Goal: Download file/media

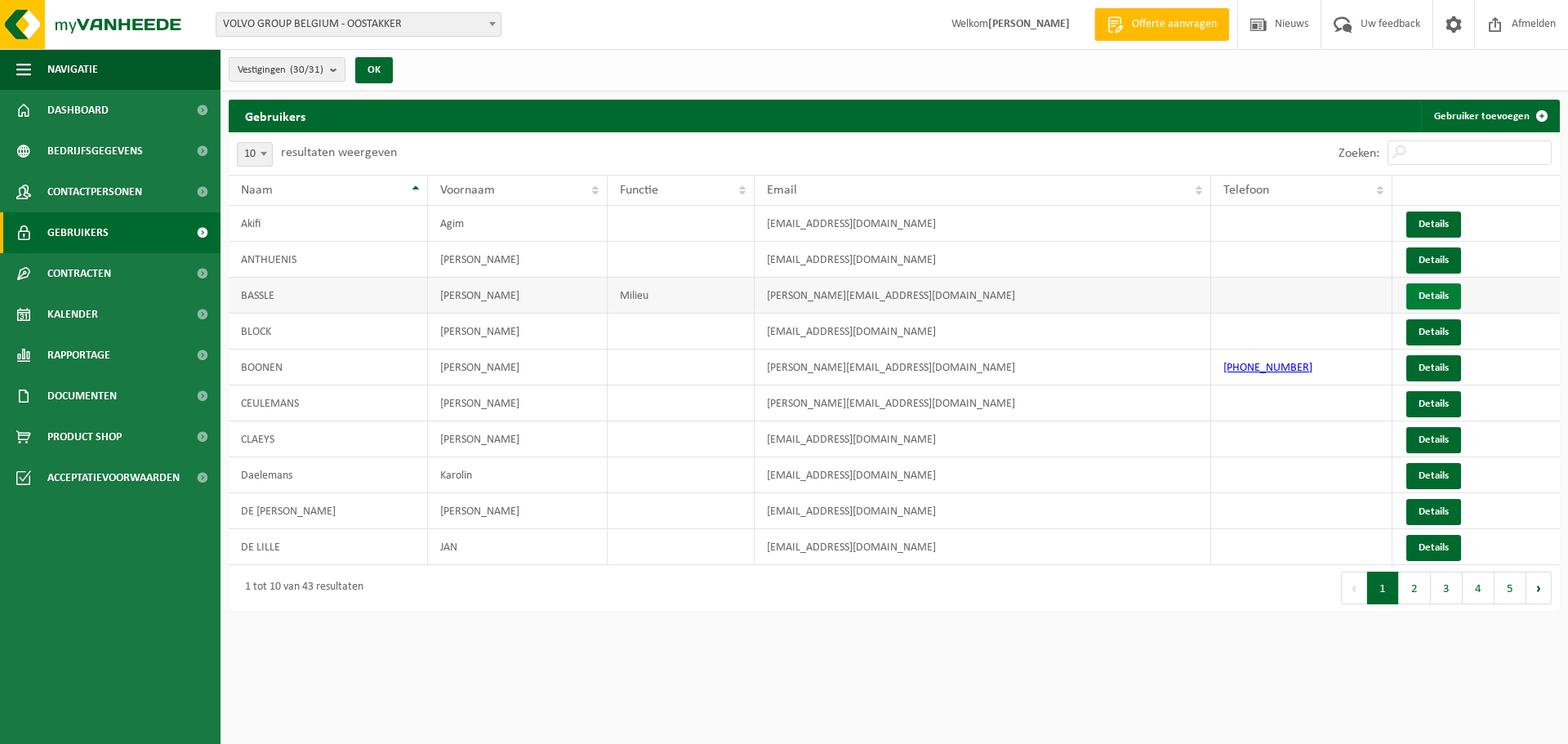
click at [1429, 292] on link "Details" at bounding box center [1434, 296] width 55 height 26
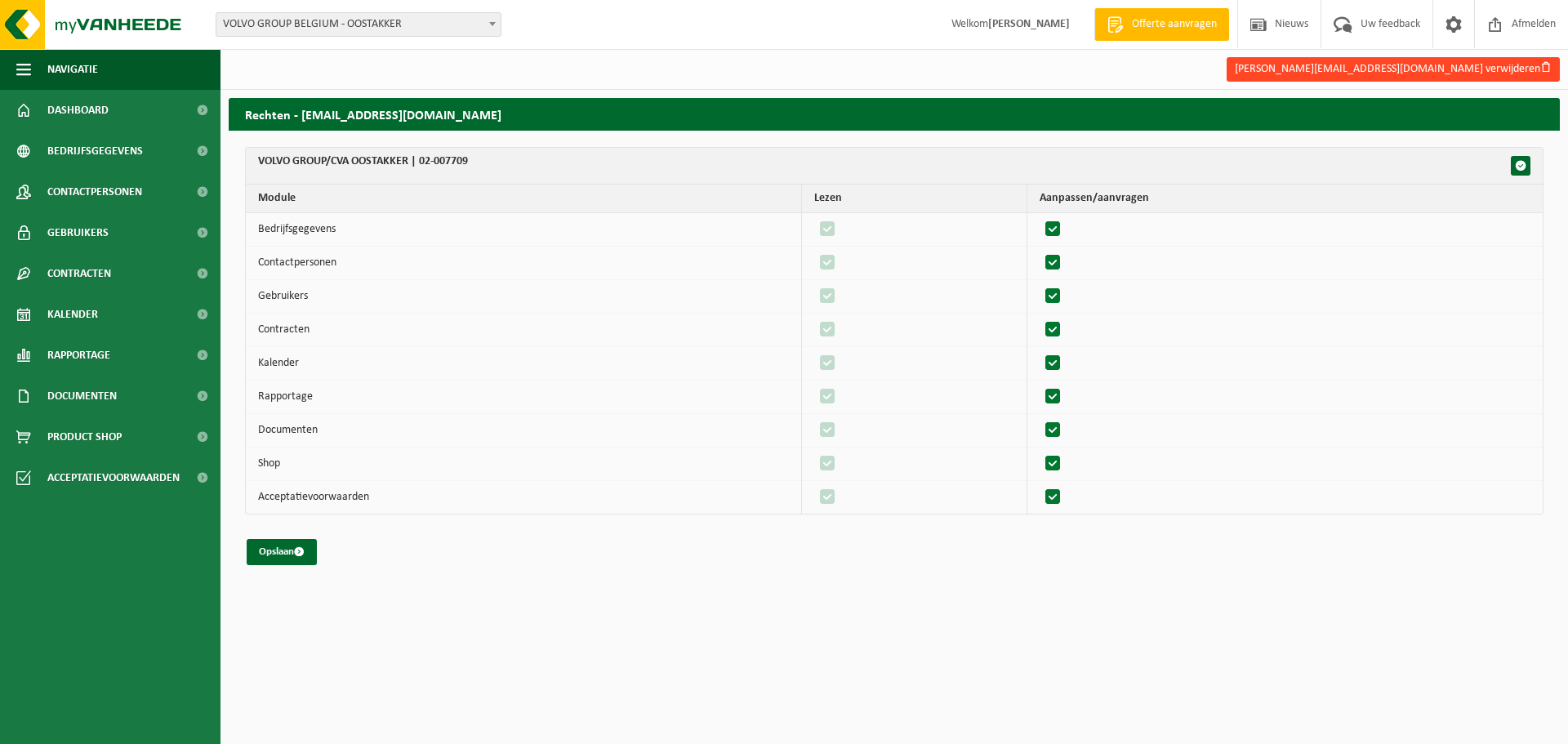
click at [1508, 67] on button "jimmy.bassle@volvo.com verwijderen" at bounding box center [1394, 69] width 333 height 24
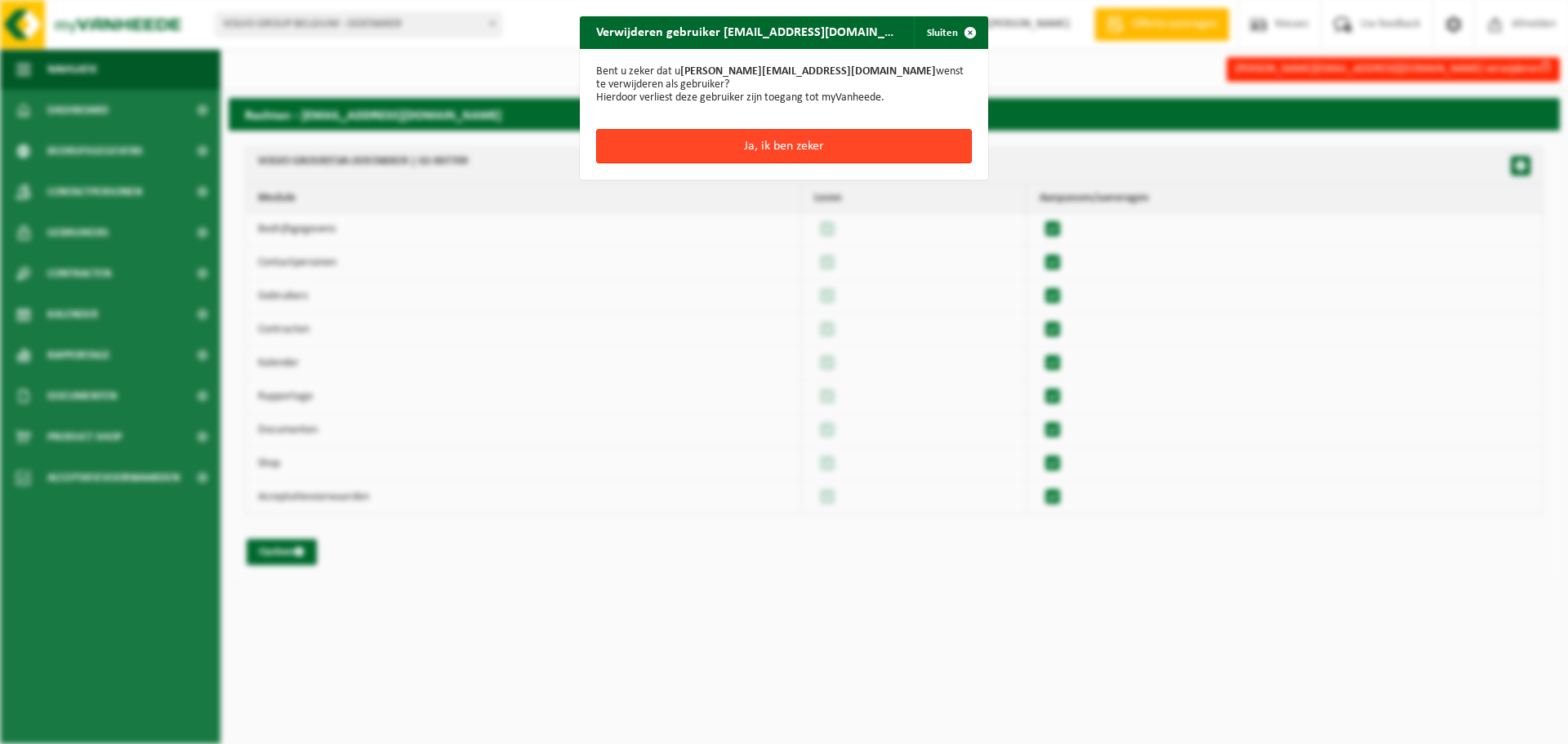
click at [783, 135] on button "Ja, ik ben zeker" at bounding box center [784, 146] width 376 height 34
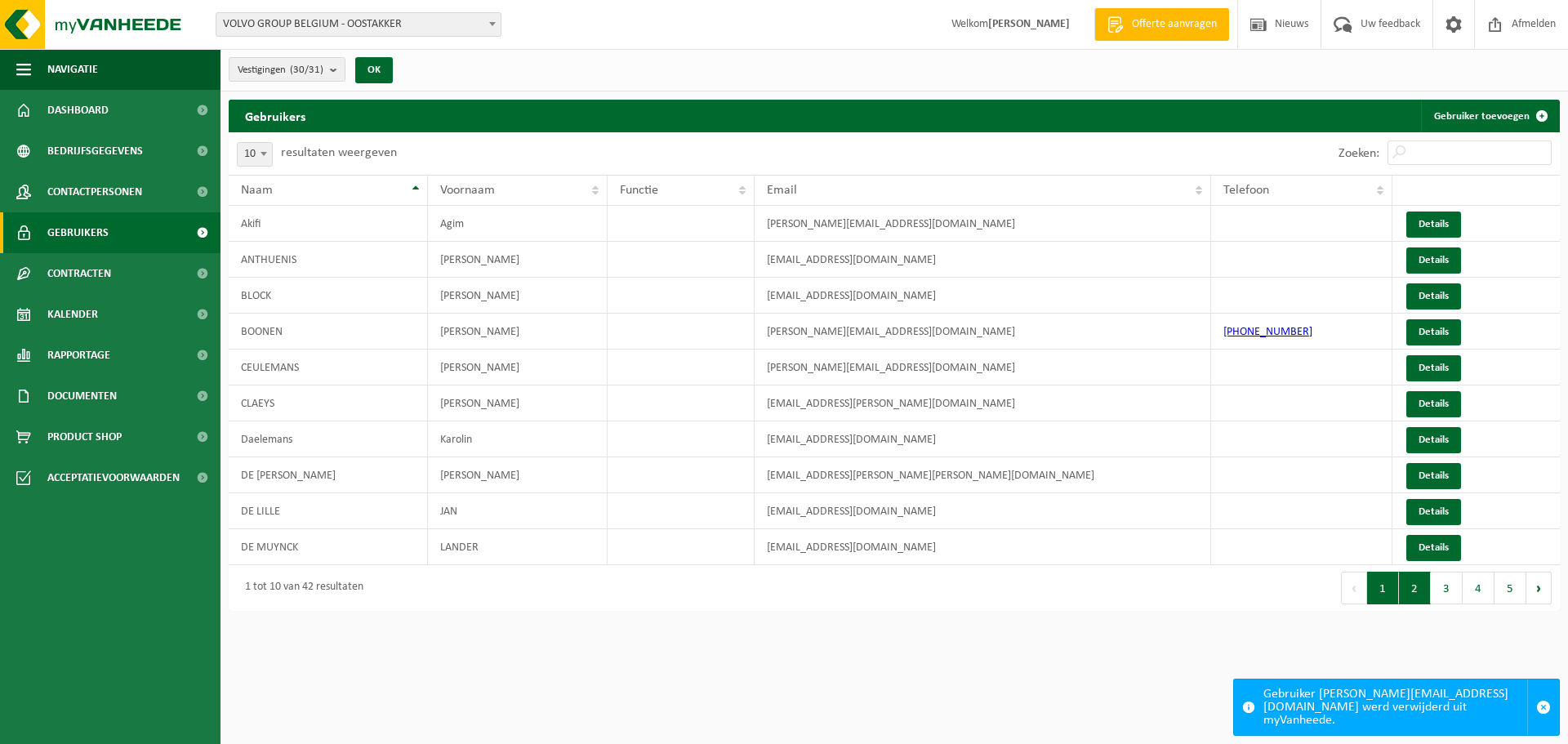
click at [1414, 594] on button "2" at bounding box center [1415, 587] width 32 height 32
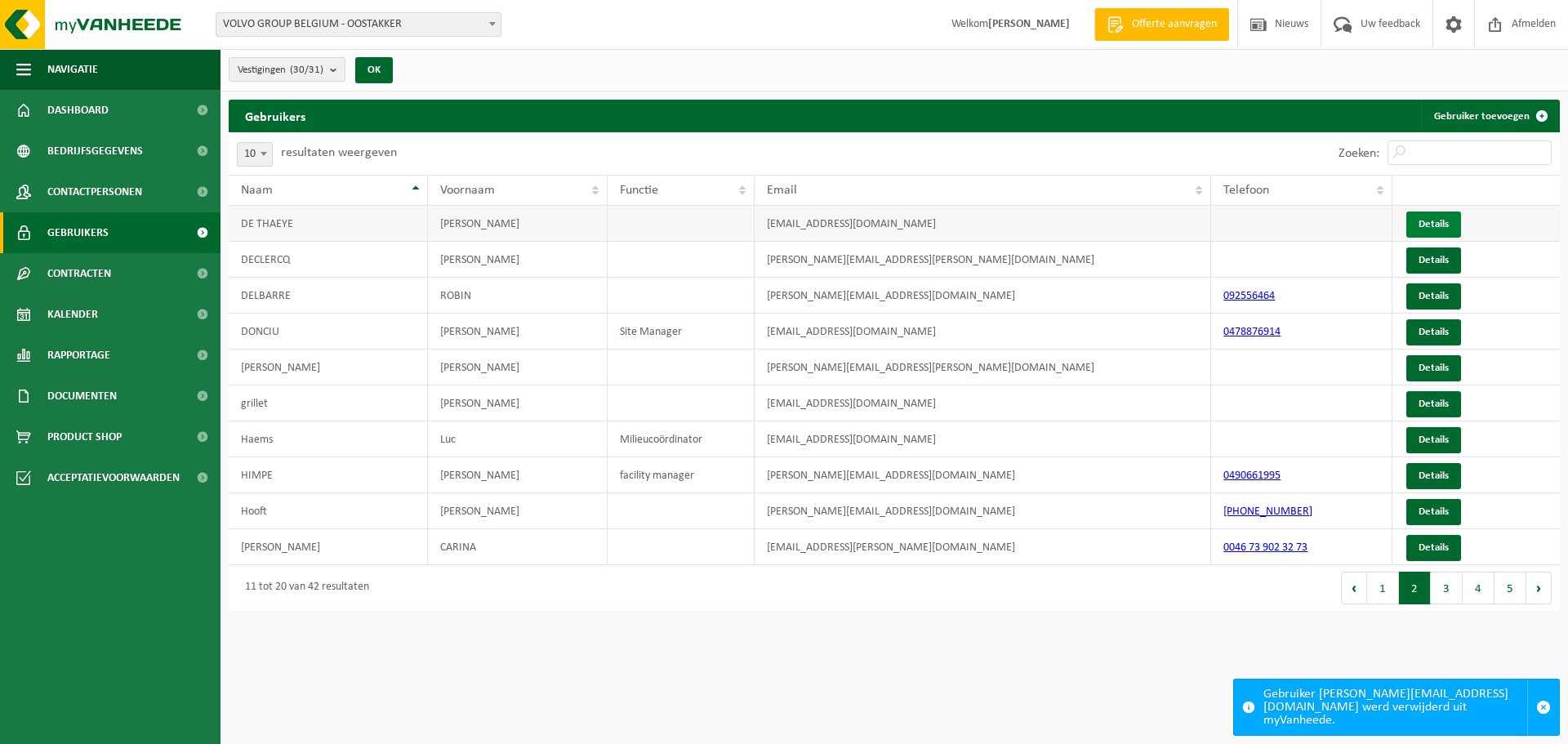
click at [1440, 217] on link "Details" at bounding box center [1434, 224] width 55 height 26
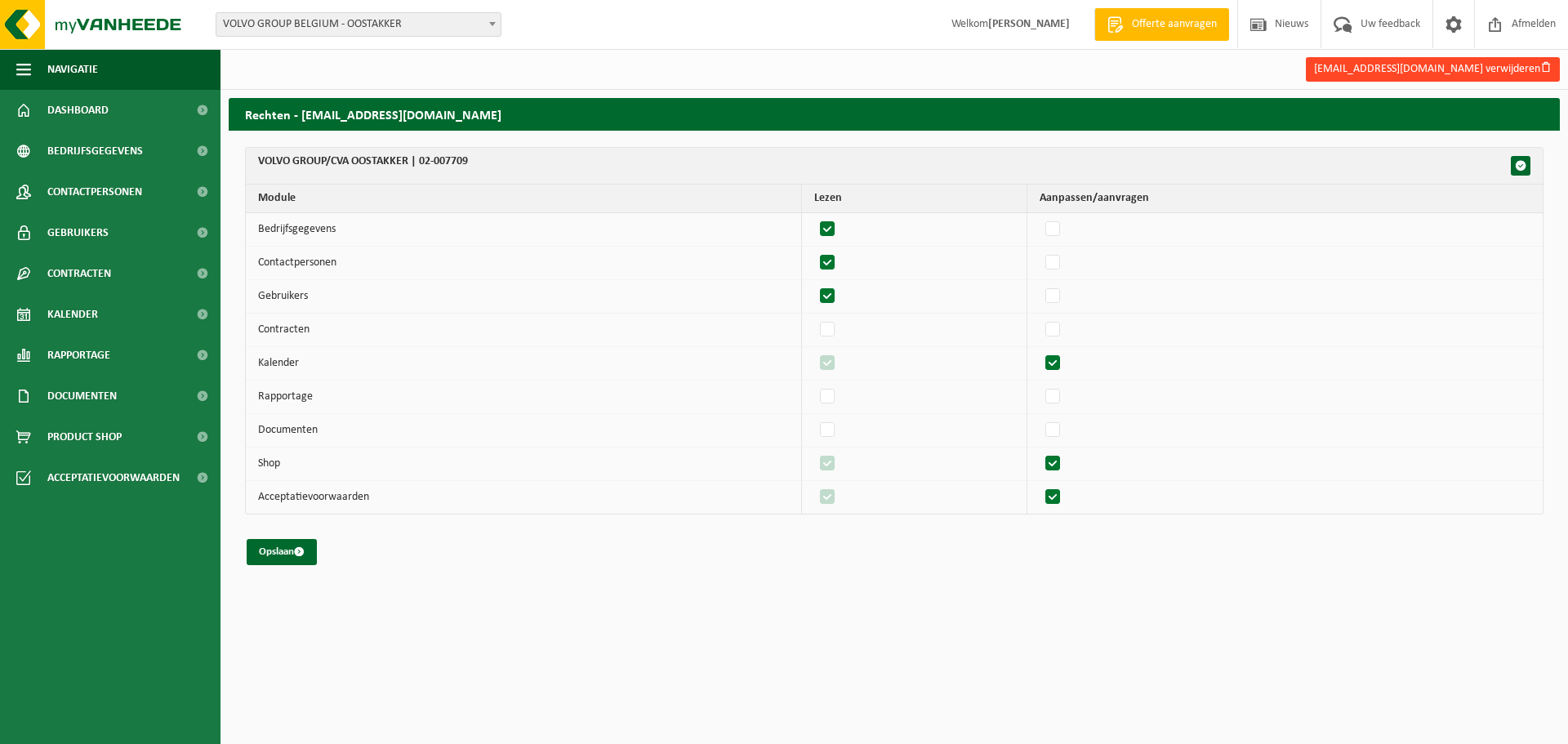
click at [1454, 66] on button "jannick.de.thaeye@volvo.com verwijderen" at bounding box center [1433, 69] width 254 height 24
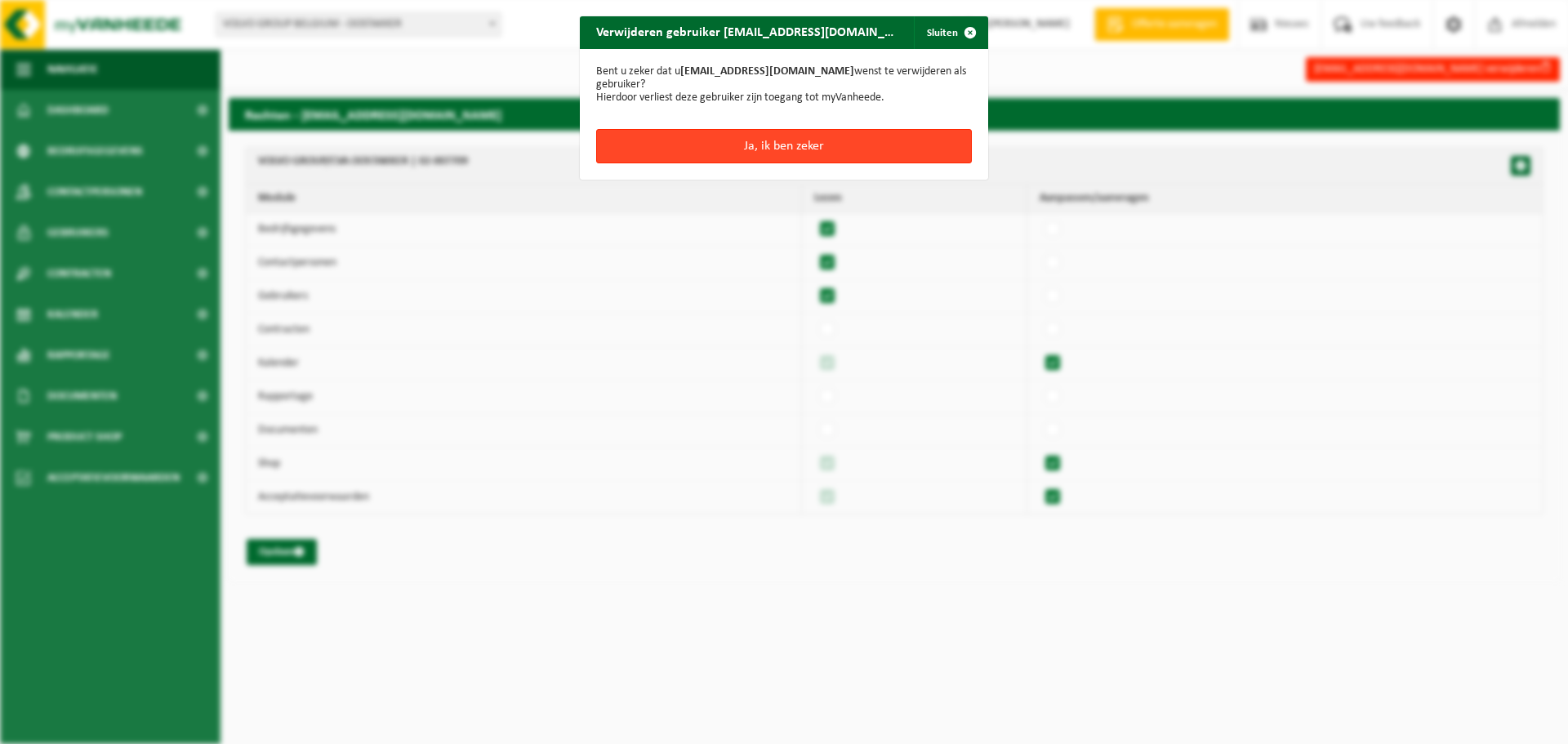
click at [823, 140] on button "Ja, ik ben zeker" at bounding box center [784, 146] width 376 height 34
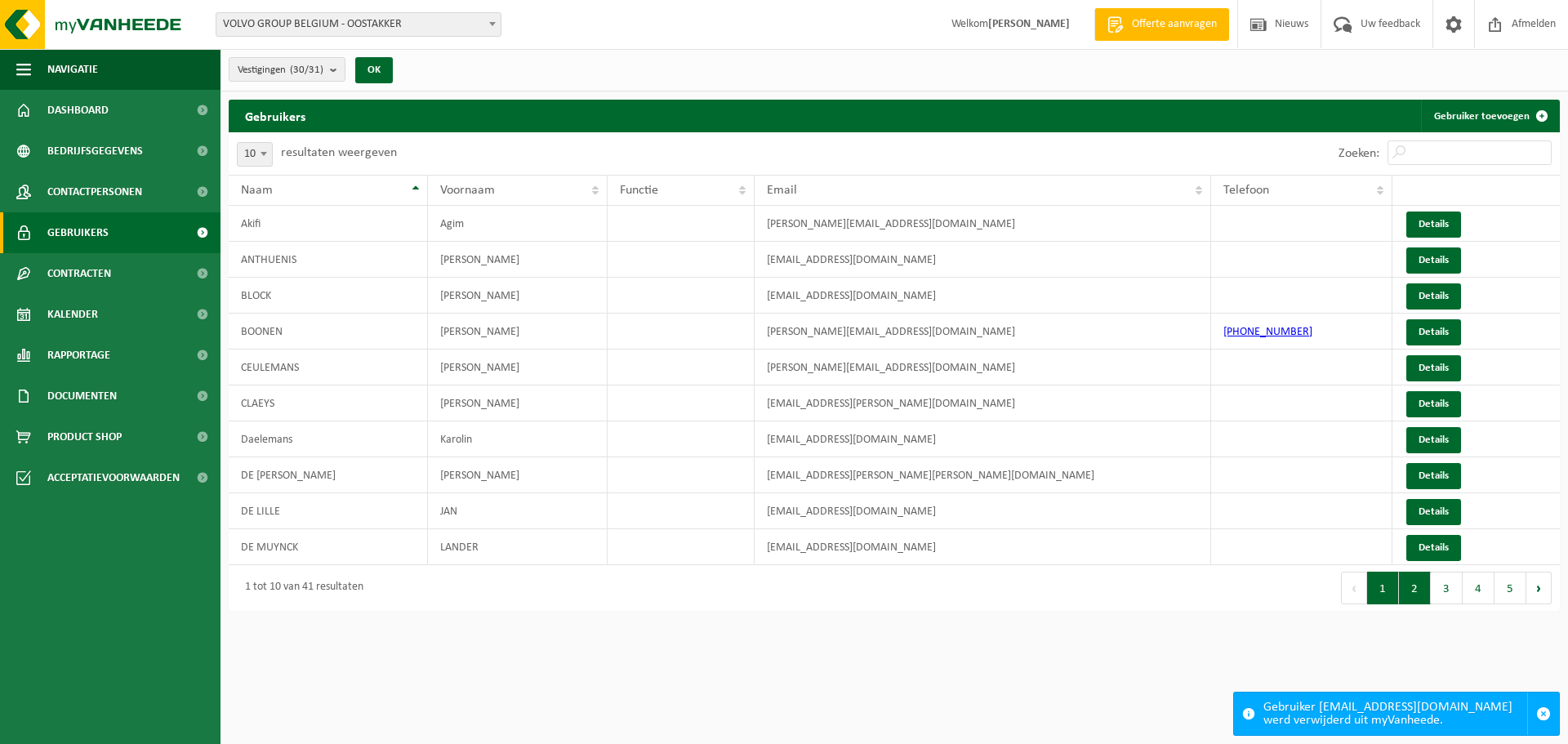
click at [1409, 591] on button "2" at bounding box center [1415, 587] width 32 height 32
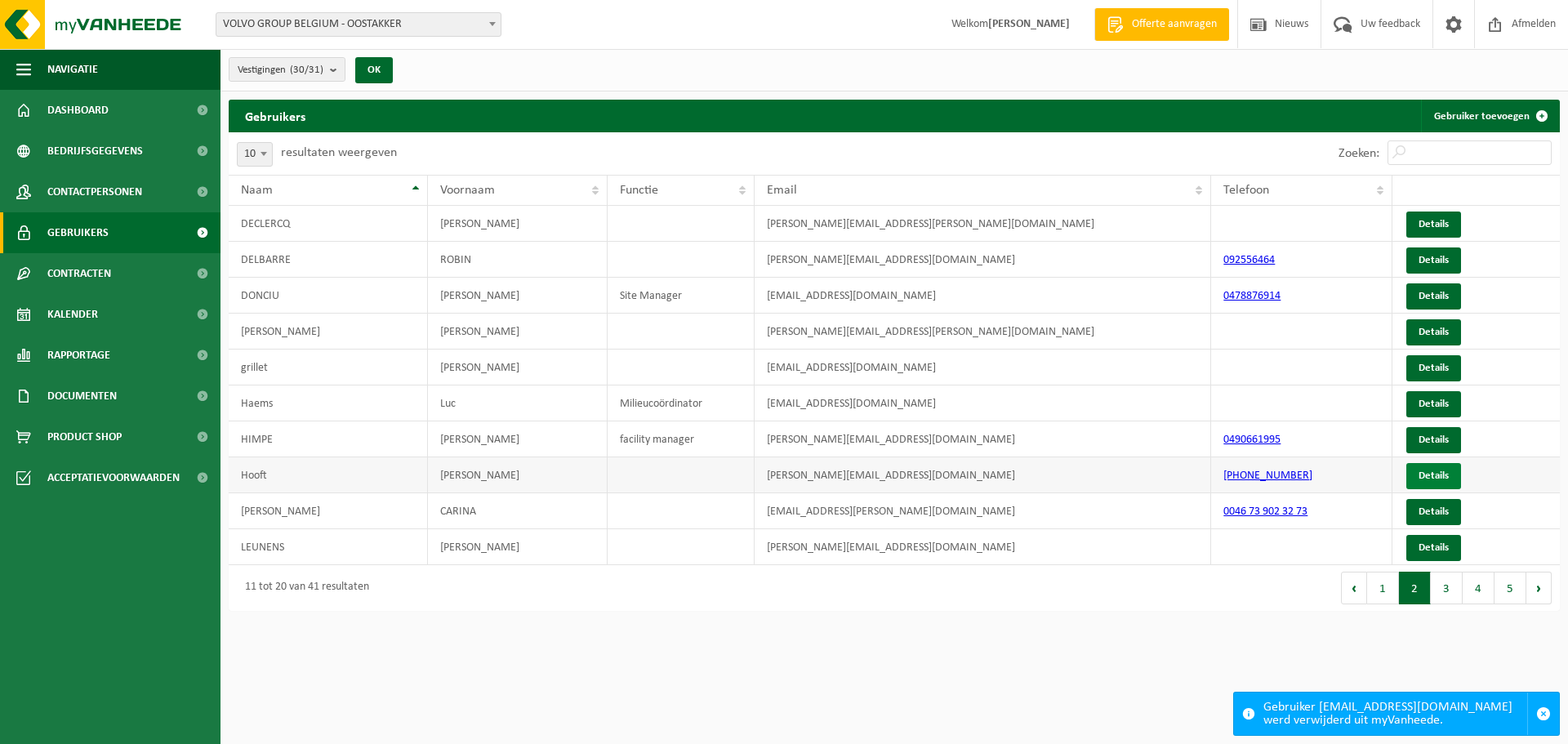
click at [1428, 471] on link "Details" at bounding box center [1434, 476] width 55 height 26
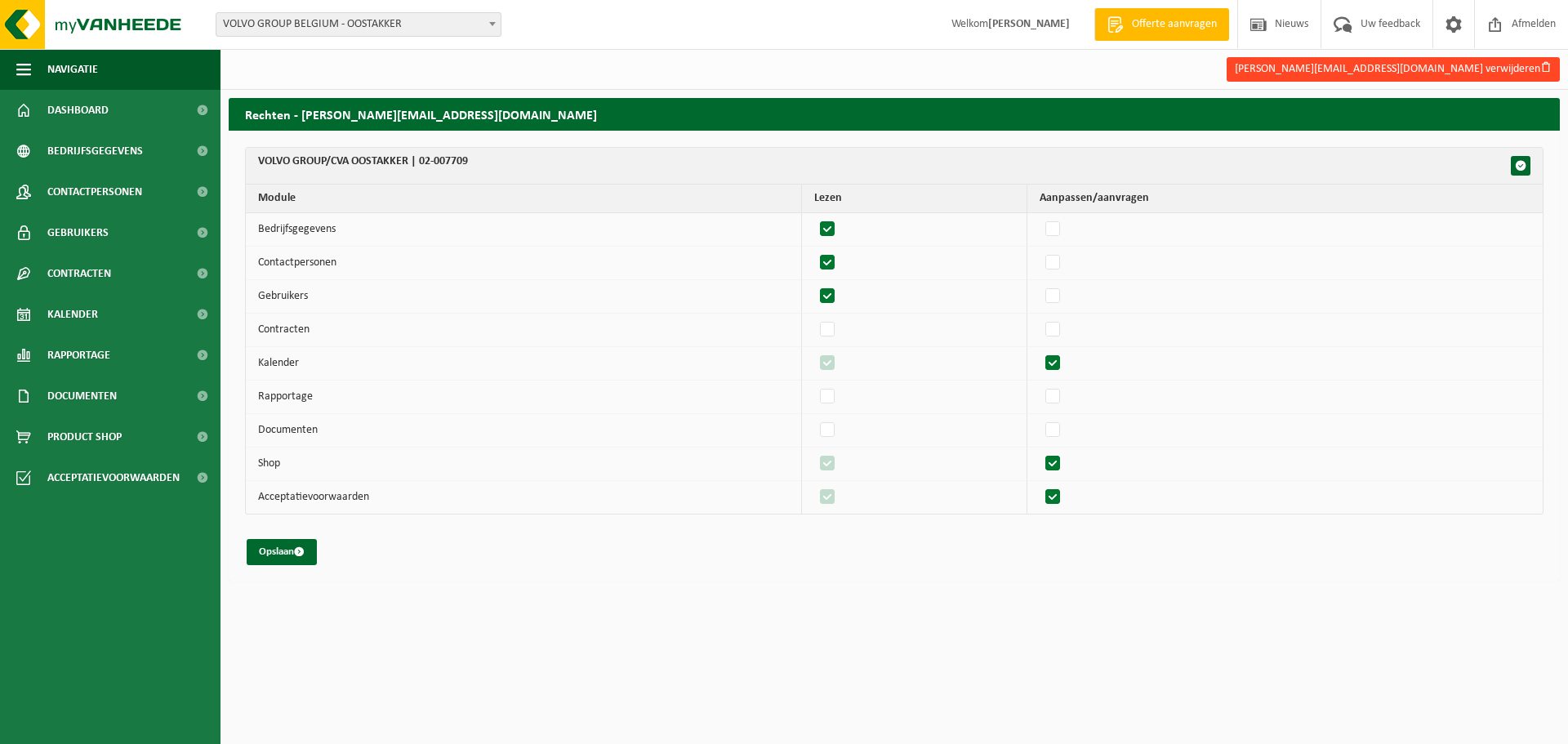
click at [1468, 63] on button "anthony.hooft@volvo.com verwijderen" at bounding box center [1394, 69] width 333 height 24
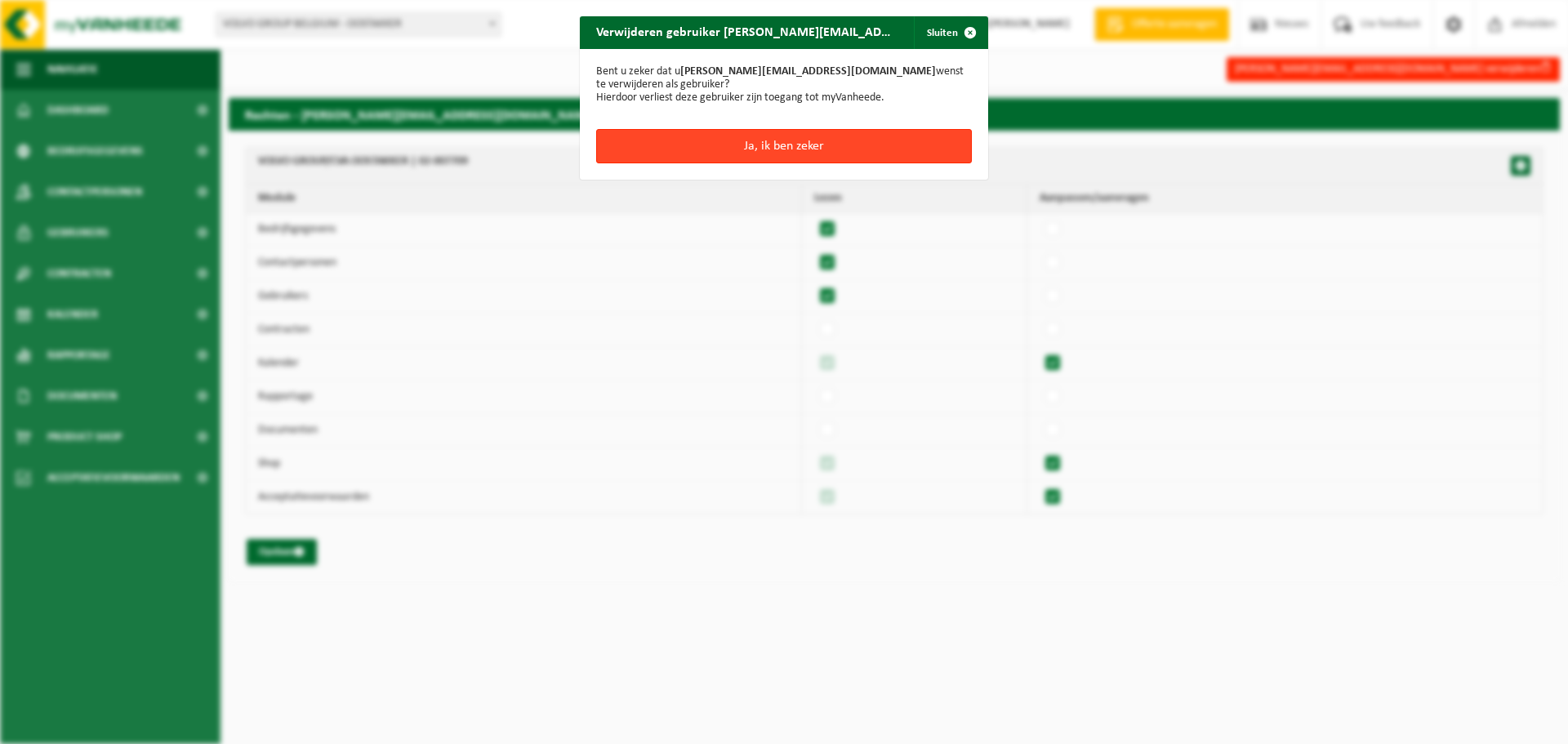
click at [789, 146] on button "Ja, ik ben zeker" at bounding box center [784, 146] width 376 height 34
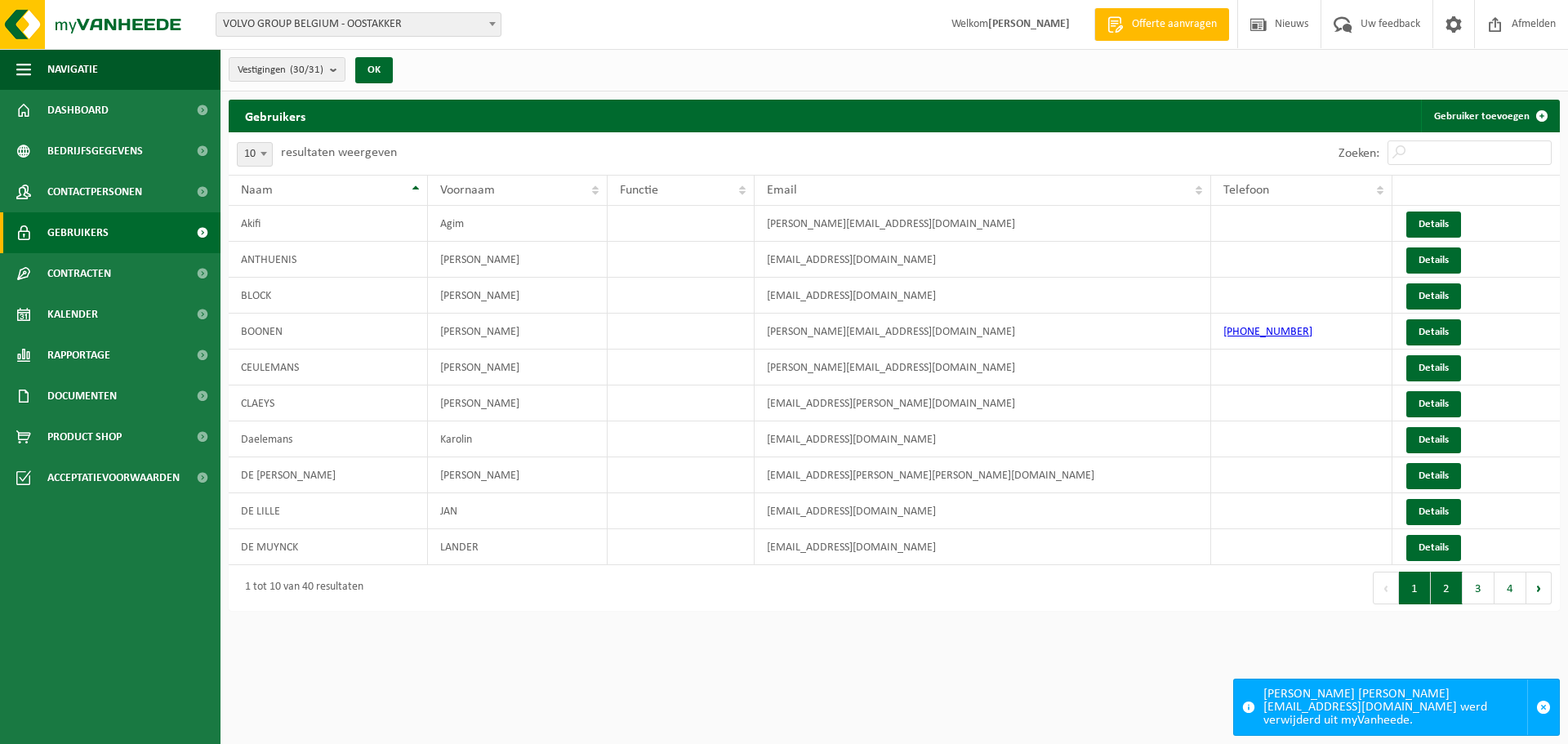
click at [1453, 588] on button "2" at bounding box center [1447, 587] width 32 height 32
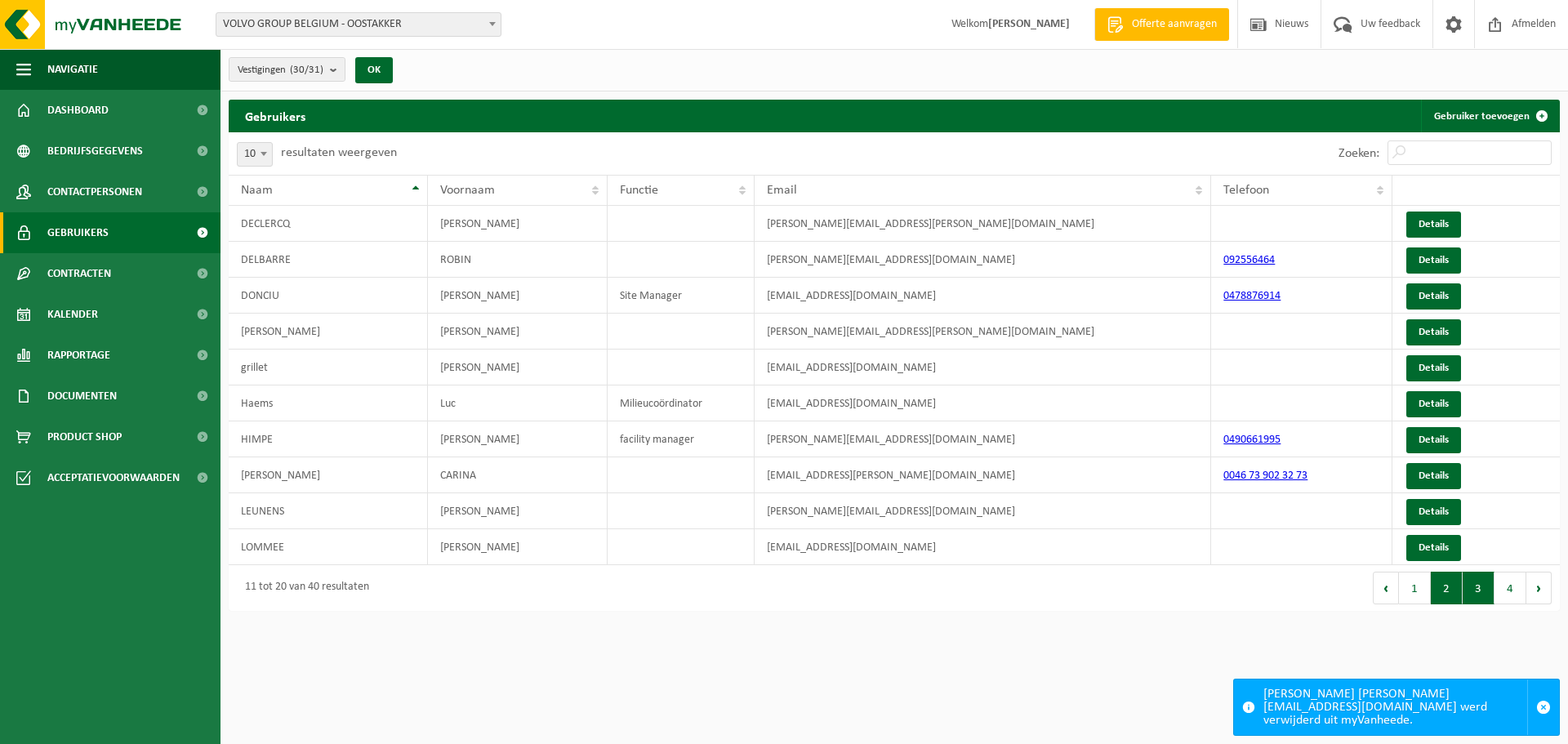
click at [1478, 596] on button "3" at bounding box center [1479, 587] width 32 height 32
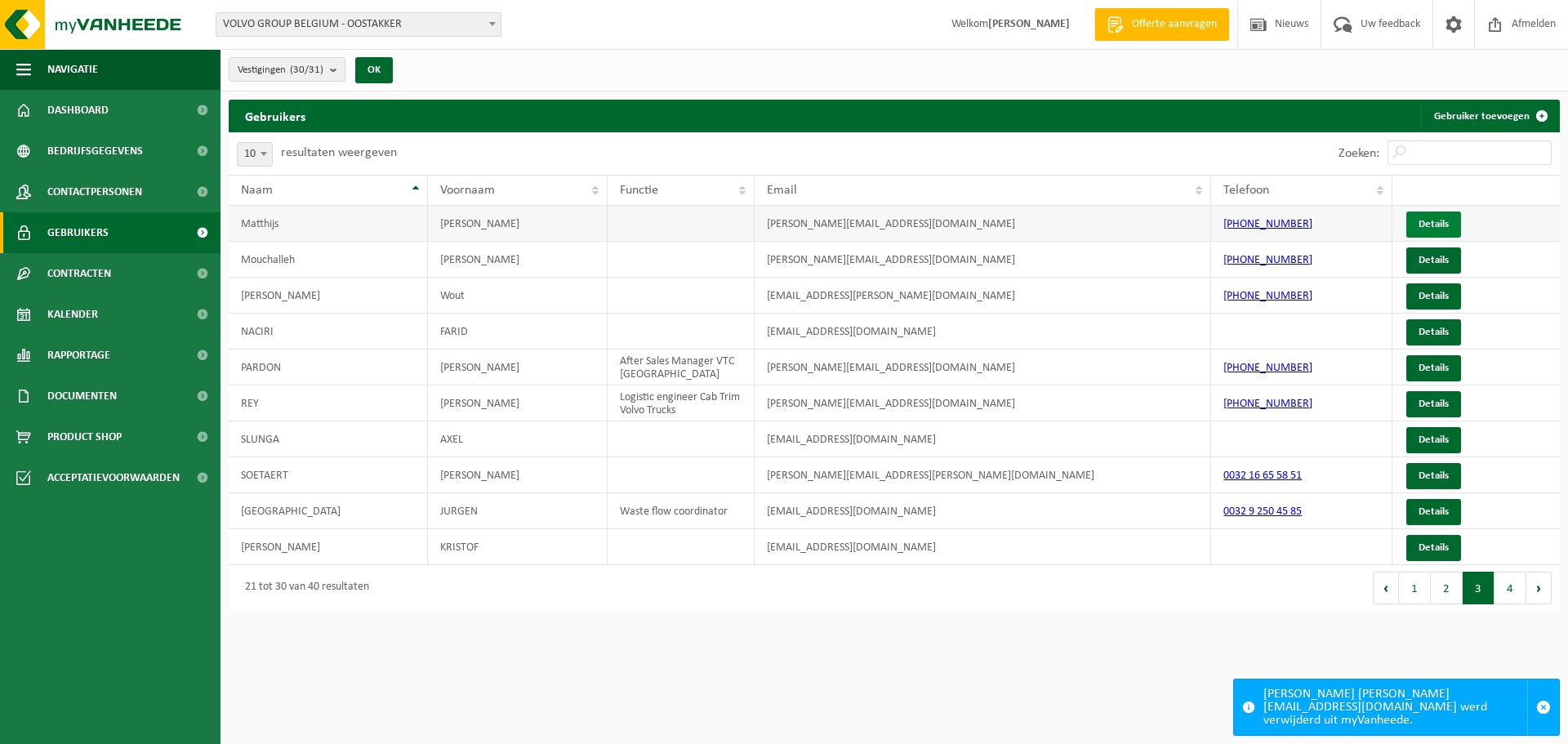
click at [1448, 226] on link "Details" at bounding box center [1434, 224] width 55 height 26
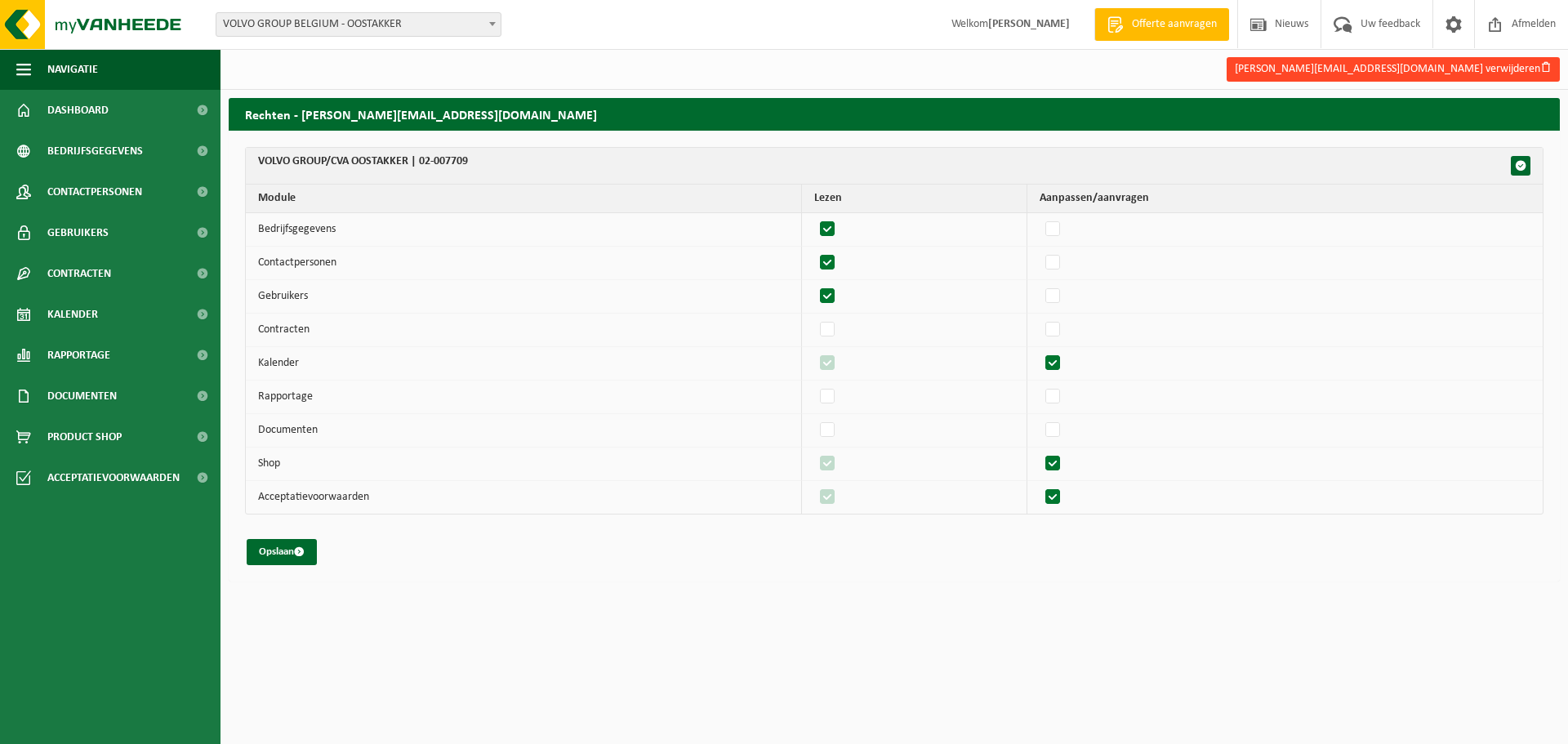
click at [1509, 59] on button "kenneth.matthijs@volvo.com verwijderen" at bounding box center [1394, 69] width 333 height 24
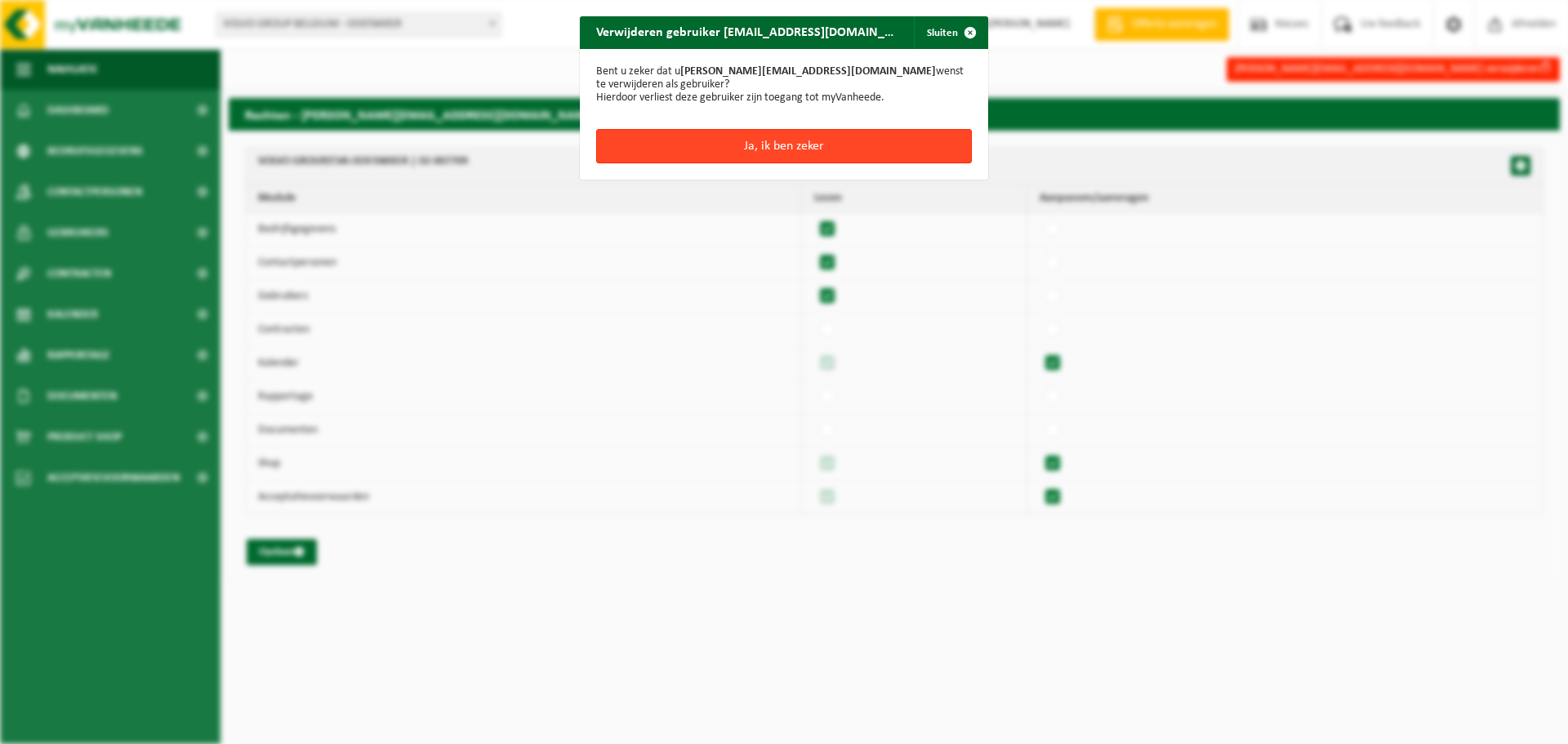
click at [836, 144] on button "Ja, ik ben zeker" at bounding box center [784, 146] width 376 height 34
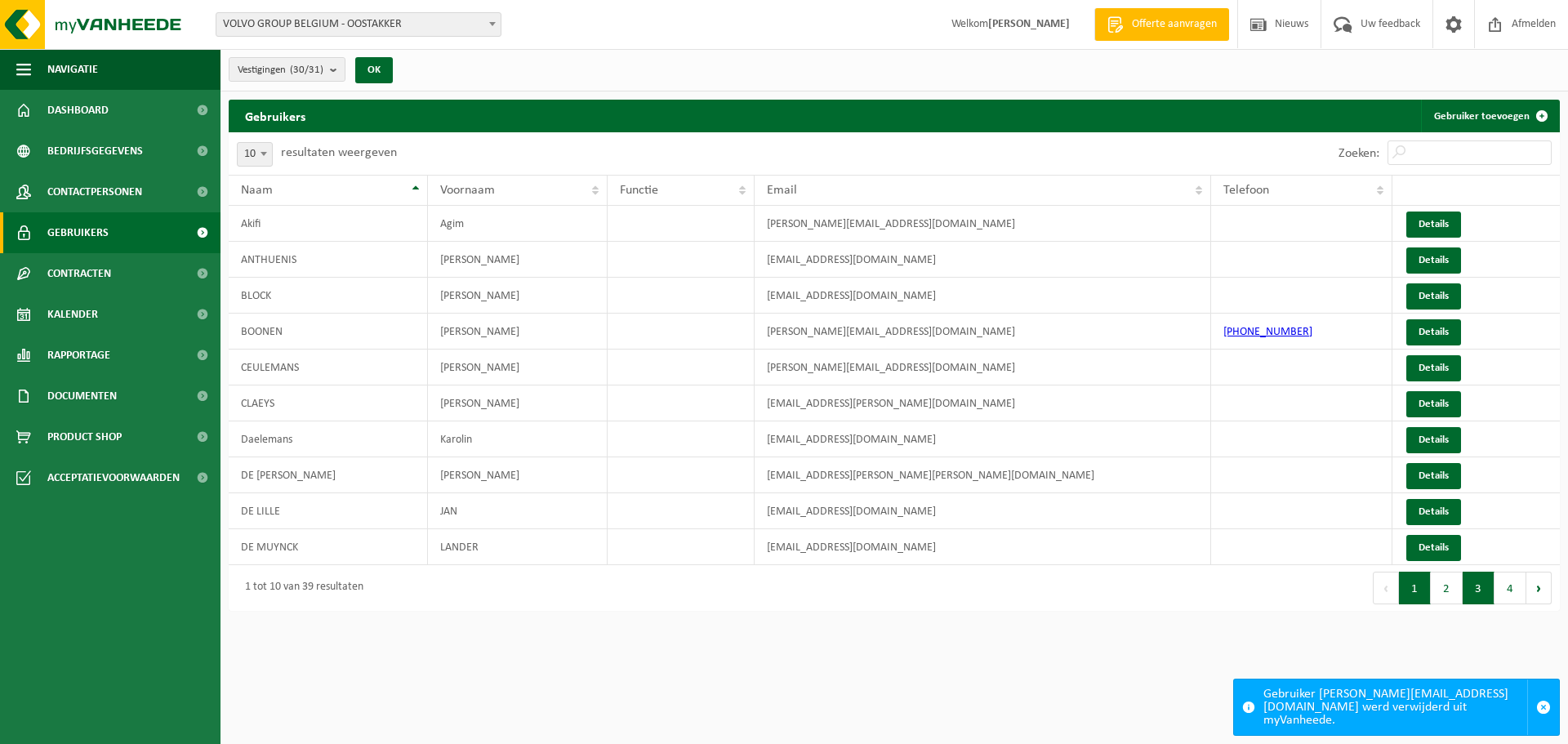
click at [1484, 588] on button "3" at bounding box center [1479, 587] width 32 height 32
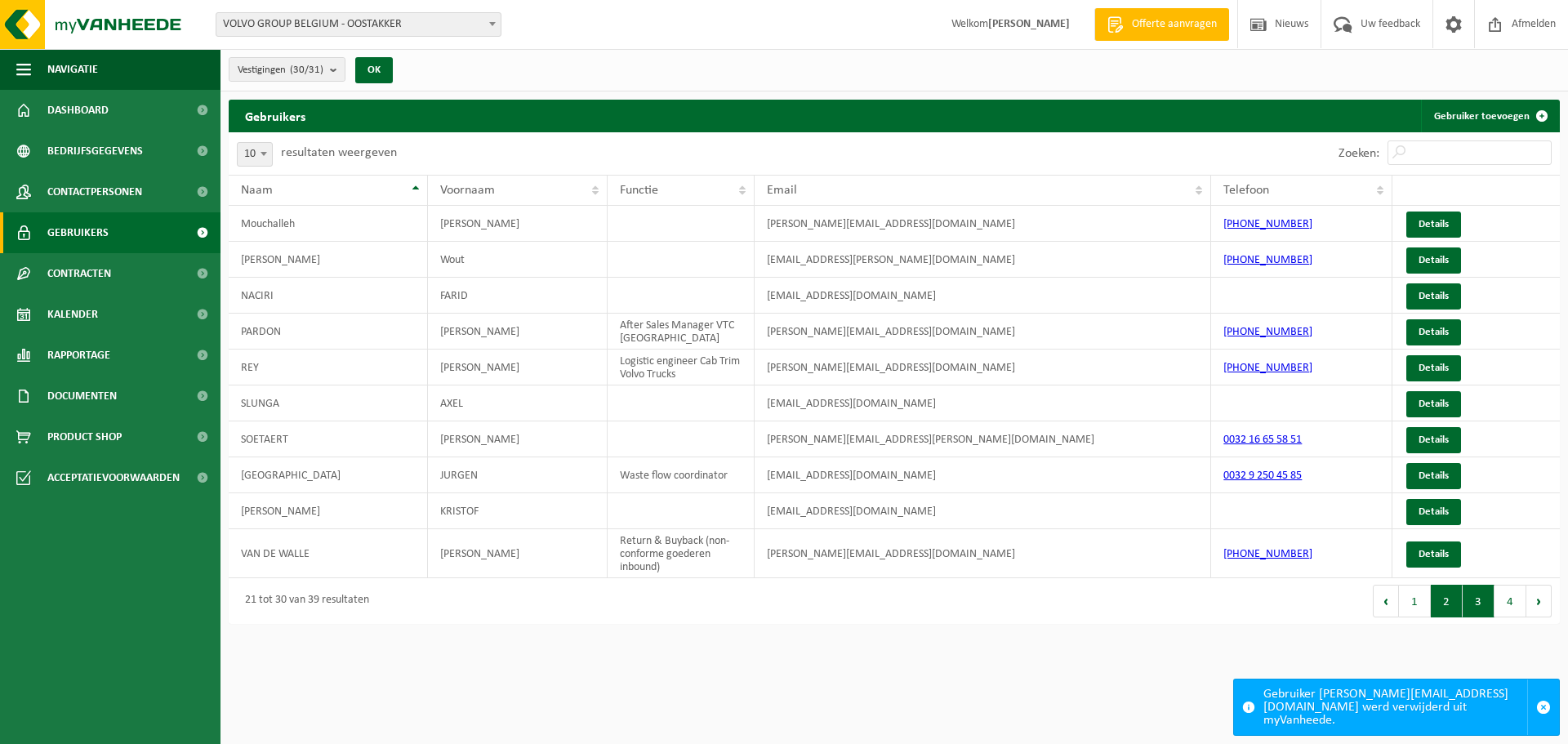
click at [1453, 603] on button "2" at bounding box center [1447, 600] width 32 height 32
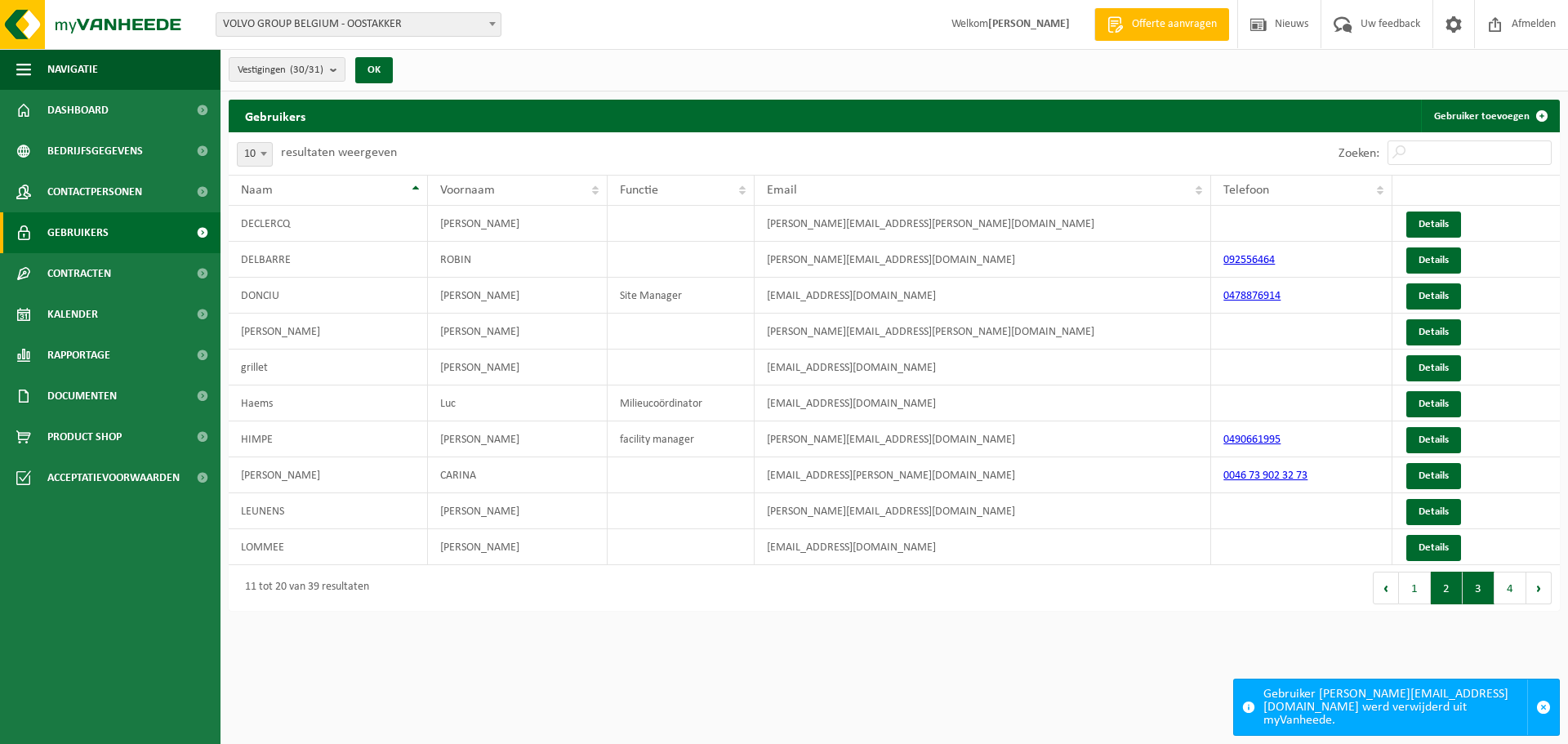
click at [1480, 591] on button "3" at bounding box center [1479, 587] width 32 height 32
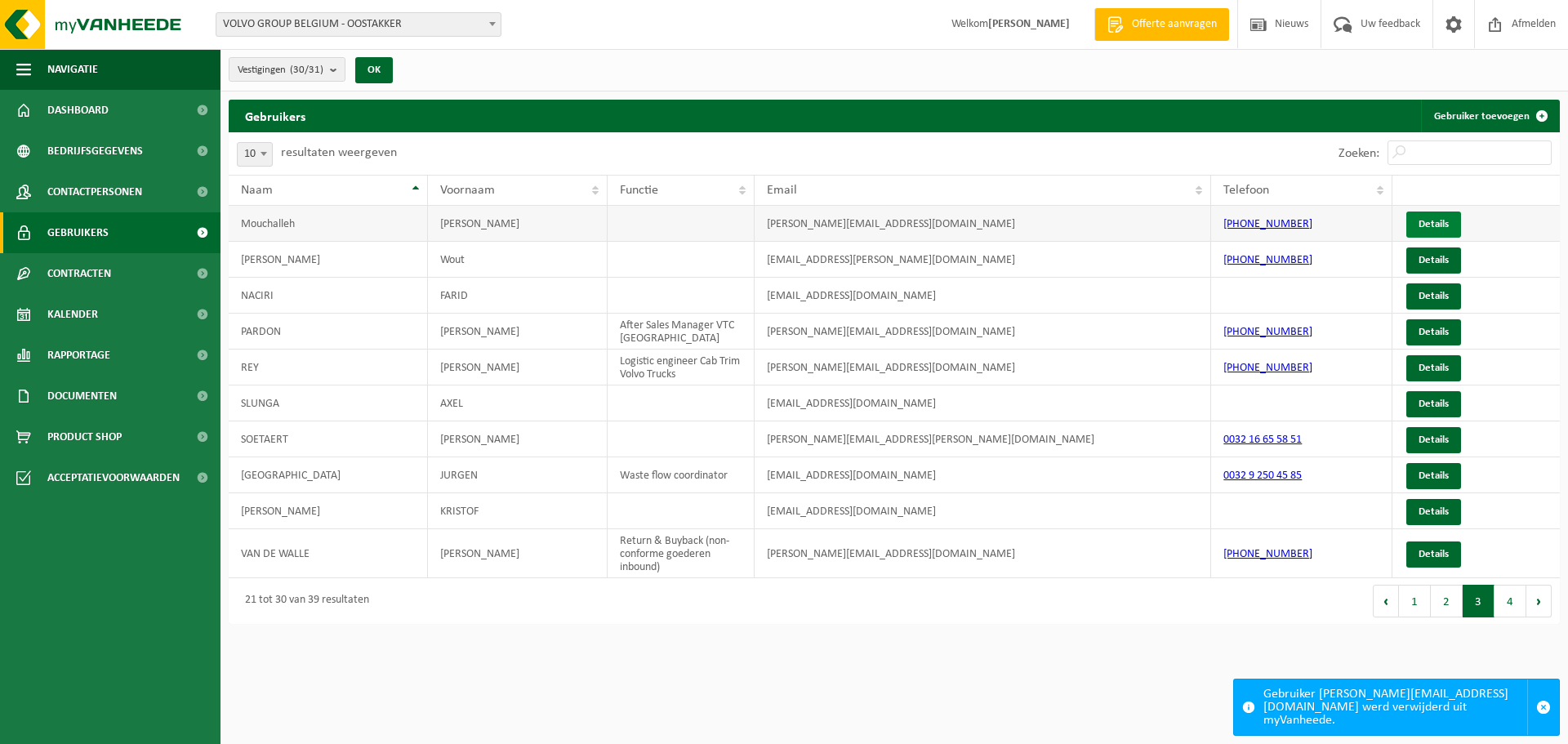
click at [1429, 221] on link "Details" at bounding box center [1434, 224] width 55 height 26
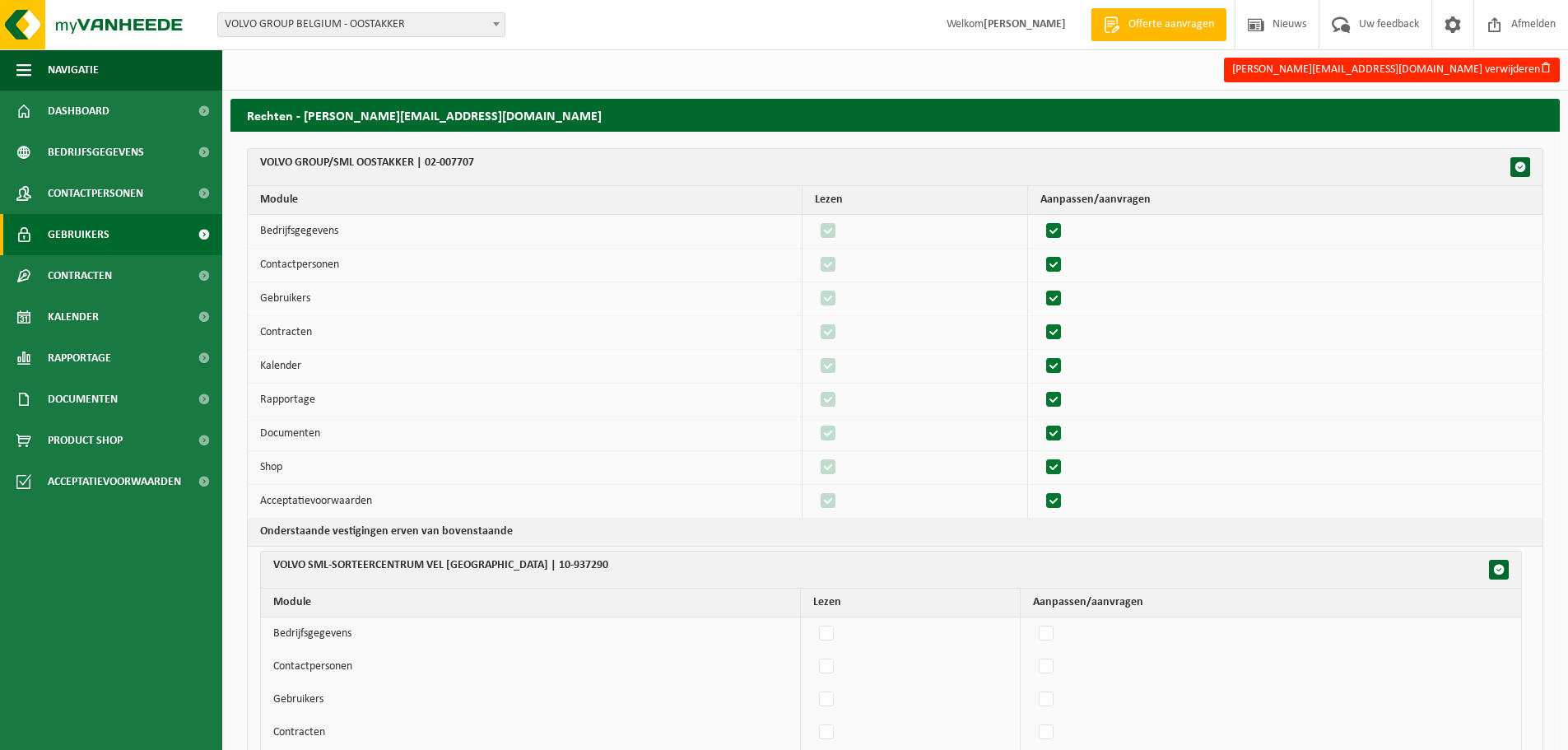
click at [79, 236] on span "Gebruikers" at bounding box center [78, 235] width 62 height 41
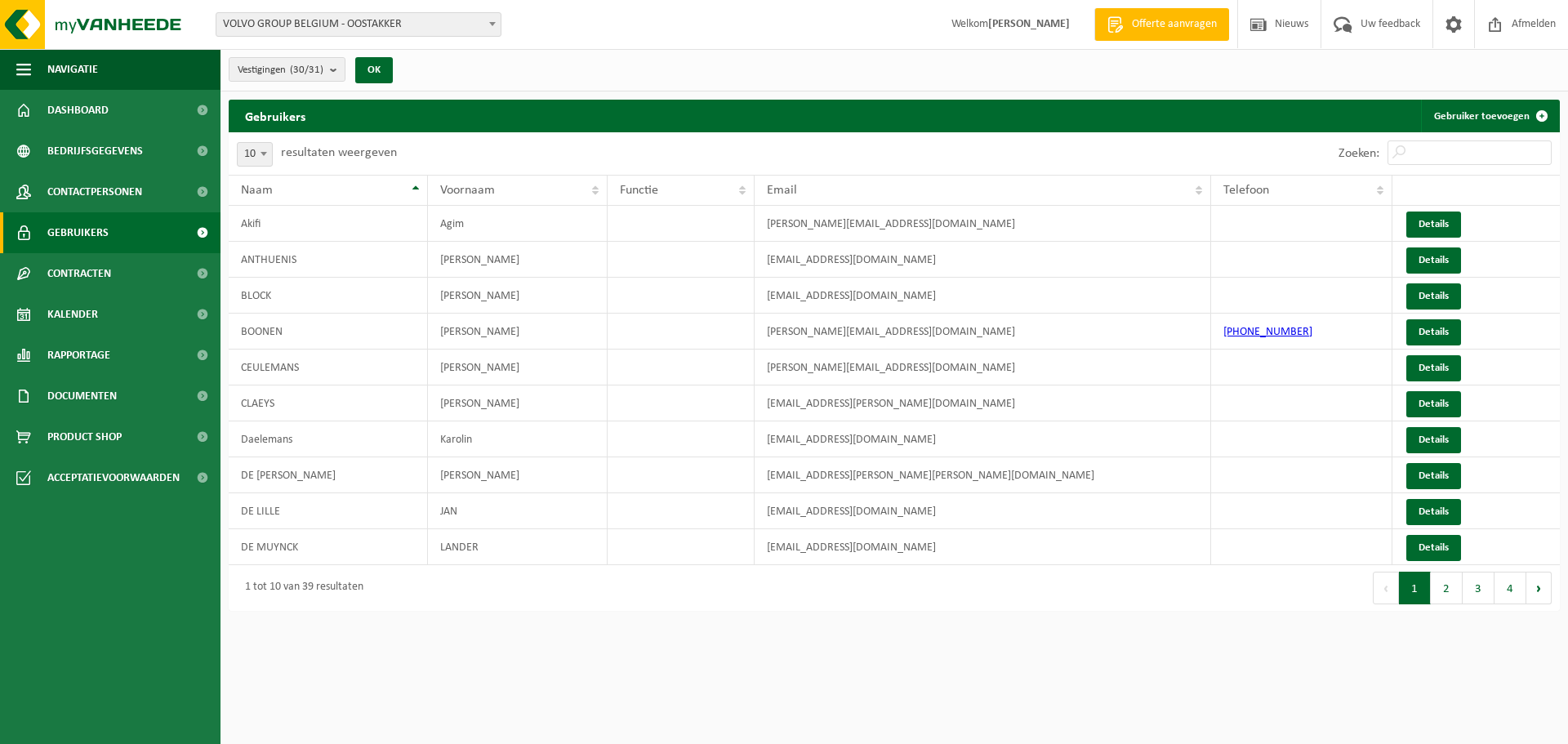
click at [1481, 584] on button "3" at bounding box center [1479, 587] width 32 height 32
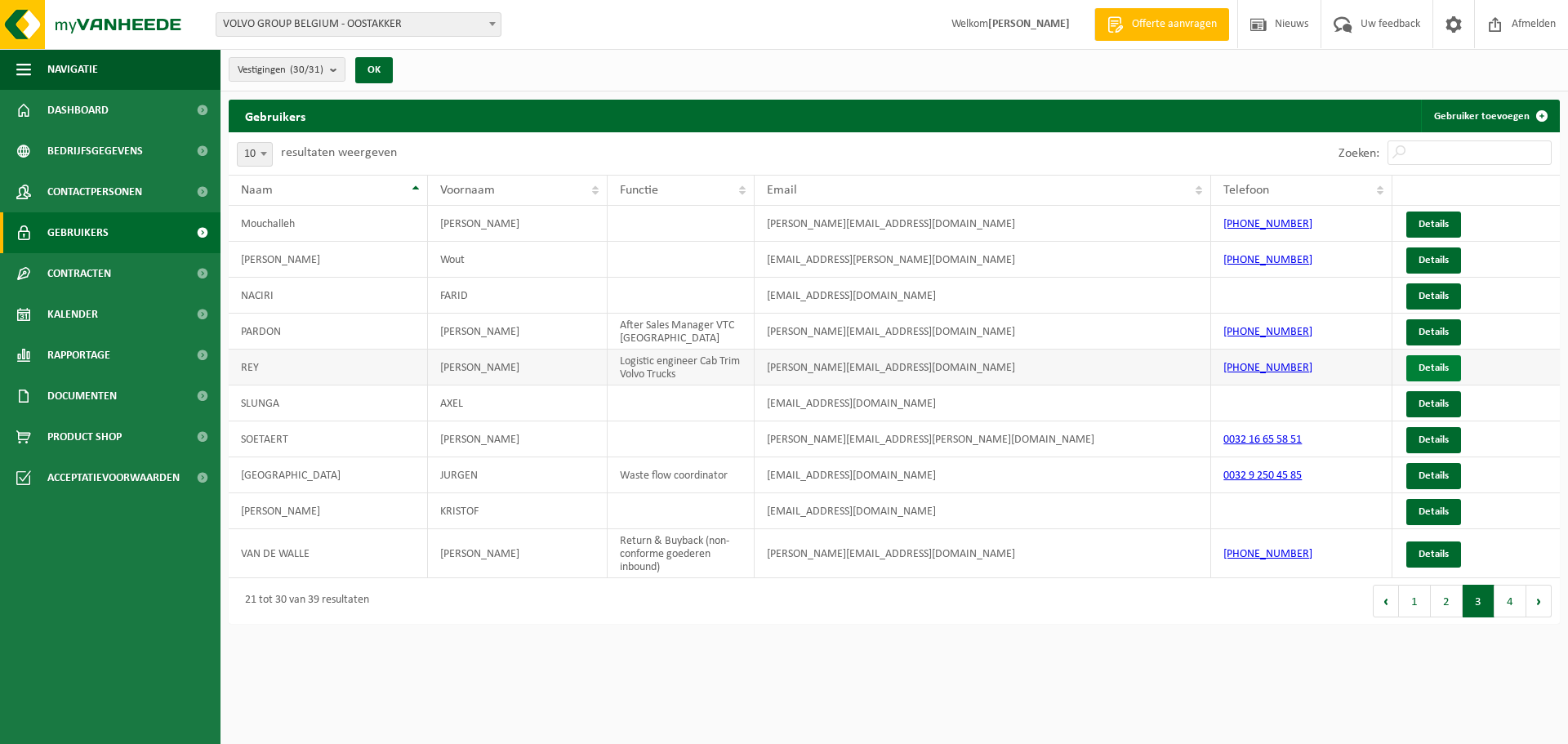
click at [1434, 369] on link "Details" at bounding box center [1434, 368] width 55 height 26
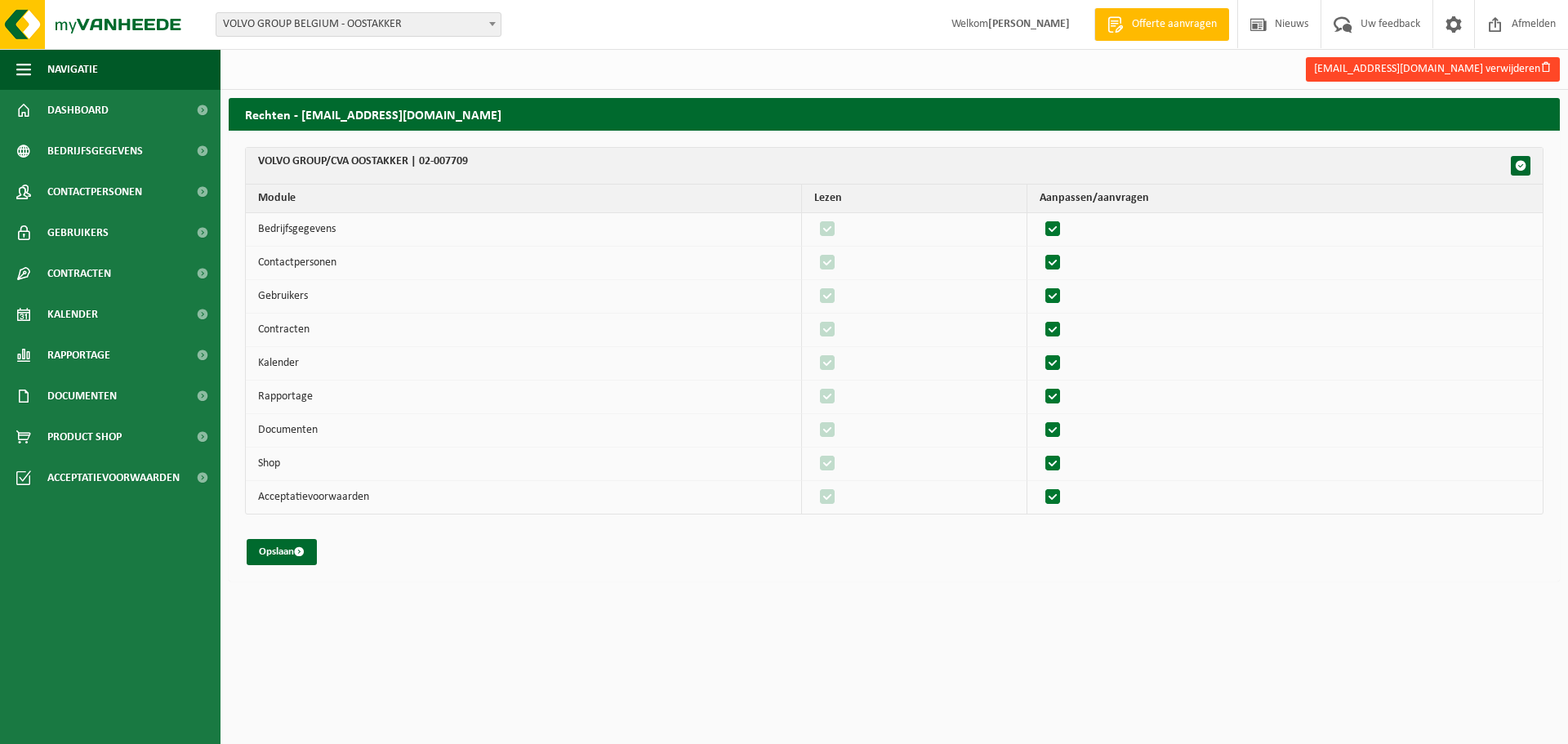
click at [1400, 68] on button "[EMAIL_ADDRESS][DOMAIN_NAME] verwijderen" at bounding box center [1433, 69] width 254 height 24
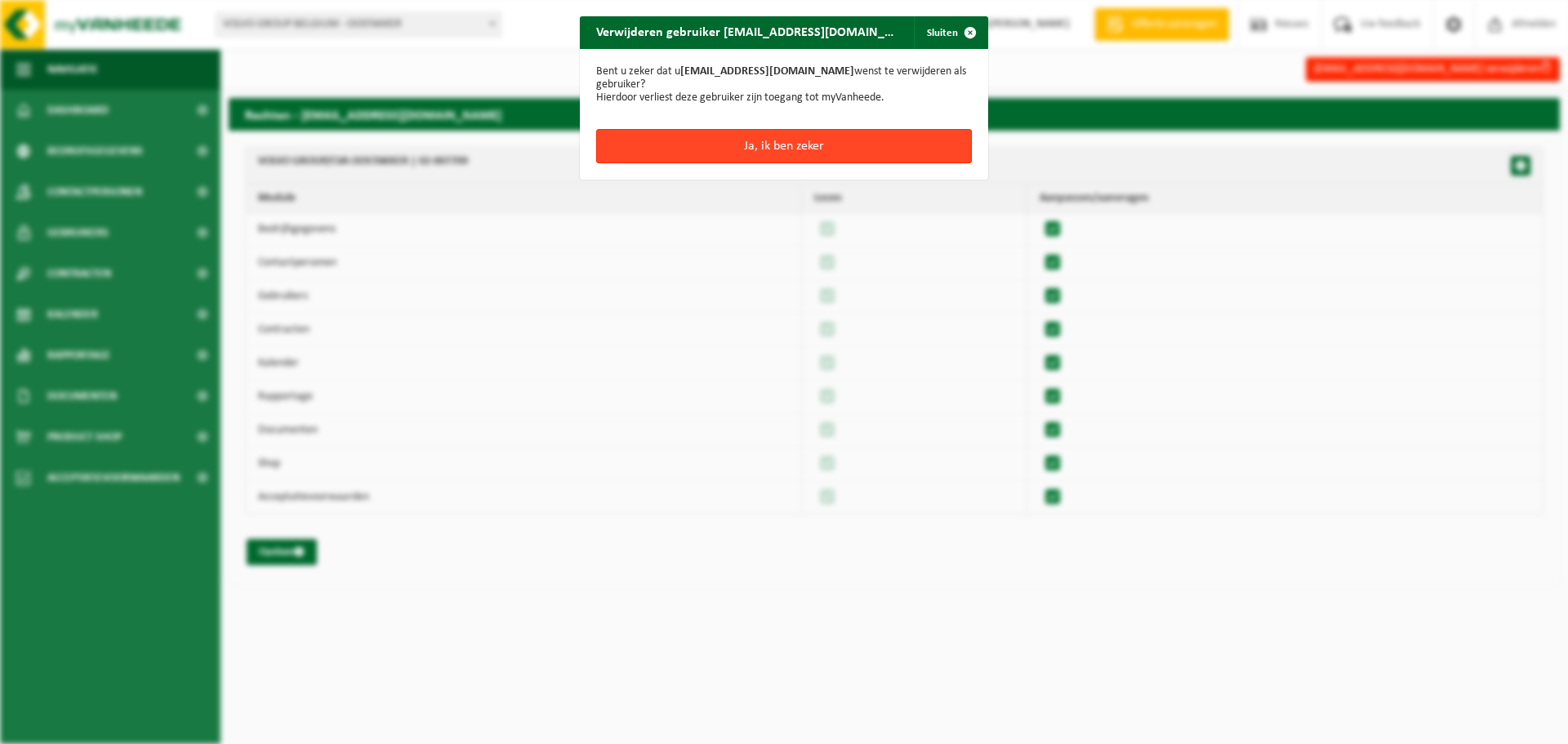
click at [779, 129] on button "Ja, ik ben zeker" at bounding box center [784, 146] width 376 height 34
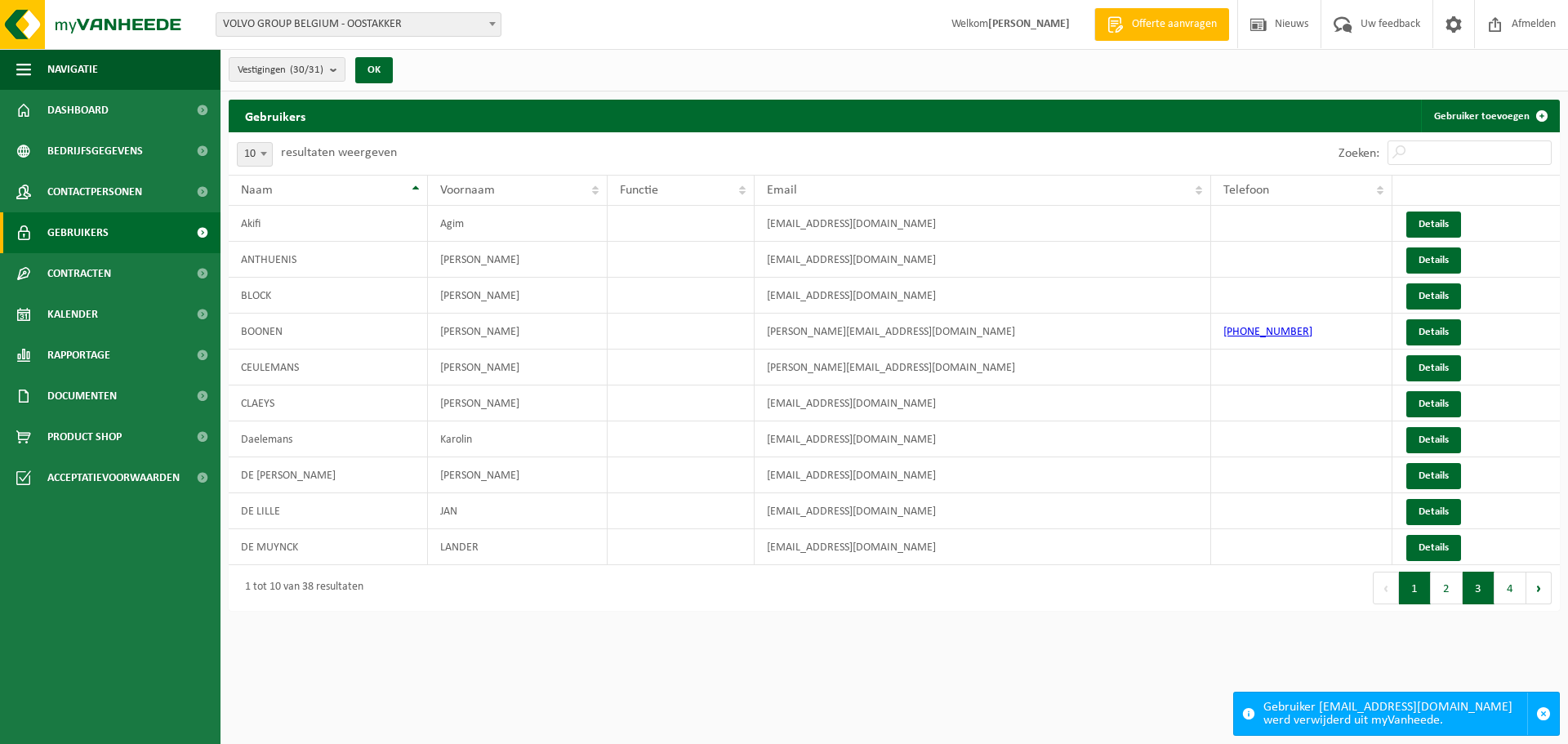
click at [1483, 592] on button "3" at bounding box center [1479, 587] width 32 height 32
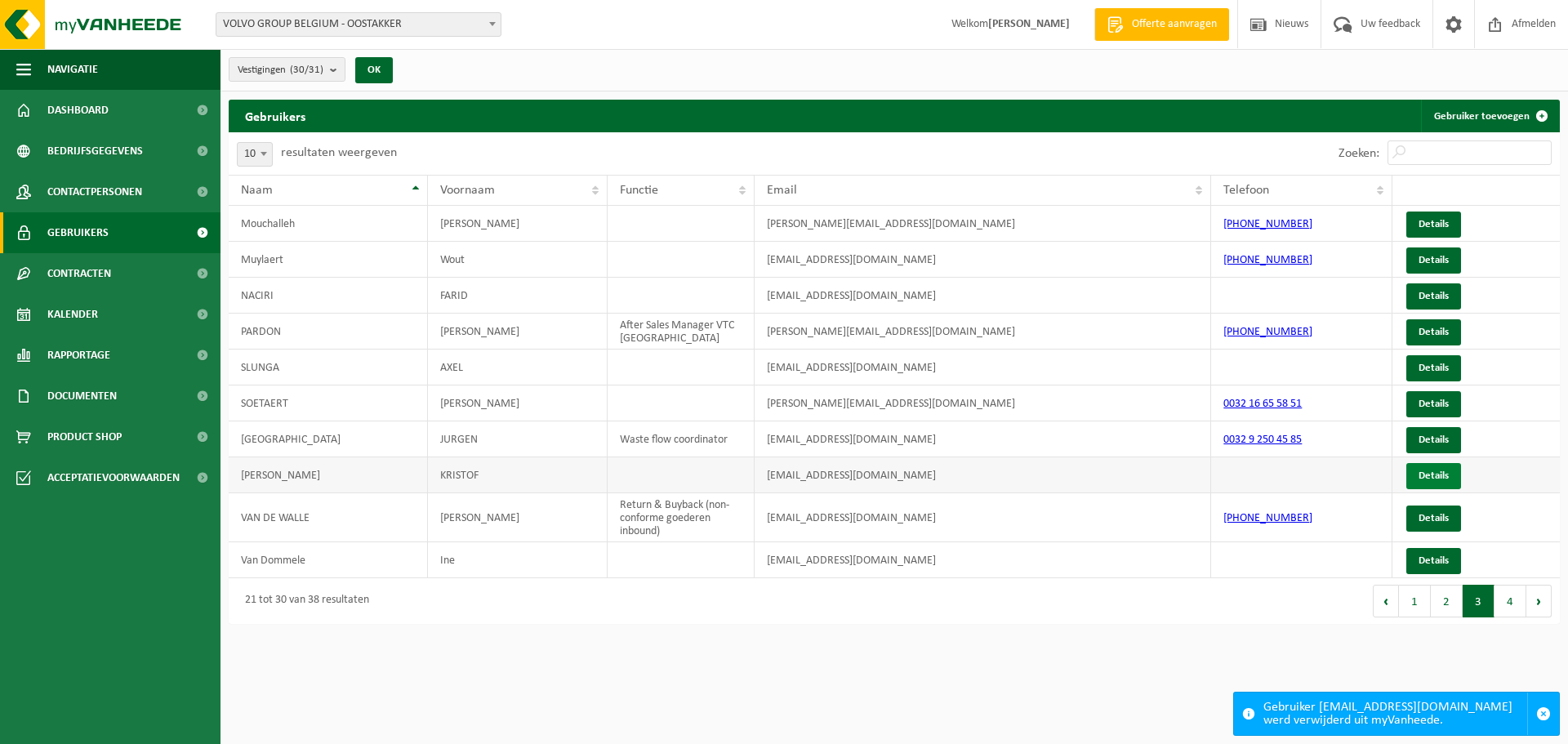
click at [1425, 475] on link "Details" at bounding box center [1434, 476] width 55 height 26
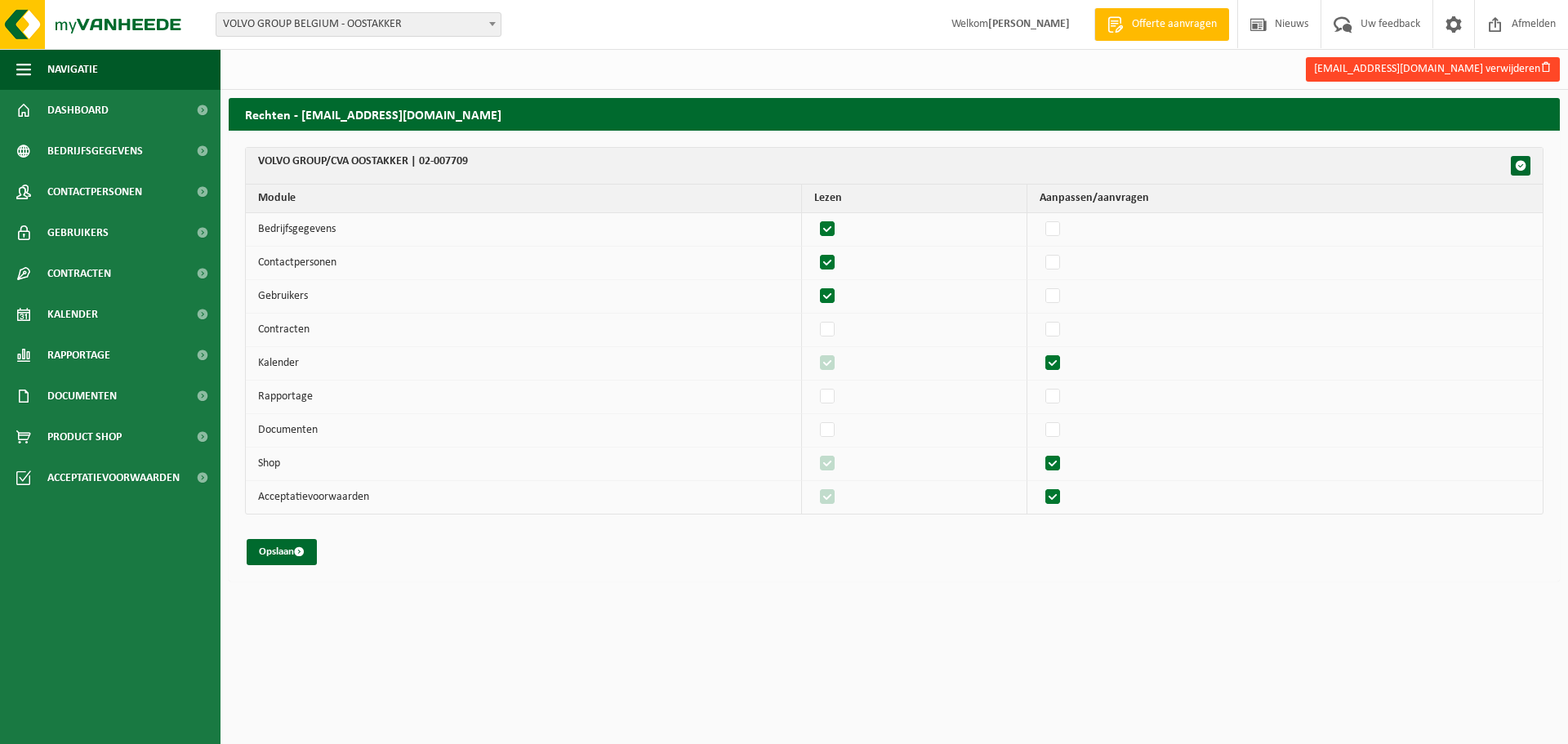
click at [1509, 65] on button "kristof.van.damme@volvo.com verwijderen" at bounding box center [1433, 69] width 254 height 24
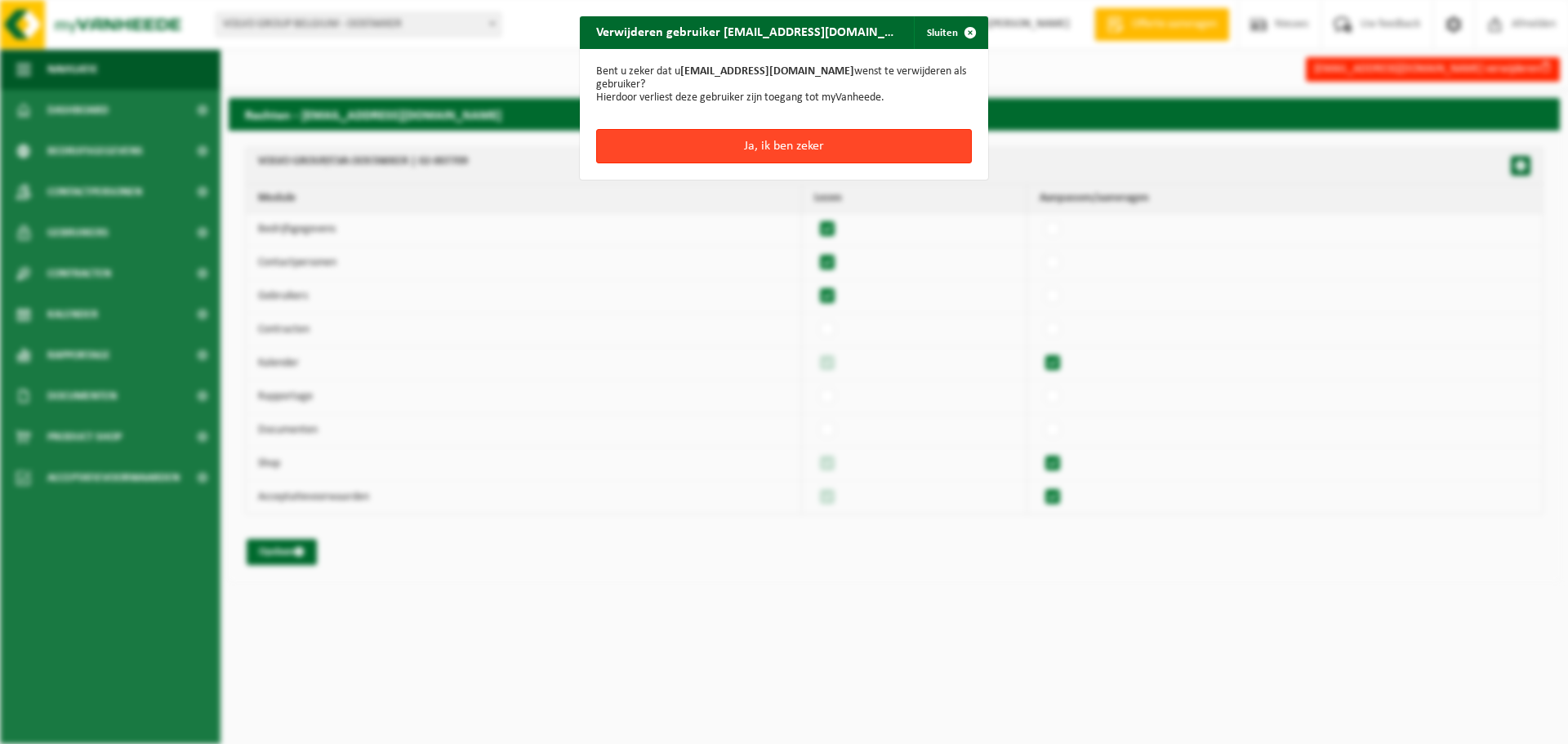
click at [774, 143] on button "Ja, ik ben zeker" at bounding box center [784, 146] width 376 height 34
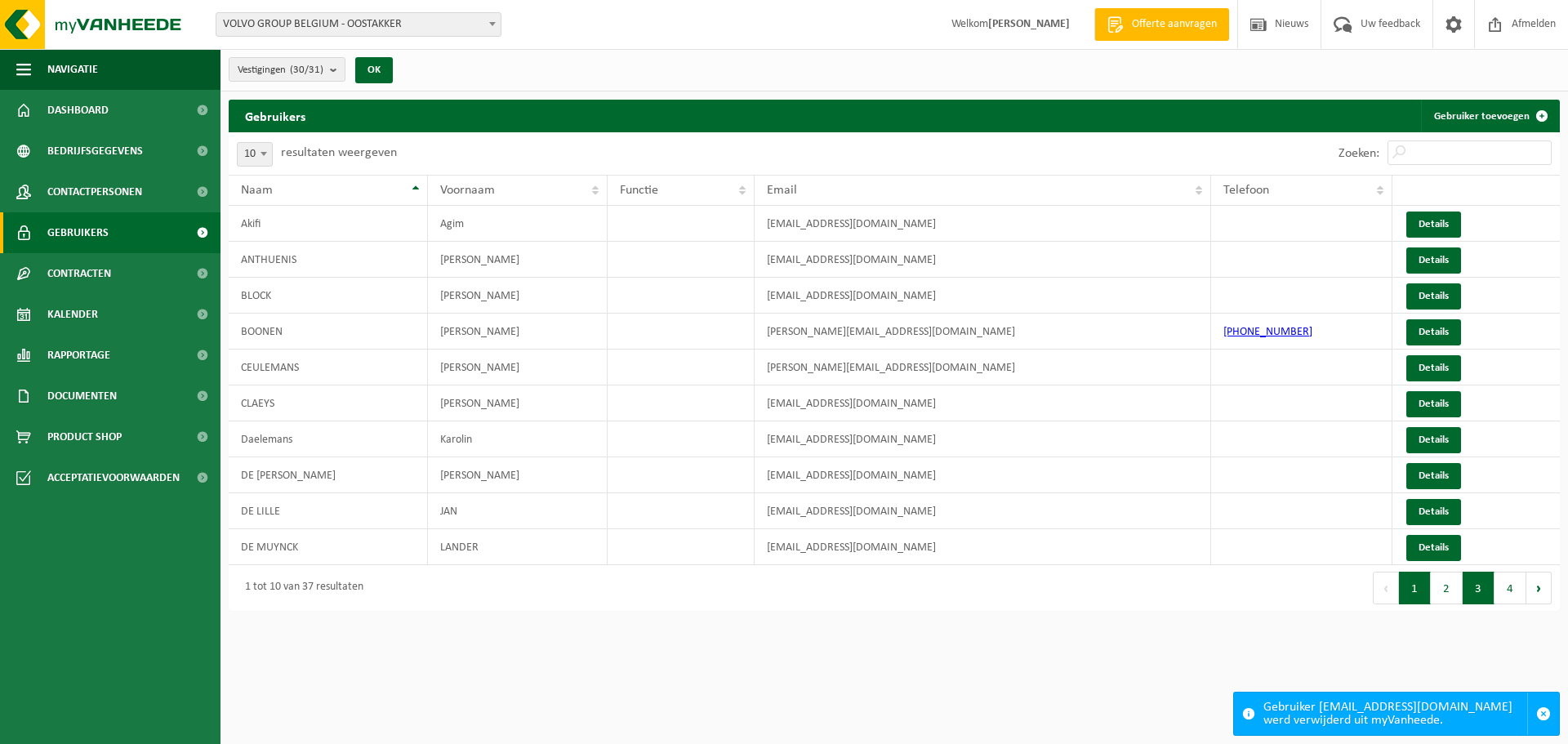
click at [1478, 592] on button "3" at bounding box center [1479, 587] width 32 height 32
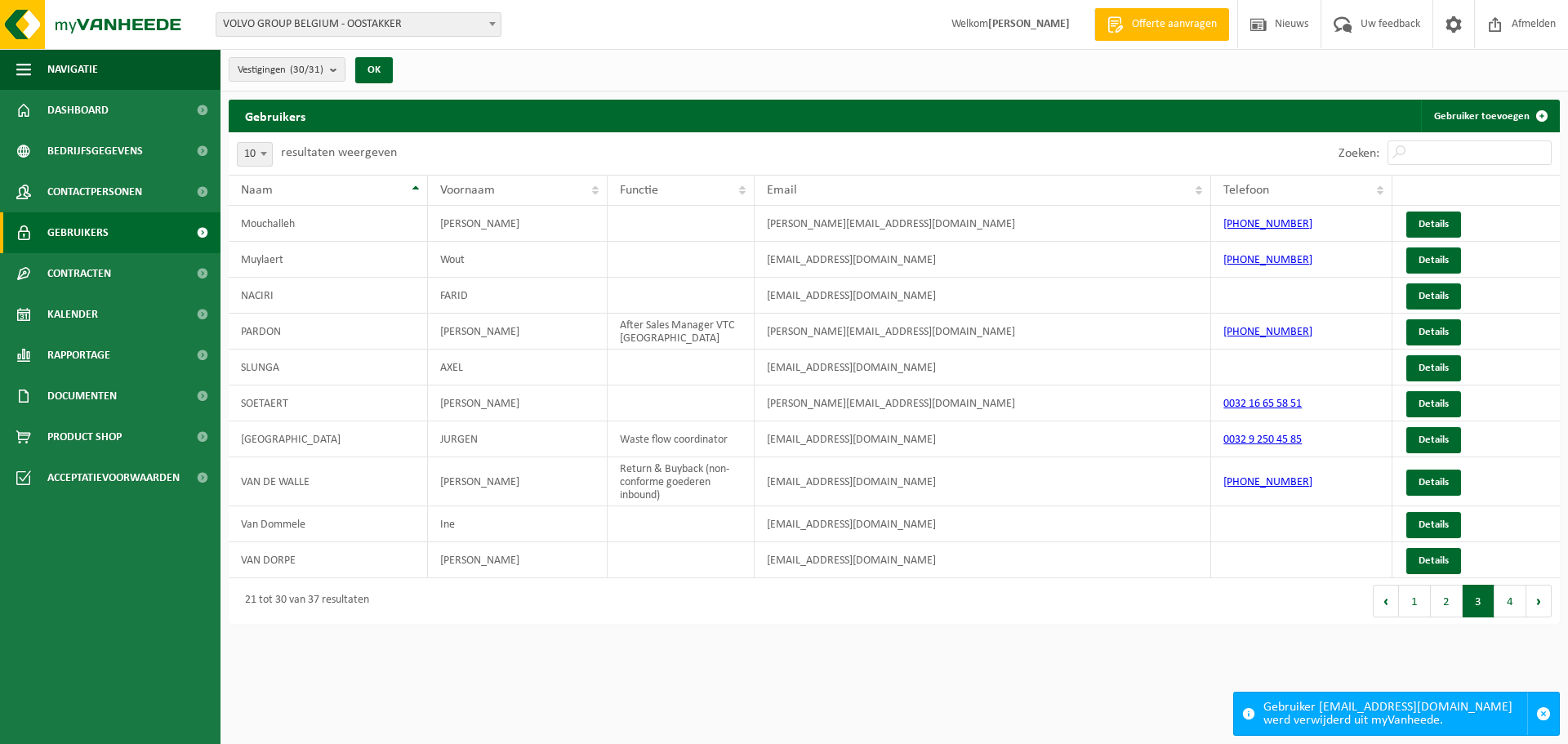
click at [1510, 609] on button "4" at bounding box center [1510, 600] width 32 height 32
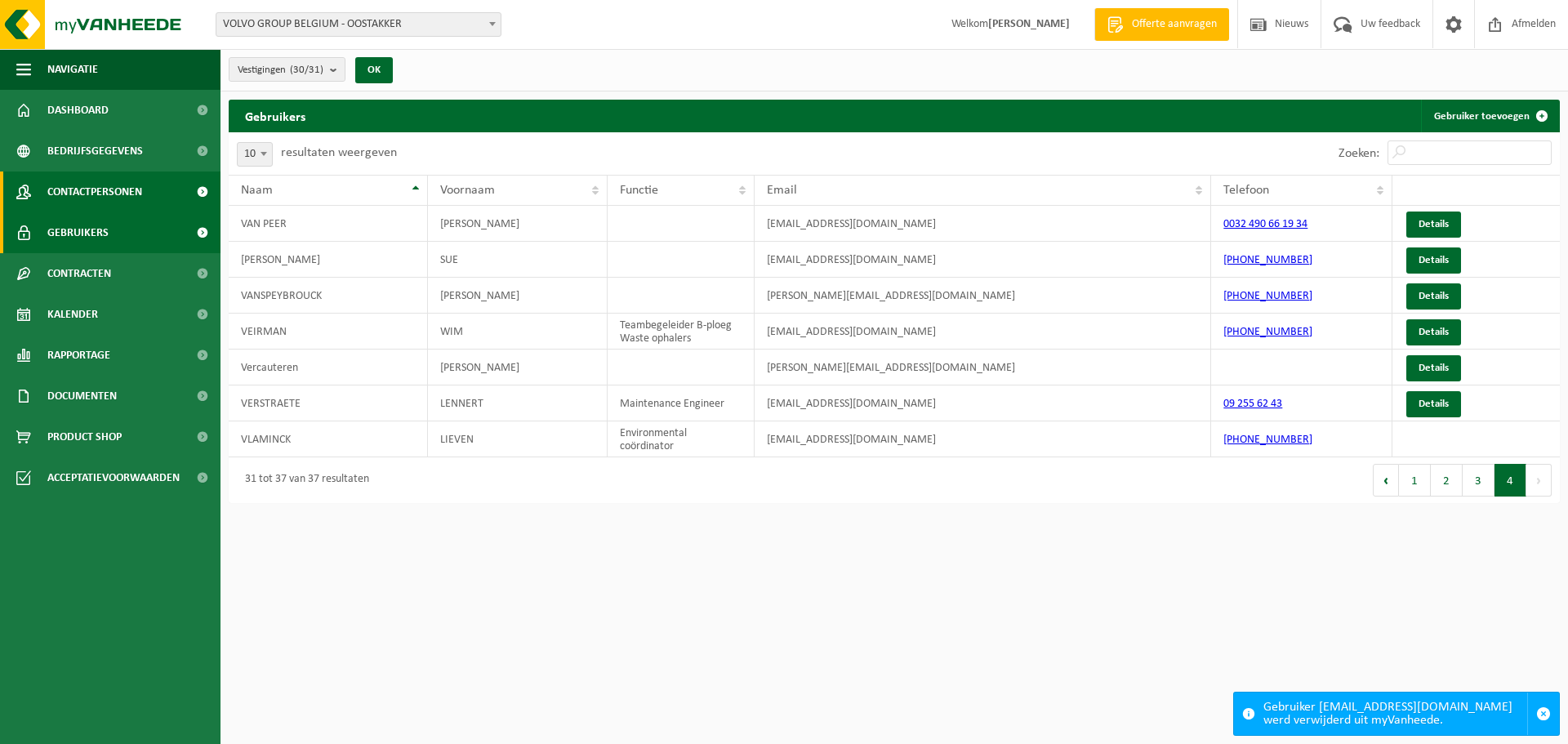
click at [106, 191] on span "Contactpersonen" at bounding box center [94, 192] width 95 height 41
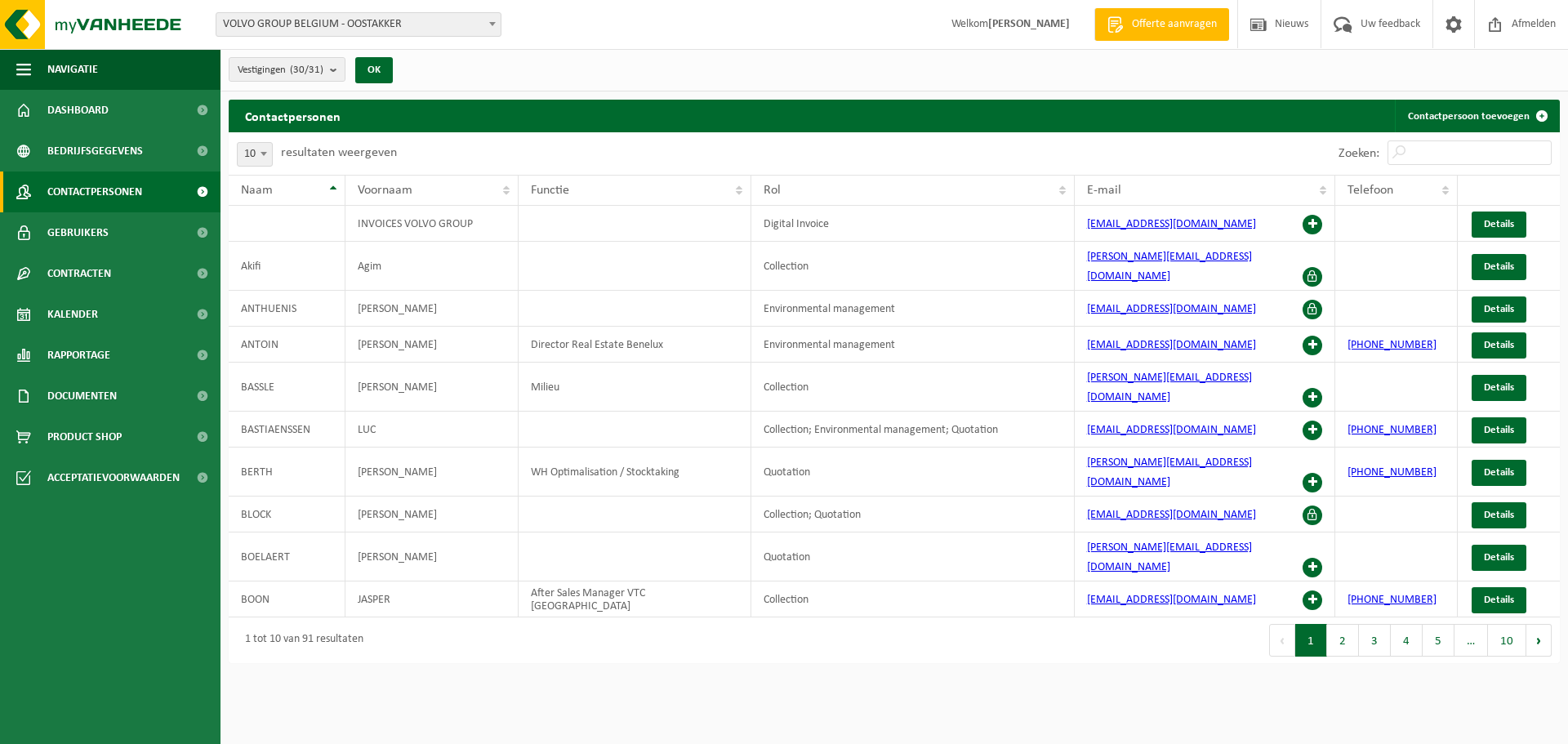
click at [261, 155] on b at bounding box center [263, 154] width 7 height 4
select select "100"
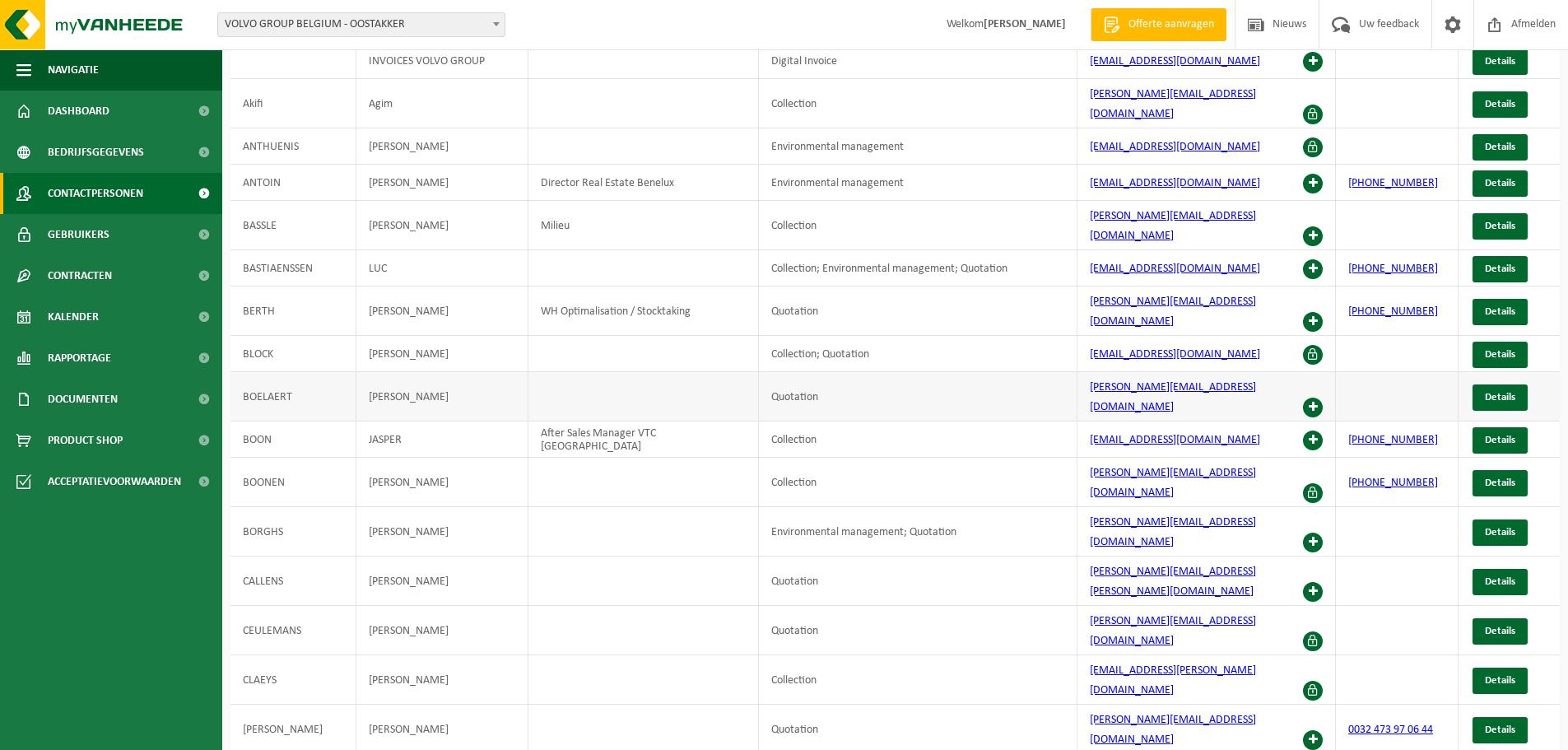
scroll to position [247, 0]
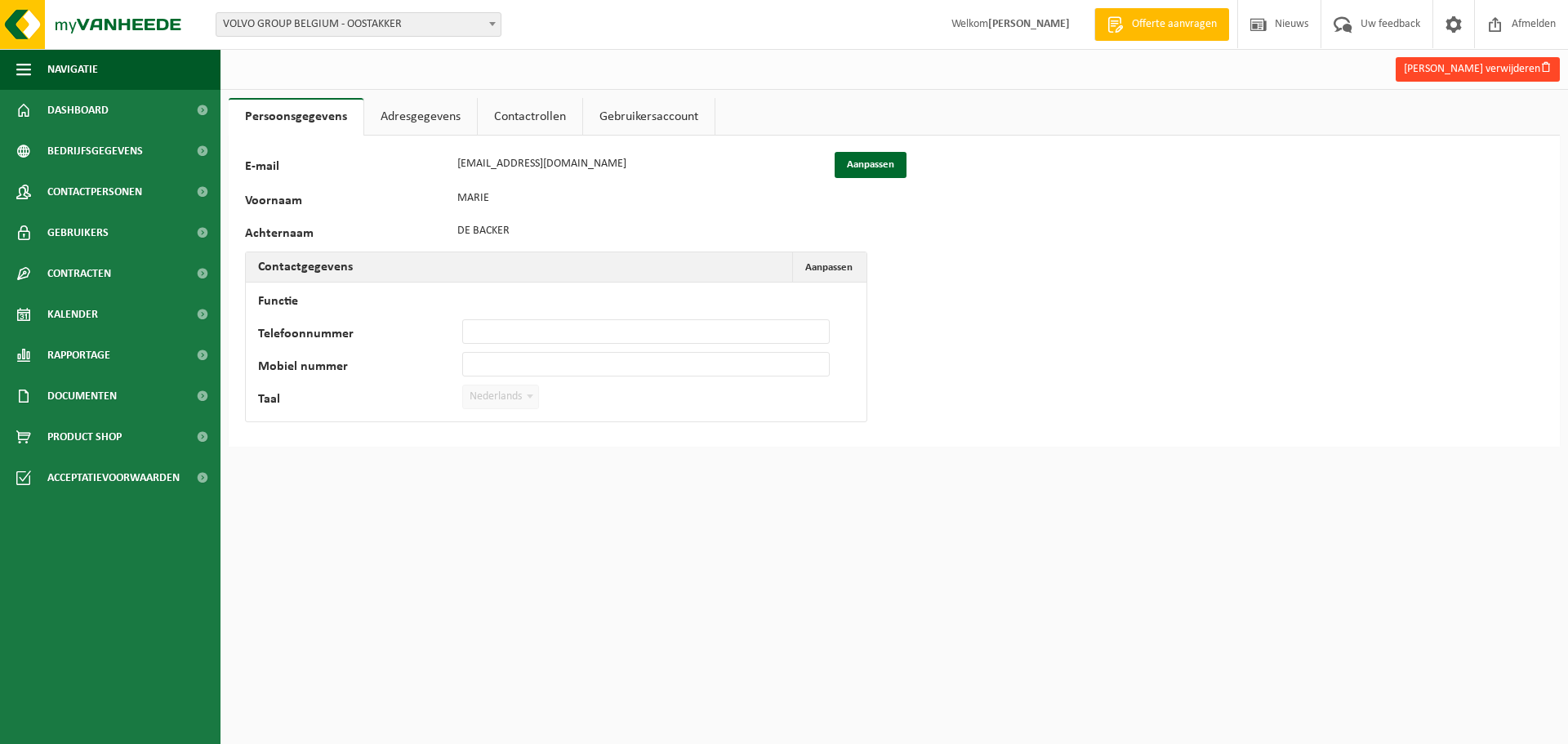
click at [1486, 66] on button "Marie De backer verwijderen" at bounding box center [1478, 69] width 165 height 24
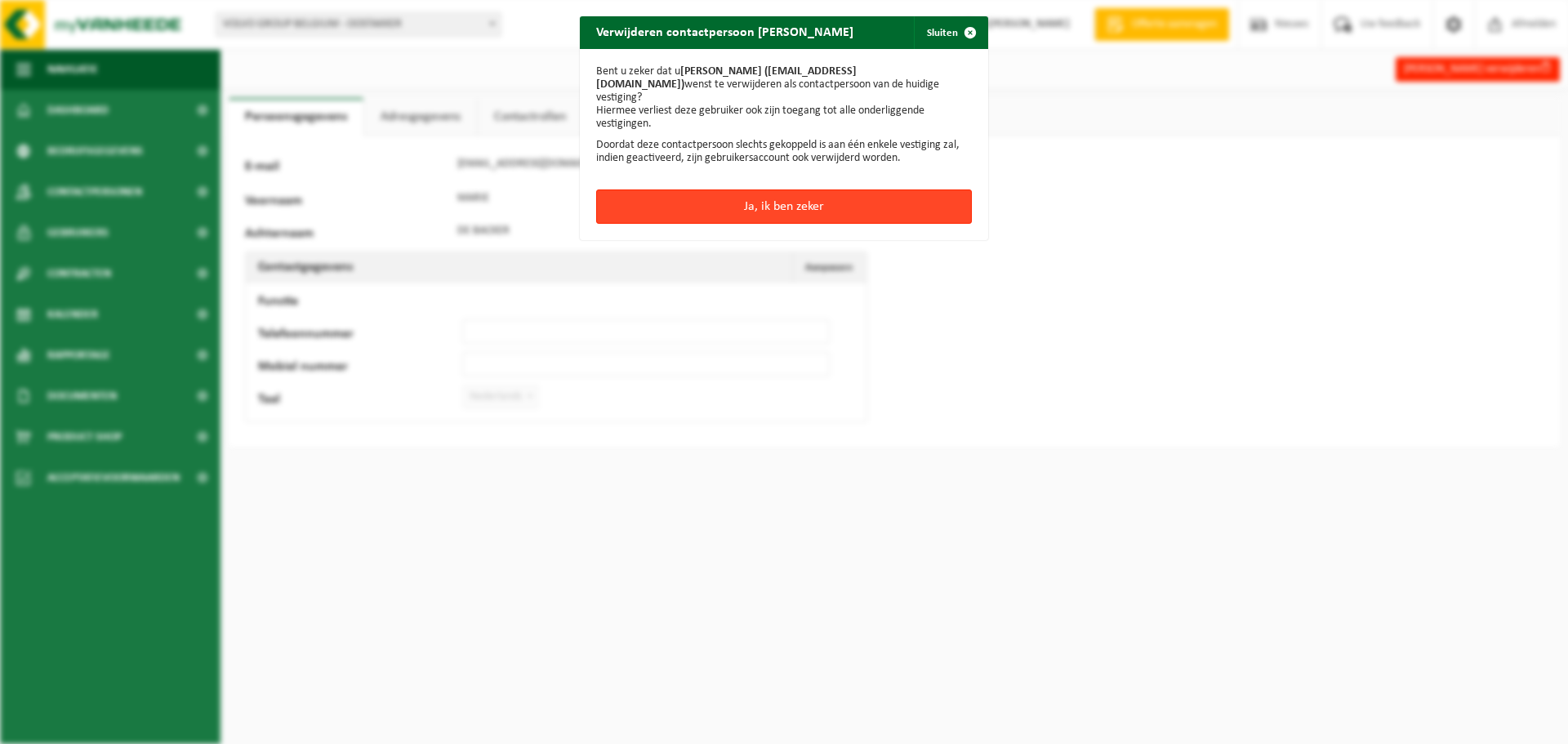
click at [792, 194] on button "Ja, ik ben zeker" at bounding box center [784, 206] width 376 height 34
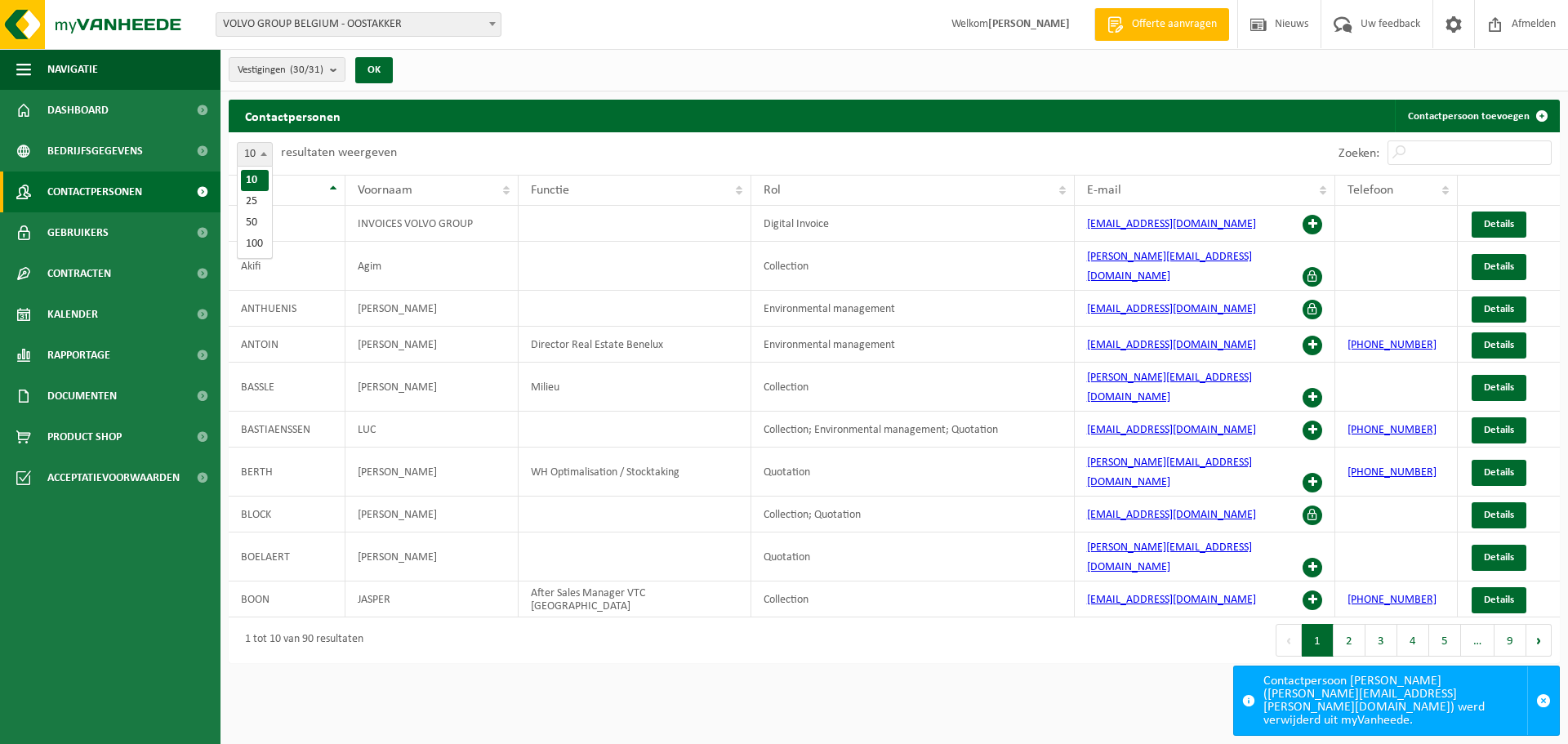
click at [268, 152] on span at bounding box center [263, 154] width 17 height 22
select select "100"
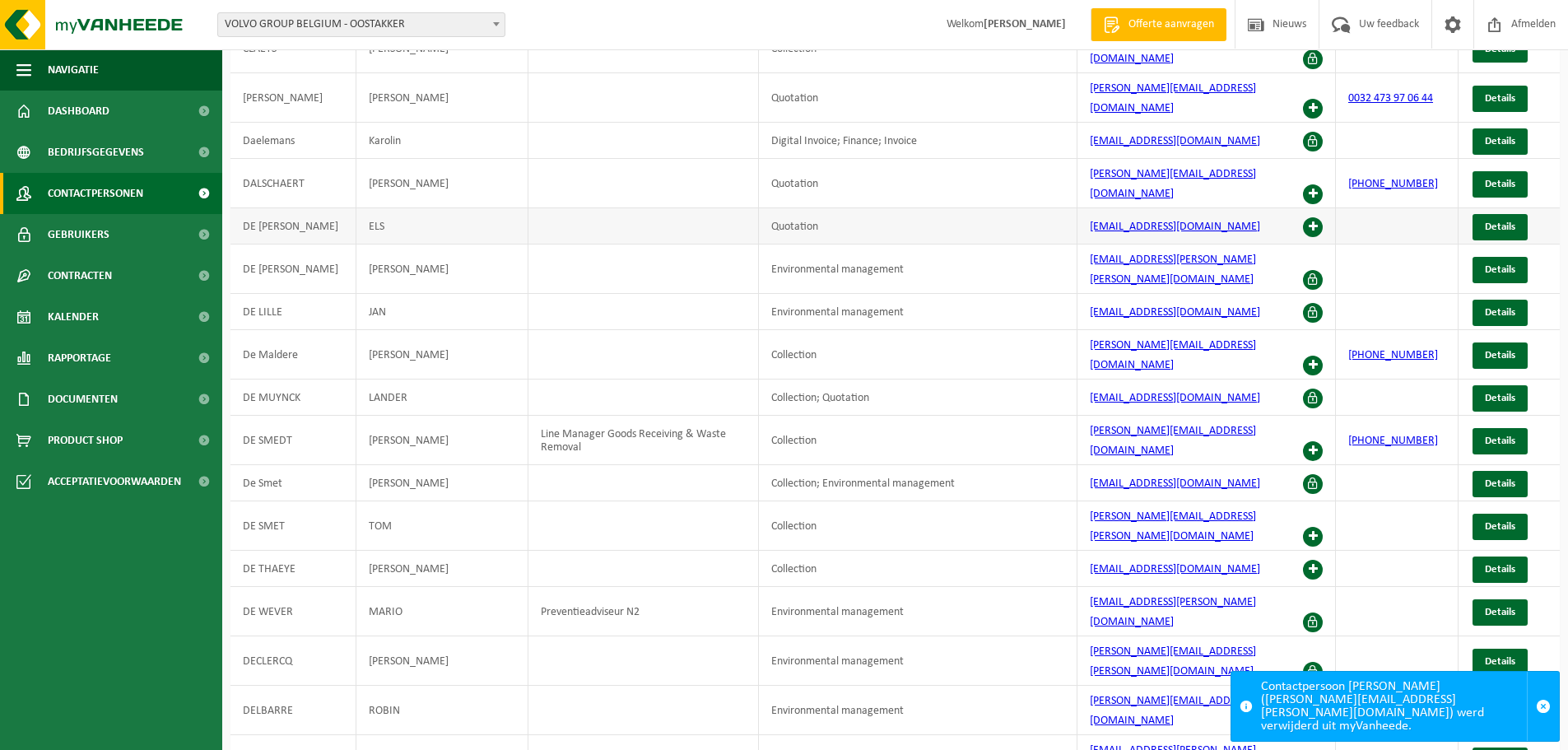
scroll to position [823, 0]
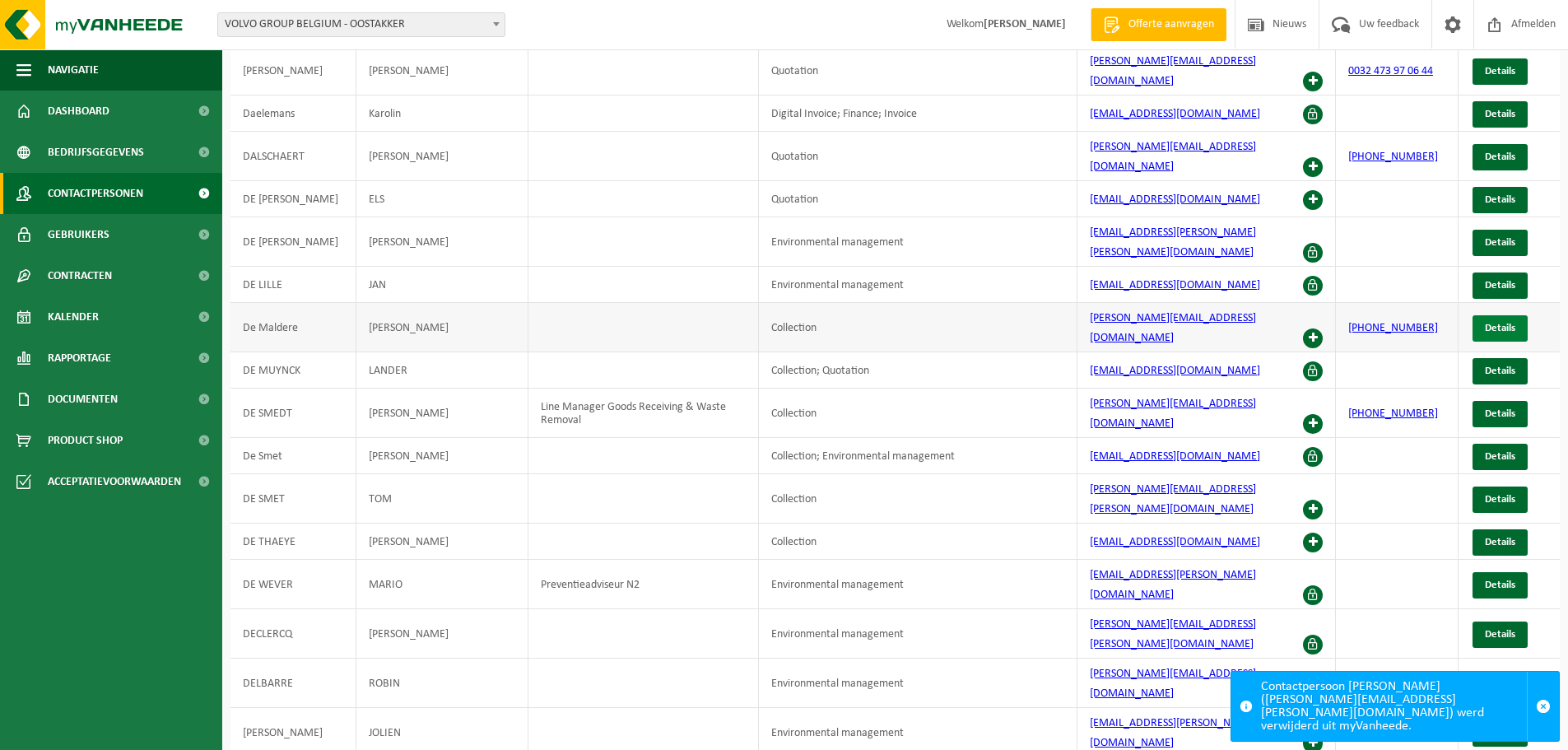
click at [1494, 323] on span "Details" at bounding box center [1499, 328] width 31 height 11
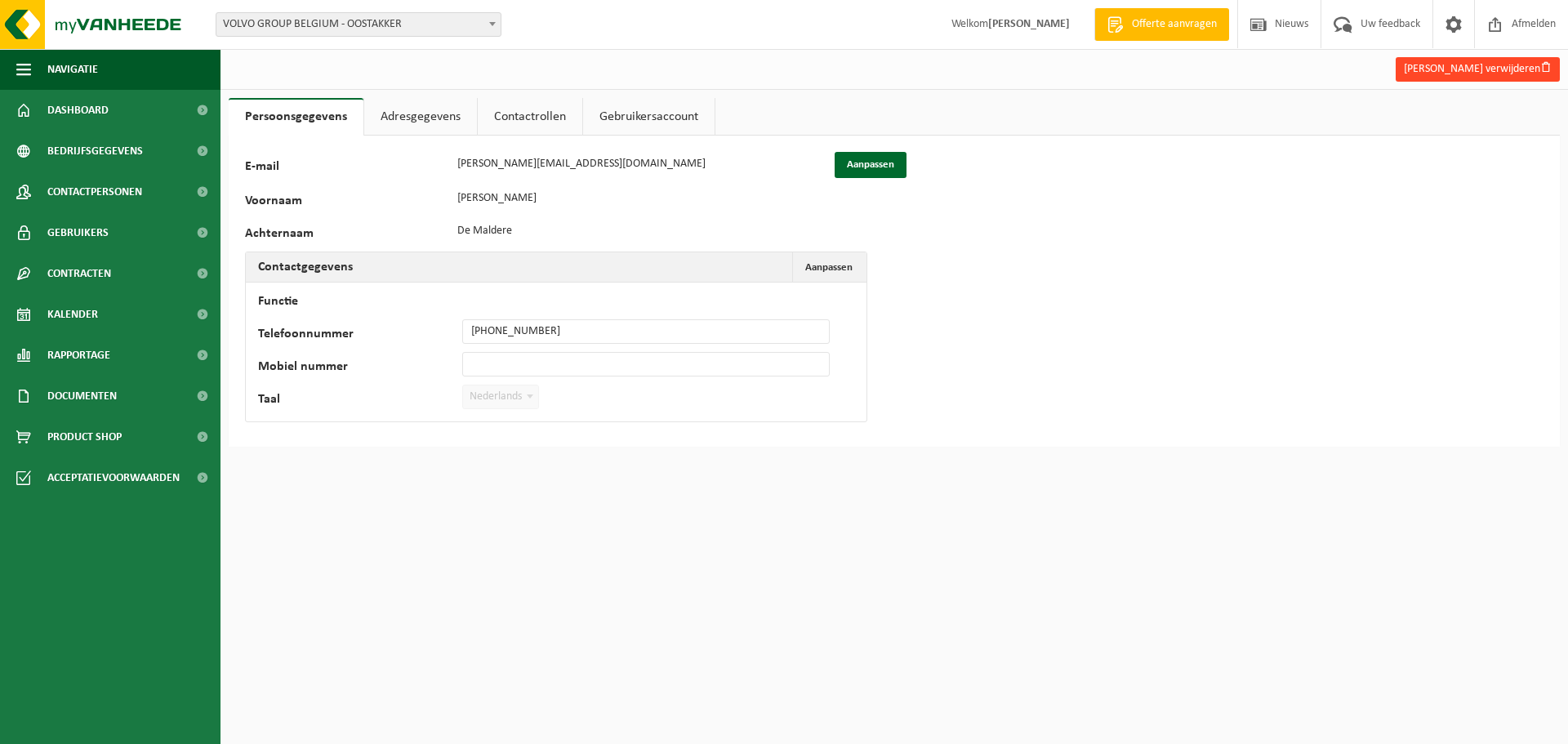
click at [1456, 67] on button "[PERSON_NAME] verwijderen" at bounding box center [1478, 69] width 165 height 24
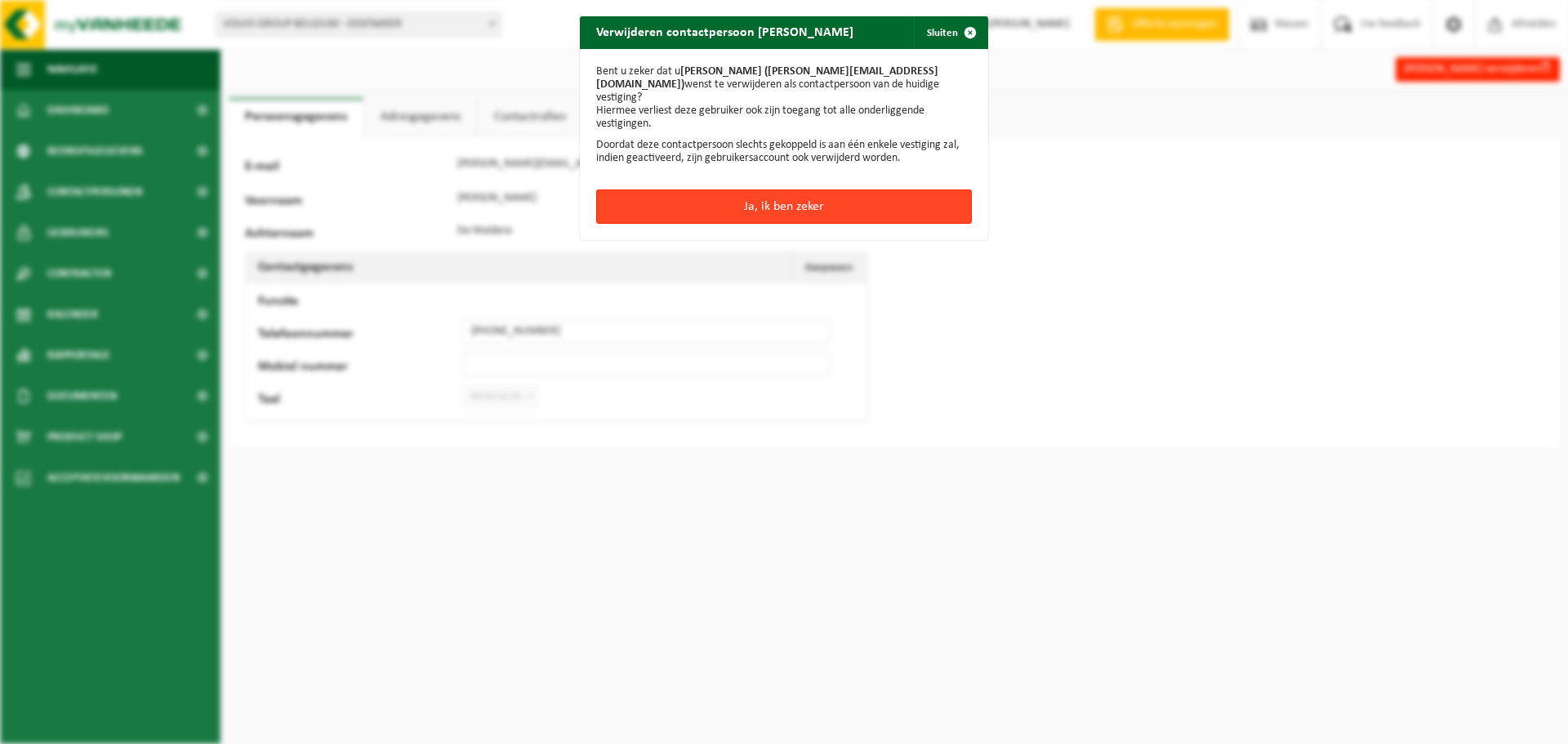
click at [752, 189] on button "Ja, ik ben zeker" at bounding box center [784, 206] width 376 height 34
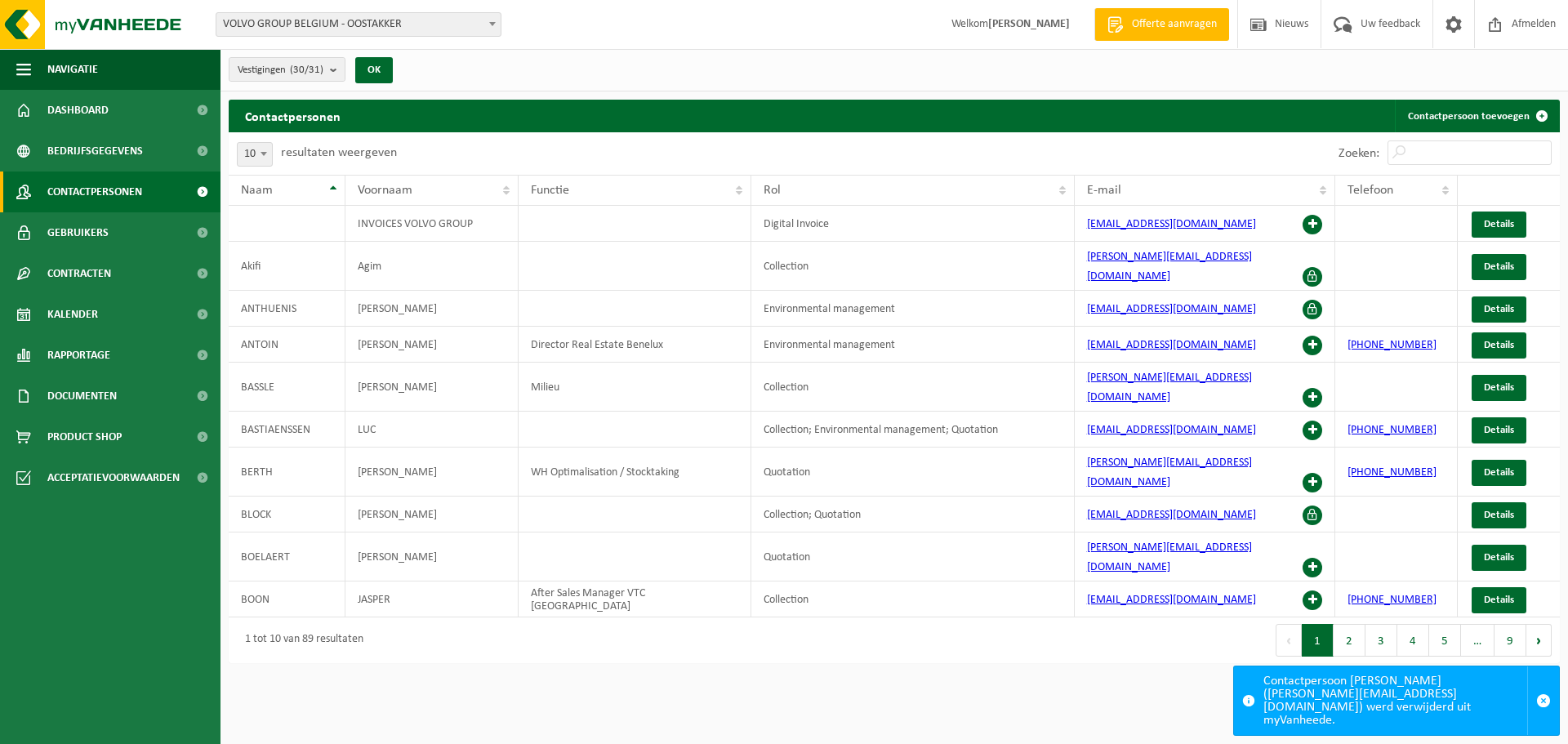
click at [317, 68] on count "(30/31)" at bounding box center [307, 70] width 33 height 11
click at [0, 0] on button "Actieve selecteren" at bounding box center [0, 0] width 0 height 0
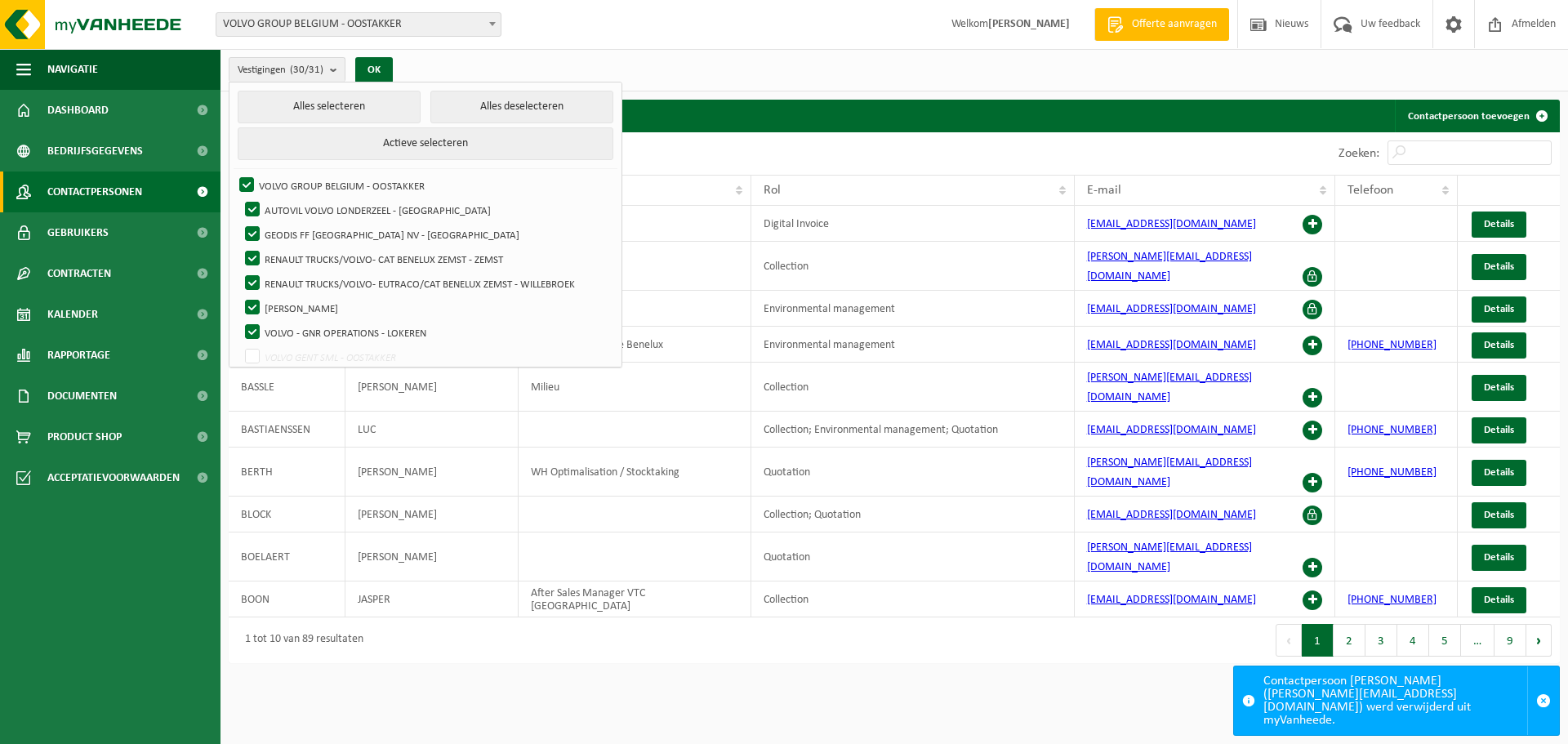
click at [264, 159] on li "Alles selecteren Alles deselecteren Actieve selecteren" at bounding box center [426, 130] width 384 height 78
click at [573, 58] on div "Vestigingen (30/31) Alles selecteren Alles deselecteren Actieve selecteren VOLV…" at bounding box center [894, 70] width 1348 height 42
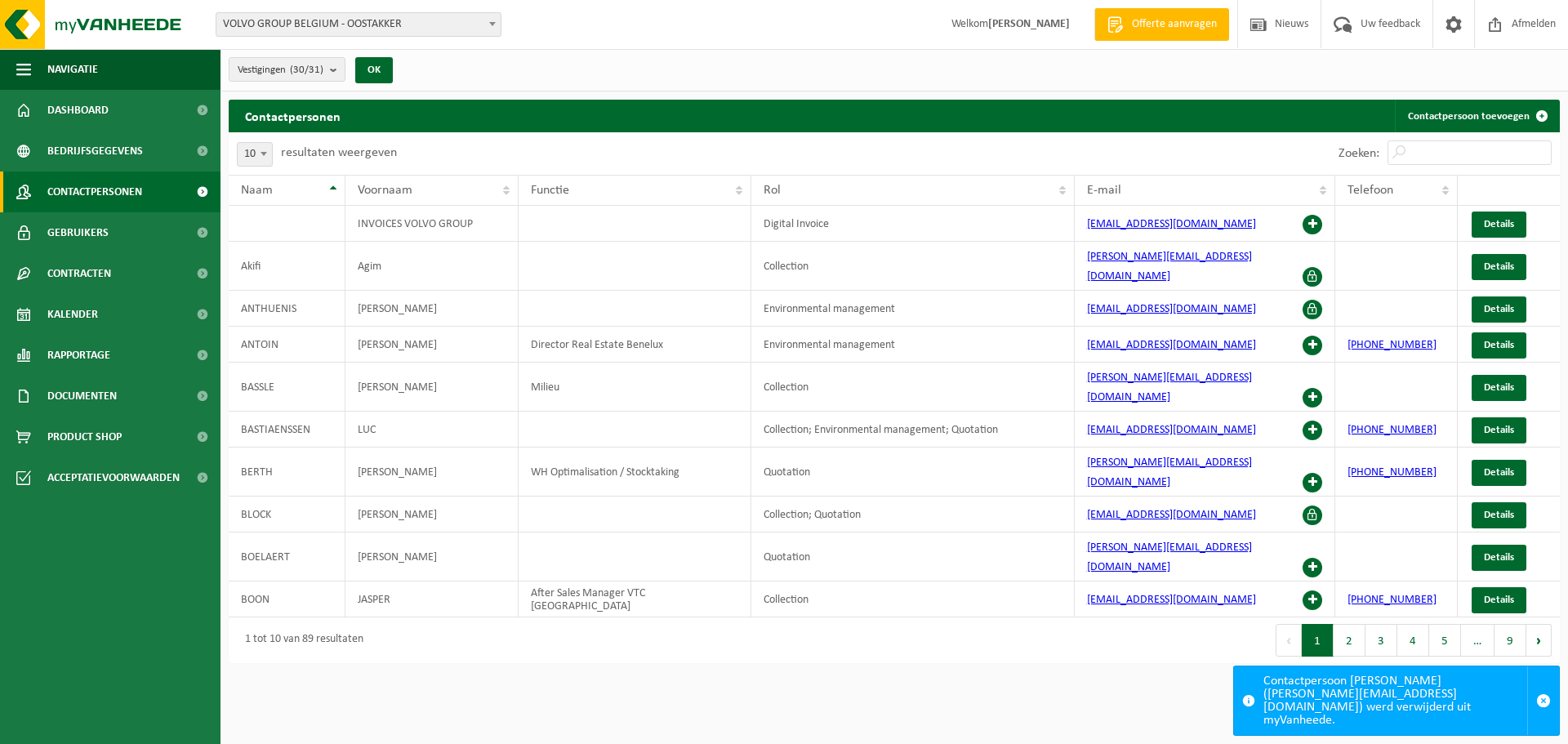
click at [257, 155] on span at bounding box center [263, 154] width 17 height 22
select select "100"
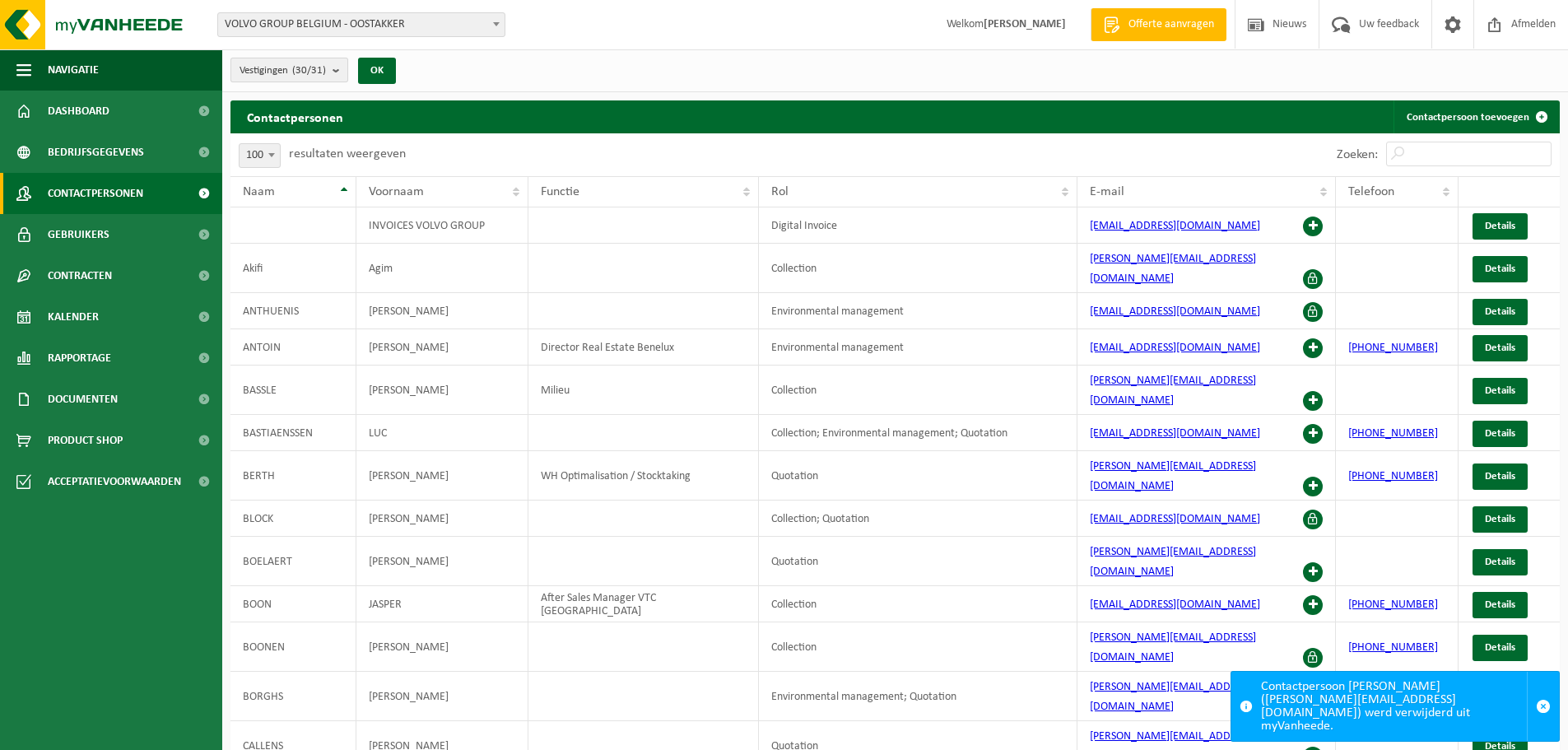
click at [337, 69] on b "submit" at bounding box center [339, 69] width 15 height 23
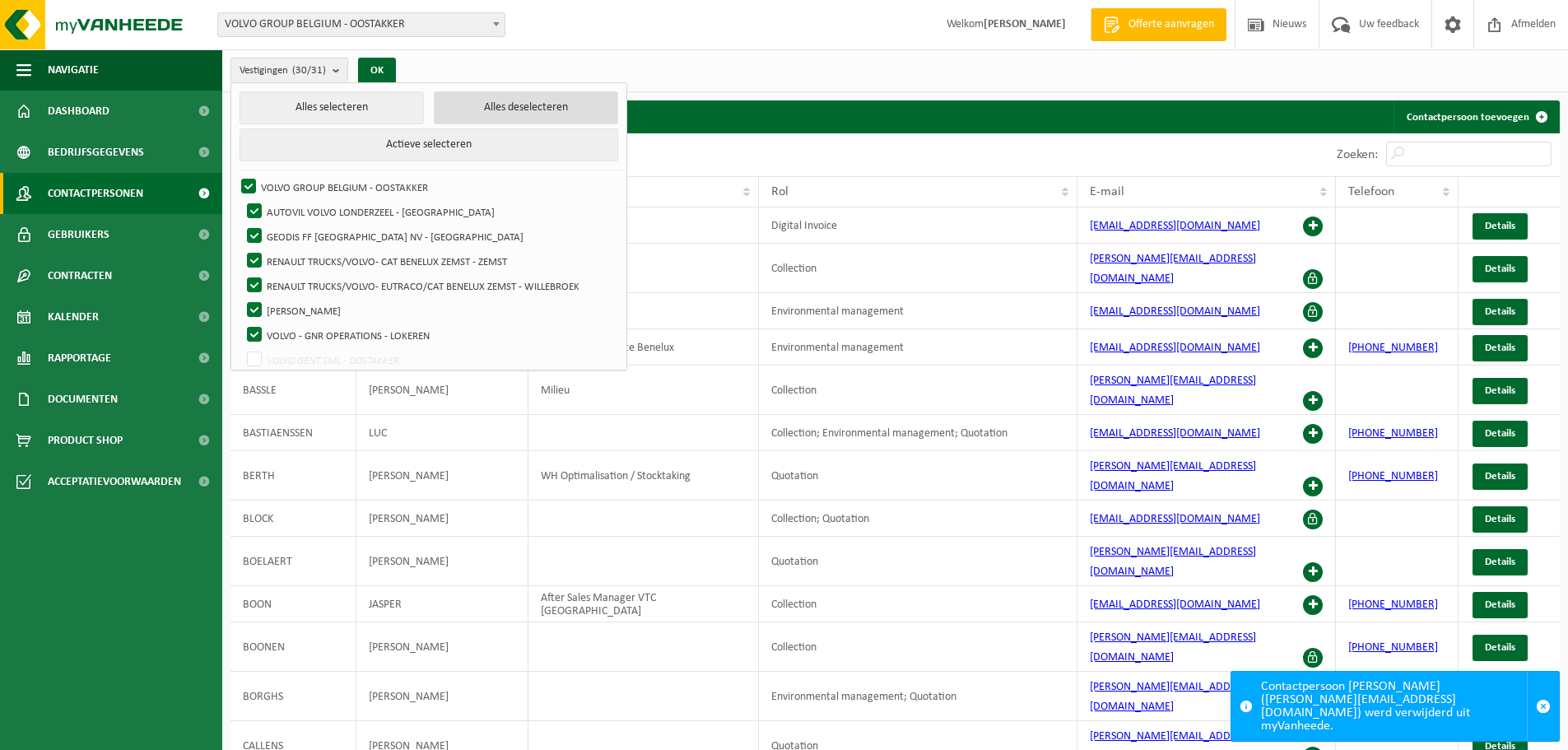
click at [479, 107] on button "Alles deselecteren" at bounding box center [526, 108] width 185 height 33
checkbox input "false"
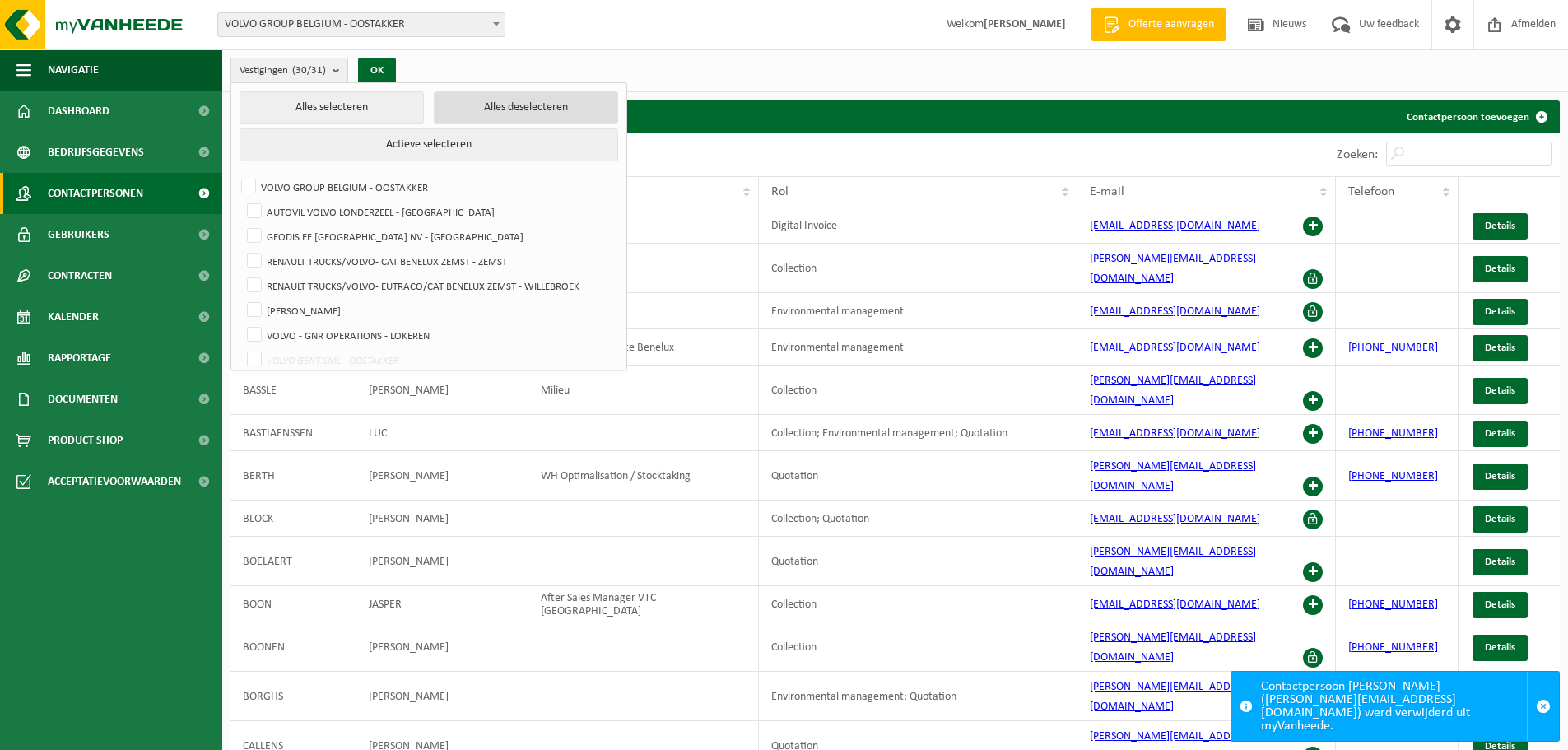
checkbox input "false"
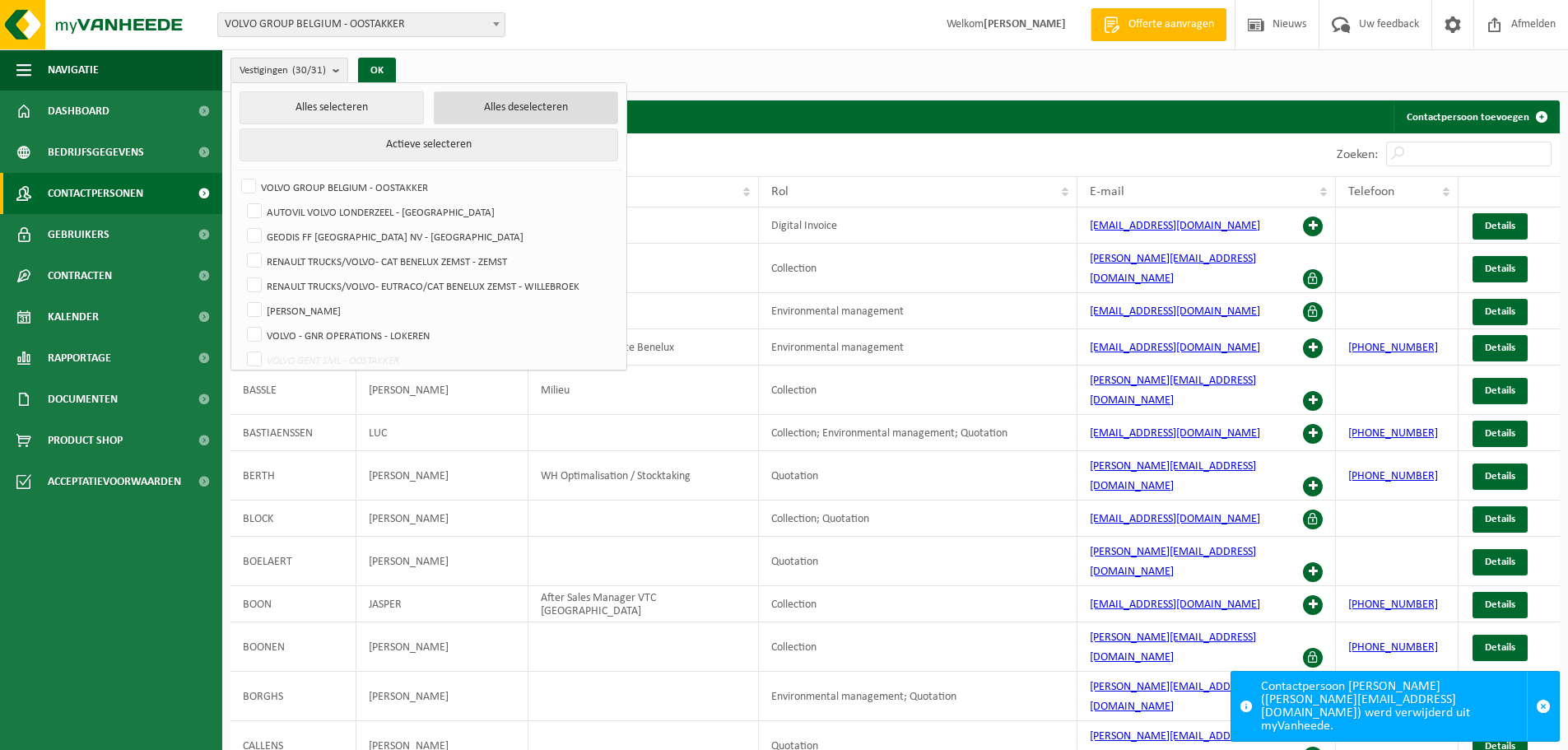
checkbox input "false"
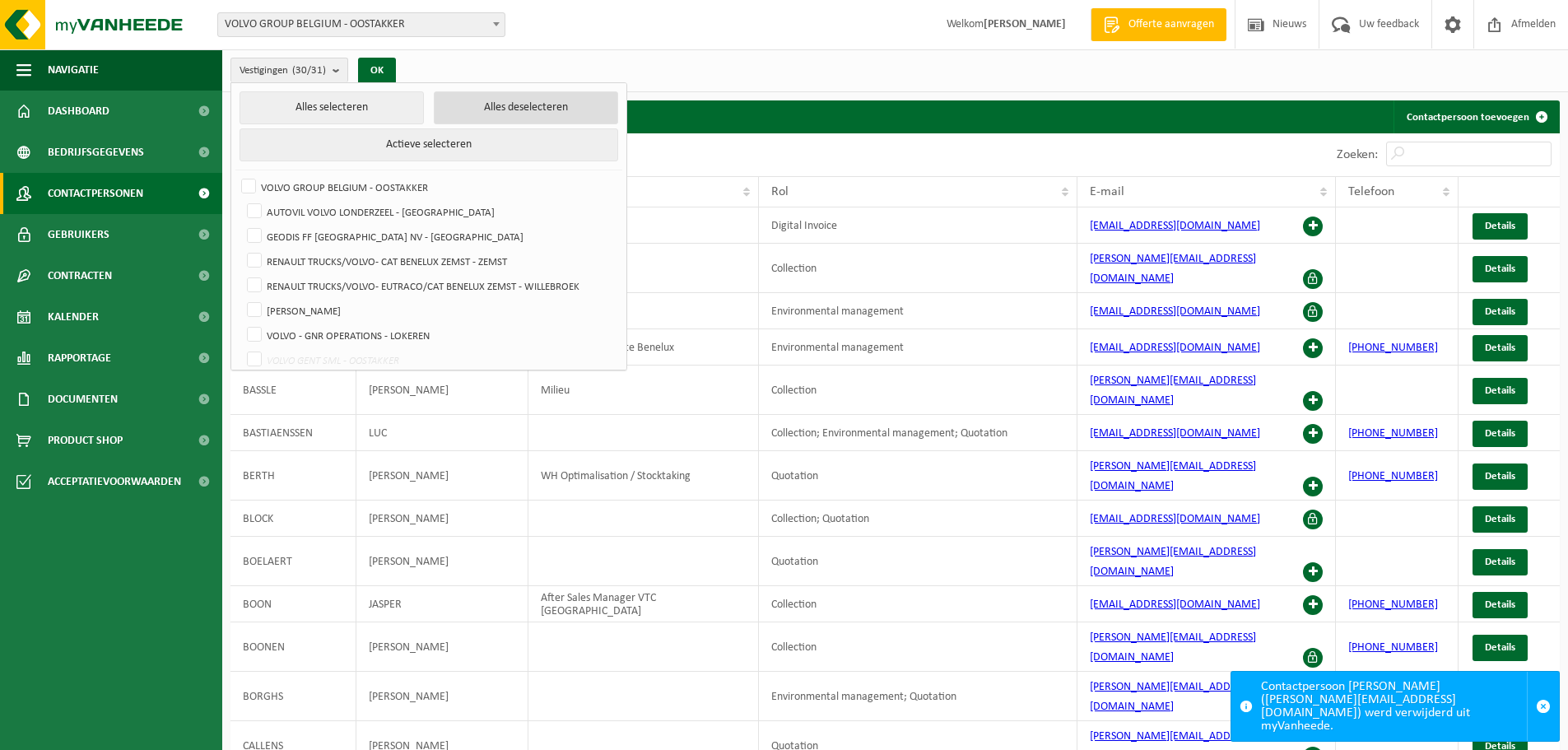
checkbox input "false"
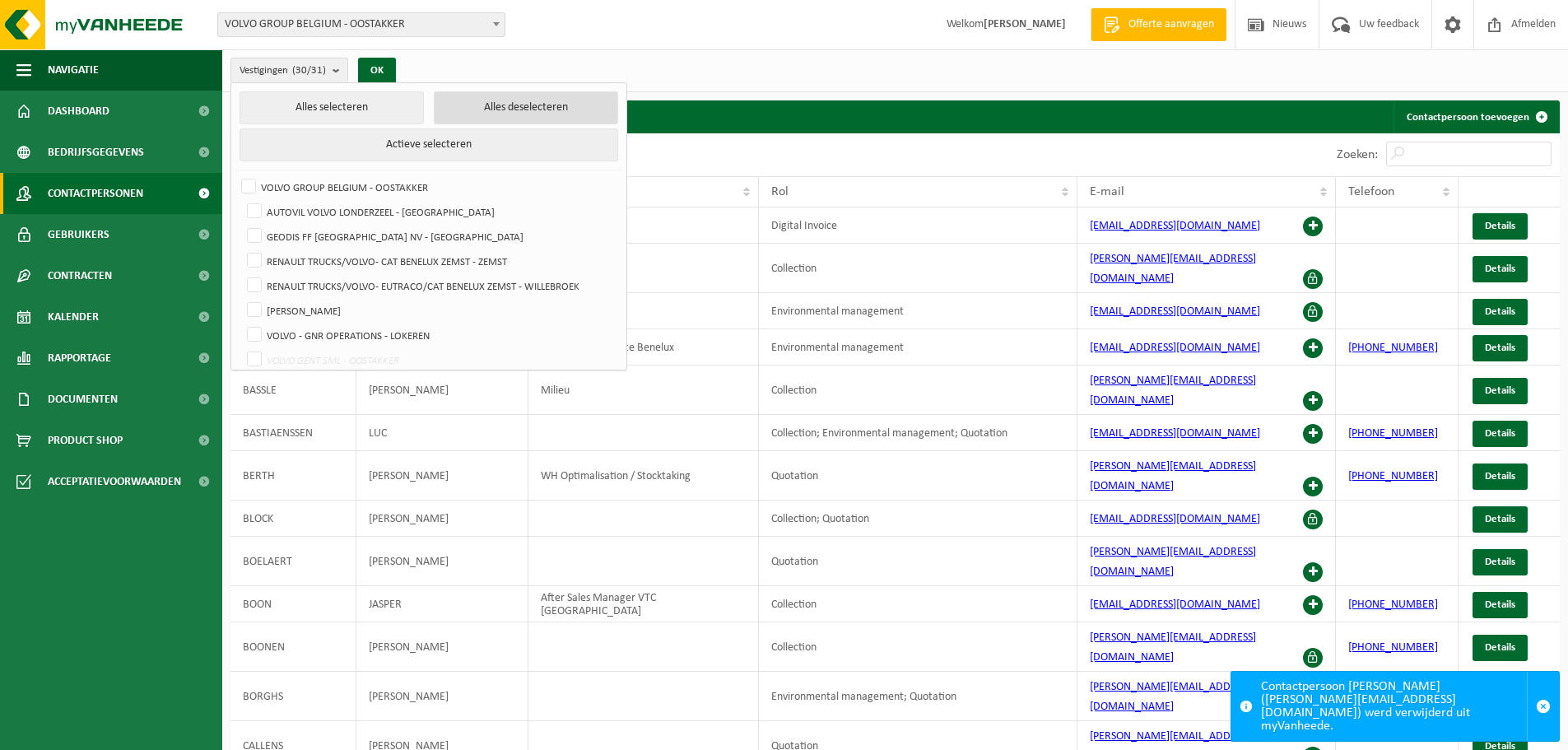
checkbox input "false"
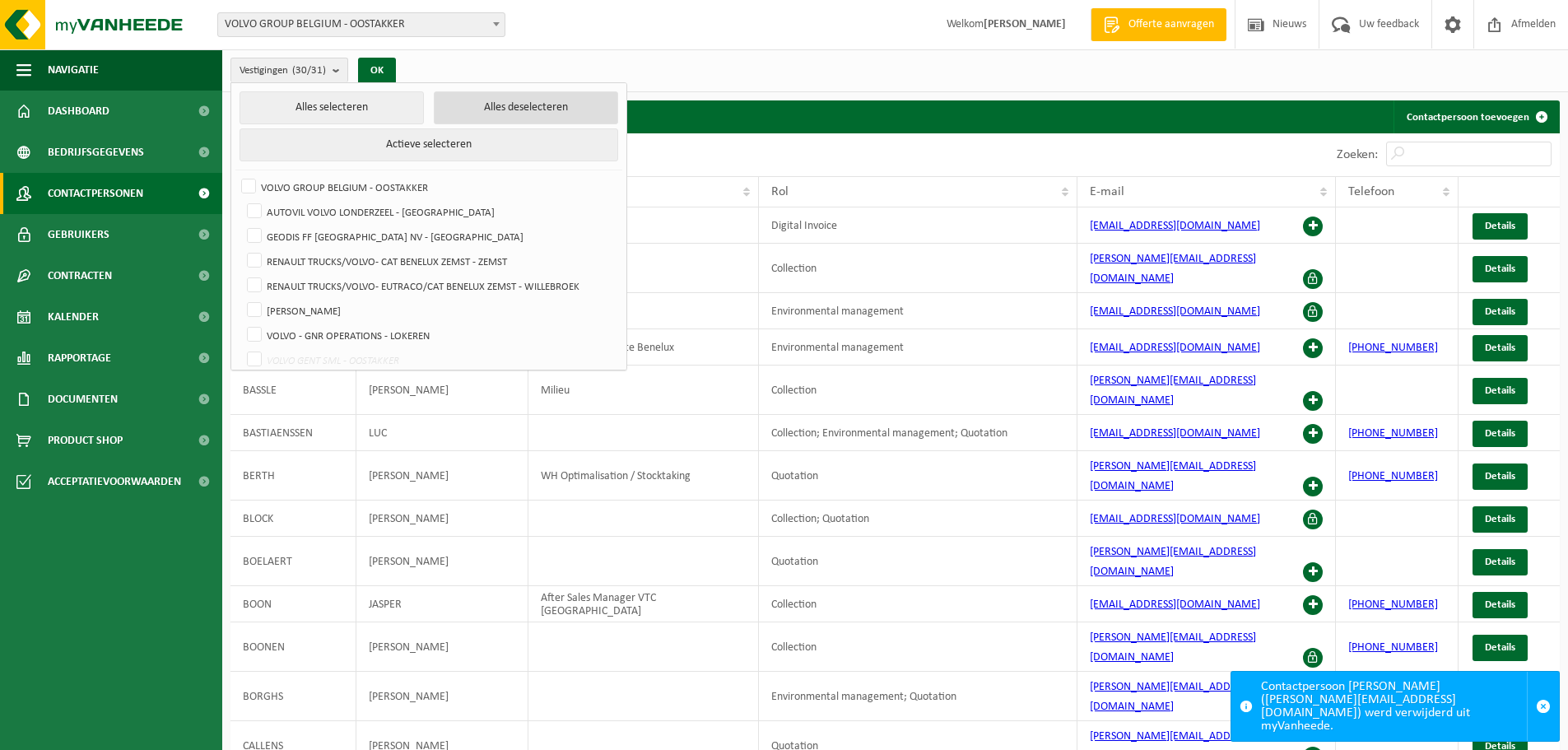
checkbox input "false"
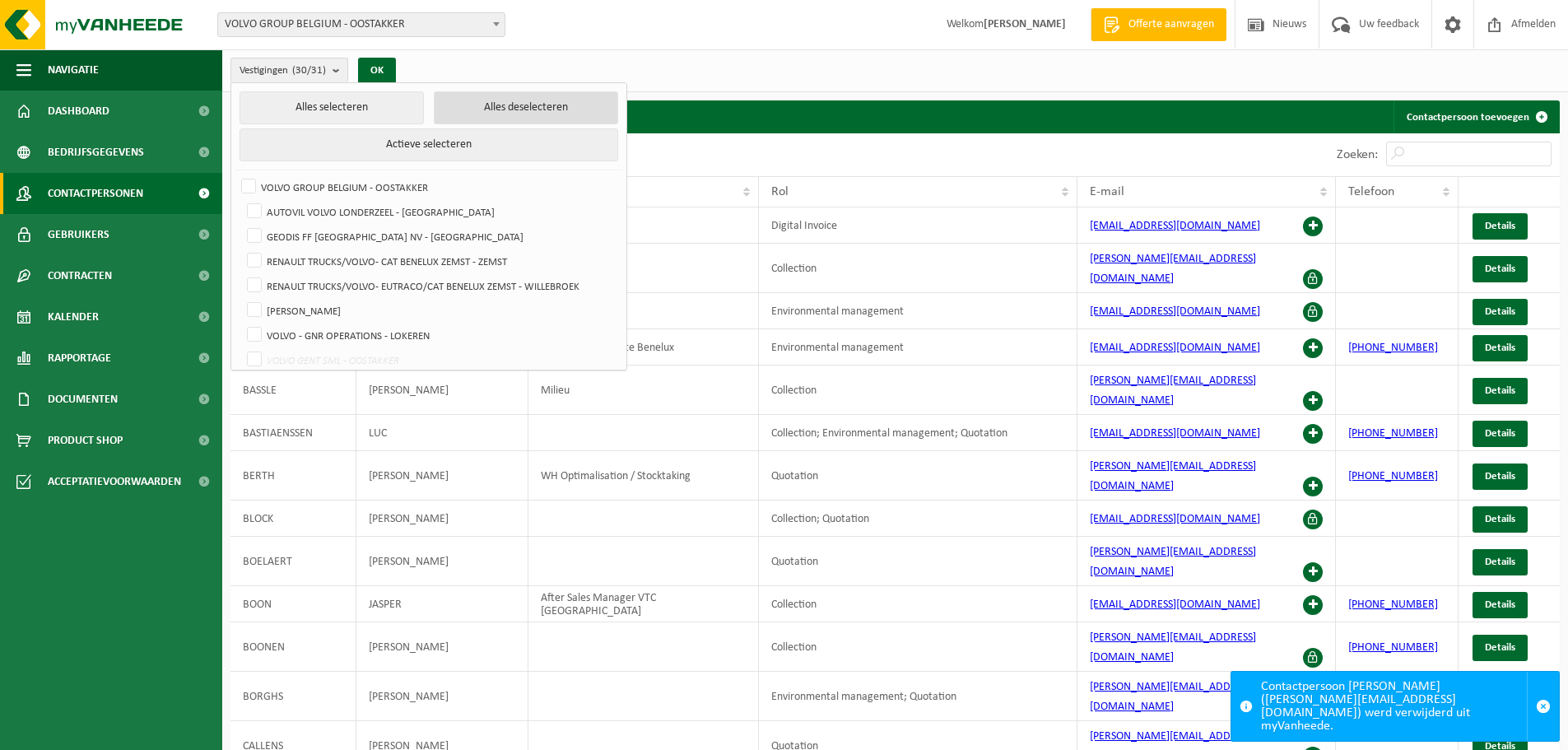
checkbox input "false"
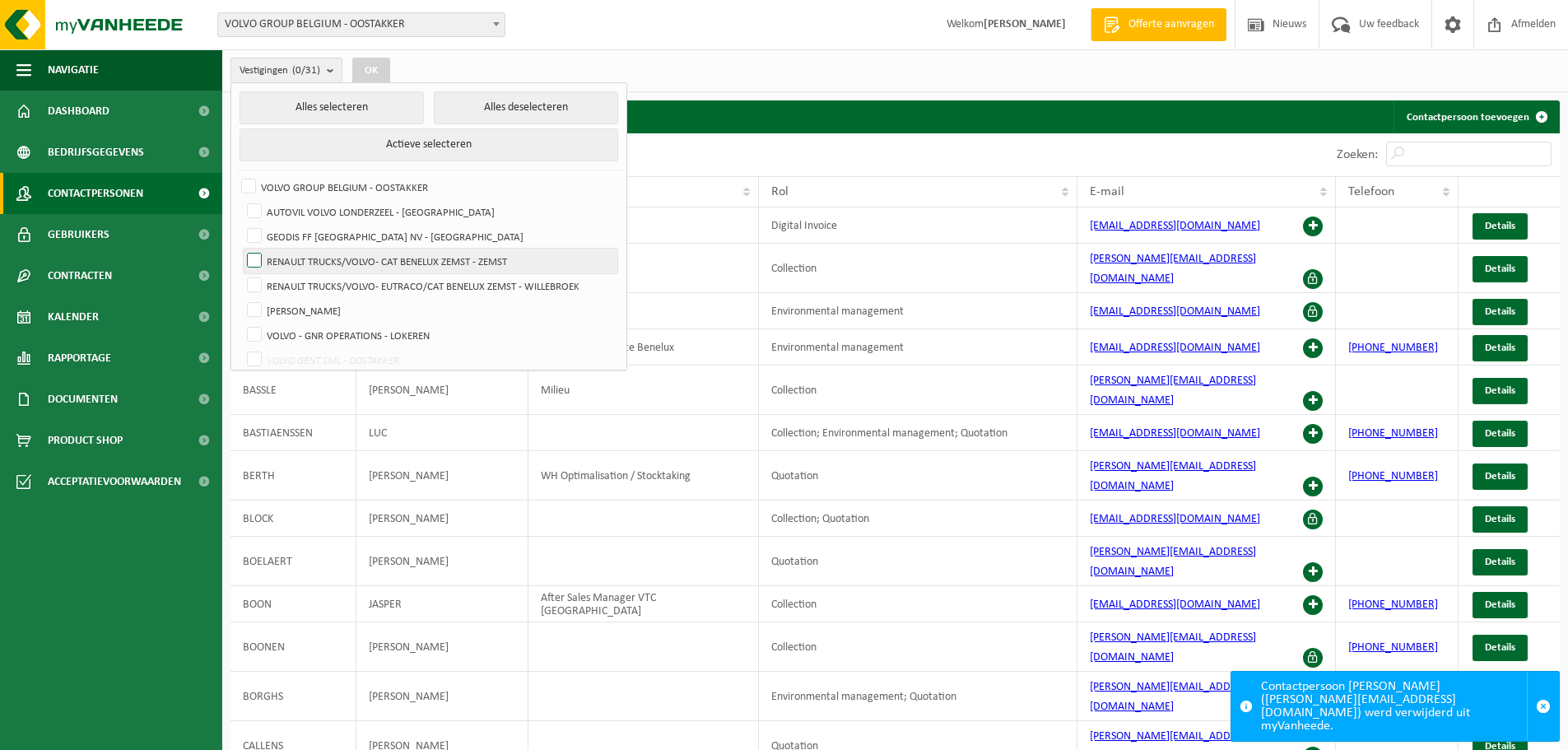
scroll to position [82, 0]
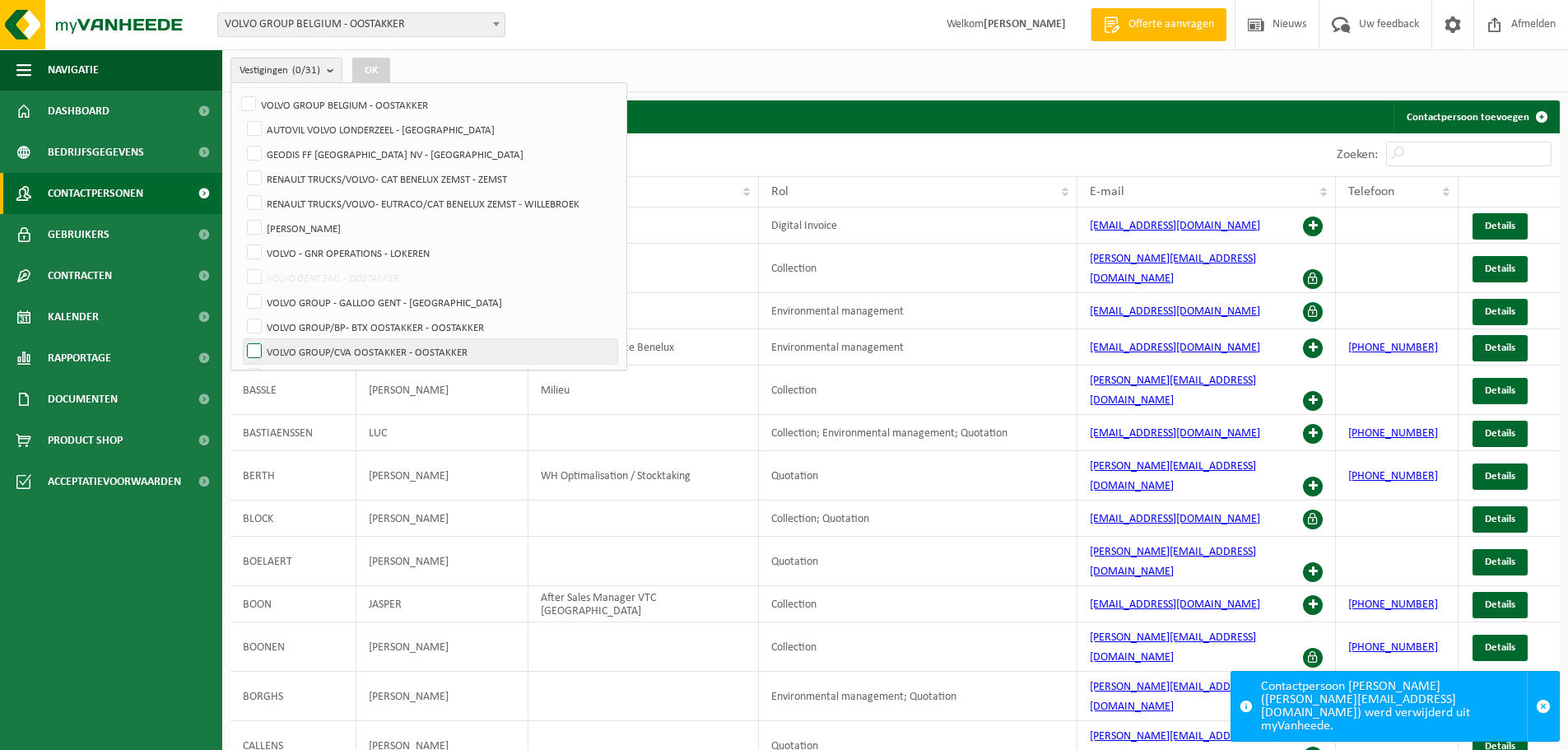
click at [349, 347] on label "VOLVO GROUP/CVA OOSTAKKER - OOSTAKKER" at bounding box center [430, 351] width 374 height 25
click at [241, 339] on input "VOLVO GROUP/CVA OOSTAKKER - OOSTAKKER" at bounding box center [241, 338] width 1 height 1
checkbox input "true"
click at [251, 323] on label "VOLVO GROUP/BP- BTX OOSTAKKER - OOSTAKKER" at bounding box center [430, 327] width 374 height 25
click at [241, 315] on input "VOLVO GROUP/BP- BTX OOSTAKKER - OOSTAKKER" at bounding box center [241, 314] width 1 height 1
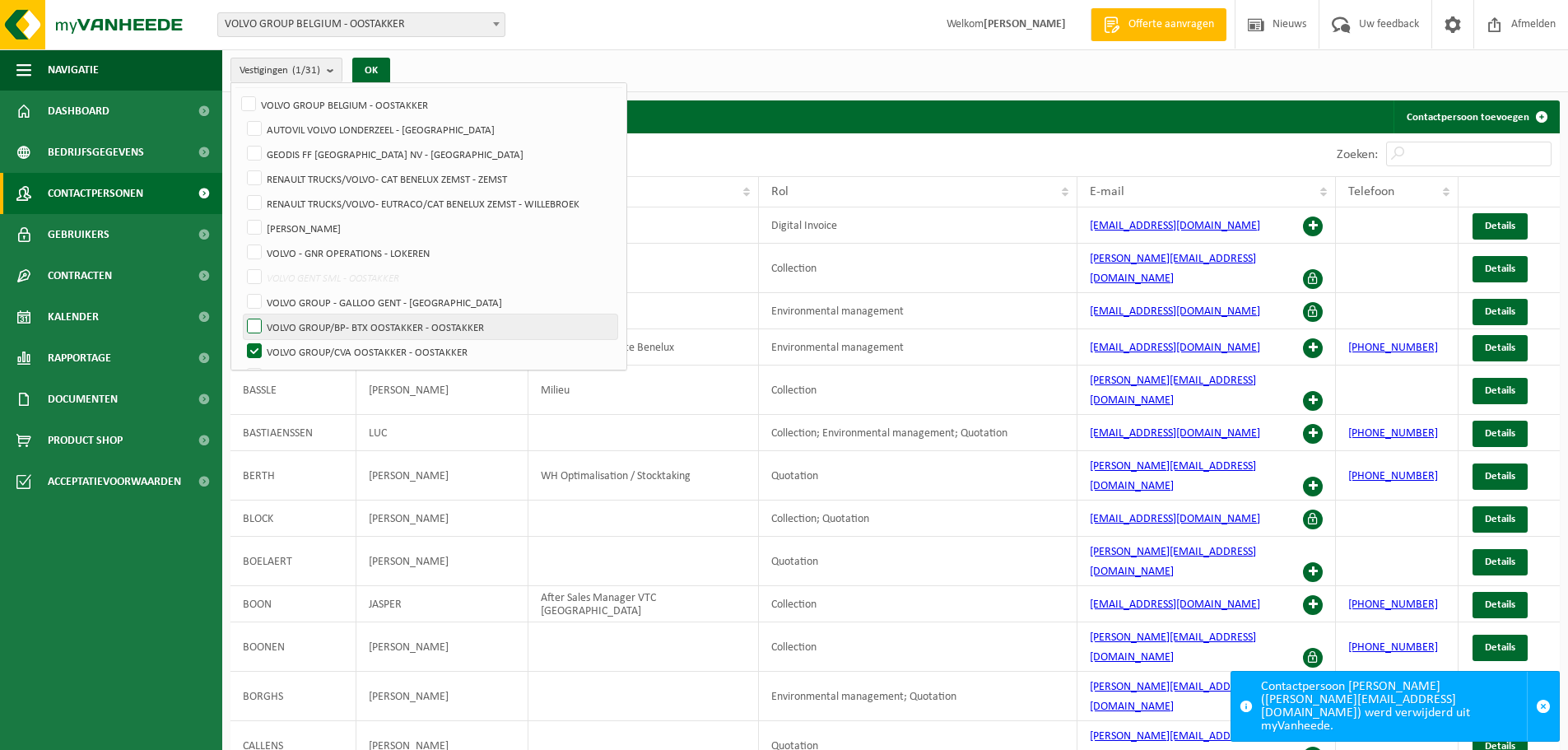
checkbox input "true"
click at [371, 69] on button "OK" at bounding box center [371, 70] width 37 height 27
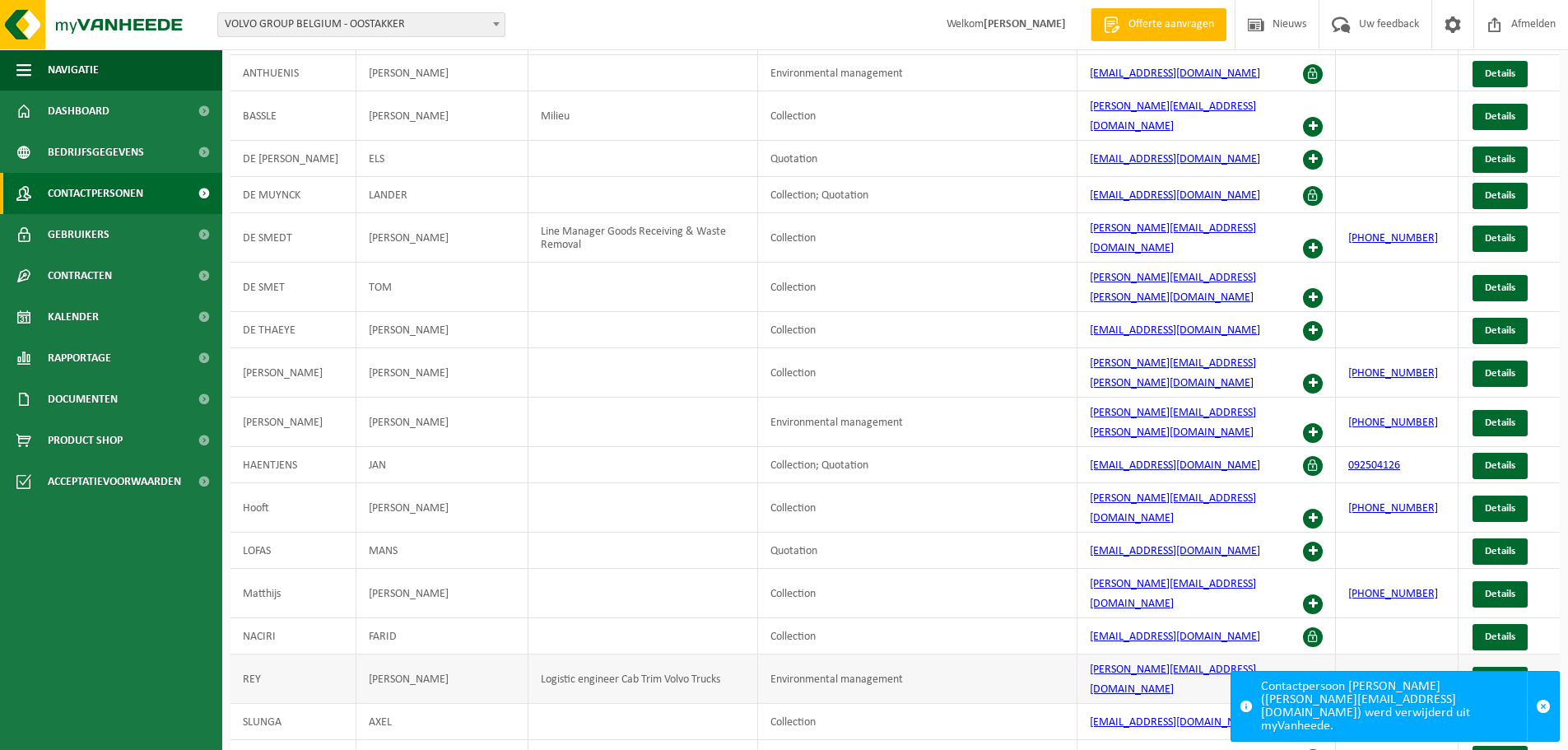
scroll to position [247, 0]
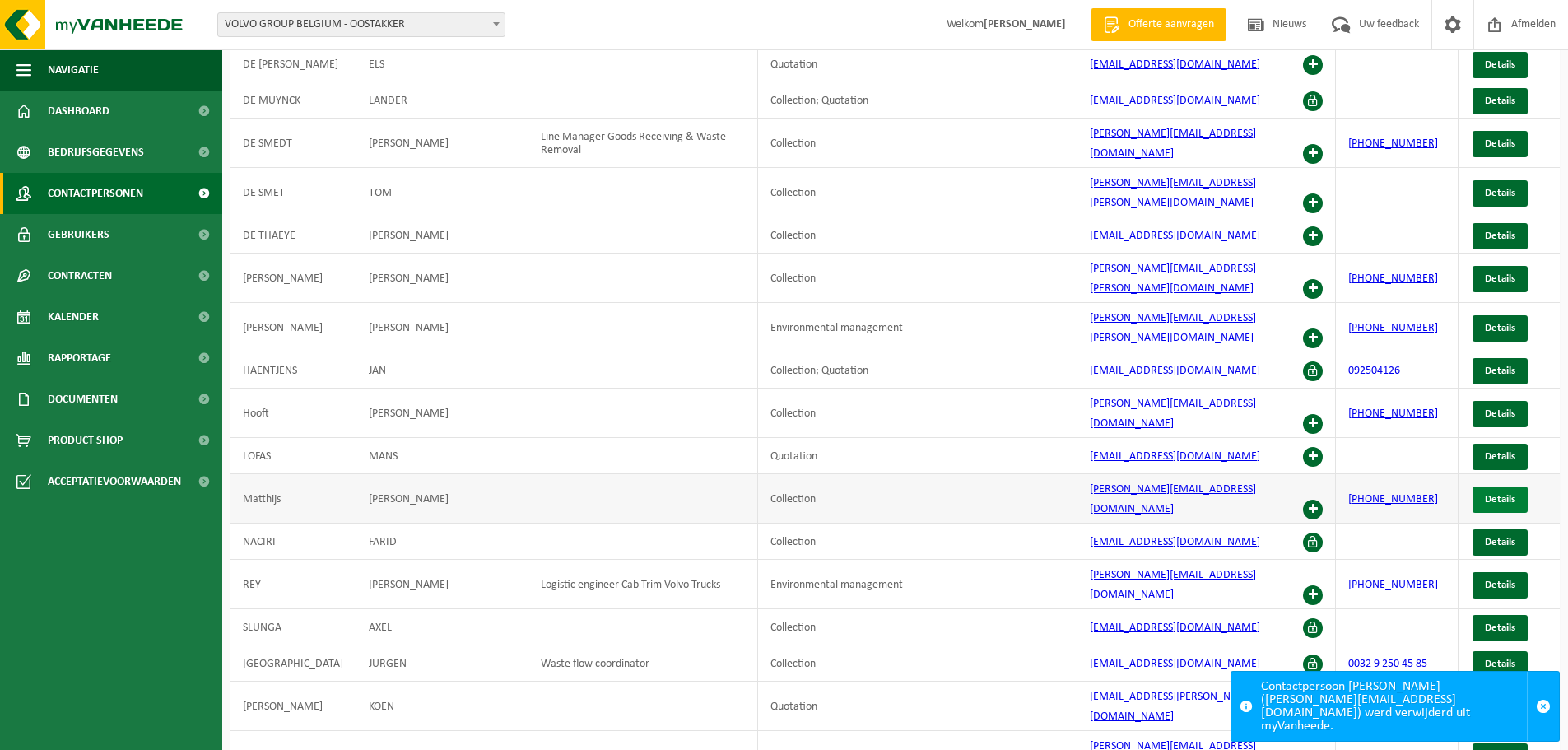
click at [1496, 487] on link "Details" at bounding box center [1500, 499] width 55 height 27
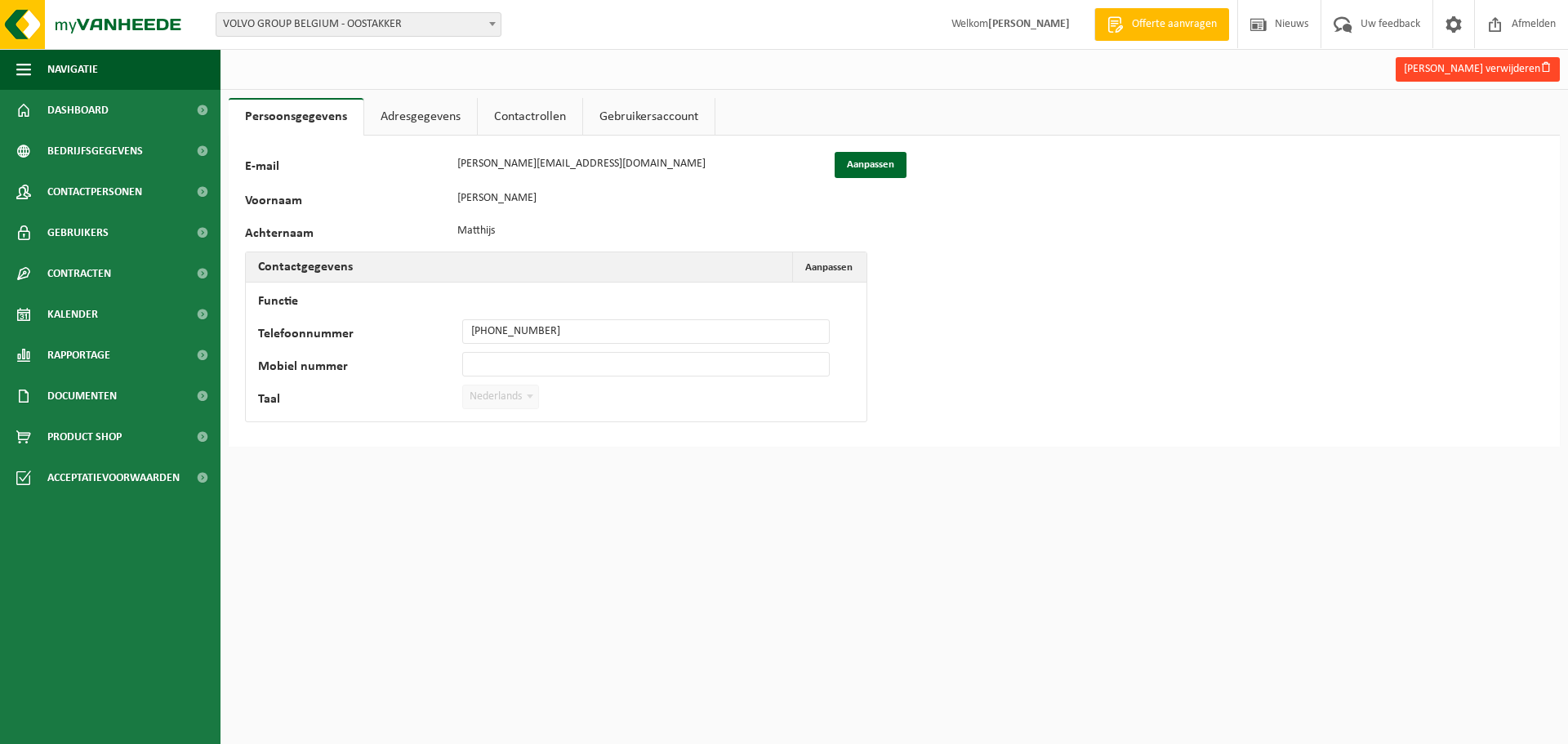
click at [1470, 63] on button "Kenneth Matthijs verwijderen" at bounding box center [1478, 69] width 165 height 24
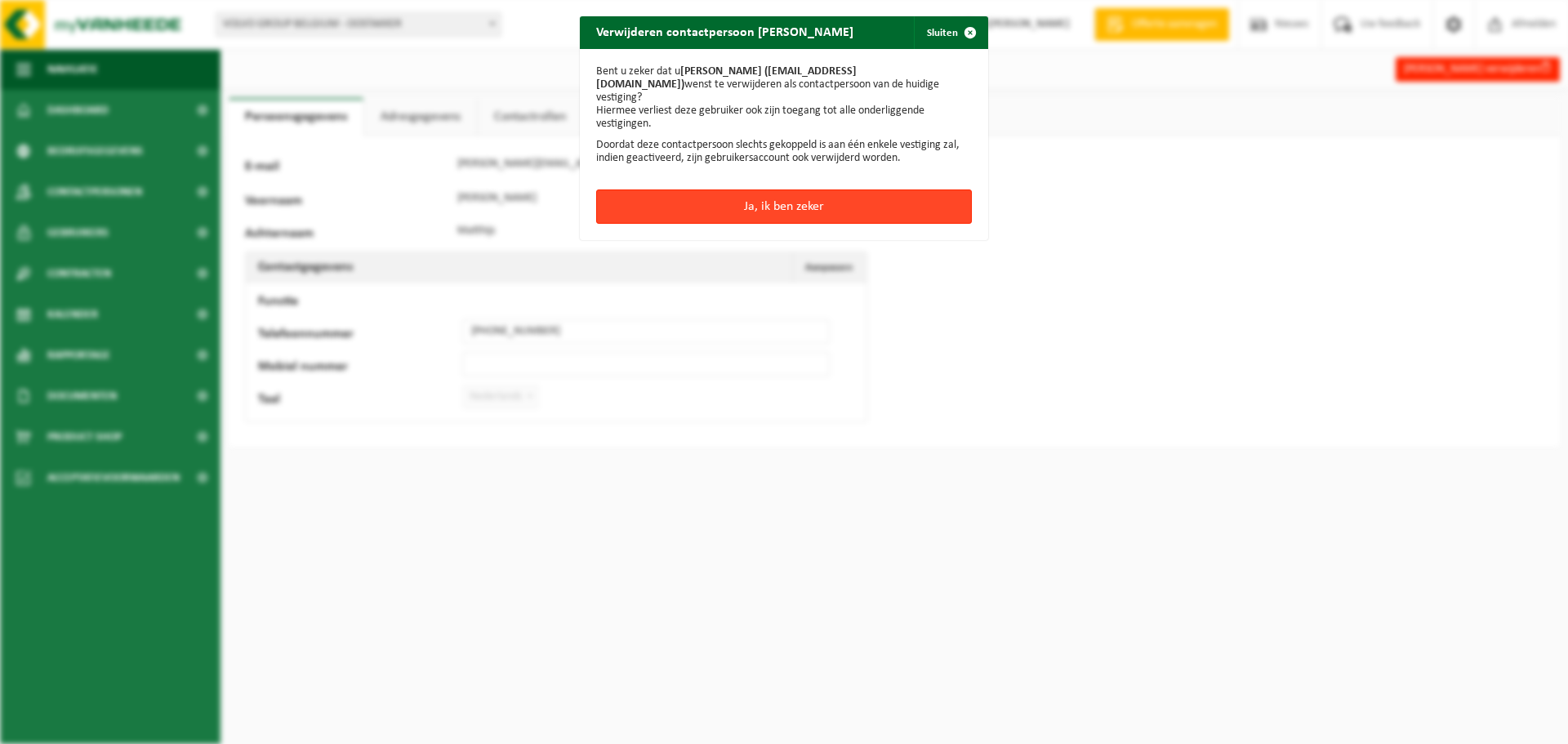
click at [754, 189] on button "Ja, ik ben zeker" at bounding box center [784, 206] width 376 height 34
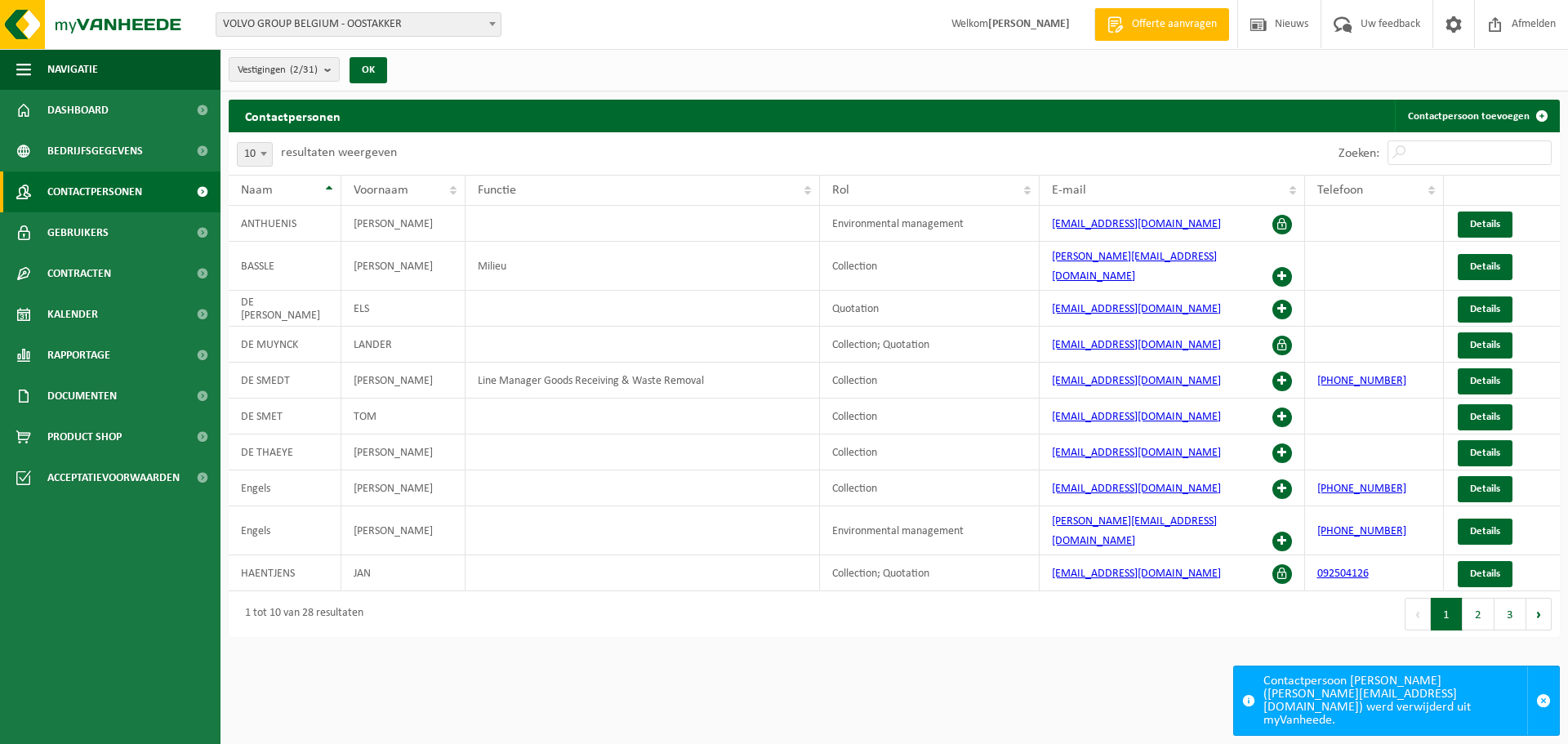
click at [261, 150] on span at bounding box center [263, 154] width 17 height 22
select select "100"
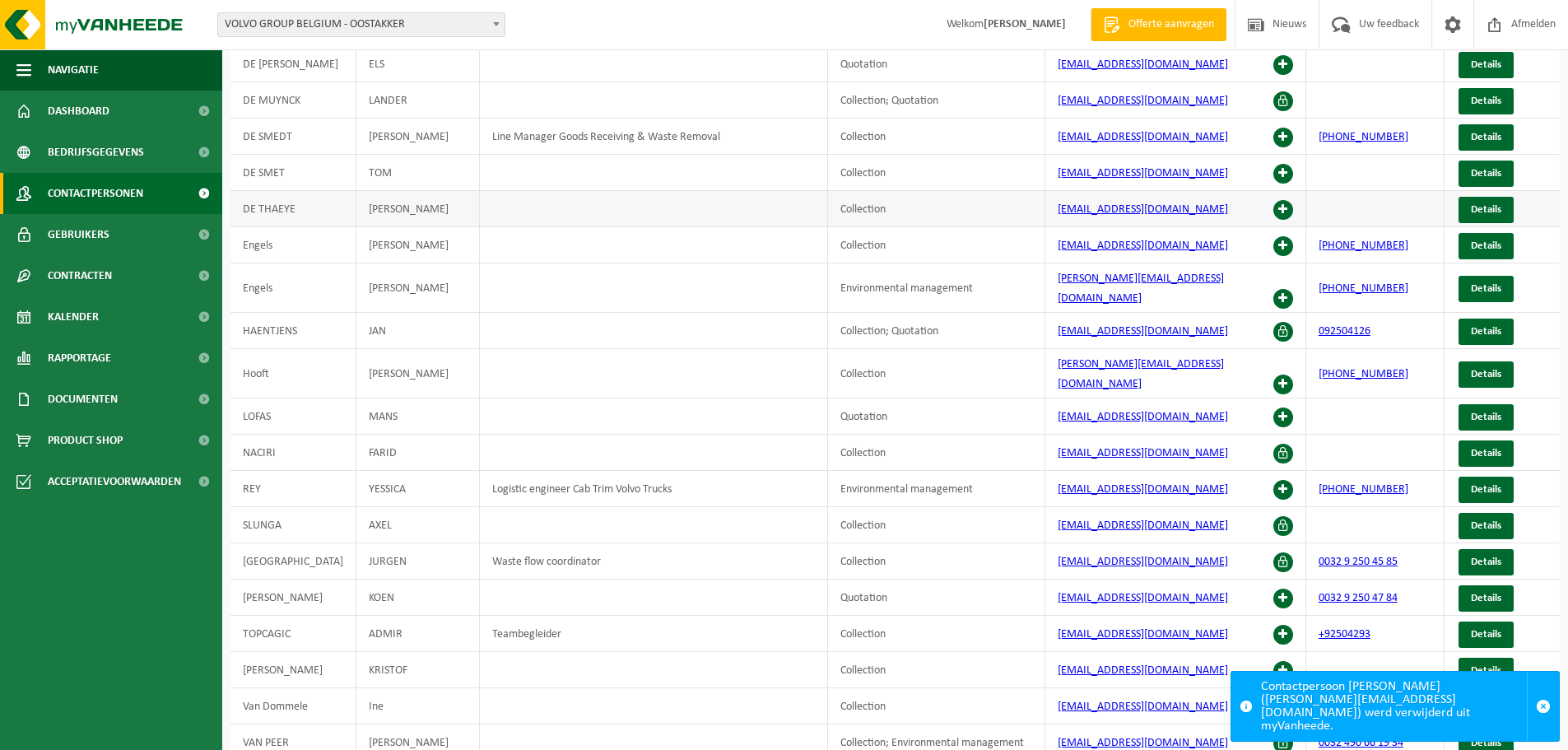
scroll to position [82, 0]
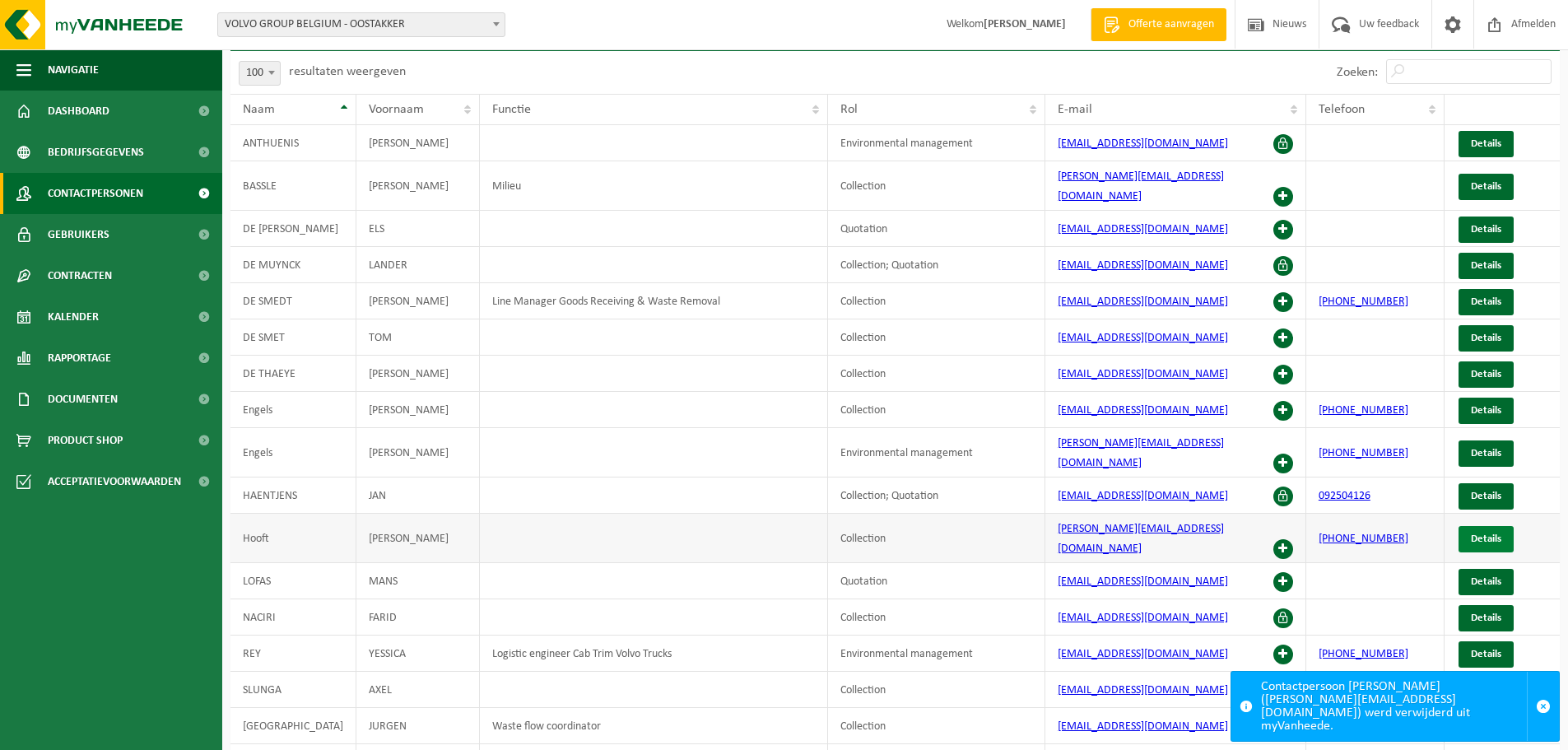
click at [1474, 533] on span "Details" at bounding box center [1485, 538] width 31 height 11
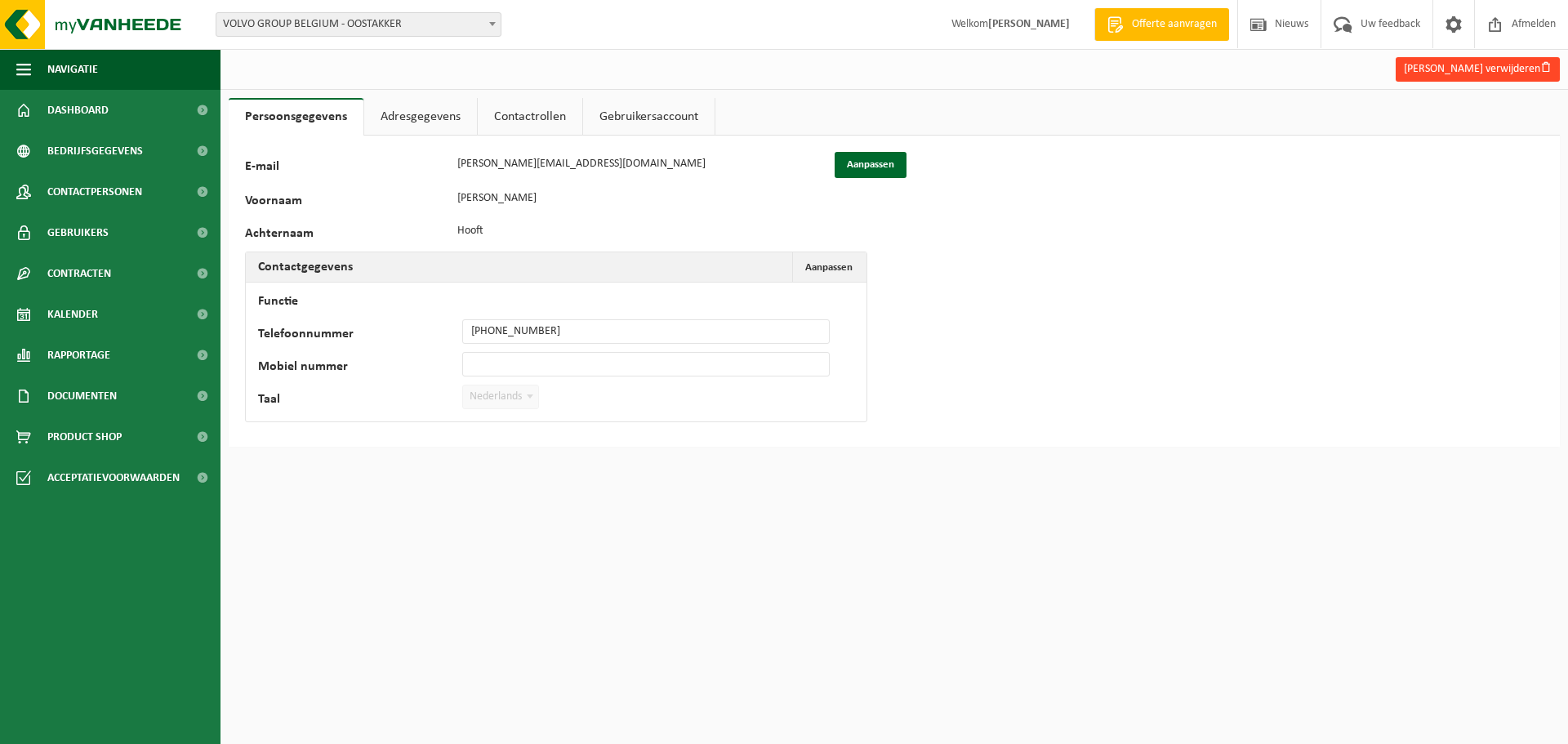
click at [1486, 63] on button "[PERSON_NAME] verwijderen" at bounding box center [1478, 69] width 165 height 24
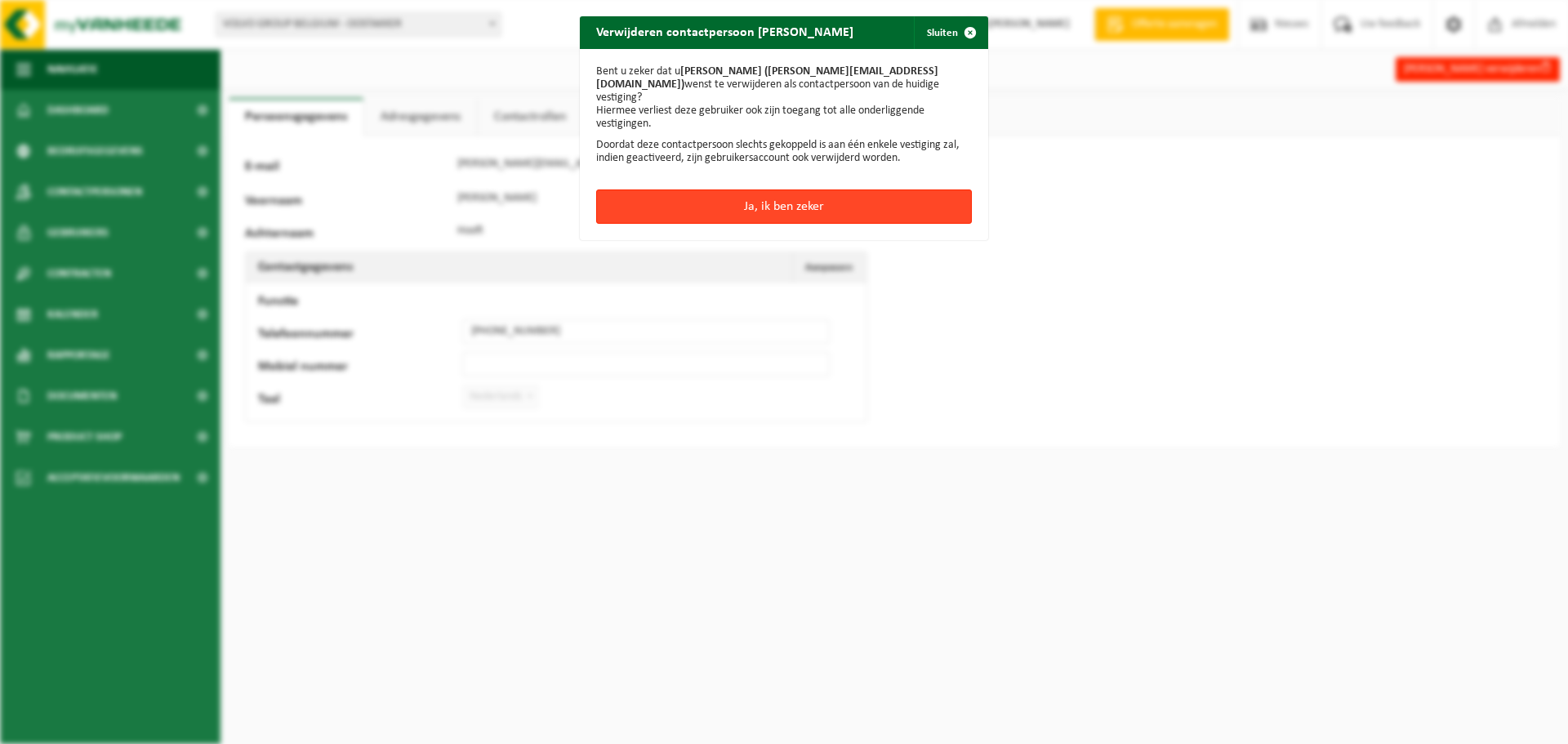
click at [779, 197] on button "Ja, ik ben zeker" at bounding box center [784, 206] width 376 height 34
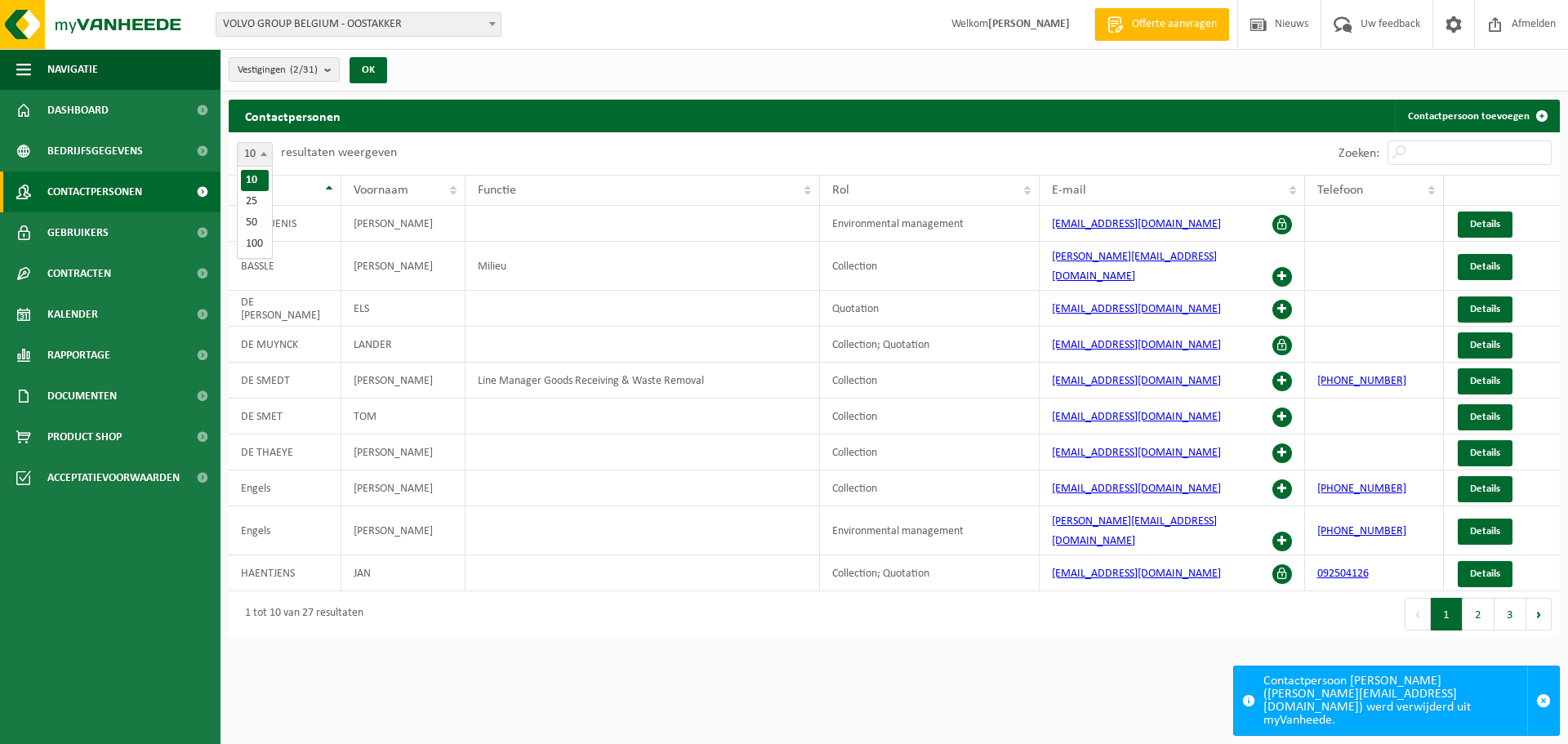
click at [260, 153] on span at bounding box center [263, 154] width 17 height 22
select select "100"
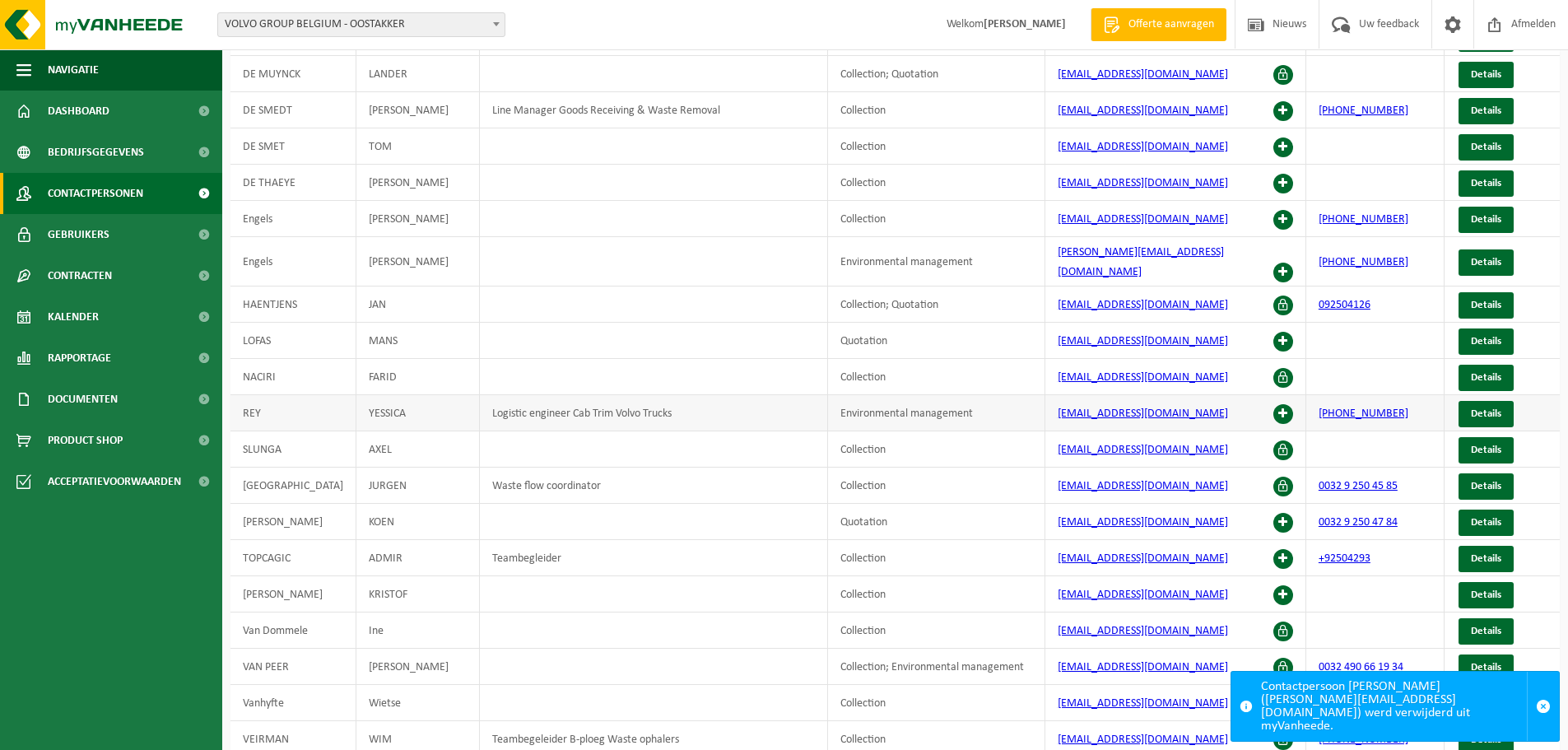
scroll to position [247, 0]
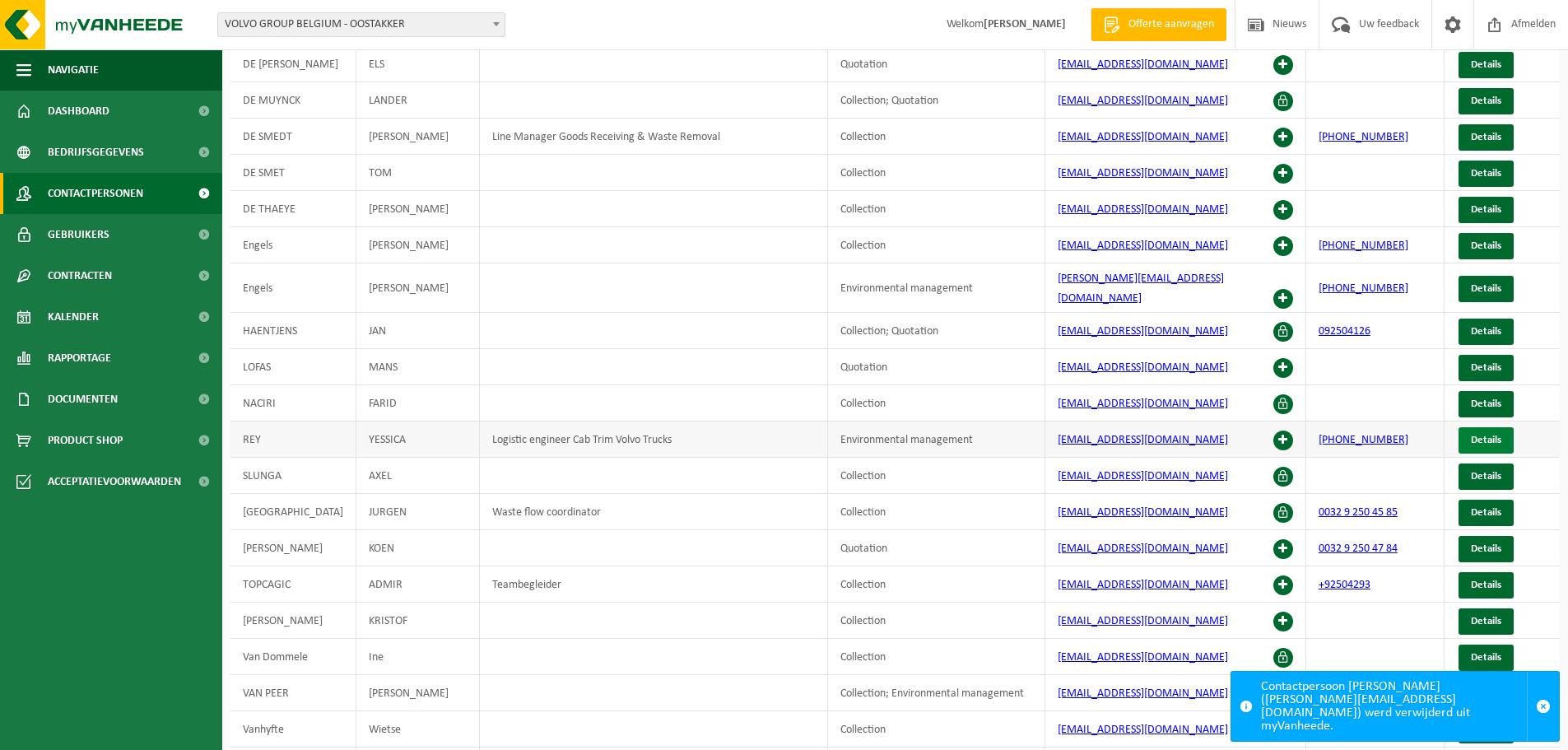
click at [1486, 434] on span "Details" at bounding box center [1485, 439] width 31 height 11
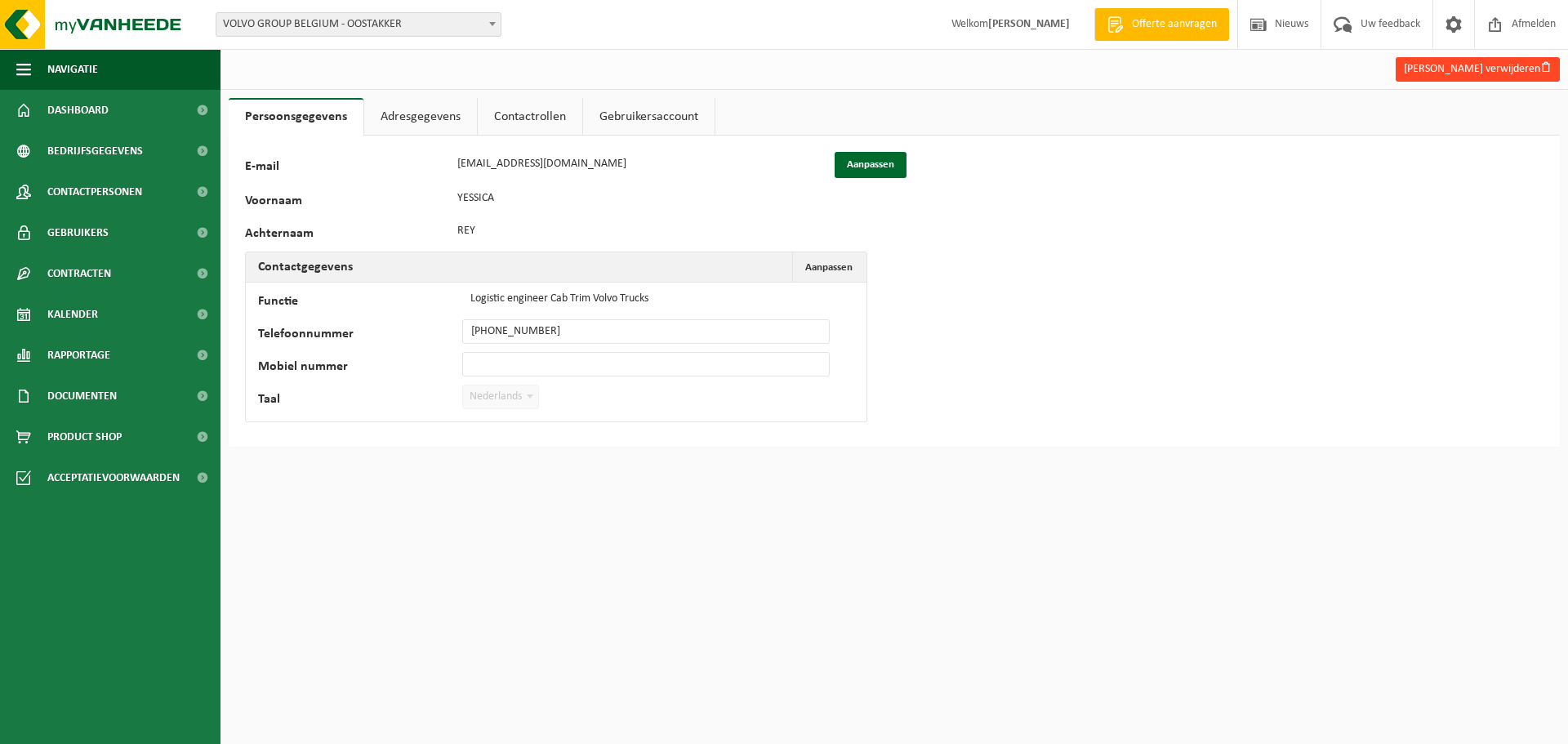
click at [1444, 62] on button "Yessica Rey verwijderen" at bounding box center [1478, 69] width 165 height 24
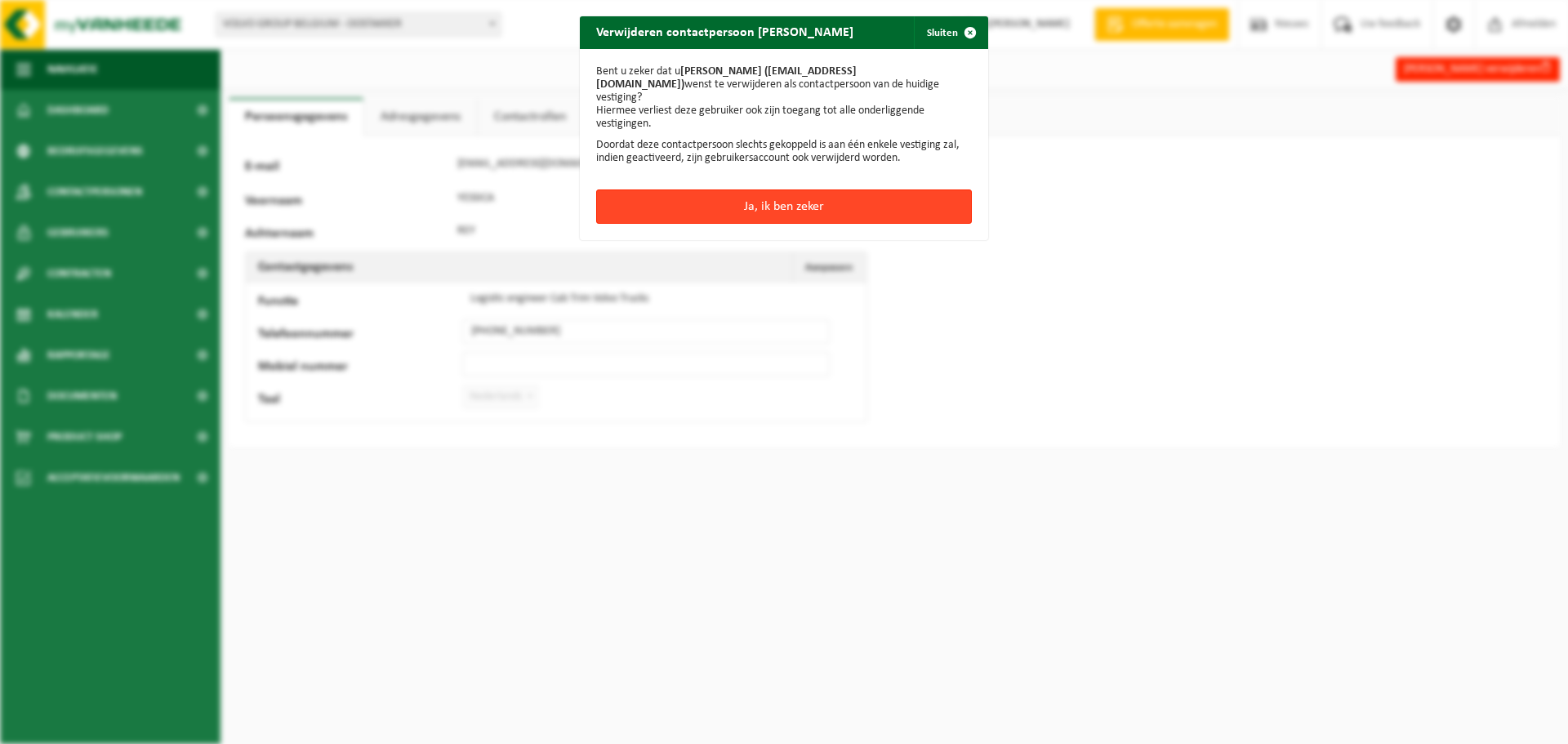
click at [771, 196] on button "Ja, ik ben zeker" at bounding box center [784, 206] width 376 height 34
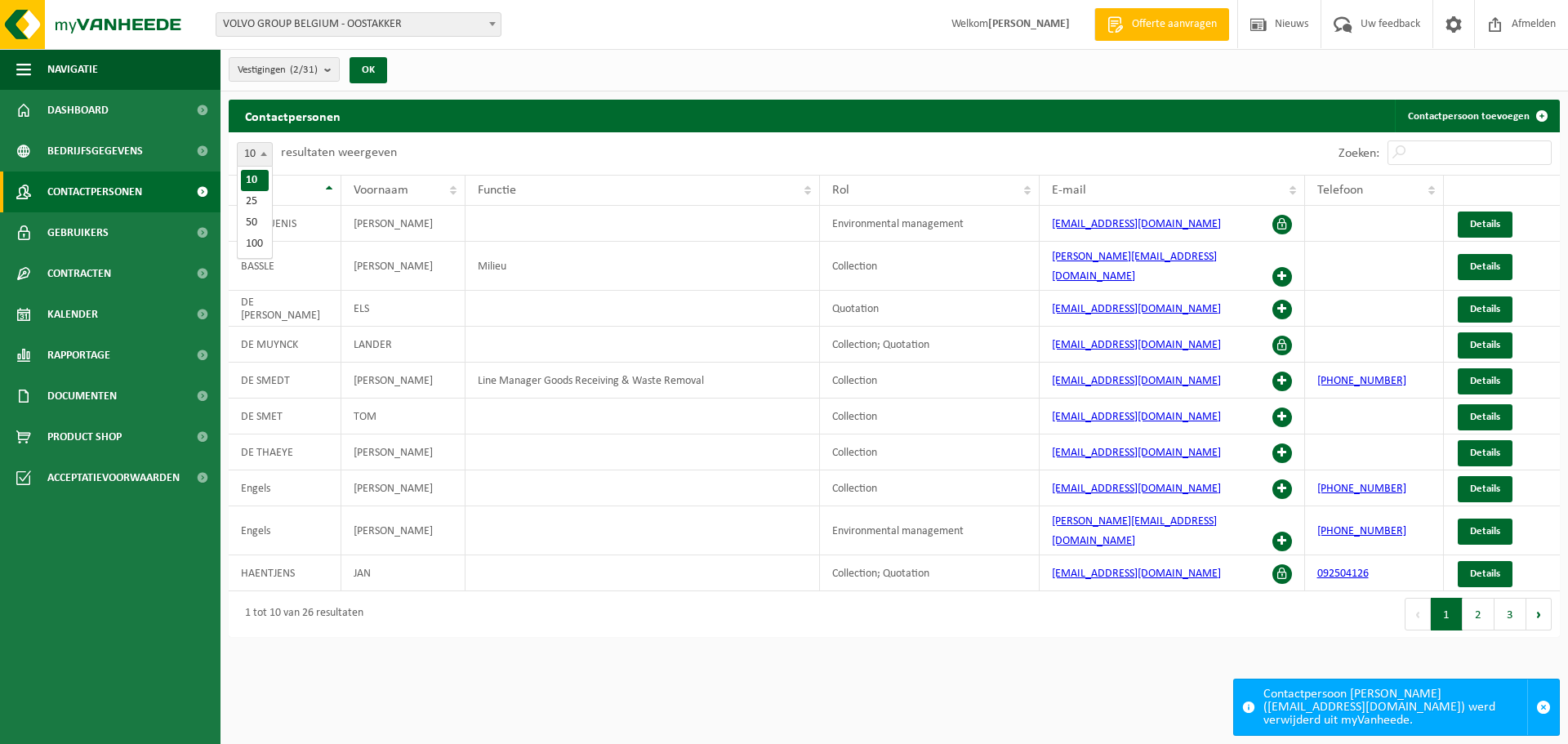
click at [262, 155] on b at bounding box center [263, 154] width 7 height 4
select select "100"
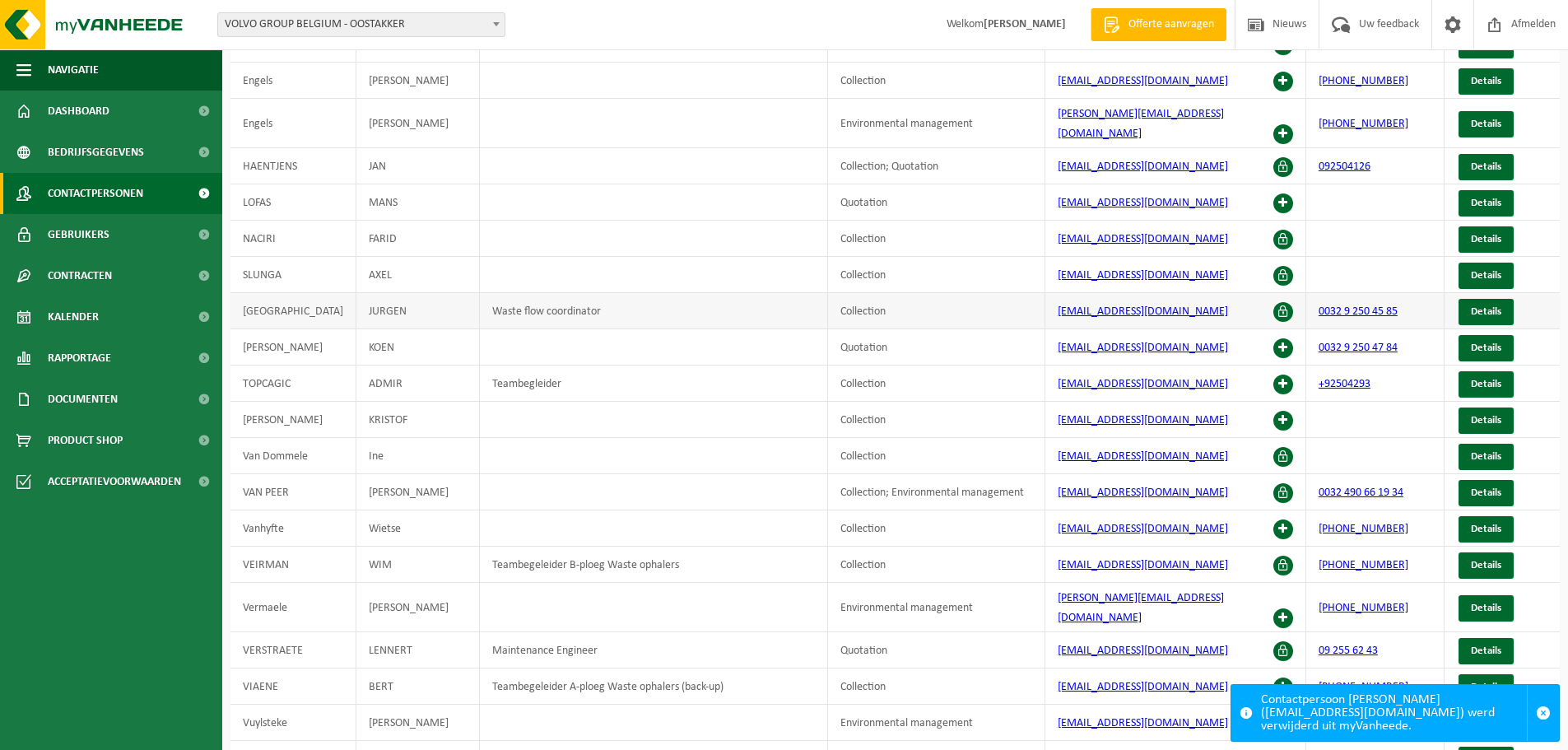
scroll to position [82, 0]
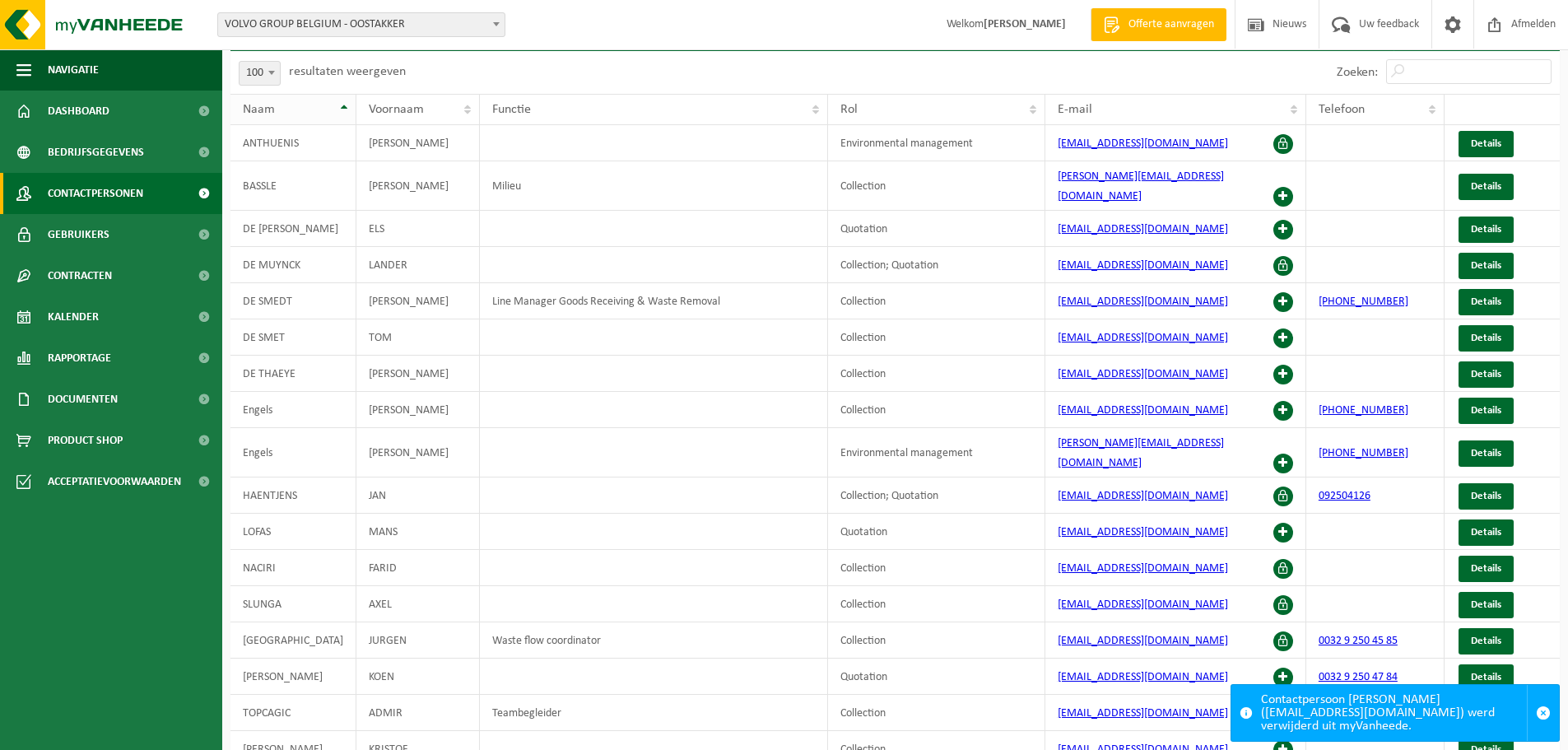
click at [302, 112] on div "Naam" at bounding box center [288, 109] width 92 height 13
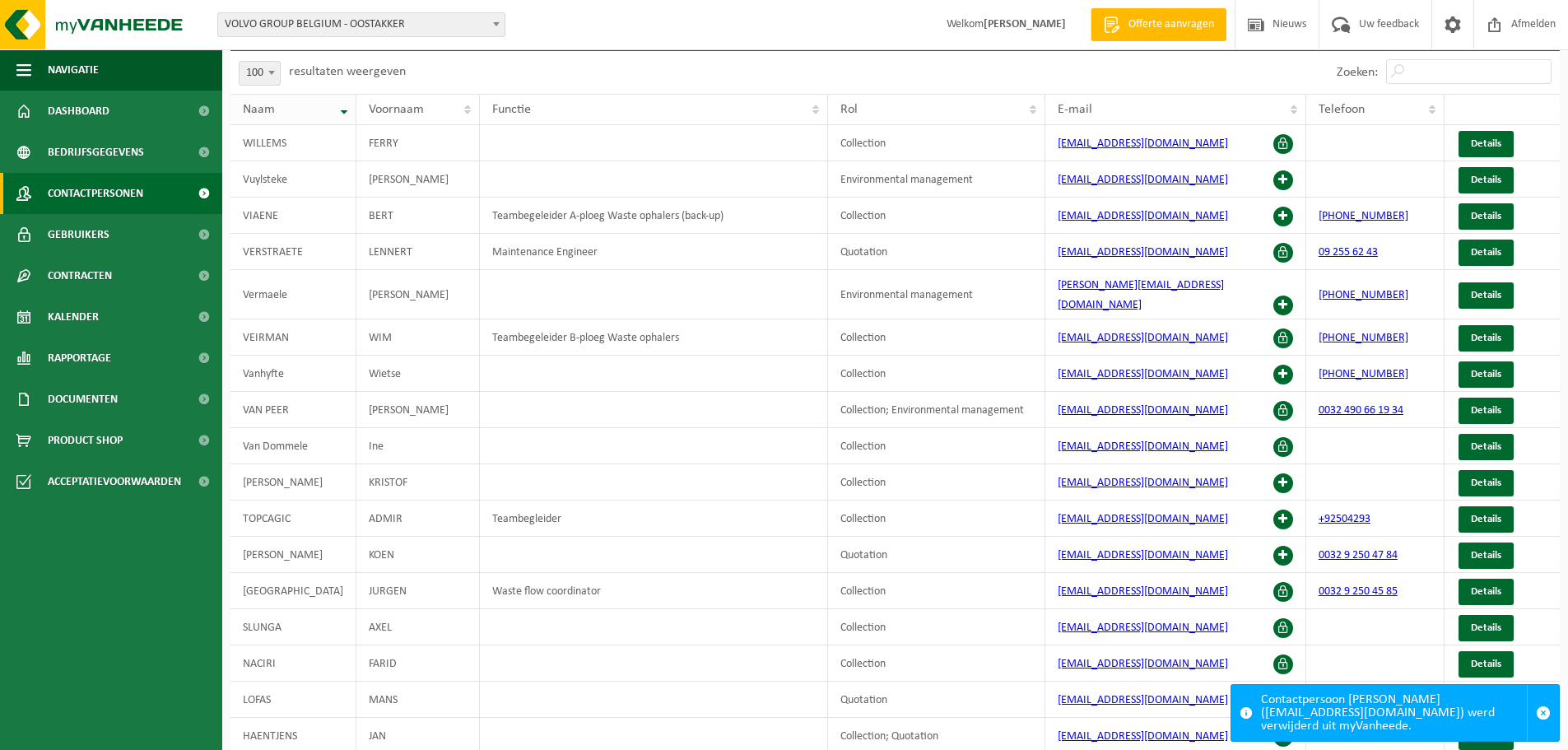
click at [302, 112] on div "Naam" at bounding box center [288, 109] width 92 height 13
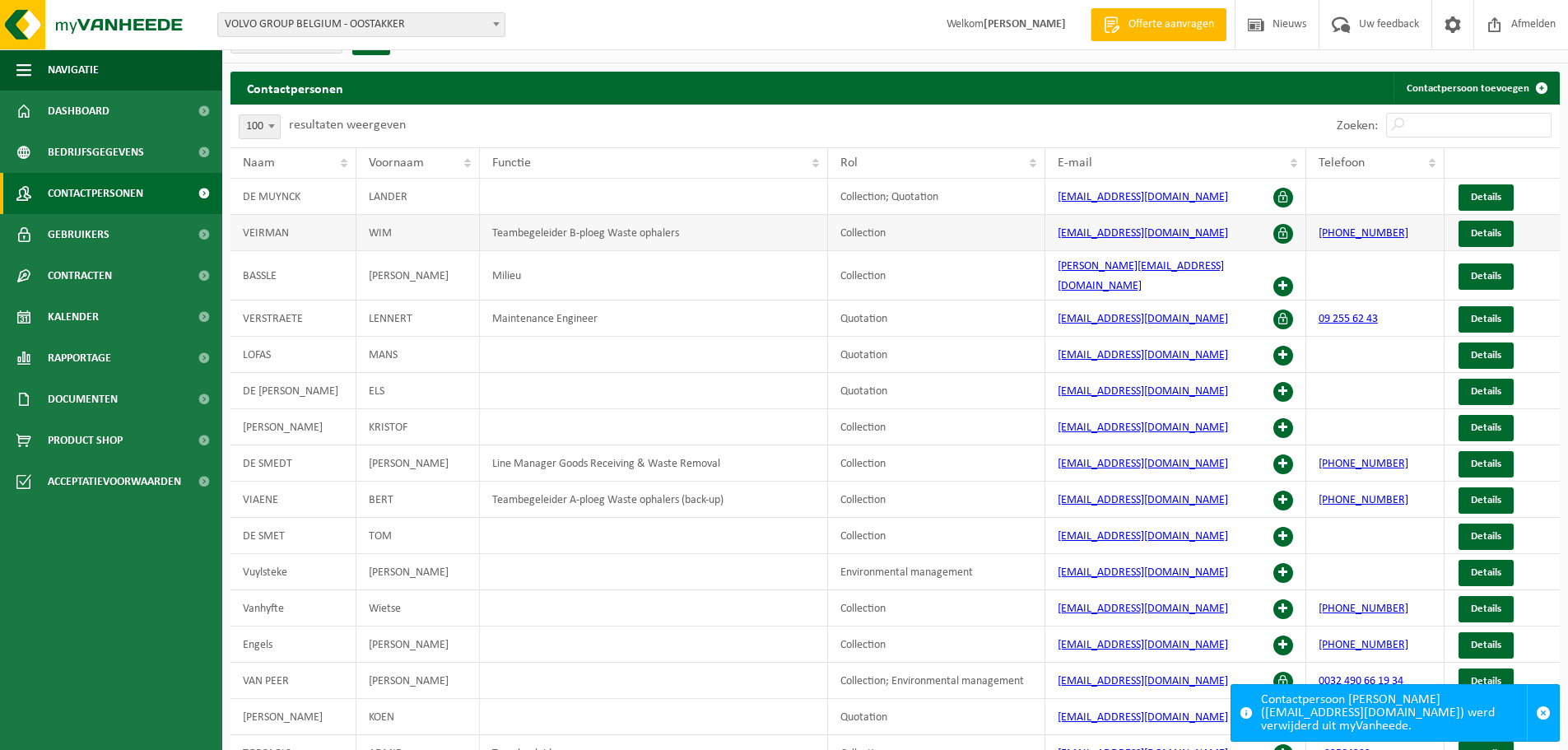
scroll to position [0, 0]
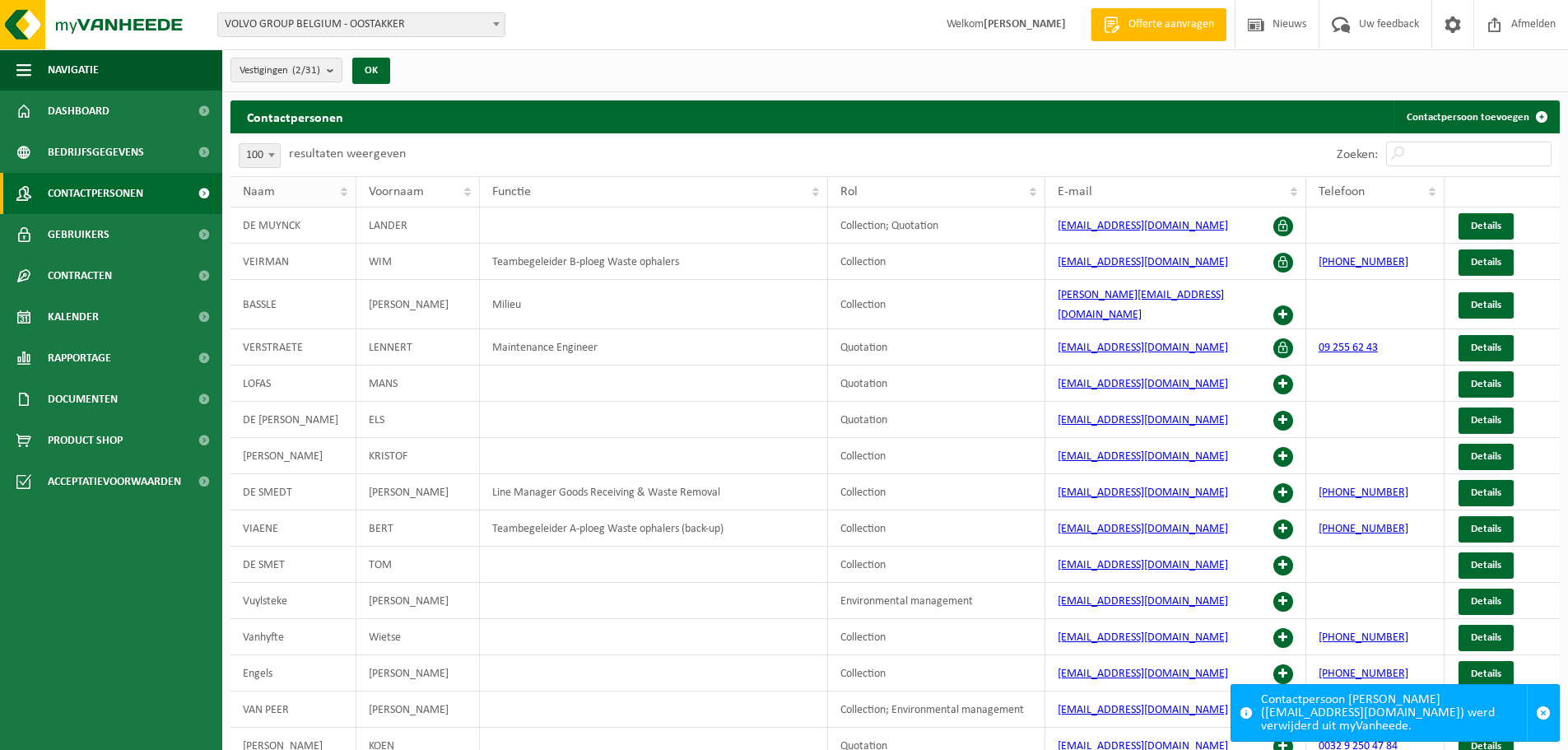
click at [323, 191] on th "Naam" at bounding box center [294, 191] width 126 height 32
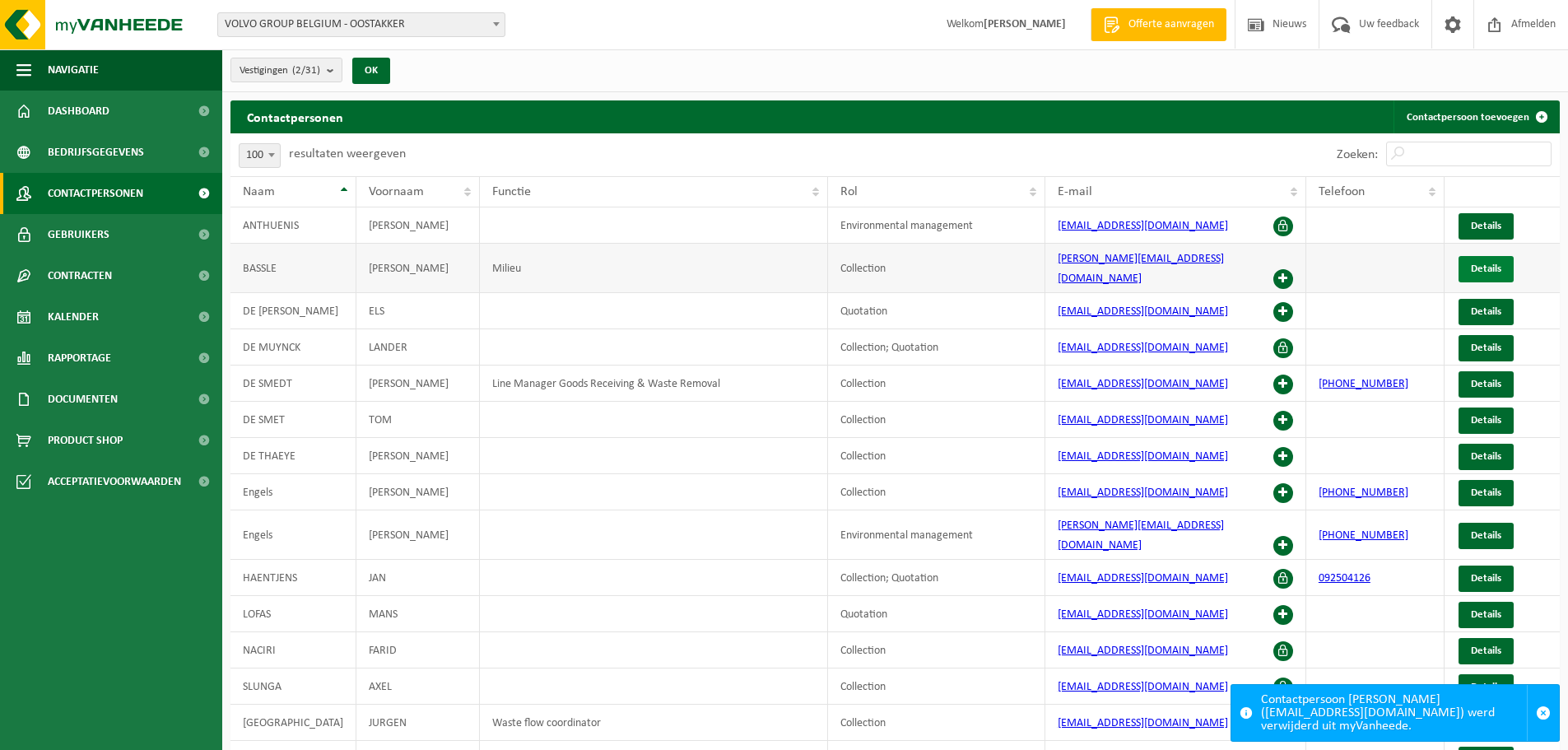
click at [1480, 263] on span "Details" at bounding box center [1485, 268] width 31 height 11
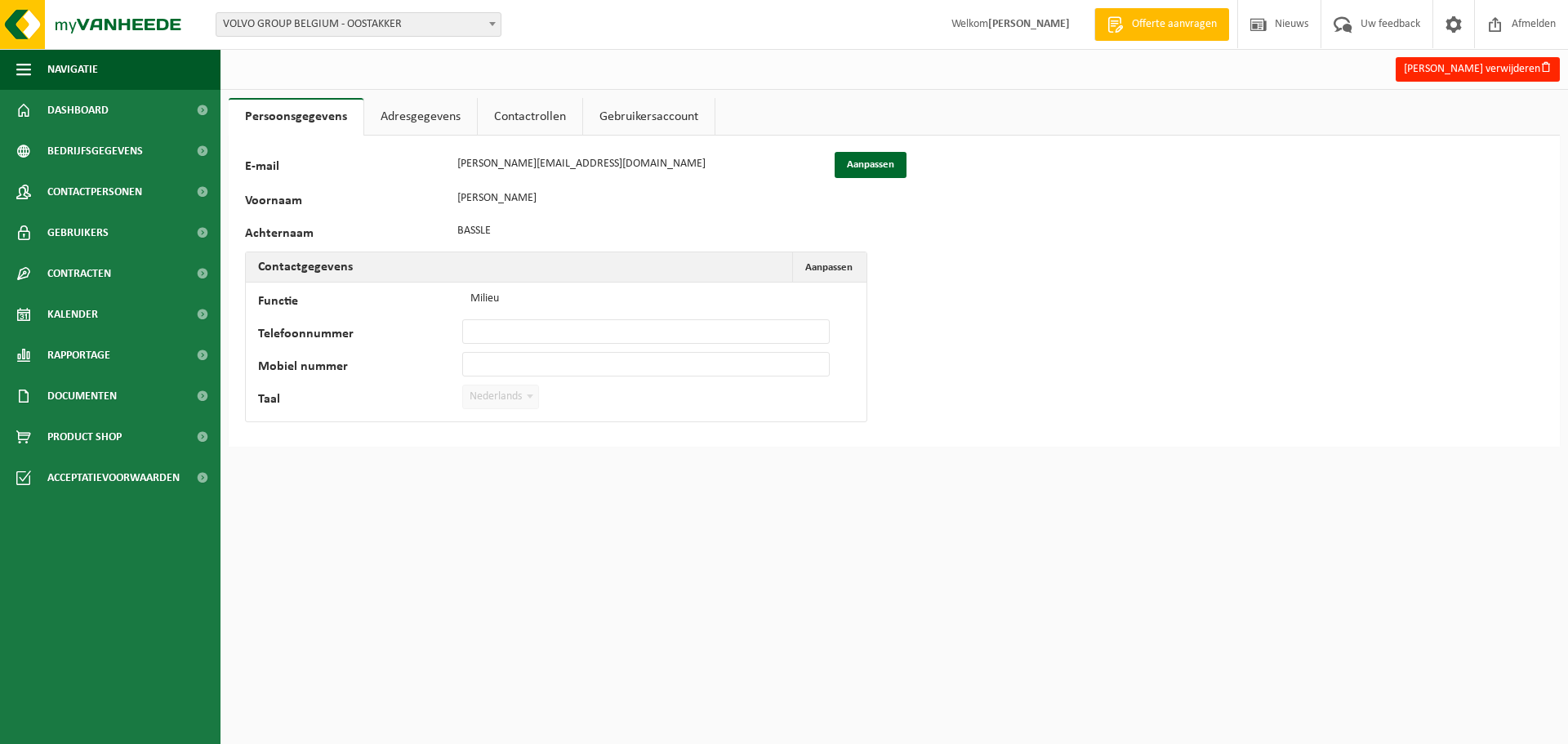
click at [507, 116] on link "Contactrollen" at bounding box center [530, 116] width 105 height 37
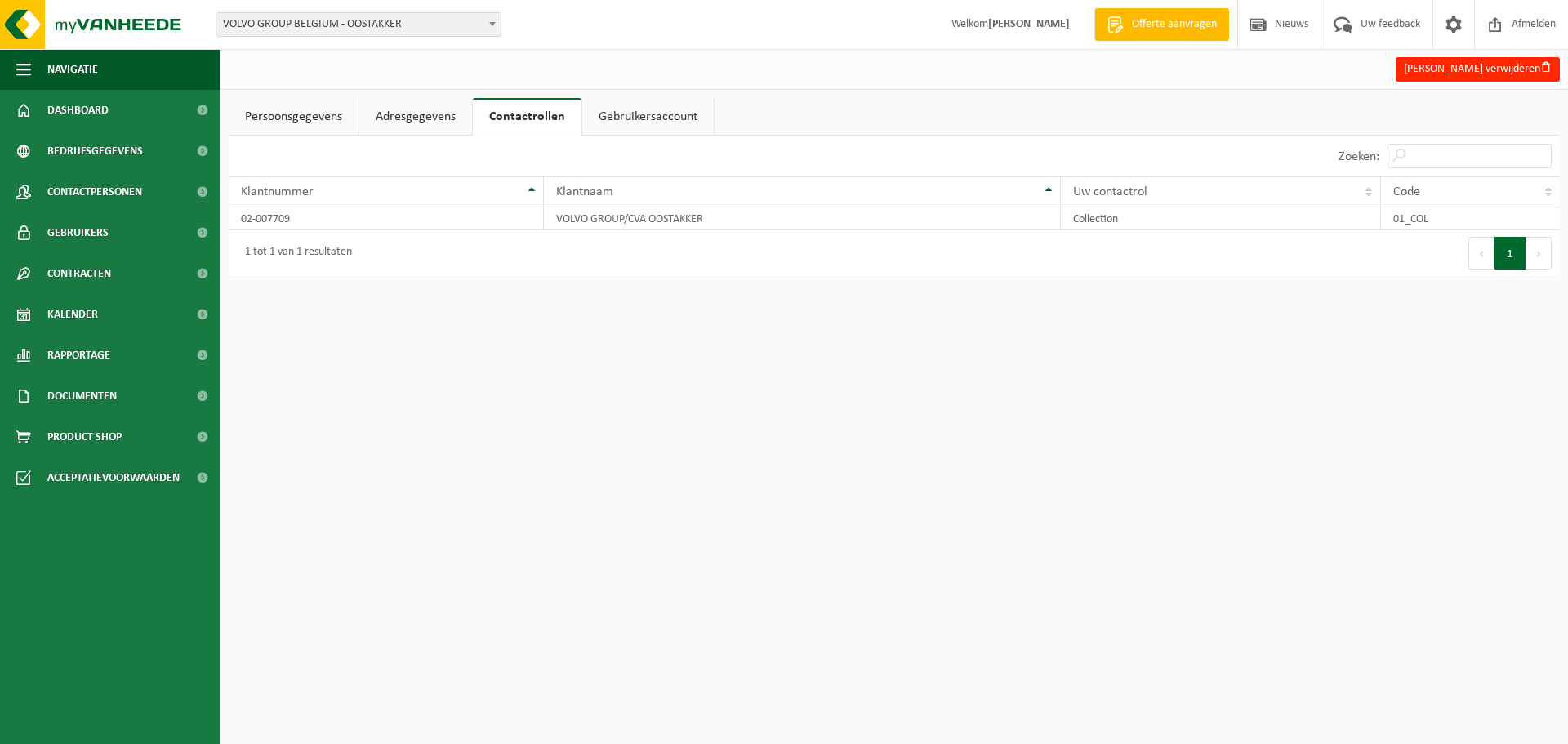
click at [610, 114] on link "Gebruikersaccount" at bounding box center [648, 116] width 131 height 37
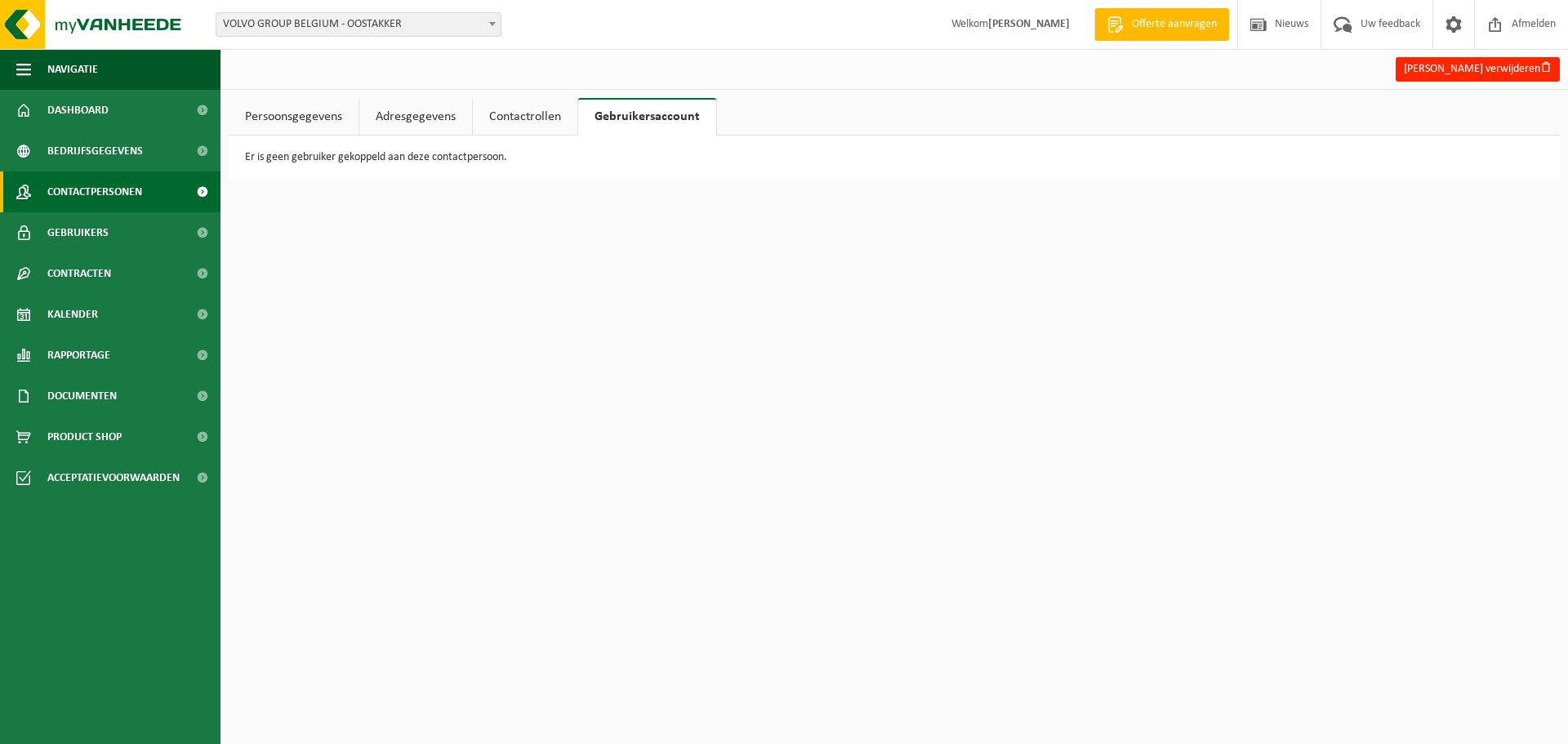
click at [78, 188] on span "Contactpersonen" at bounding box center [94, 192] width 95 height 41
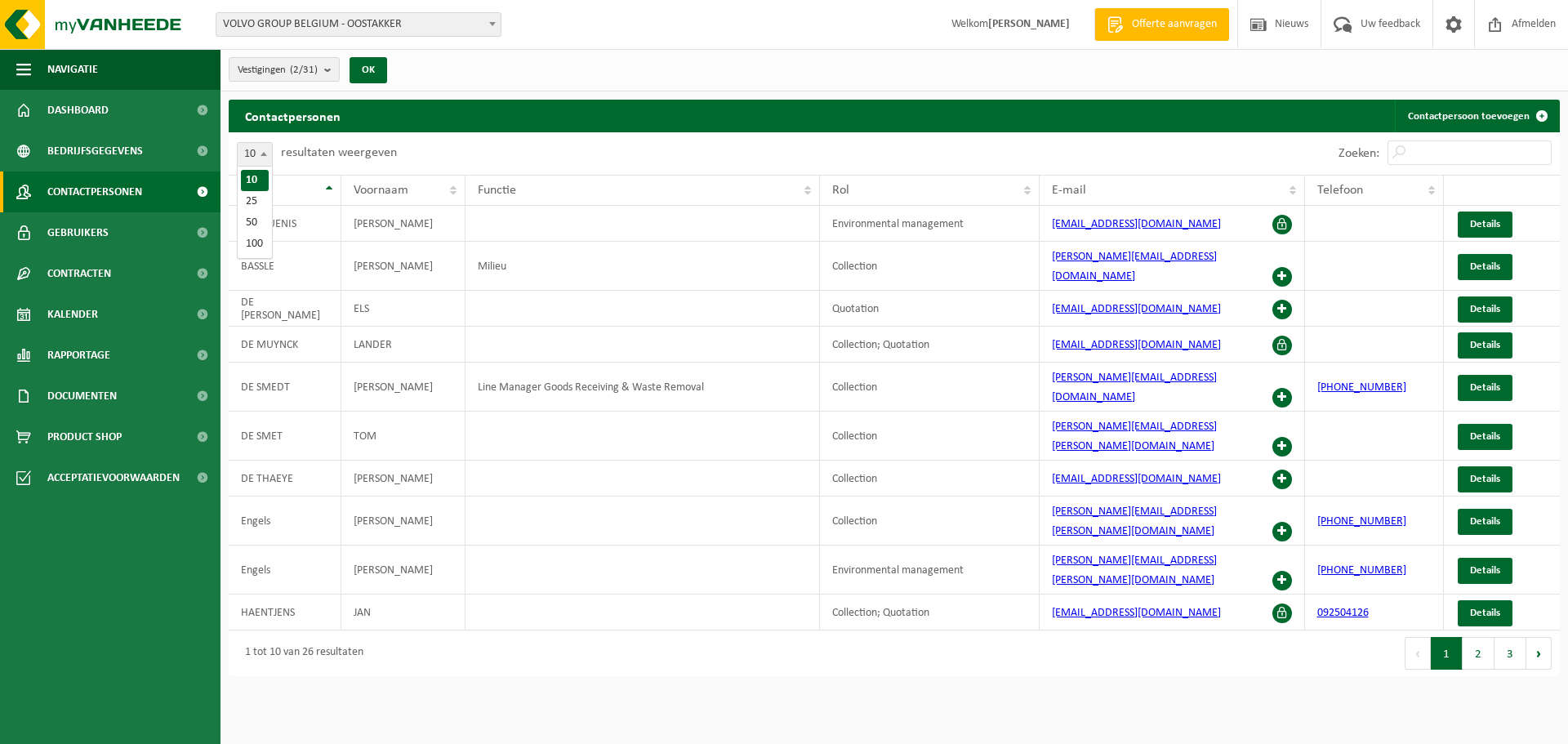
click at [262, 156] on span at bounding box center [263, 154] width 17 height 22
select select "100"
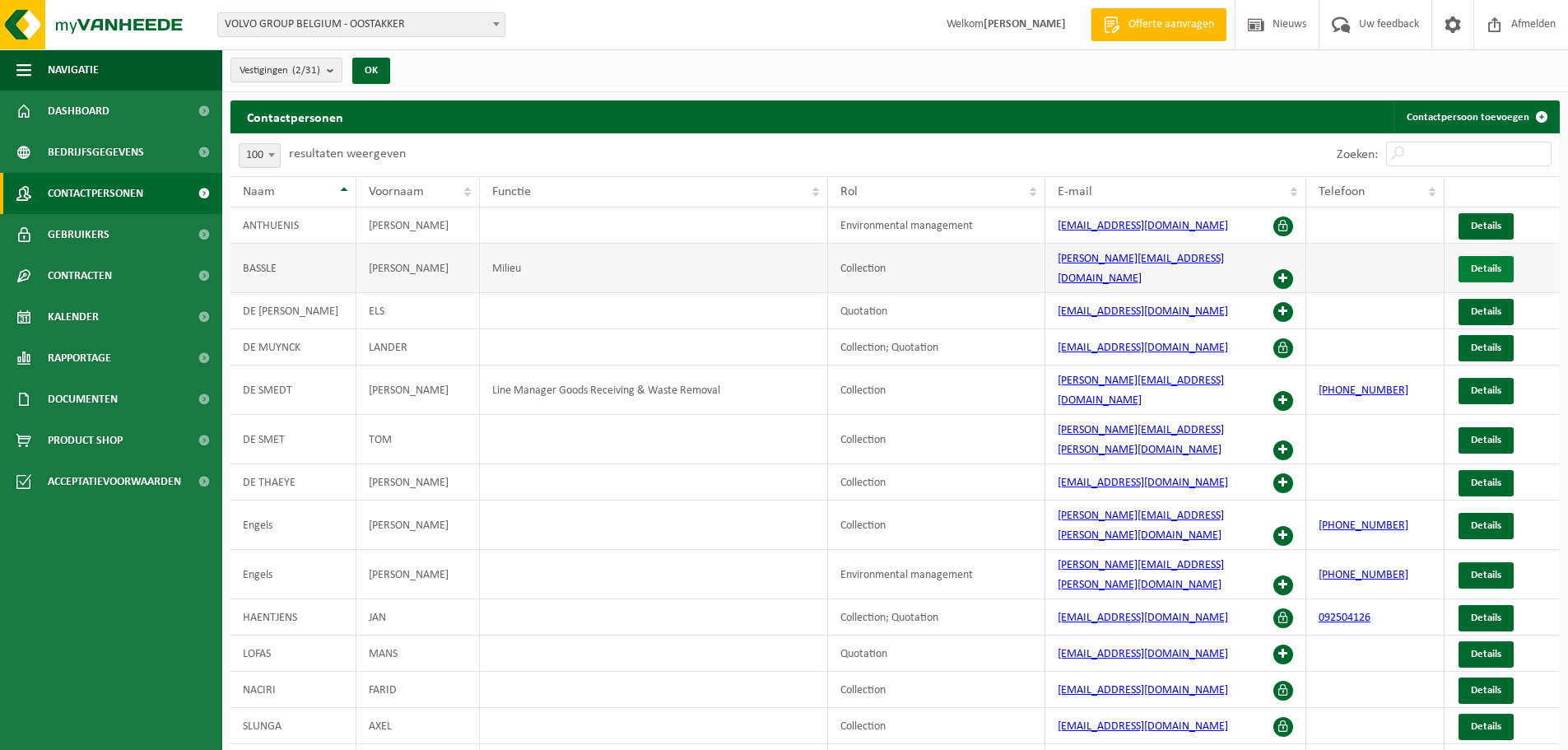
click at [1485, 263] on span "Details" at bounding box center [1485, 268] width 31 height 11
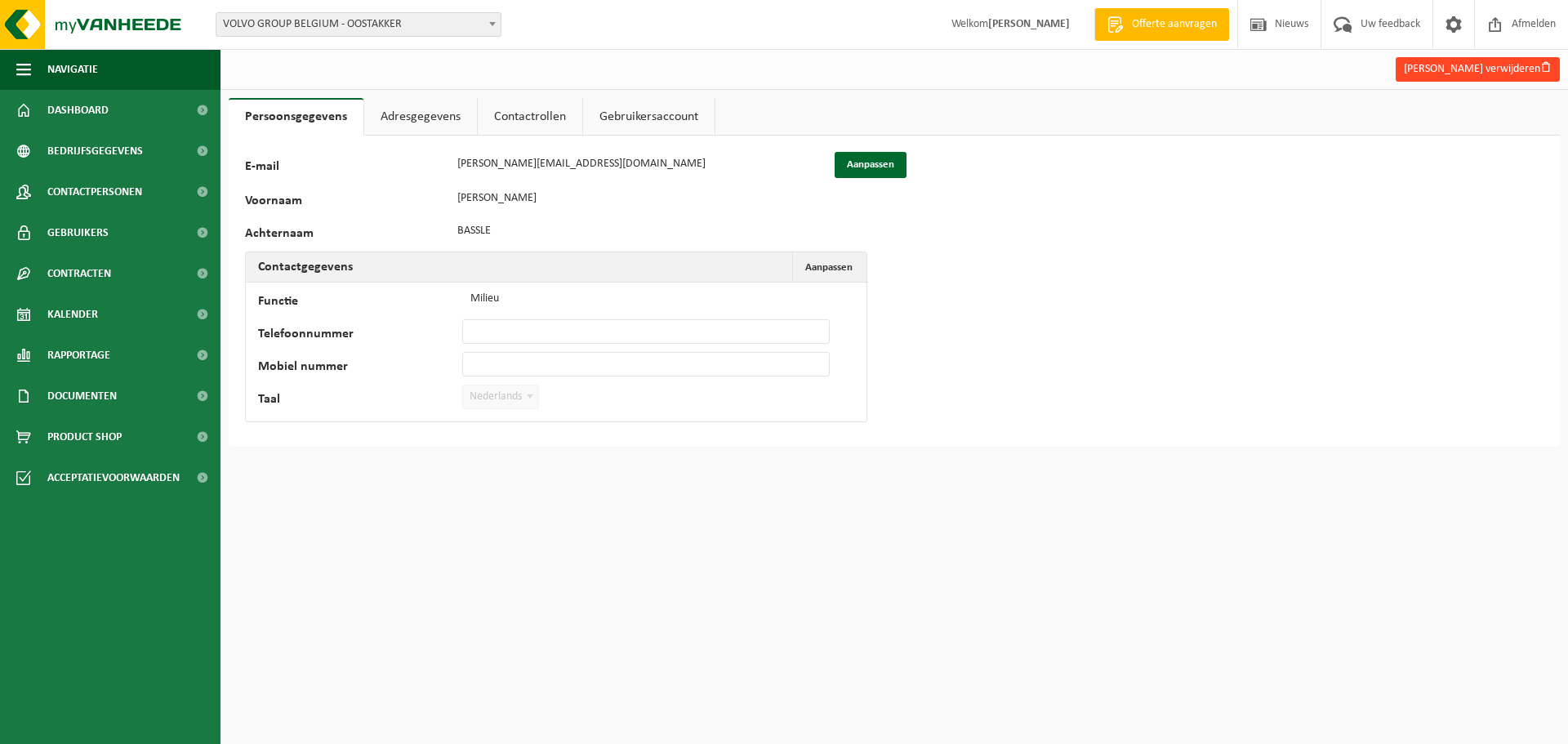
click at [1461, 62] on button "[PERSON_NAME] verwijderen" at bounding box center [1478, 69] width 165 height 24
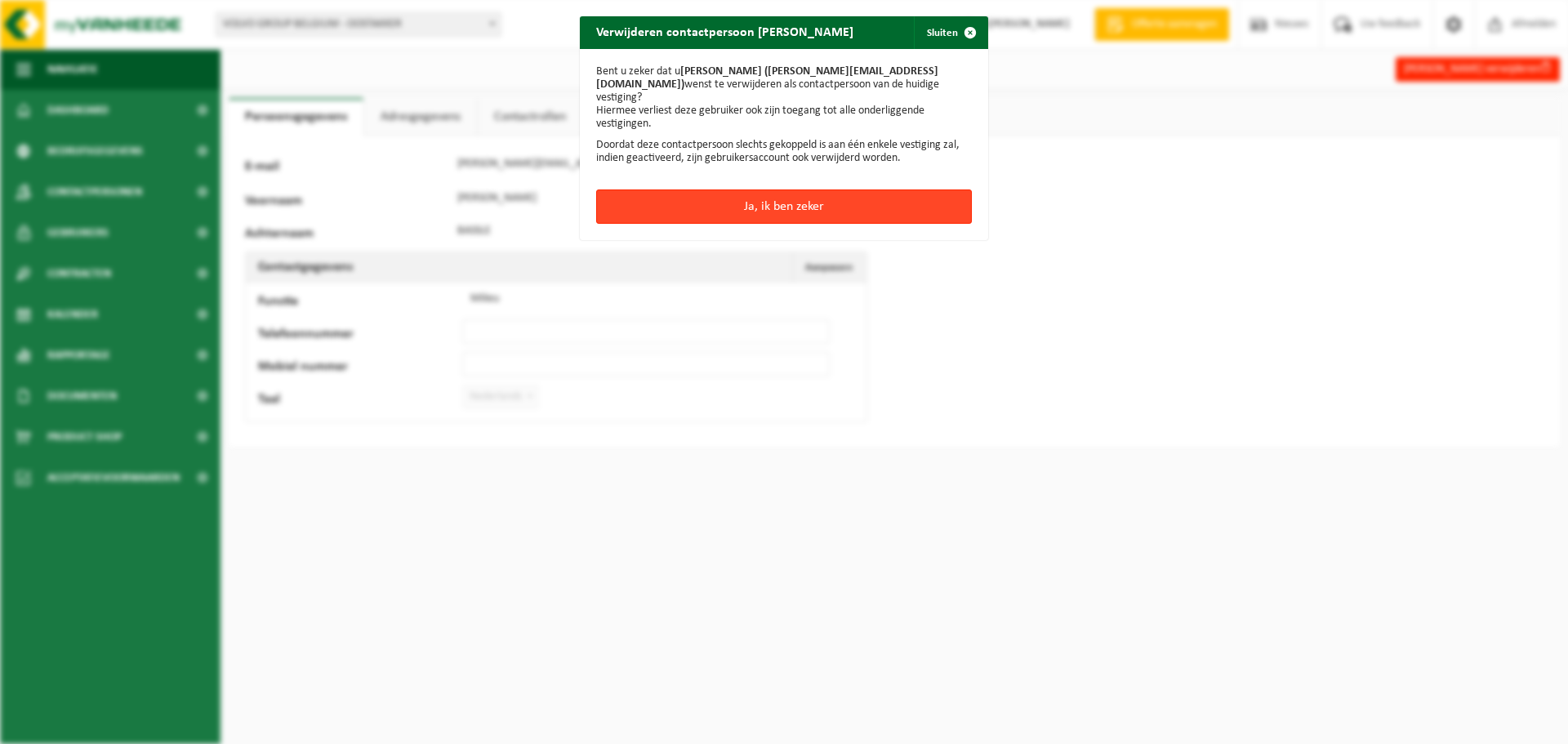
click at [765, 199] on button "Ja, ik ben zeker" at bounding box center [784, 206] width 376 height 34
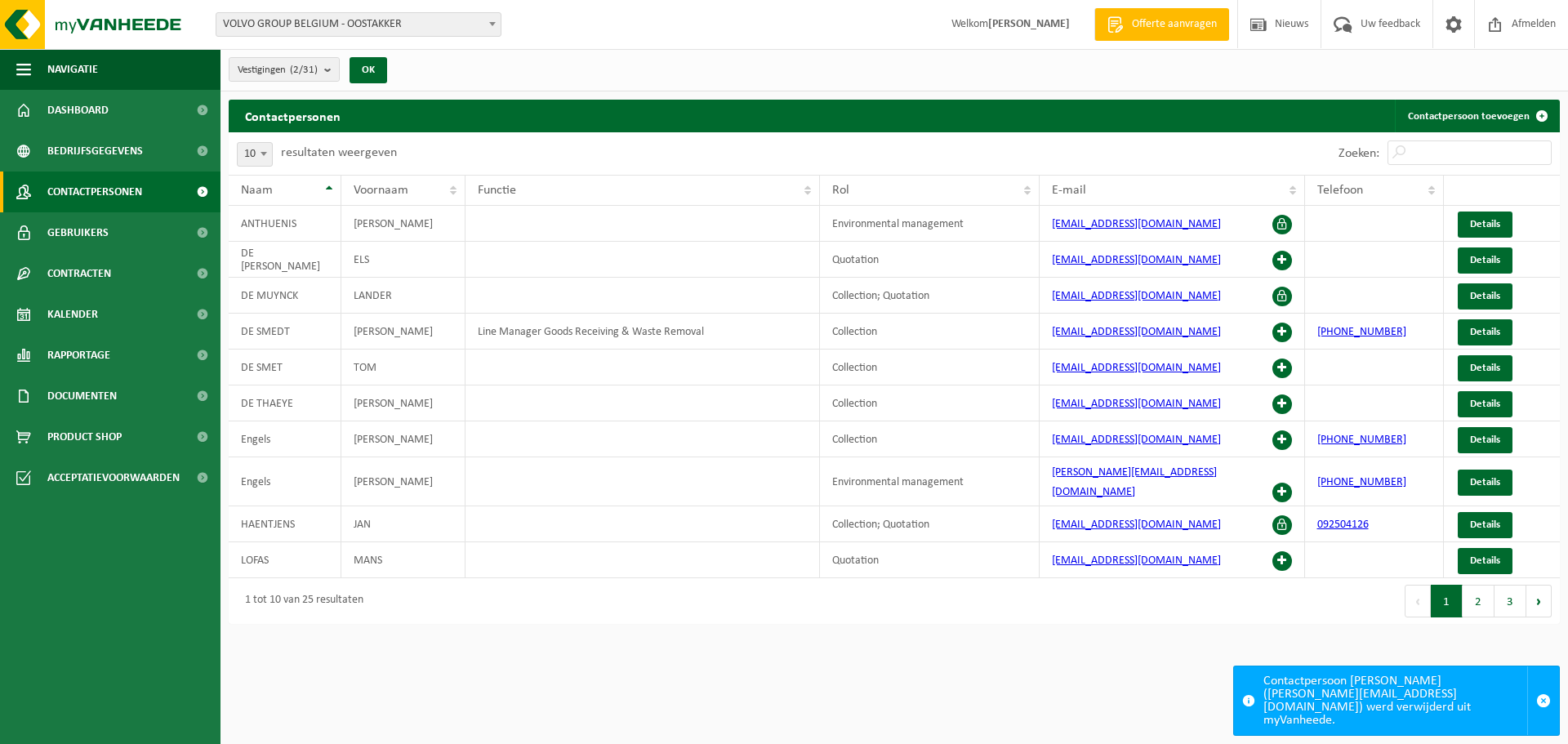
click at [264, 160] on span at bounding box center [263, 154] width 17 height 22
select select "100"
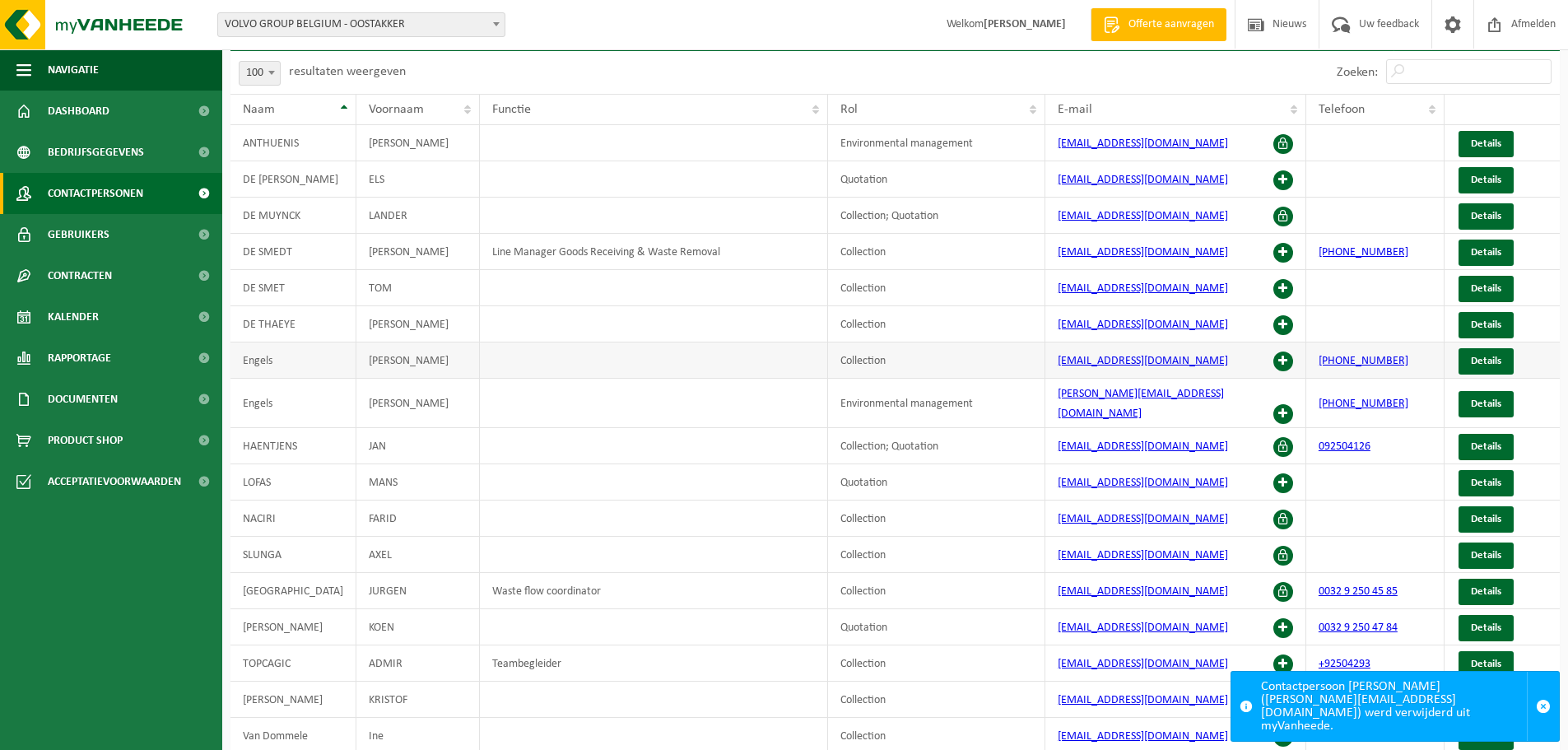
scroll to position [165, 0]
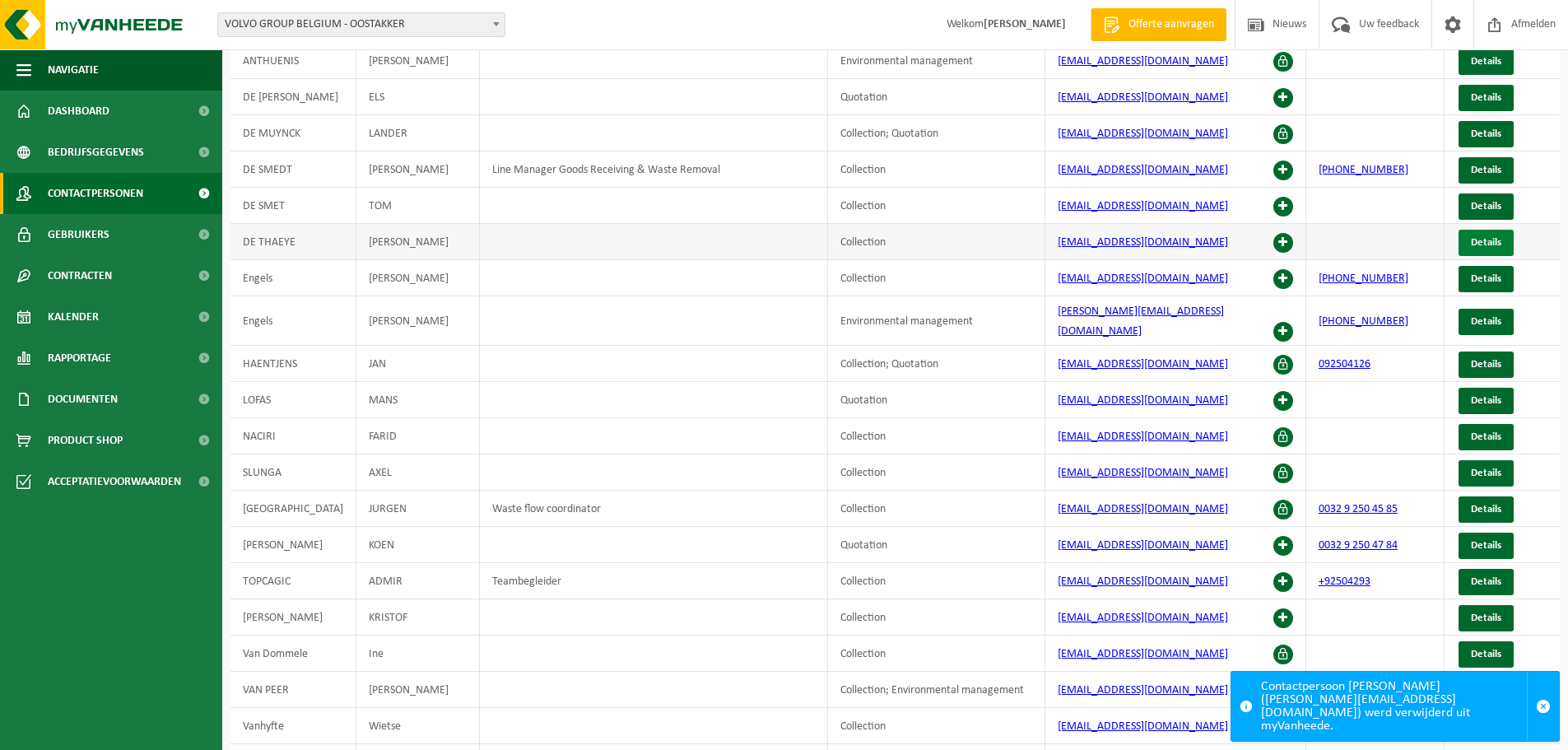
click at [1490, 243] on span "Details" at bounding box center [1485, 242] width 31 height 11
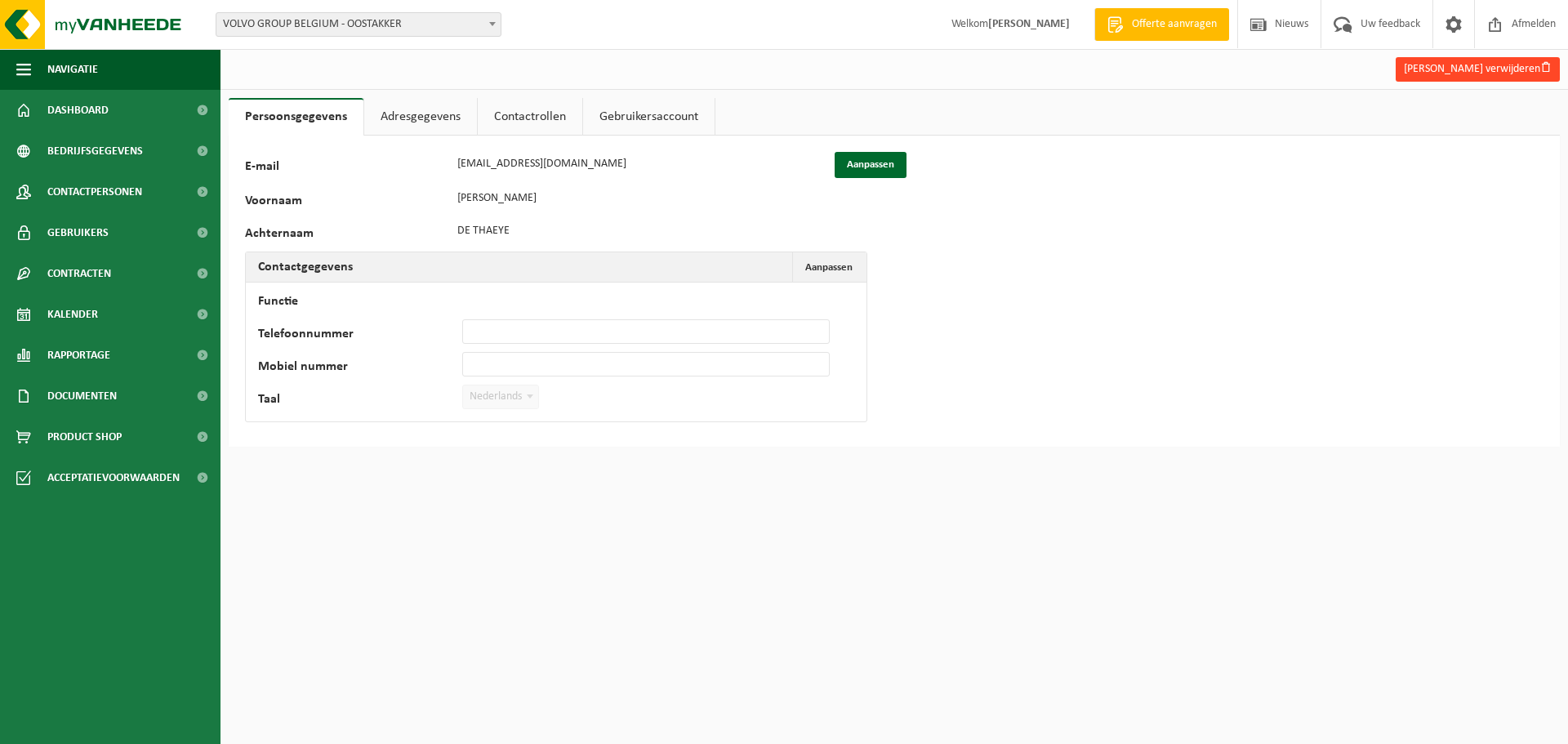
click at [1487, 69] on button "[PERSON_NAME] verwijderen" at bounding box center [1478, 69] width 165 height 24
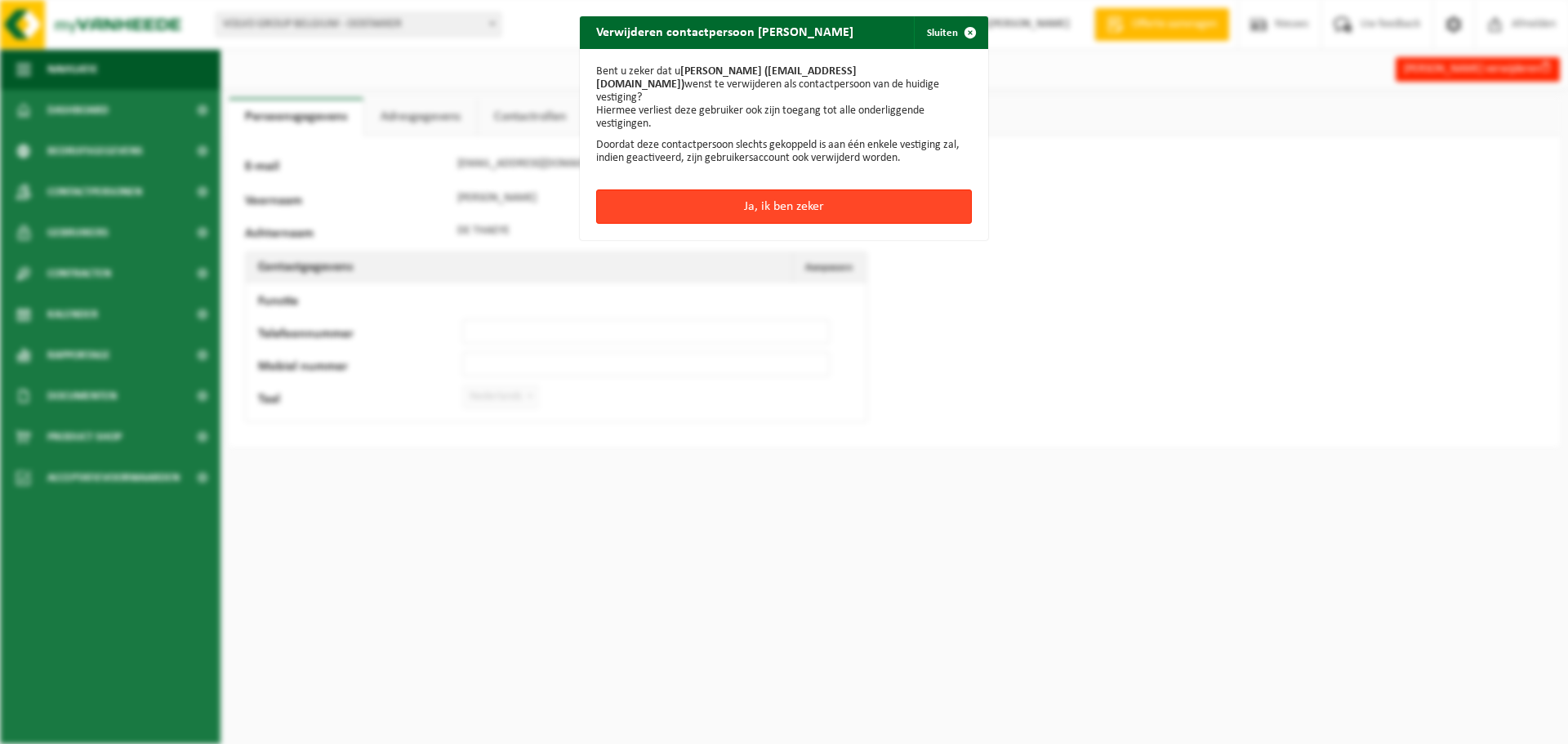
click at [829, 200] on button "Ja, ik ben zeker" at bounding box center [784, 206] width 376 height 34
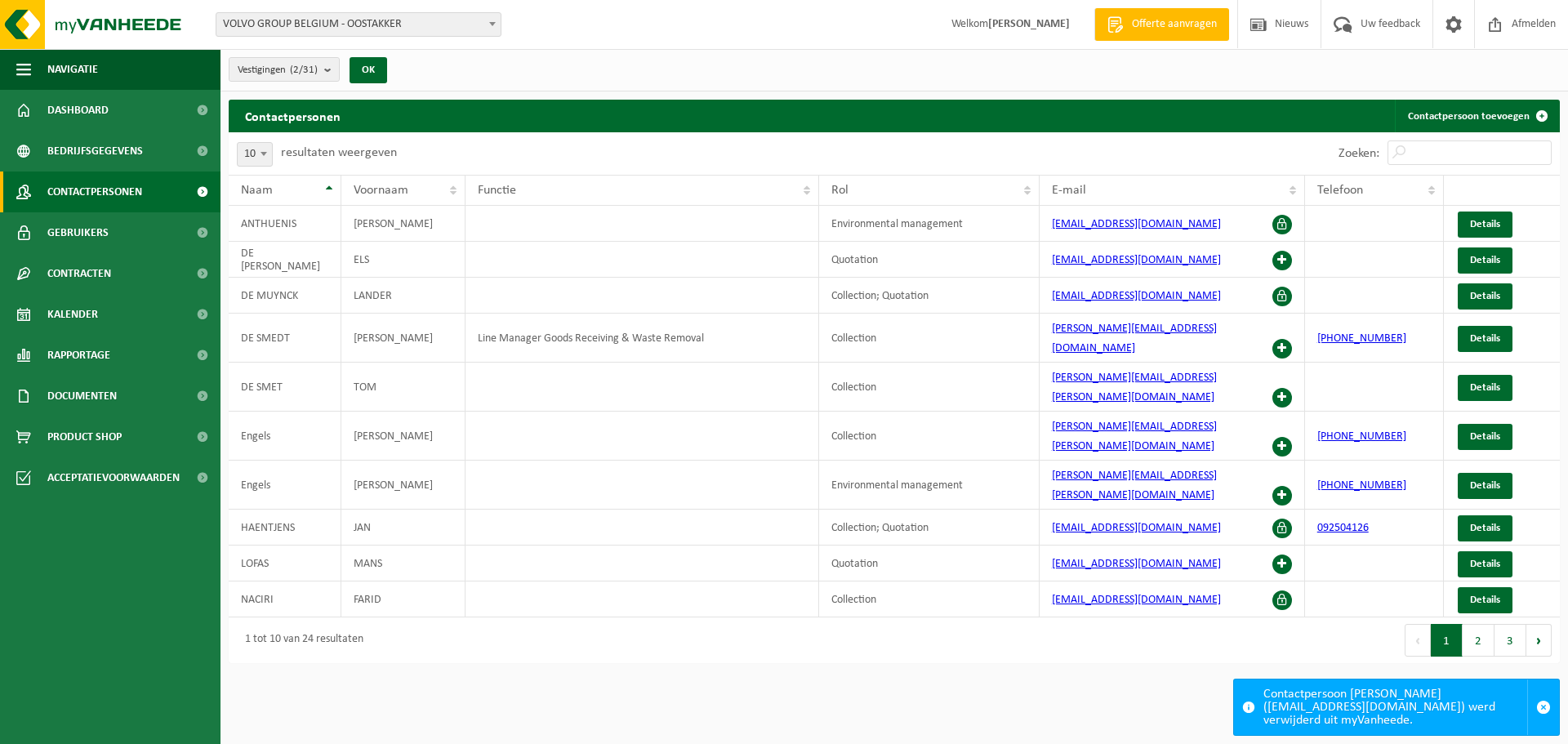
click at [261, 152] on b at bounding box center [263, 154] width 7 height 4
select select "50"
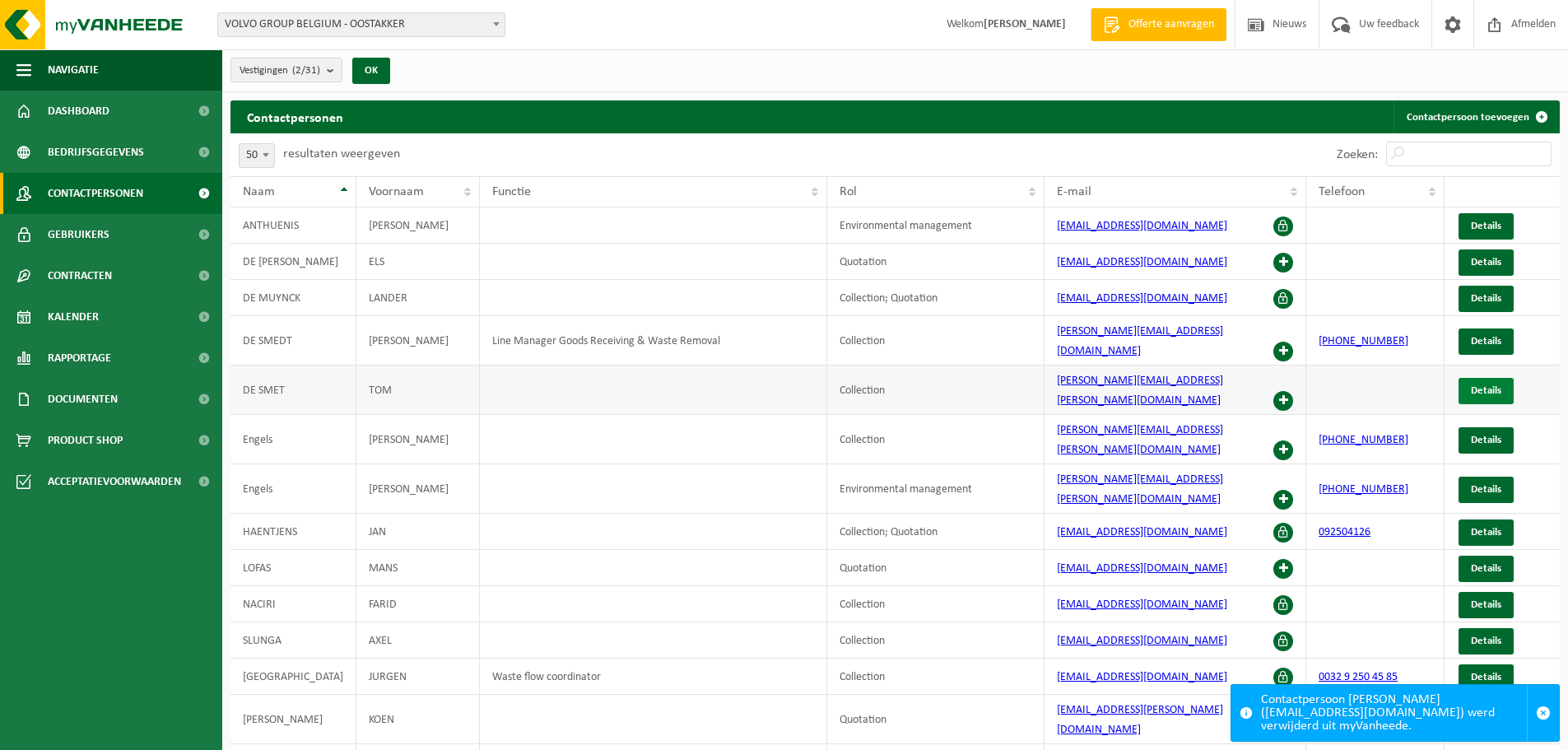
click at [1493, 385] on span "Details" at bounding box center [1485, 390] width 31 height 11
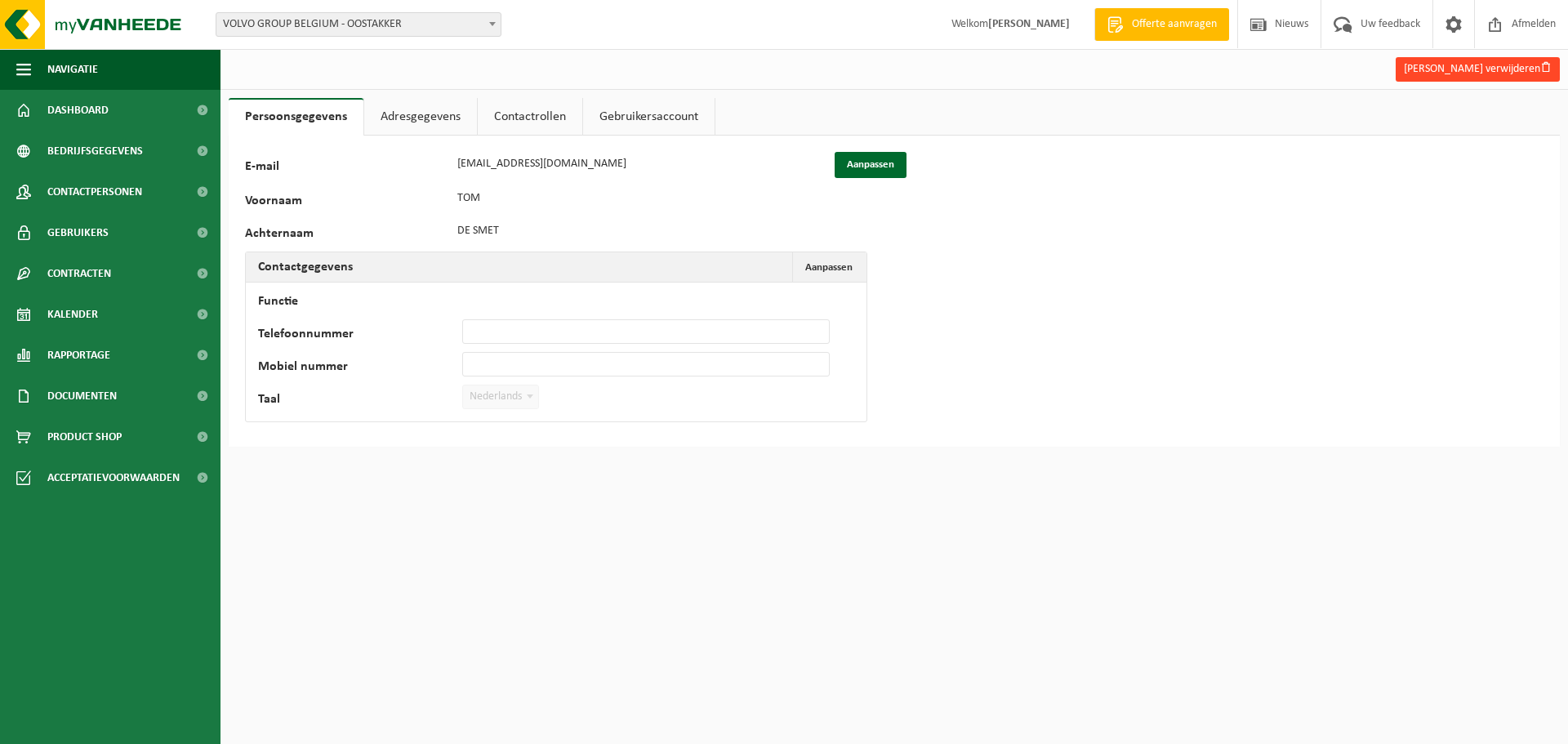
click at [1523, 59] on button "Tom De smet verwijderen" at bounding box center [1478, 69] width 165 height 24
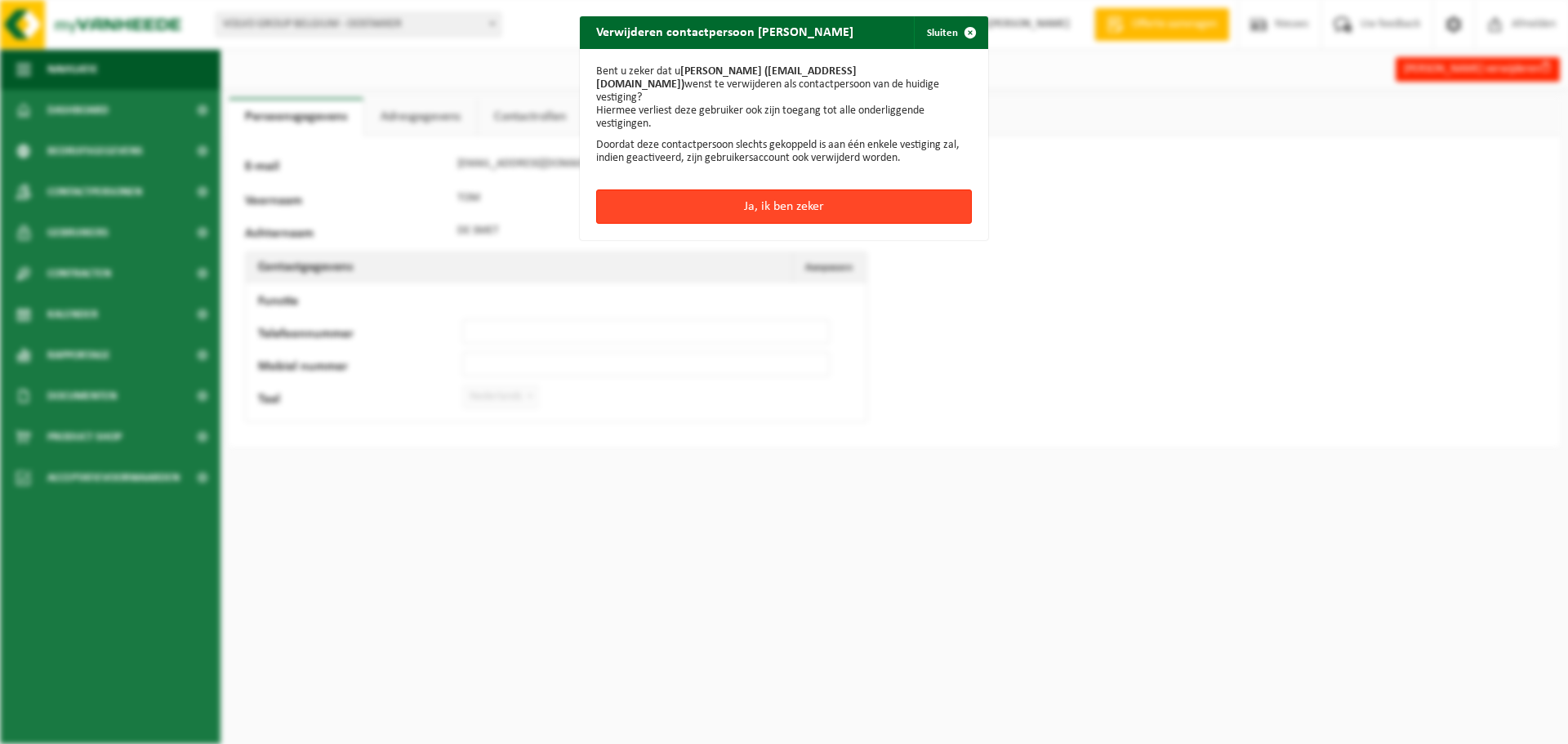
click at [816, 199] on button "Ja, ik ben zeker" at bounding box center [784, 206] width 376 height 34
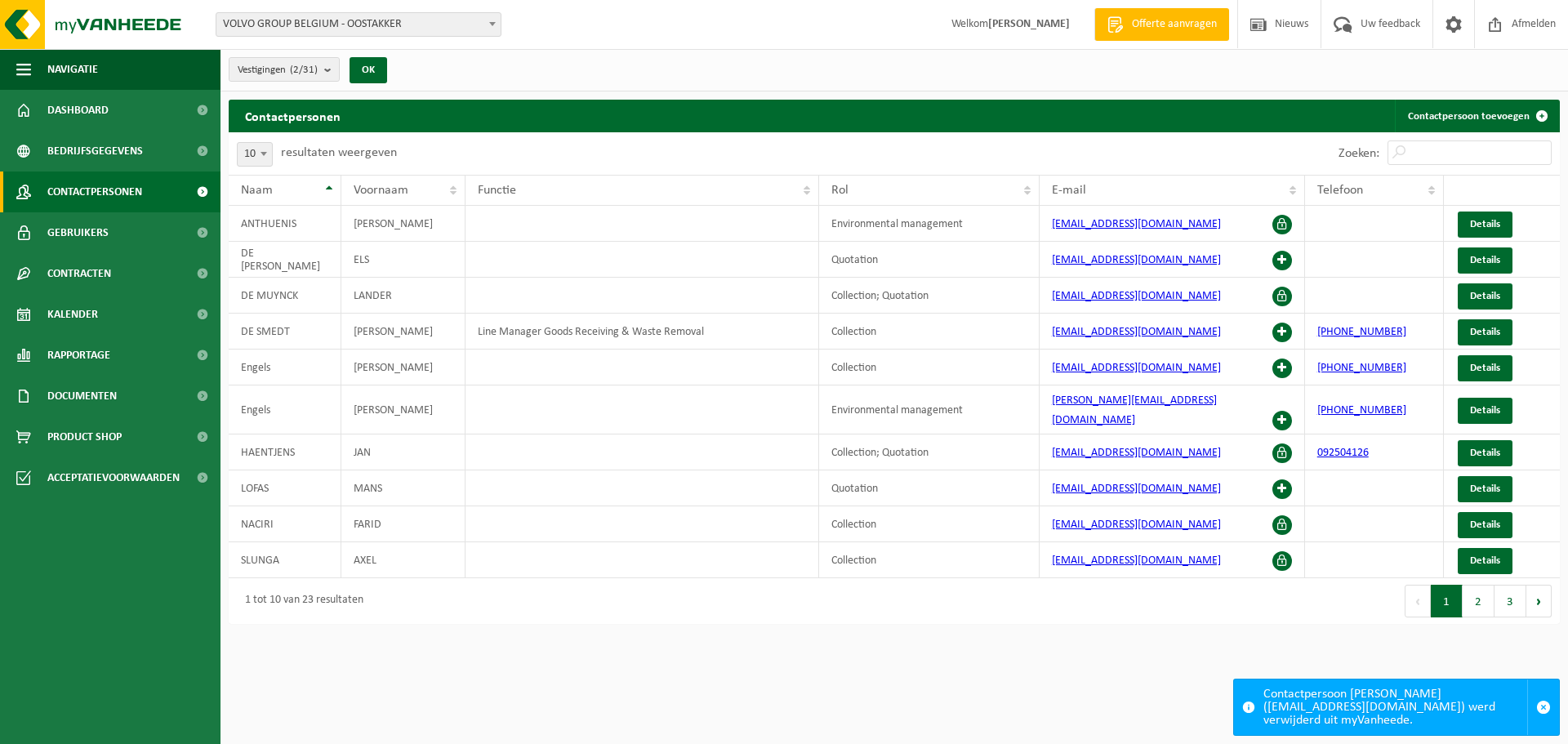
click at [266, 150] on span at bounding box center [263, 154] width 17 height 22
select select "25"
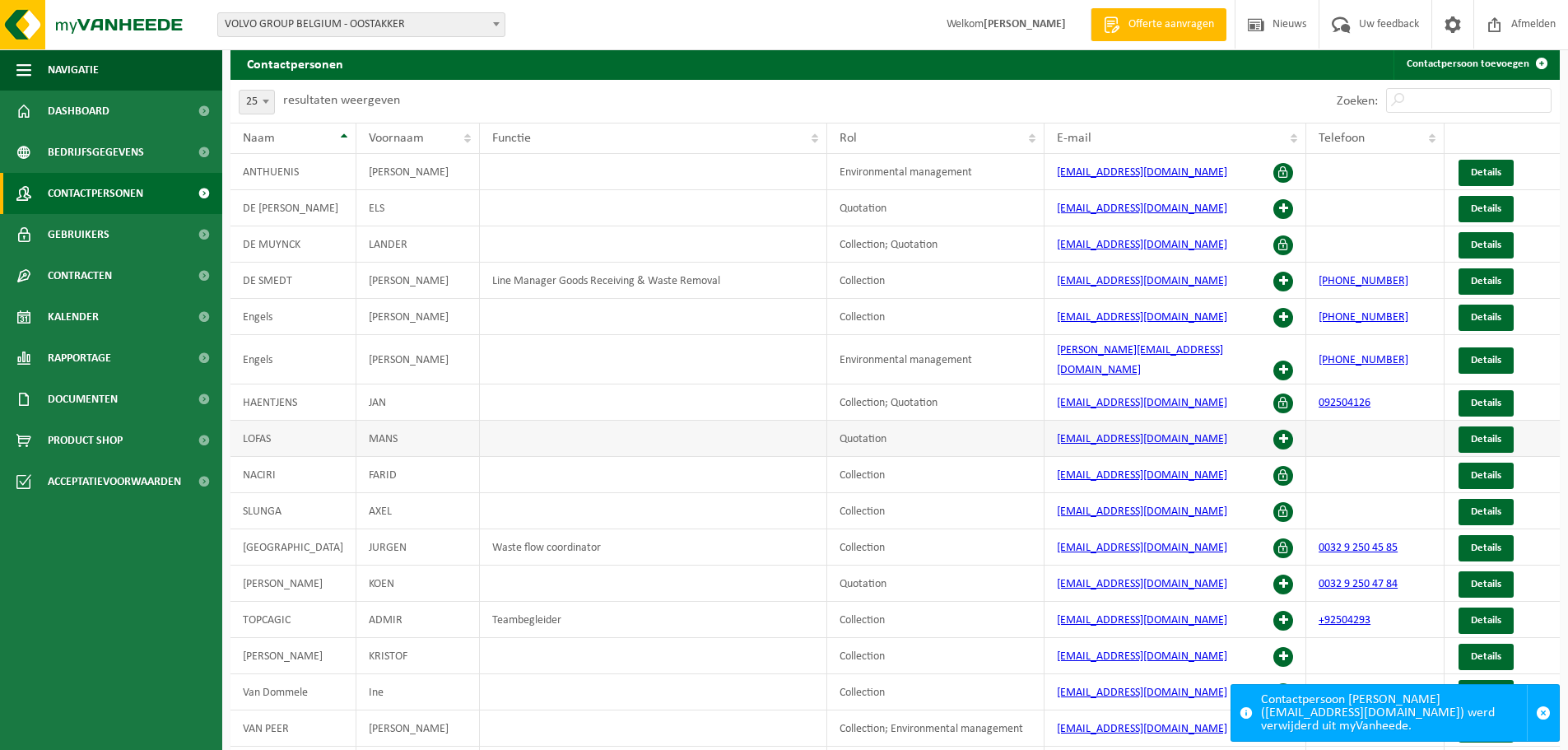
scroll to position [82, 0]
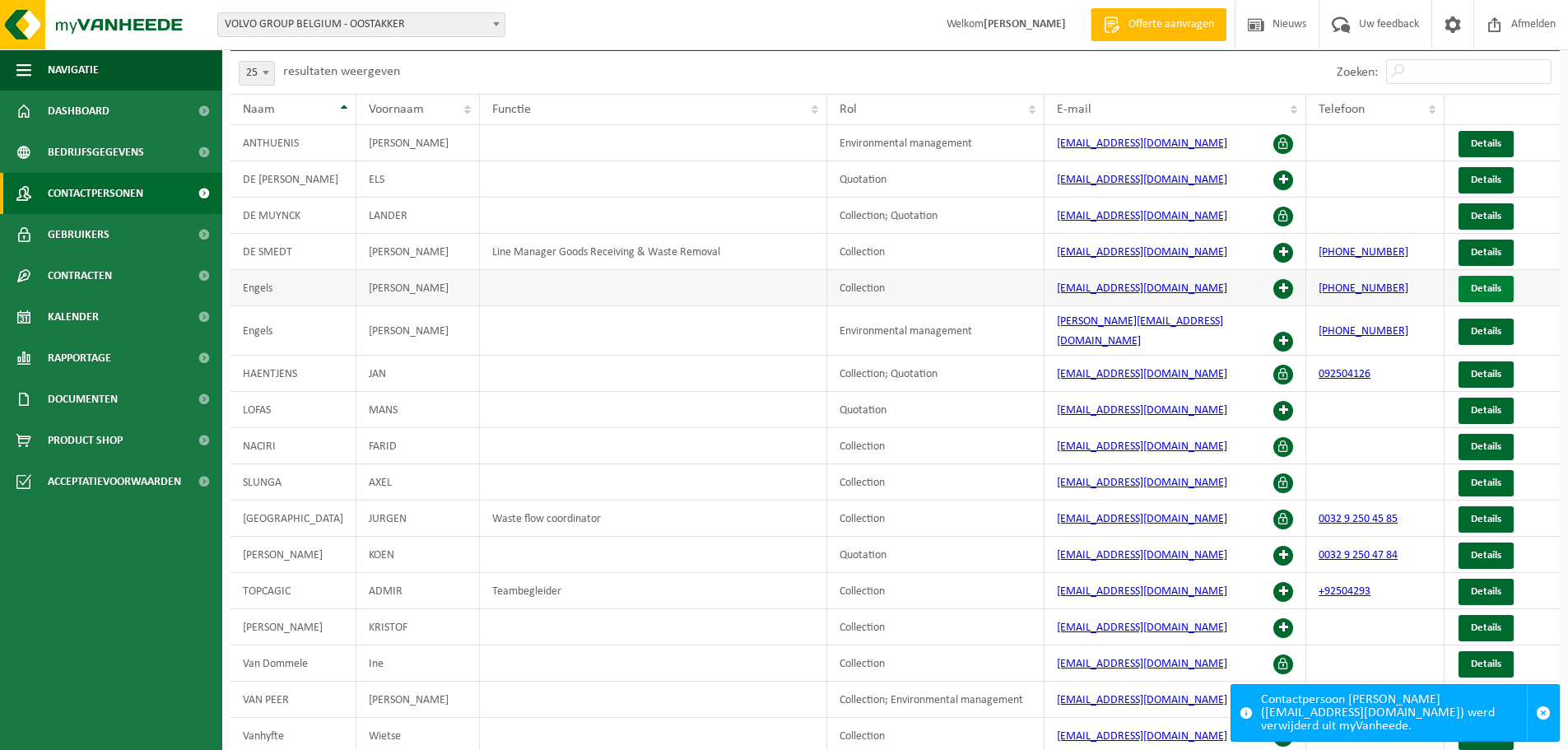
click at [1479, 290] on span "Details" at bounding box center [1485, 288] width 31 height 11
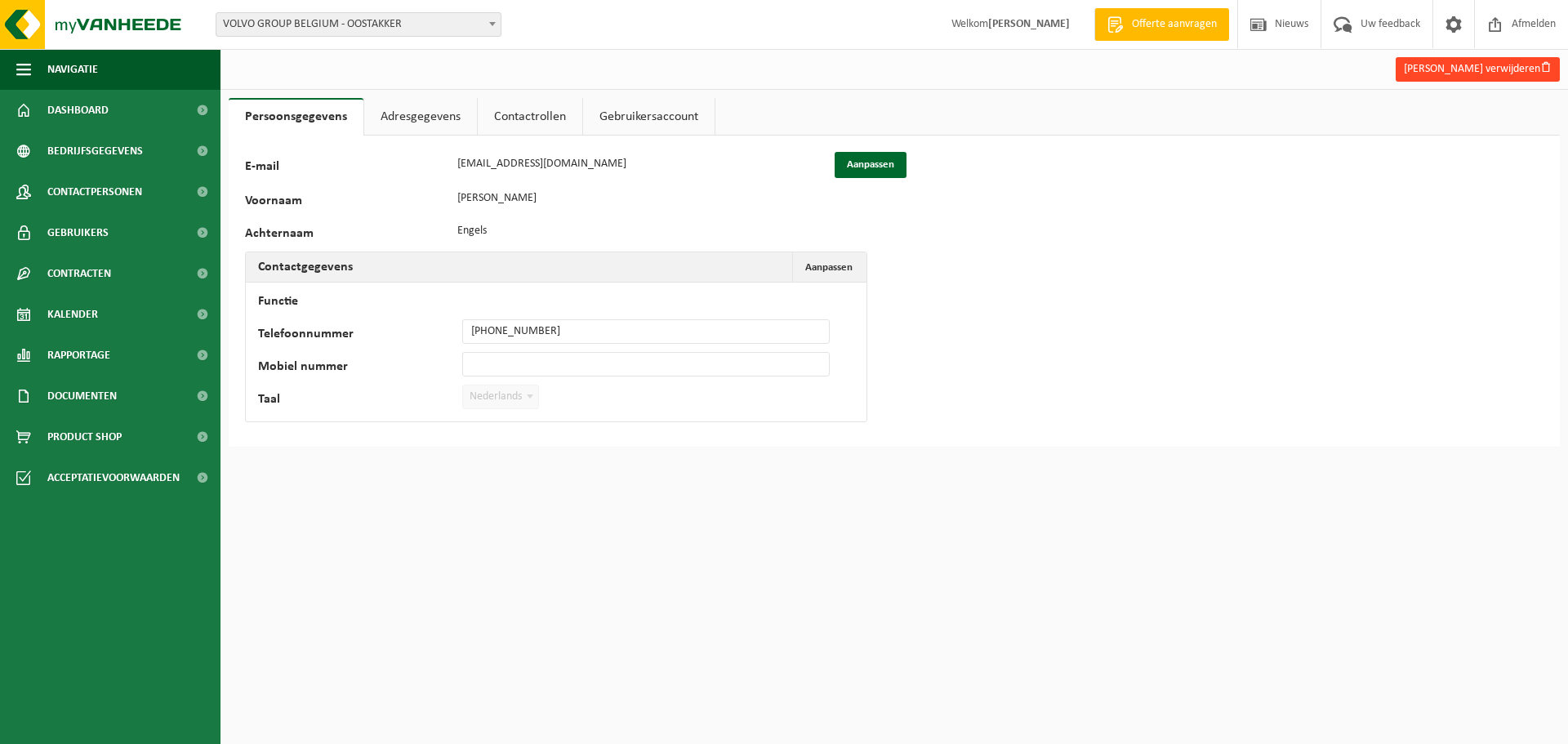
click at [1463, 70] on button "Tim Engels verwijderen" at bounding box center [1478, 69] width 165 height 24
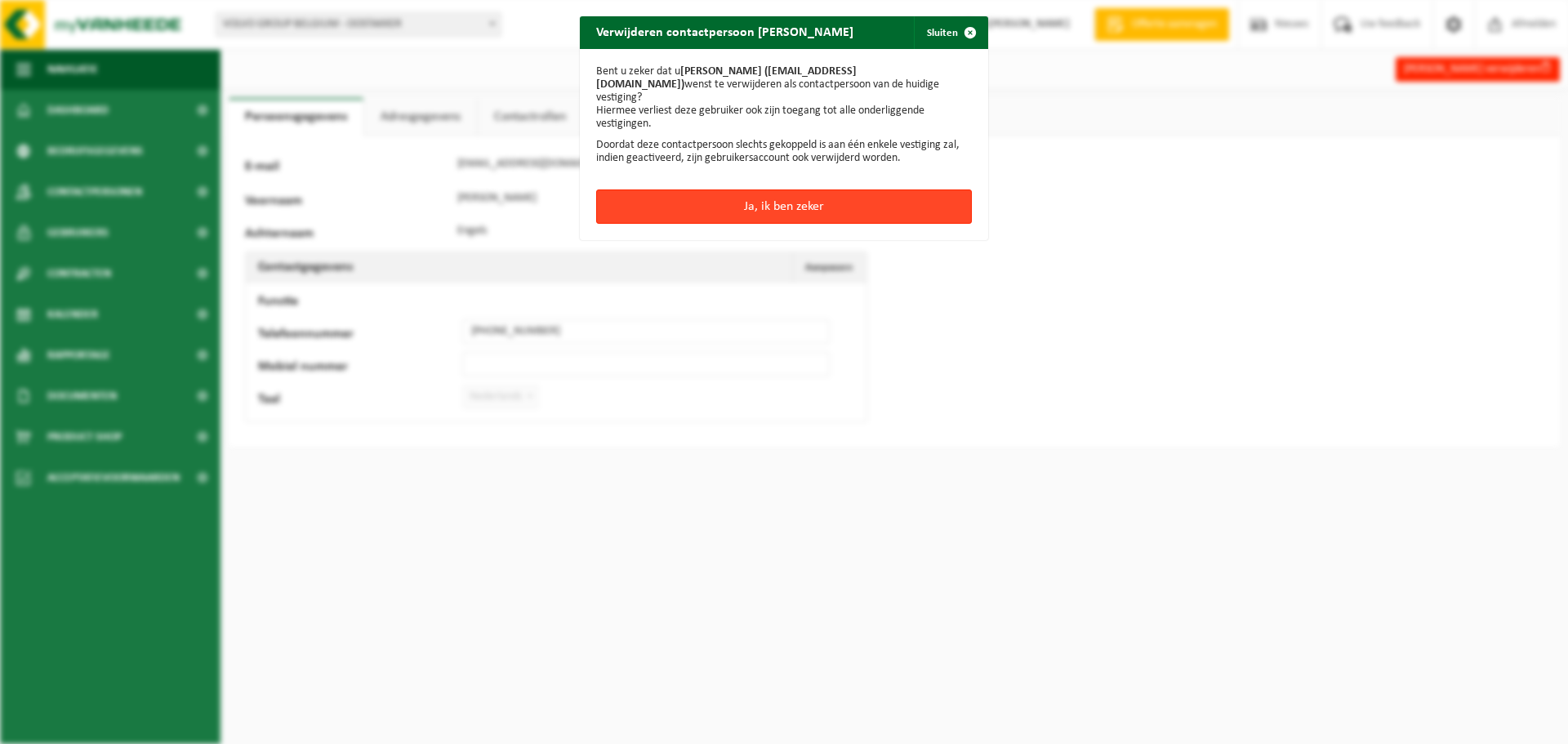
click at [821, 189] on button "Ja, ik ben zeker" at bounding box center [784, 206] width 376 height 34
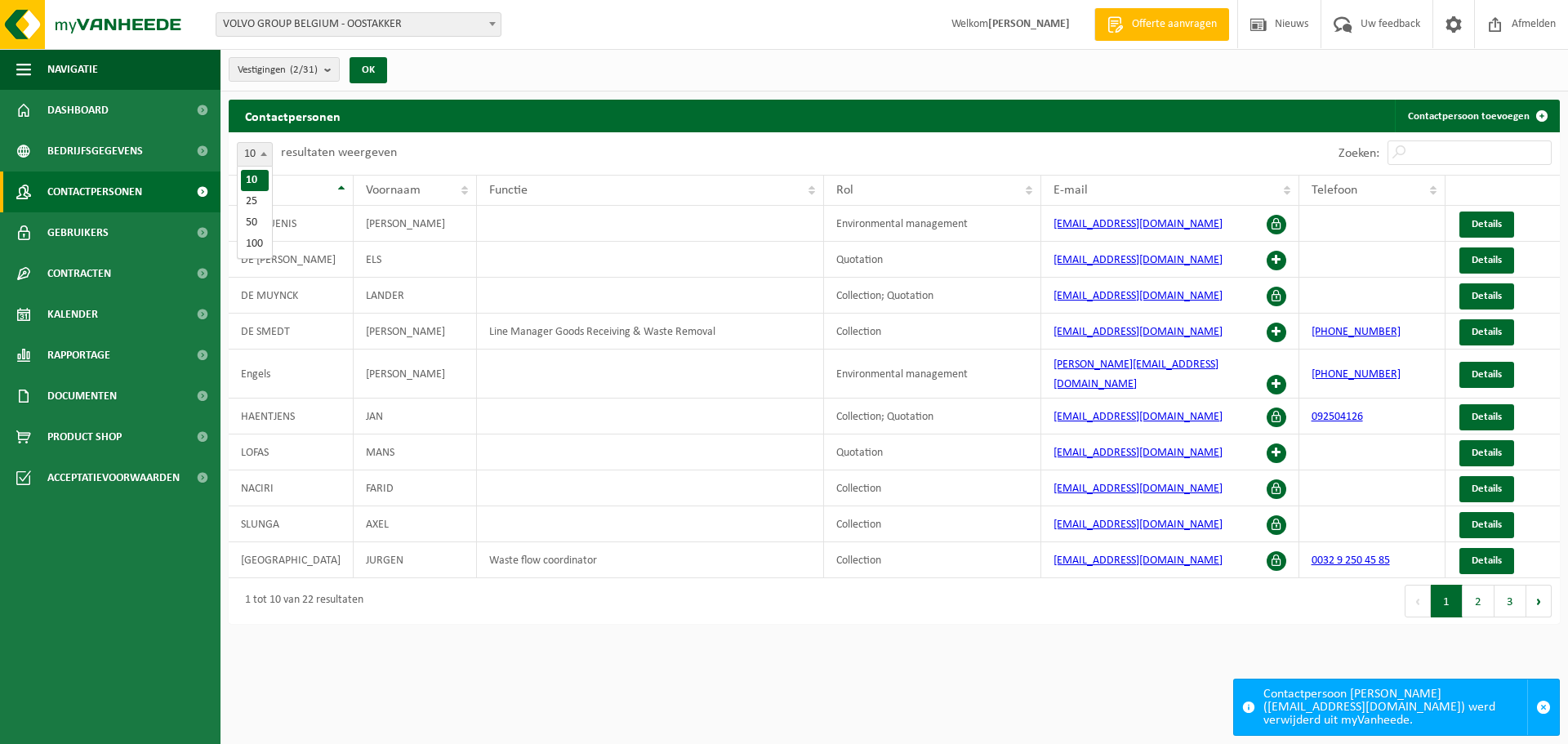
click at [262, 157] on span at bounding box center [263, 154] width 17 height 22
select select "25"
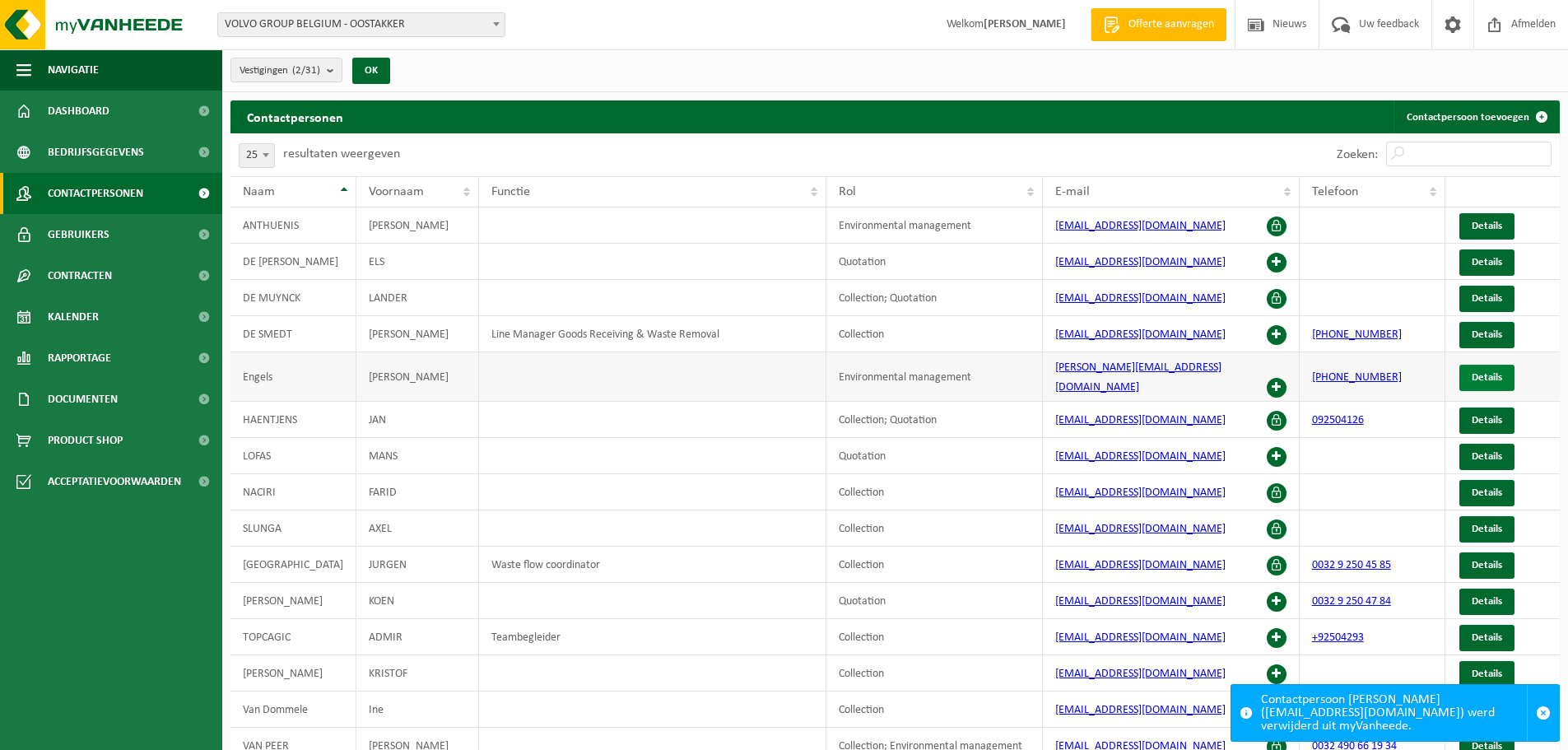
click at [1476, 372] on span "Details" at bounding box center [1486, 377] width 31 height 11
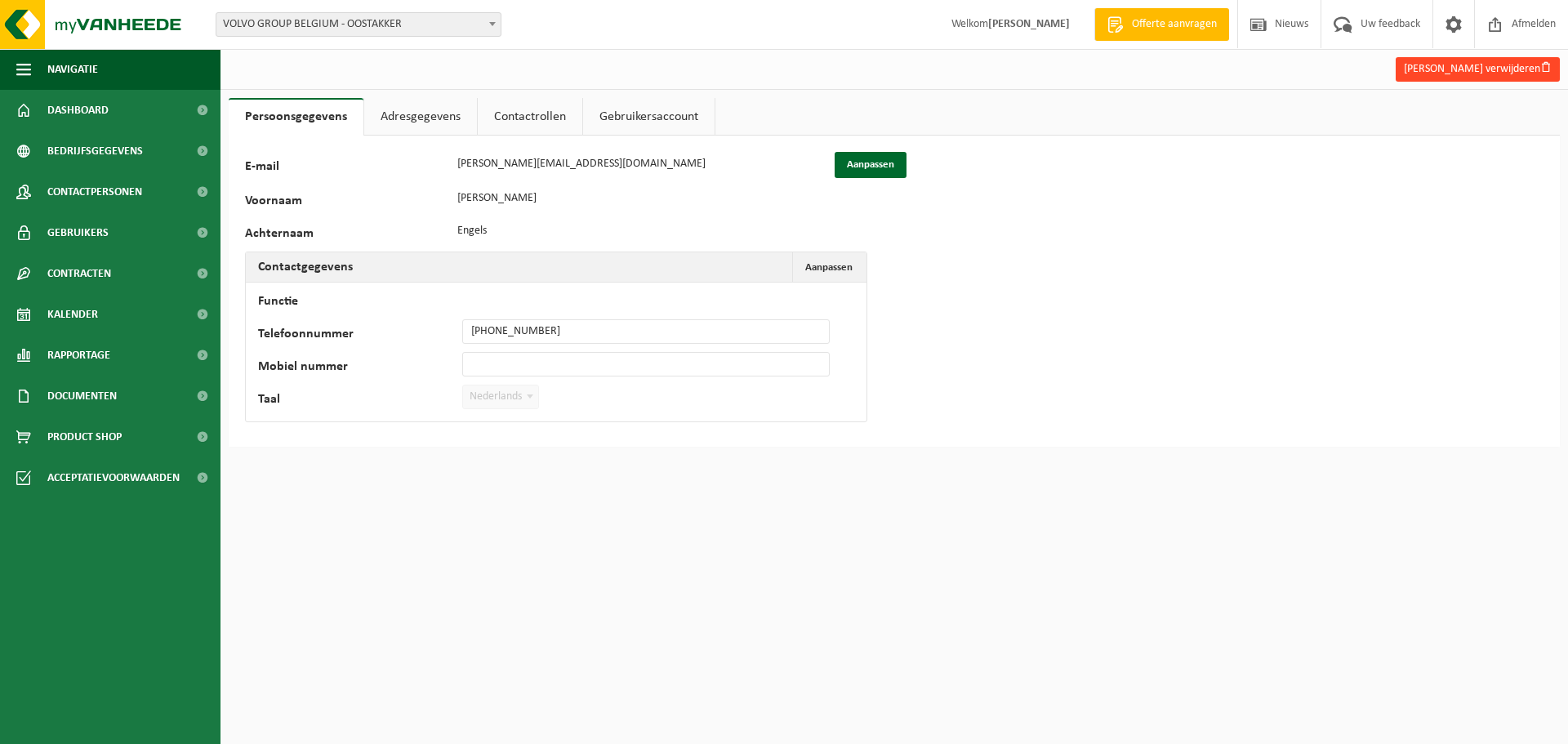
click at [1483, 71] on button "Tim Engels verwijderen" at bounding box center [1478, 69] width 165 height 24
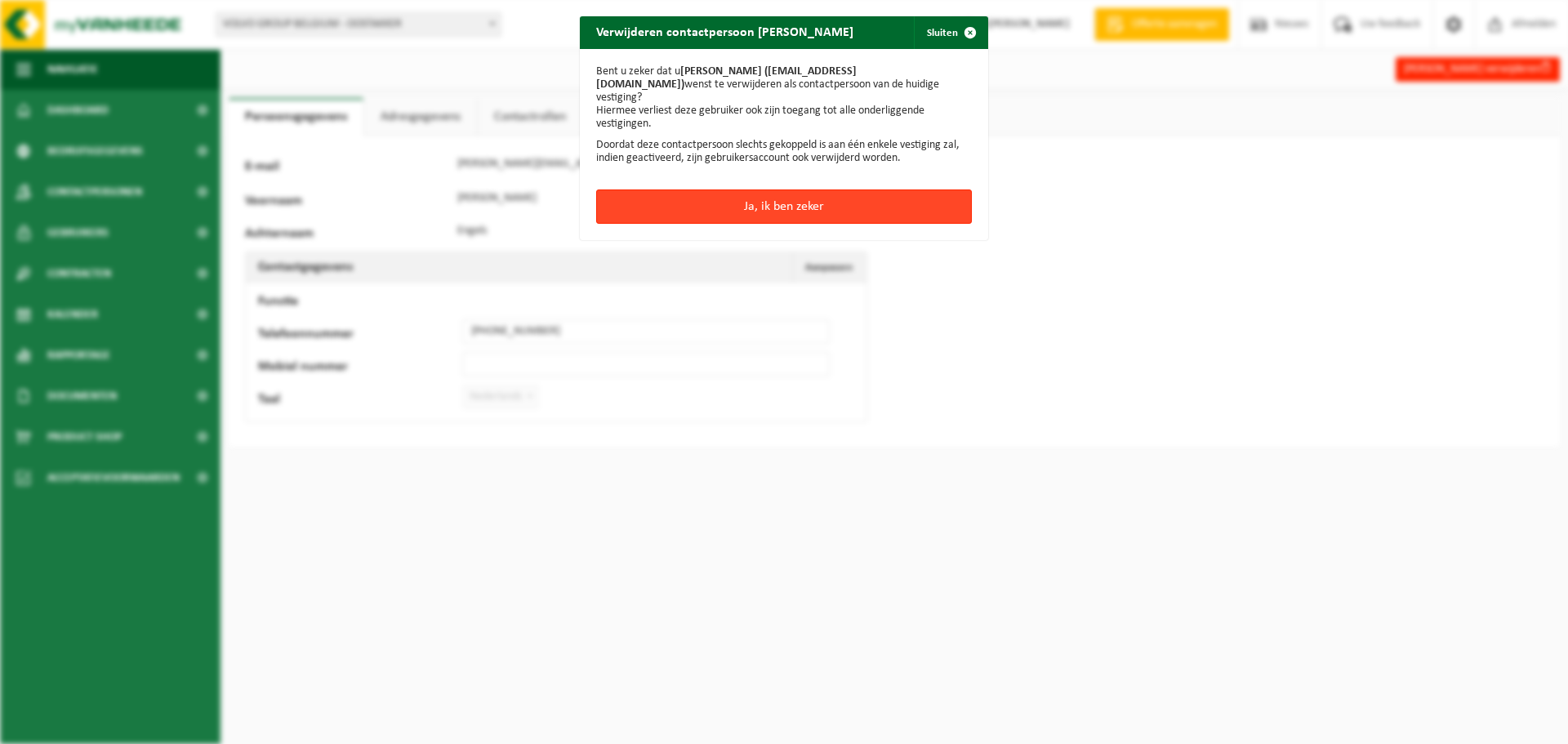
click at [797, 195] on button "Ja, ik ben zeker" at bounding box center [784, 206] width 376 height 34
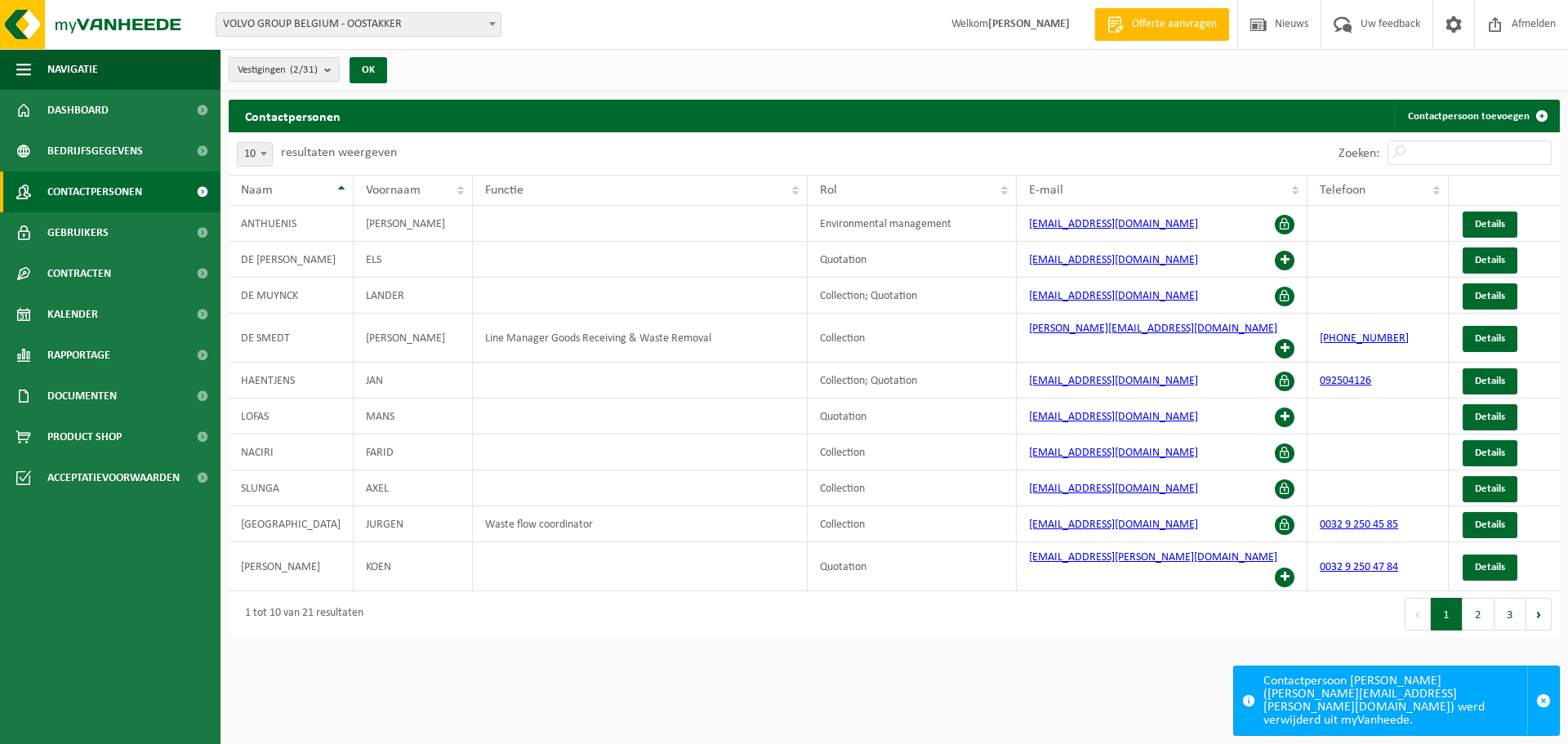
click at [264, 147] on span at bounding box center [263, 154] width 17 height 22
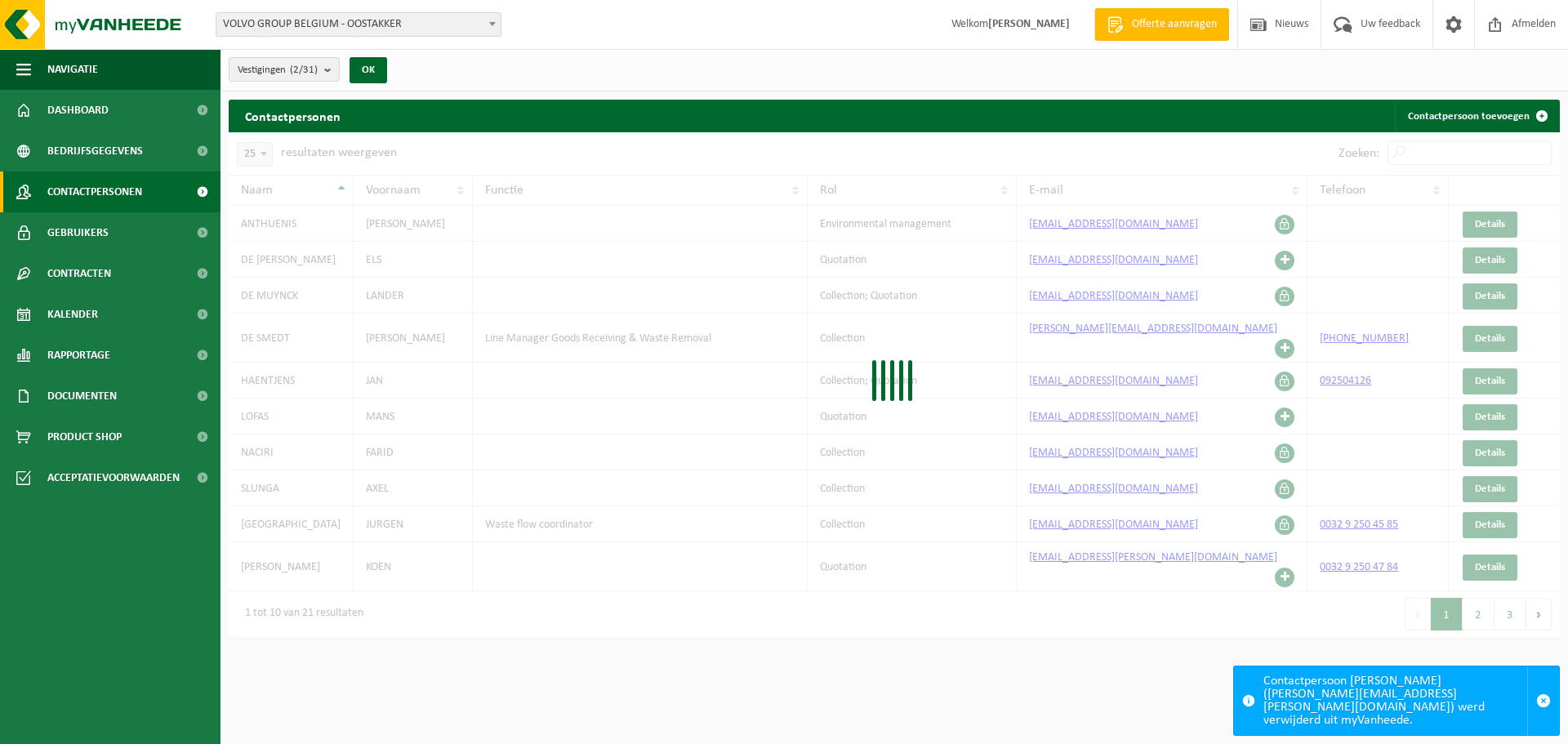
select select "25"
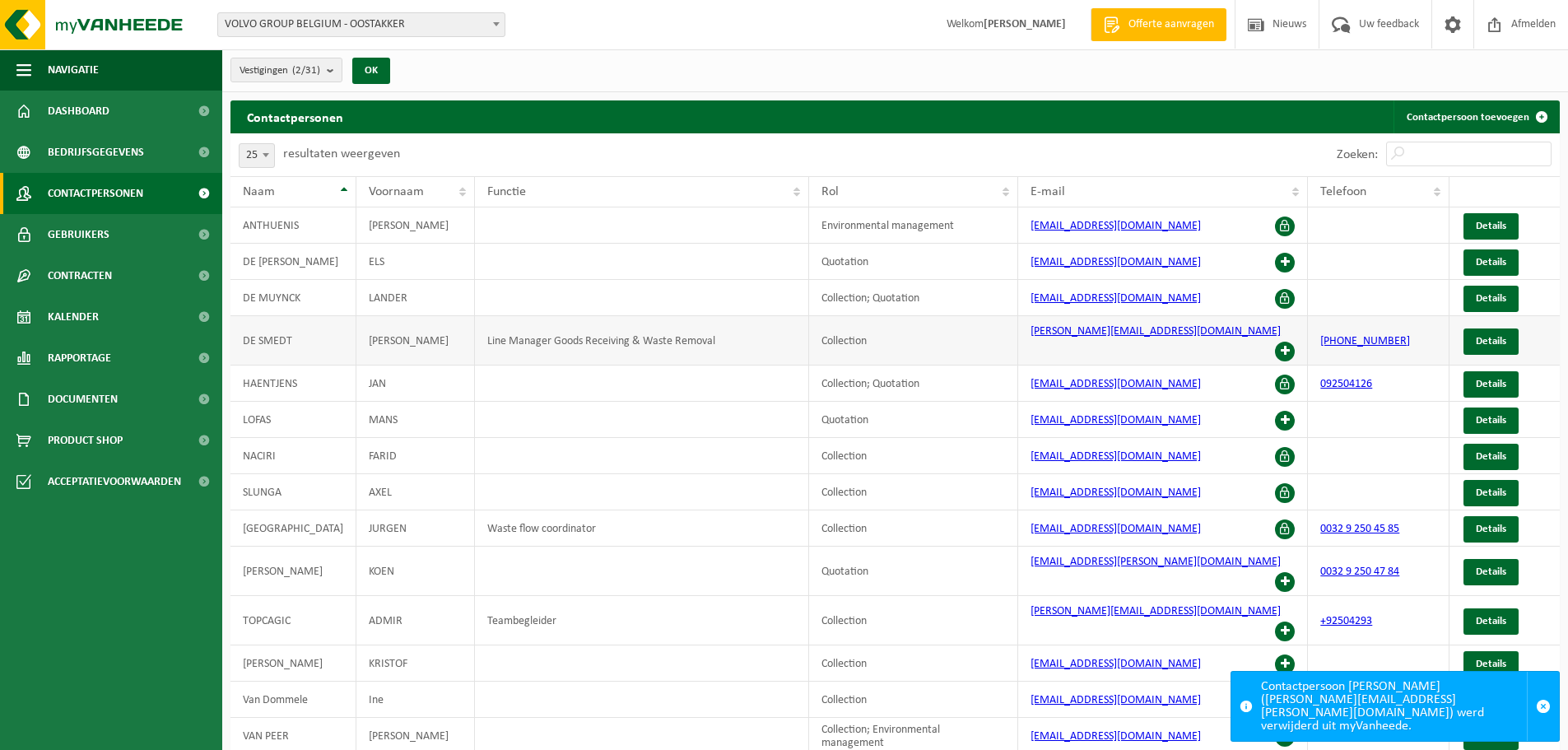
scroll to position [82, 0]
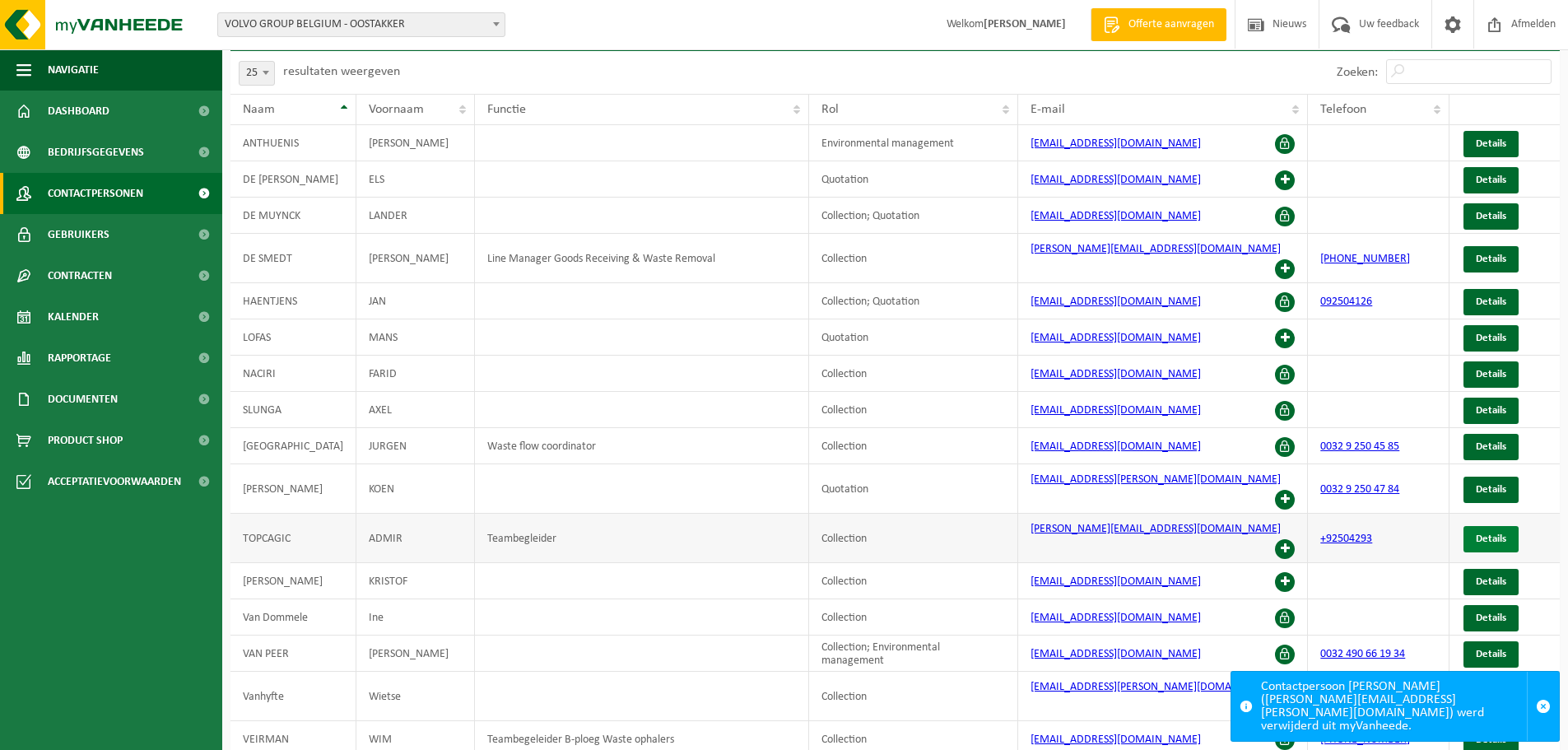
click at [1490, 533] on span "Details" at bounding box center [1490, 538] width 31 height 11
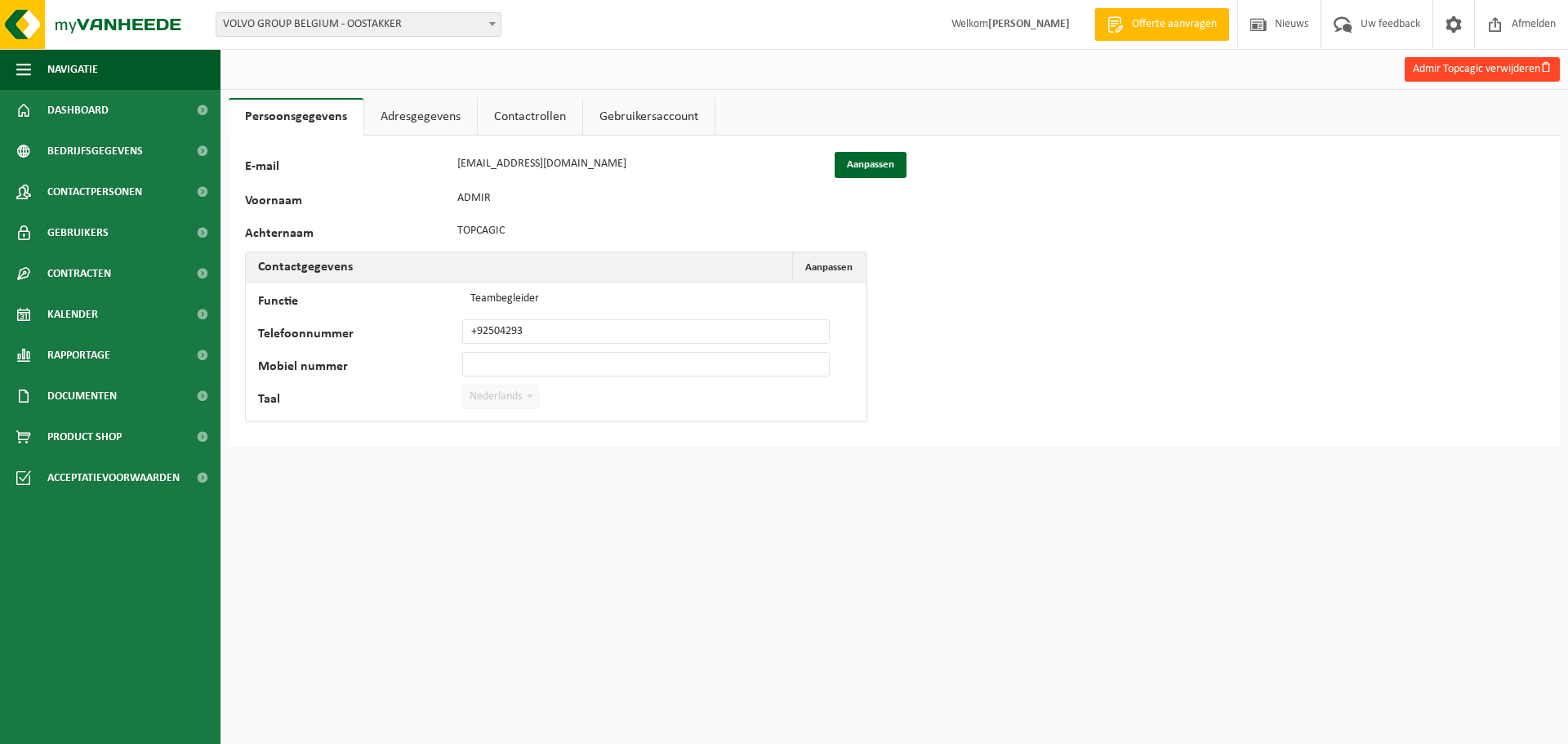
click at [1468, 72] on button "Admir Topcagic verwijderen" at bounding box center [1482, 69] width 155 height 24
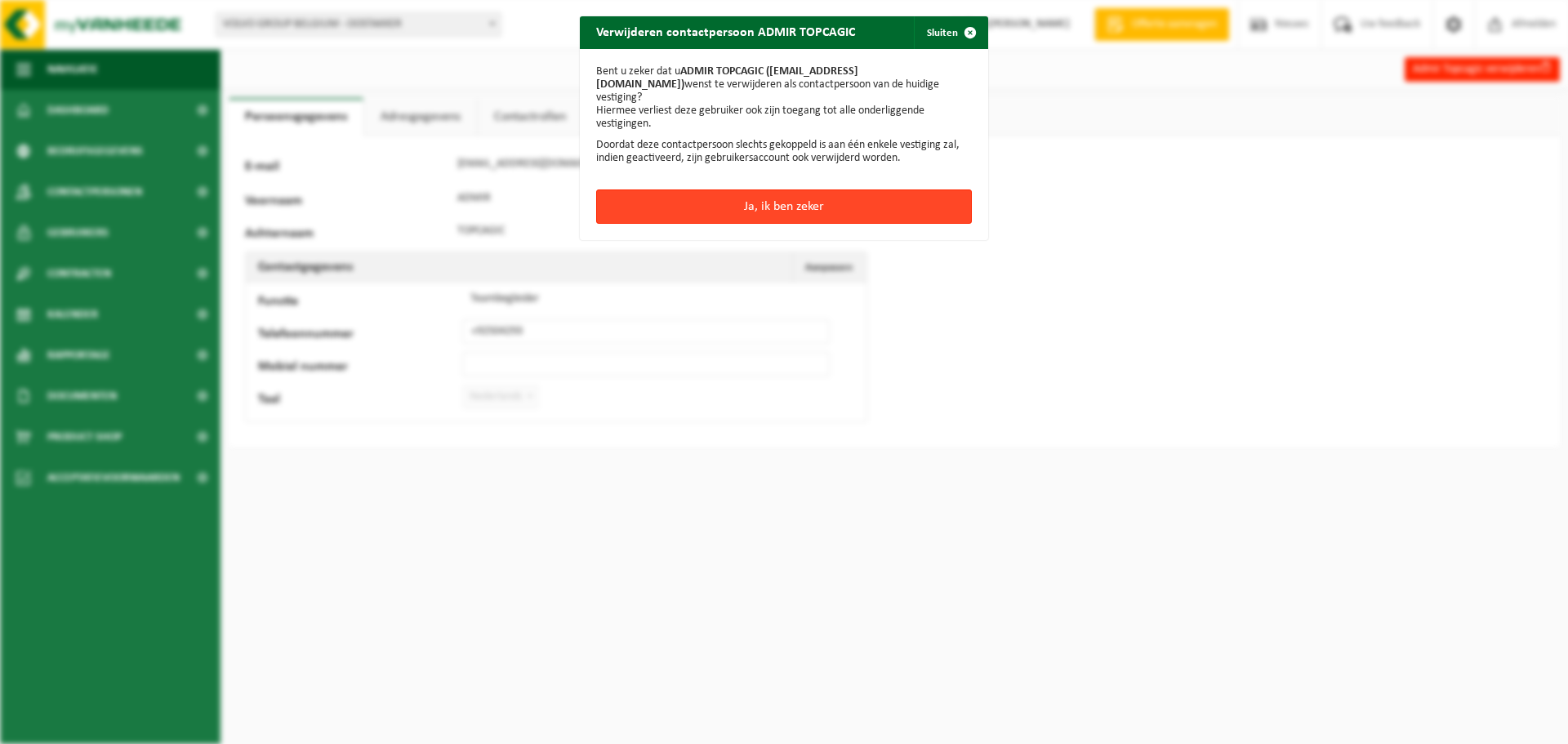
click at [736, 190] on button "Ja, ik ben zeker" at bounding box center [784, 206] width 376 height 34
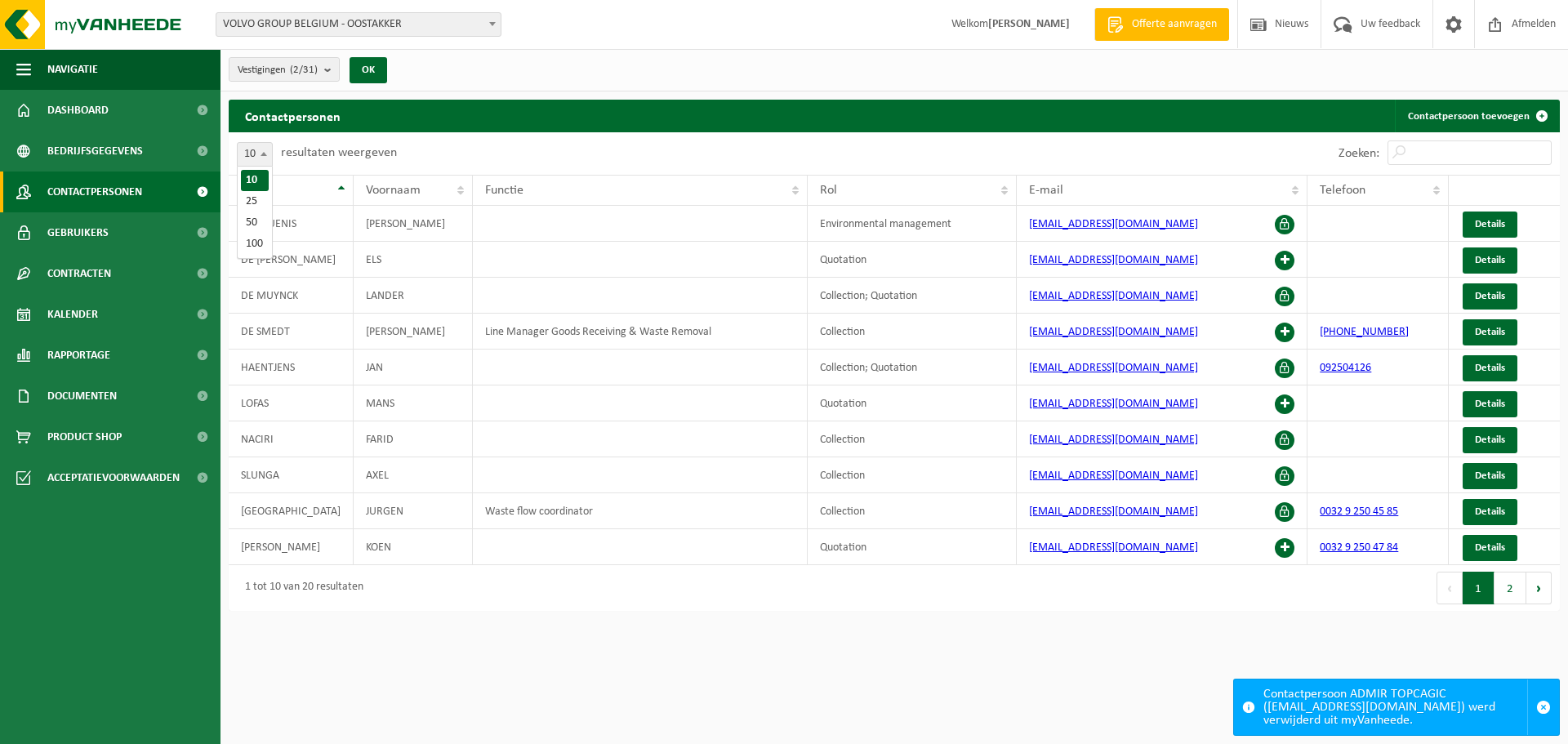
click at [266, 150] on span at bounding box center [263, 154] width 17 height 22
select select "25"
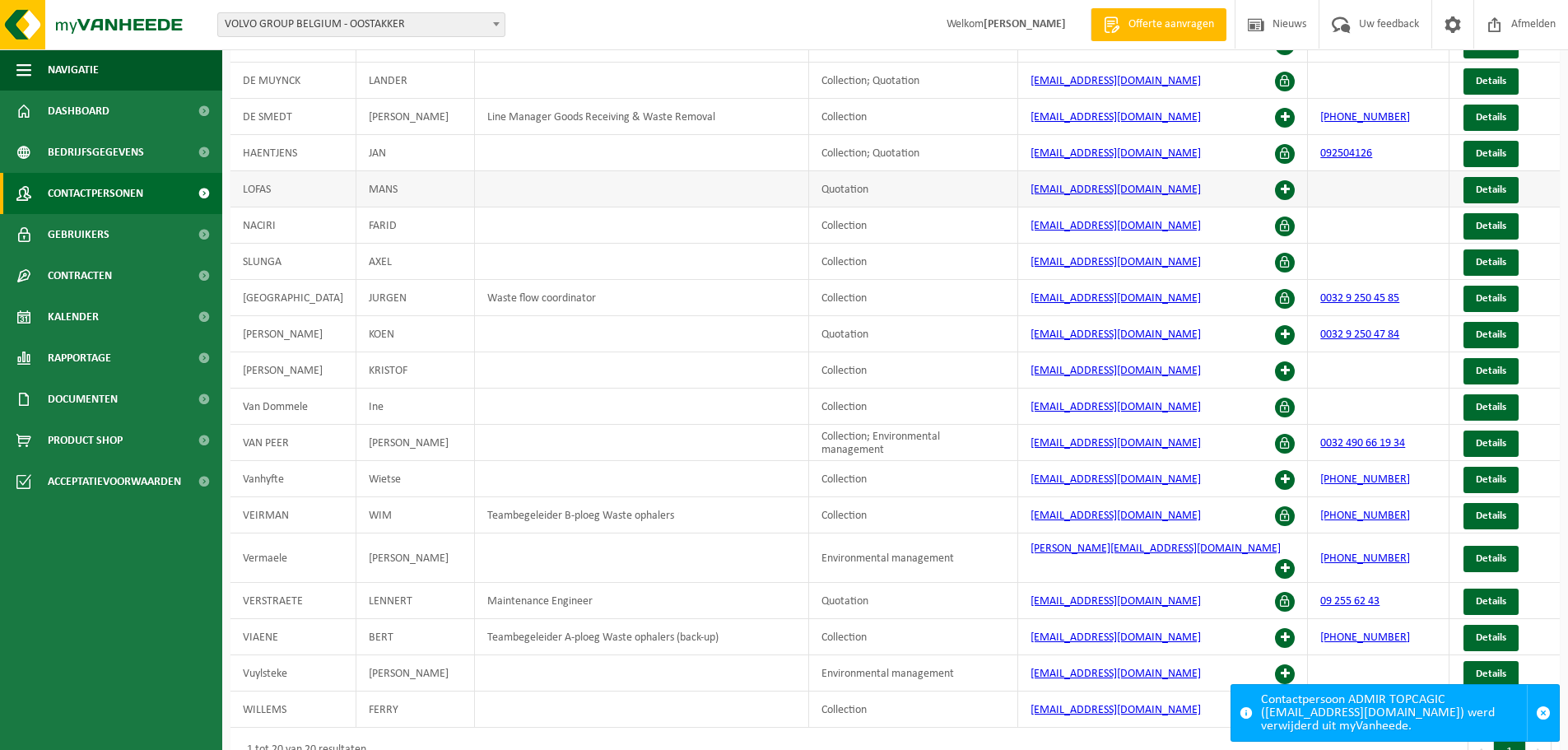
scroll to position [236, 0]
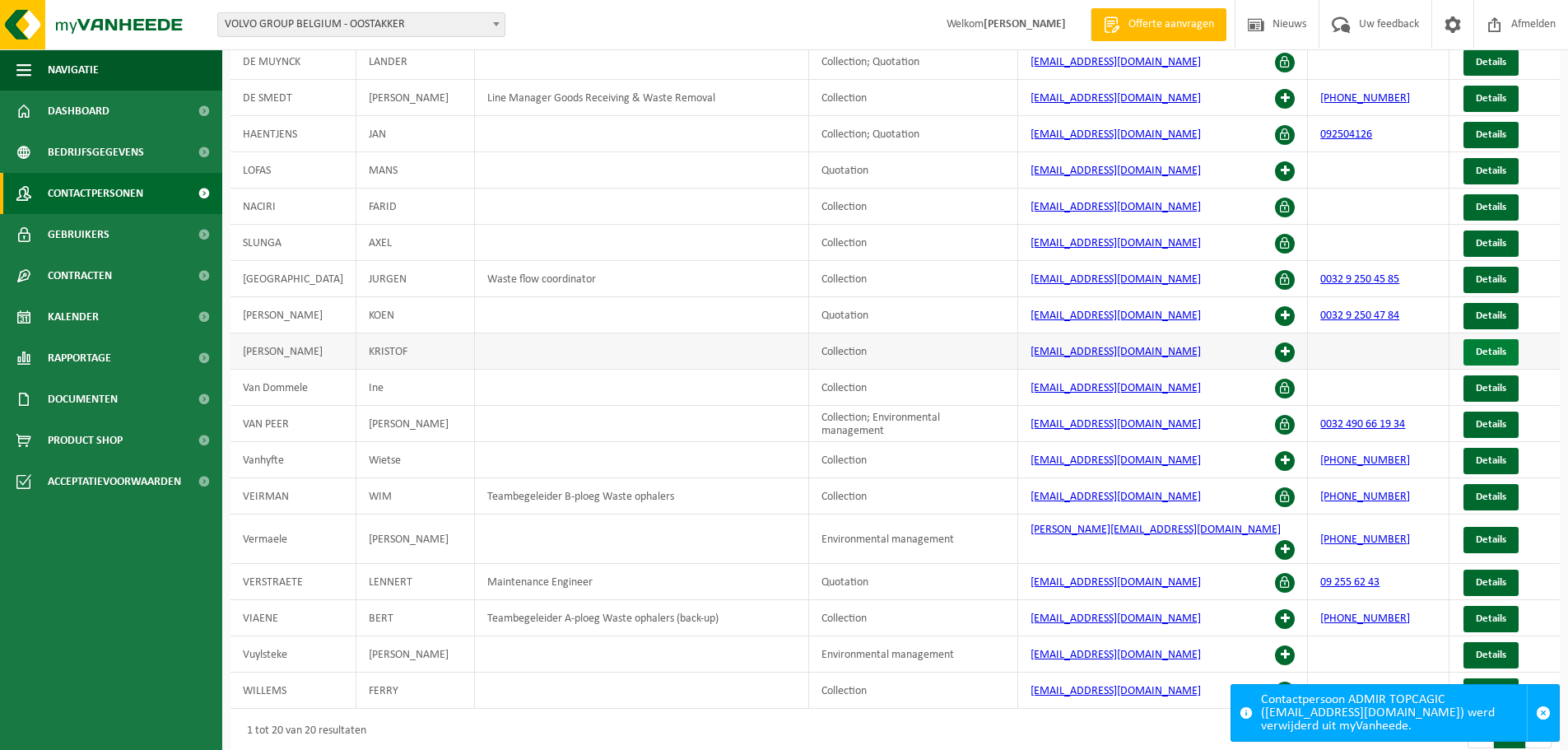
click at [1492, 357] on span "Details" at bounding box center [1490, 351] width 31 height 11
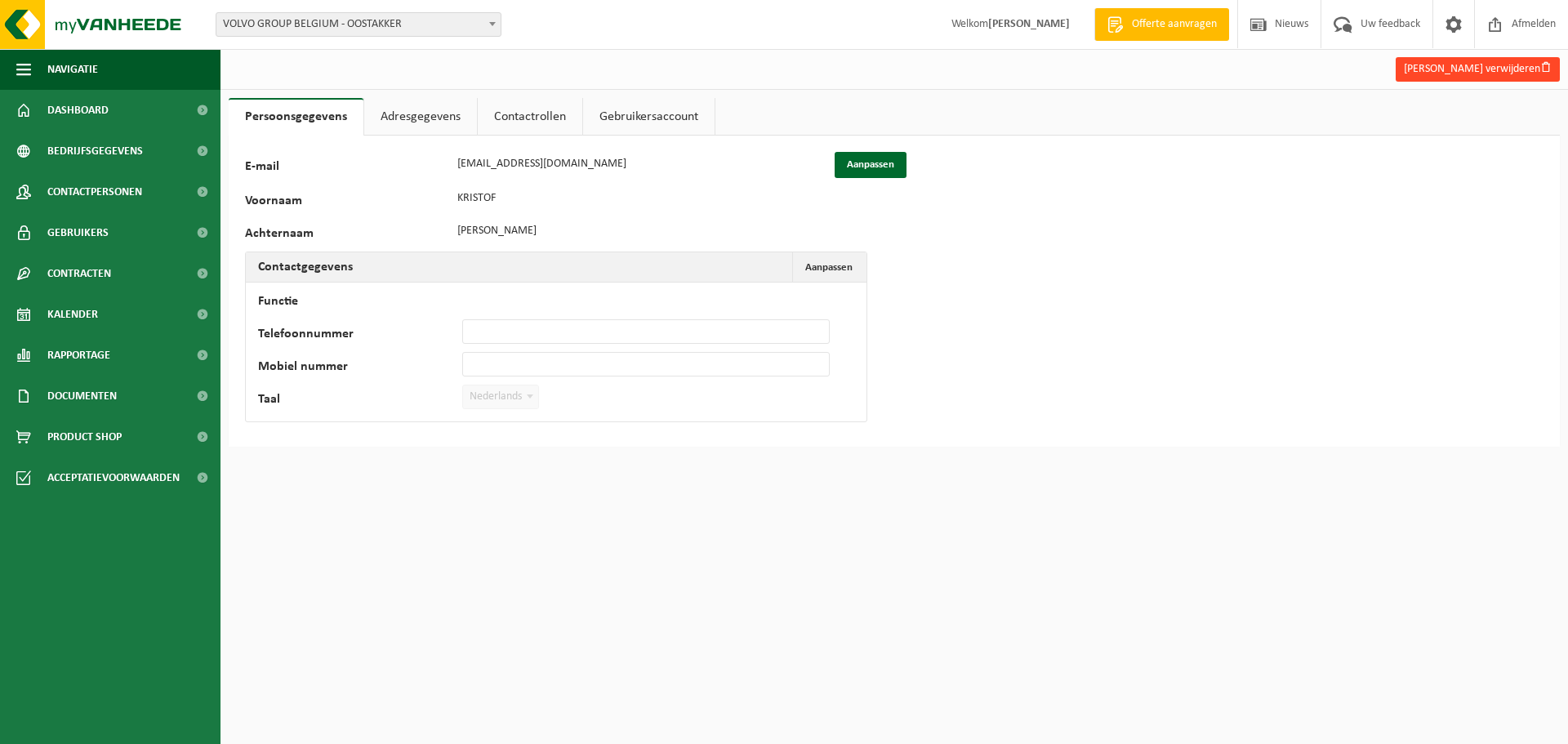
click at [1442, 68] on button "[PERSON_NAME] verwijderen" at bounding box center [1478, 69] width 165 height 24
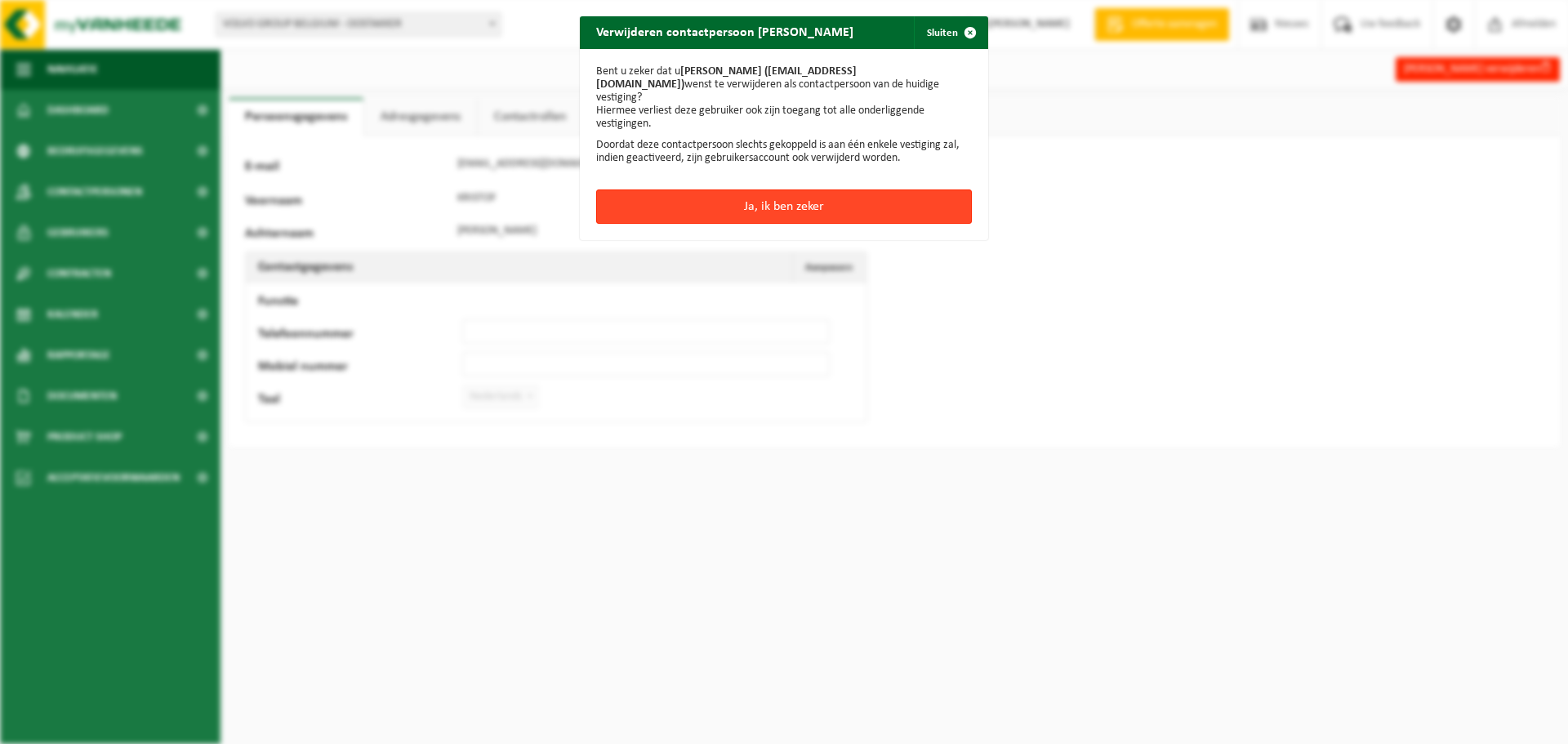
click at [802, 189] on button "Ja, ik ben zeker" at bounding box center [784, 206] width 376 height 34
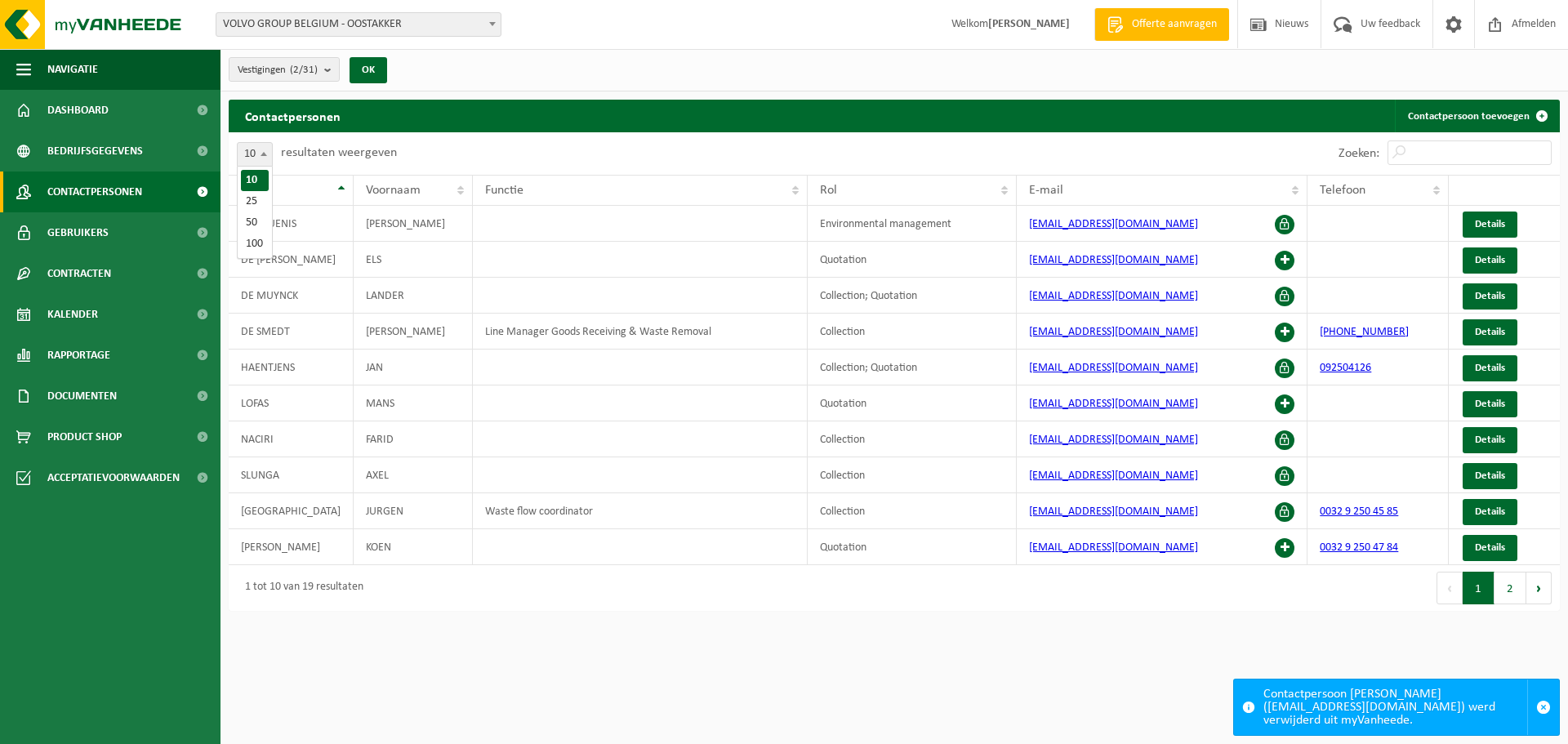
click at [263, 152] on b at bounding box center [263, 154] width 7 height 4
select select "25"
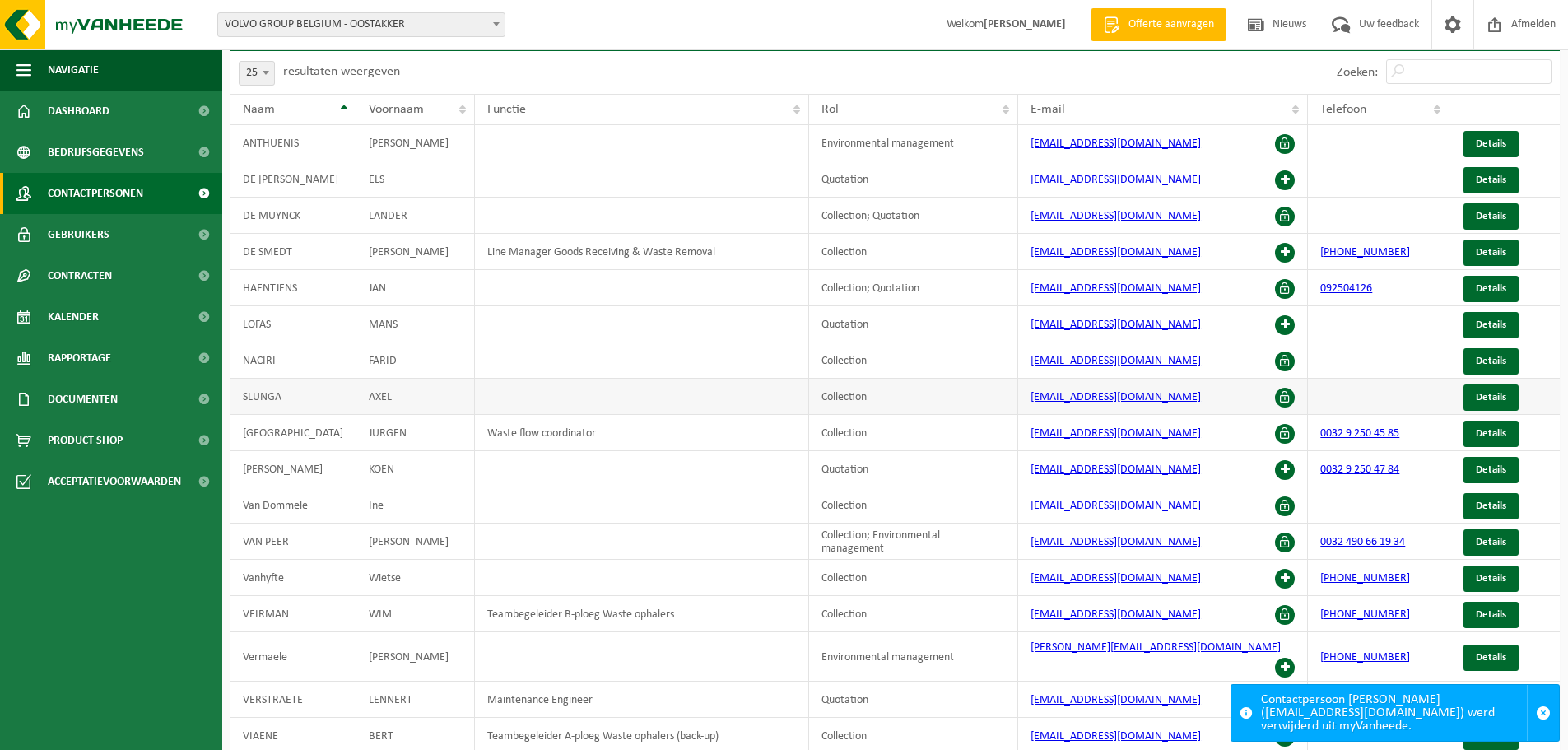
scroll to position [165, 0]
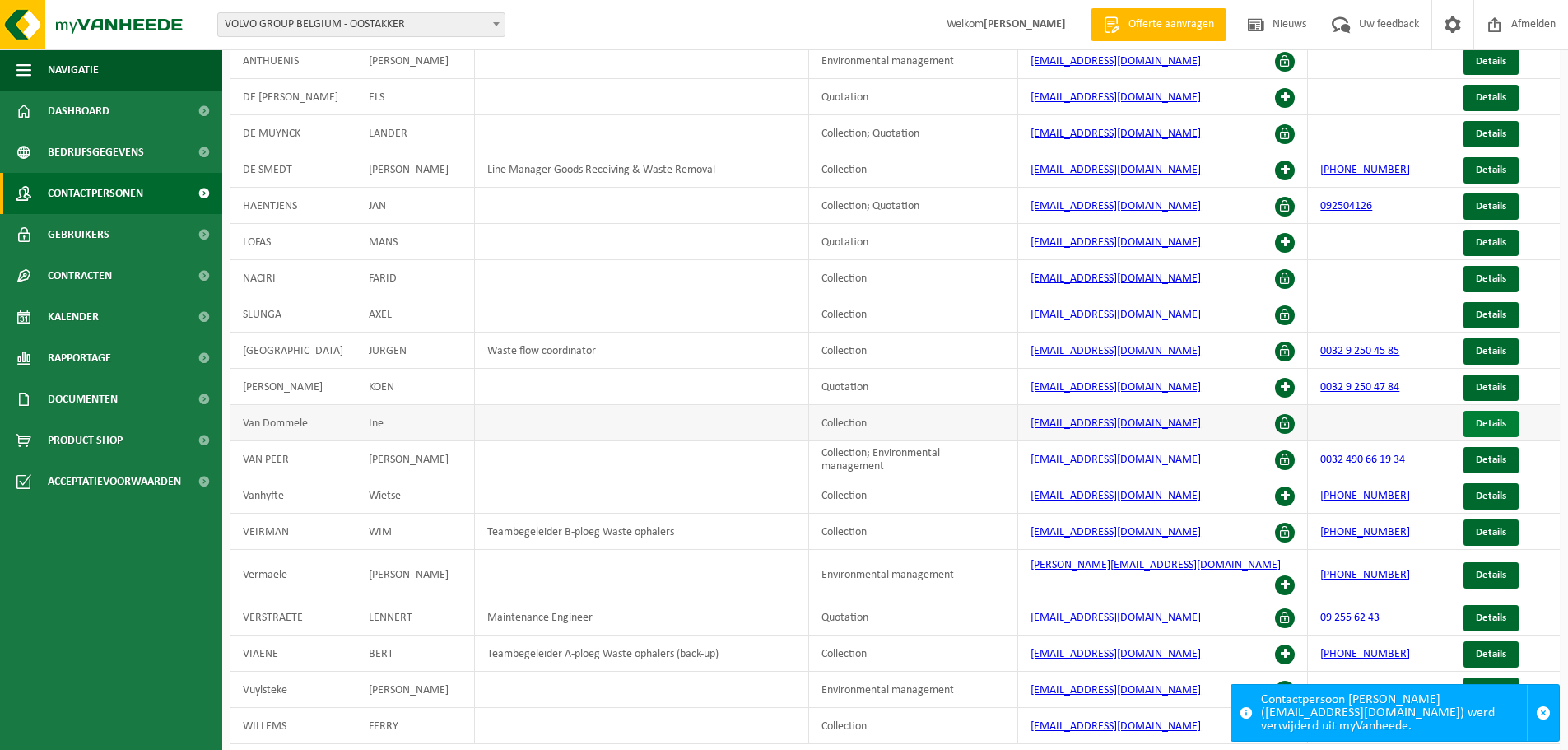
click at [1484, 422] on span "Details" at bounding box center [1490, 423] width 31 height 11
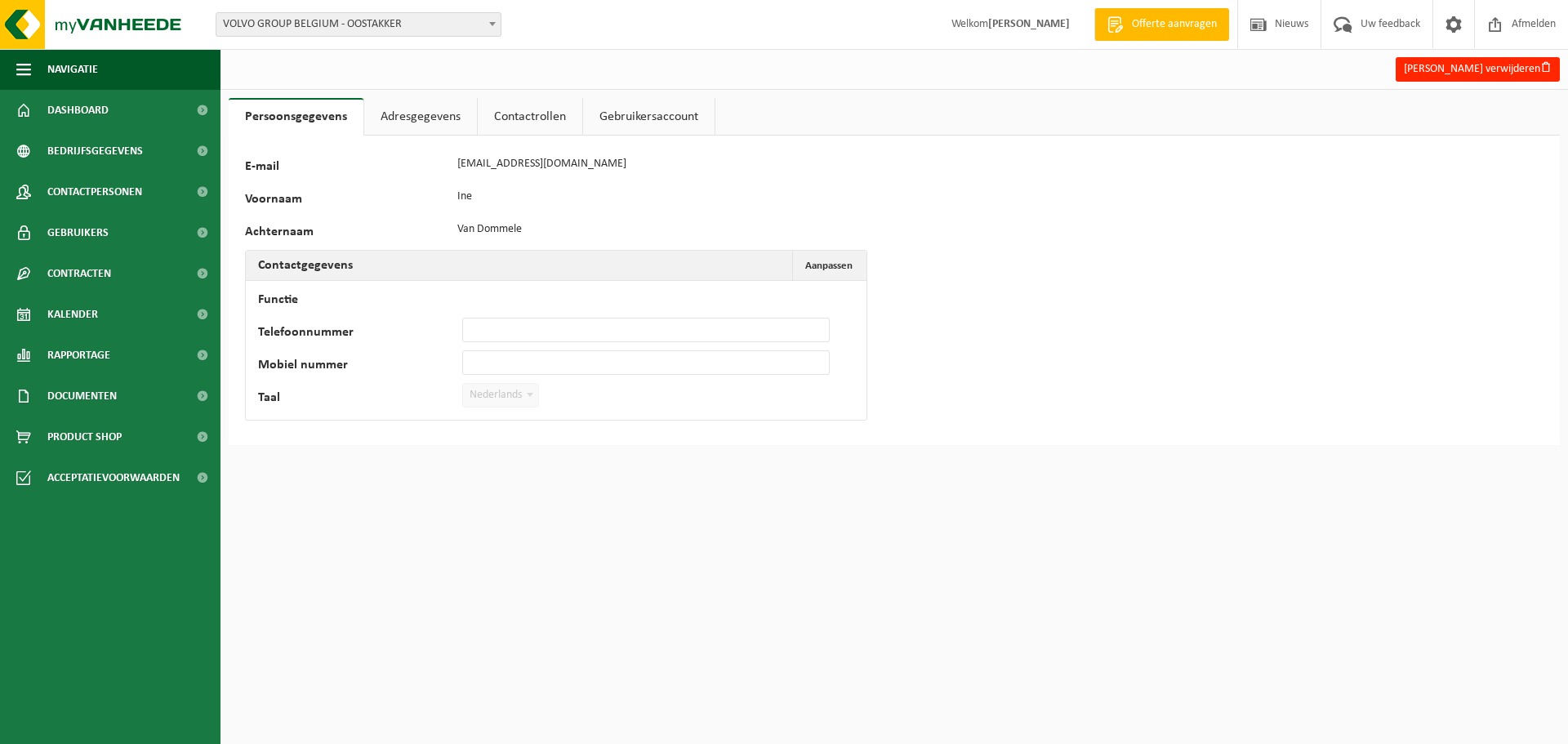
click at [416, 117] on link "Adresgegevens" at bounding box center [420, 116] width 113 height 37
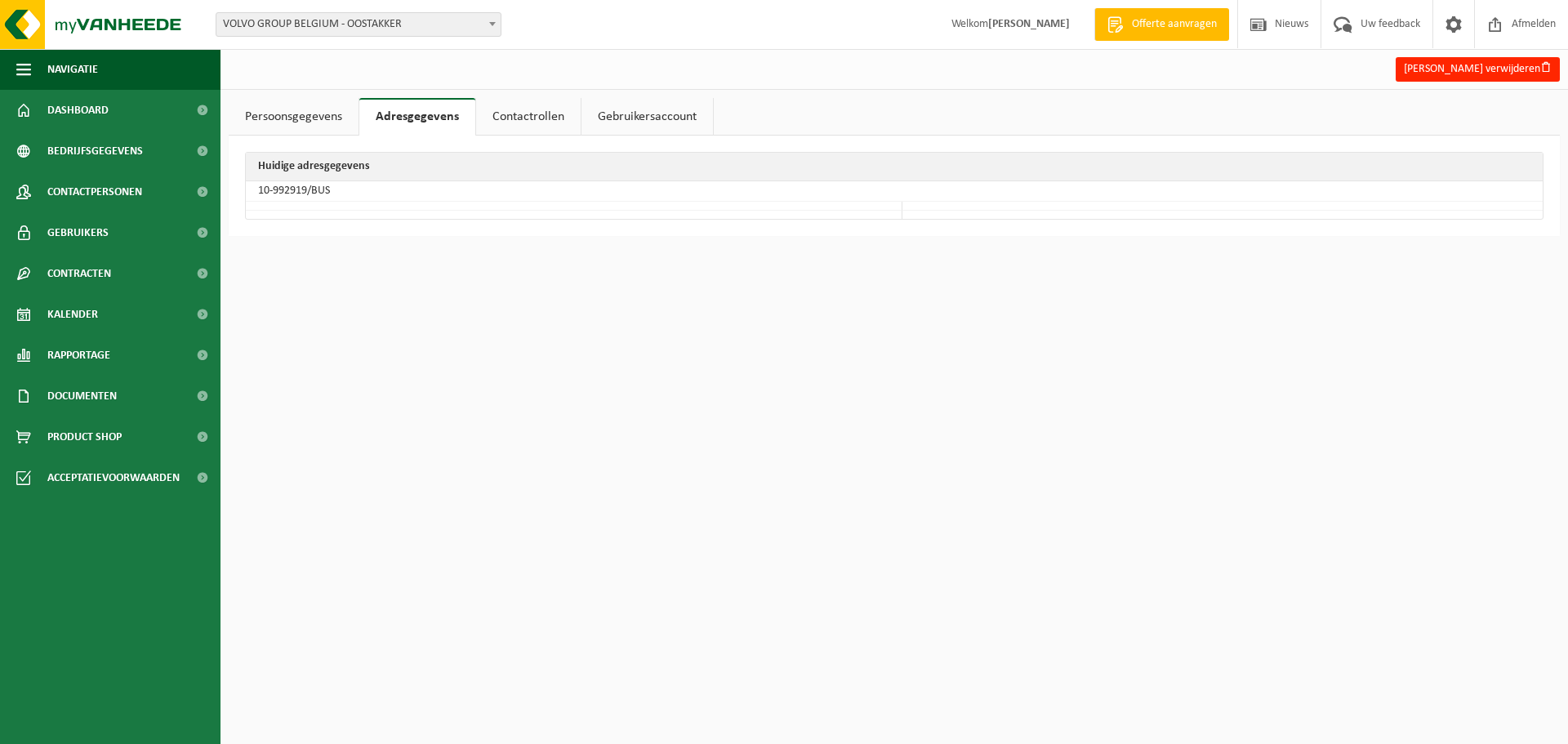
click at [513, 116] on link "Contactrollen" at bounding box center [528, 116] width 105 height 37
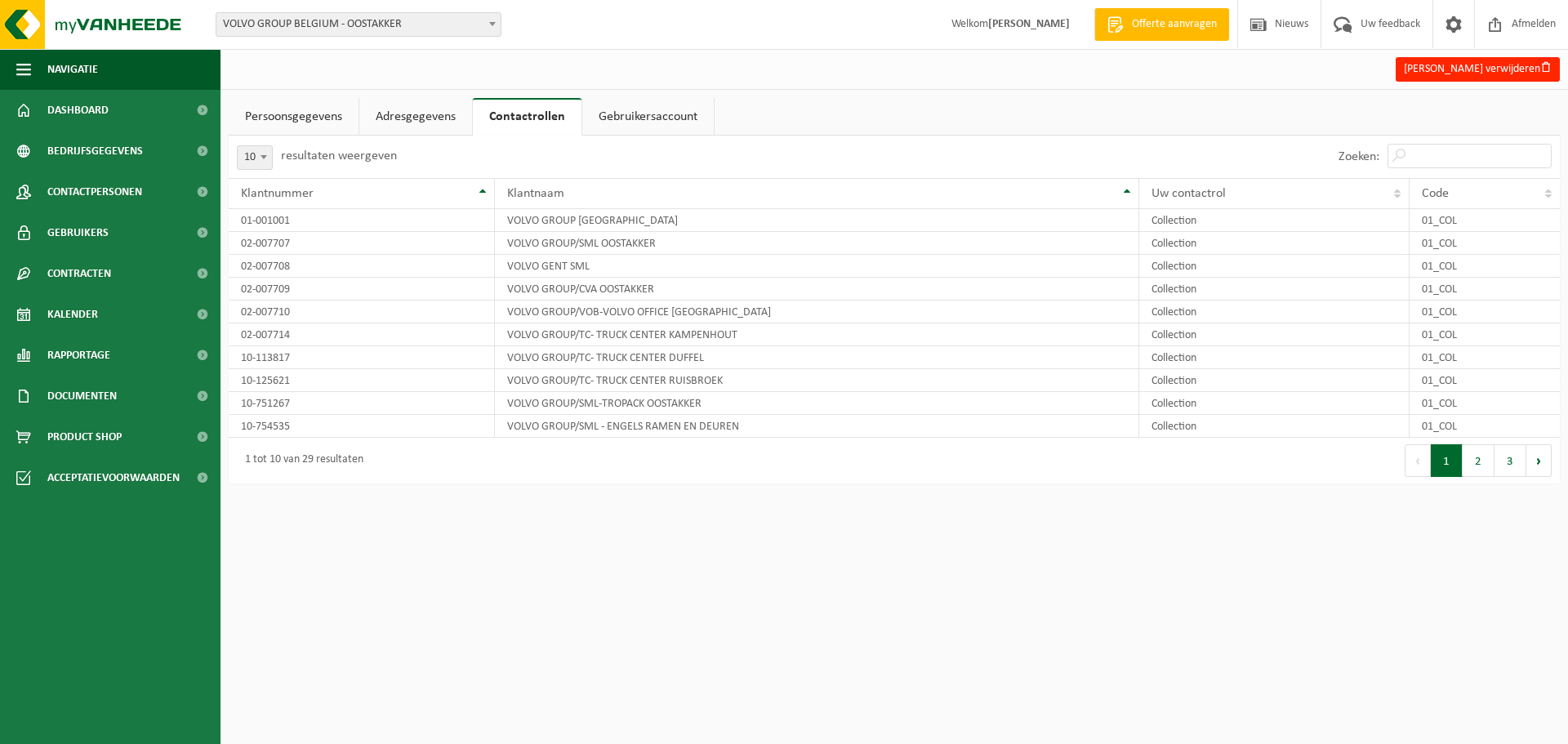
drag, startPoint x: 641, startPoint y: 116, endPoint x: 298, endPoint y: 111, distance: 343.0
click at [640, 116] on link "Gebruikersaccount" at bounding box center [648, 116] width 131 height 37
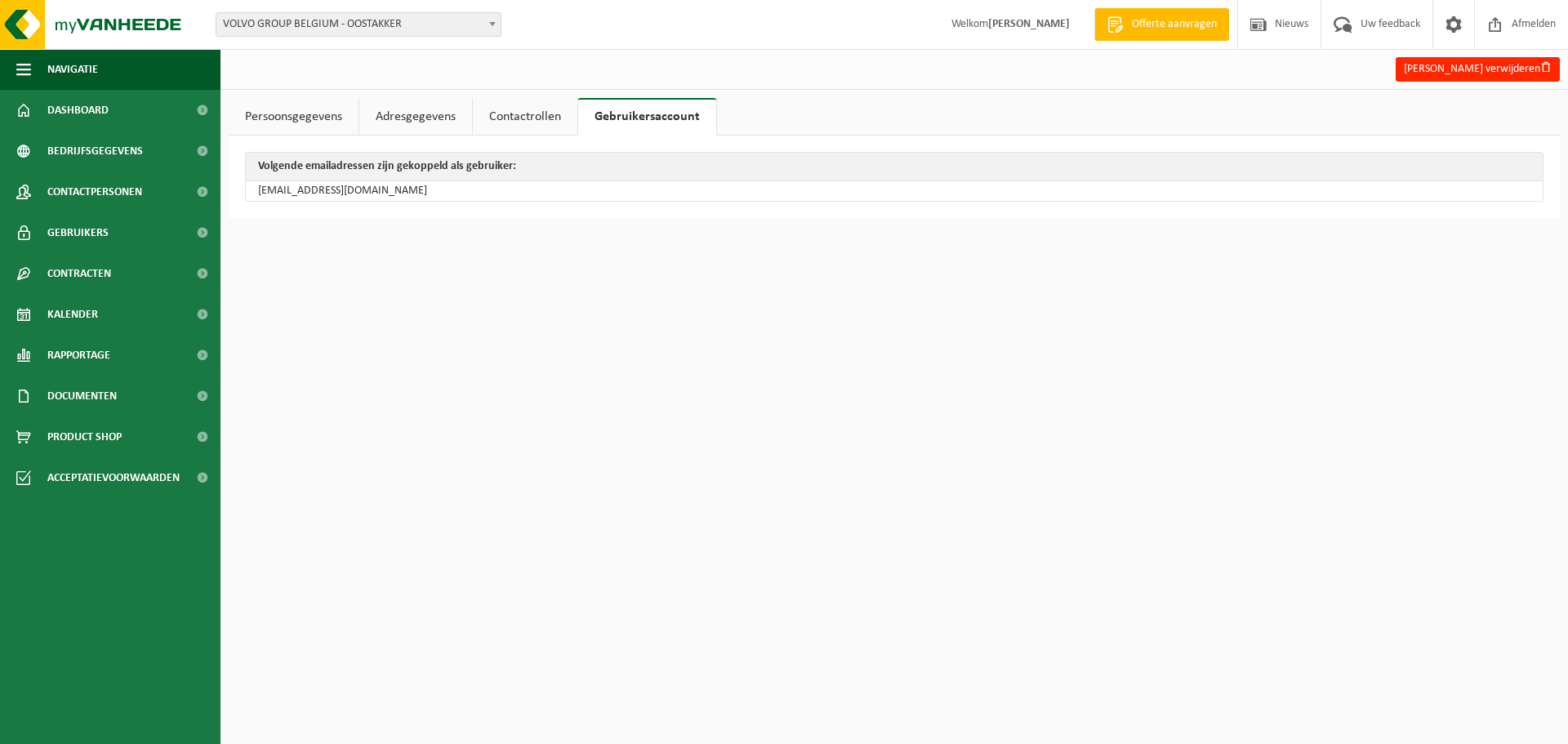
click at [282, 117] on link "Persoonsgegevens" at bounding box center [294, 116] width 130 height 37
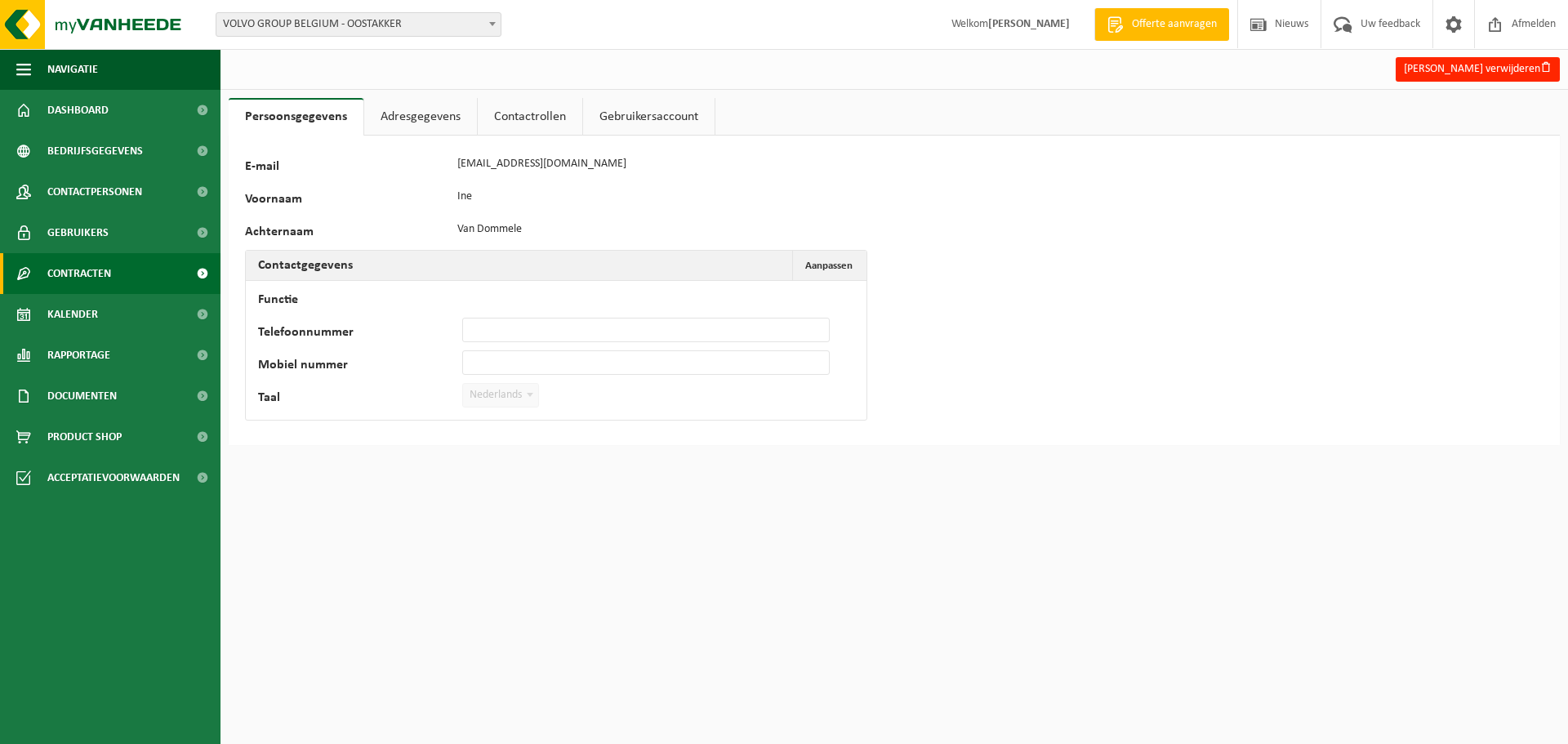
click at [71, 268] on span "Contracten" at bounding box center [78, 274] width 64 height 41
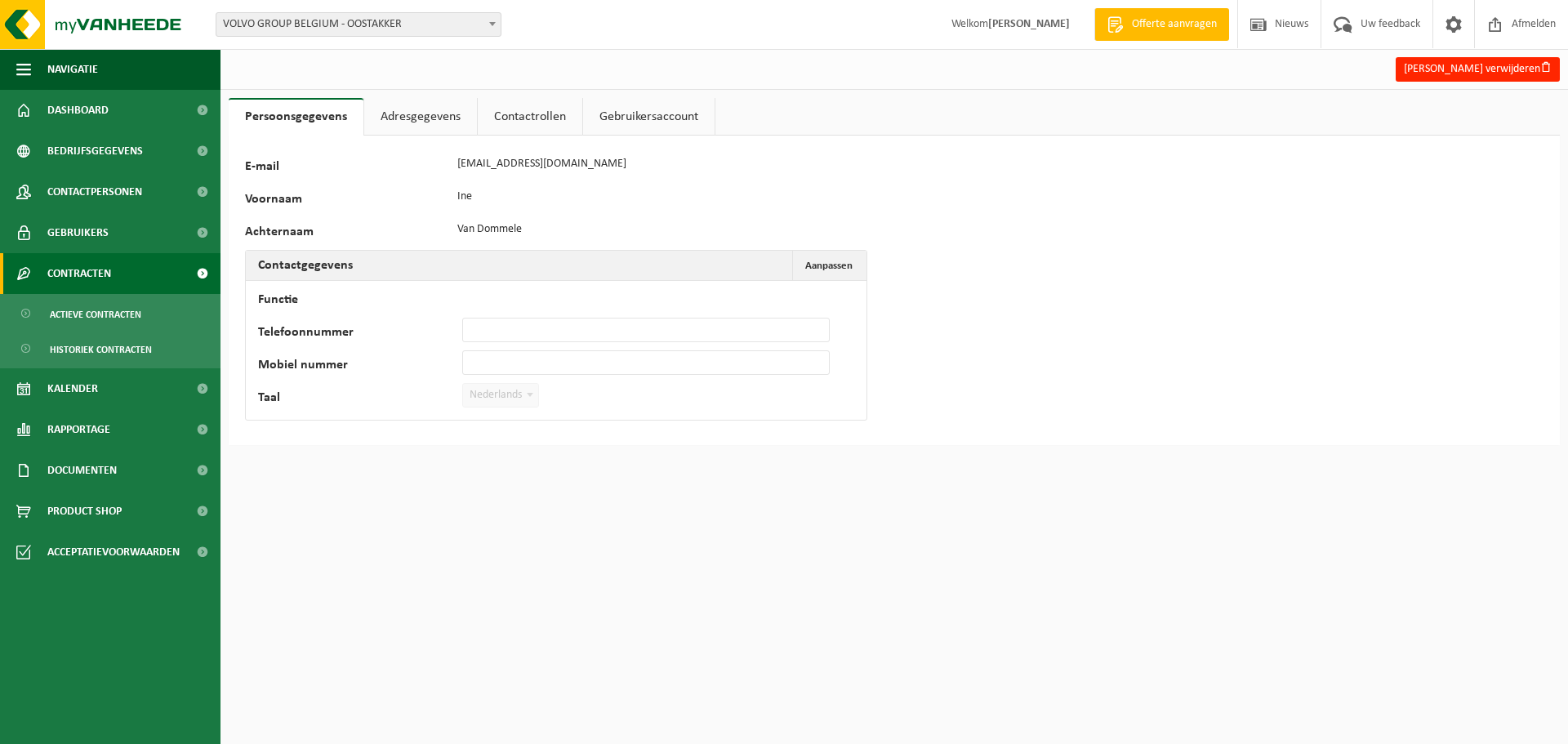
click at [71, 268] on span "Contracten" at bounding box center [78, 274] width 64 height 41
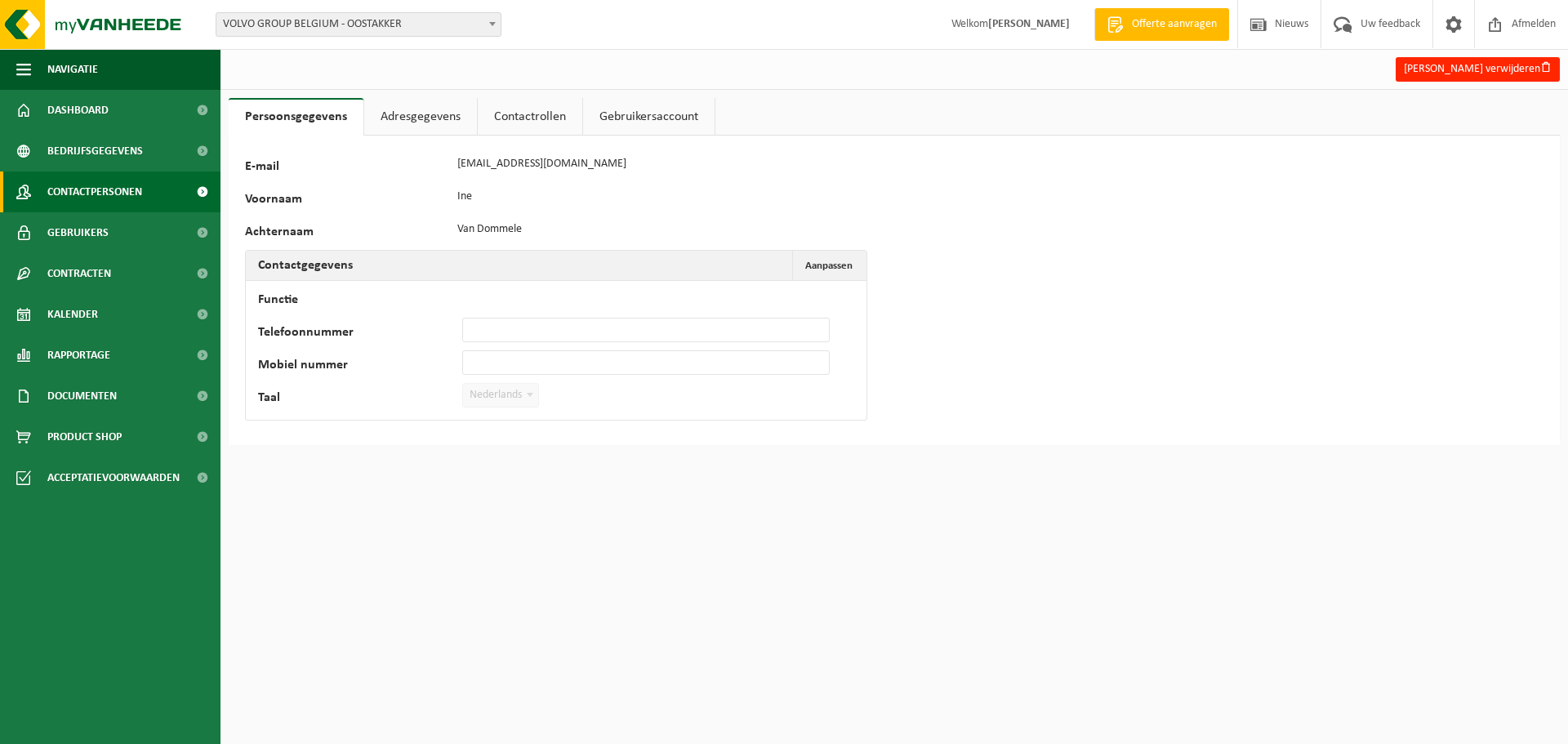
click at [93, 190] on span "Contactpersonen" at bounding box center [94, 192] width 95 height 41
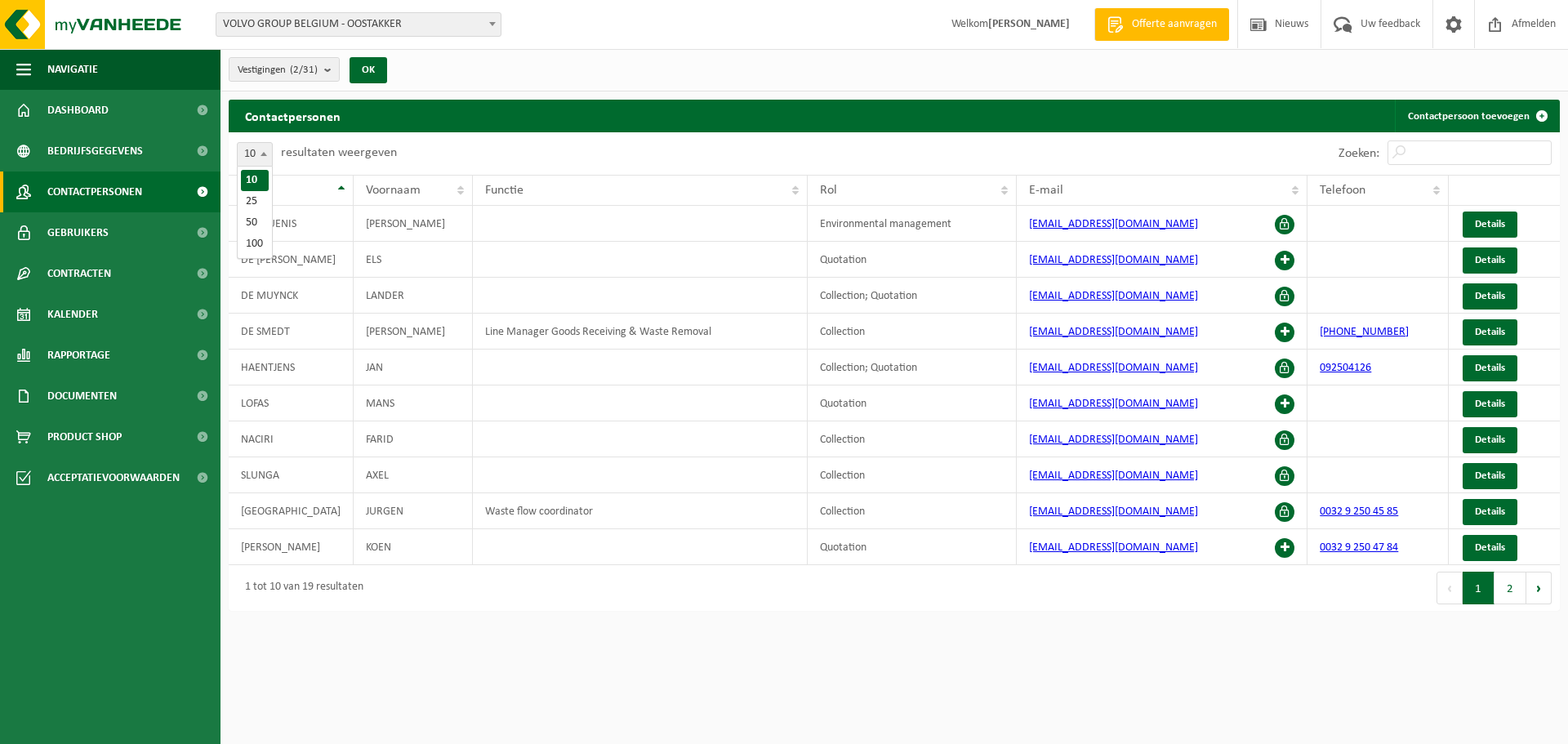
click at [257, 155] on span at bounding box center [263, 154] width 17 height 22
select select "50"
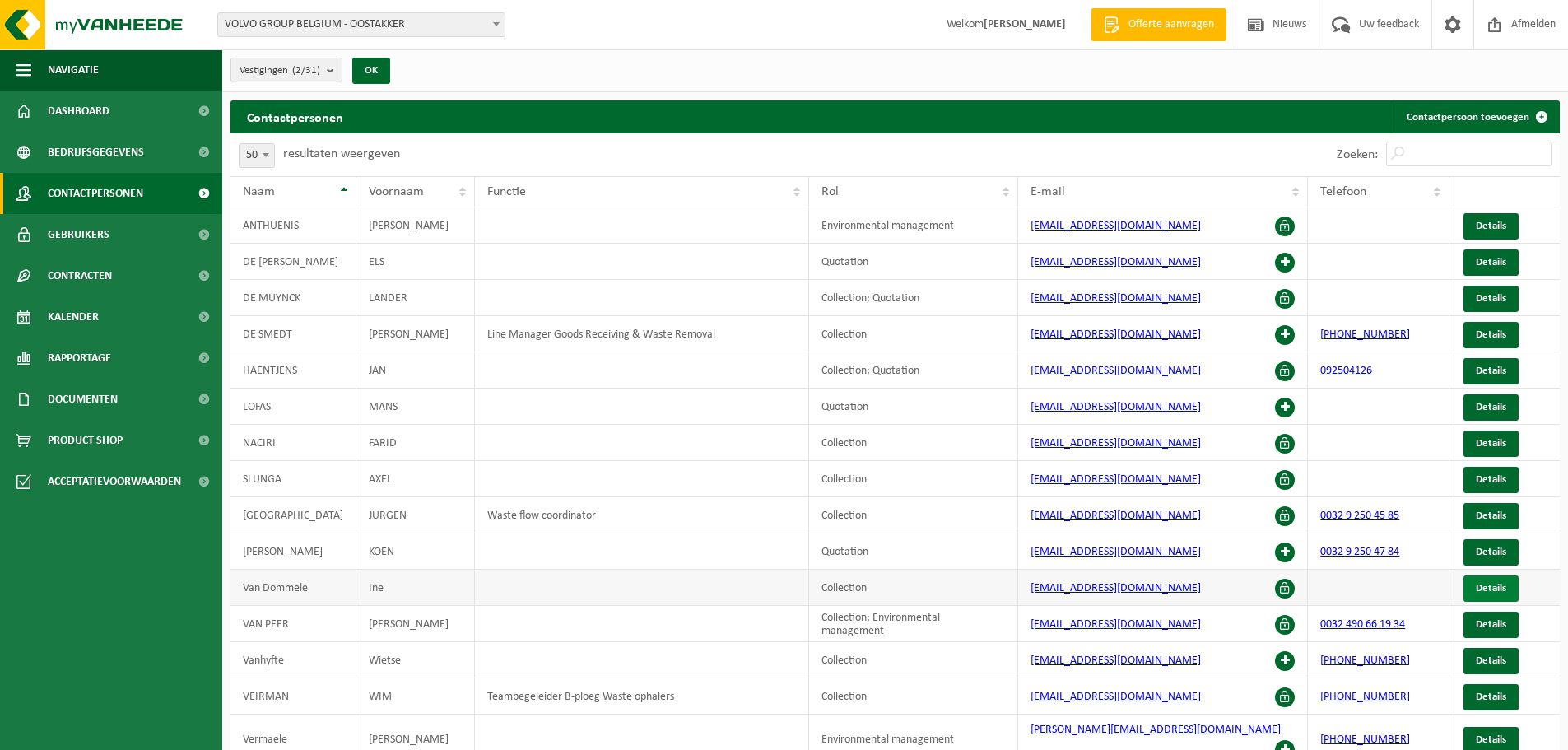
click at [1478, 586] on span "Details" at bounding box center [1490, 587] width 31 height 11
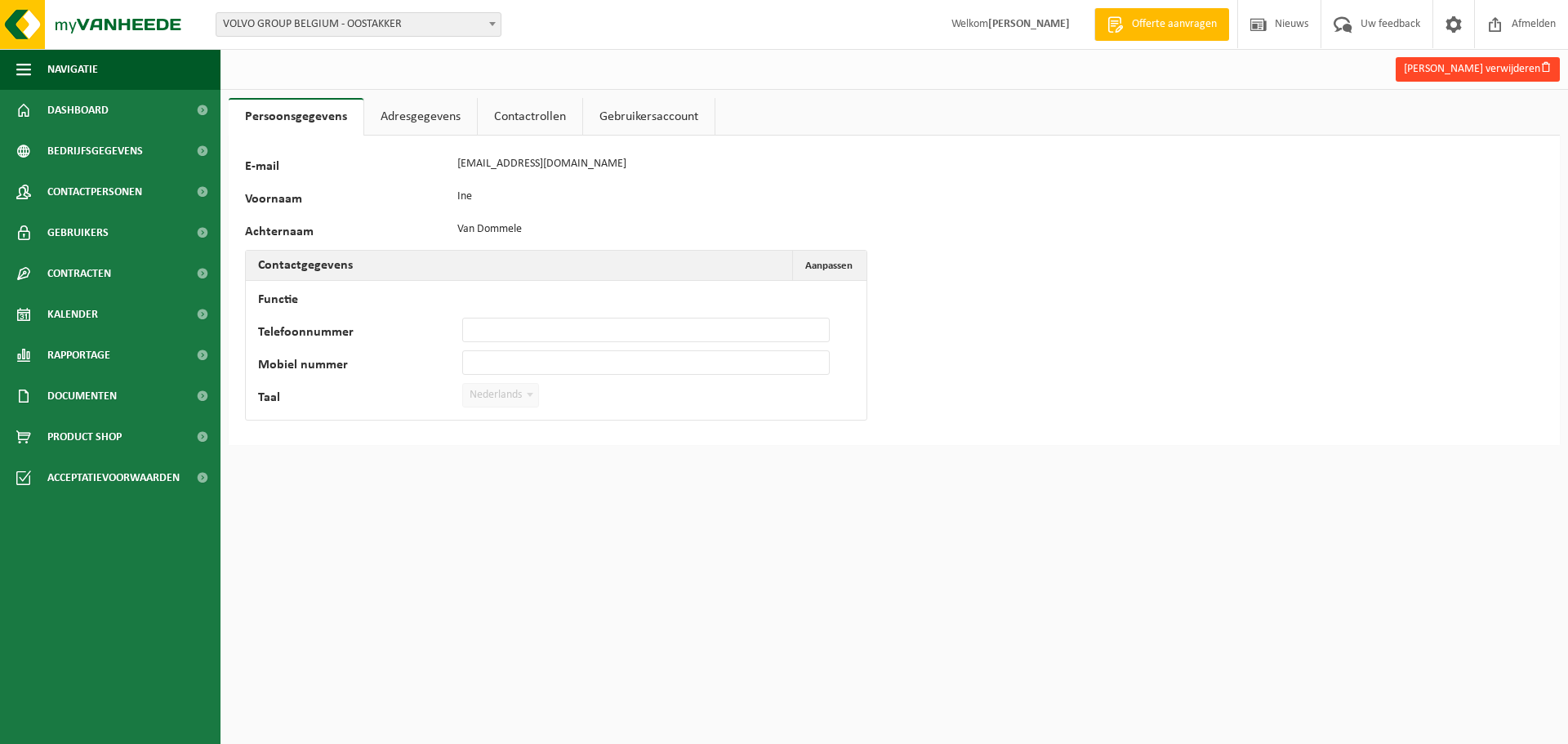
click at [1475, 70] on button "[PERSON_NAME] verwijderen" at bounding box center [1478, 69] width 165 height 24
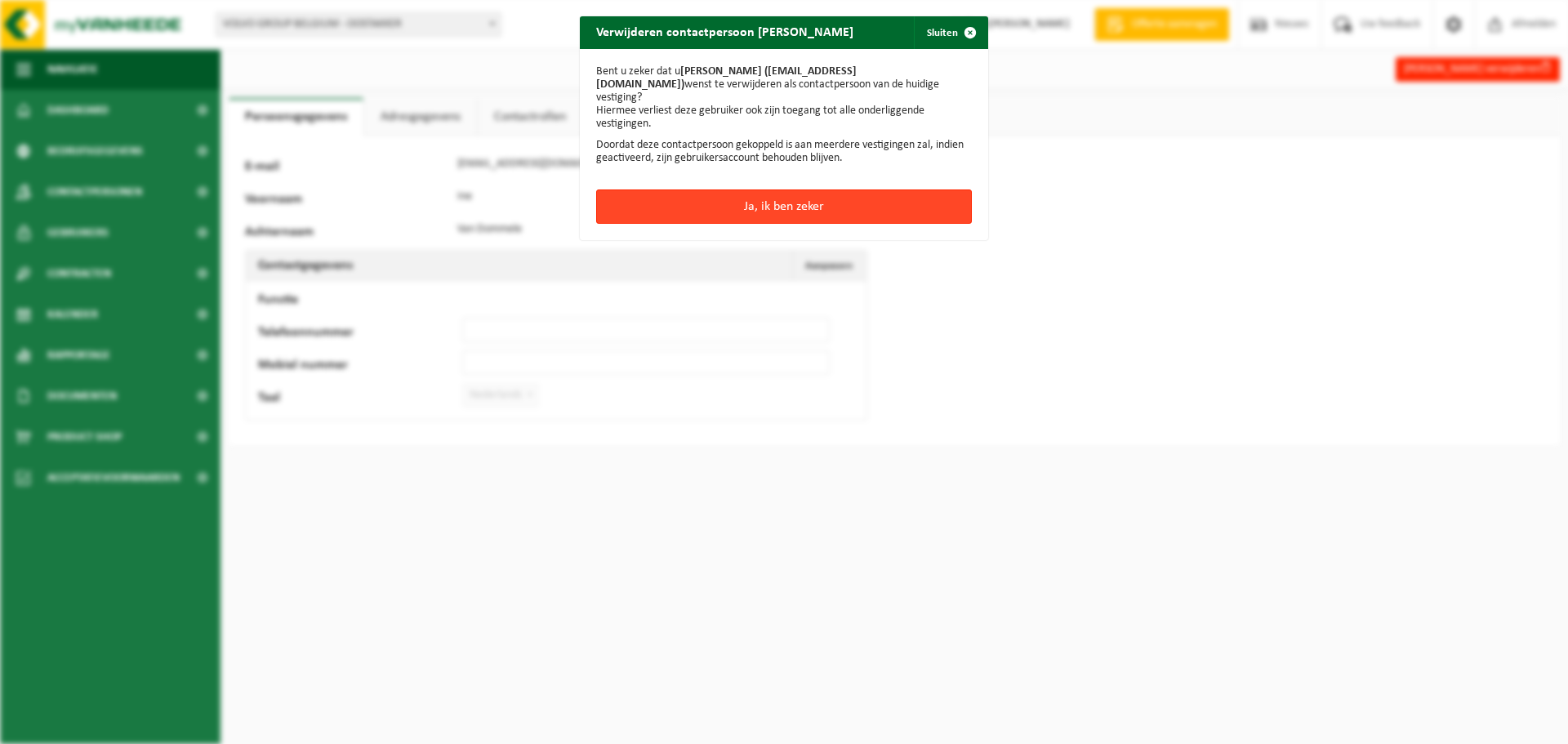
click at [780, 191] on button "Ja, ik ben zeker" at bounding box center [784, 206] width 376 height 34
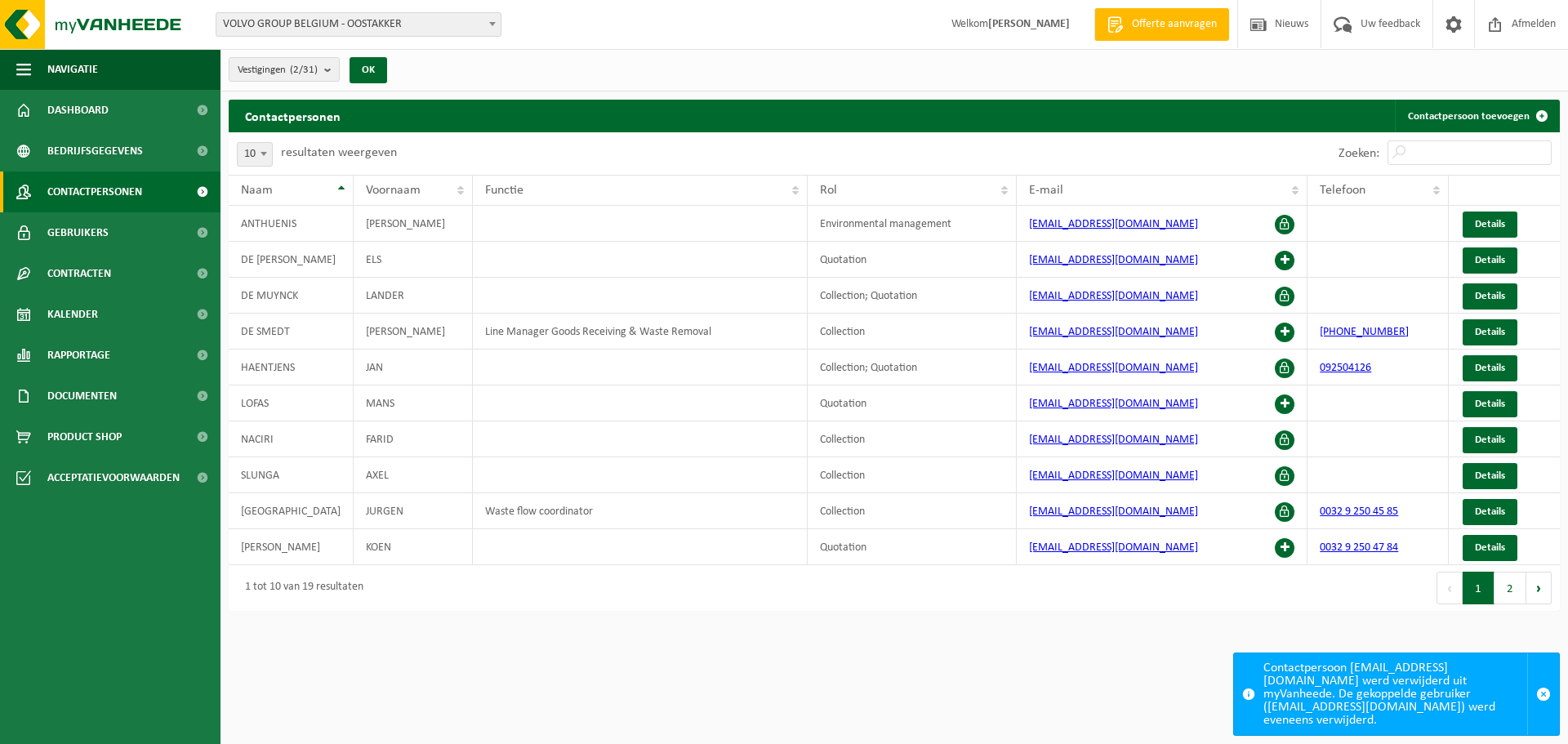
click at [263, 158] on span at bounding box center [263, 154] width 17 height 22
select select "25"
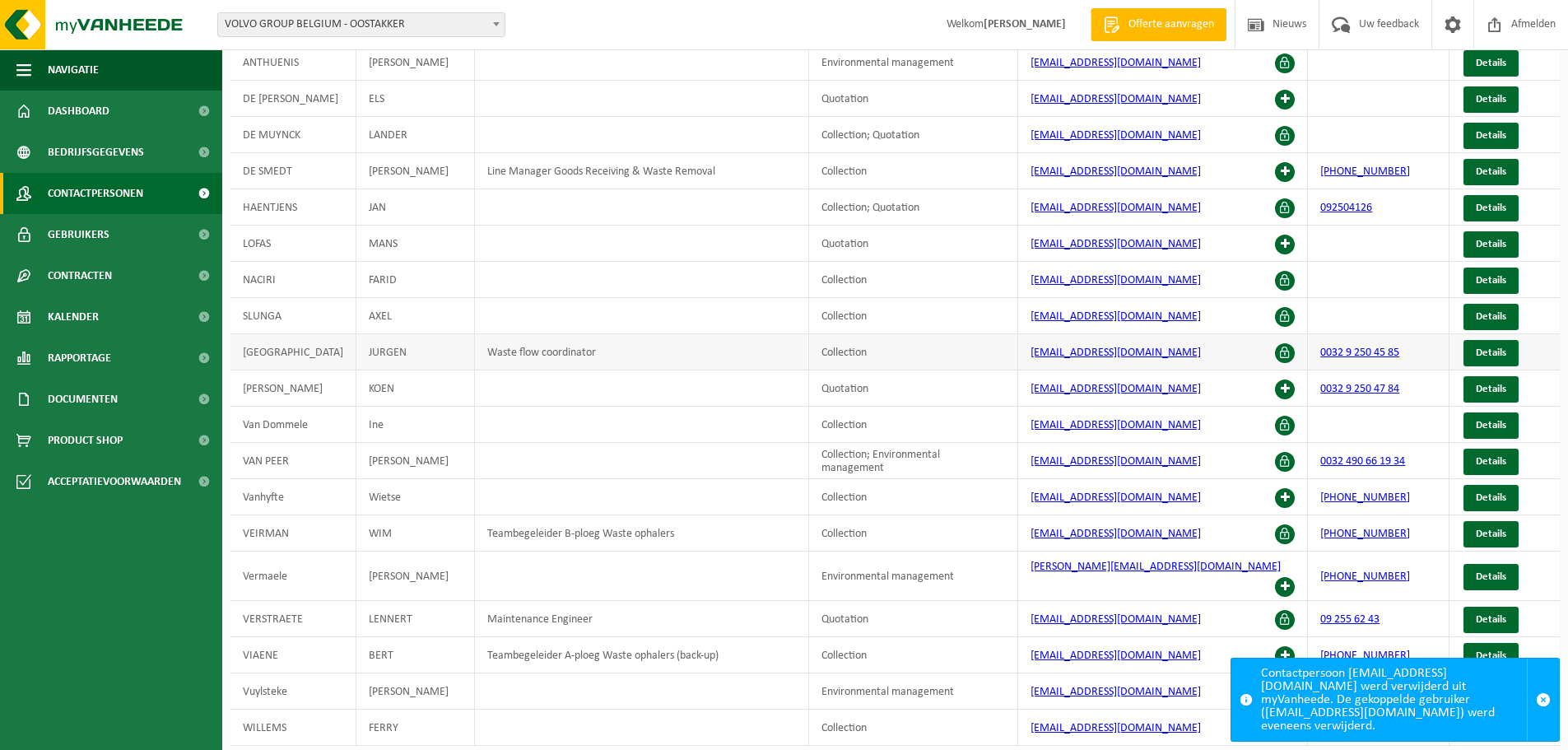
scroll to position [165, 0]
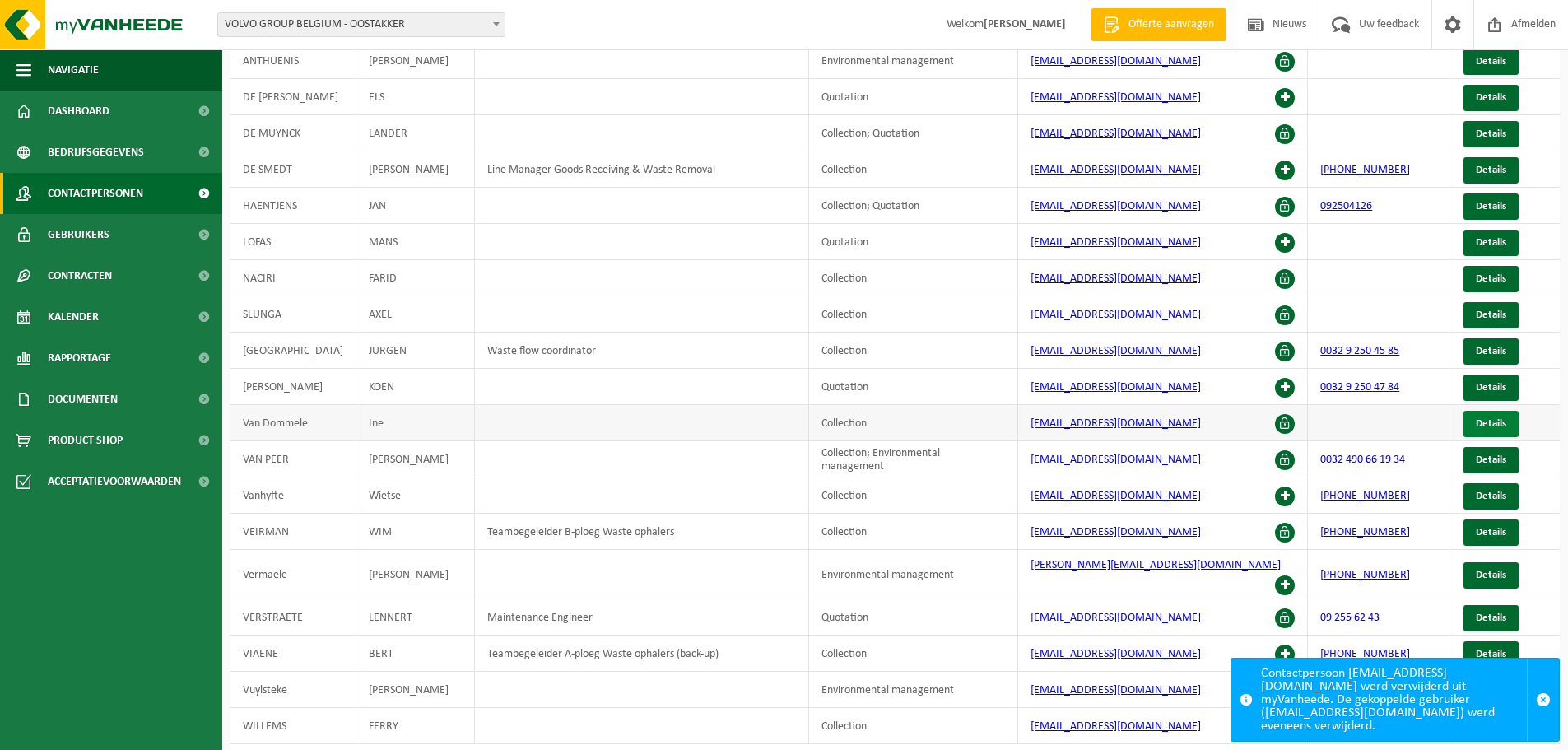
click at [1475, 423] on span "Details" at bounding box center [1490, 423] width 31 height 11
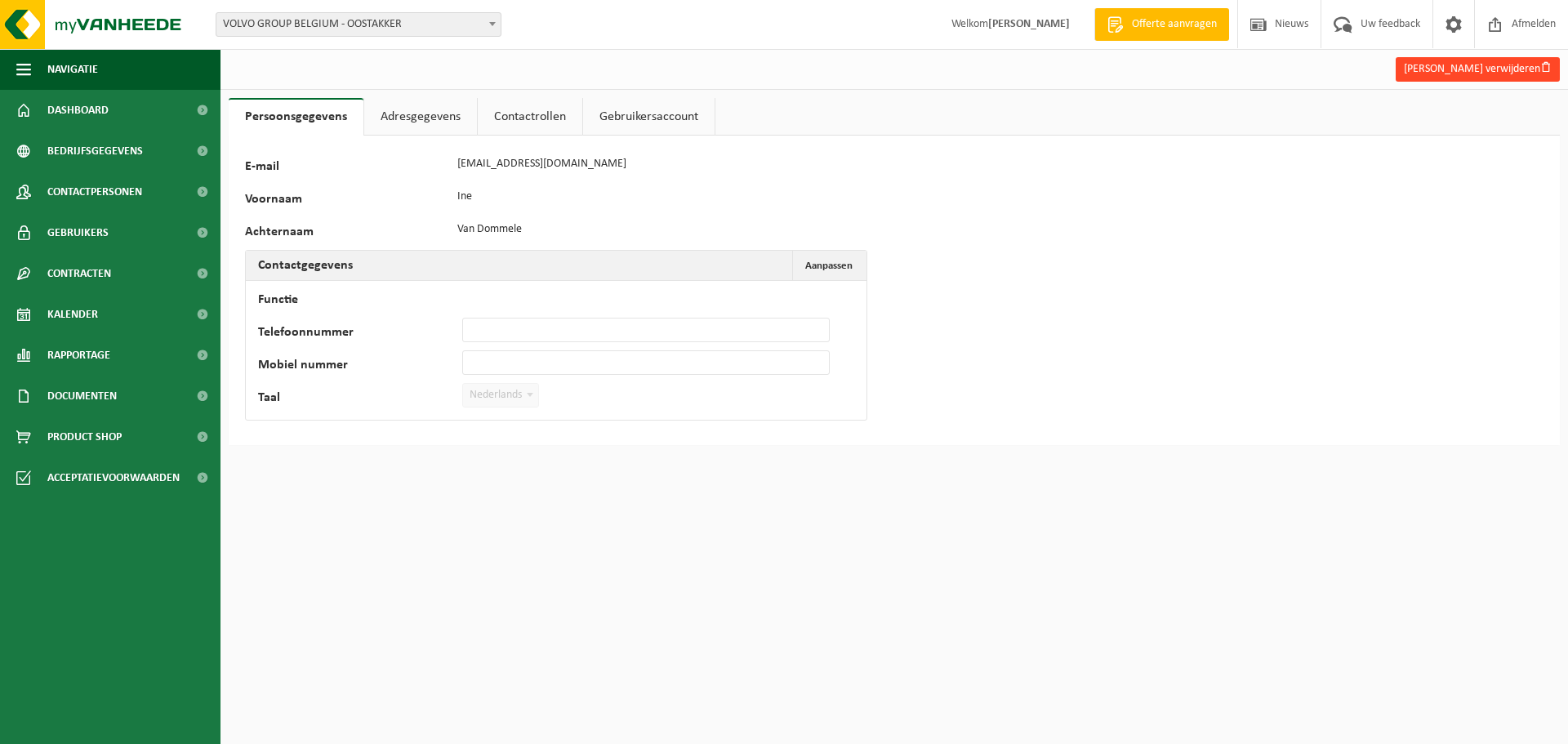
click at [1444, 64] on button "[PERSON_NAME] verwijderen" at bounding box center [1478, 69] width 165 height 24
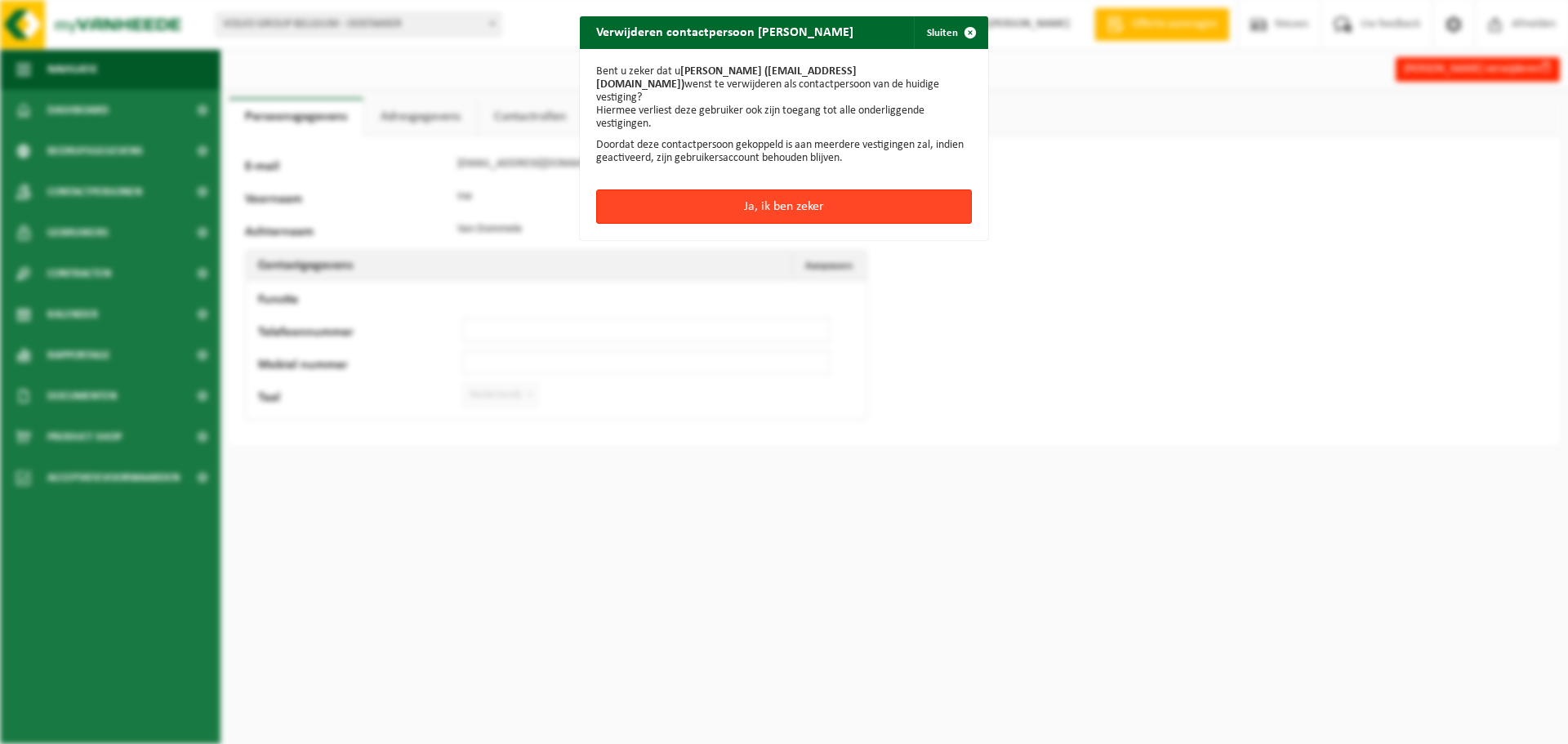
click at [802, 194] on button "Ja, ik ben zeker" at bounding box center [784, 206] width 376 height 34
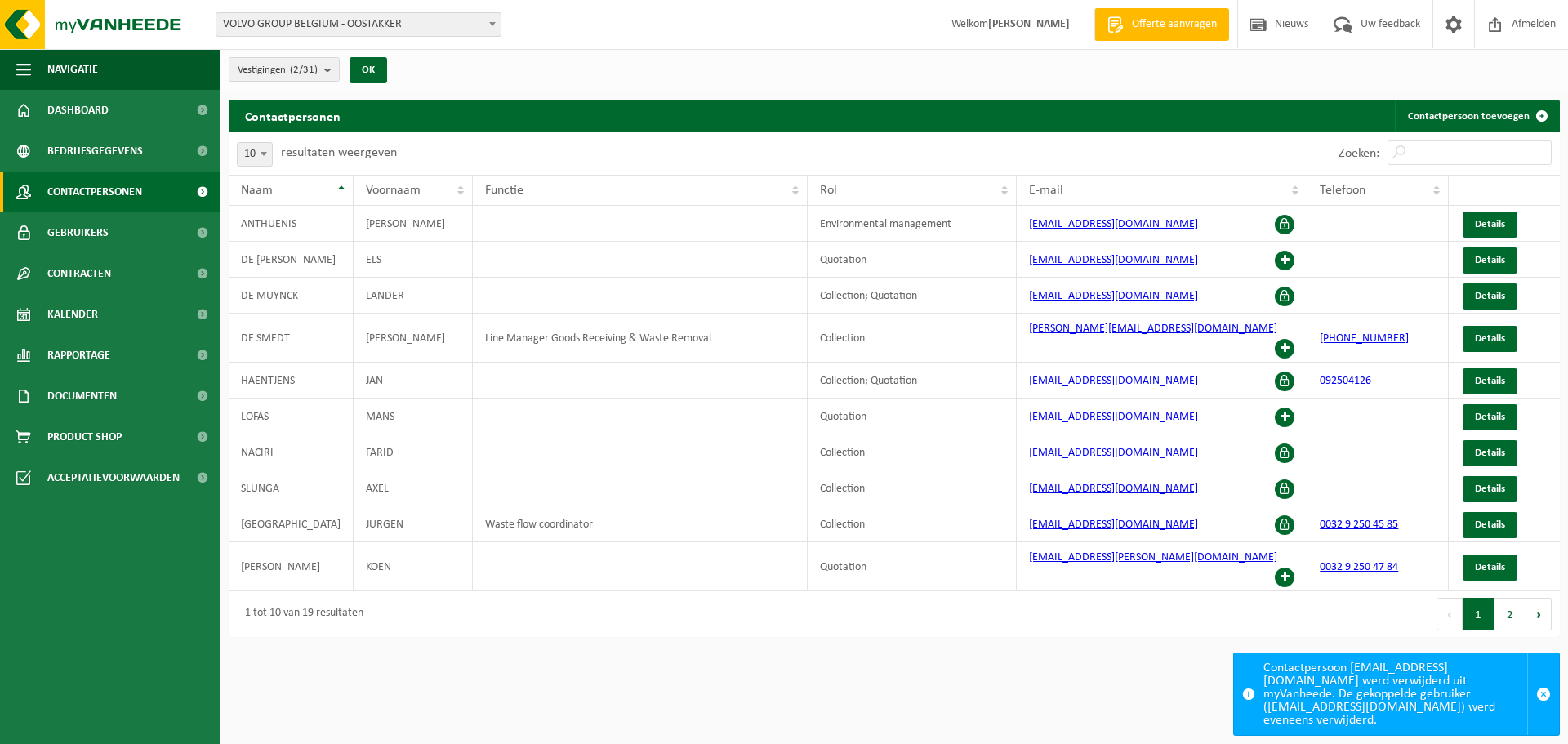
click at [263, 155] on b at bounding box center [263, 154] width 7 height 4
select select "25"
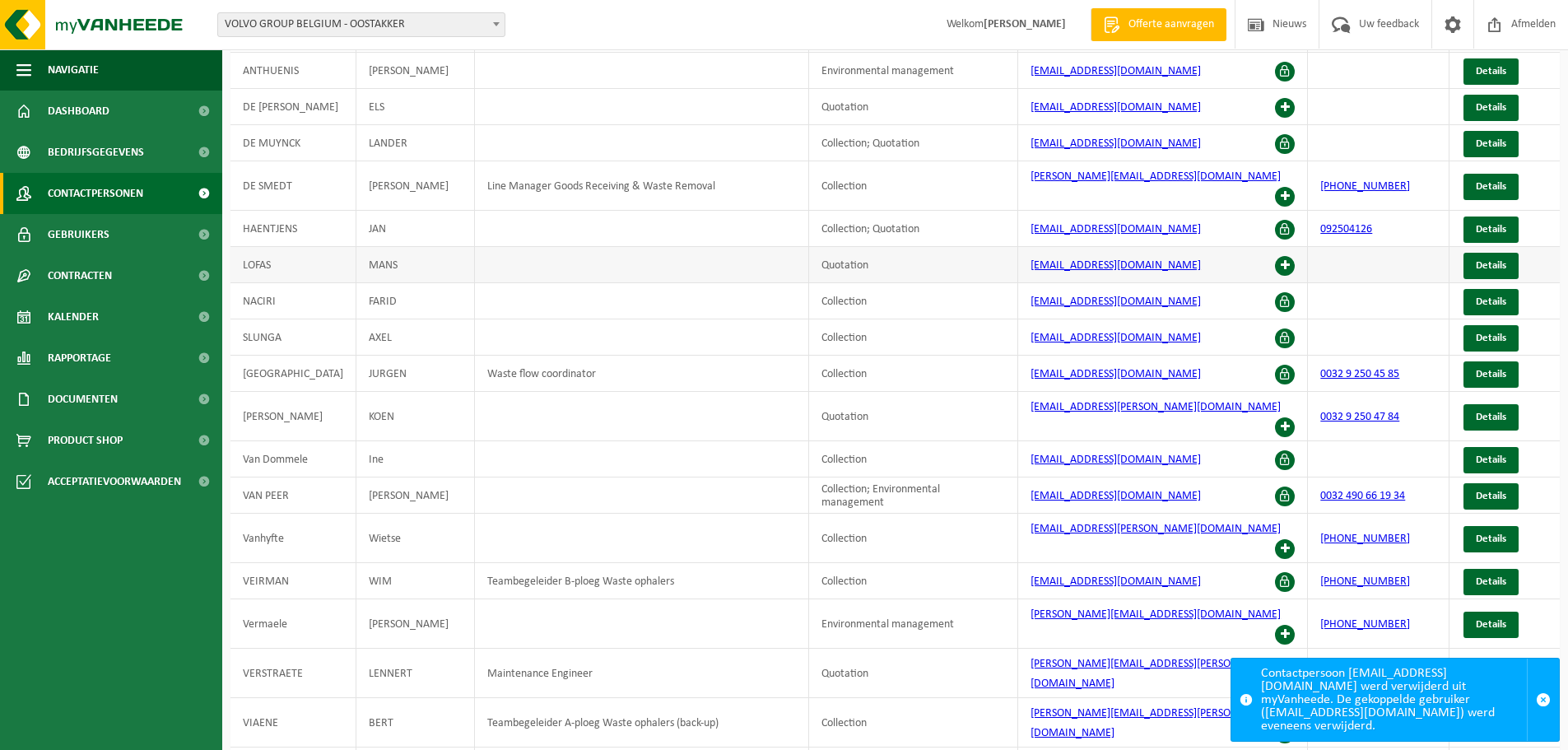
scroll to position [165, 0]
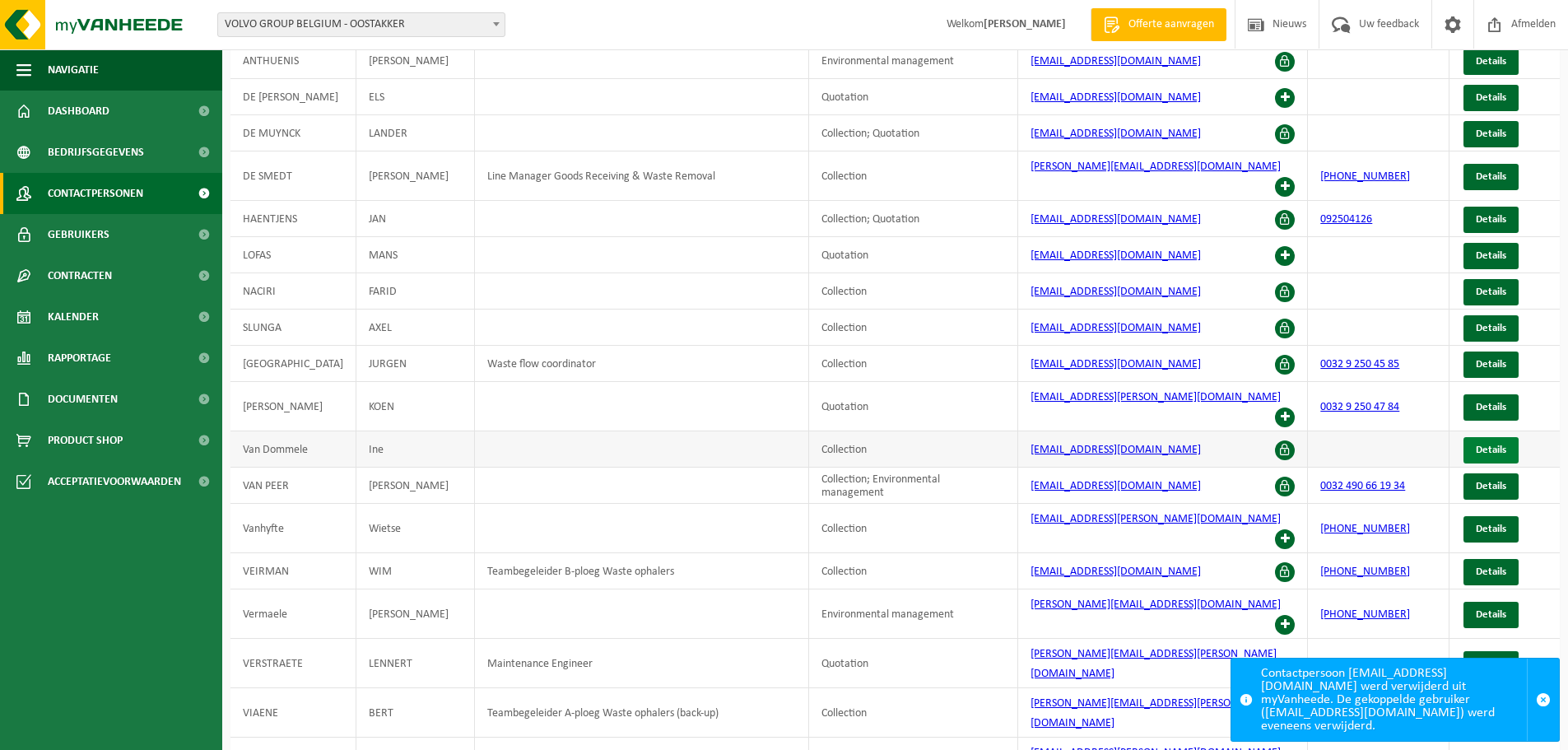
click at [1484, 444] on span "Details" at bounding box center [1490, 449] width 31 height 11
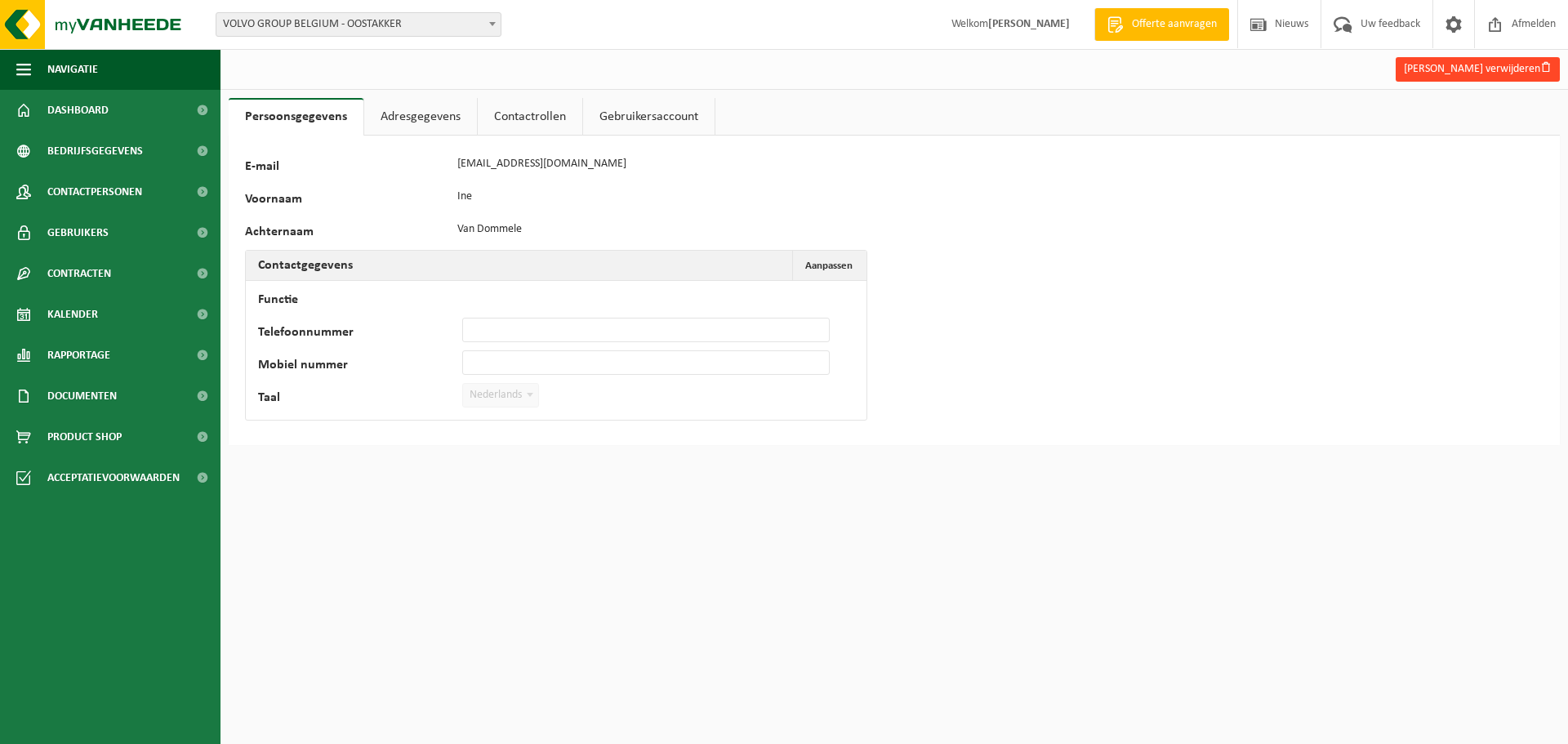
click at [1491, 70] on button "[PERSON_NAME] verwijderen" at bounding box center [1478, 69] width 165 height 24
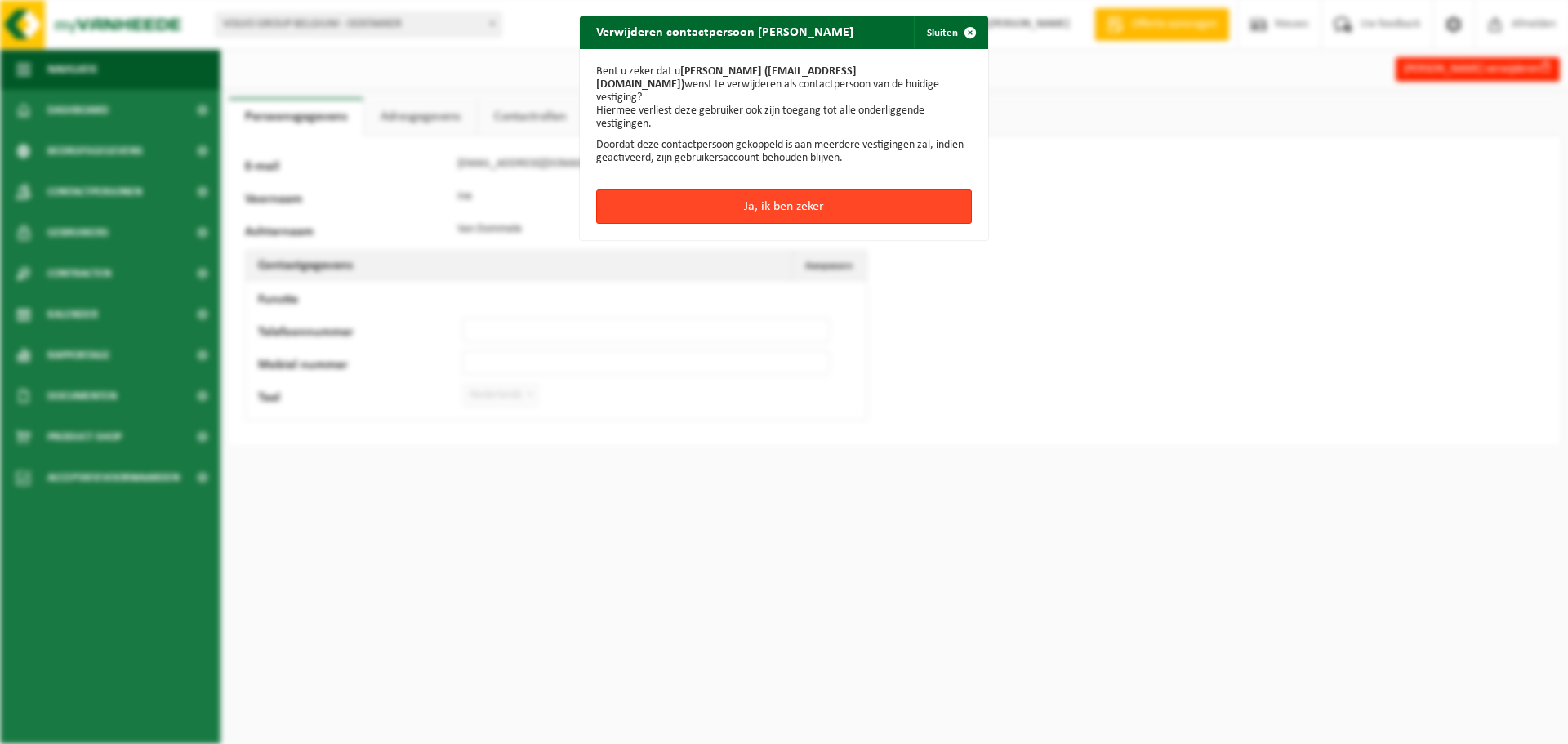
click at [784, 189] on button "Ja, ik ben zeker" at bounding box center [784, 206] width 376 height 34
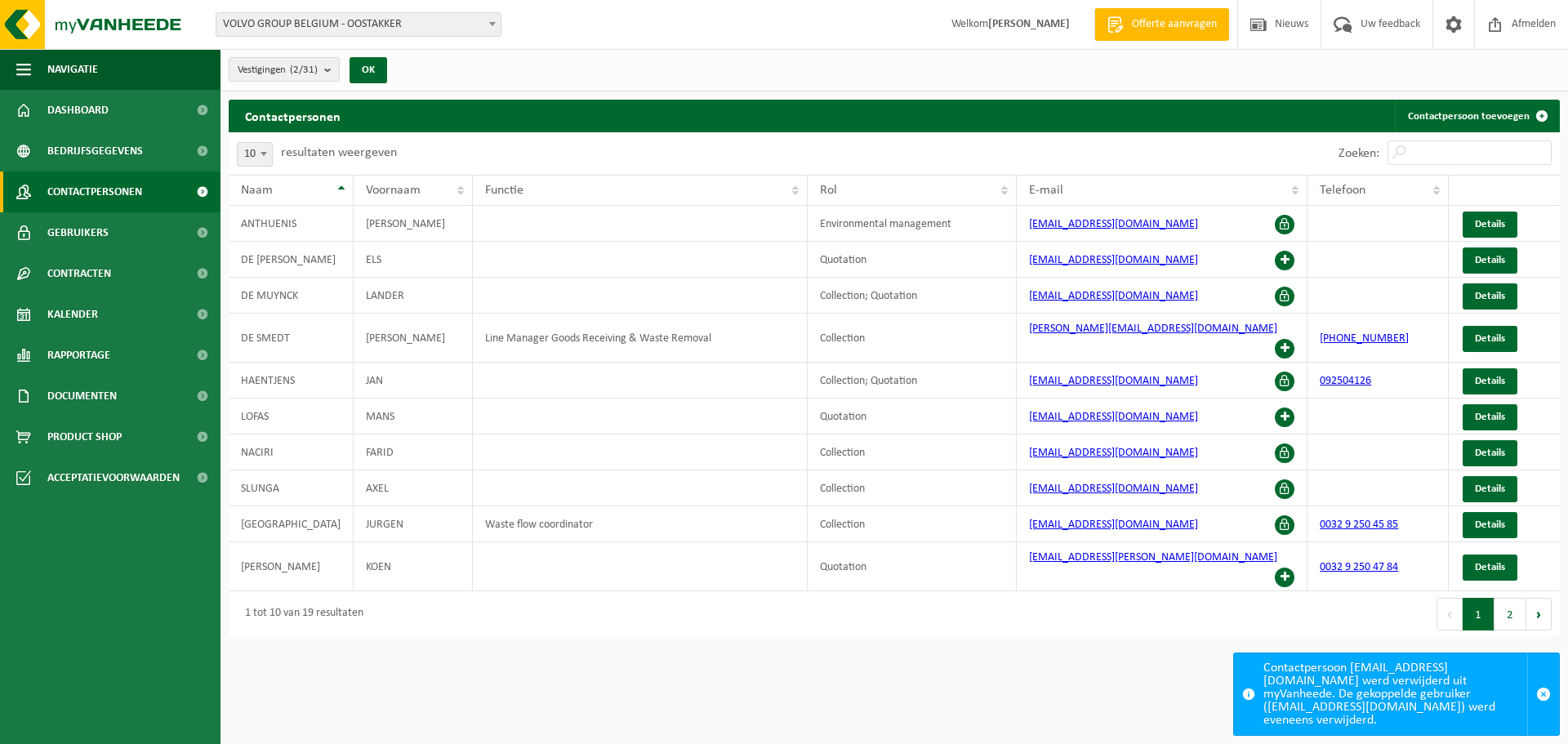
click at [263, 154] on b at bounding box center [263, 154] width 7 height 4
select select "25"
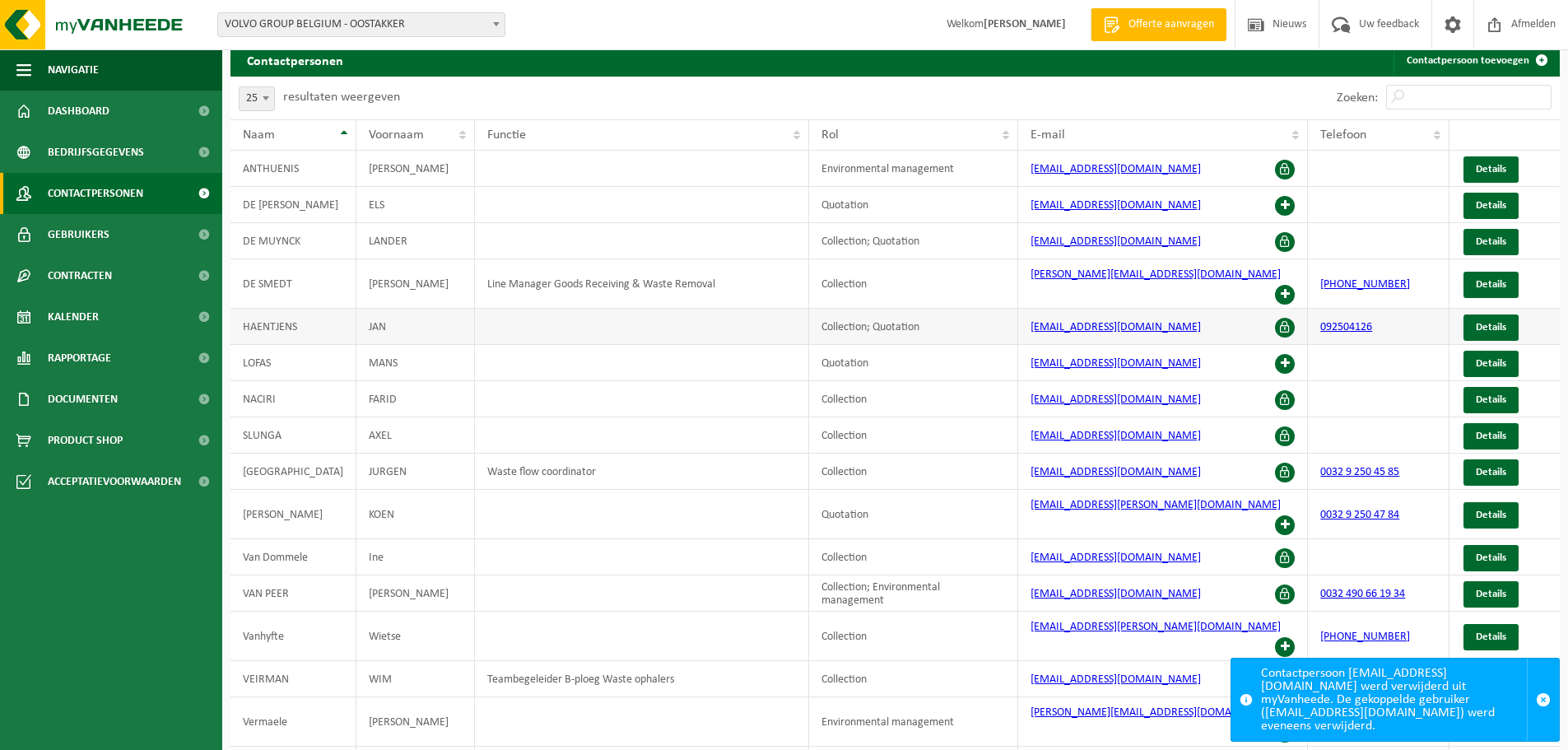
scroll to position [82, 0]
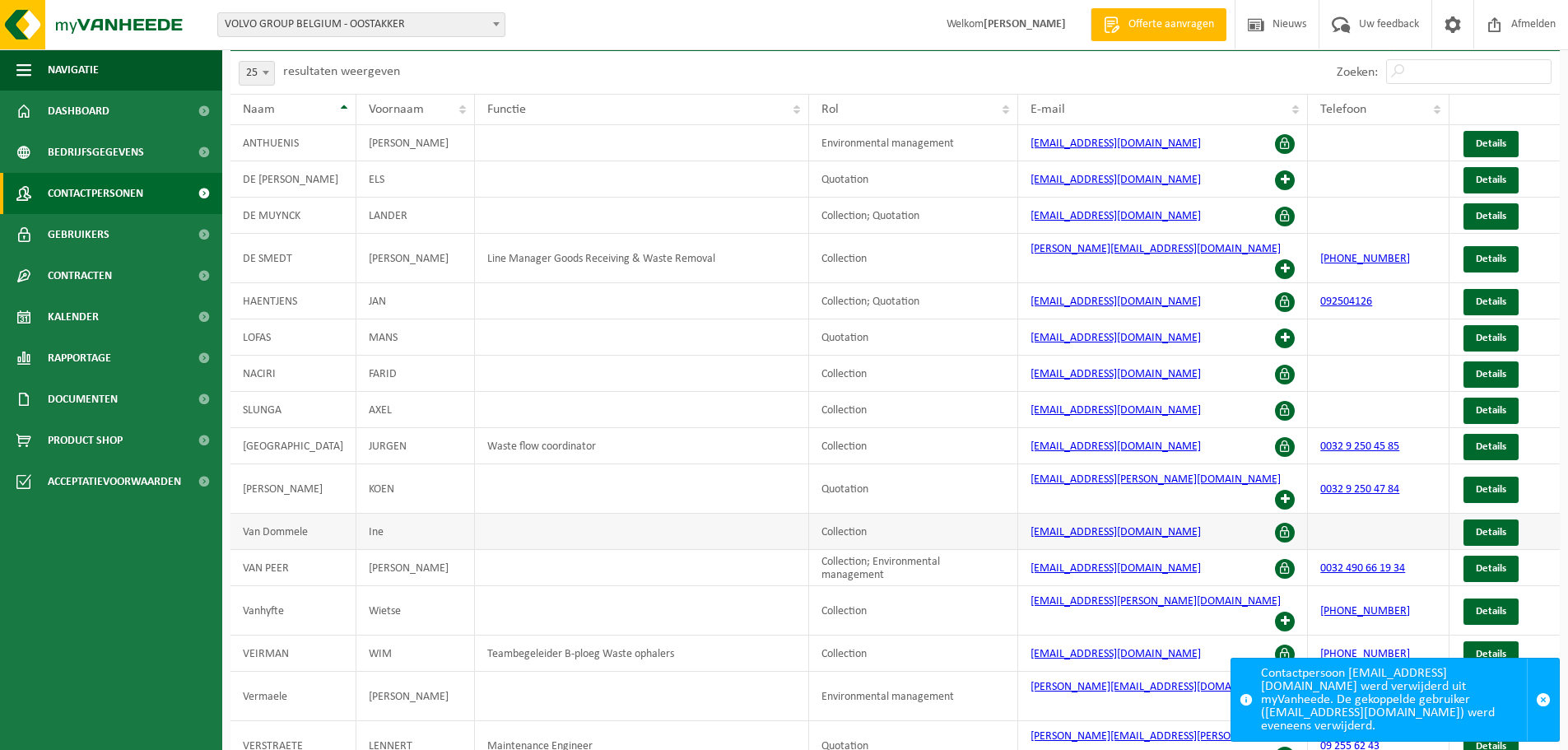
click at [1281, 523] on span at bounding box center [1285, 533] width 20 height 20
click at [1485, 527] on span "Details" at bounding box center [1490, 532] width 31 height 11
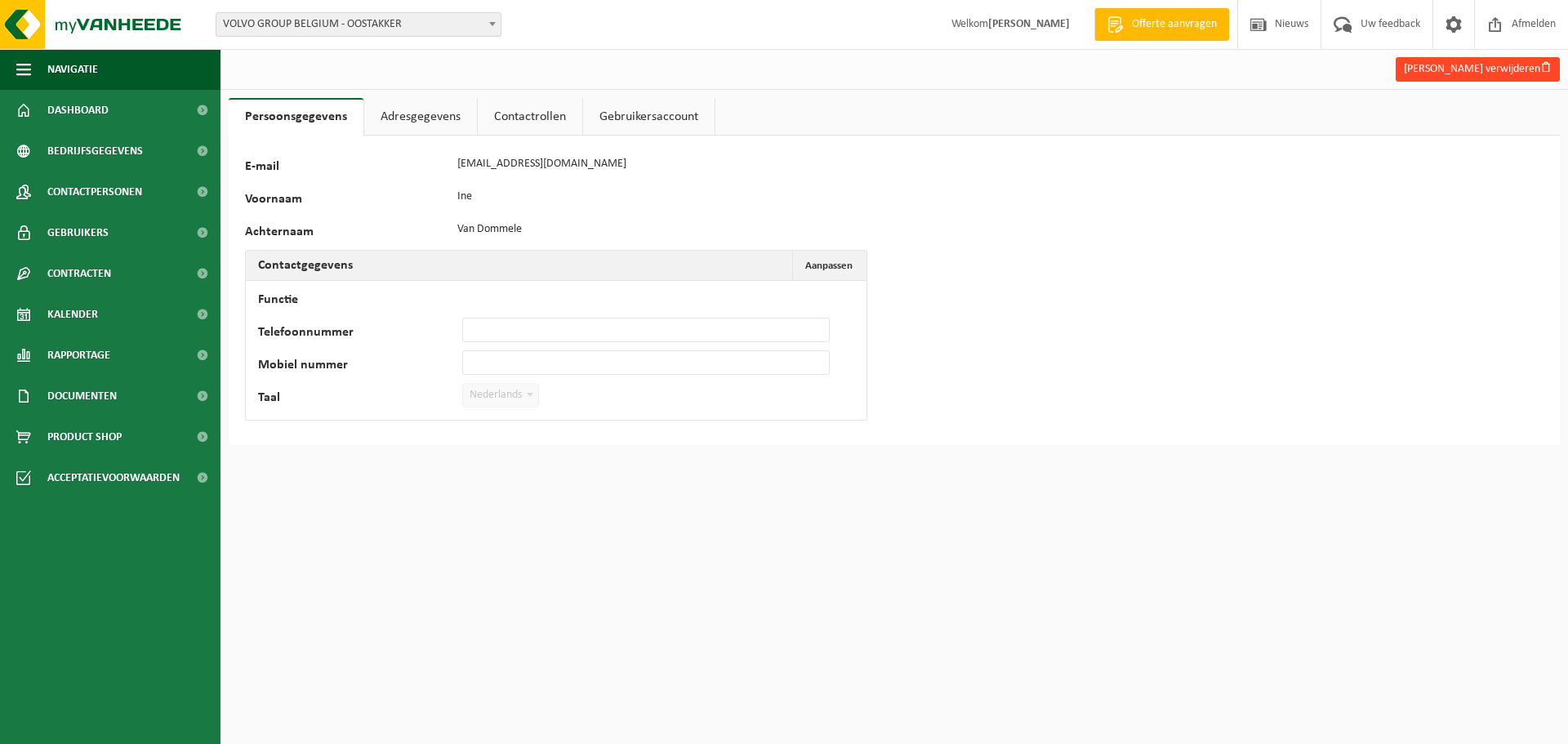
click at [1439, 69] on button "Ine Van dommele verwijderen" at bounding box center [1478, 69] width 165 height 24
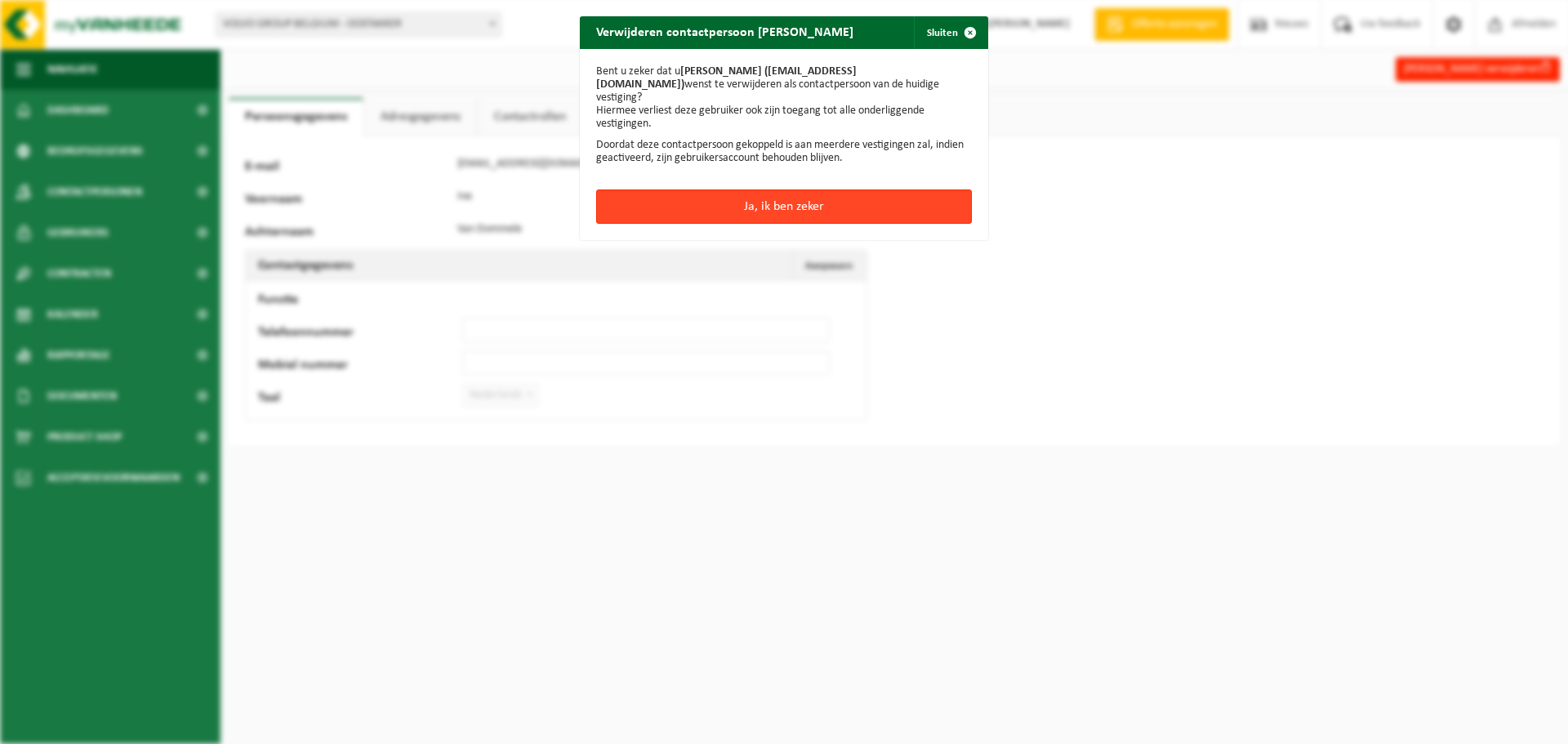
click at [826, 189] on button "Ja, ik ben zeker" at bounding box center [784, 206] width 376 height 34
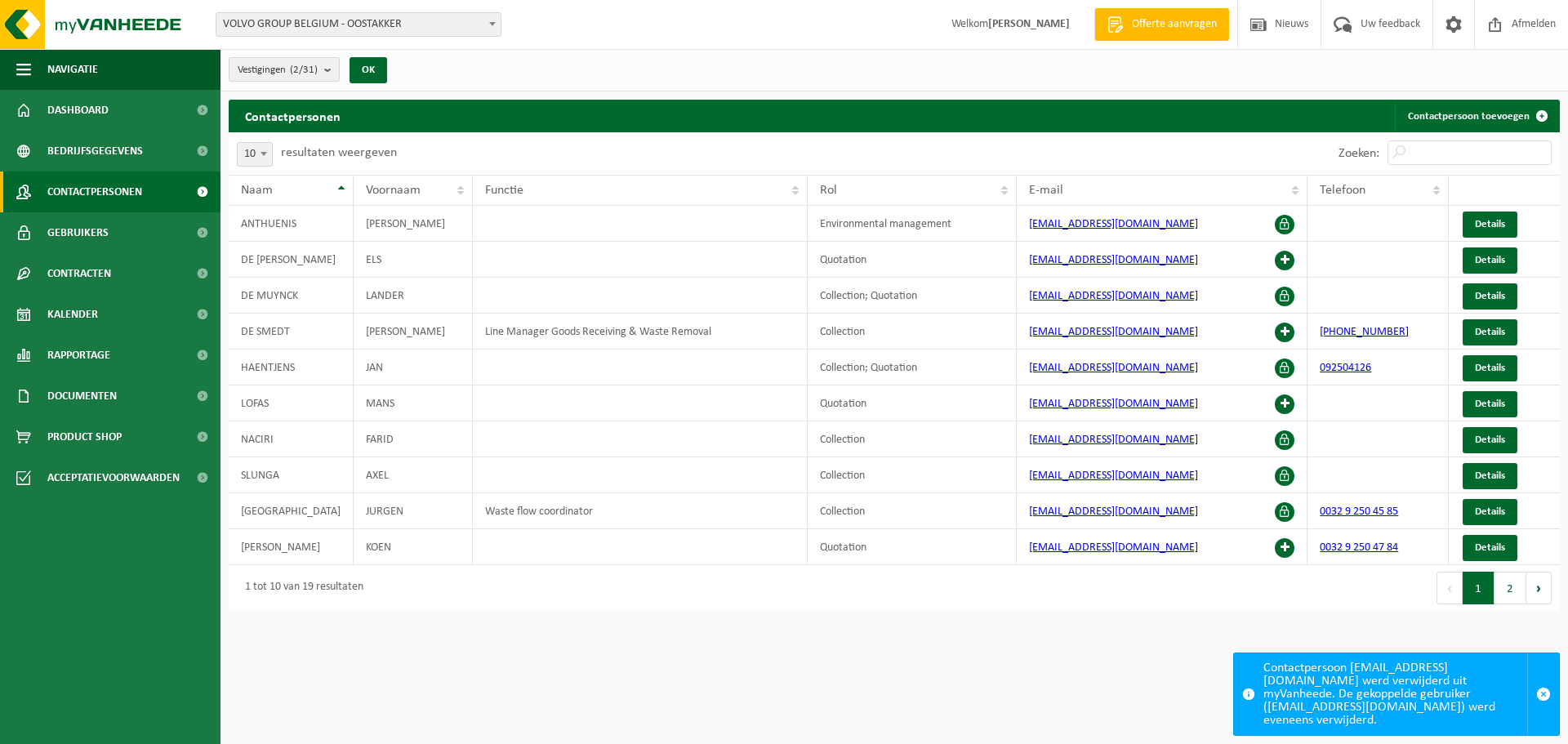
click at [263, 154] on b at bounding box center [263, 154] width 7 height 4
select select "25"
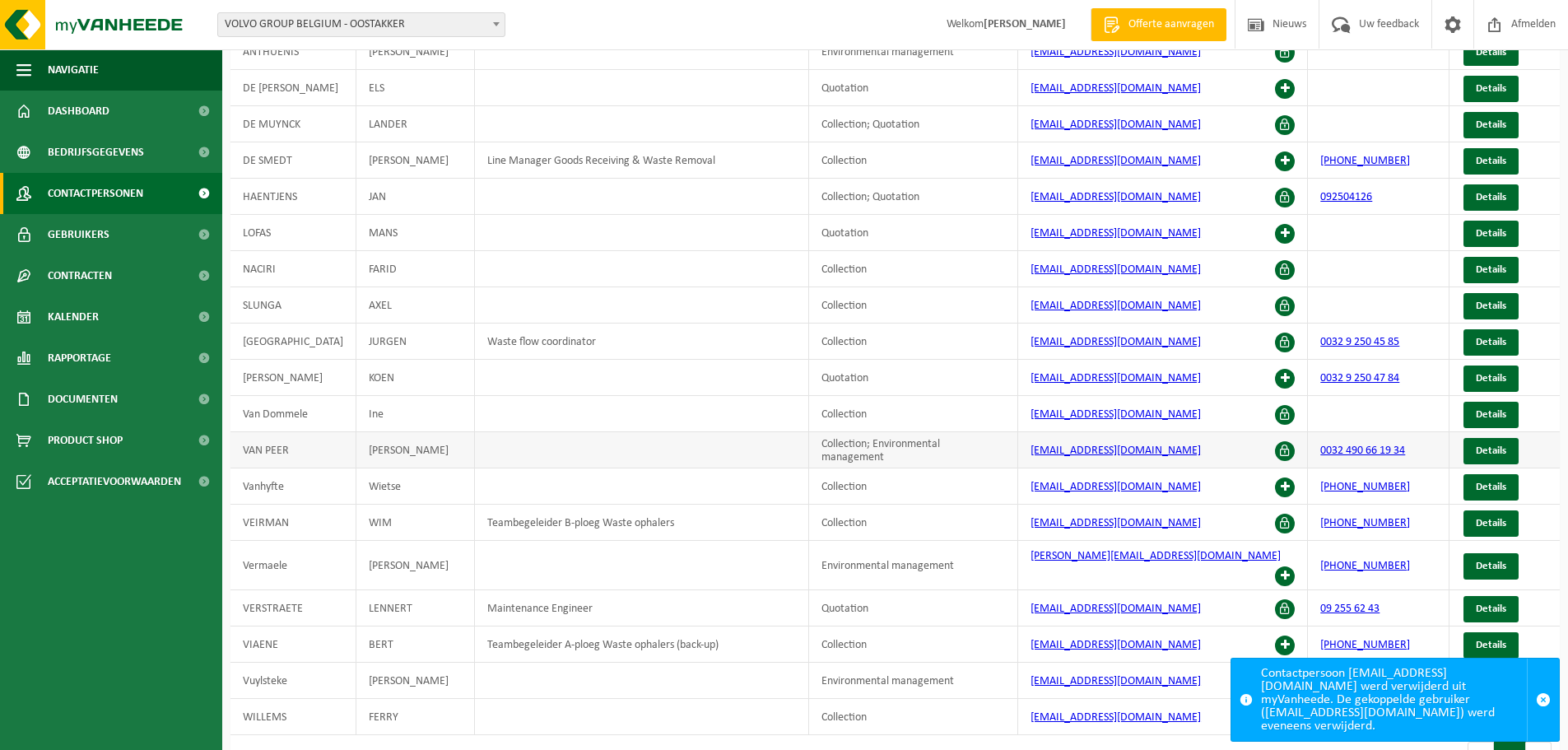
scroll to position [200, 0]
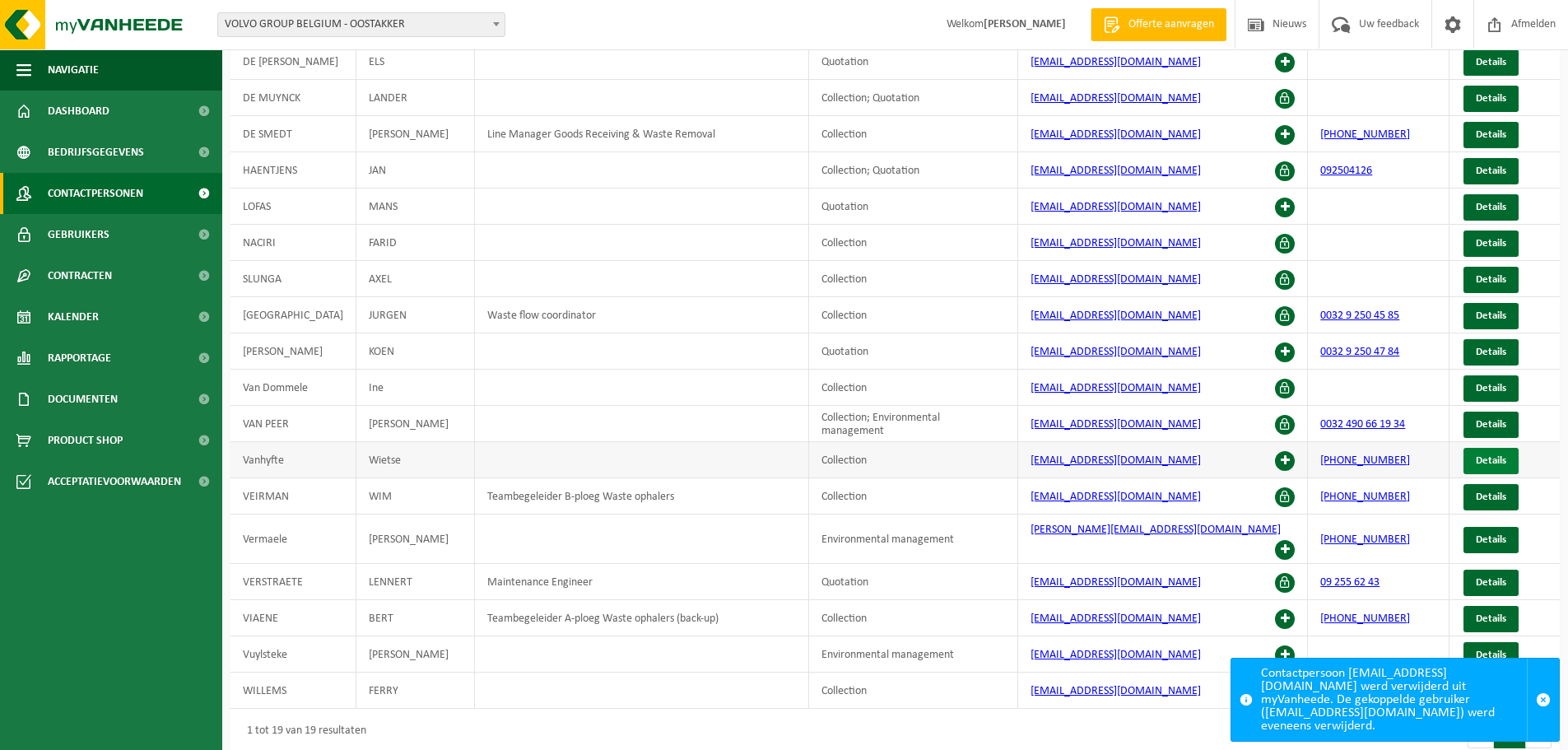
click at [1506, 461] on link "Details" at bounding box center [1491, 461] width 55 height 27
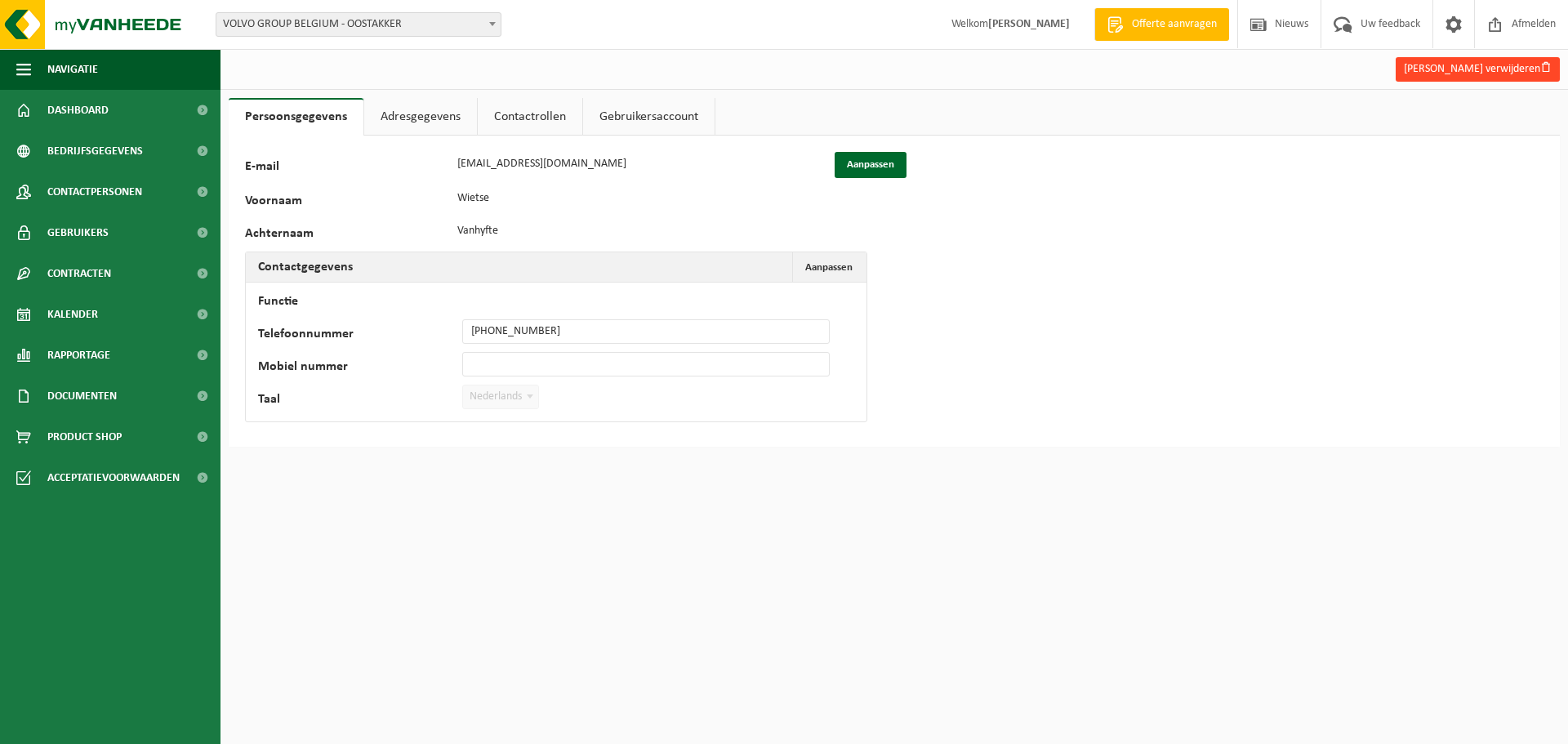
click at [1473, 66] on button "Wietse Vanhyfte verwijderen" at bounding box center [1478, 69] width 165 height 24
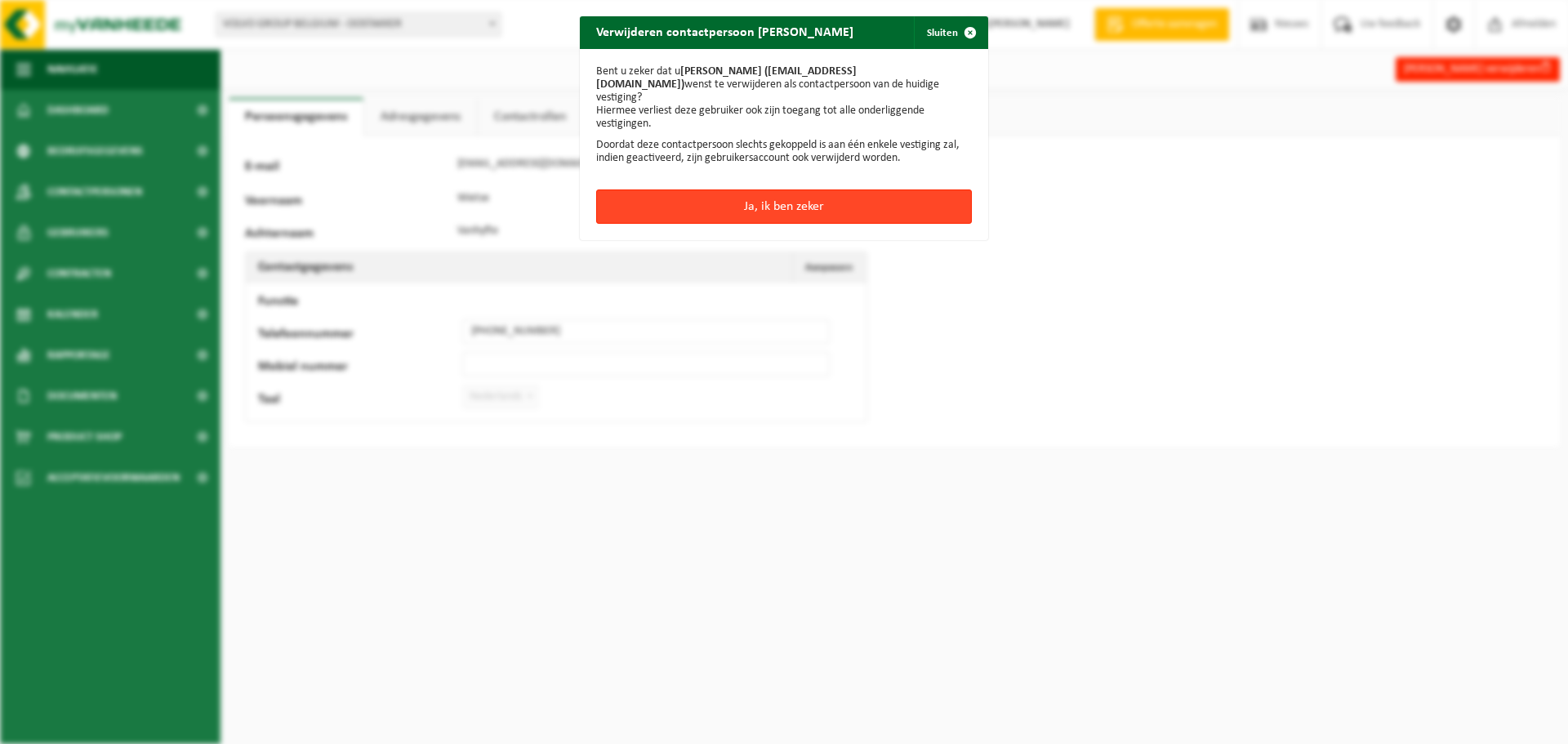
click at [789, 200] on button "Ja, ik ben zeker" at bounding box center [784, 206] width 376 height 34
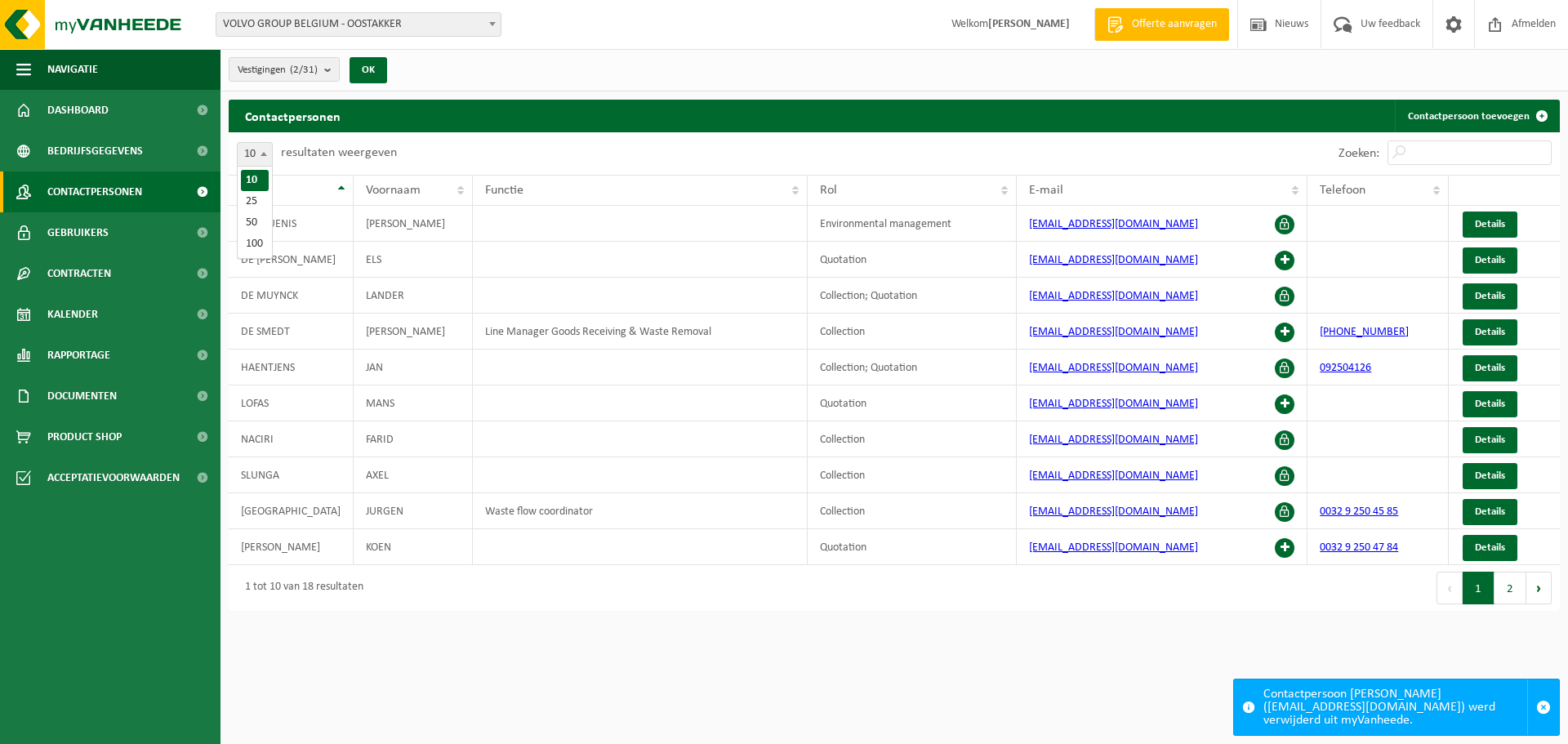
click at [261, 157] on span at bounding box center [263, 154] width 17 height 22
select select "25"
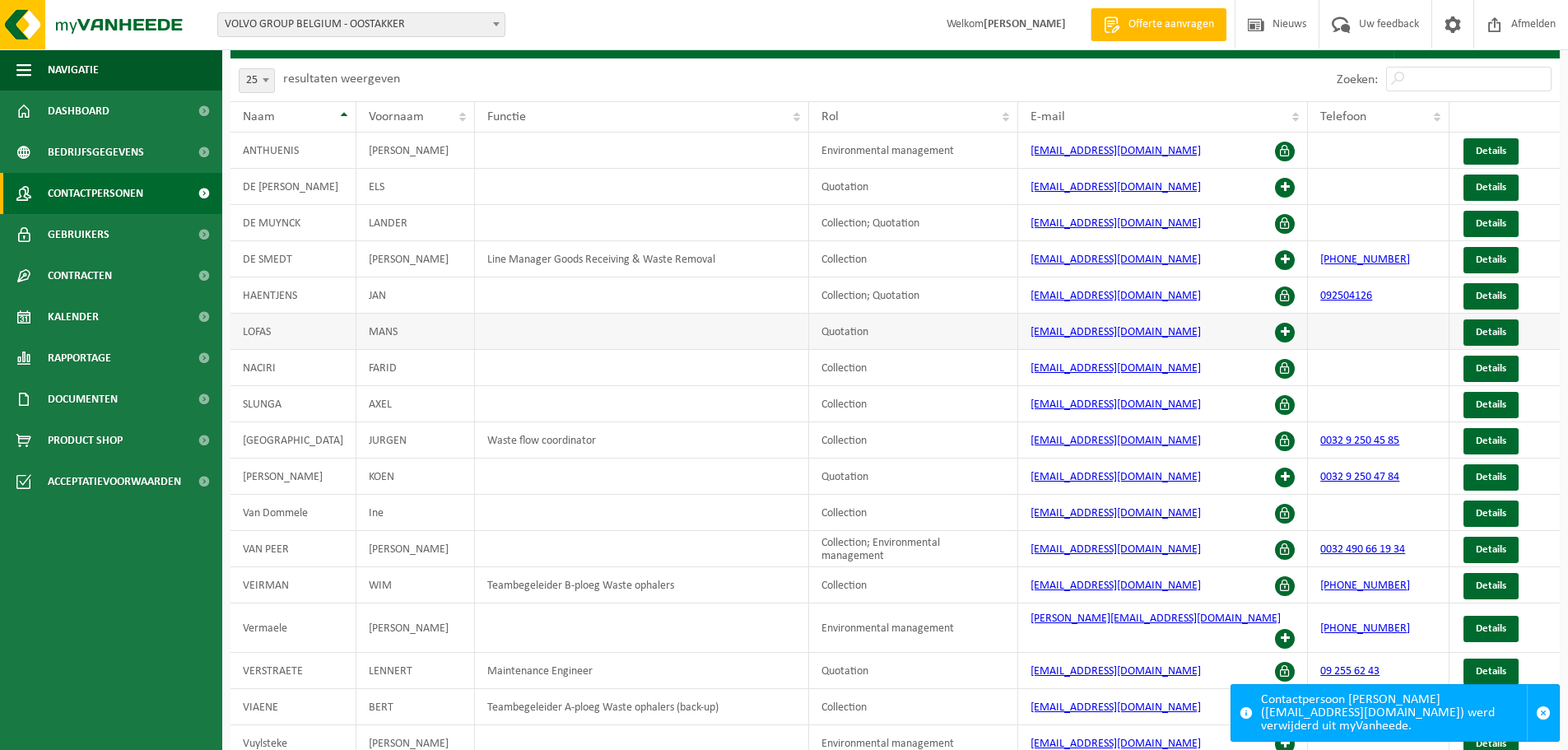
scroll to position [164, 0]
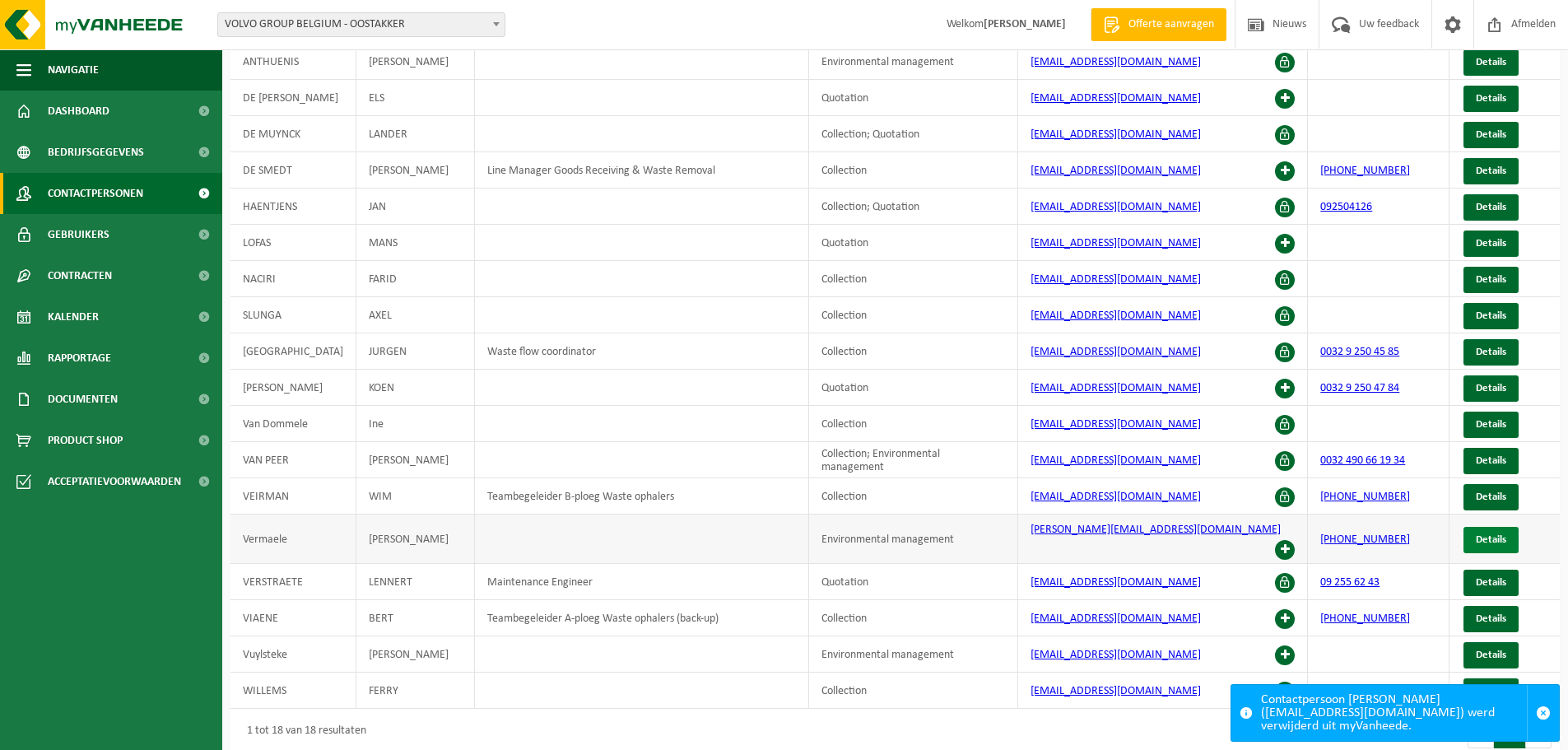
click at [1482, 534] on span "Details" at bounding box center [1490, 539] width 31 height 11
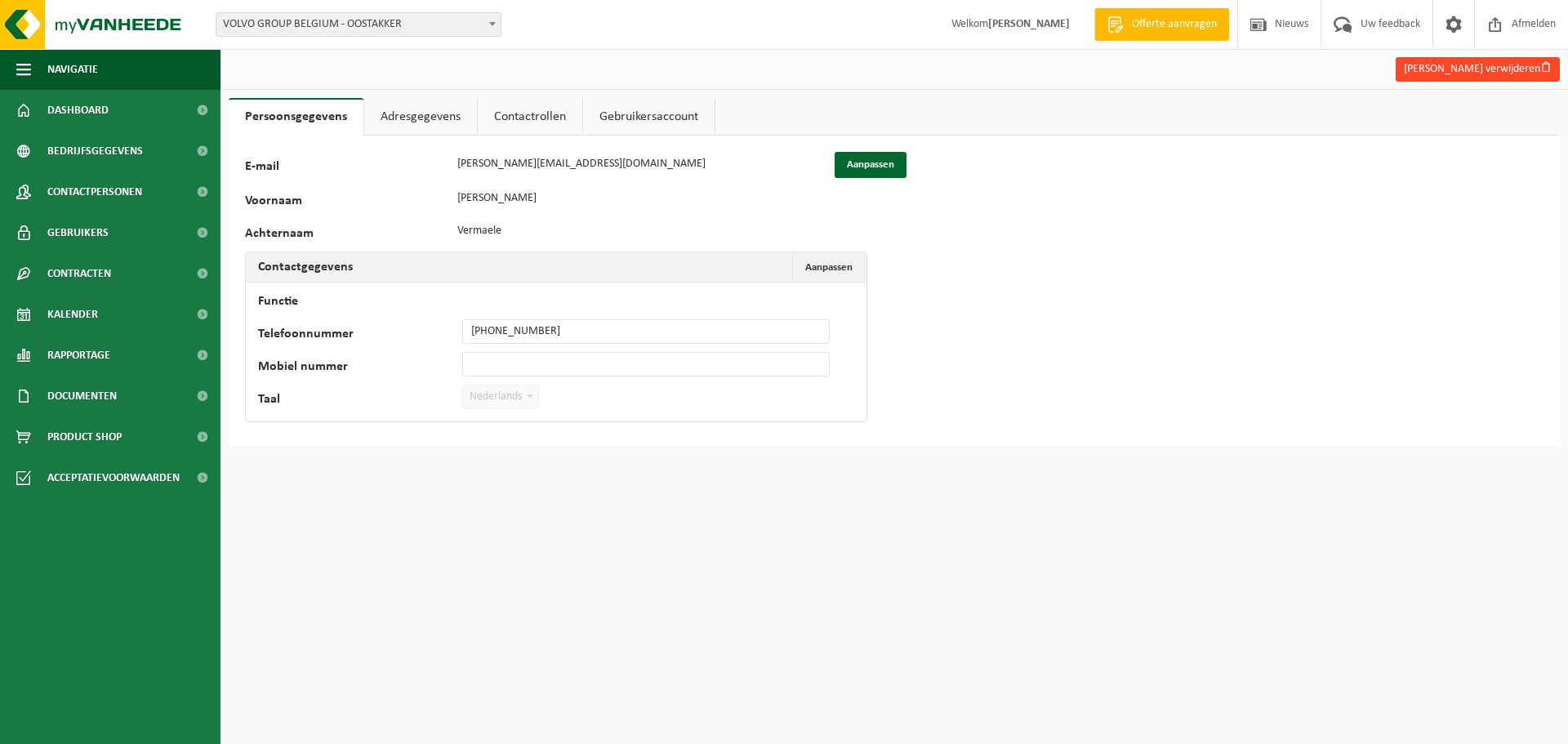
click at [1436, 68] on button "[PERSON_NAME] verwijderen" at bounding box center [1478, 69] width 165 height 24
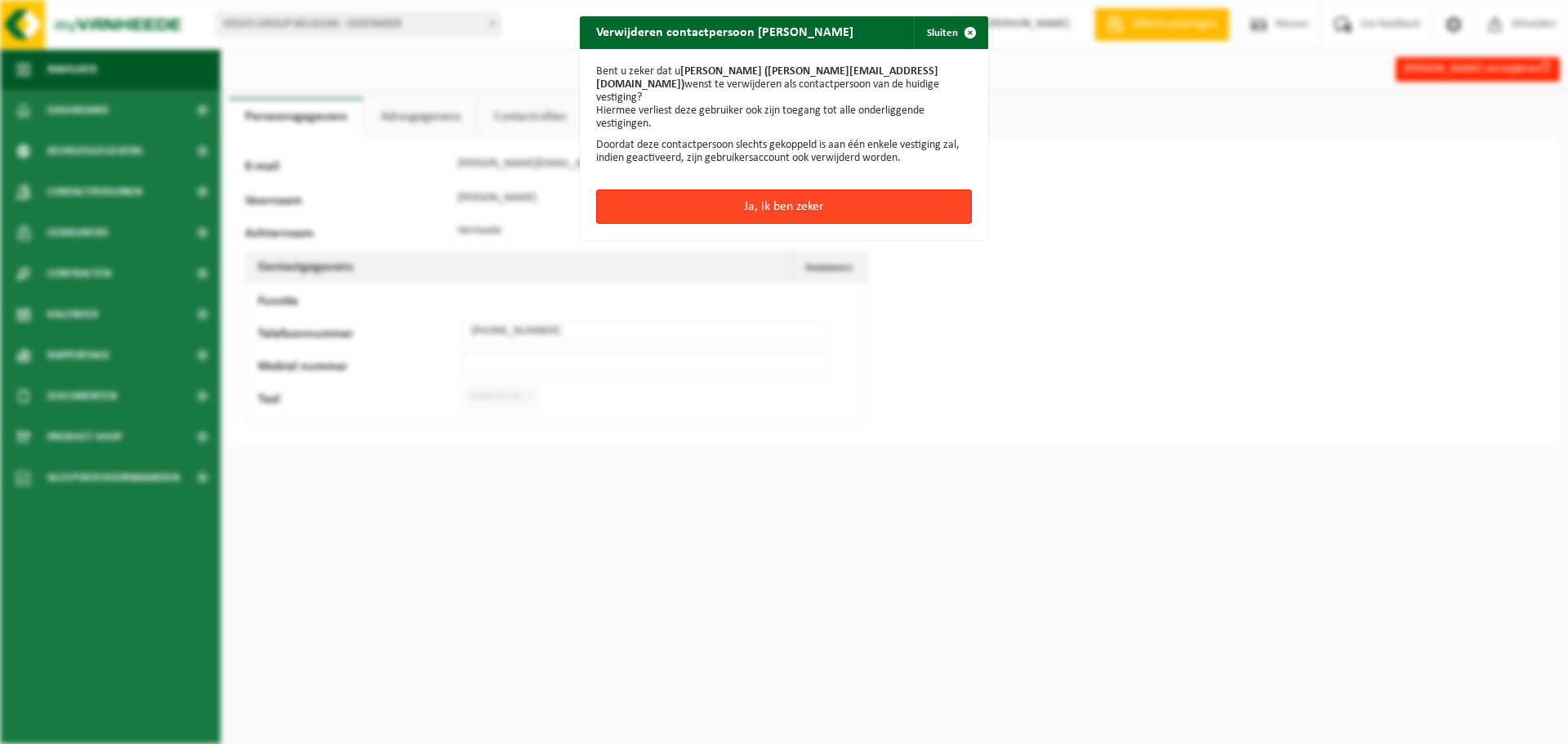
click at [802, 197] on button "Ja, ik ben zeker" at bounding box center [784, 206] width 376 height 34
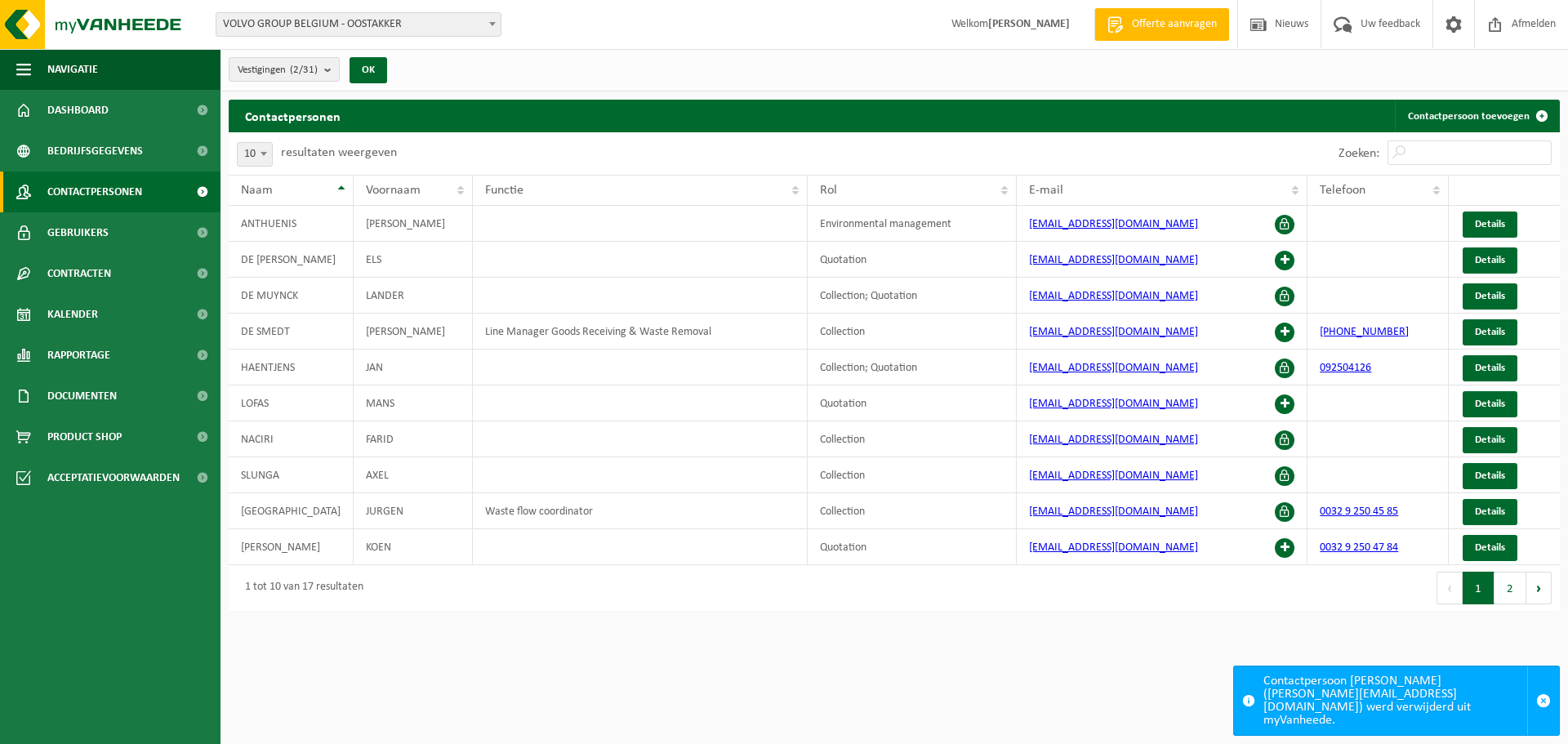
click at [262, 162] on span at bounding box center [263, 154] width 17 height 22
select select "25"
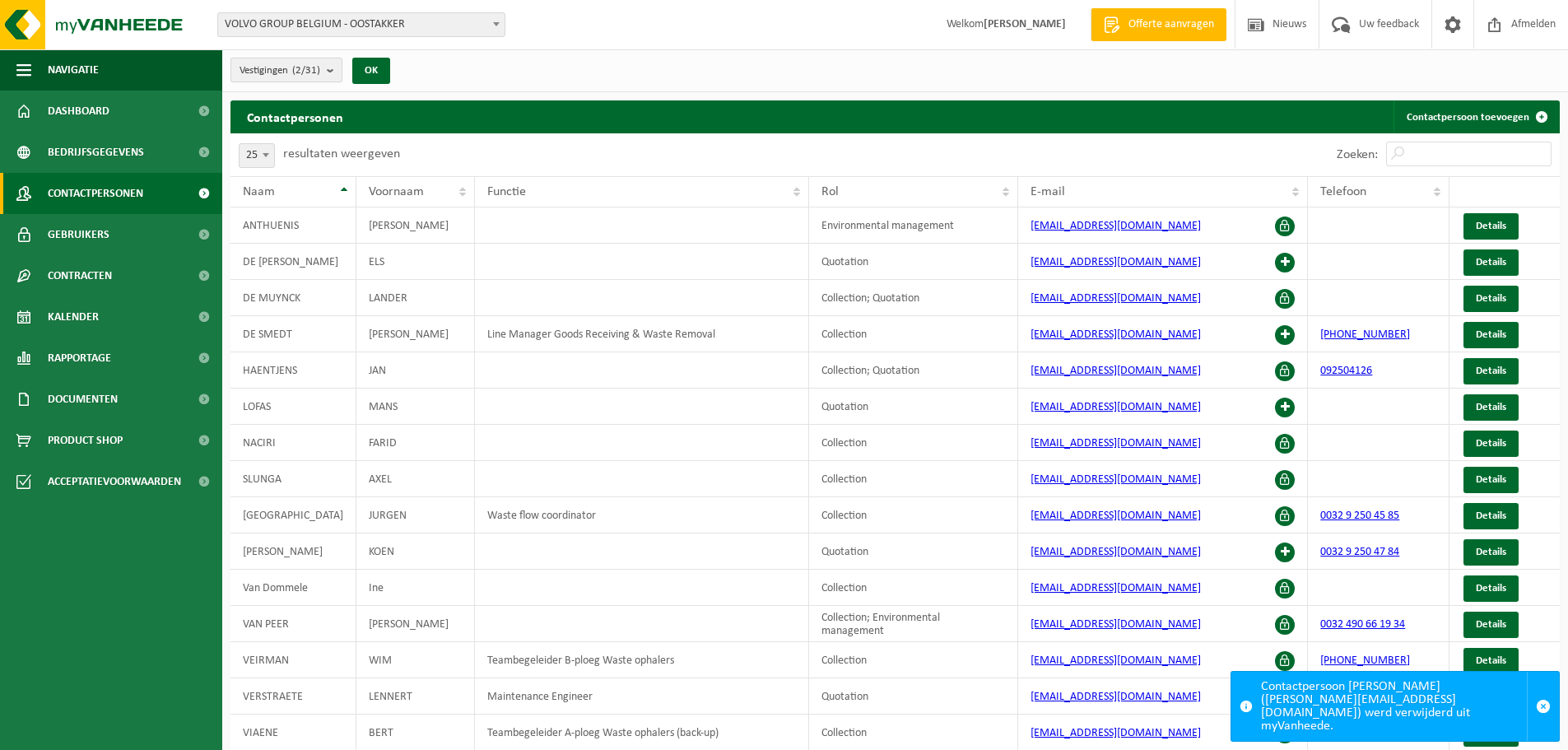
click at [333, 77] on b "submit" at bounding box center [334, 69] width 15 height 23
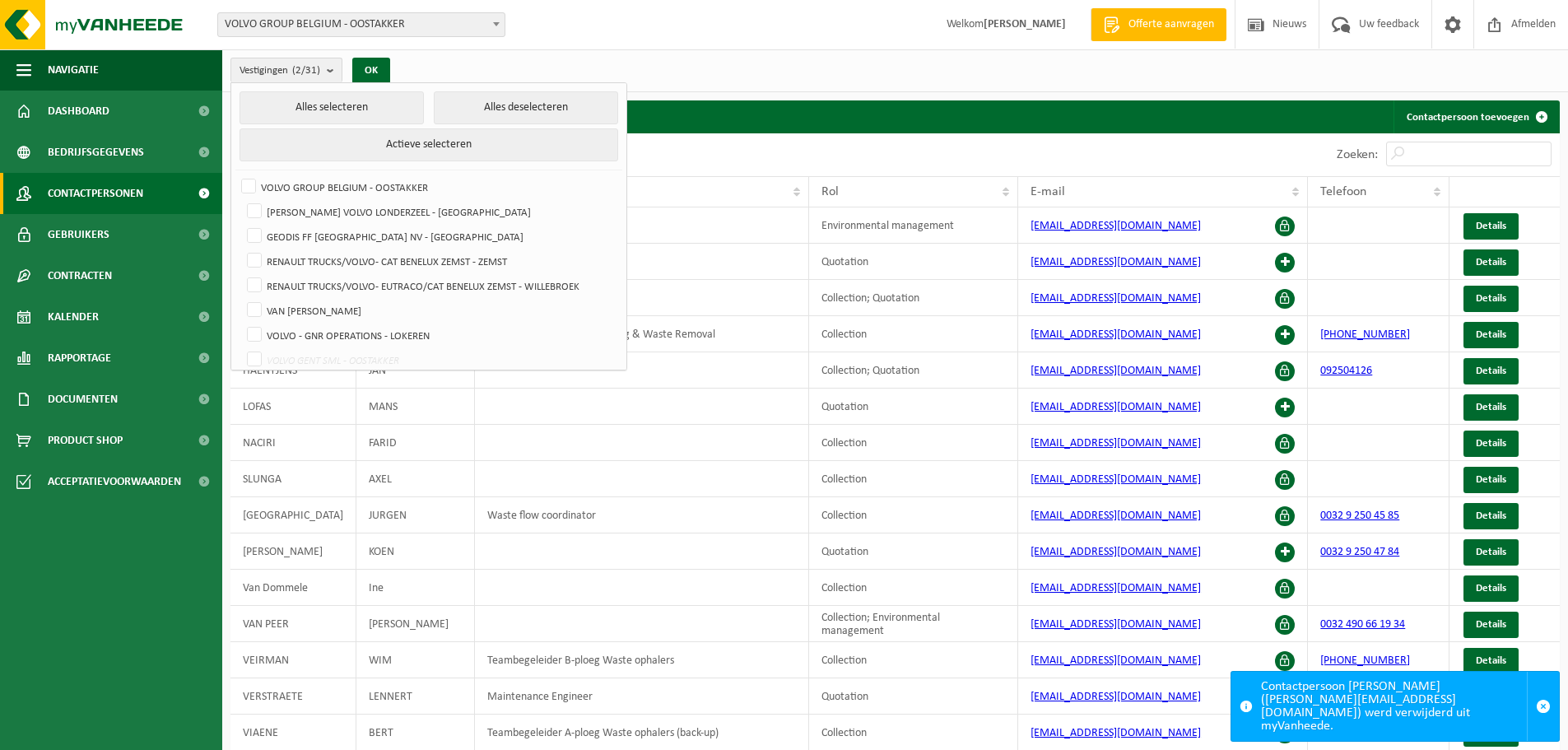
click at [768, 12] on div "Vestiging: VOLVO GROUP BELGIUM - OOSTAKKER AUTOVIL VOLVO LONDERZEEL - LONDERZEE…" at bounding box center [784, 25] width 1568 height 50
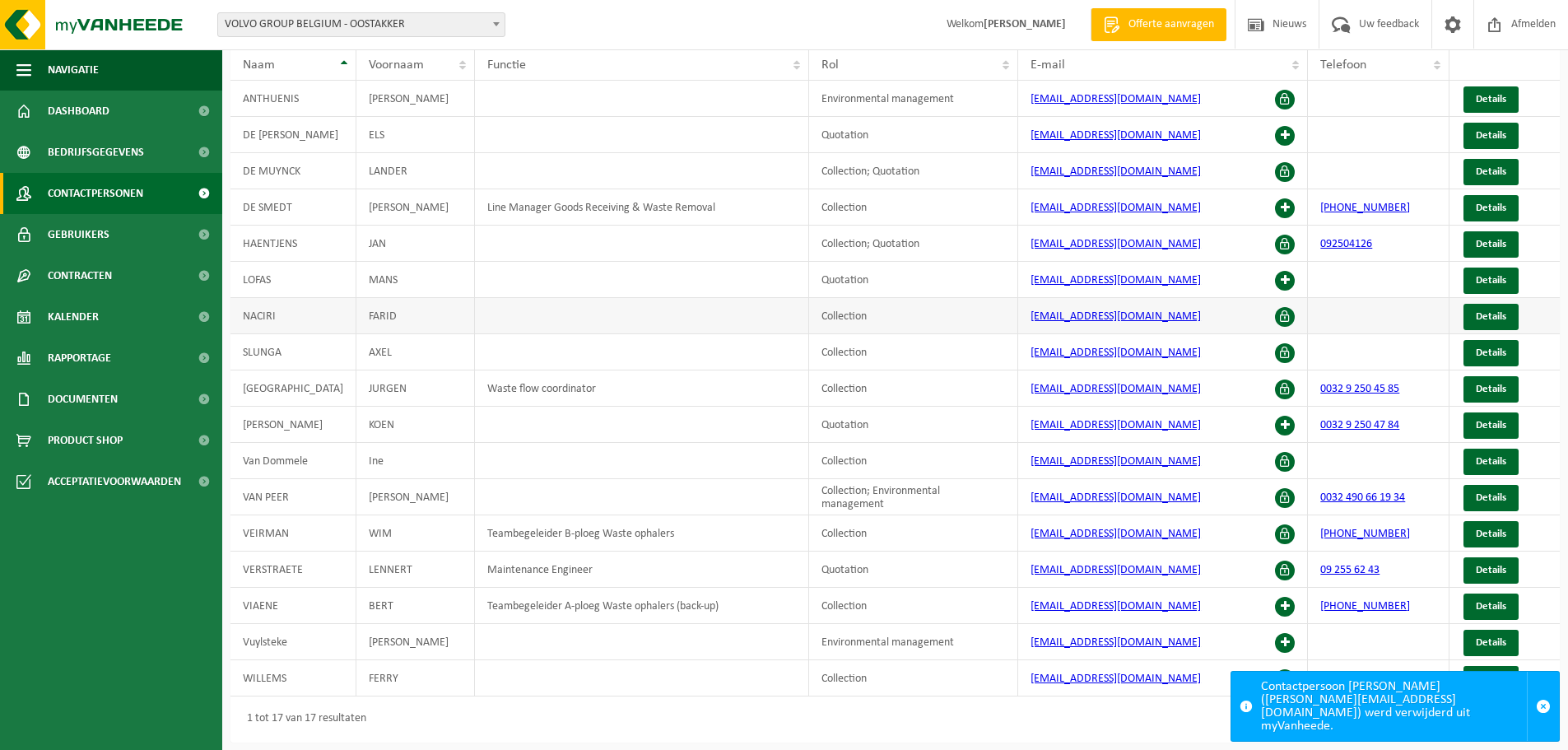
scroll to position [127, 0]
click at [1493, 605] on span "Details" at bounding box center [1490, 605] width 31 height 11
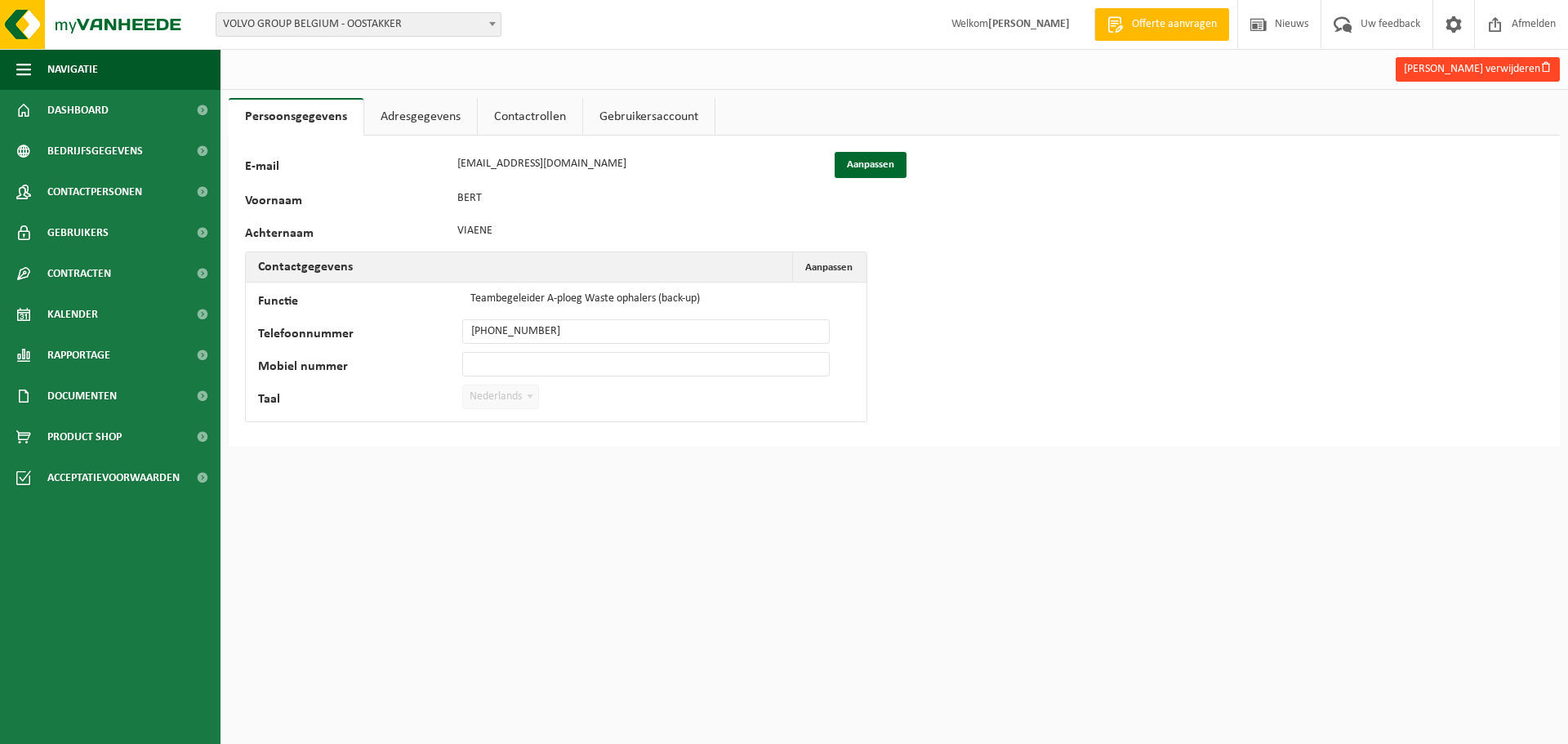
click at [1476, 62] on button "[PERSON_NAME] verwijderen" at bounding box center [1478, 69] width 165 height 24
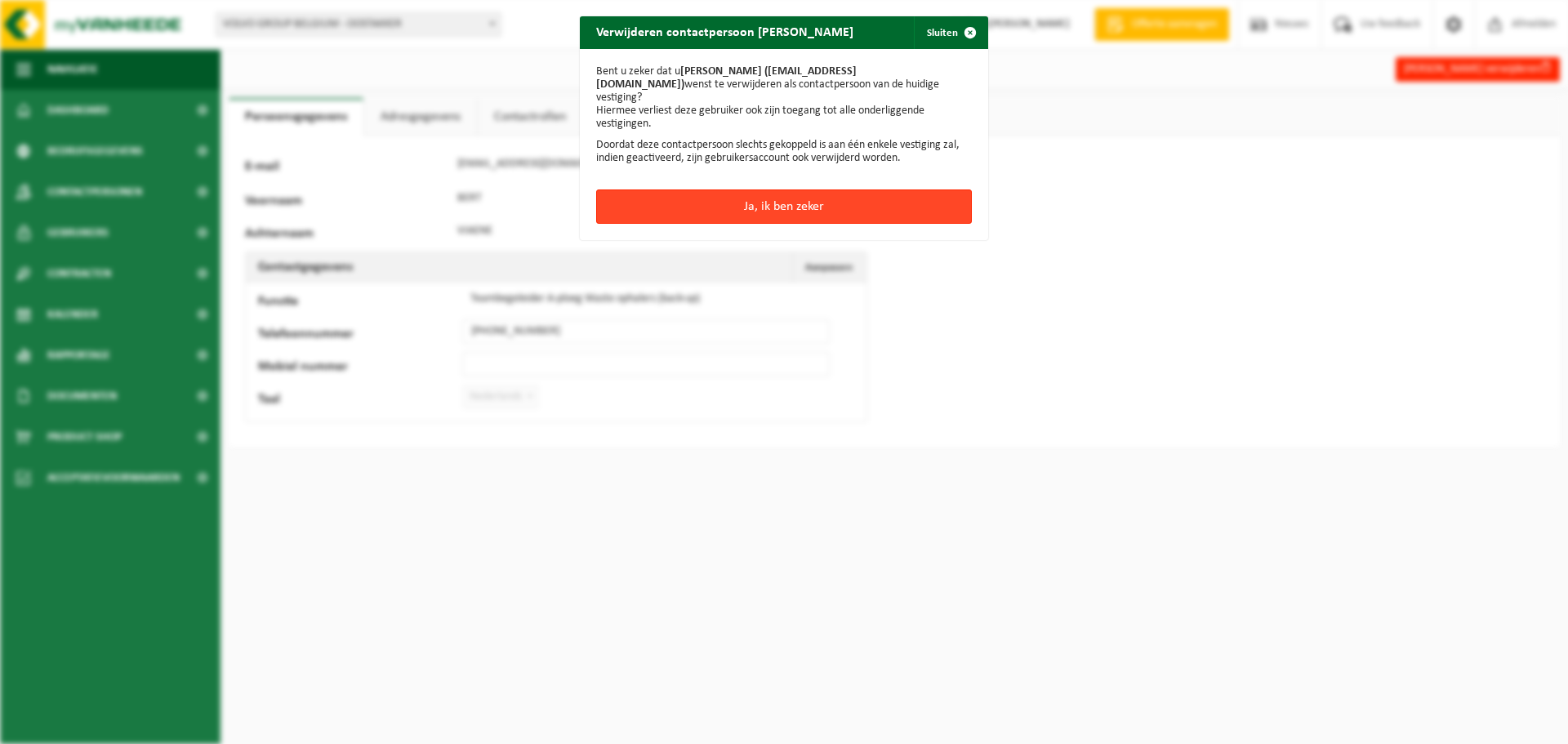
click at [784, 198] on button "Ja, ik ben zeker" at bounding box center [784, 206] width 376 height 34
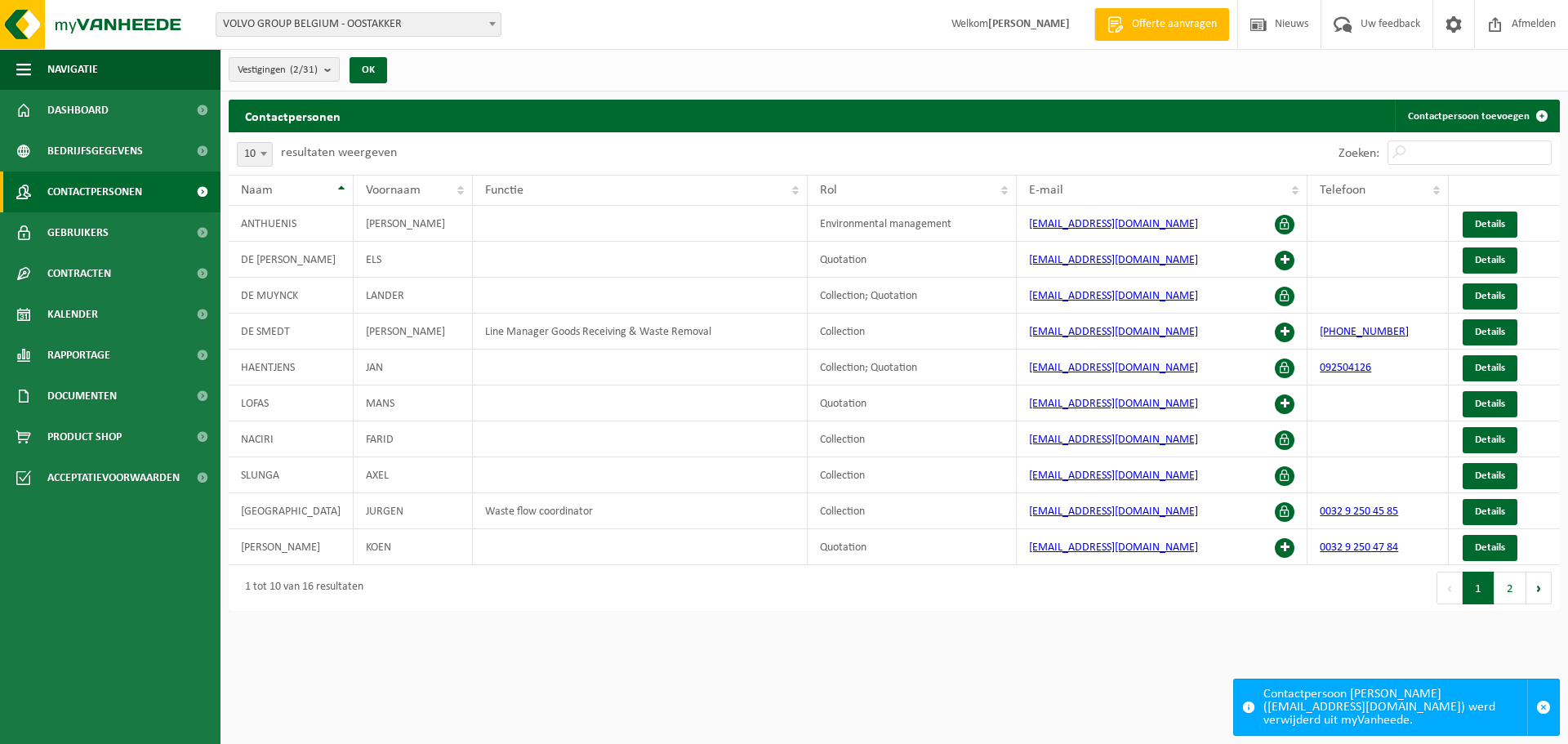
click at [268, 154] on span at bounding box center [263, 154] width 17 height 22
select select "25"
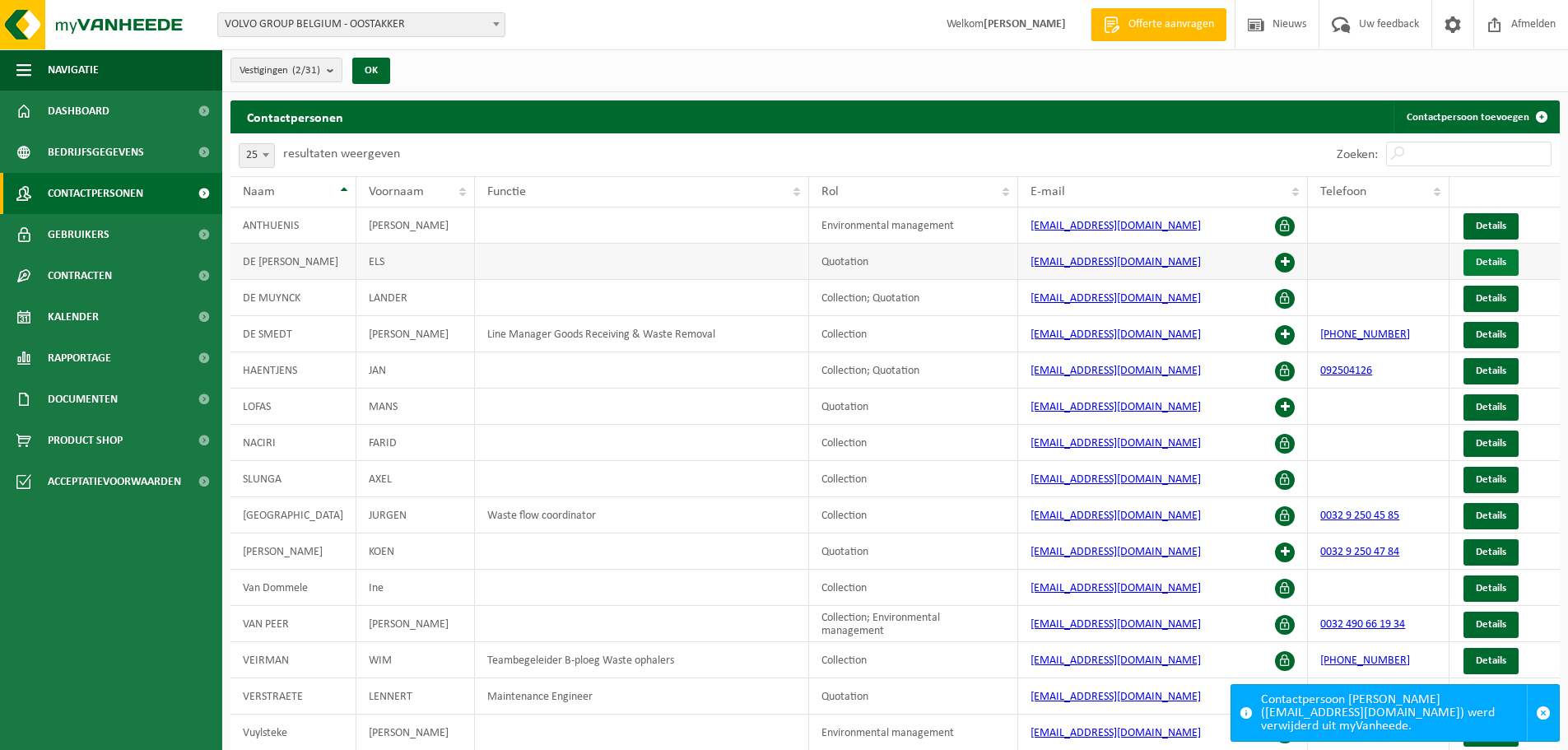
click at [1485, 262] on span "Details" at bounding box center [1490, 262] width 31 height 11
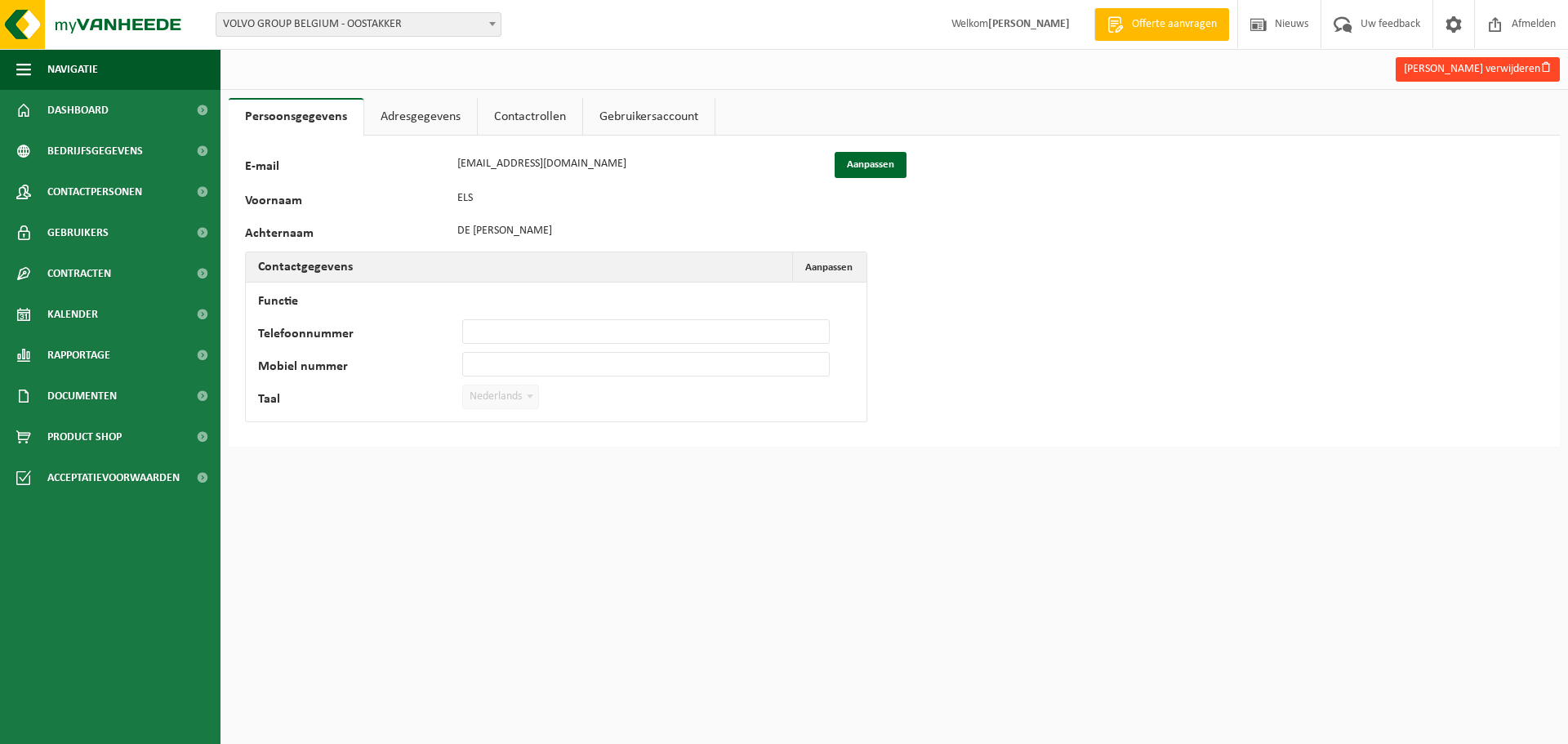
click at [1465, 75] on button "Els De blieck verwijderen" at bounding box center [1478, 69] width 165 height 24
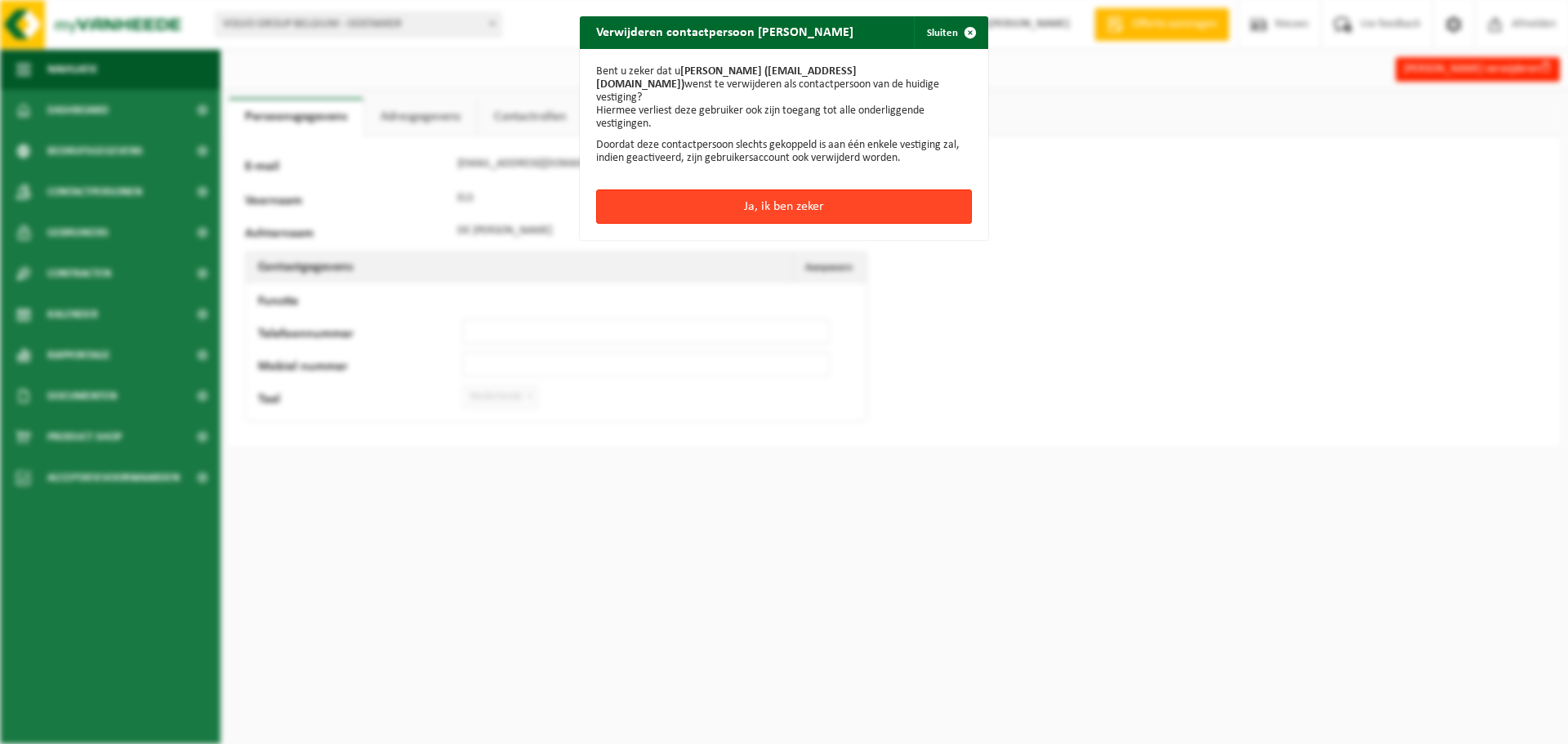
click at [794, 189] on button "Ja, ik ben zeker" at bounding box center [784, 206] width 376 height 34
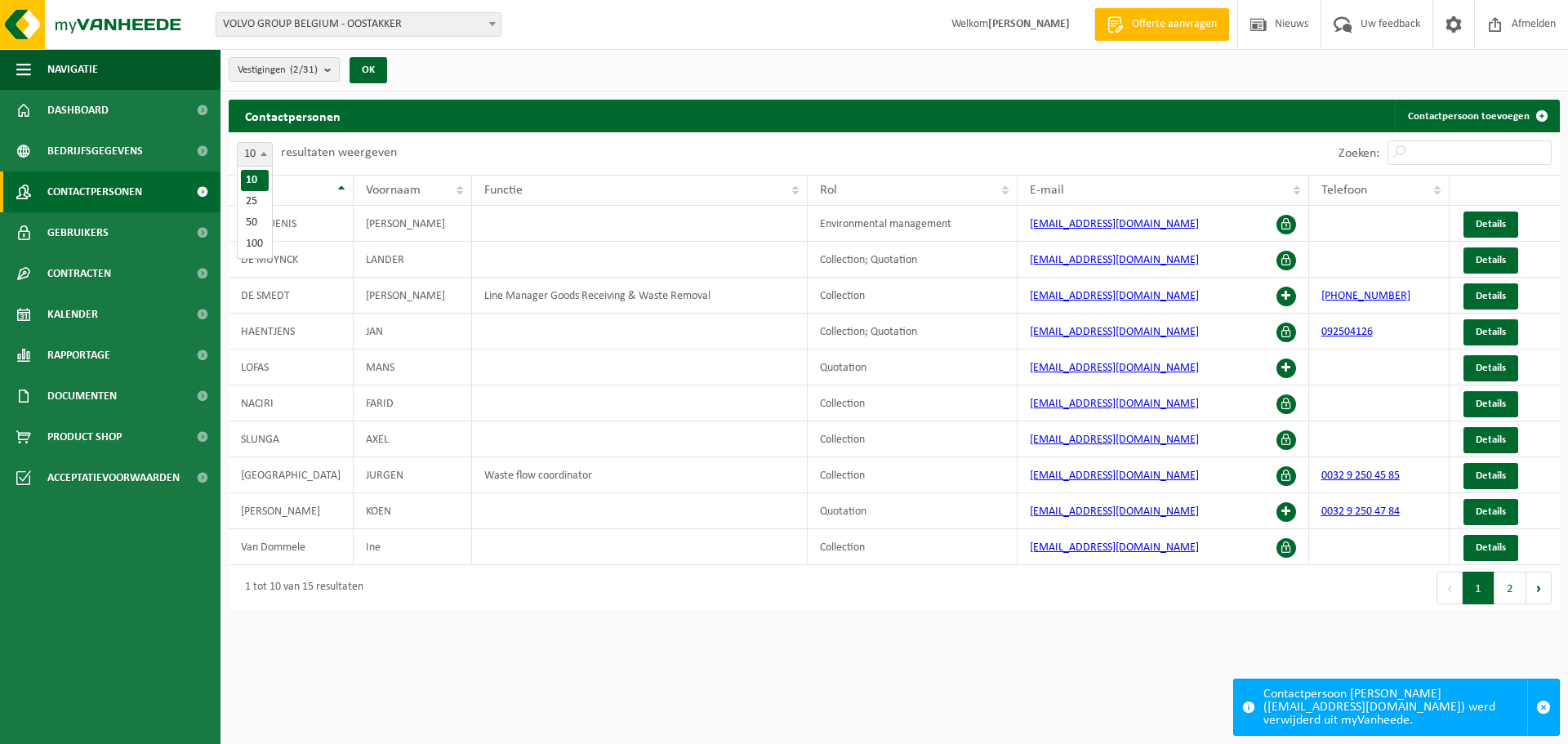
click at [263, 150] on span at bounding box center [263, 154] width 17 height 22
select select "25"
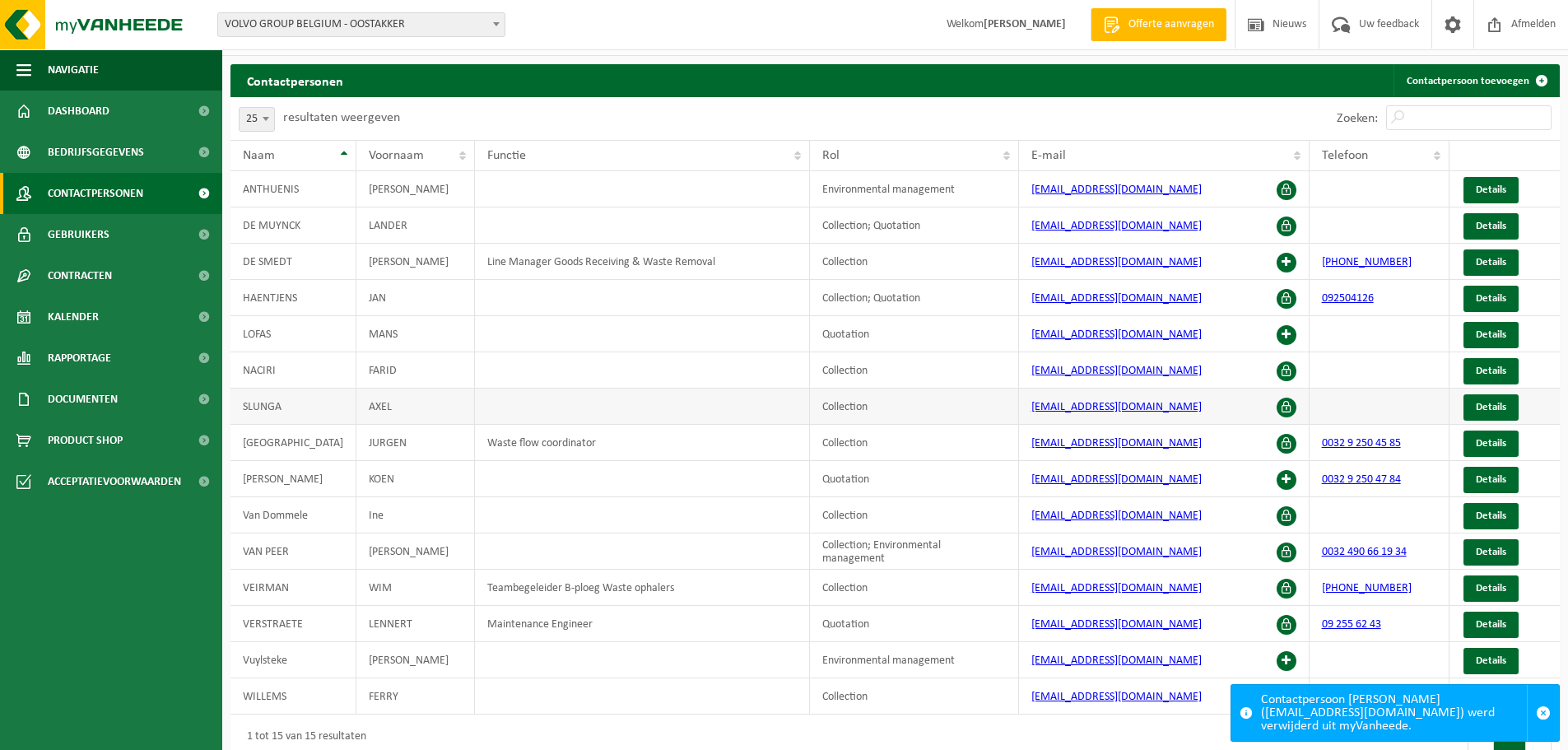
scroll to position [55, 0]
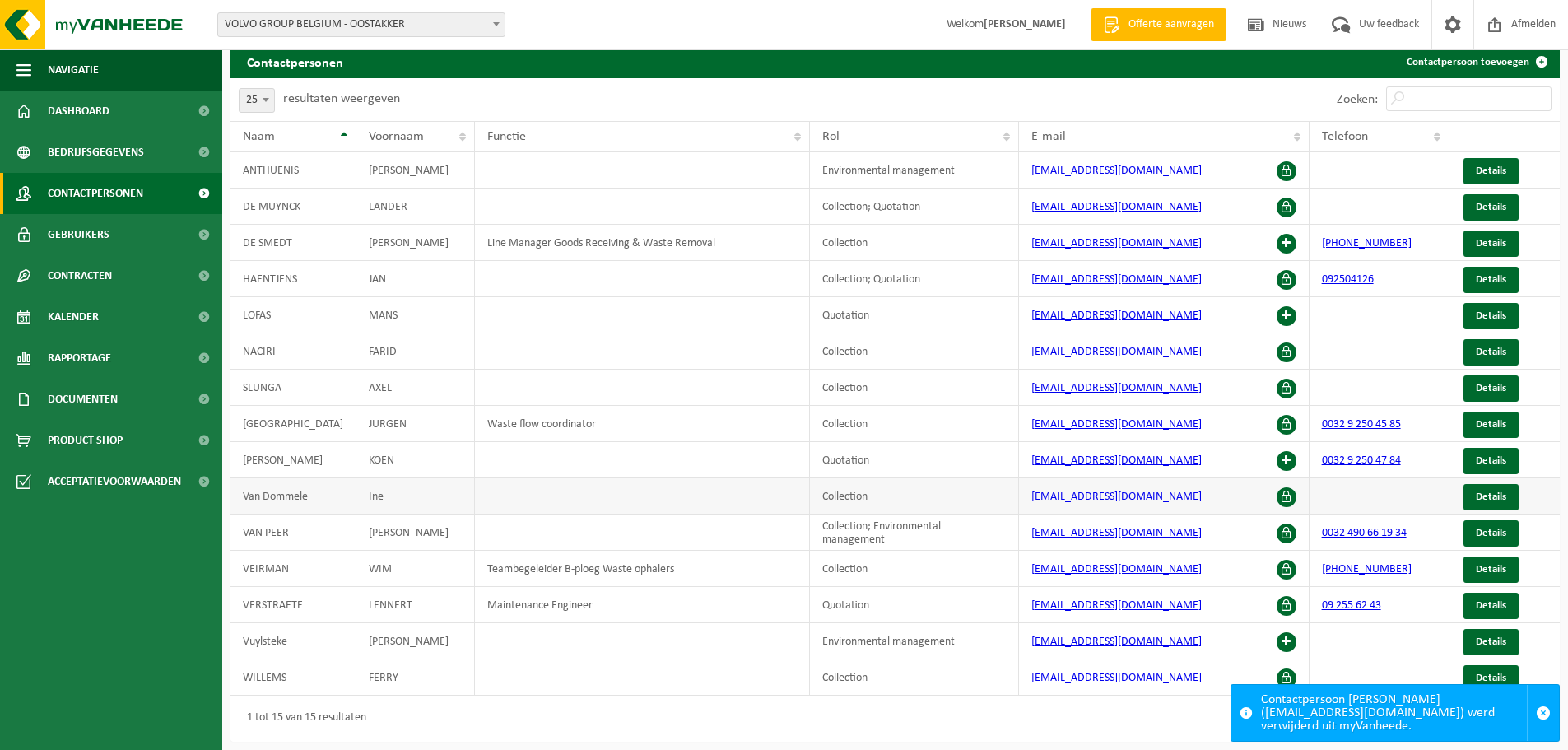
click at [384, 496] on td "Ine" at bounding box center [415, 496] width 118 height 37
click at [1477, 491] on span "Details" at bounding box center [1490, 496] width 31 height 11
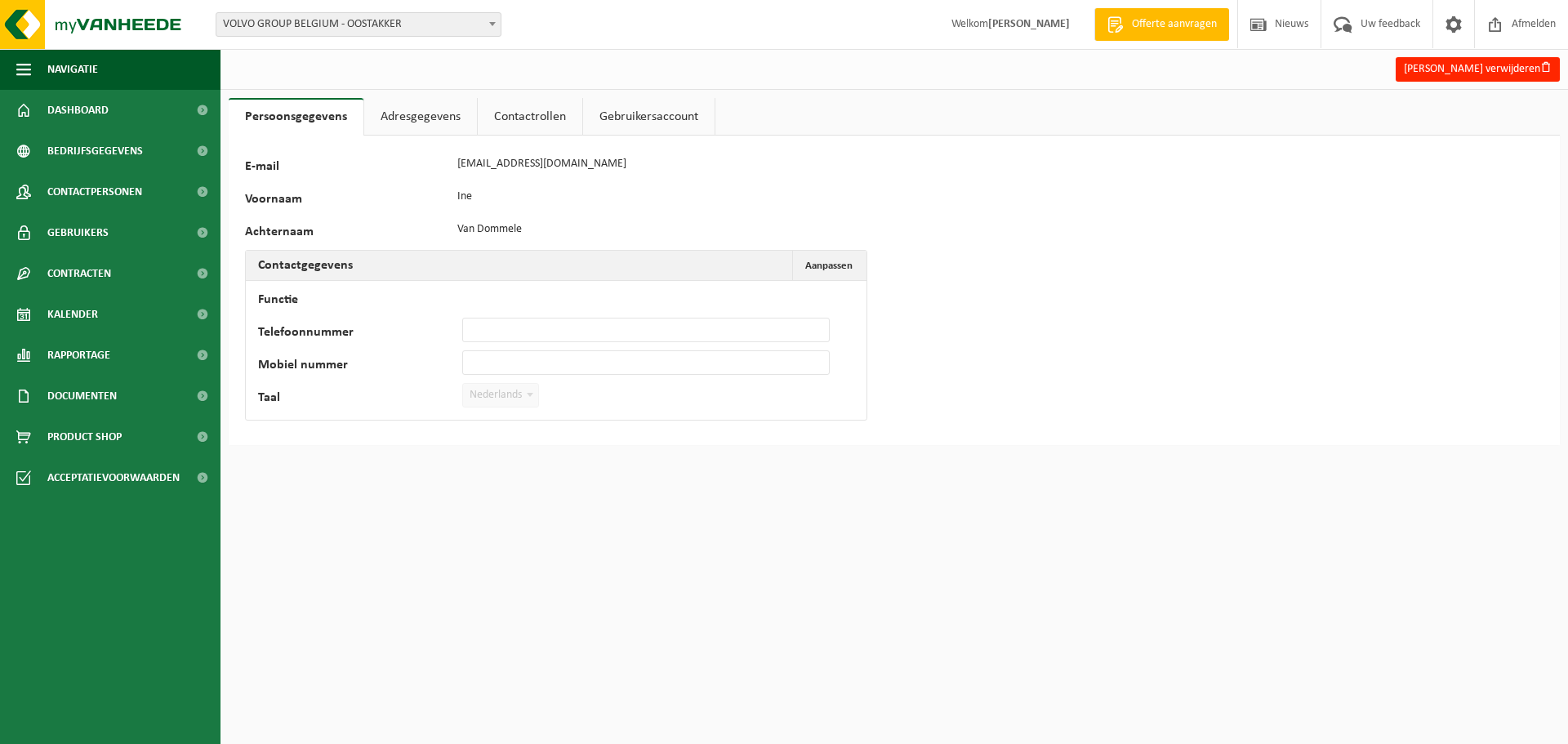
click at [395, 116] on link "Adresgegevens" at bounding box center [420, 116] width 113 height 37
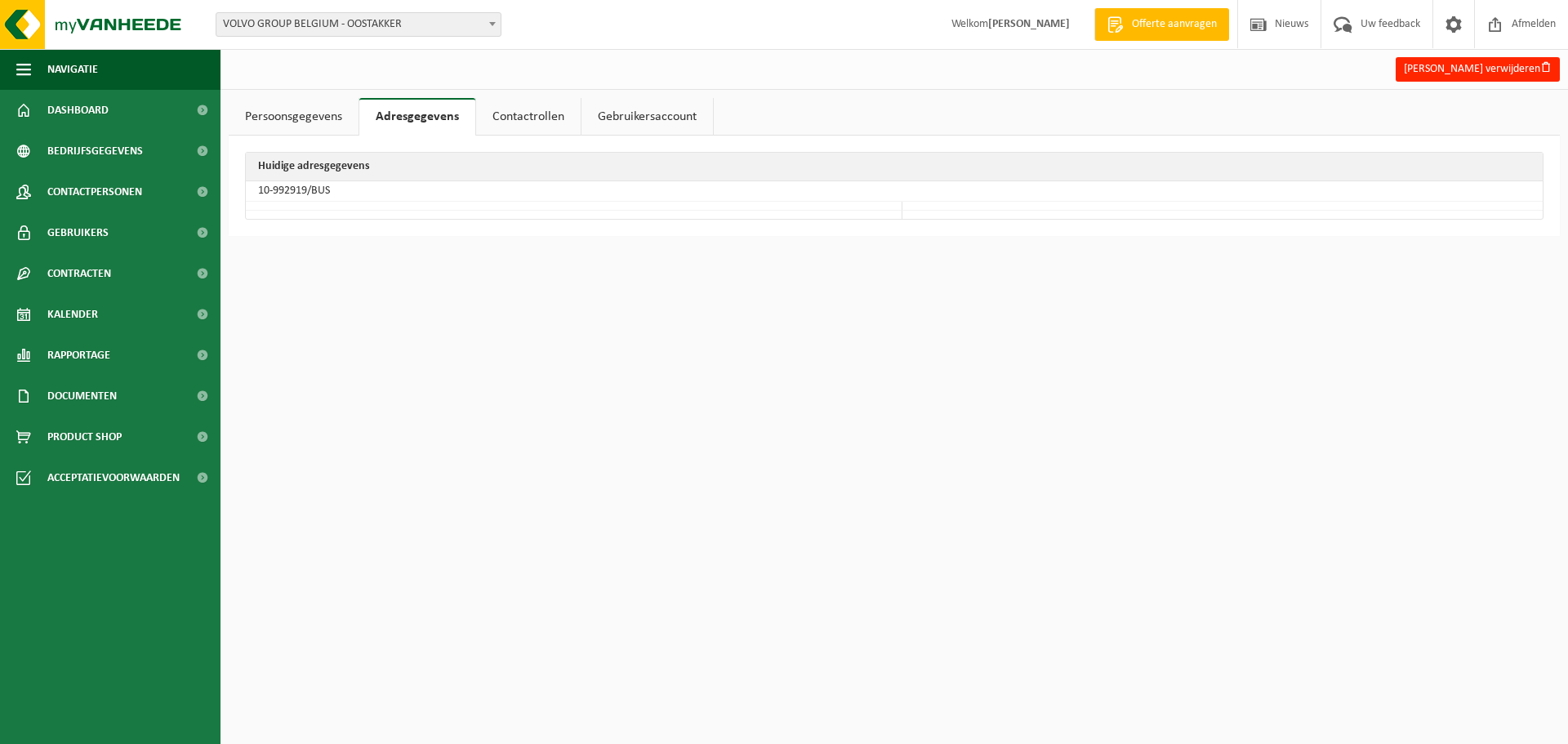
click at [514, 117] on link "Contactrollen" at bounding box center [528, 116] width 105 height 37
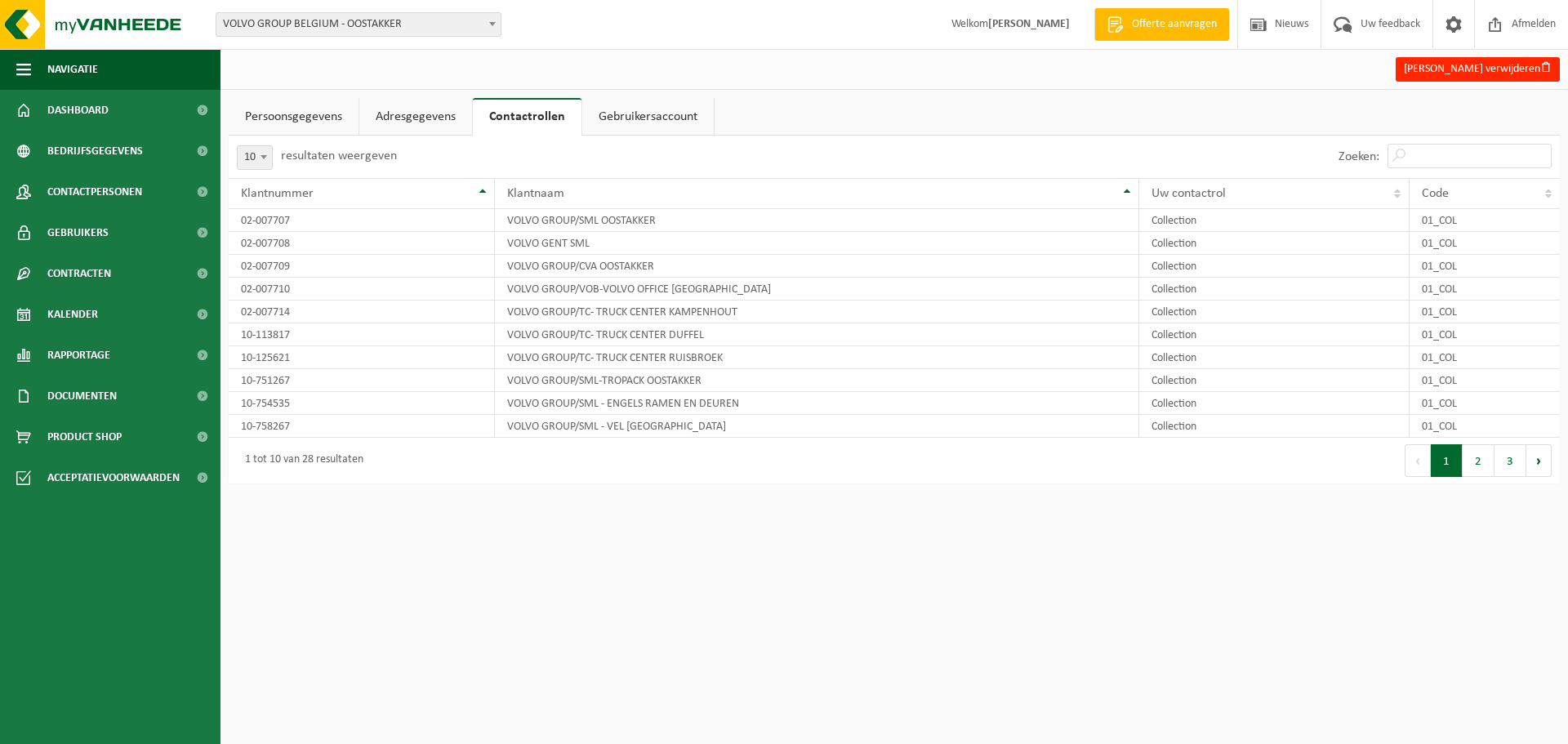
click at [622, 119] on link "Gebruikersaccount" at bounding box center [648, 116] width 131 height 37
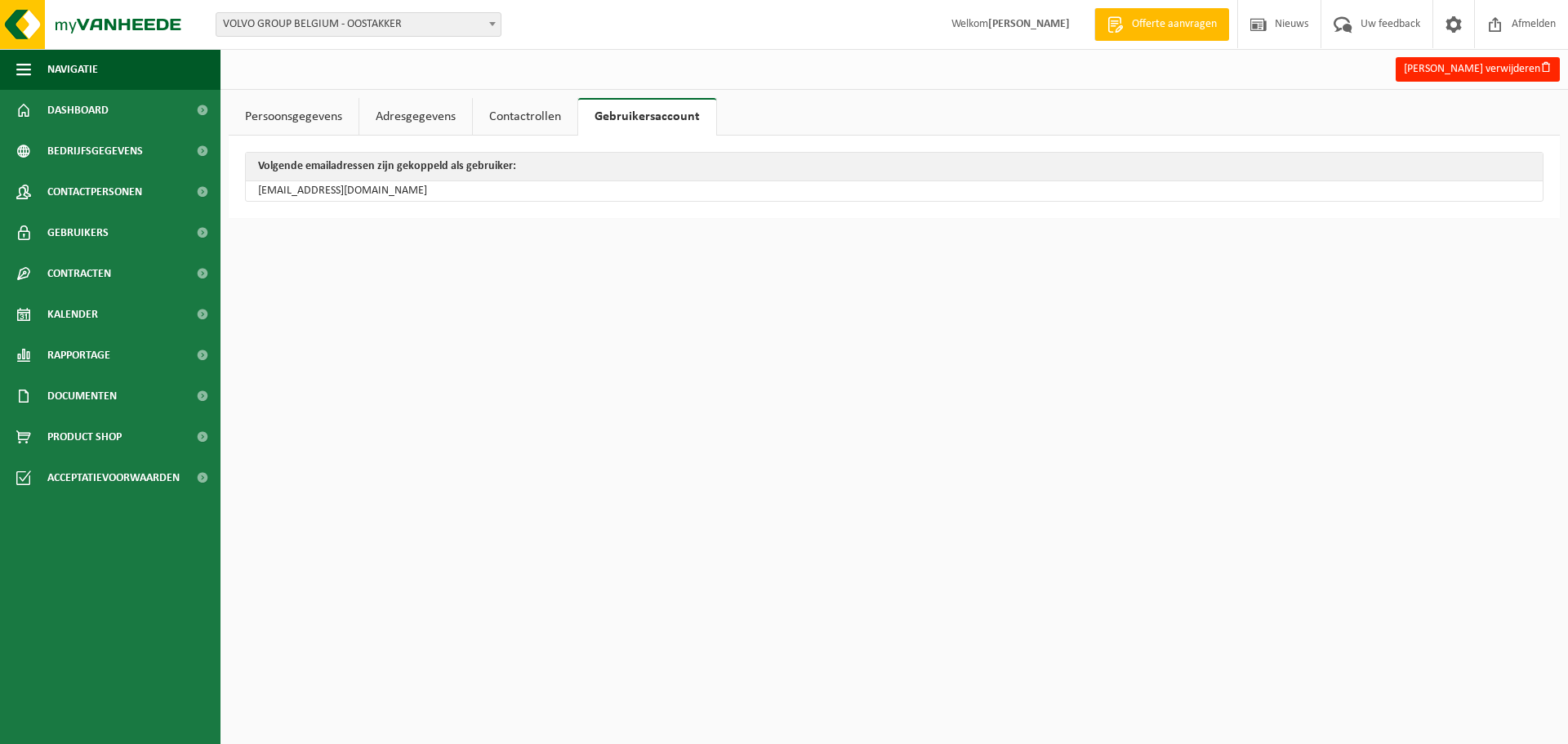
click at [303, 113] on link "Persoonsgegevens" at bounding box center [294, 116] width 130 height 37
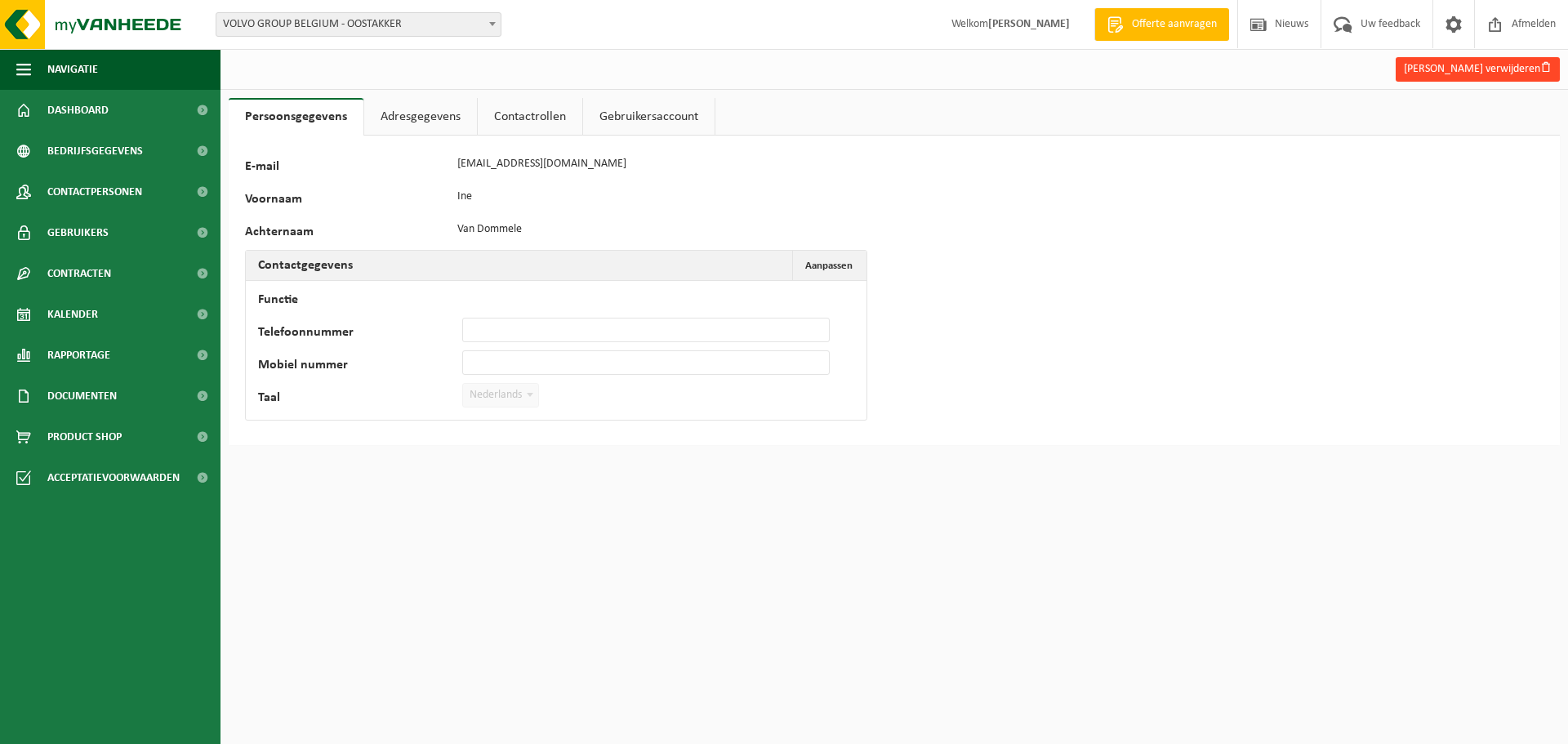
click at [1542, 66] on span "button" at bounding box center [1546, 68] width 12 height 12
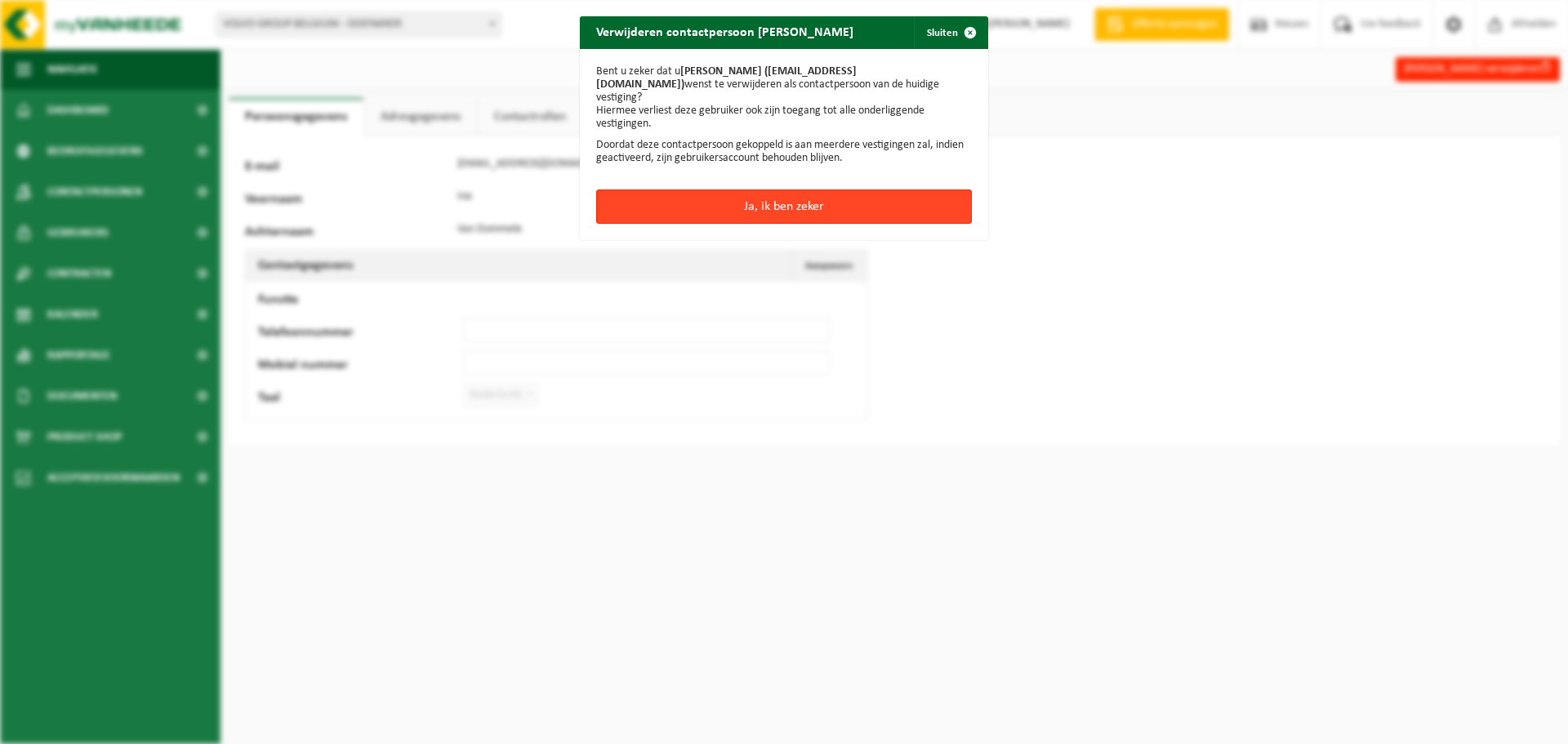
click at [773, 191] on button "Ja, ik ben zeker" at bounding box center [784, 206] width 376 height 34
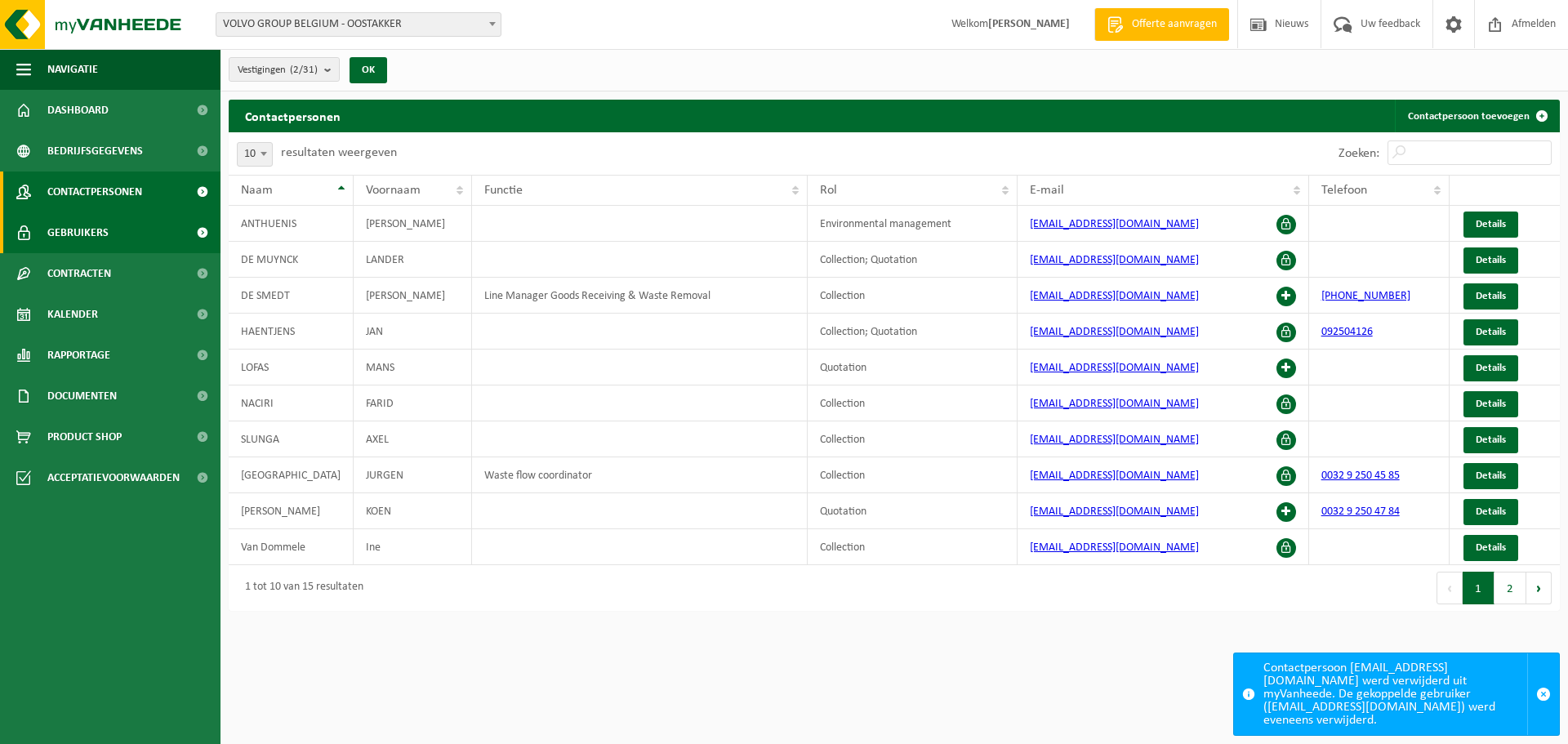
click at [71, 232] on span "Gebruikers" at bounding box center [77, 233] width 62 height 41
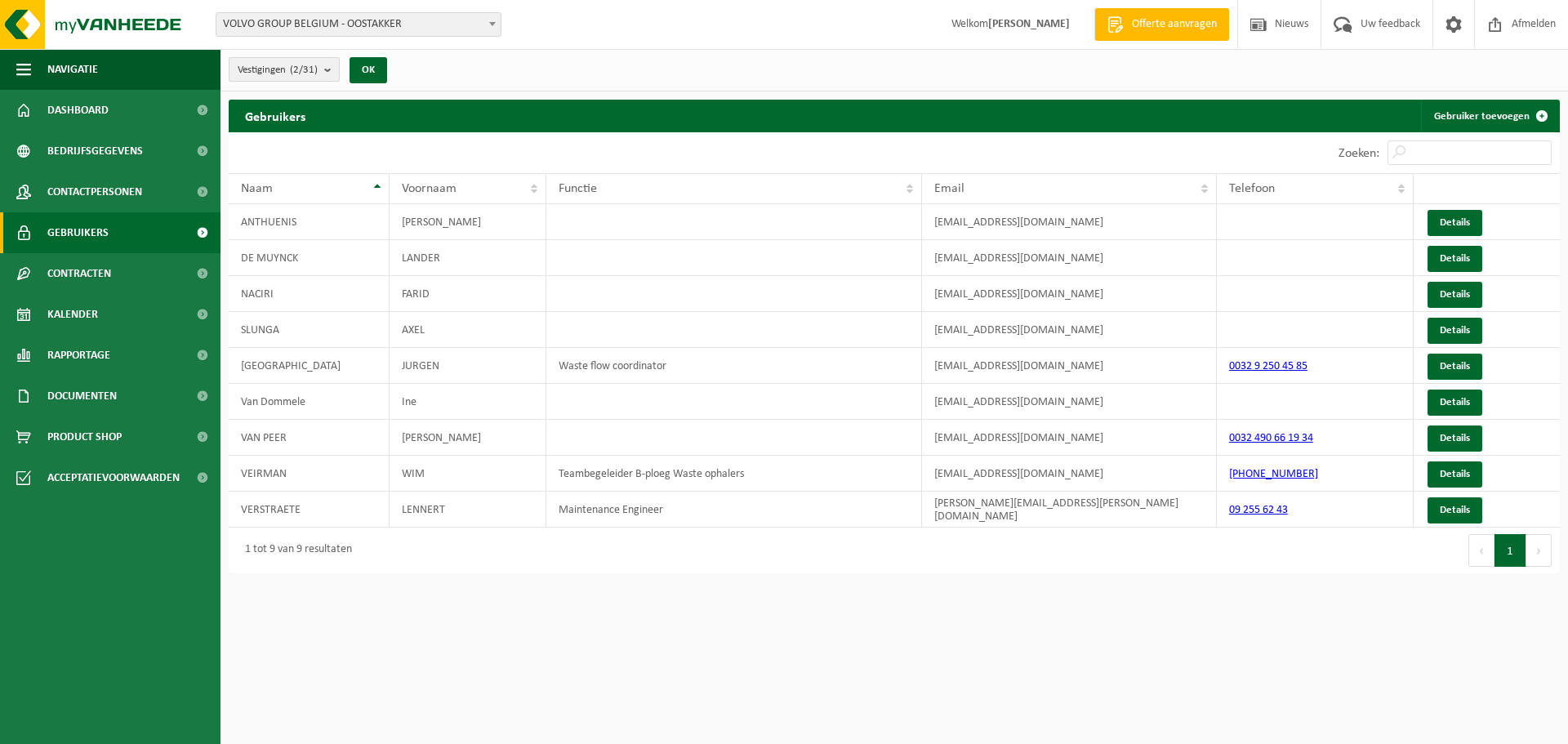
click at [336, 69] on b "submit" at bounding box center [331, 69] width 15 height 23
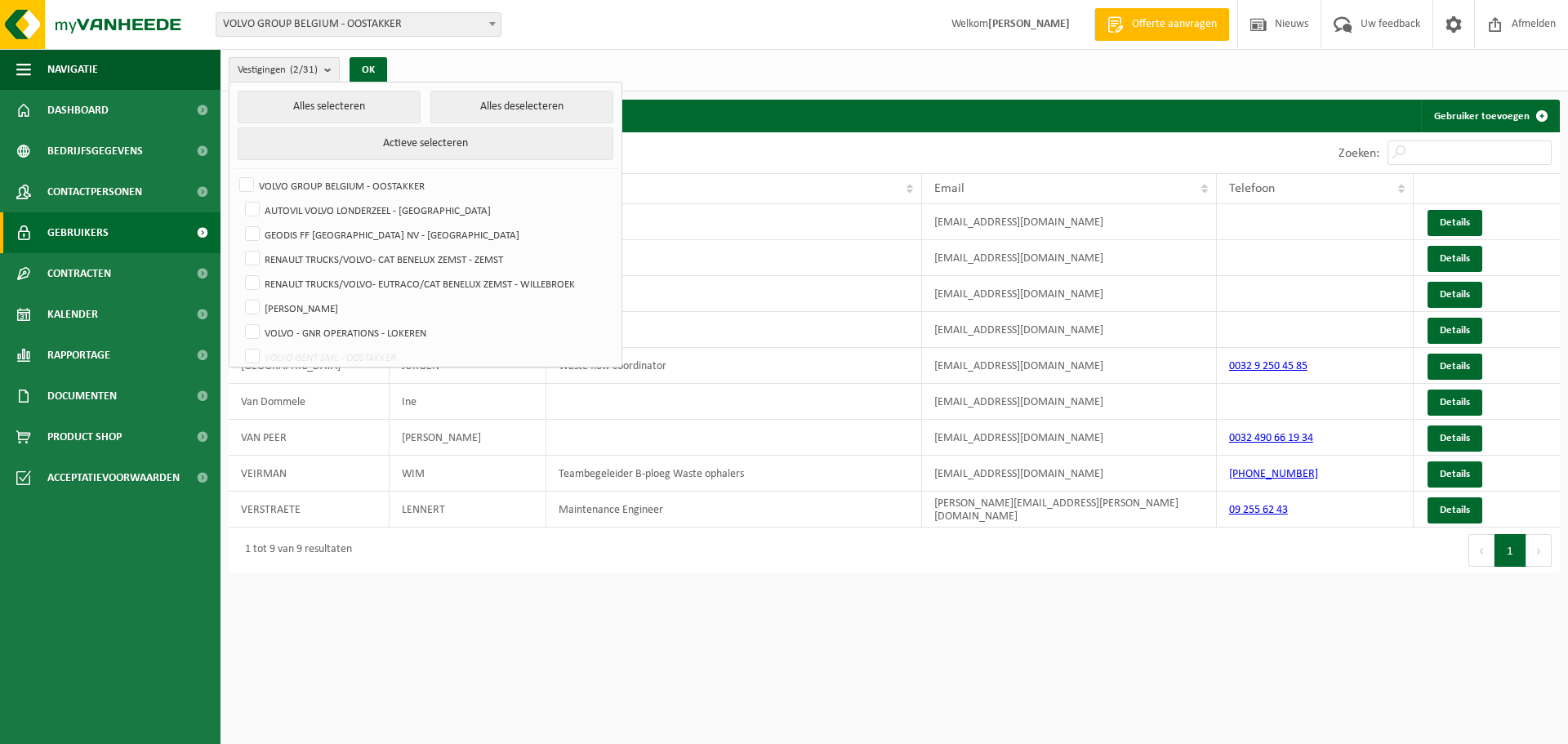
click at [540, 52] on div "Vestigingen (2/31) Alles selecteren Alles deselecteren Actieve selecteren VOLVO…" at bounding box center [894, 70] width 1348 height 42
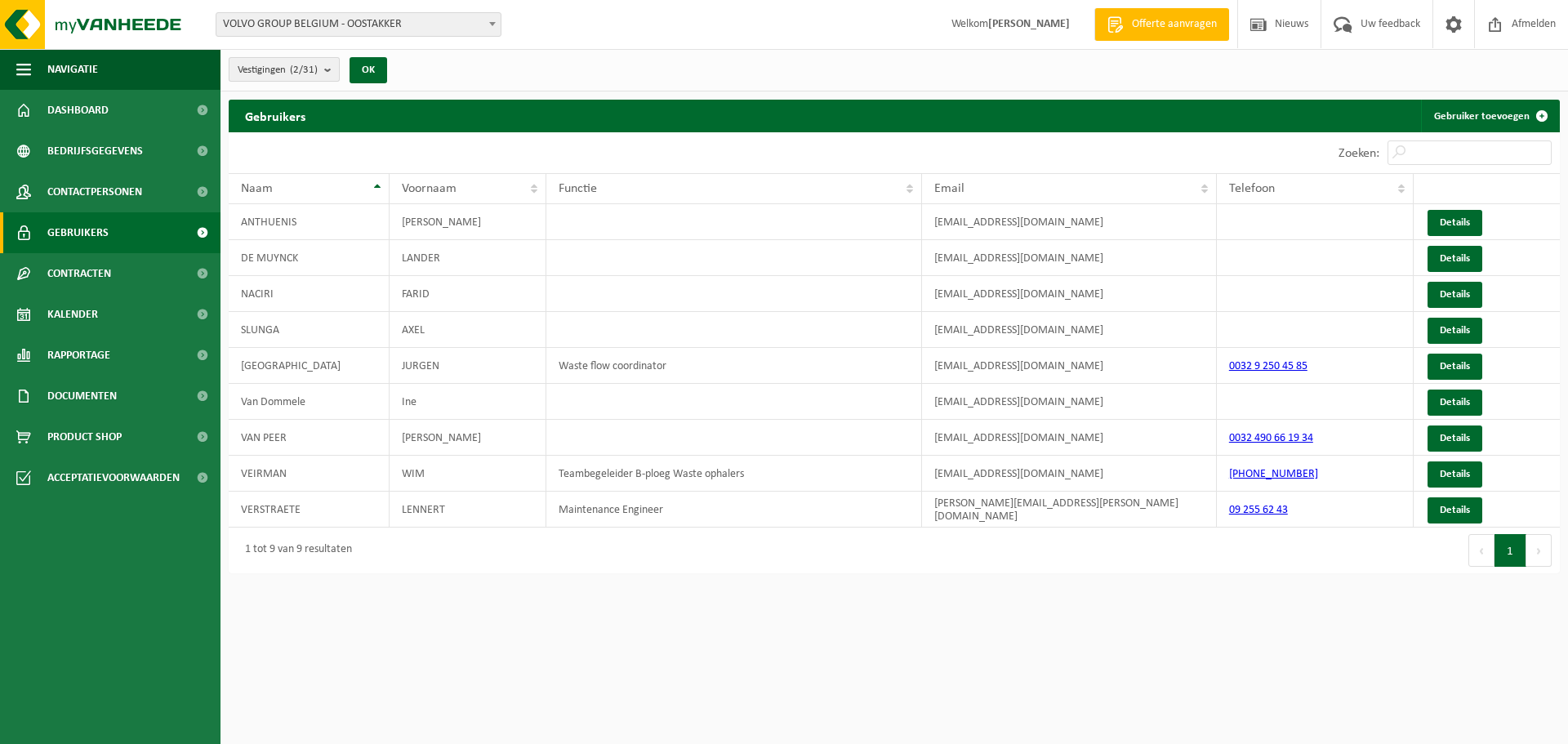
click at [328, 67] on b "submit" at bounding box center [331, 69] width 15 height 23
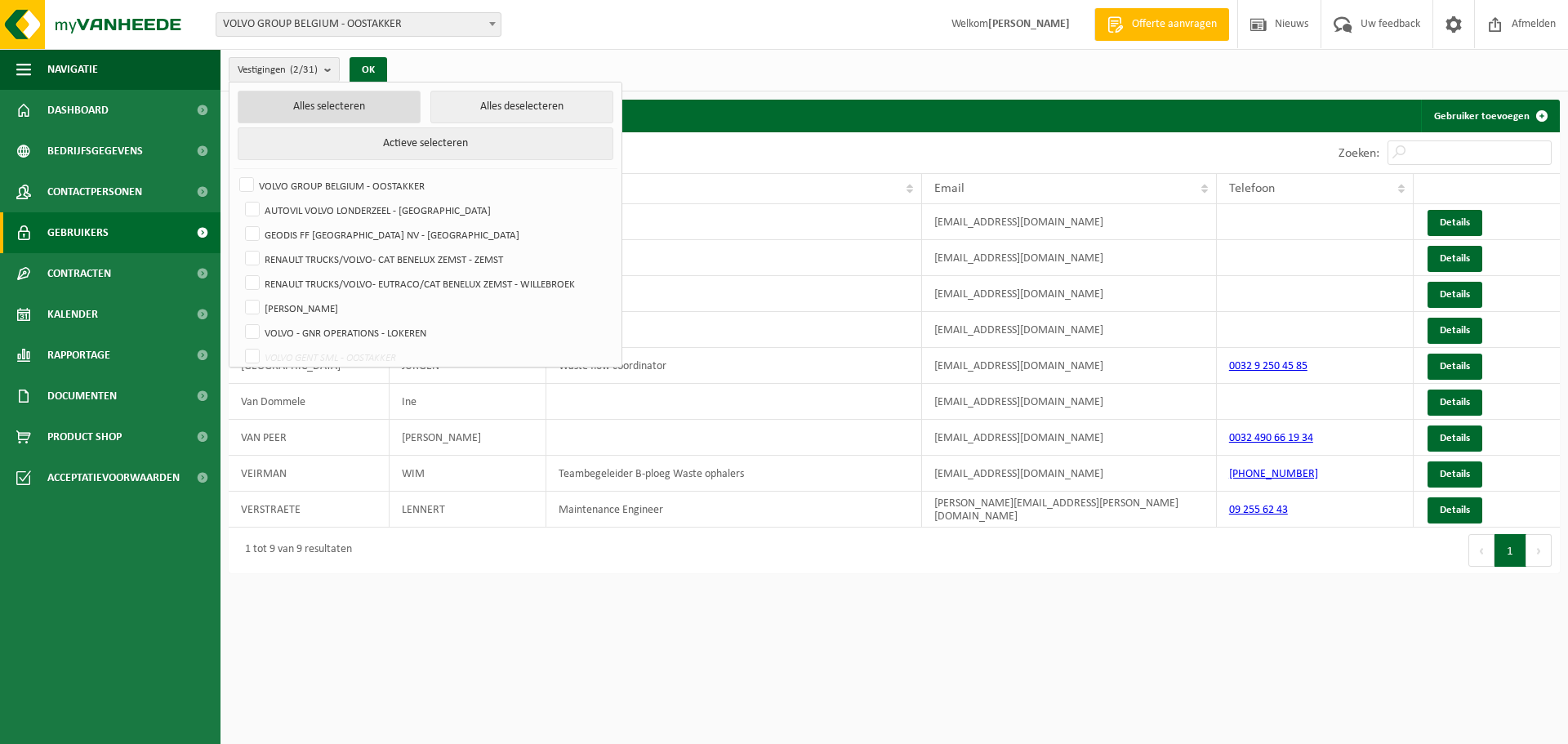
click at [288, 103] on button "Alles selecteren" at bounding box center [329, 107] width 183 height 32
checkbox input "true"
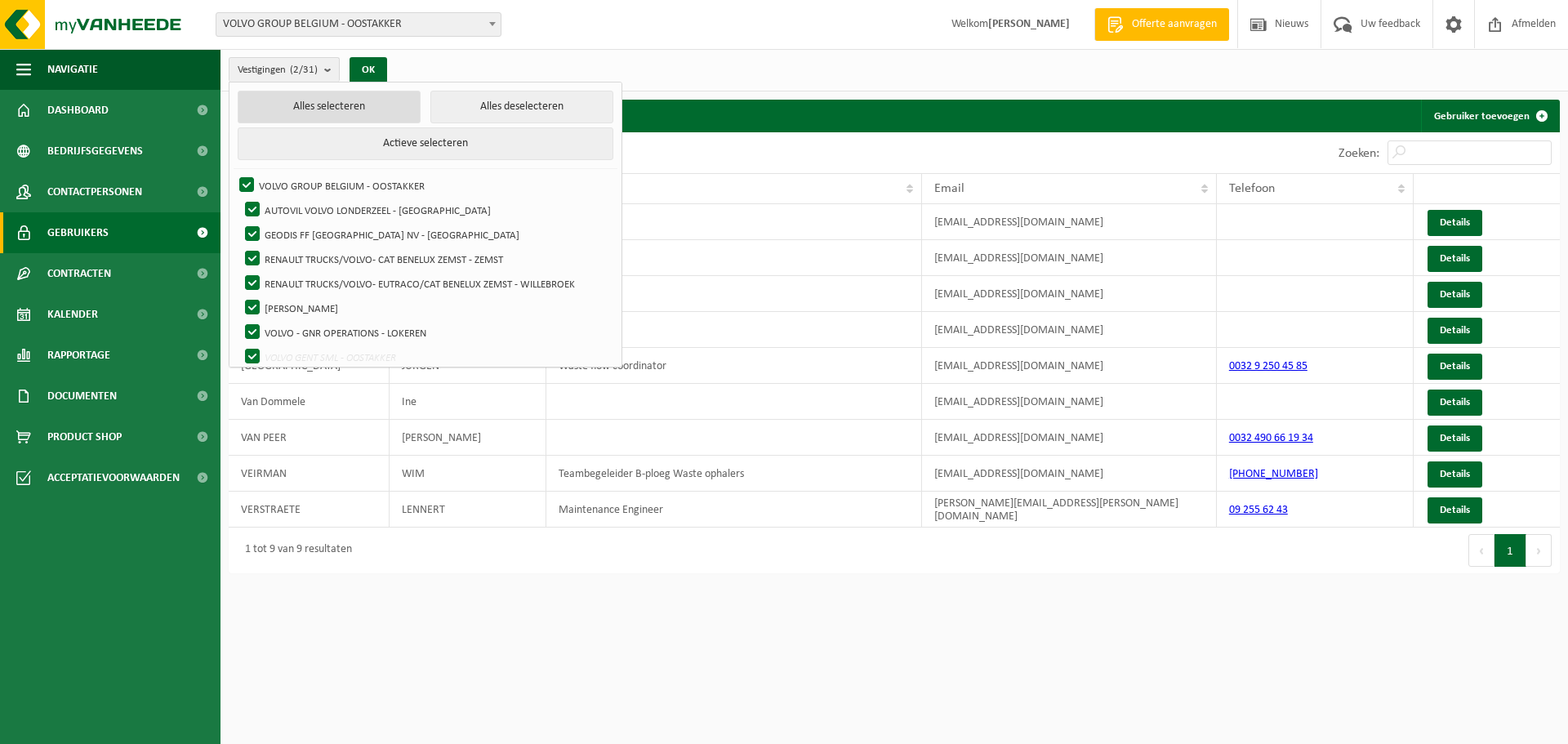
checkbox input "true"
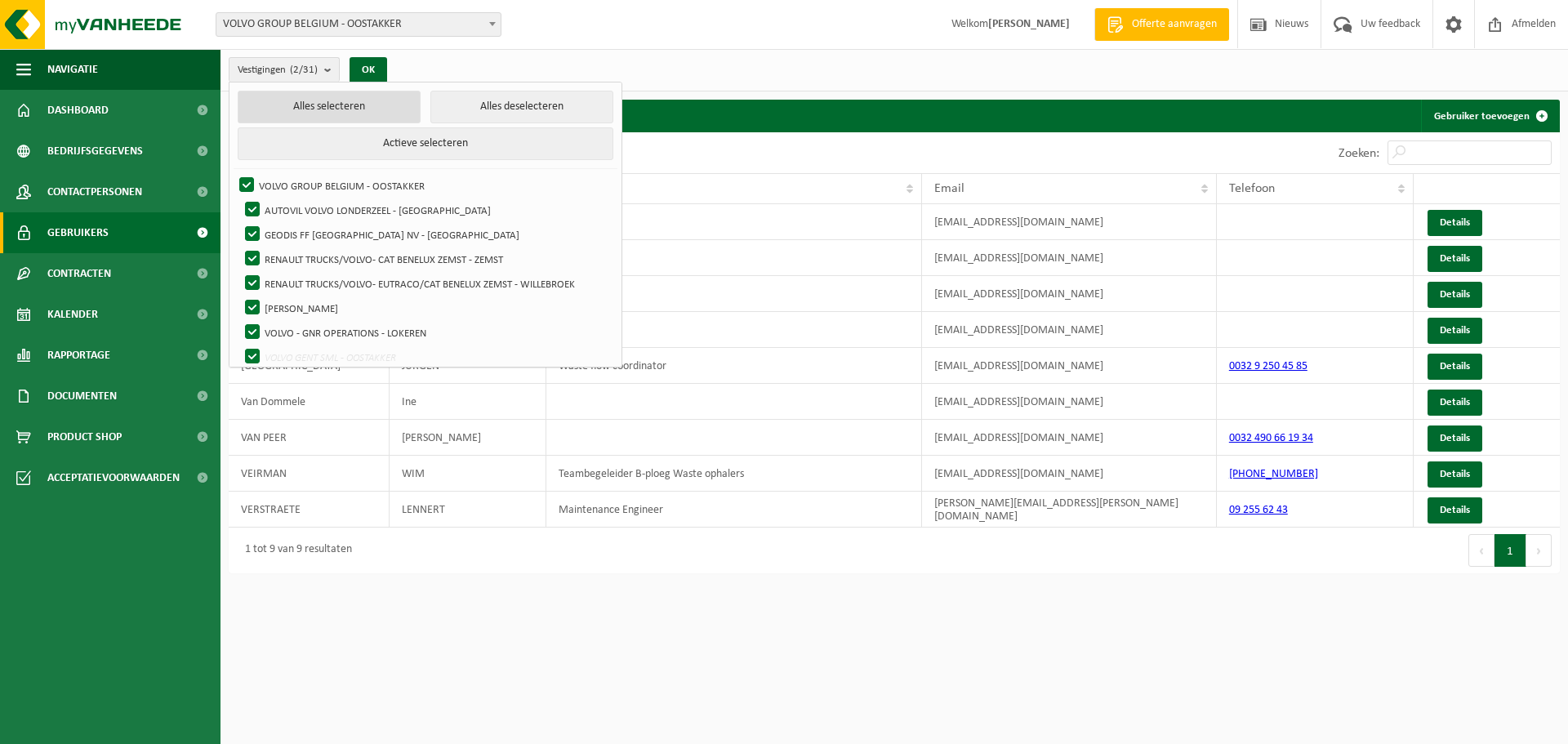
checkbox input "true"
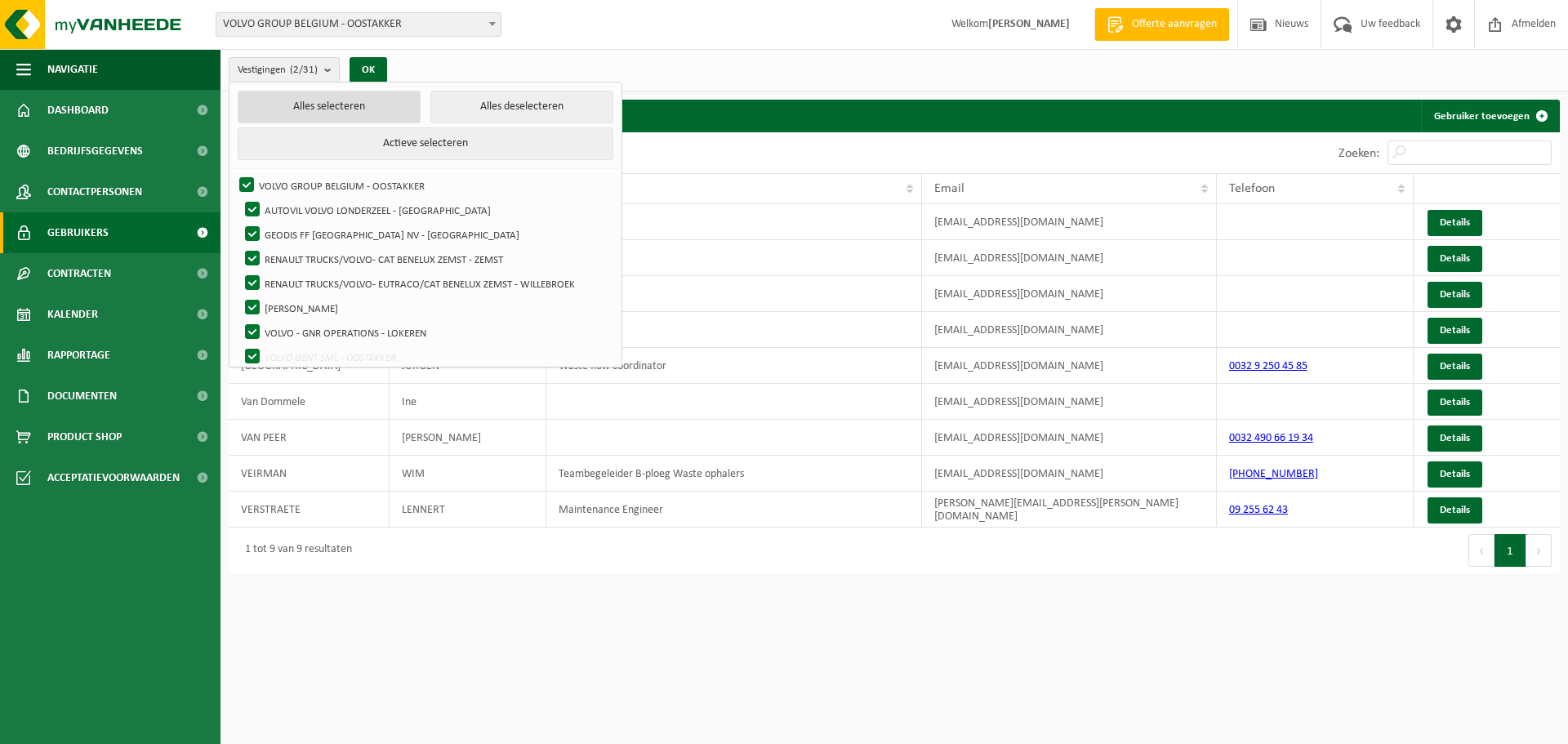
checkbox input "true"
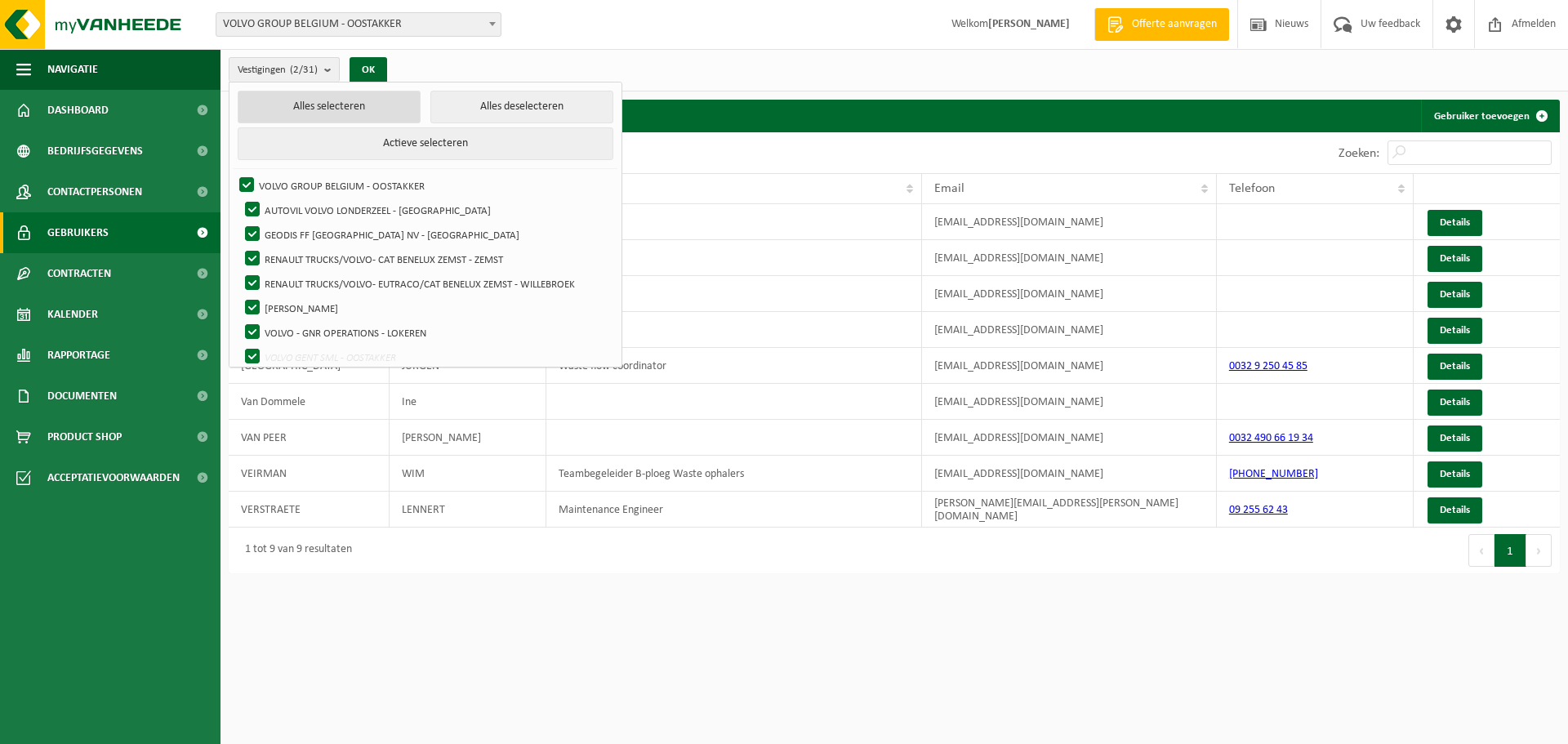
checkbox input "true"
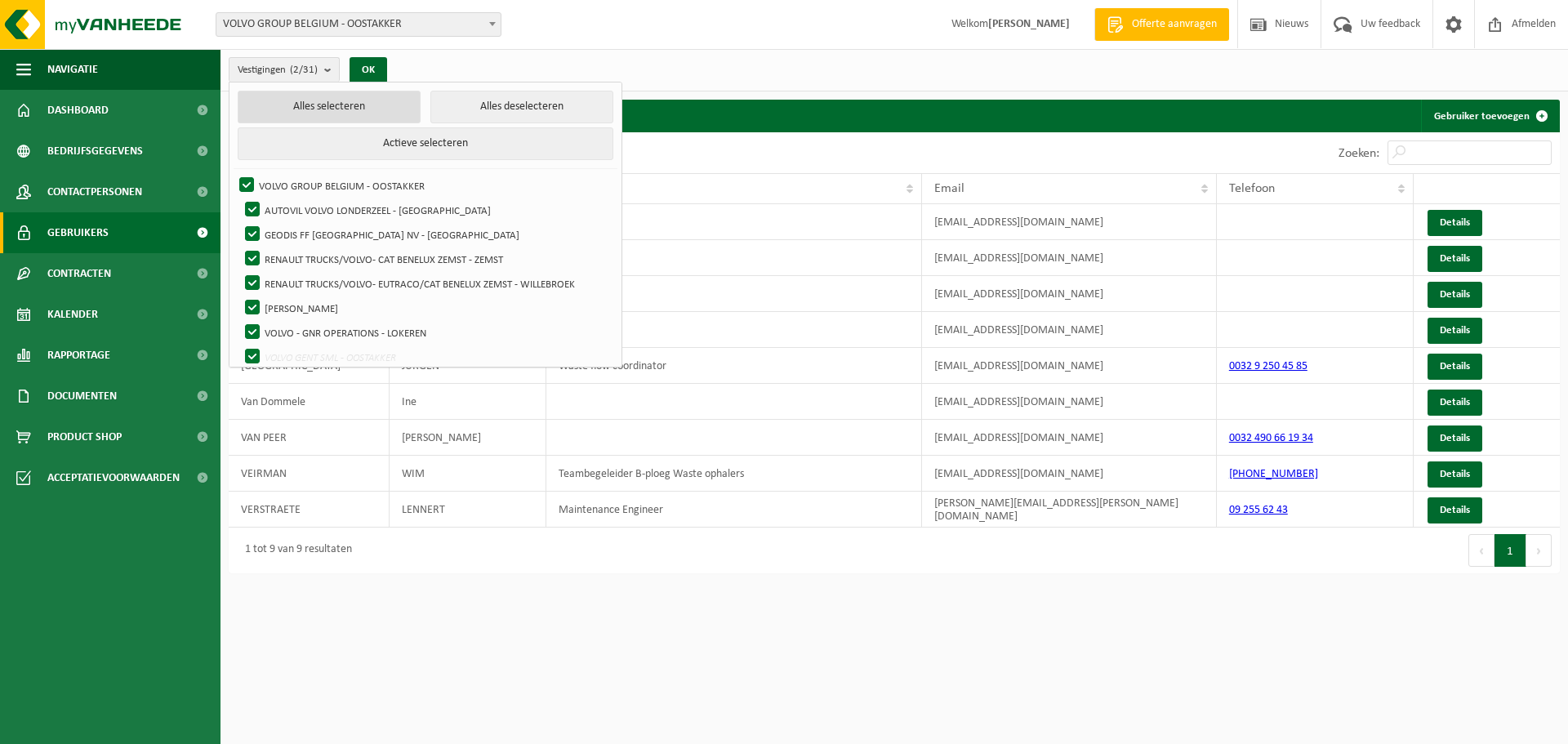
checkbox input "true"
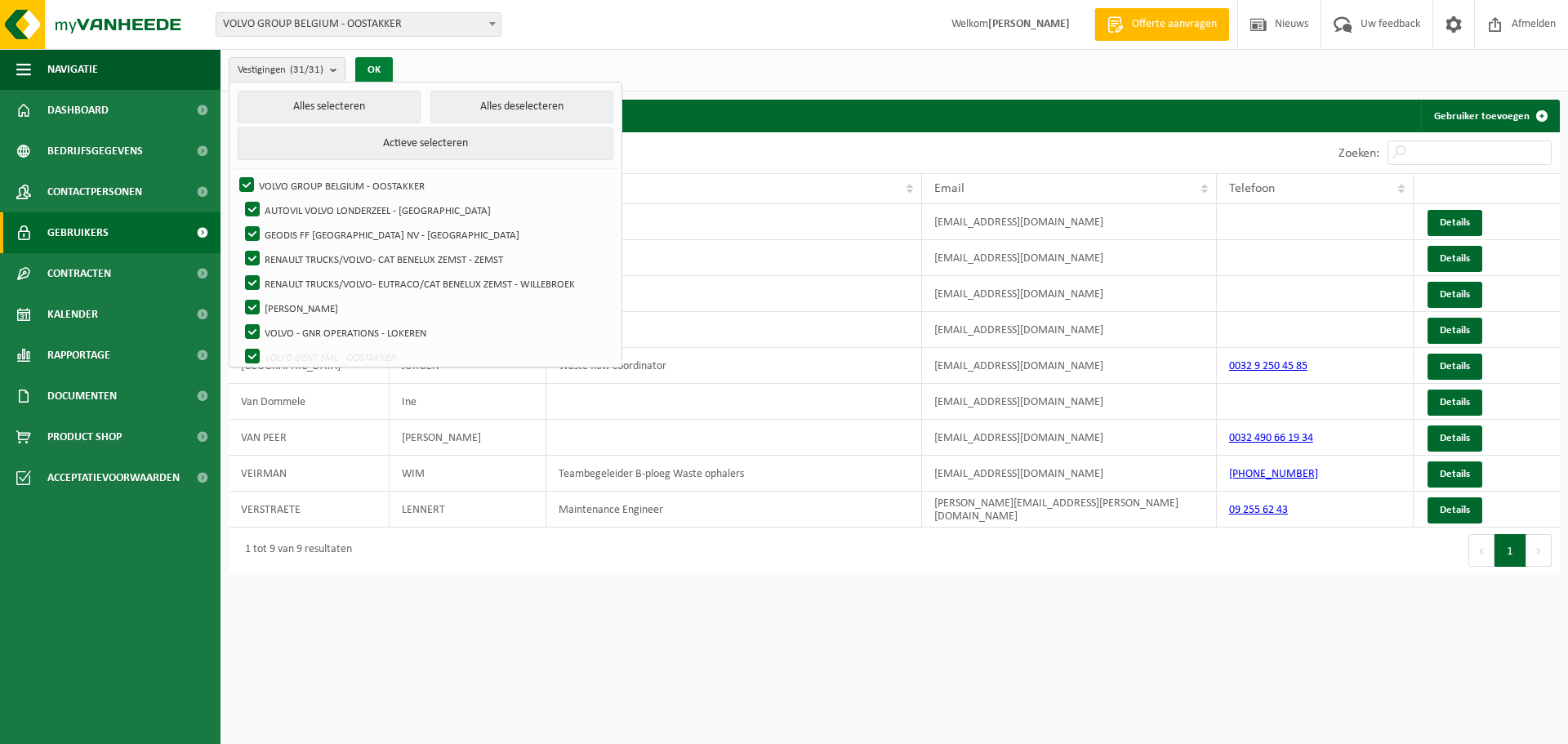
click at [373, 67] on button "OK" at bounding box center [374, 70] width 37 height 26
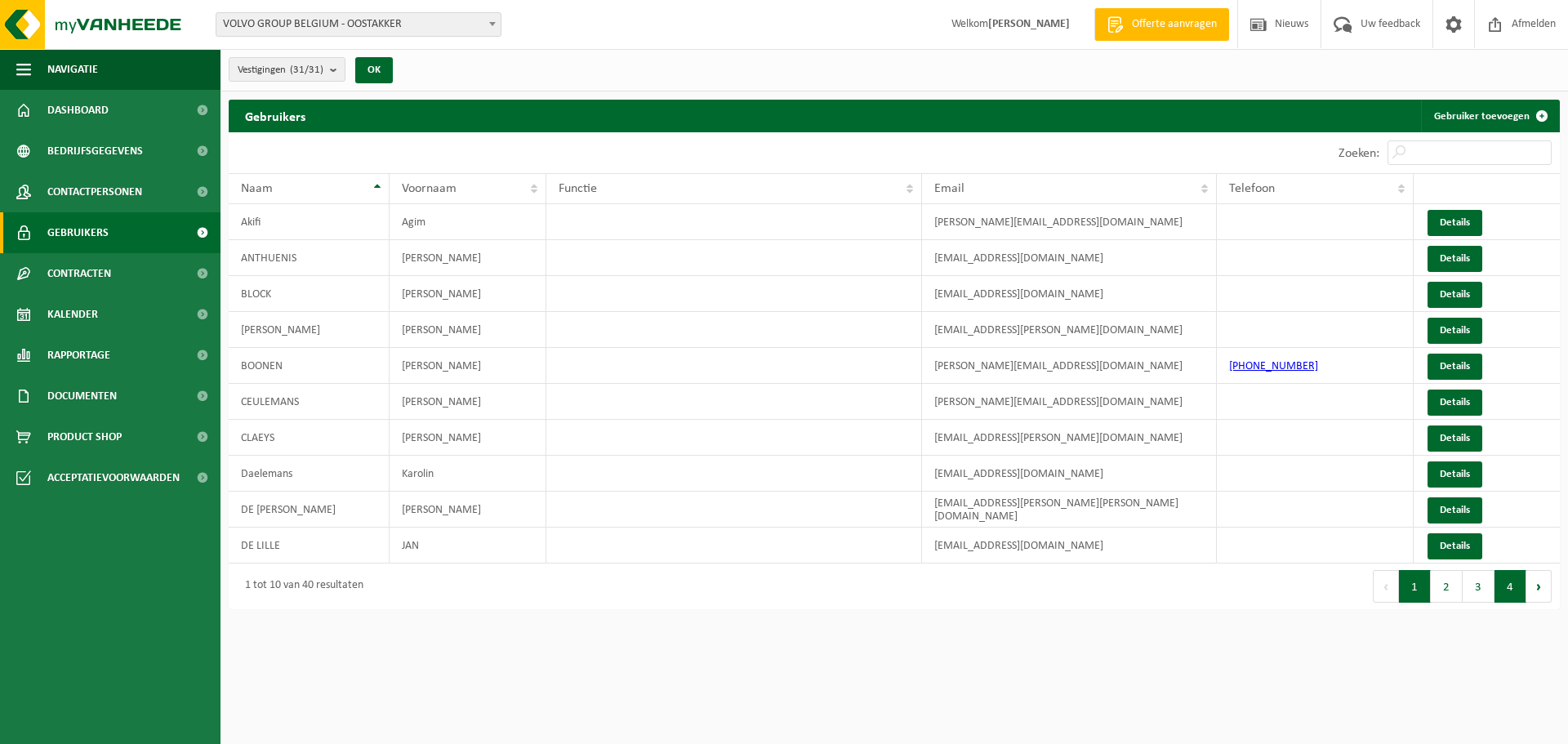
click at [1498, 587] on button "4" at bounding box center [1510, 585] width 32 height 32
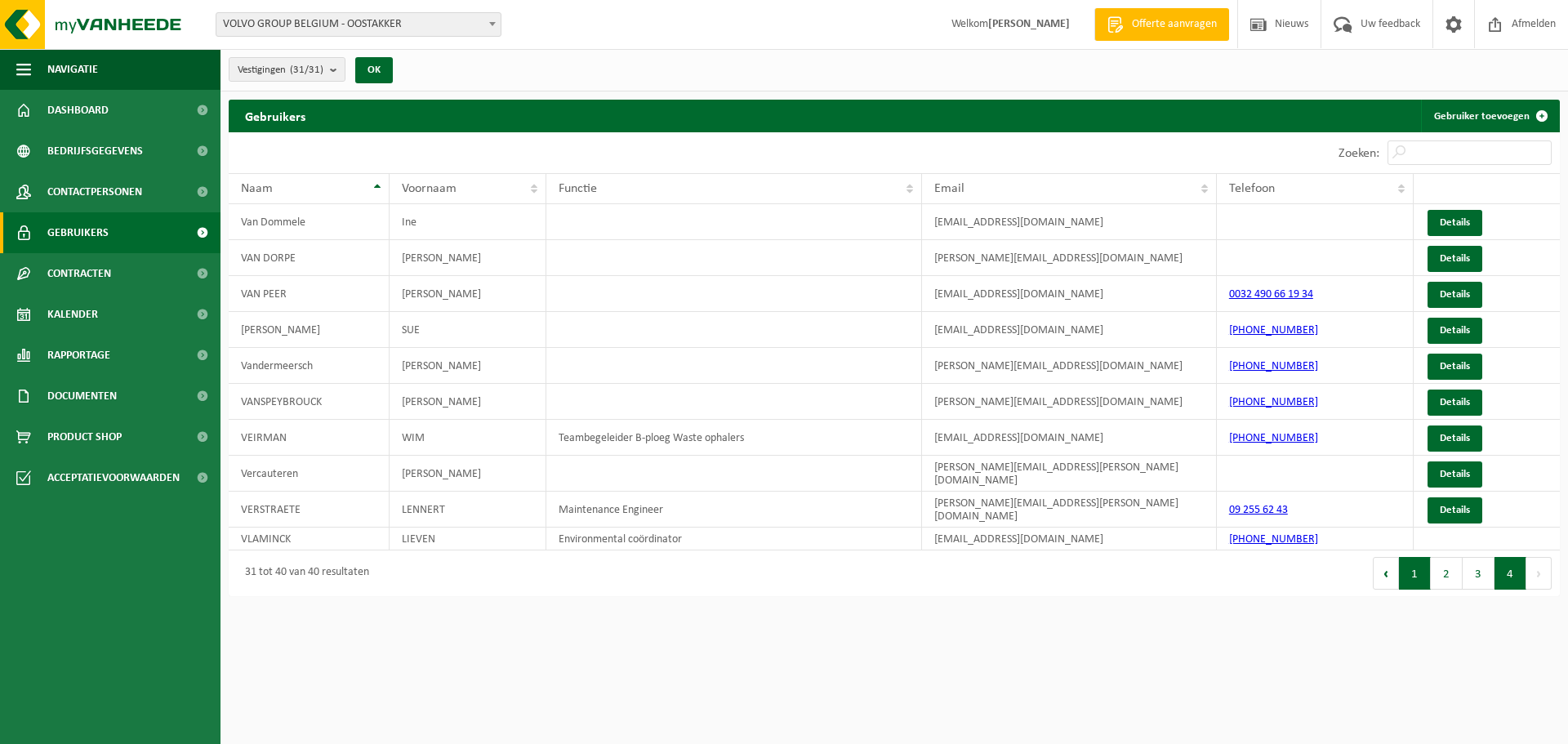
click at [1416, 575] on button "1" at bounding box center [1415, 573] width 32 height 32
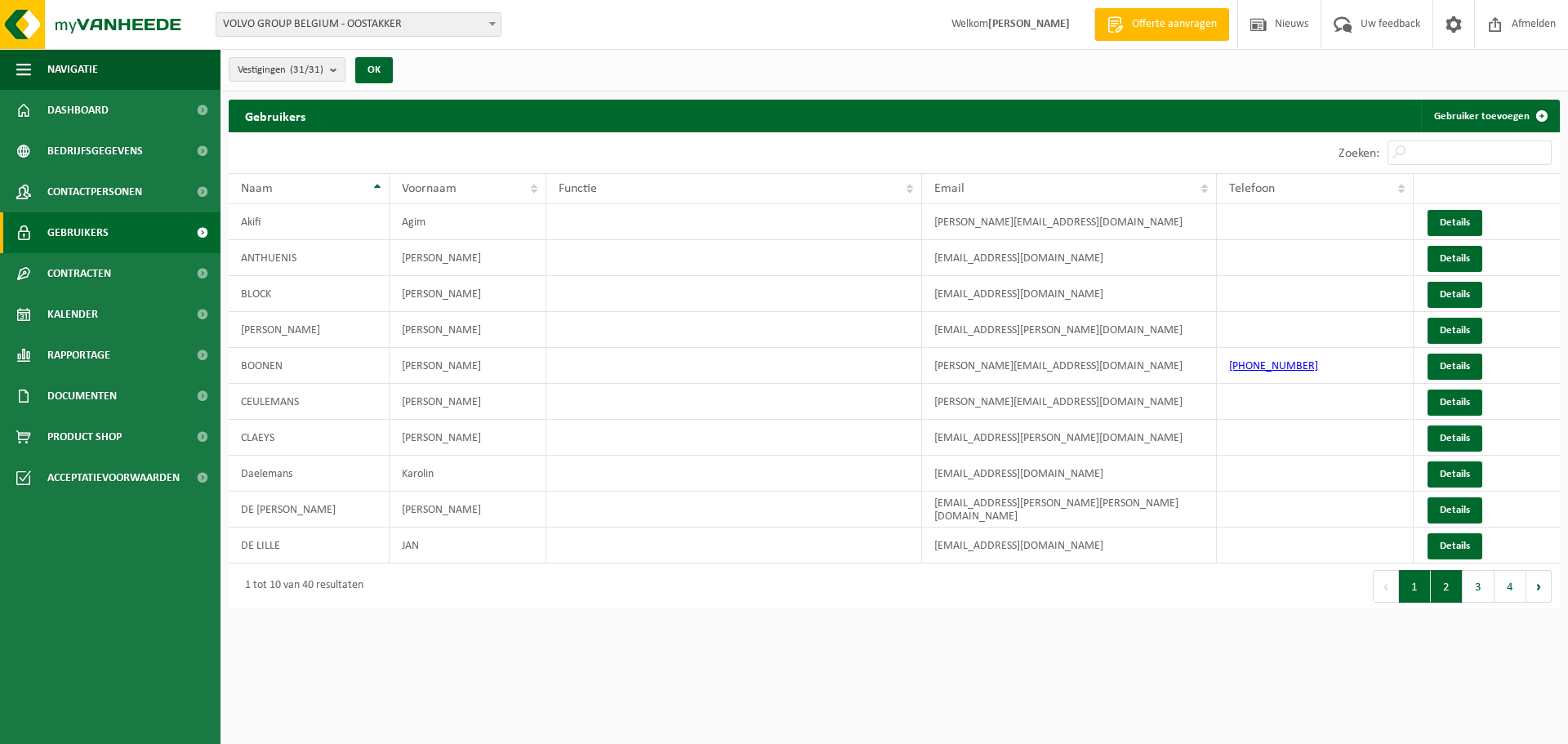
click at [1450, 590] on button "2" at bounding box center [1447, 585] width 32 height 32
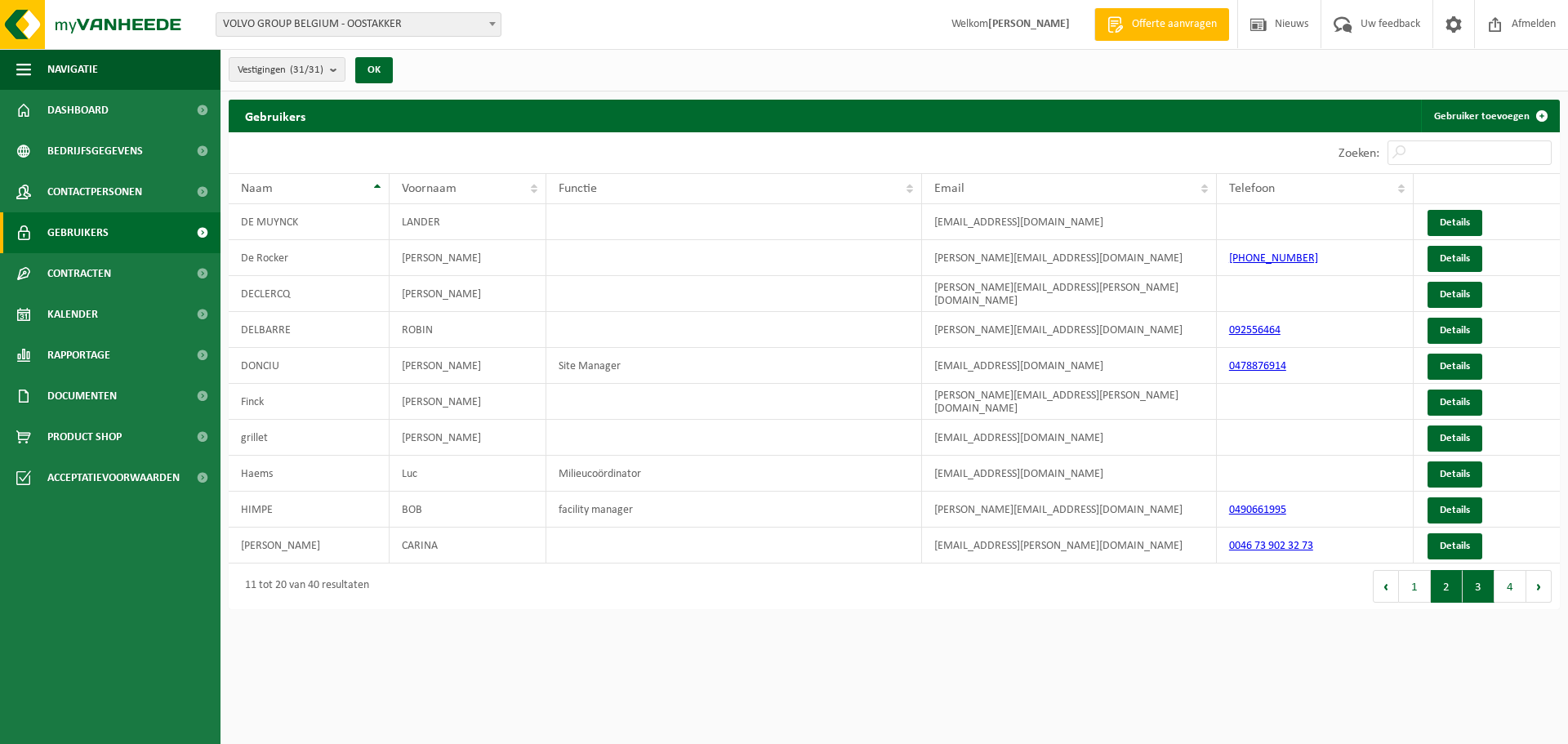
click at [1476, 587] on button "3" at bounding box center [1479, 585] width 32 height 32
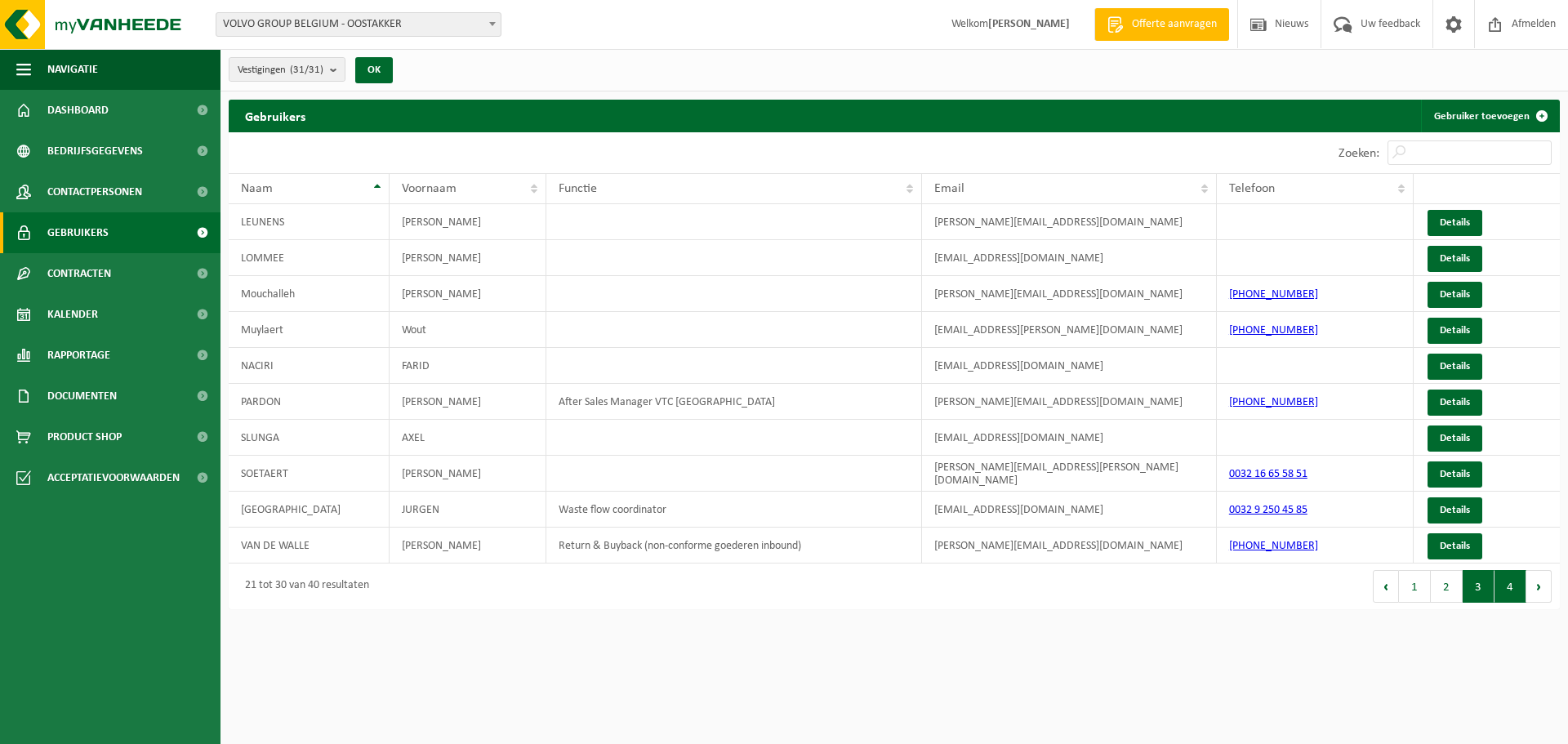
click at [1517, 592] on button "4" at bounding box center [1510, 585] width 32 height 32
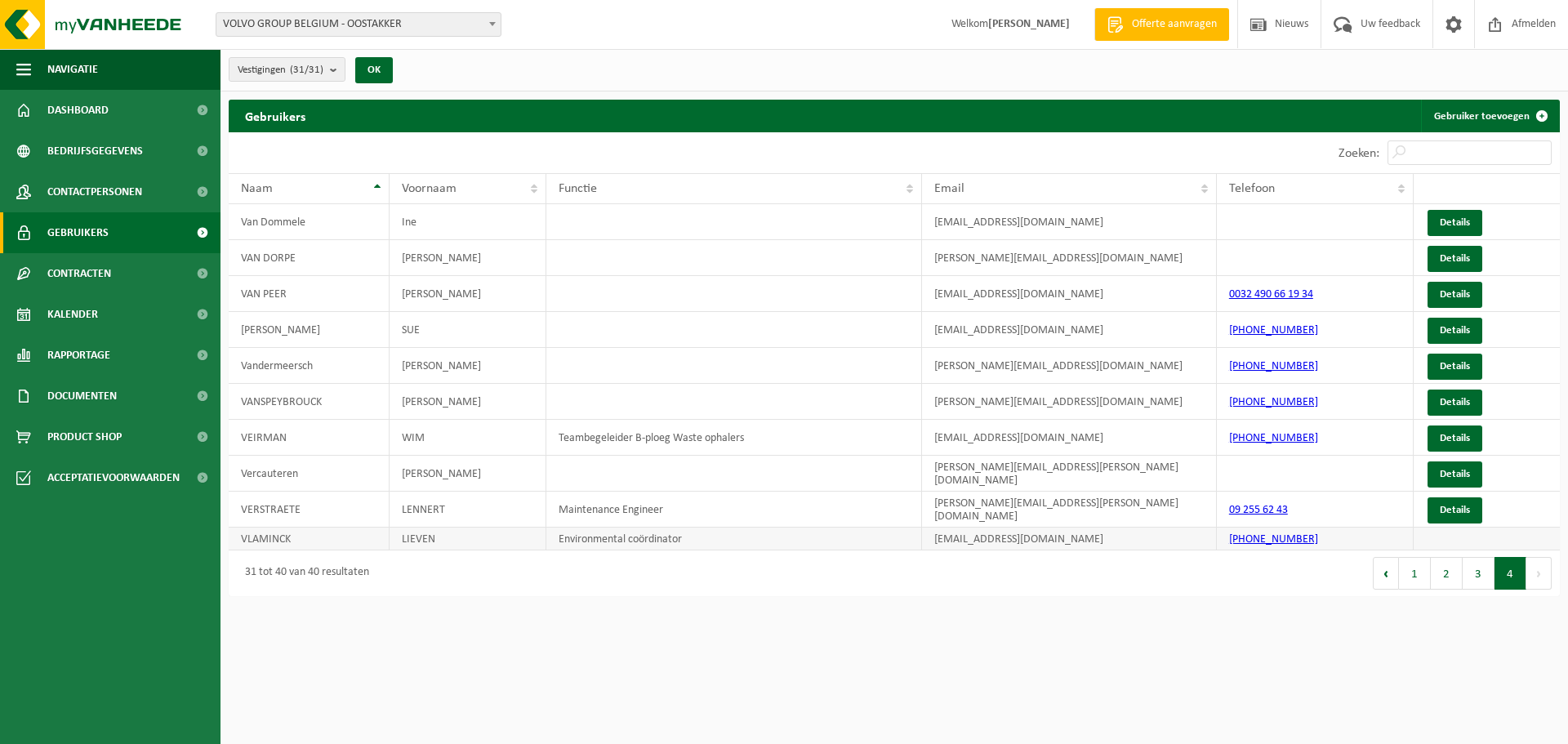
click at [1275, 535] on link "+32 9 250 45 10" at bounding box center [1273, 539] width 89 height 13
click at [336, 69] on b "submit" at bounding box center [337, 69] width 15 height 23
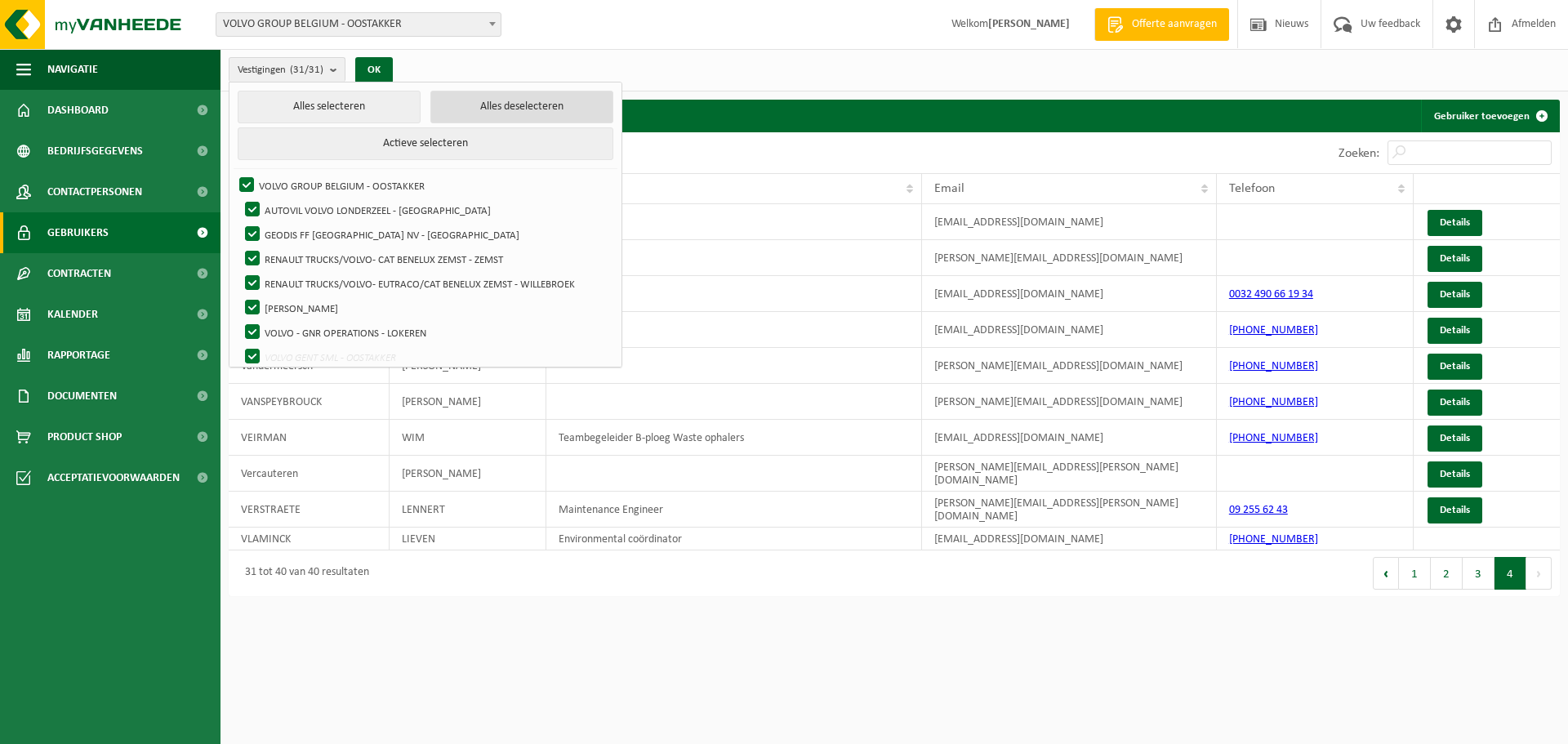
click at [491, 108] on button "Alles deselecteren" at bounding box center [522, 107] width 183 height 32
checkbox input "false"
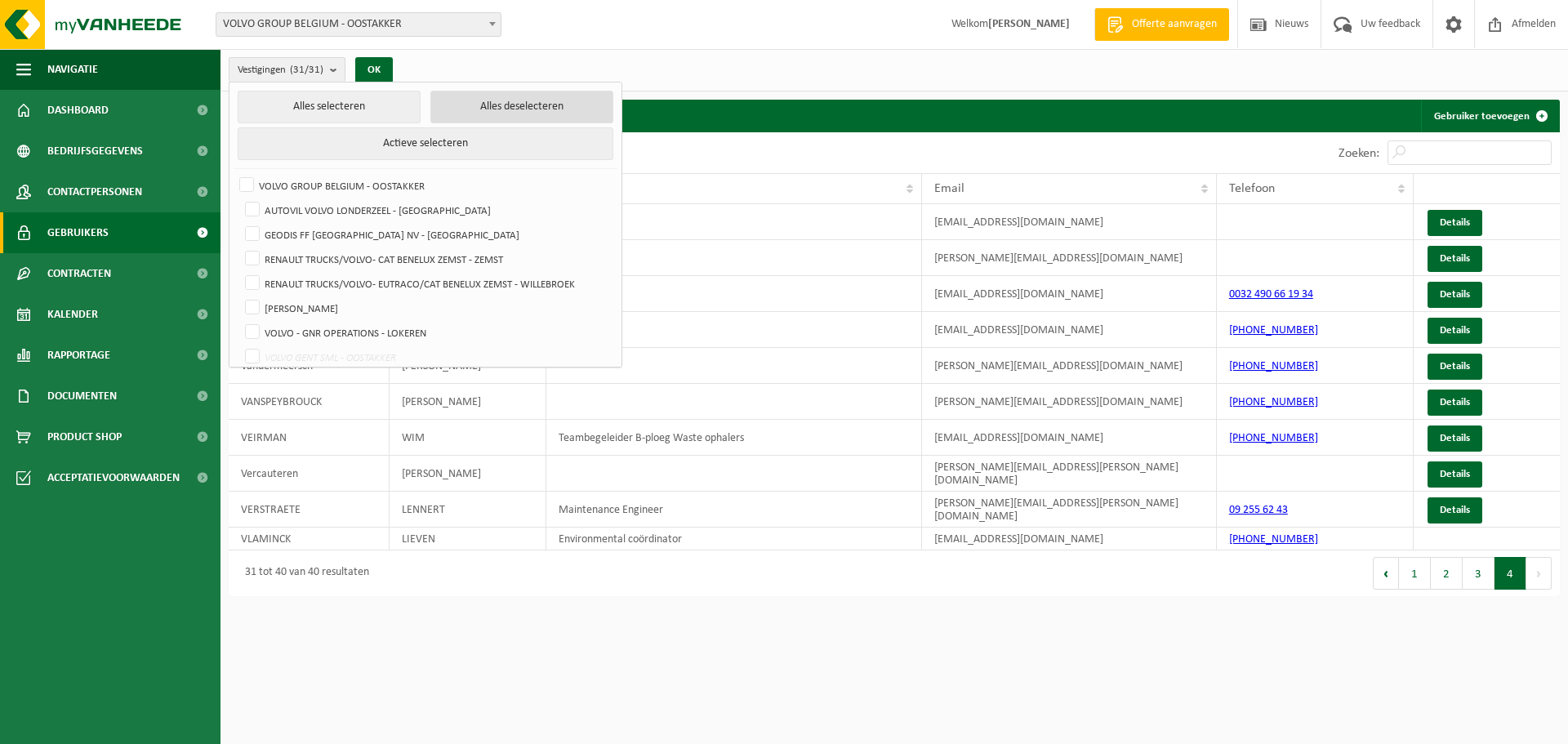
checkbox input "false"
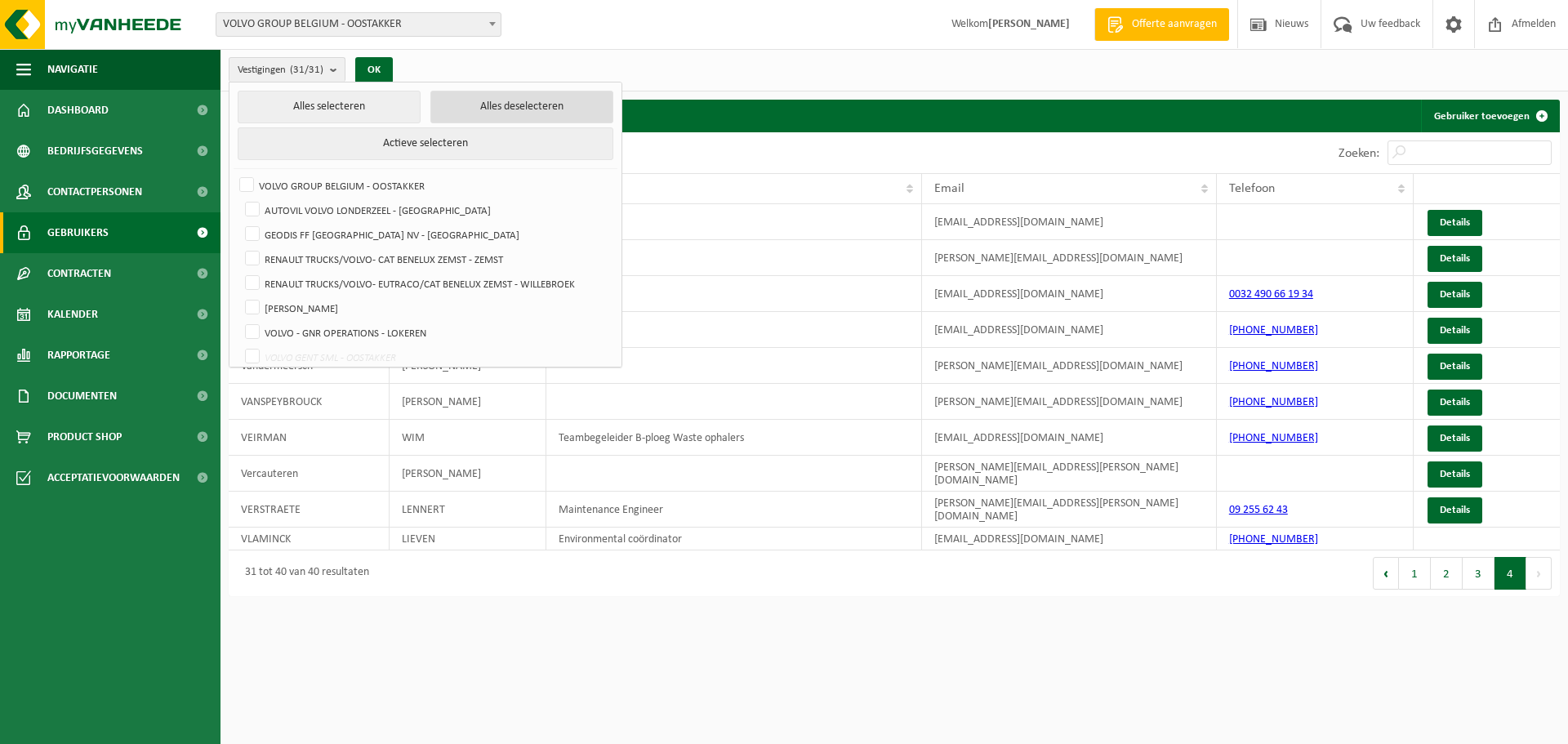
checkbox input "false"
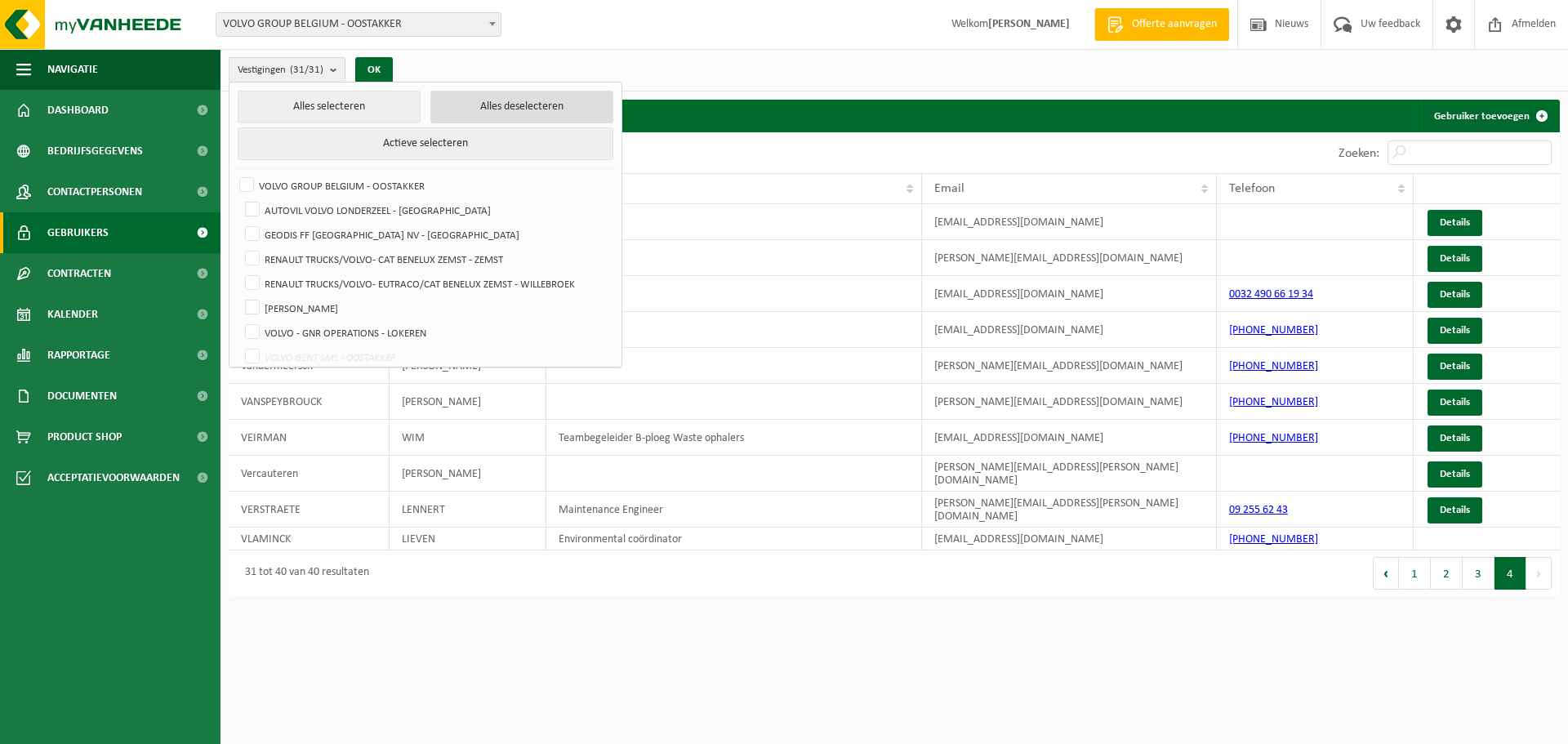
checkbox input "false"
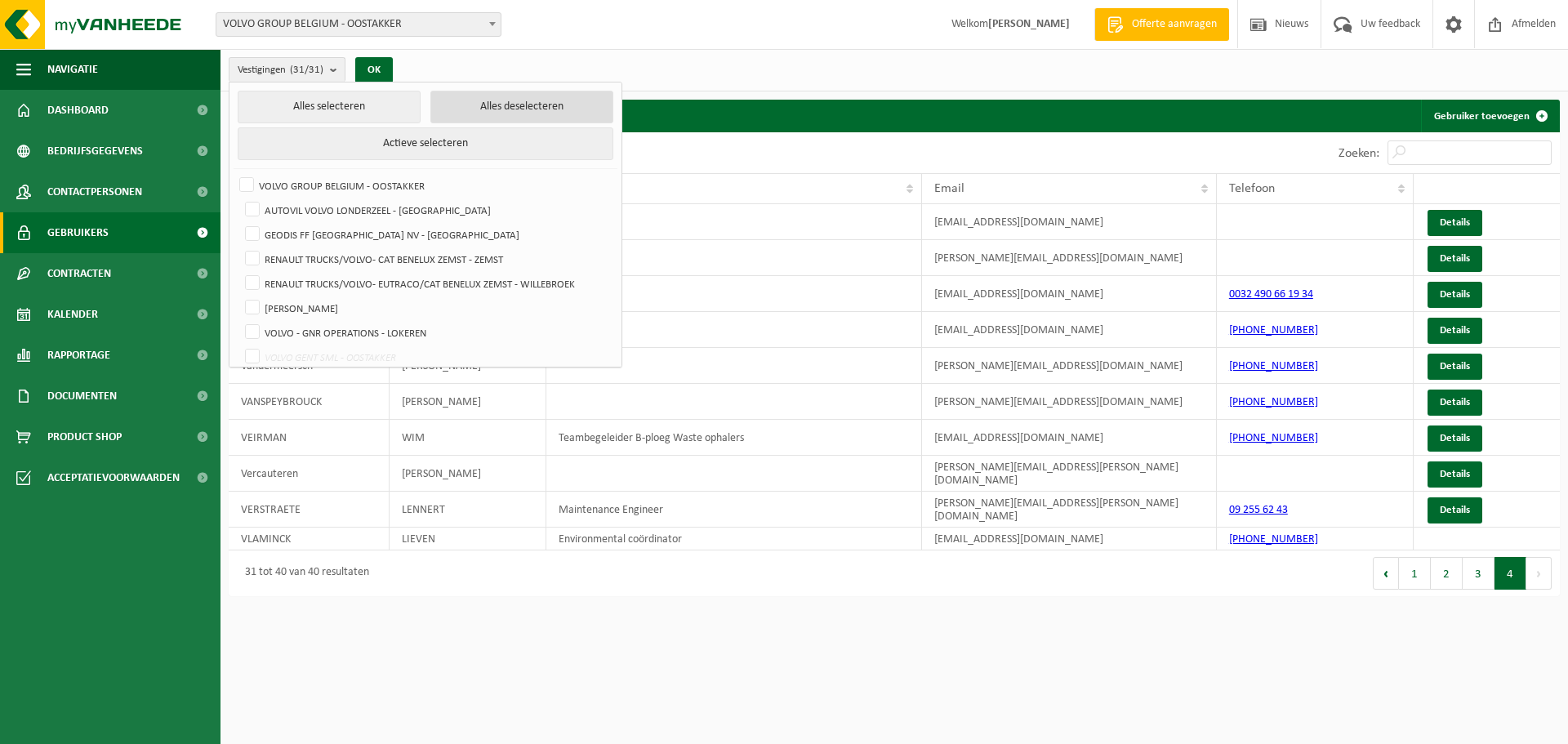
checkbox input "false"
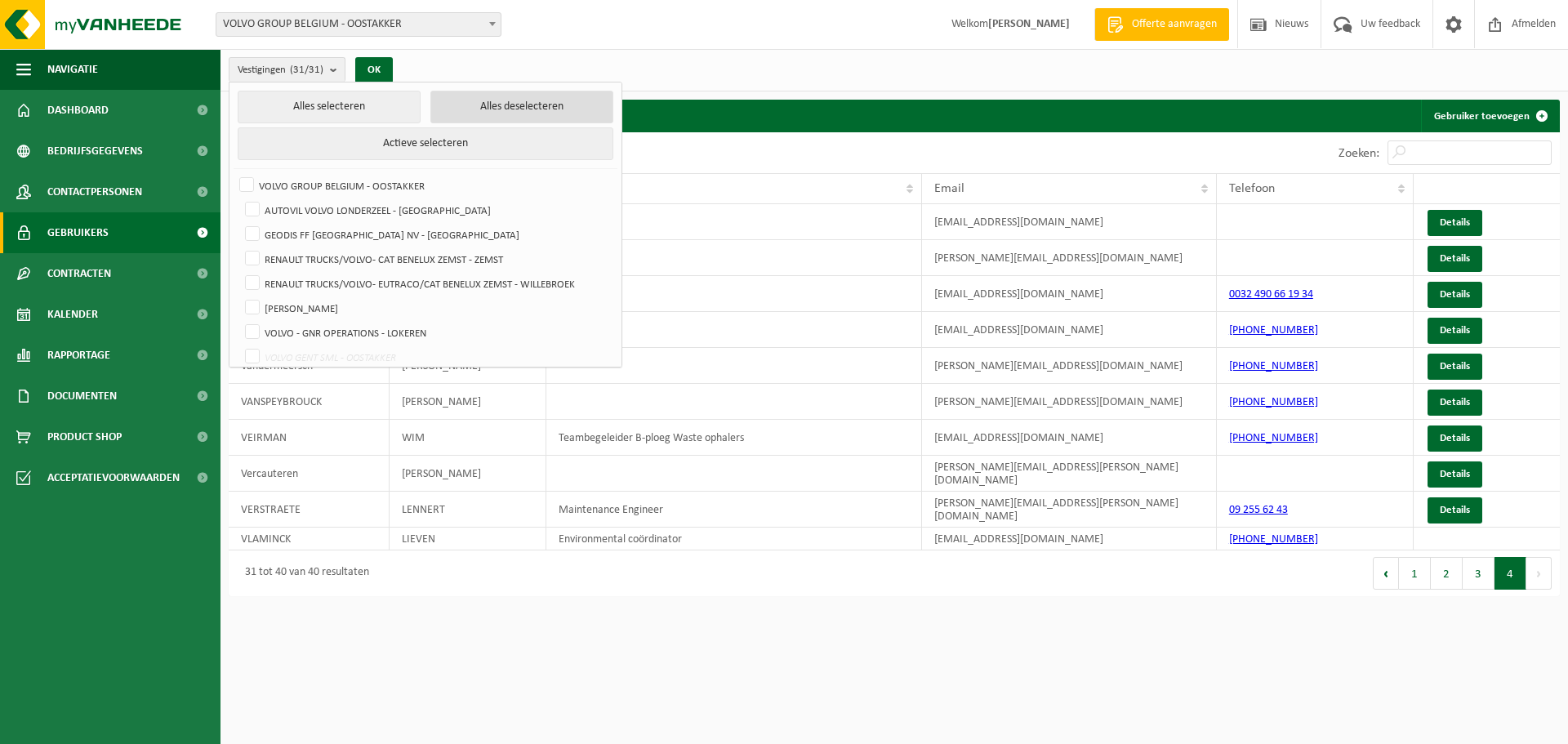
checkbox input "false"
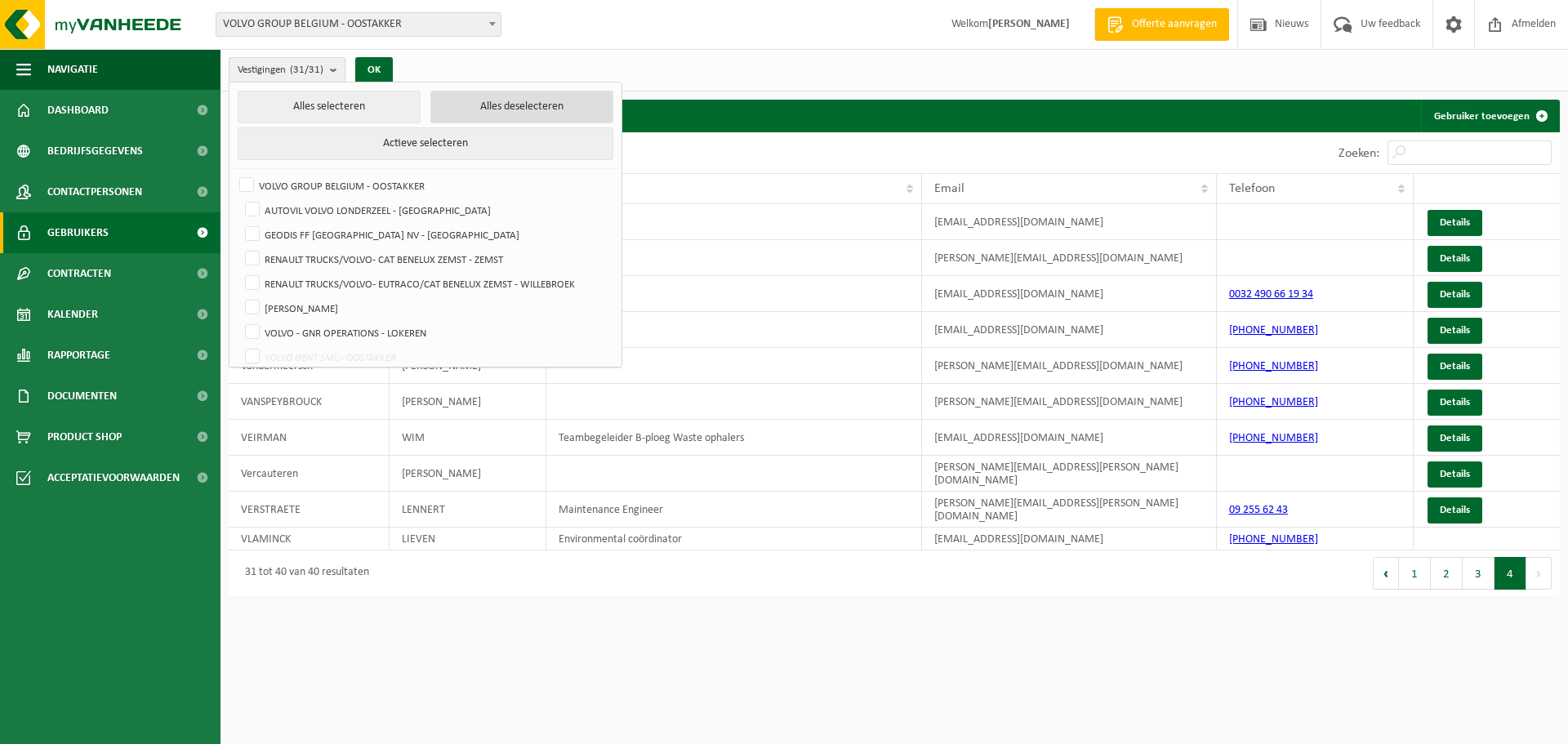
checkbox input "false"
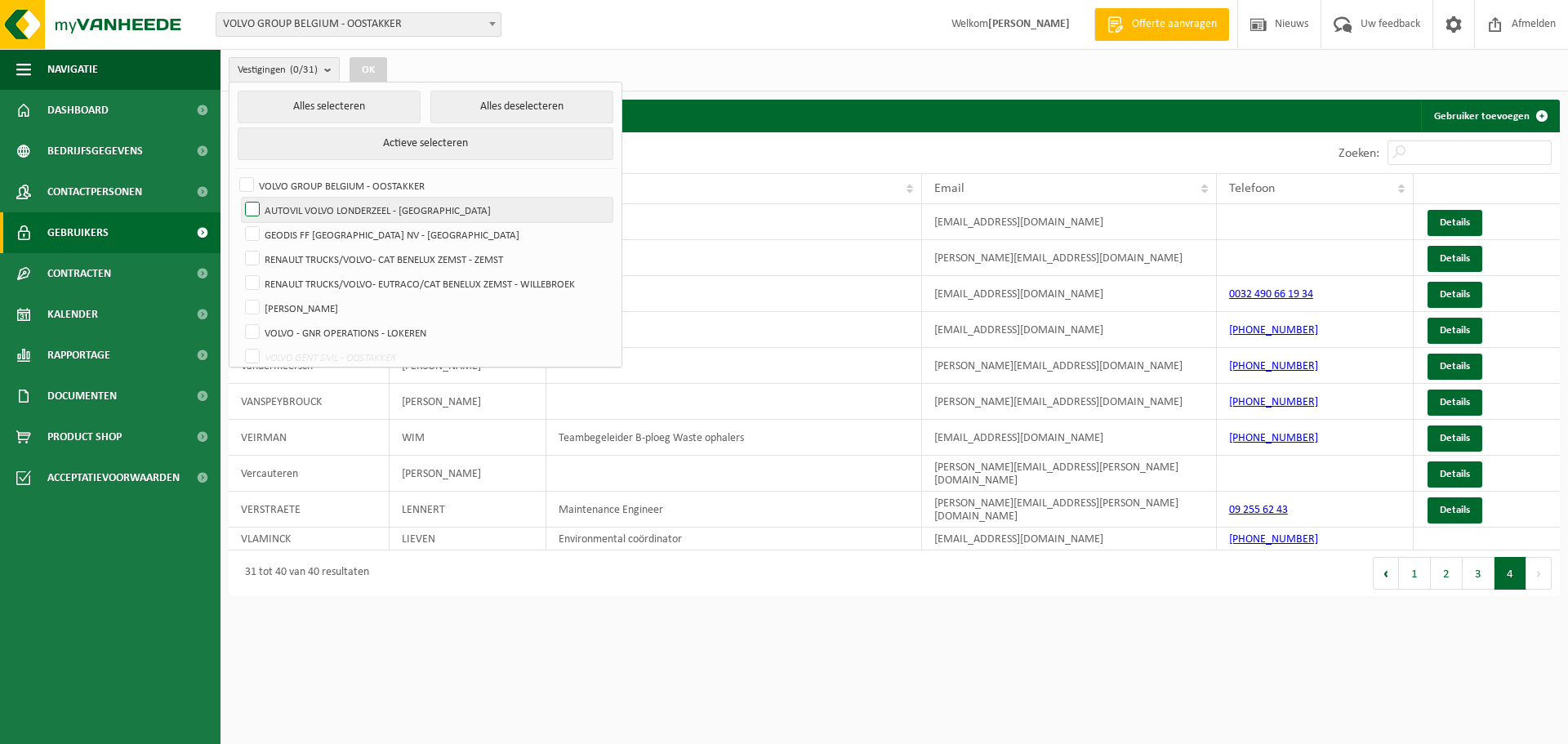
scroll to position [81, 0]
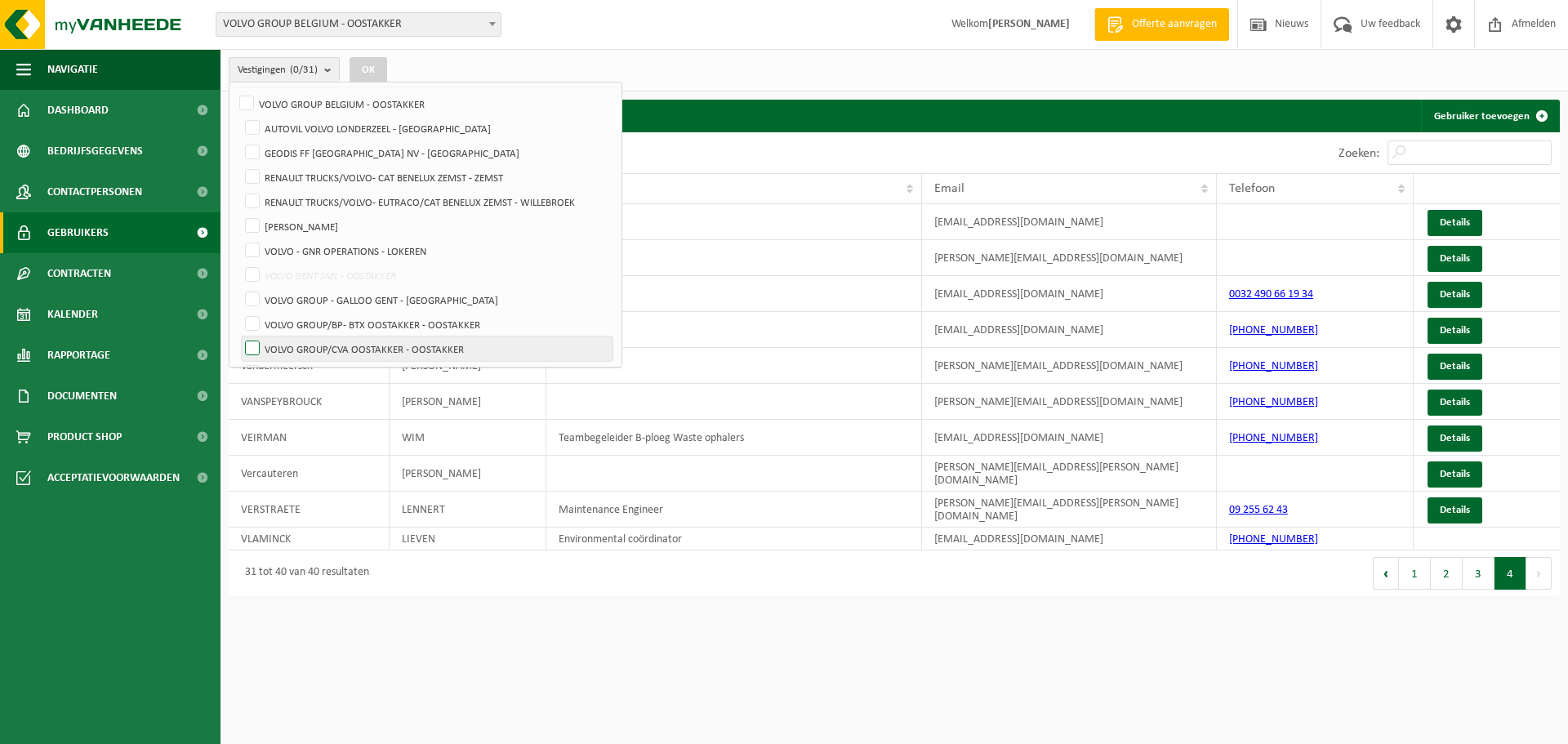
click at [419, 347] on label "VOLVO GROUP/CVA OOSTAKKER - OOSTAKKER" at bounding box center [427, 349] width 371 height 24
click at [239, 337] on input "VOLVO GROUP/CVA OOSTAKKER - OOSTAKKER" at bounding box center [239, 336] width 1 height 1
checkbox input "true"
click at [416, 327] on label "VOLVO GROUP/BP- BTX OOSTAKKER - OOSTAKKER" at bounding box center [427, 324] width 371 height 24
click at [239, 312] on input "VOLVO GROUP/BP- BTX OOSTAKKER - OOSTAKKER" at bounding box center [239, 311] width 1 height 1
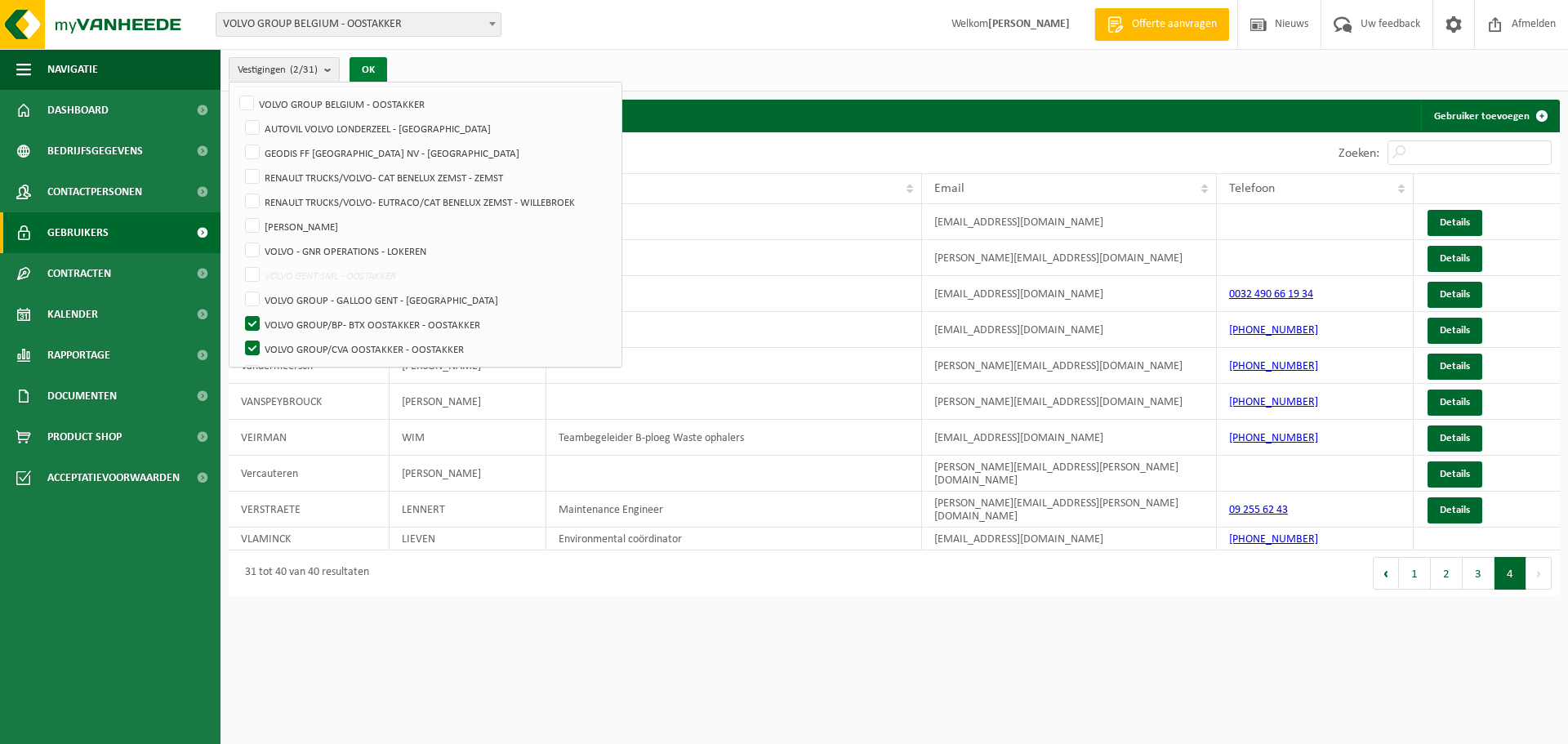
click at [366, 71] on button "OK" at bounding box center [368, 70] width 37 height 26
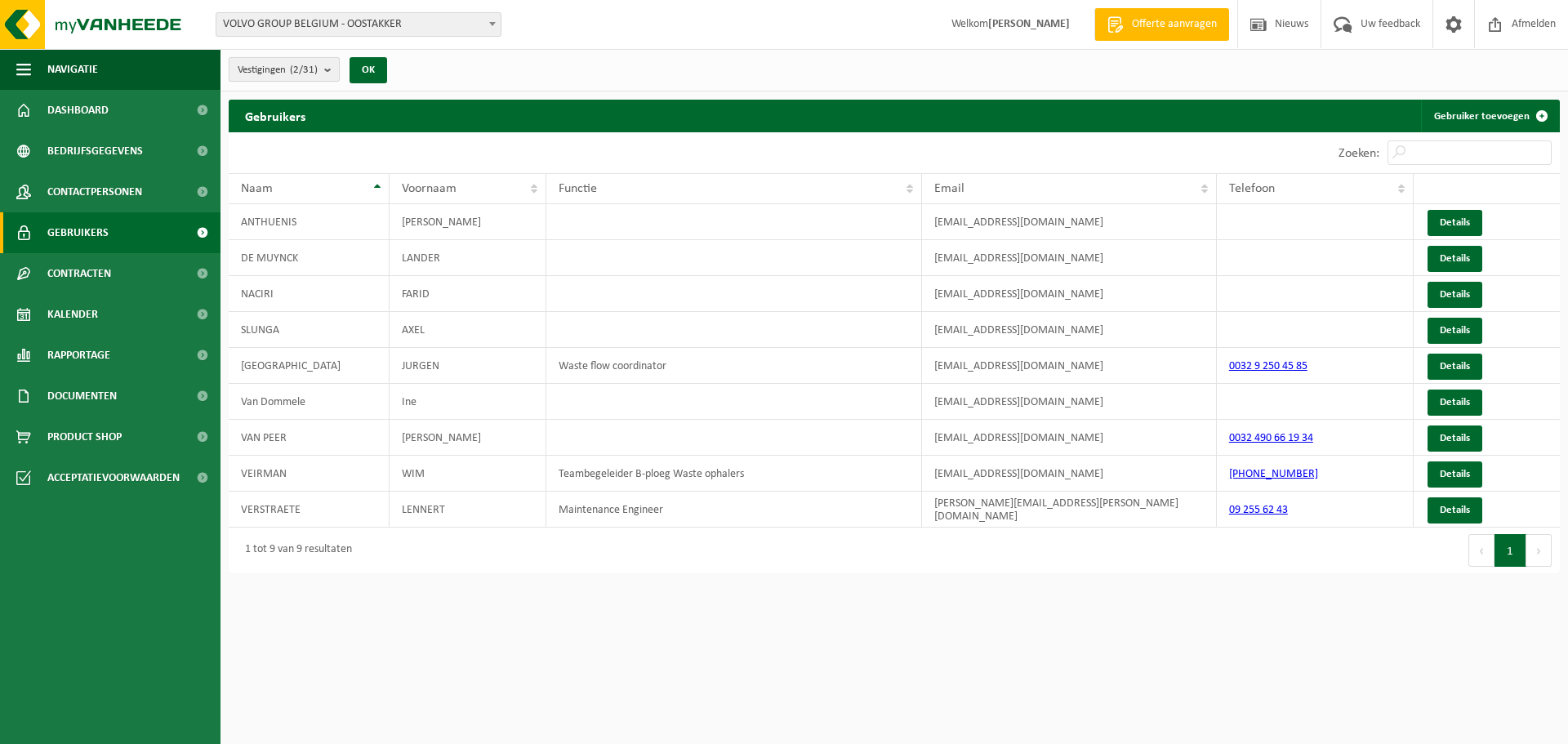
click at [327, 75] on b "submit" at bounding box center [331, 69] width 15 height 23
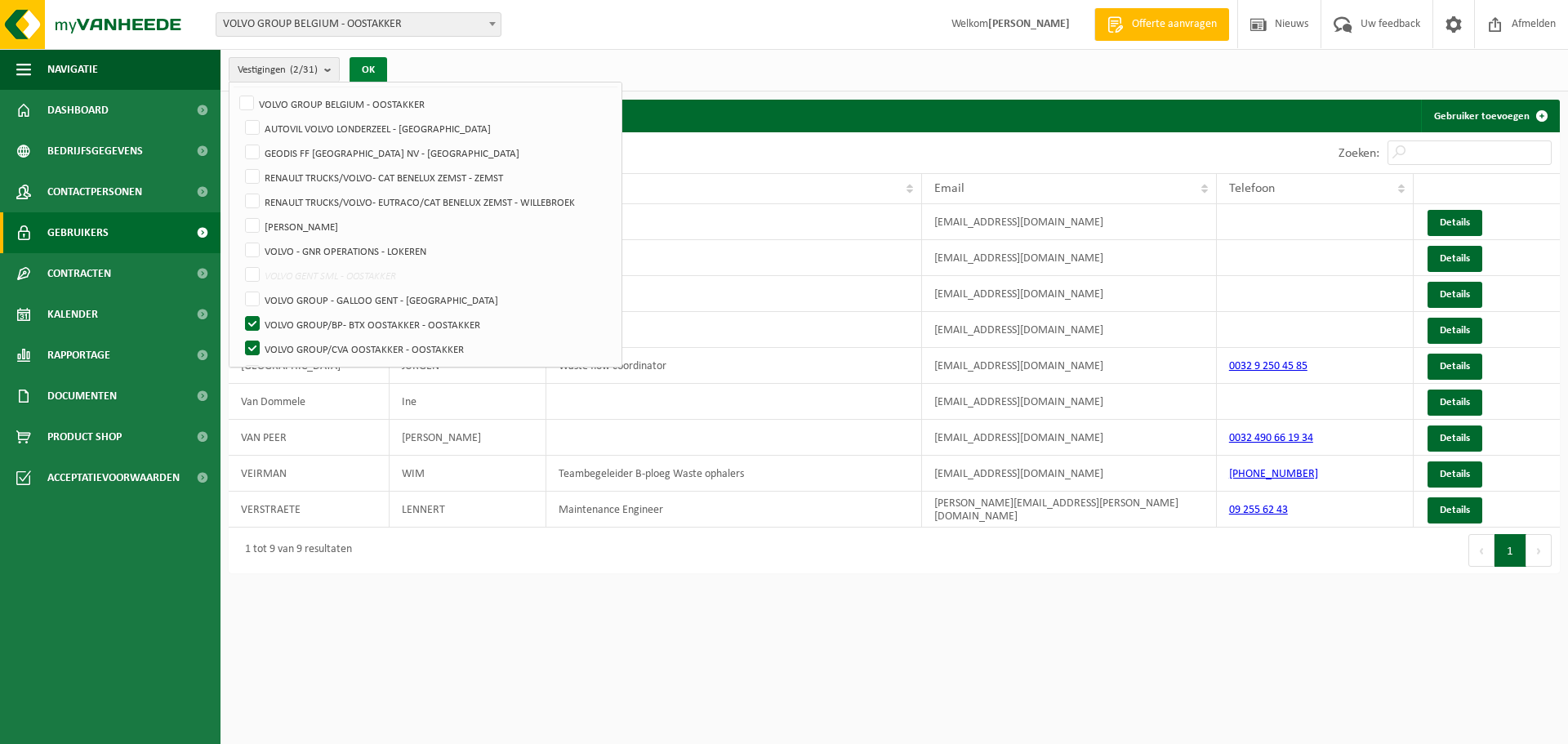
click at [361, 67] on button "OK" at bounding box center [368, 70] width 37 height 26
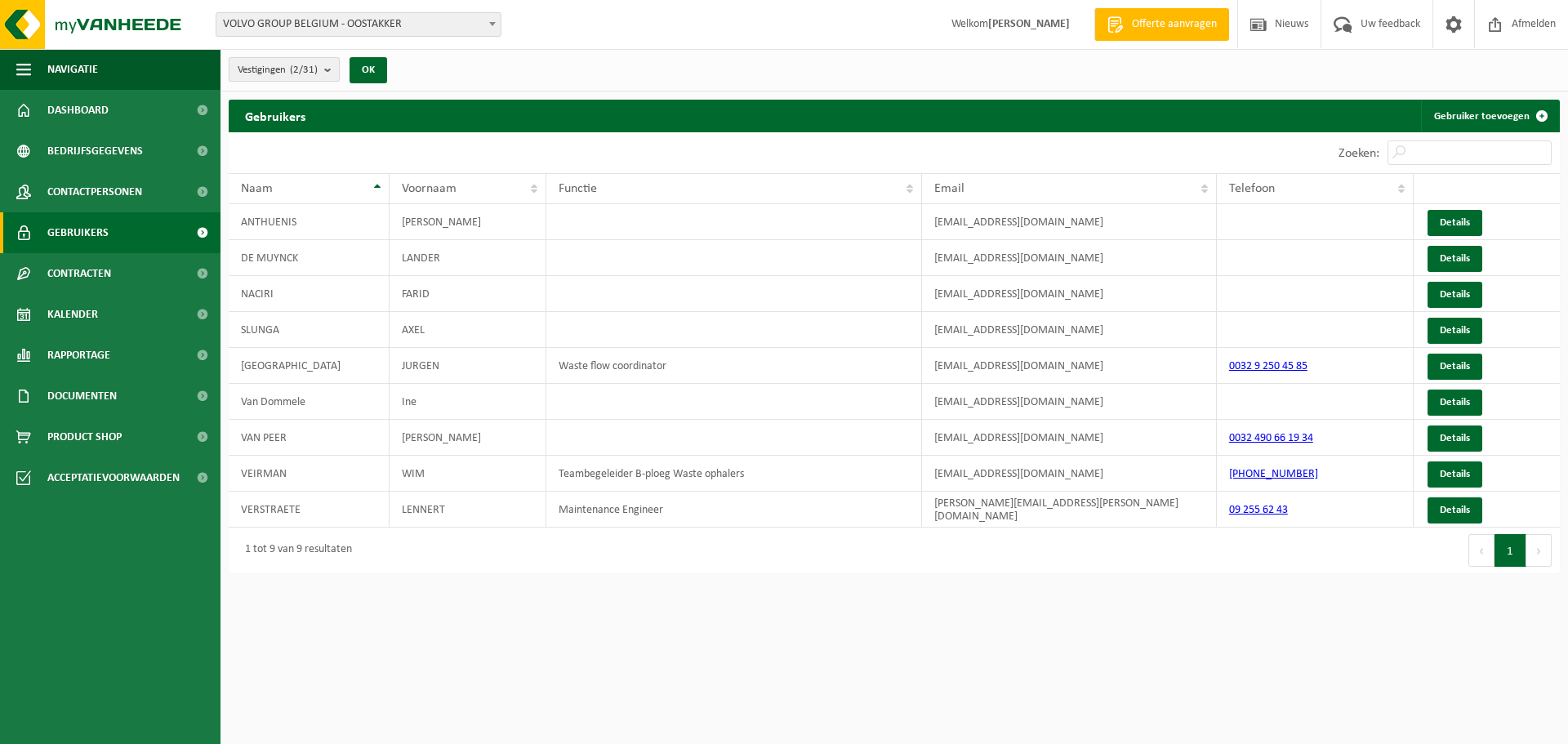
click at [330, 64] on b "submit" at bounding box center [331, 69] width 15 height 23
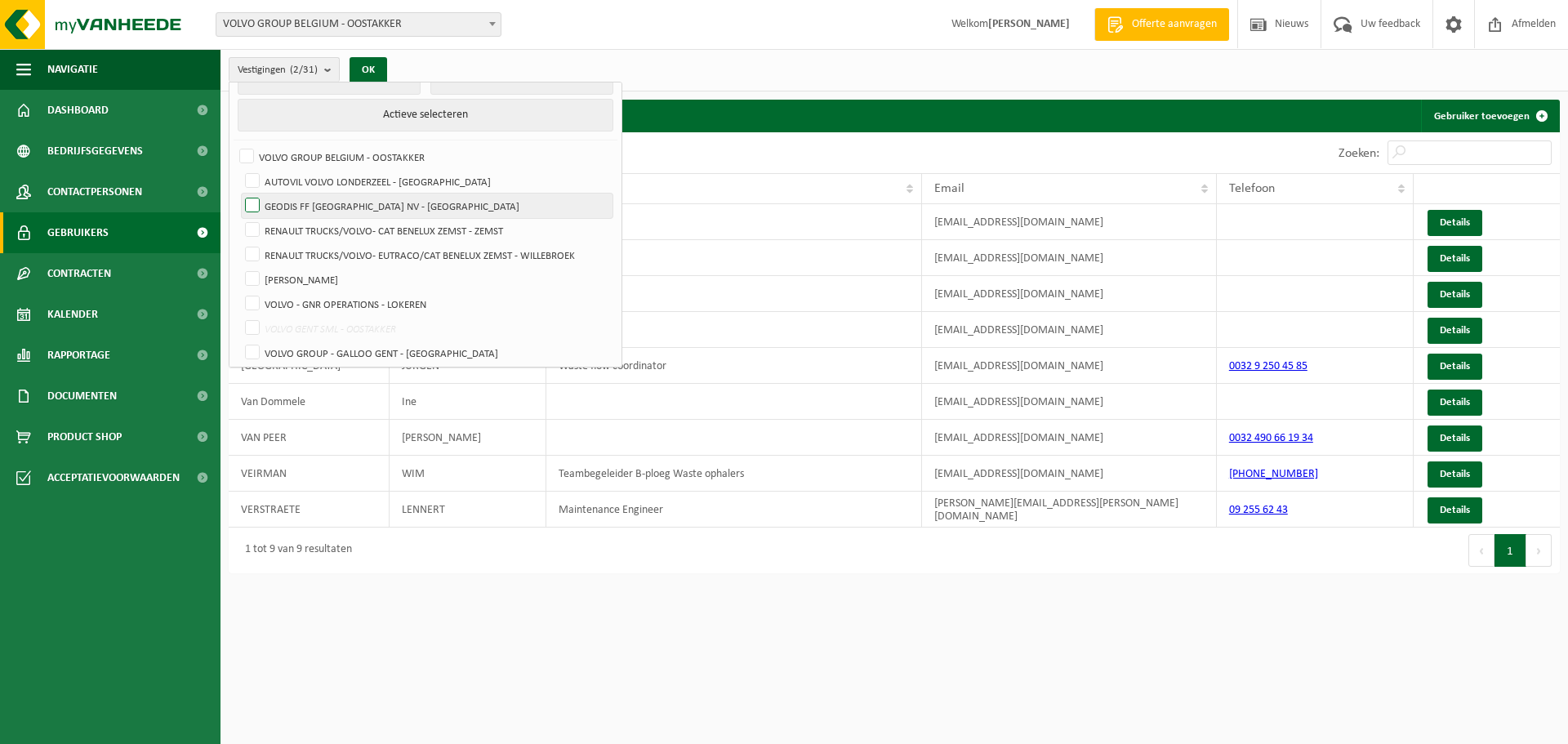
scroll to position [0, 0]
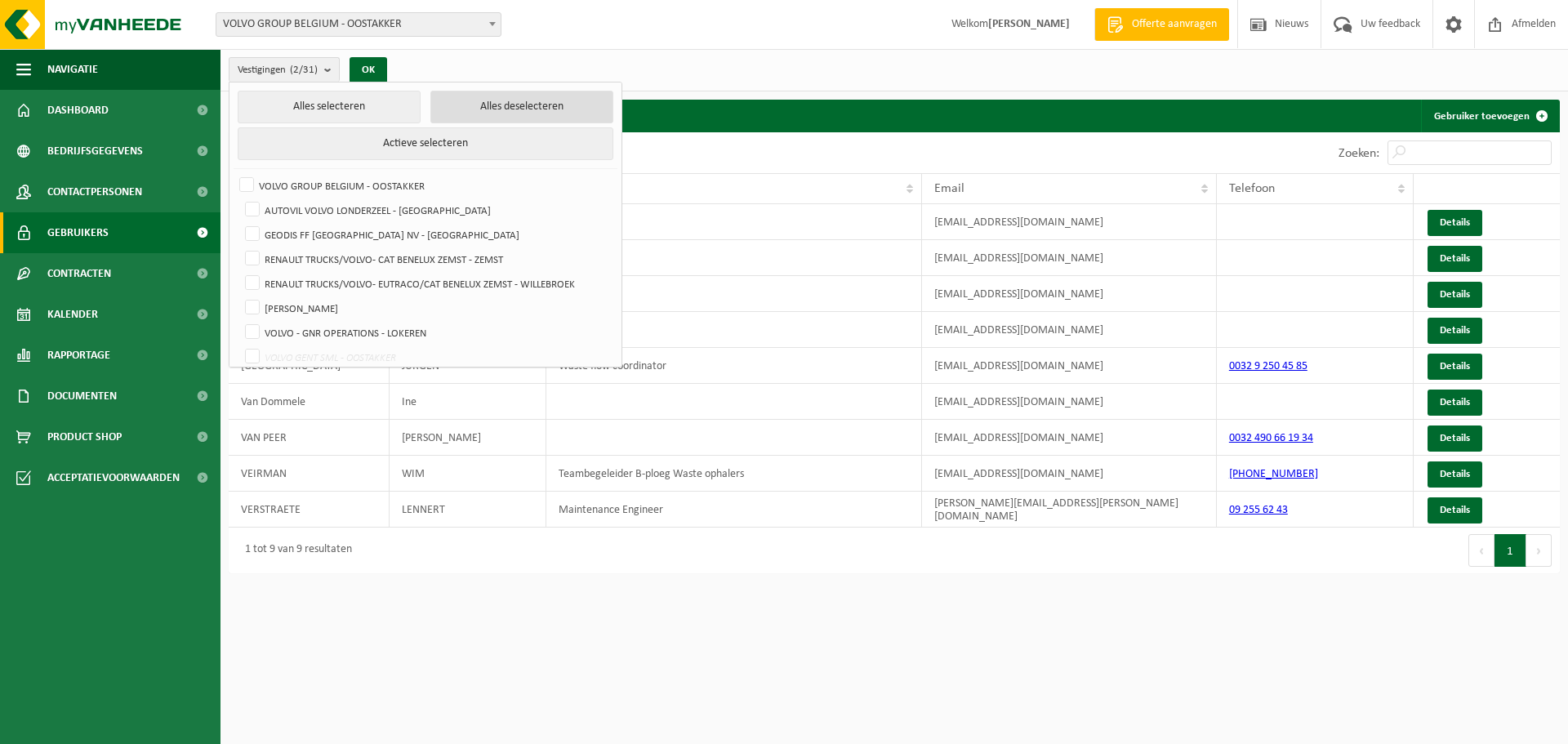
click at [485, 106] on button "Alles deselecteren" at bounding box center [522, 107] width 183 height 32
checkbox input "false"
click at [305, 102] on button "Alles selecteren" at bounding box center [329, 107] width 183 height 32
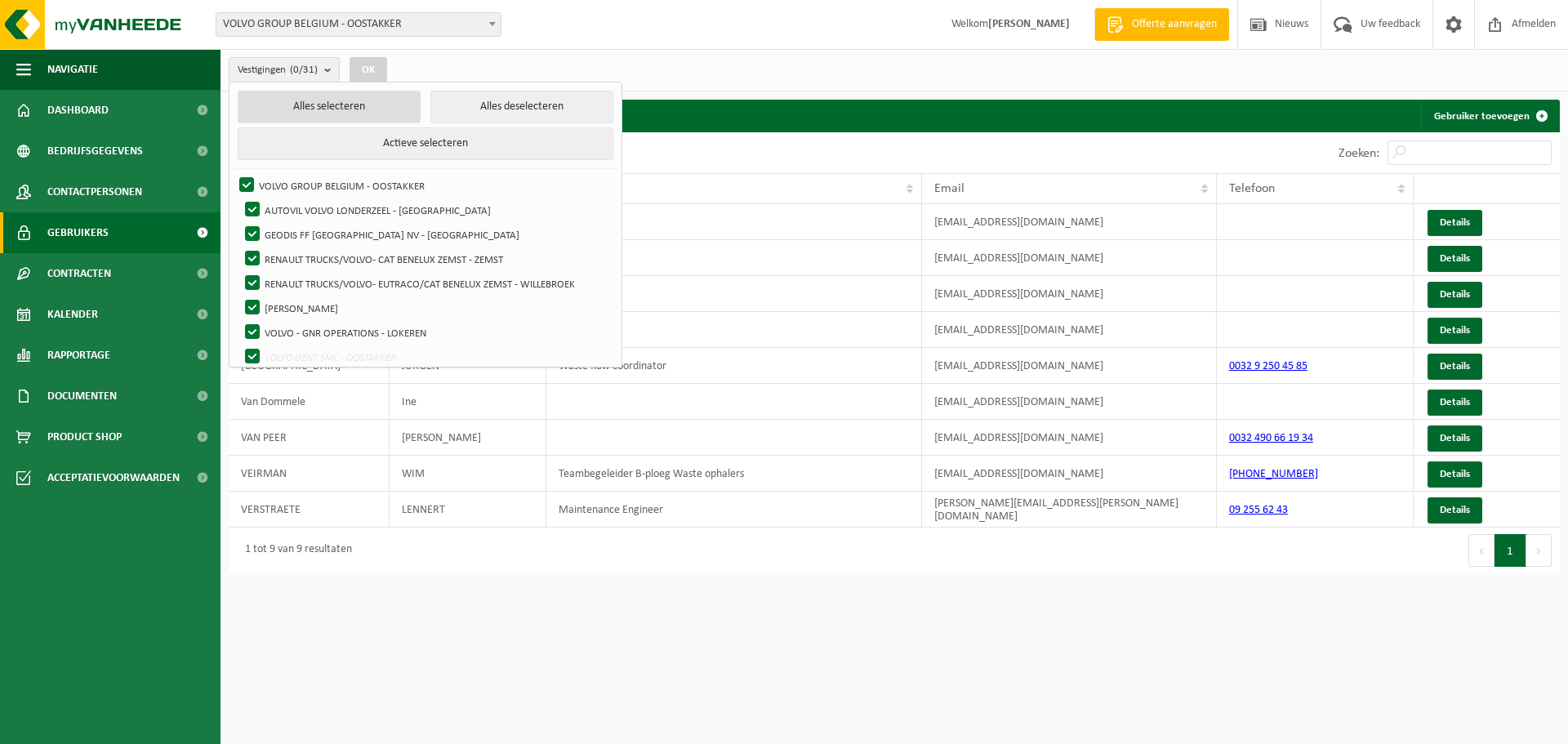
checkbox input "true"
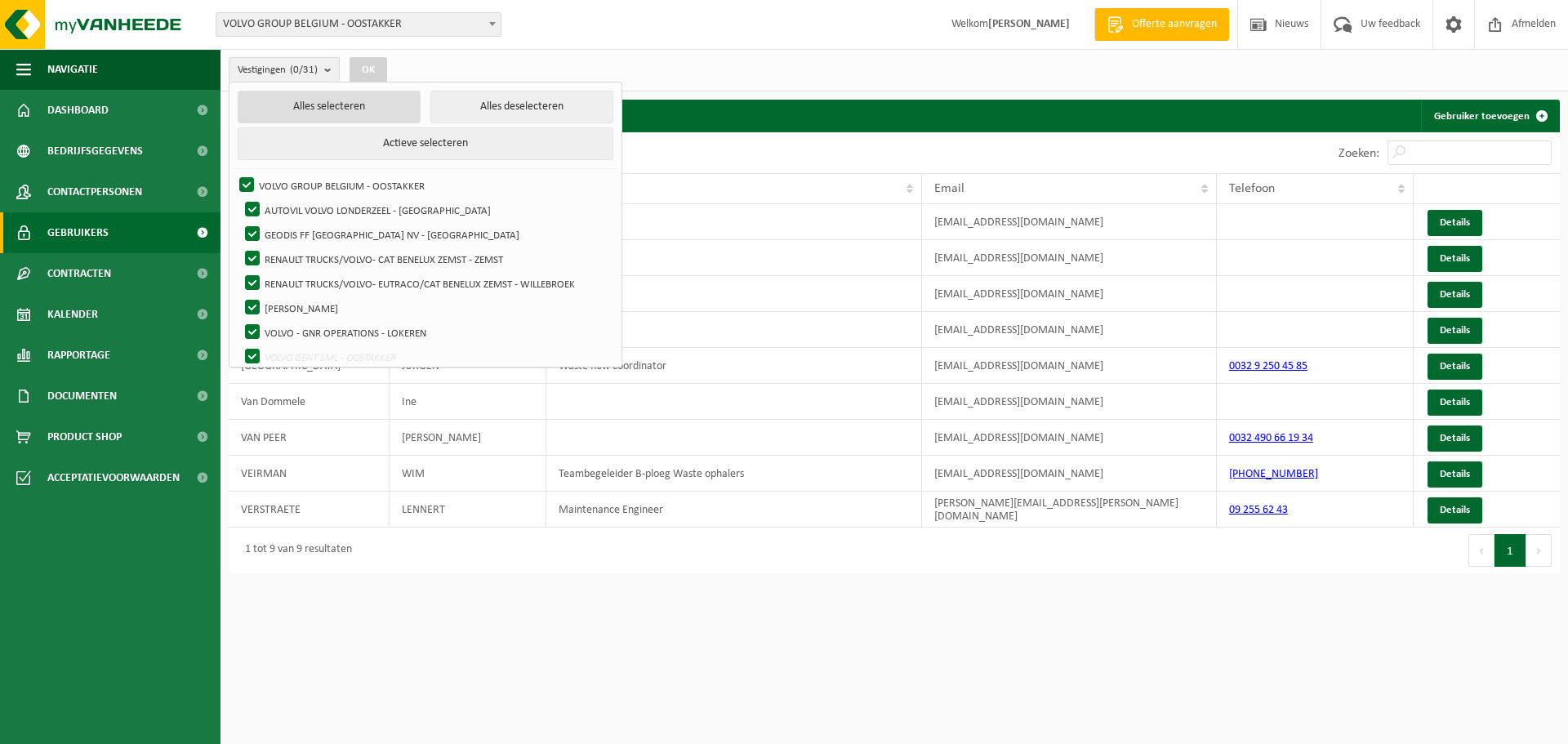
checkbox input "true"
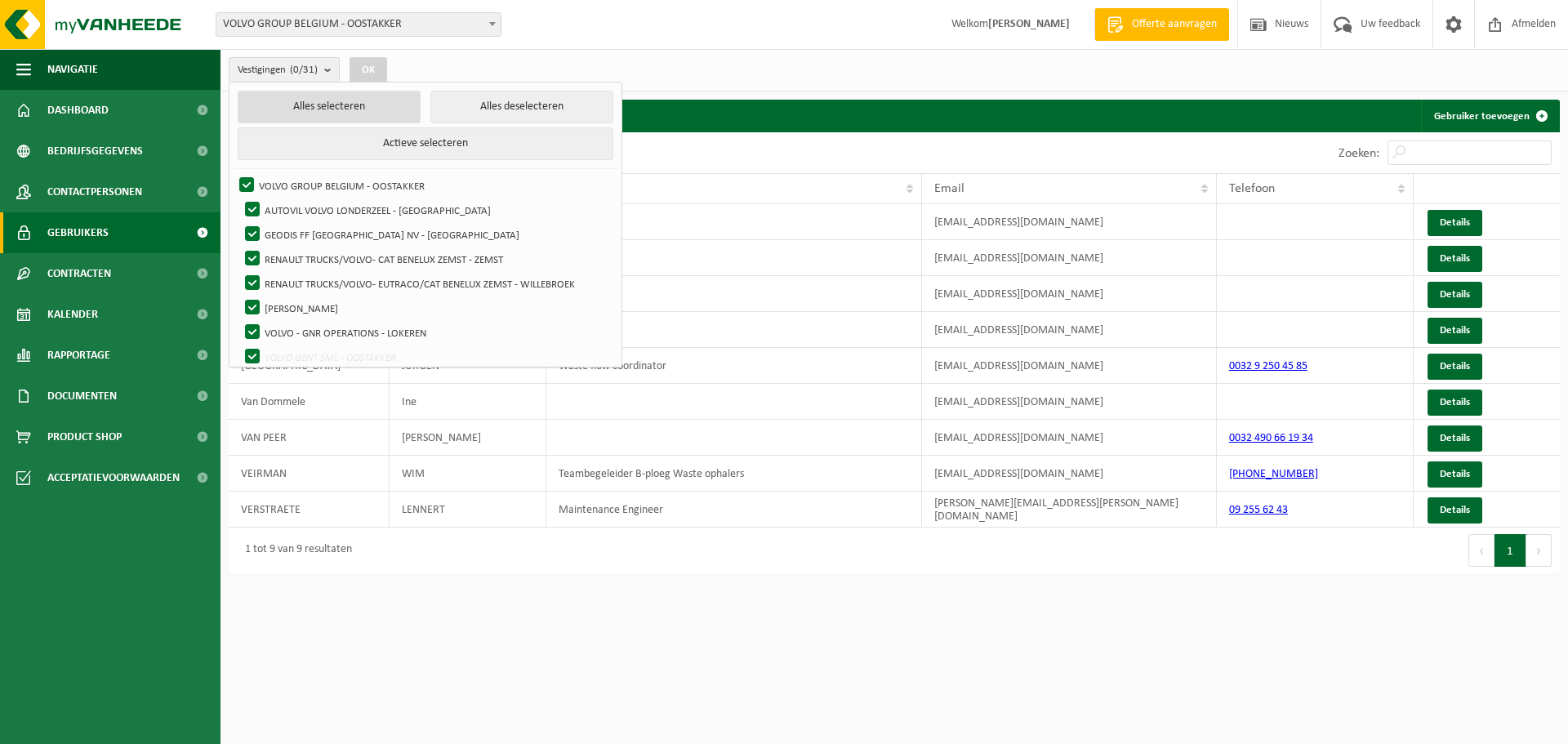
checkbox input "true"
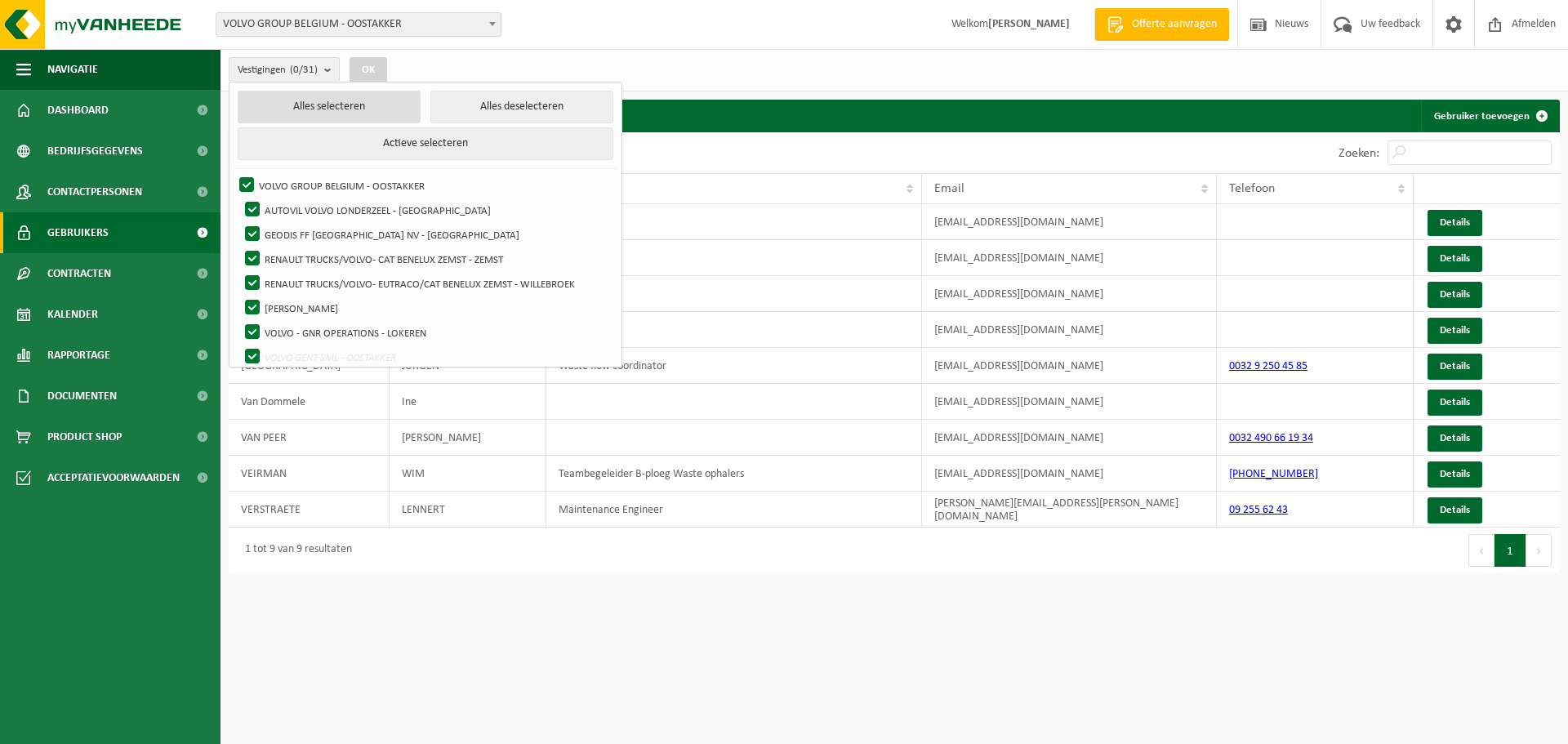
checkbox input "true"
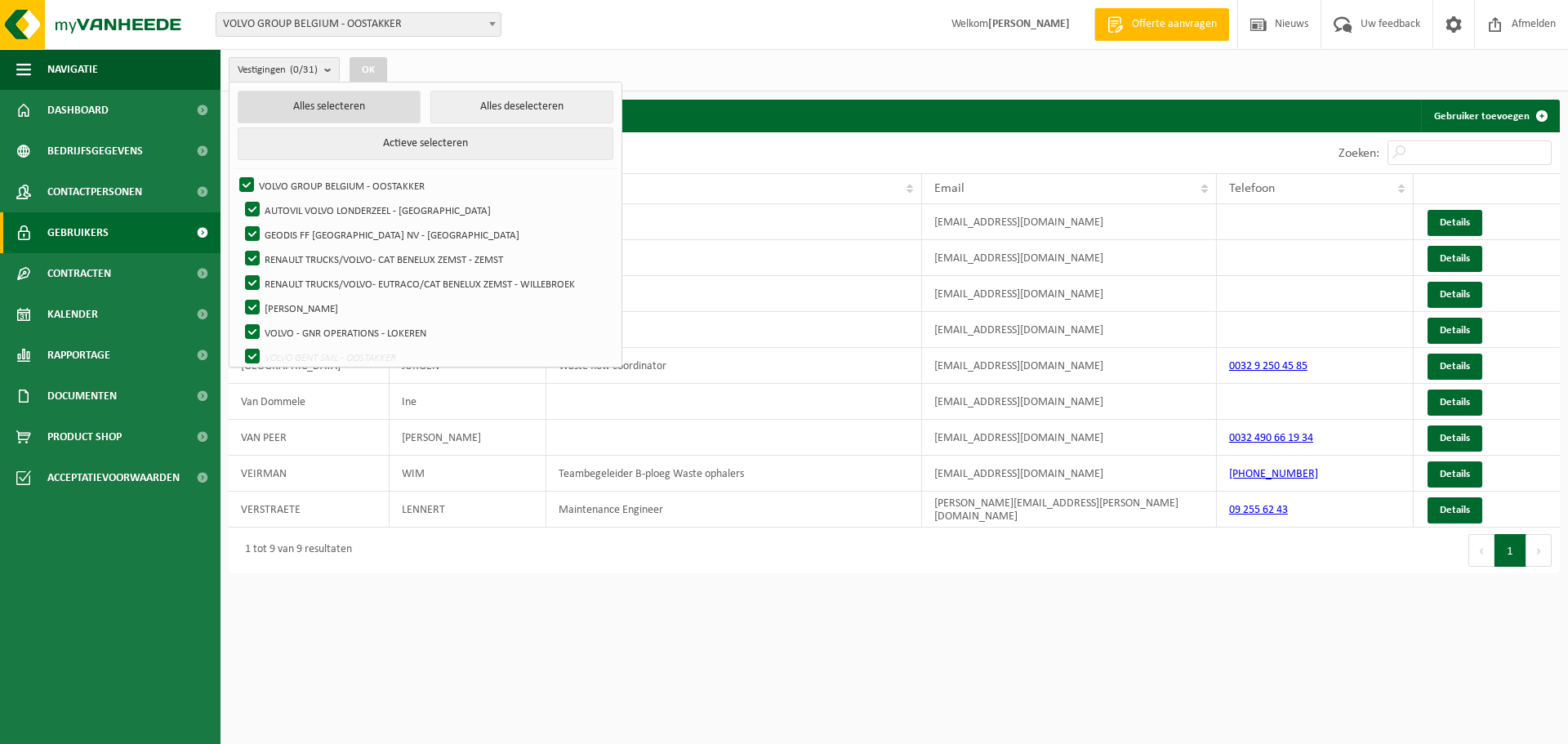
checkbox input "true"
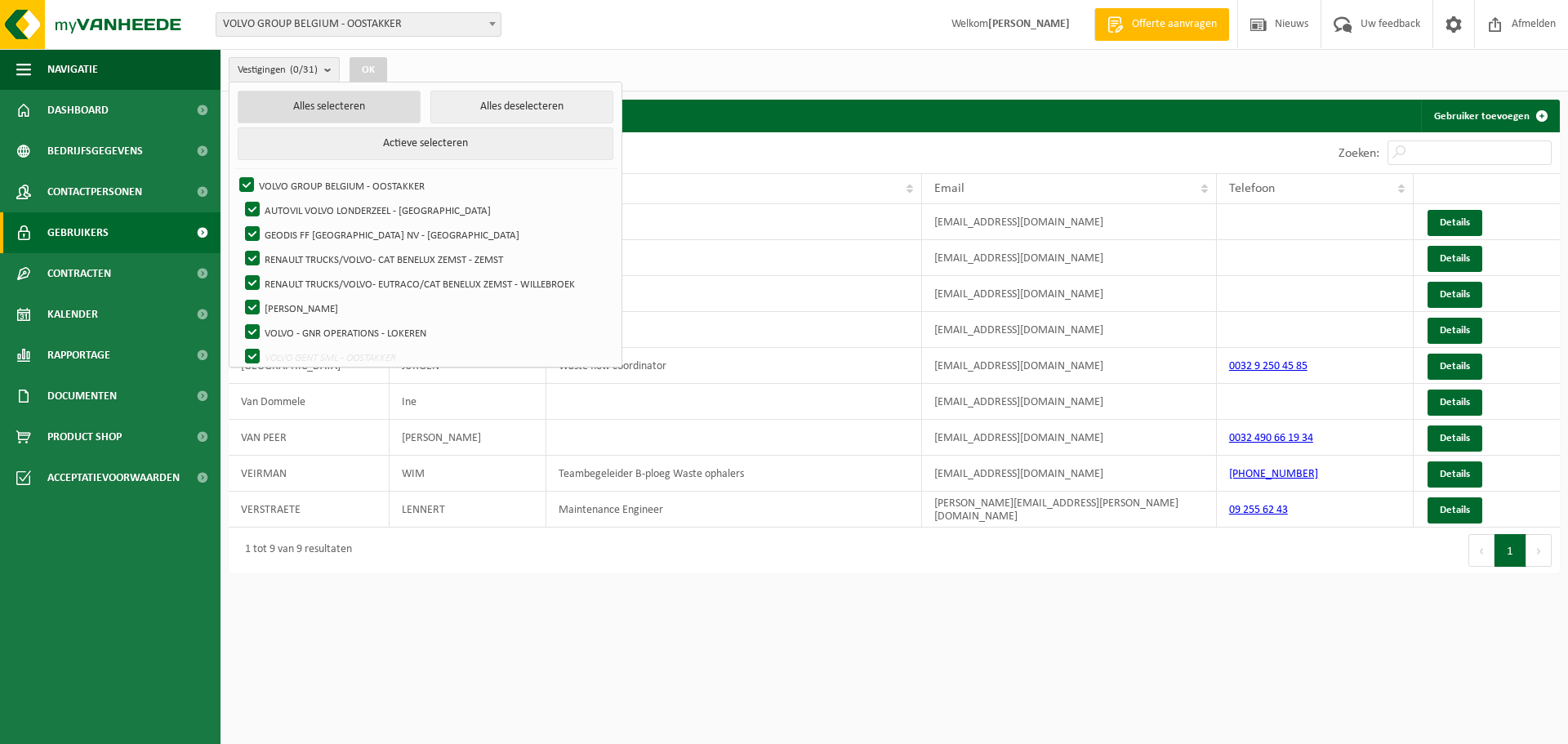
checkbox input "true"
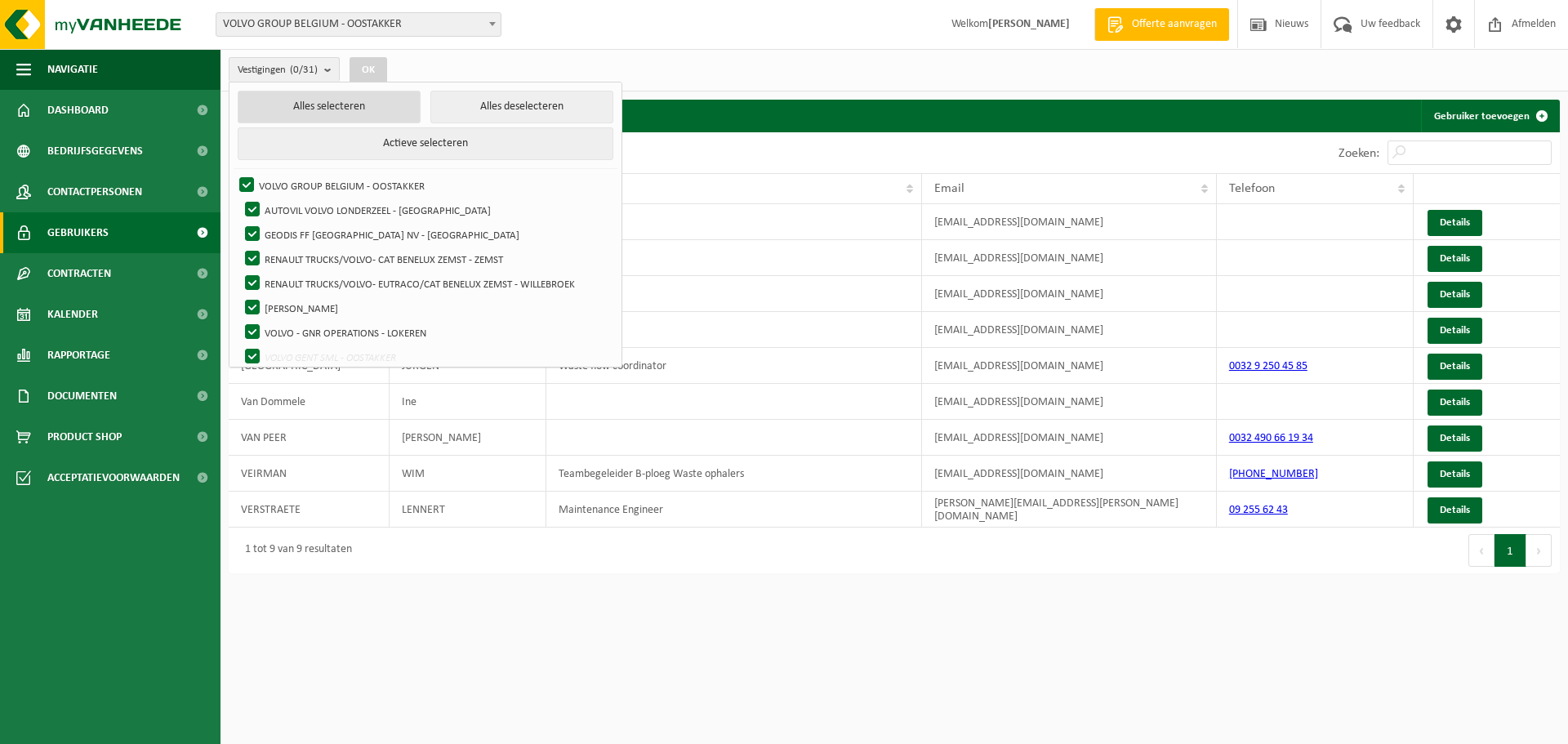
checkbox input "true"
click at [366, 67] on button "OK" at bounding box center [374, 70] width 37 height 26
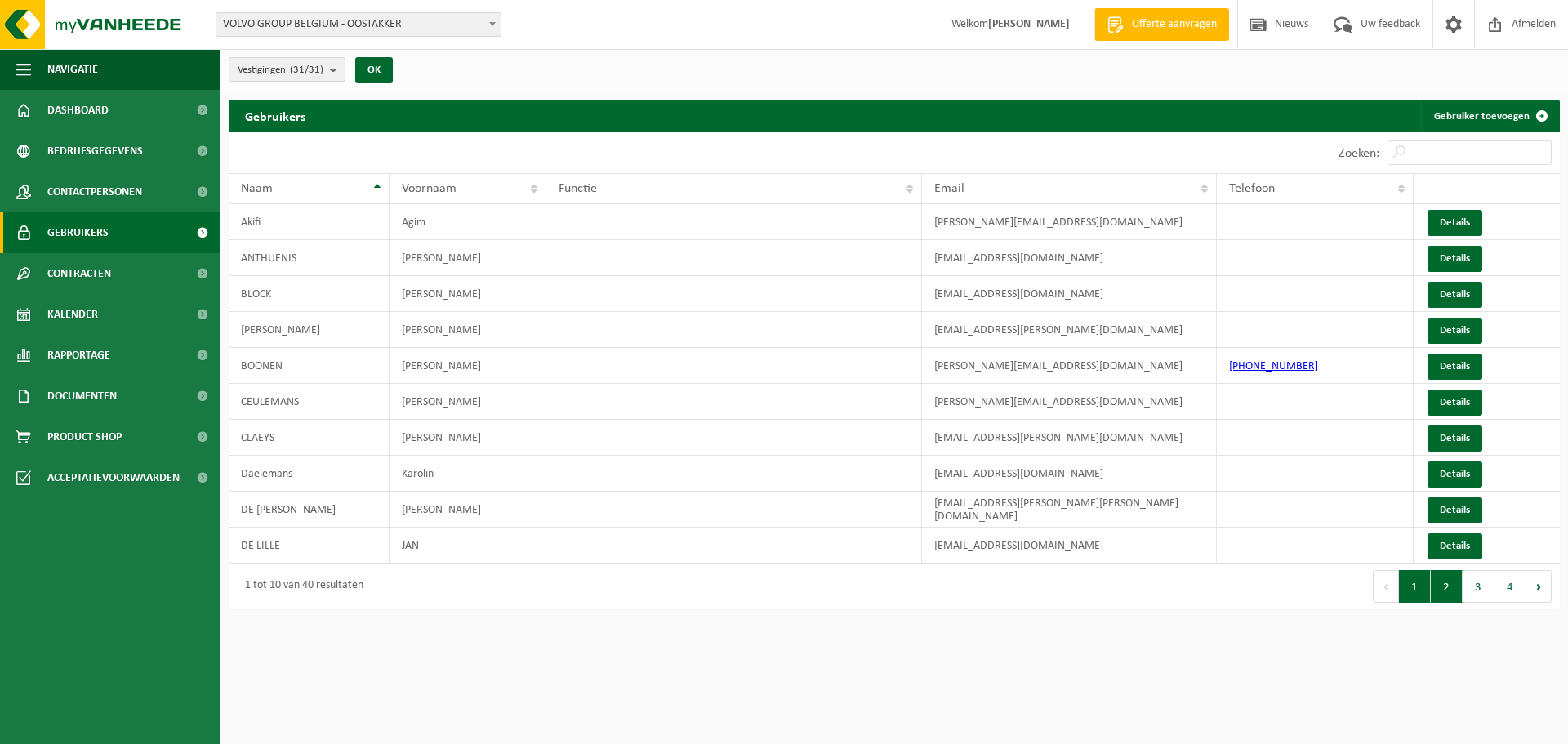
click at [1453, 598] on button "2" at bounding box center [1447, 585] width 32 height 32
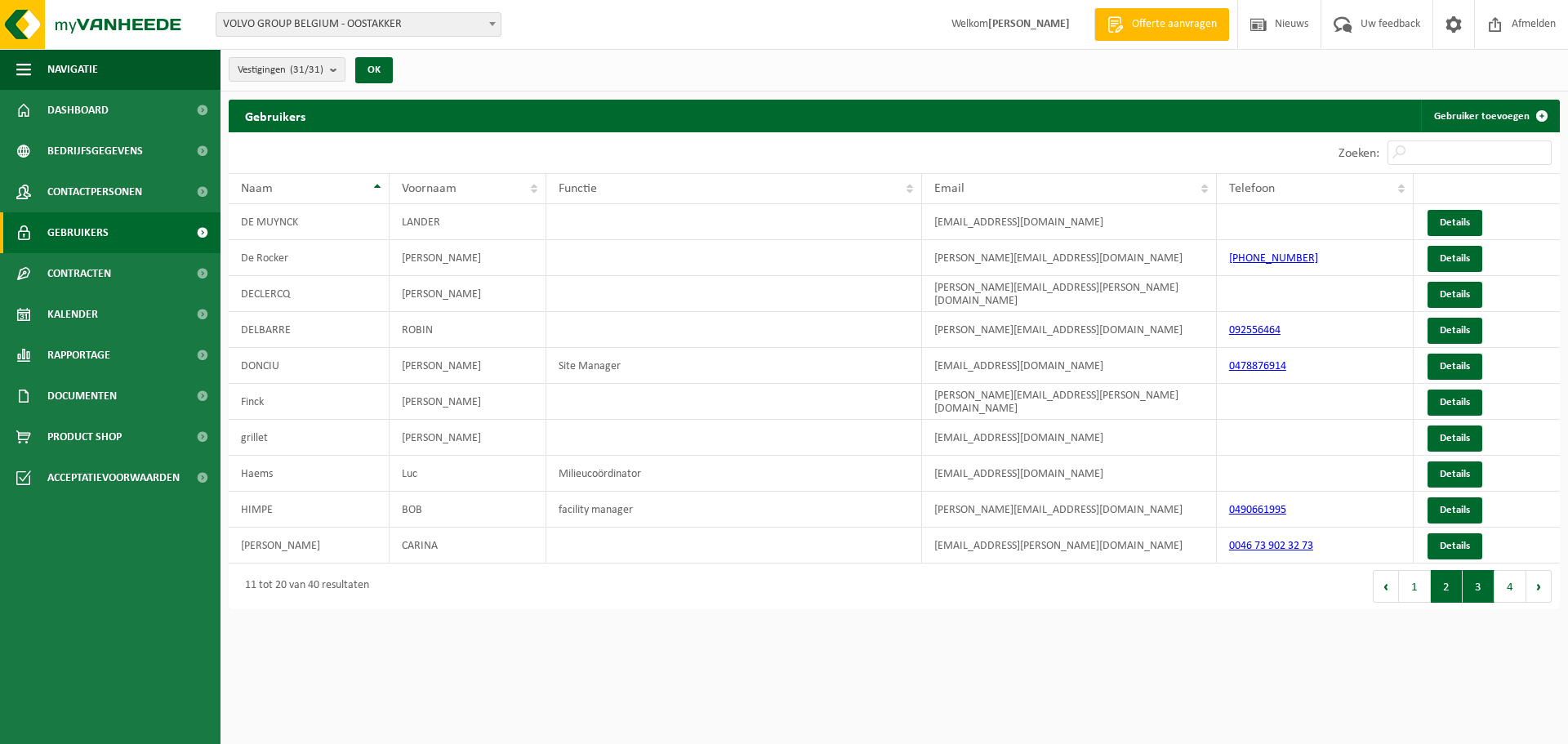
click at [1484, 596] on button "3" at bounding box center [1479, 585] width 32 height 32
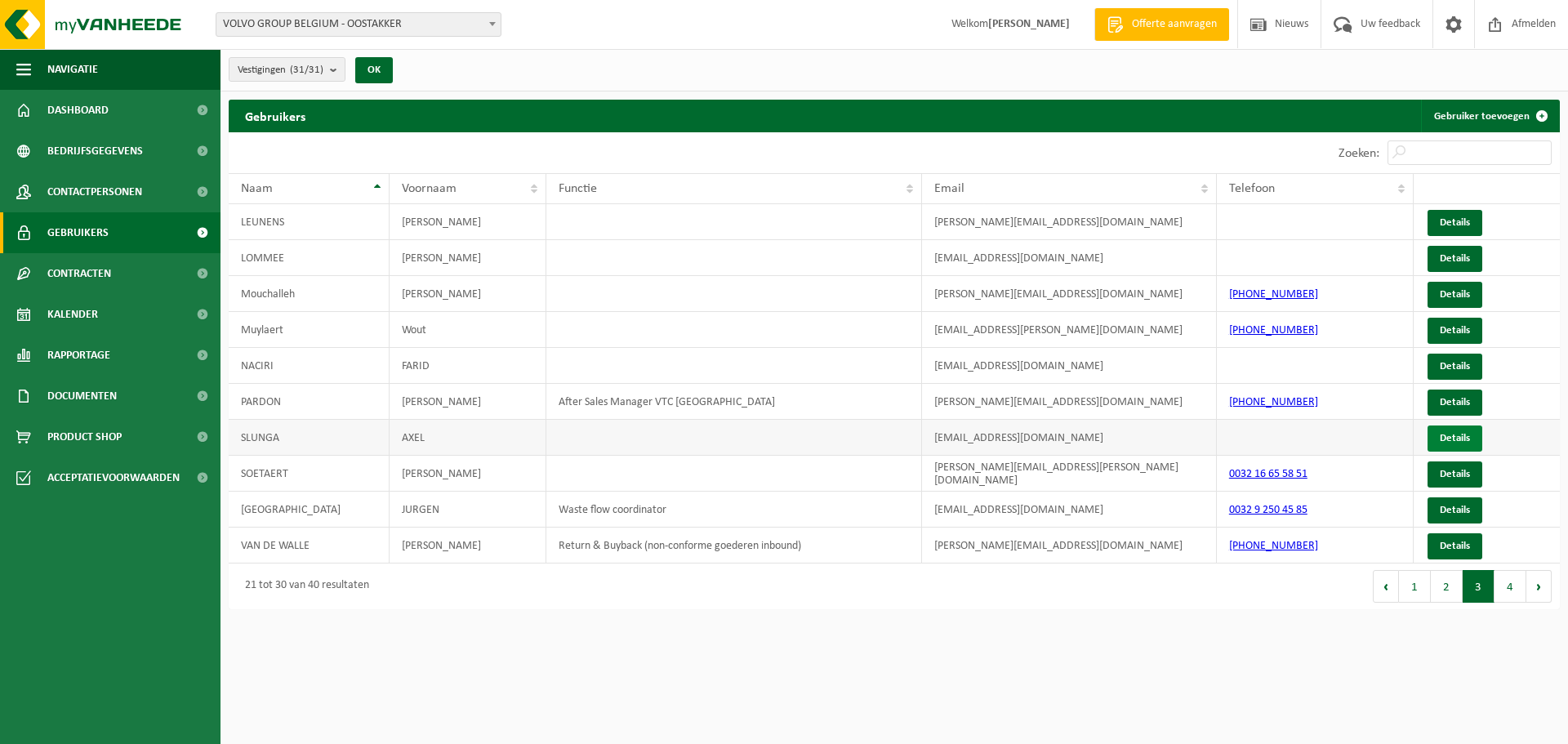
click at [1443, 433] on link "Details" at bounding box center [1455, 438] width 55 height 26
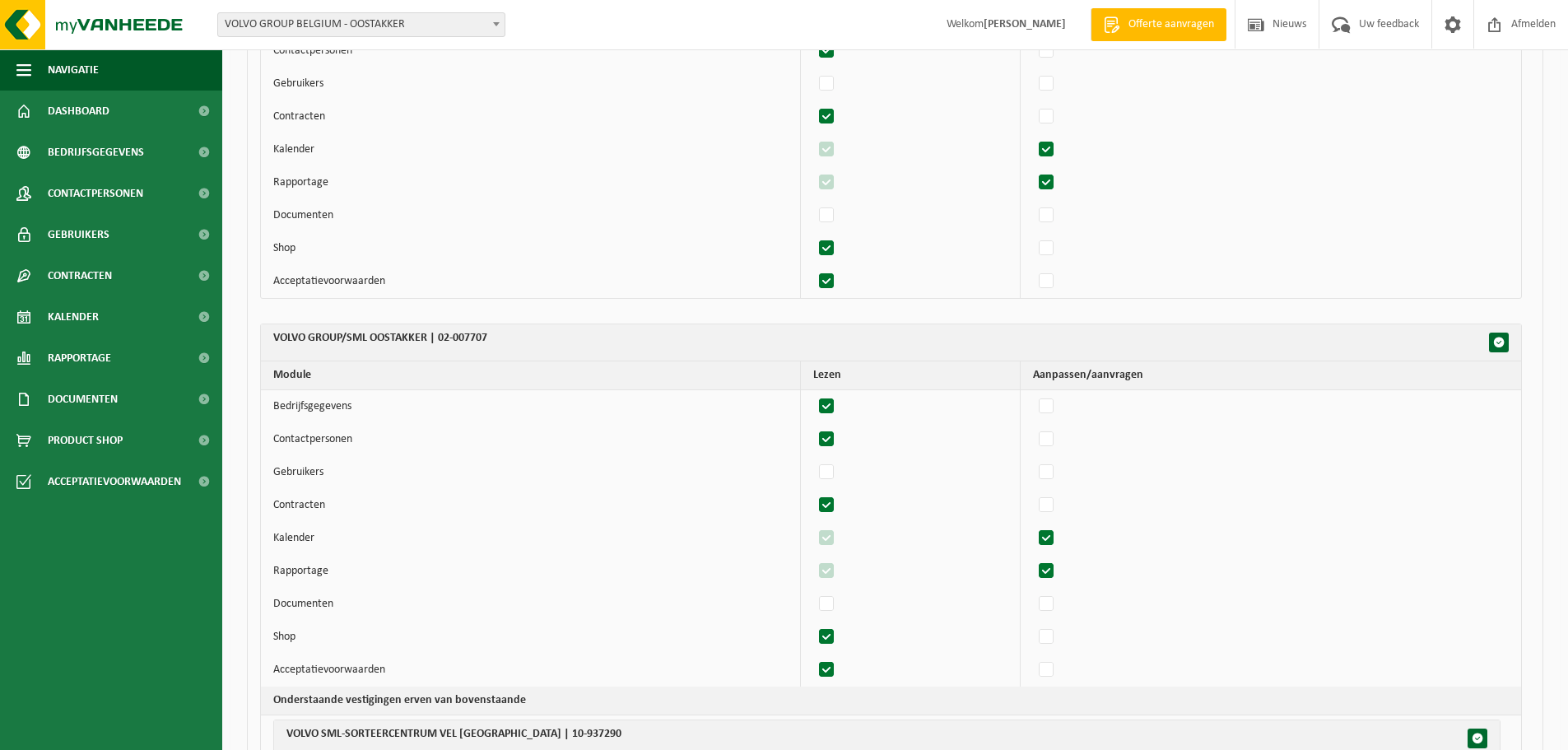
scroll to position [7161, 0]
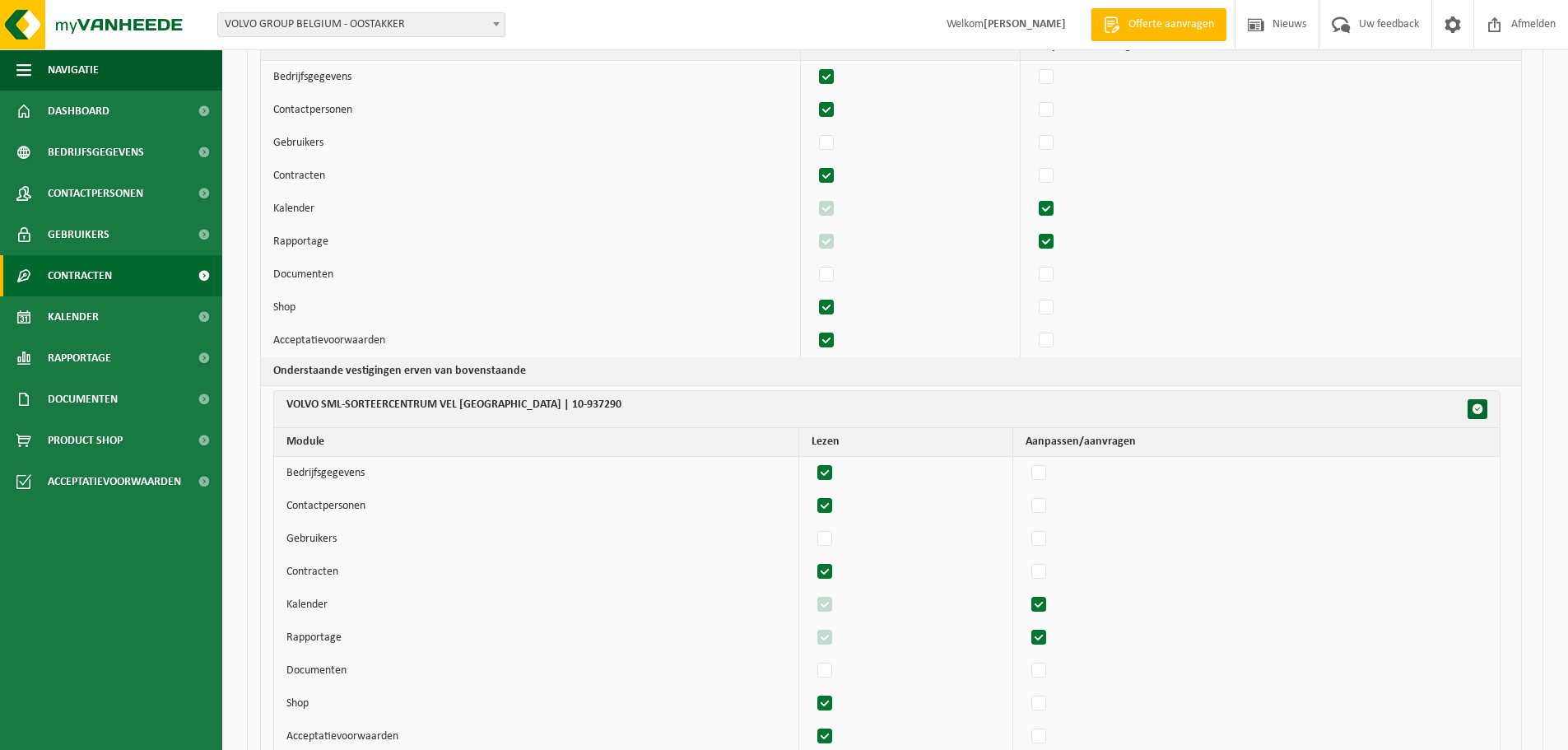
click at [74, 270] on span "Contracten" at bounding box center [79, 276] width 64 height 41
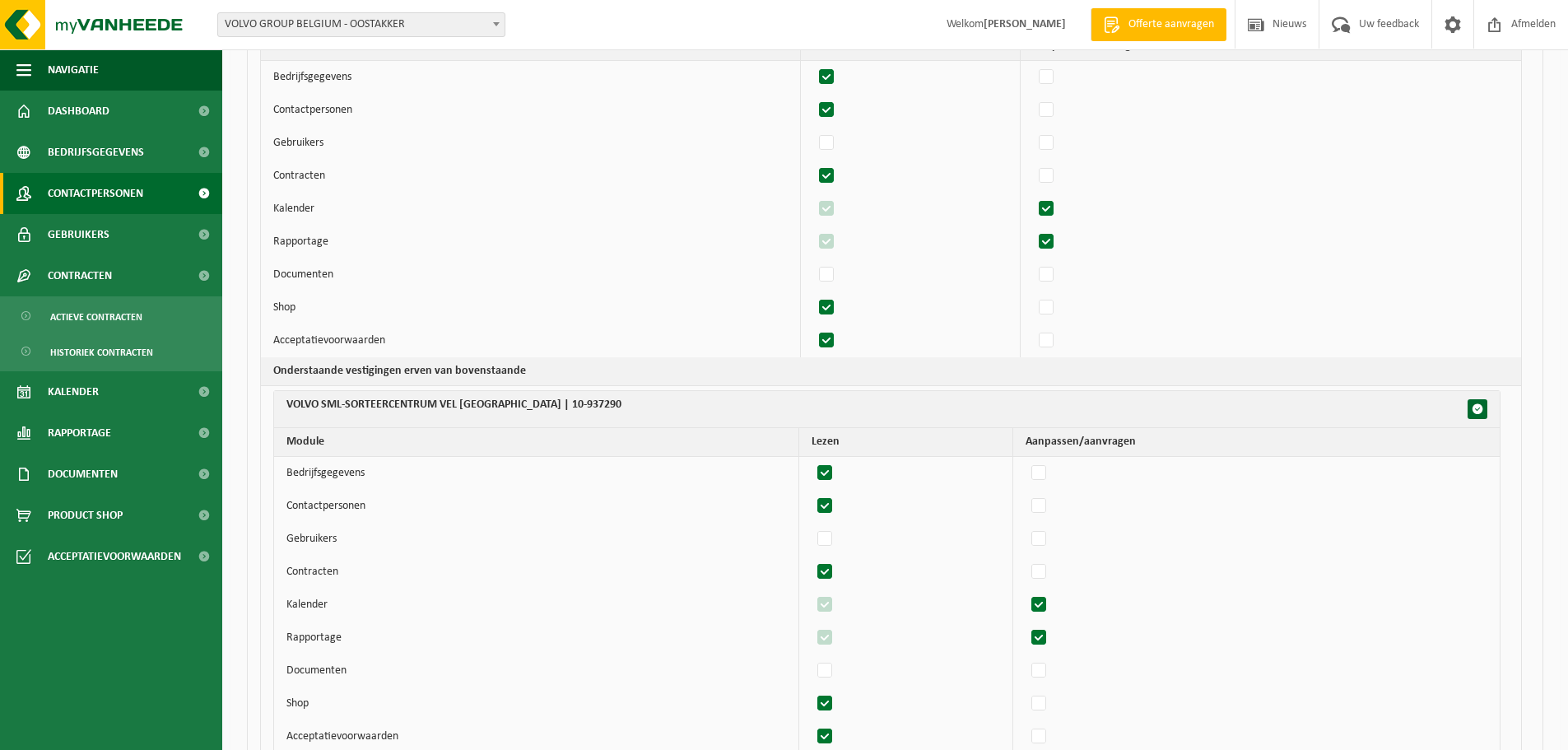
click at [92, 192] on span "Contactpersonen" at bounding box center [95, 193] width 96 height 41
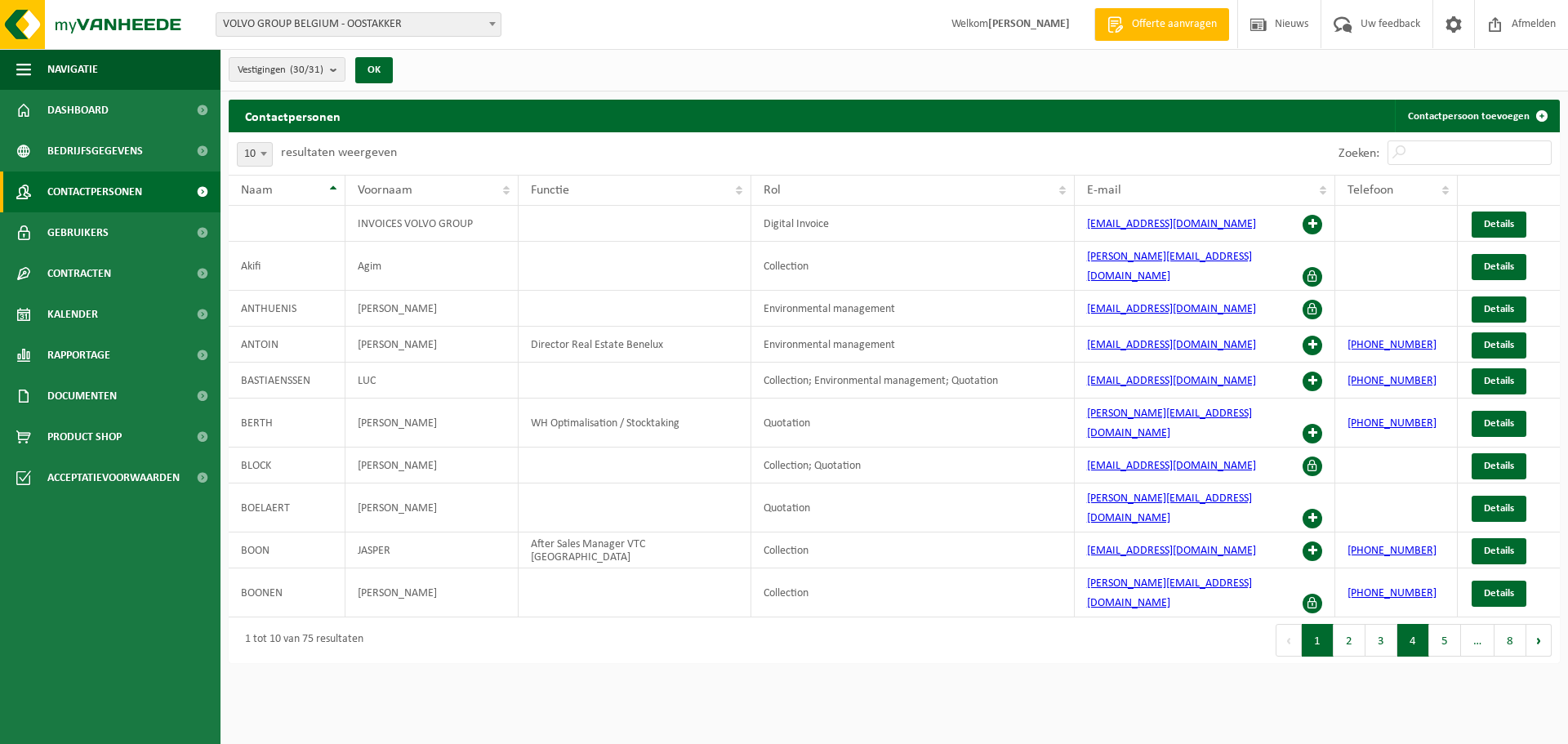
click at [1409, 624] on button "4" at bounding box center [1413, 639] width 32 height 32
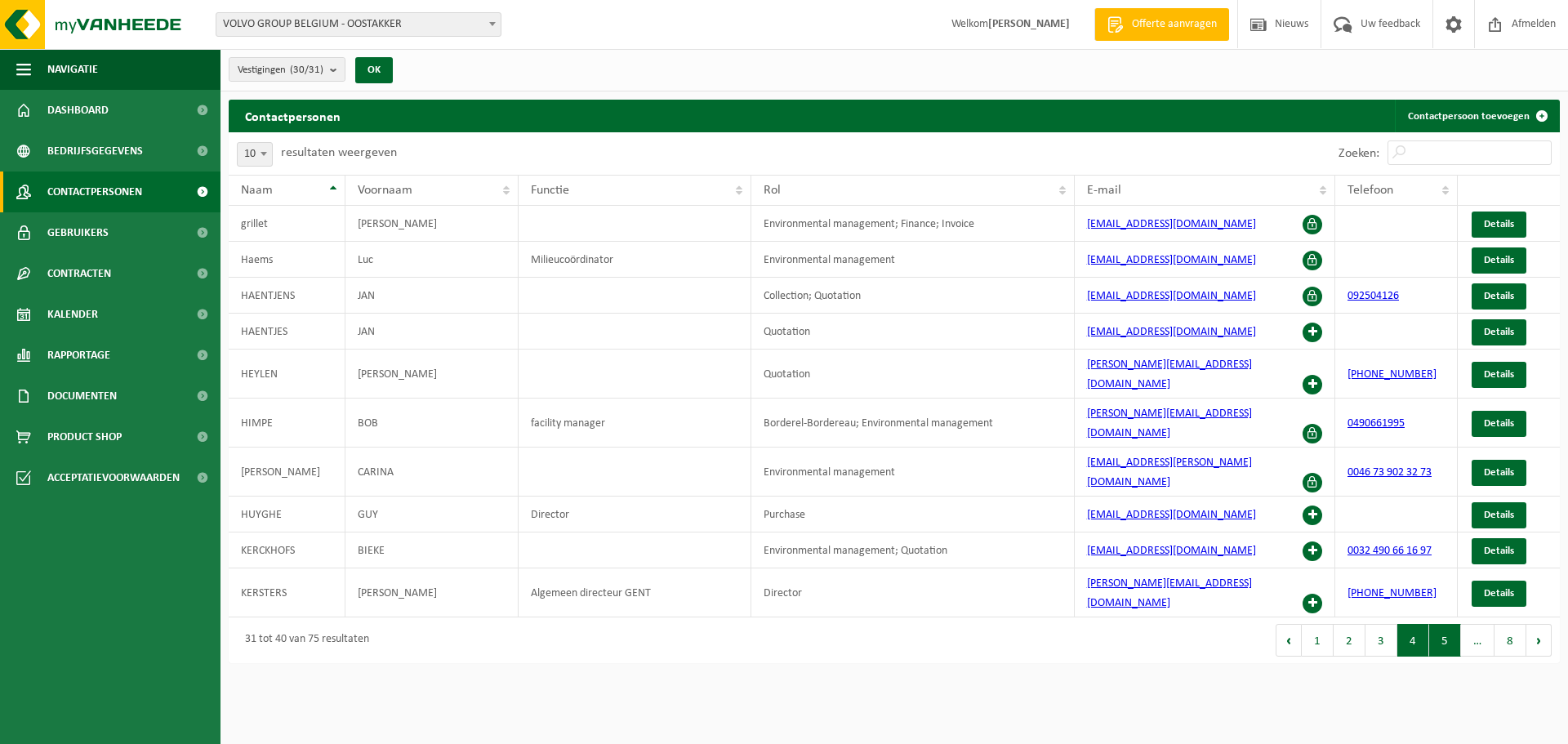
click at [1449, 624] on button "5" at bounding box center [1445, 639] width 32 height 32
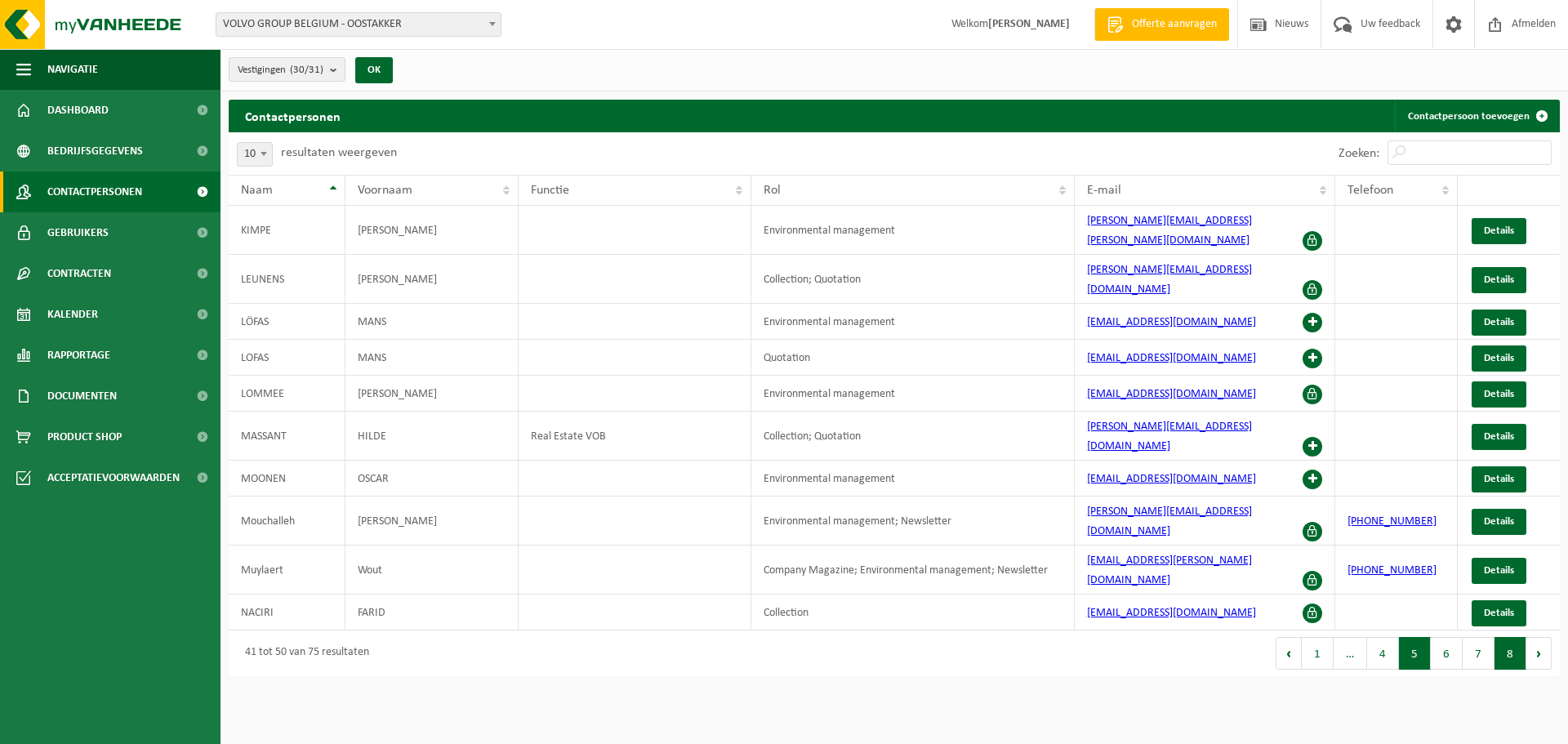
click at [1508, 636] on button "8" at bounding box center [1510, 652] width 32 height 32
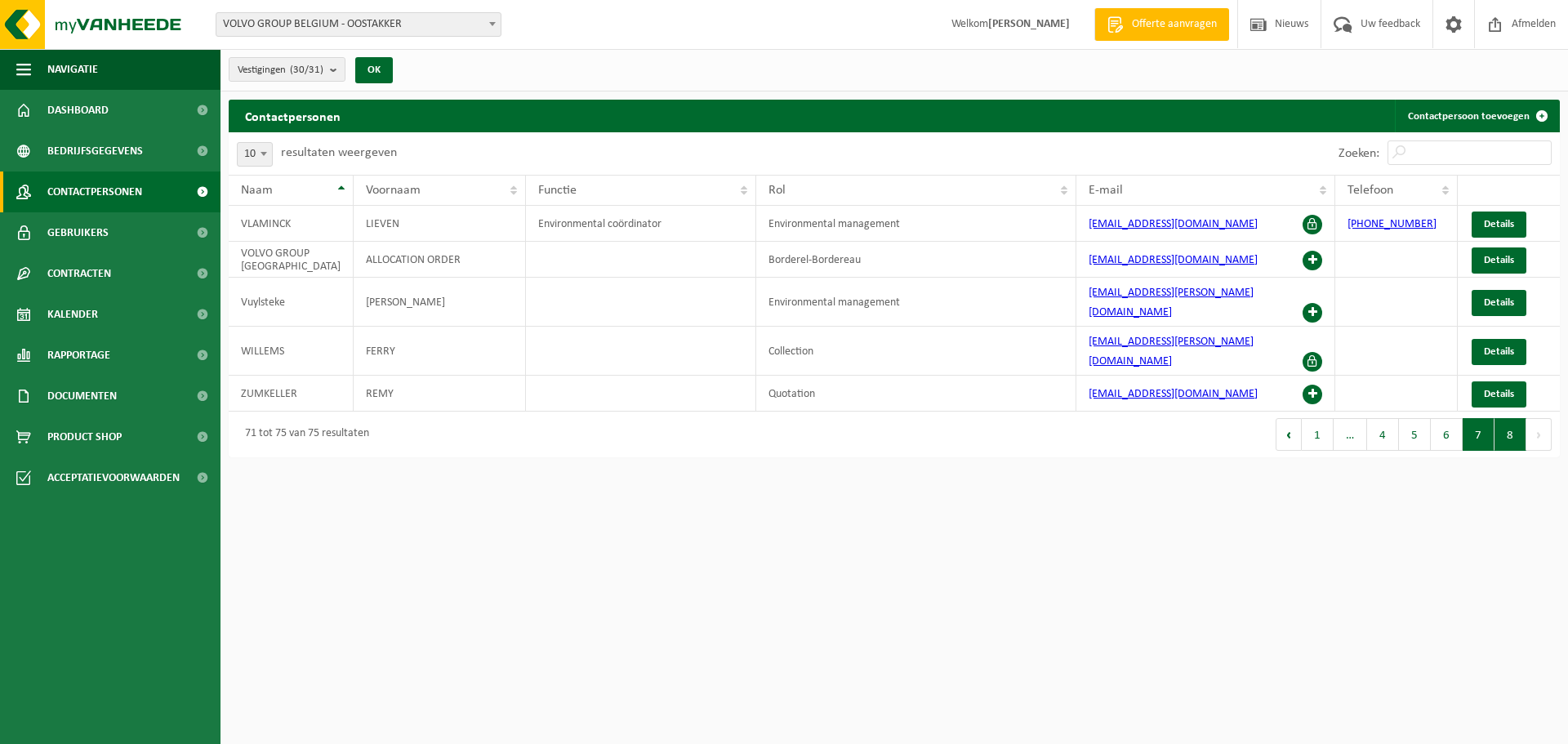
click at [1473, 418] on button "7" at bounding box center [1479, 434] width 32 height 32
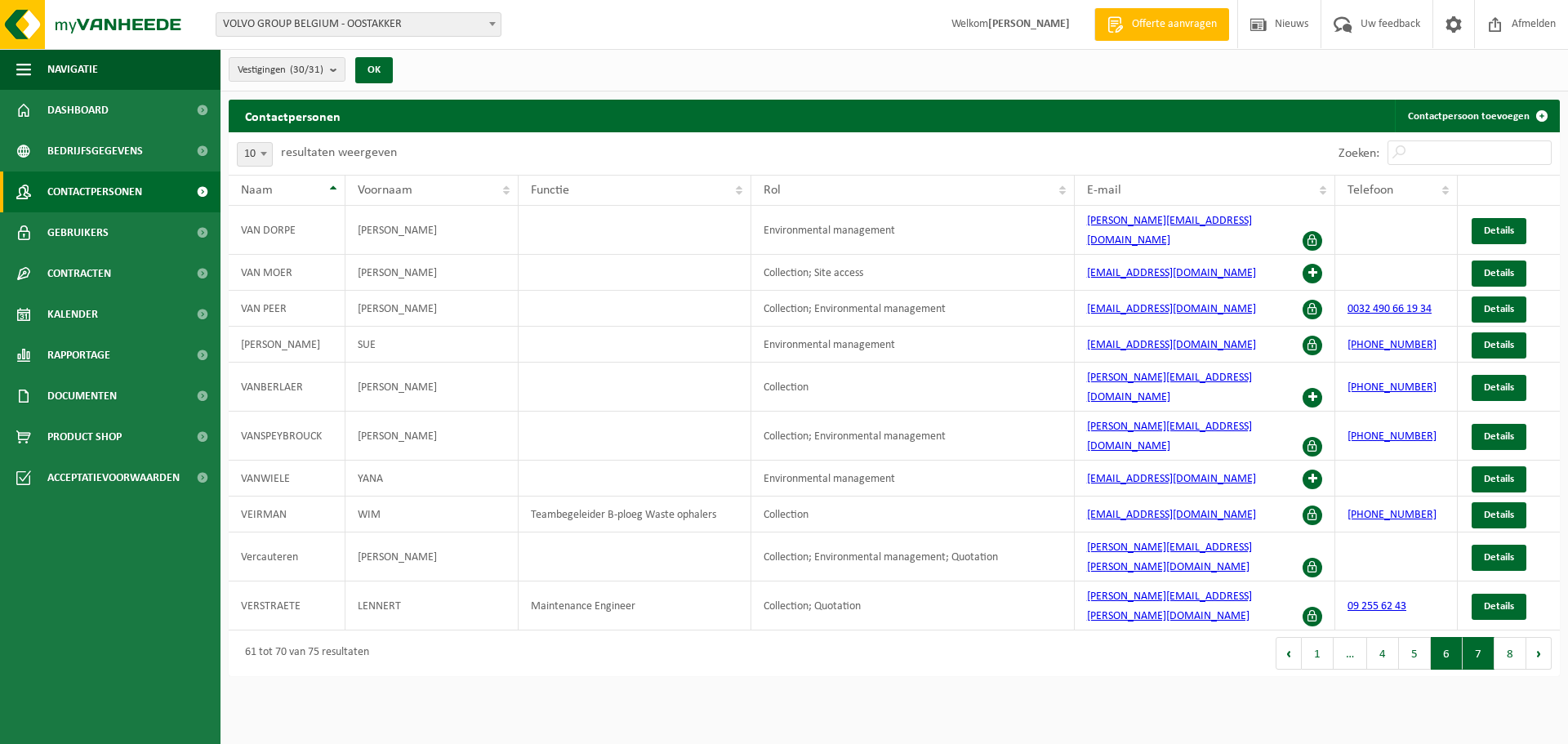
click at [1449, 636] on button "6" at bounding box center [1447, 652] width 32 height 32
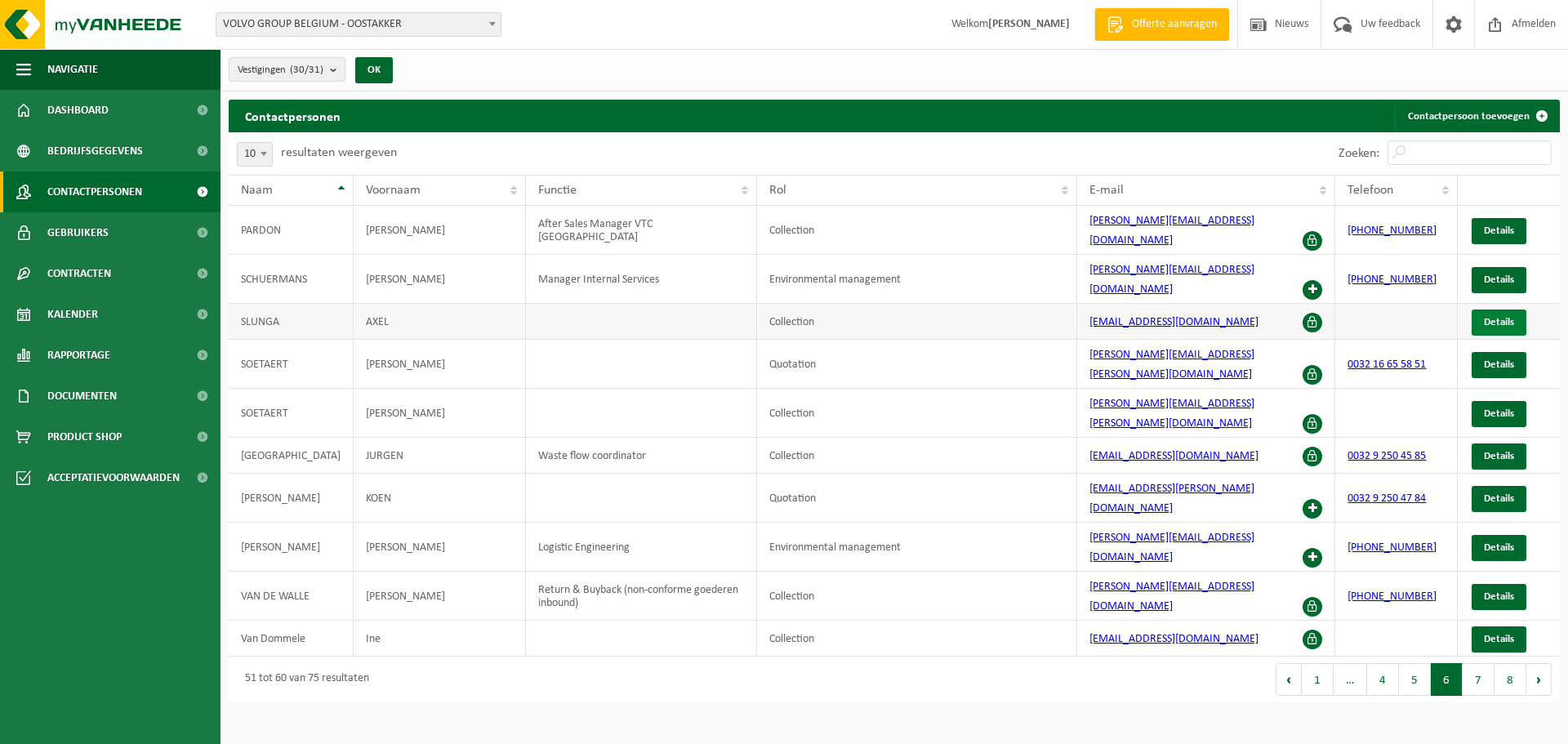
click at [1492, 317] on span "Details" at bounding box center [1498, 322] width 30 height 11
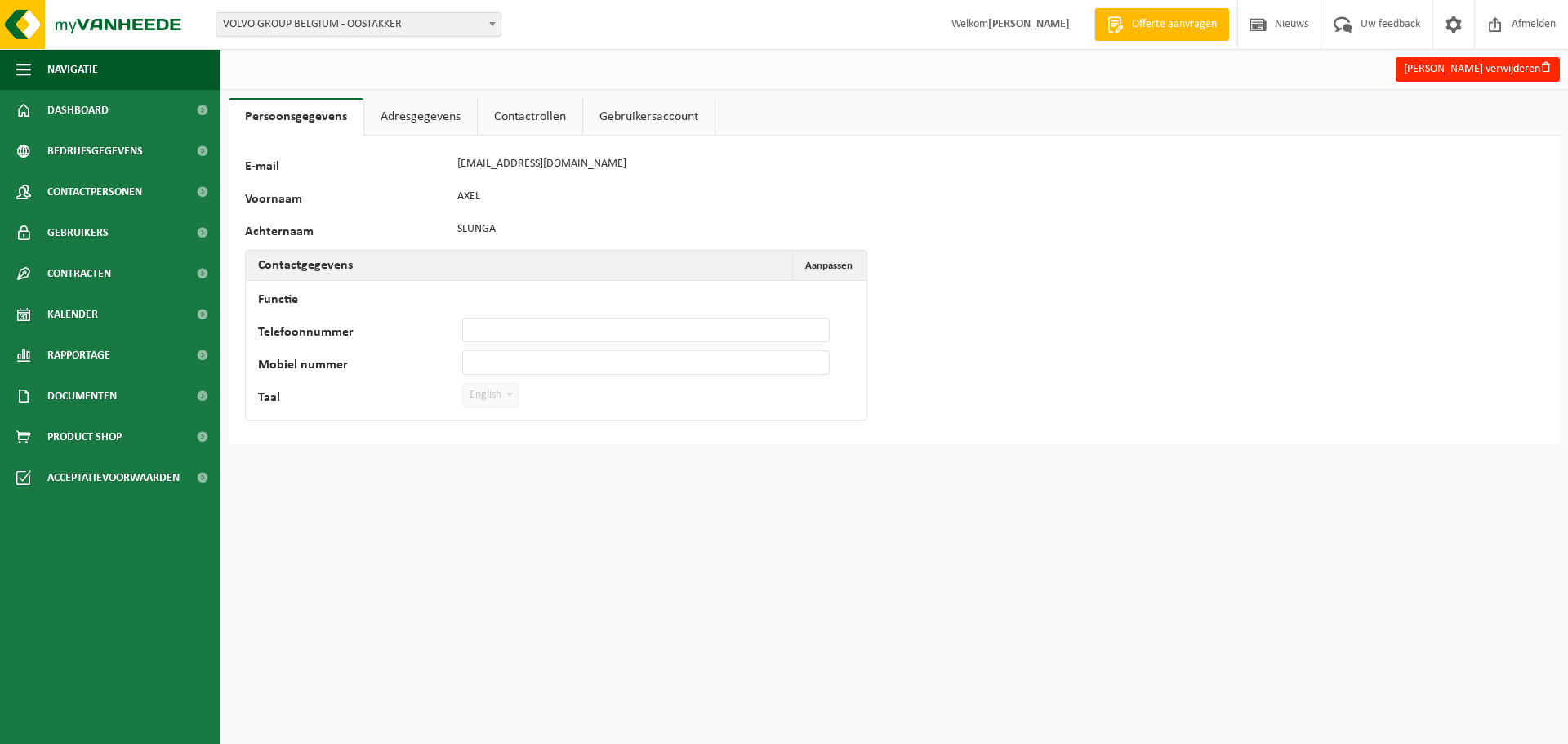
click at [535, 120] on link "Contactrollen" at bounding box center [530, 116] width 105 height 37
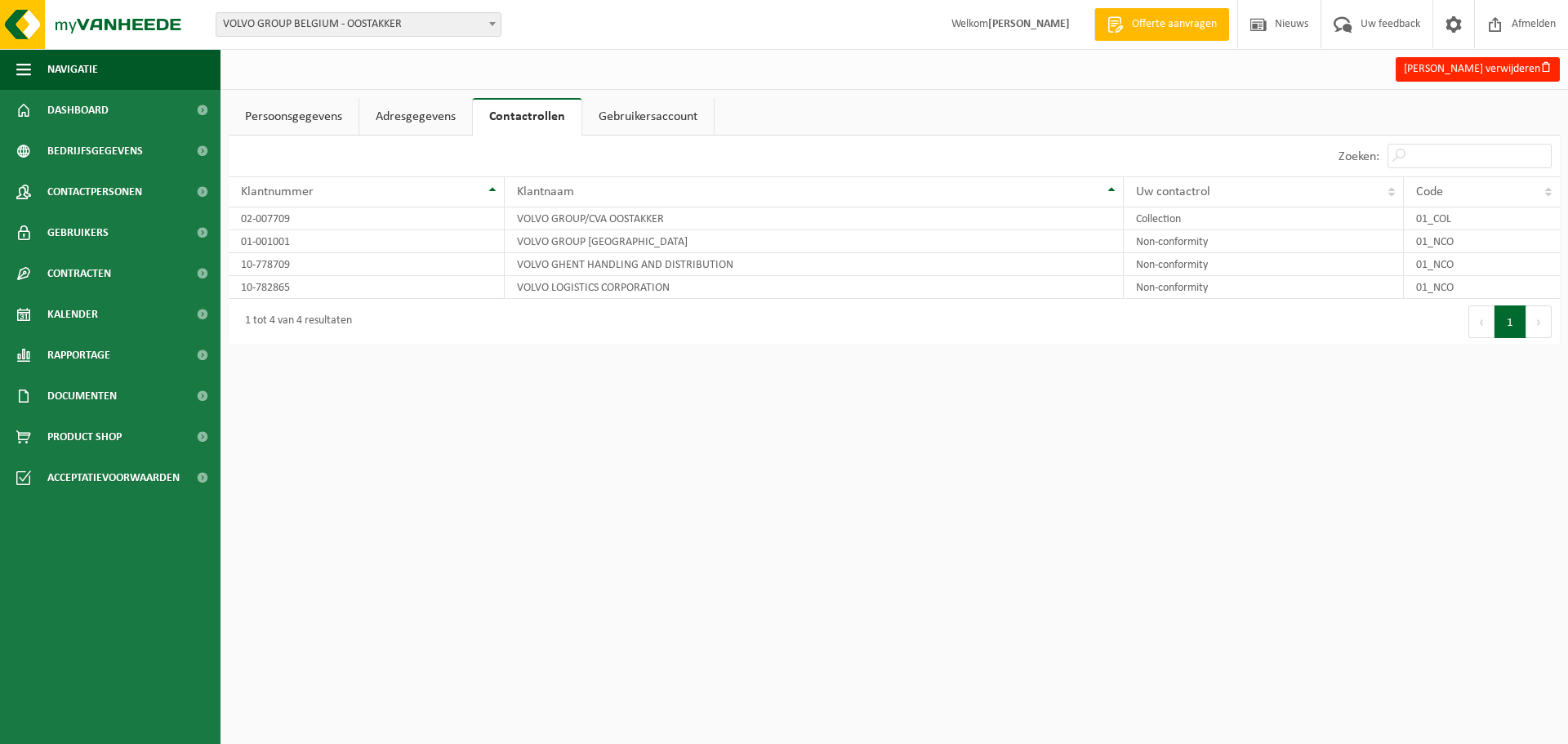
click at [668, 120] on link "Gebruikersaccount" at bounding box center [648, 116] width 131 height 37
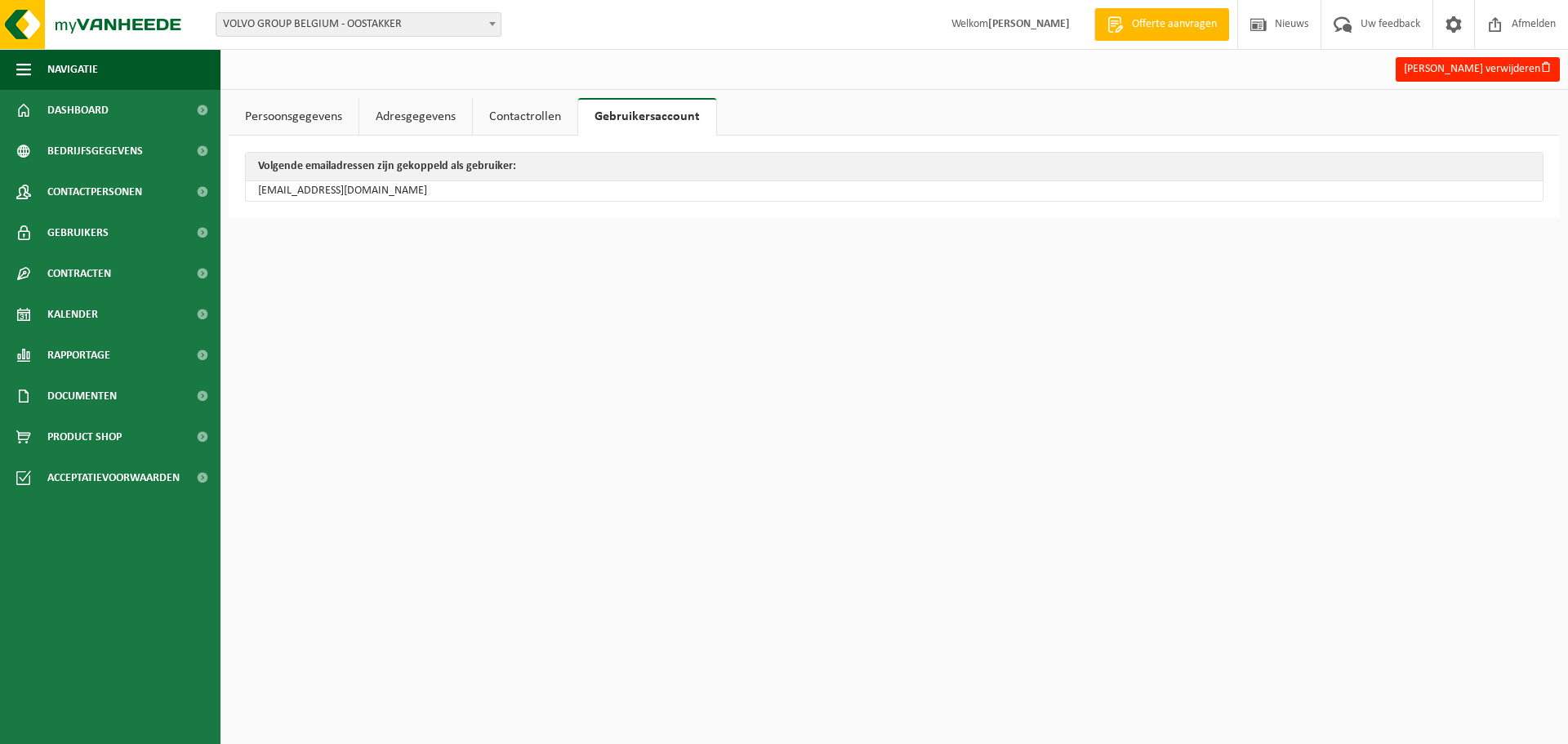
click at [536, 123] on link "Contactrollen" at bounding box center [525, 116] width 105 height 37
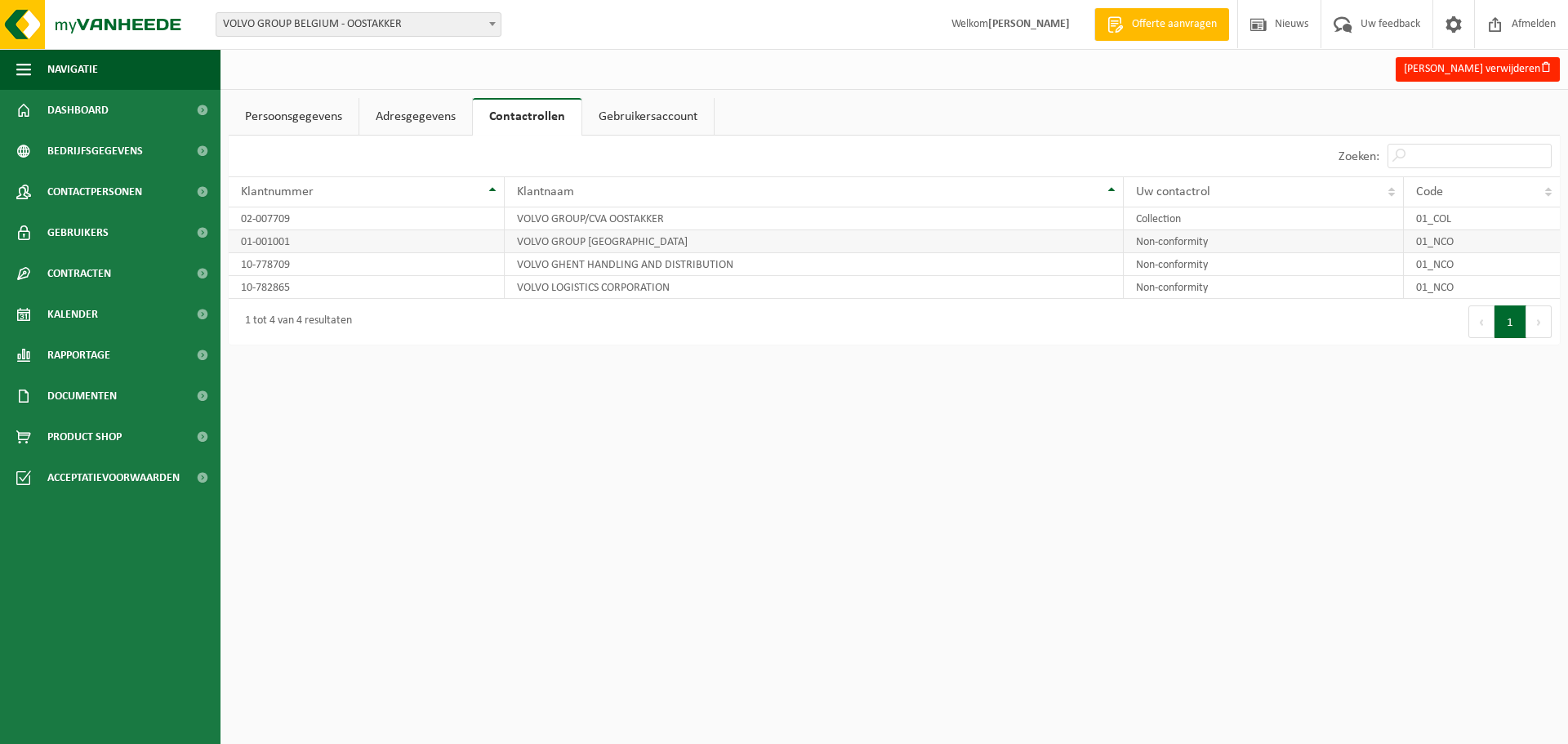
click at [1237, 238] on td "Non-conformity" at bounding box center [1264, 241] width 280 height 23
click at [96, 226] on span "Gebruikers" at bounding box center [77, 233] width 62 height 41
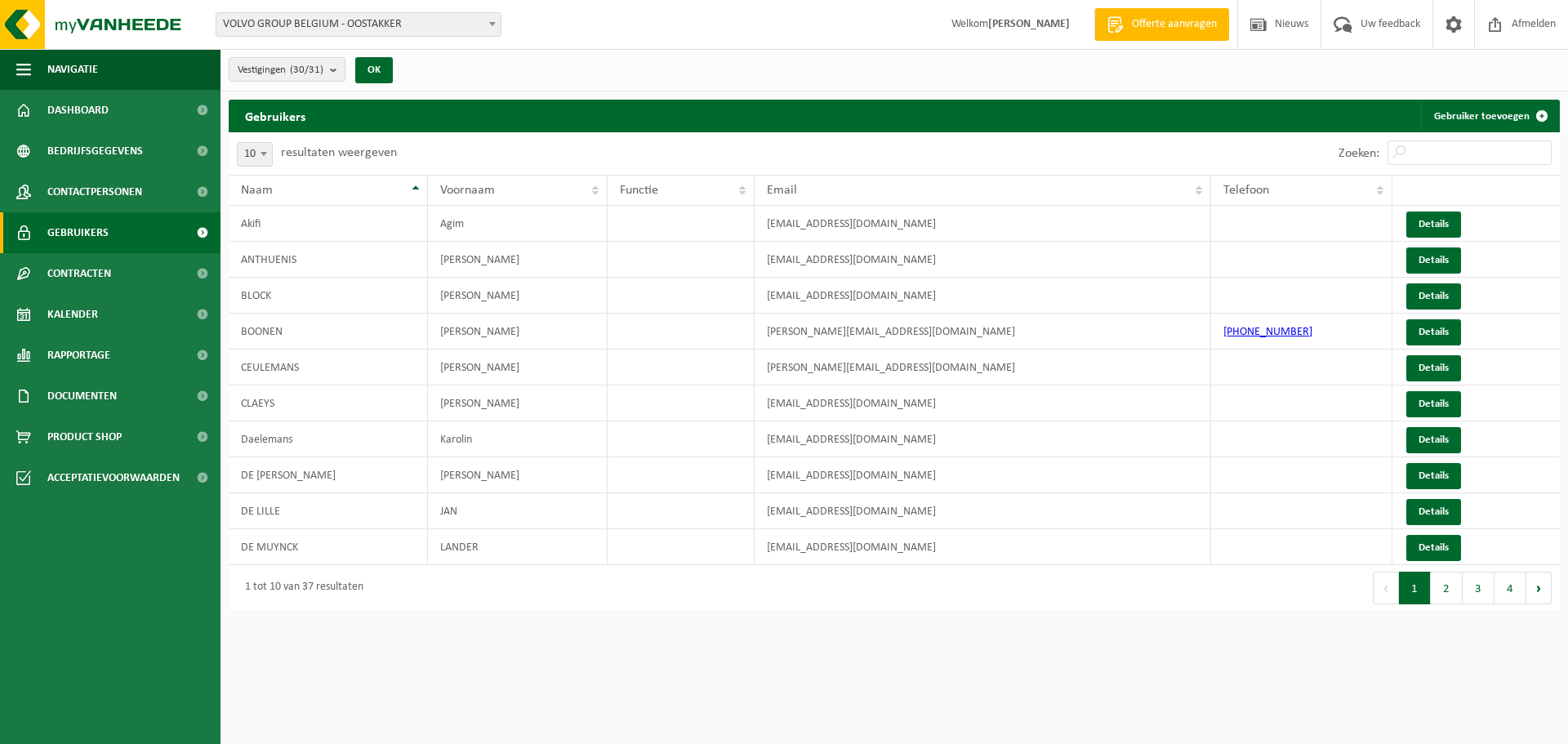
click at [86, 268] on span "Contracten" at bounding box center [78, 274] width 64 height 41
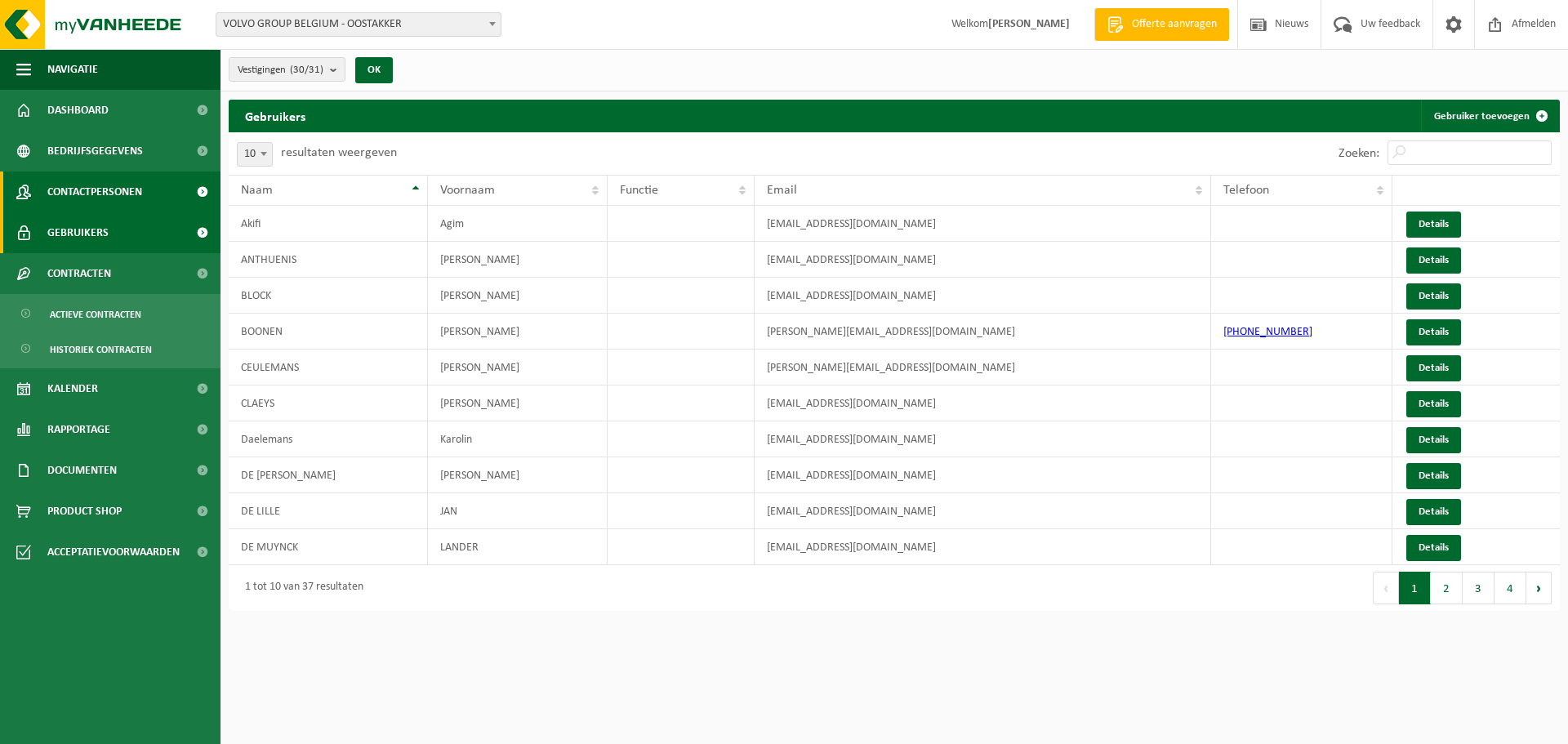
click at [97, 195] on span "Contactpersonen" at bounding box center [94, 192] width 95 height 41
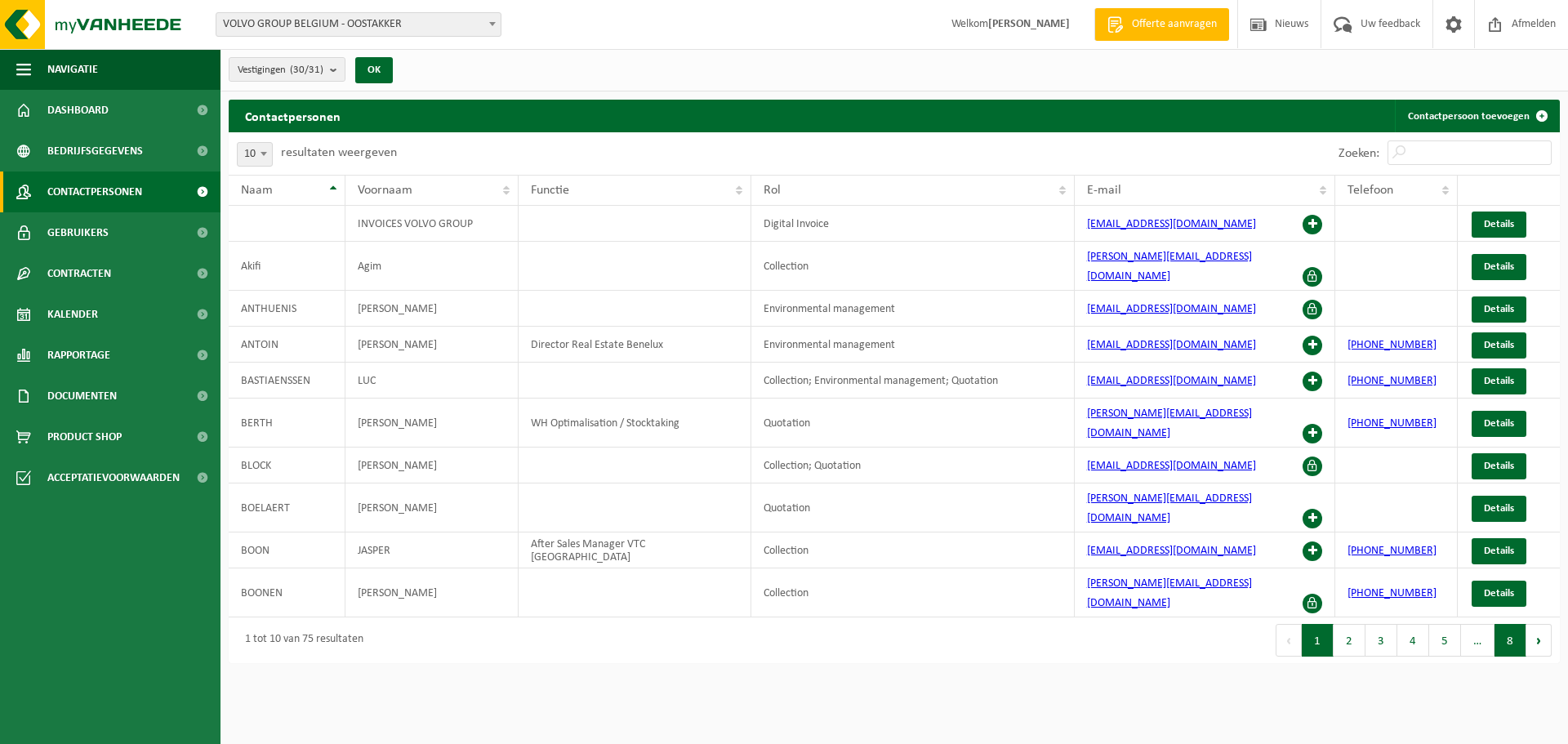
click at [1502, 624] on button "8" at bounding box center [1510, 639] width 32 height 32
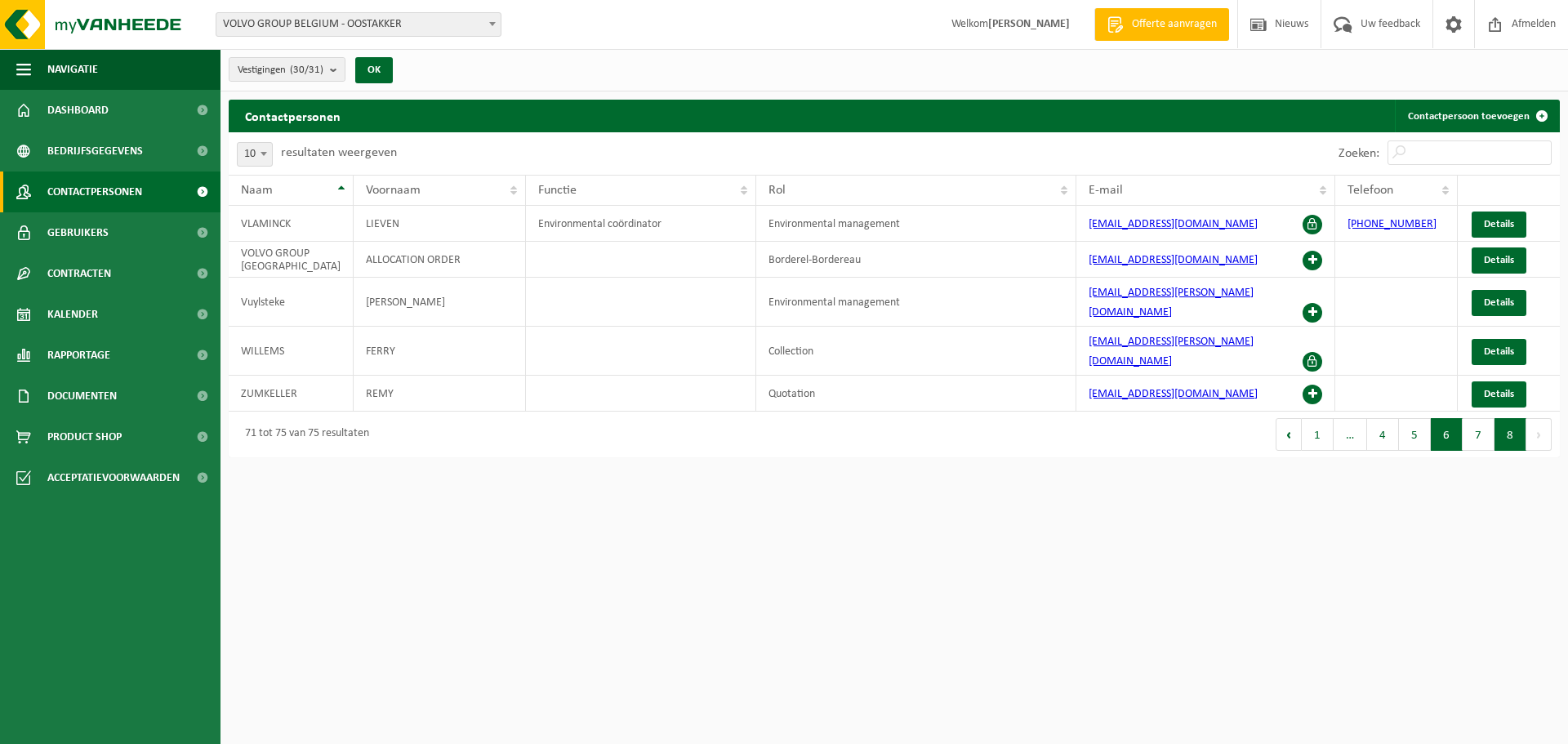
click at [1445, 418] on button "6" at bounding box center [1447, 434] width 32 height 32
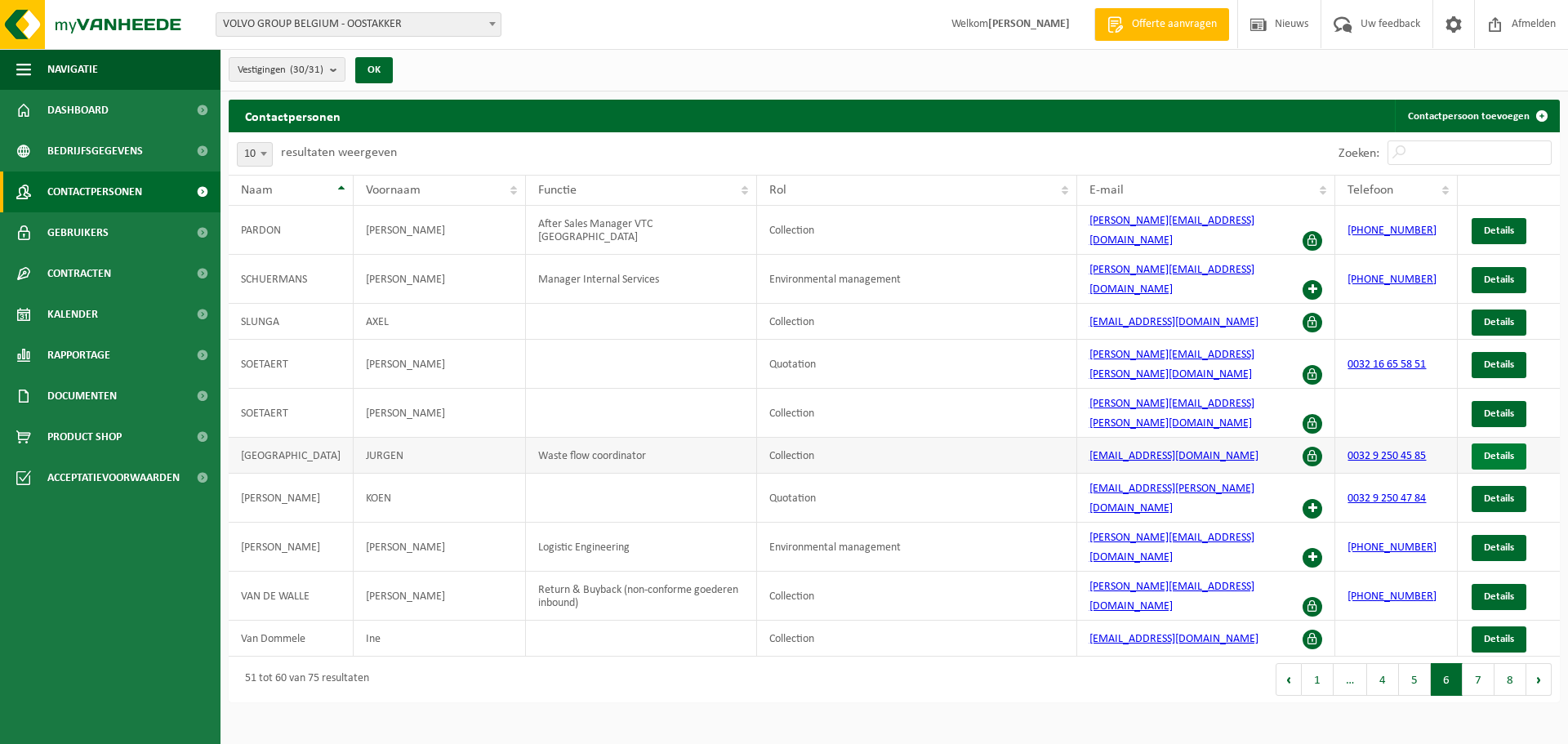
click at [1492, 450] on span "Details" at bounding box center [1498, 455] width 30 height 11
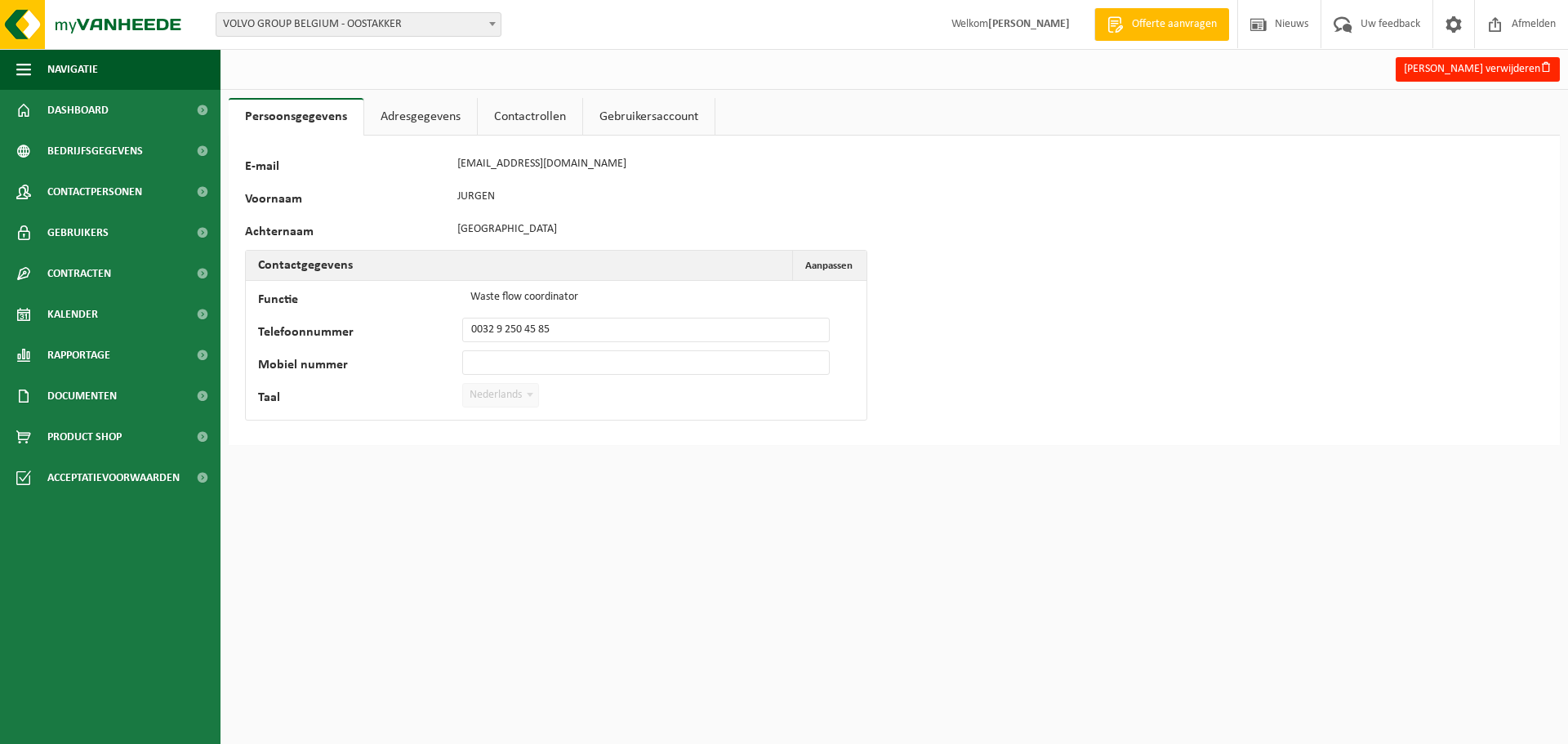
click at [554, 109] on link "Contactrollen" at bounding box center [530, 116] width 105 height 37
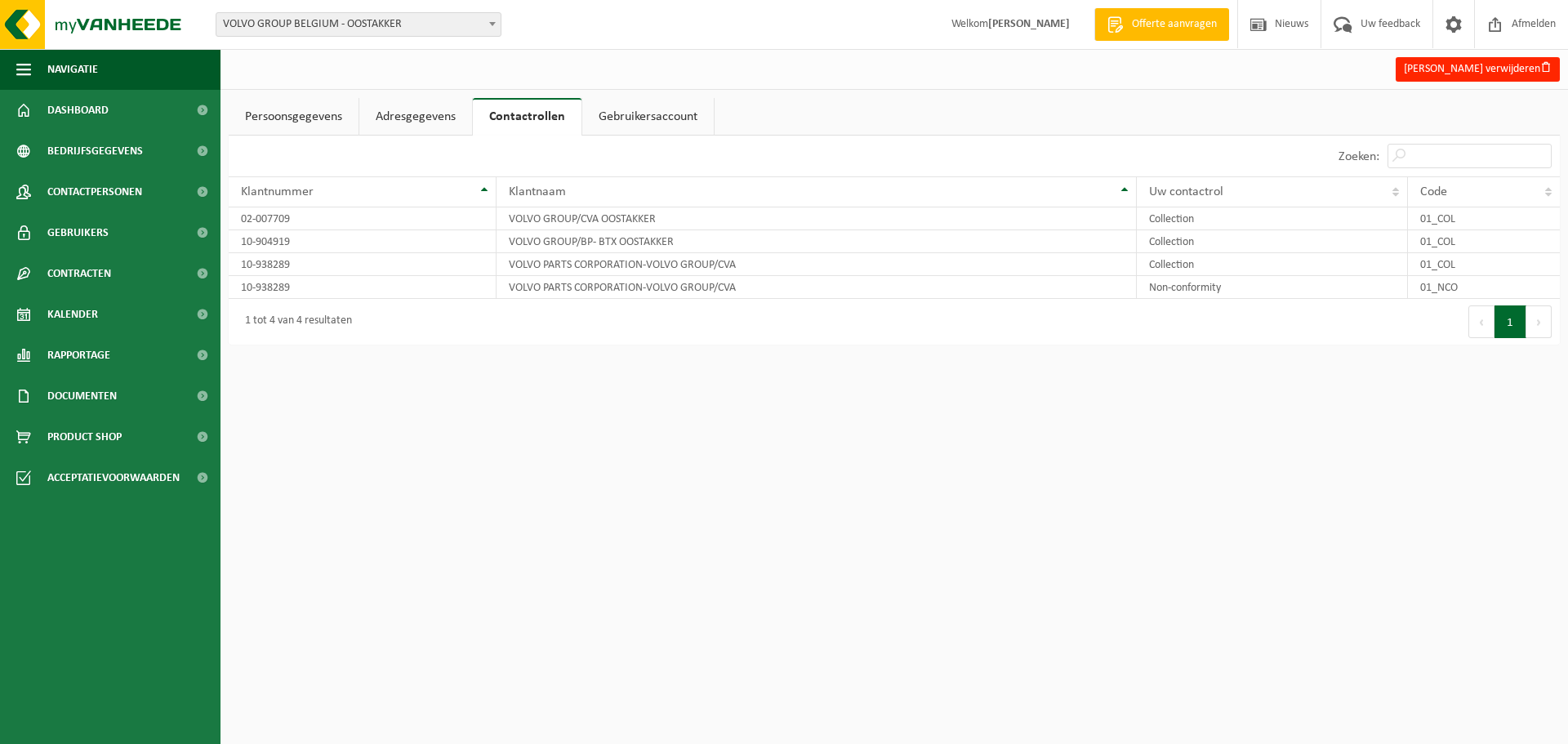
click at [298, 120] on link "Persoonsgegevens" at bounding box center [294, 116] width 130 height 37
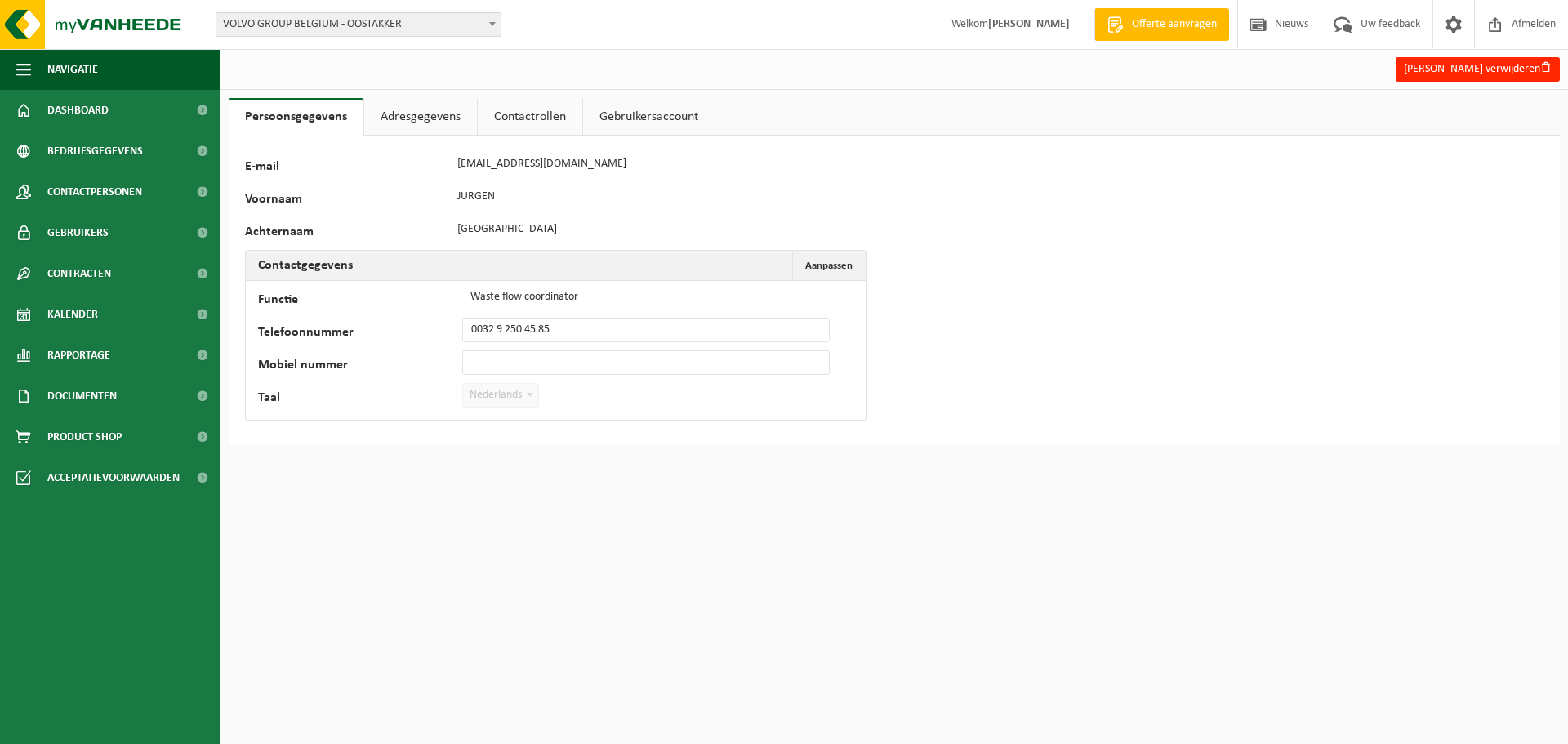
click at [398, 110] on link "Adresgegevens" at bounding box center [420, 116] width 113 height 37
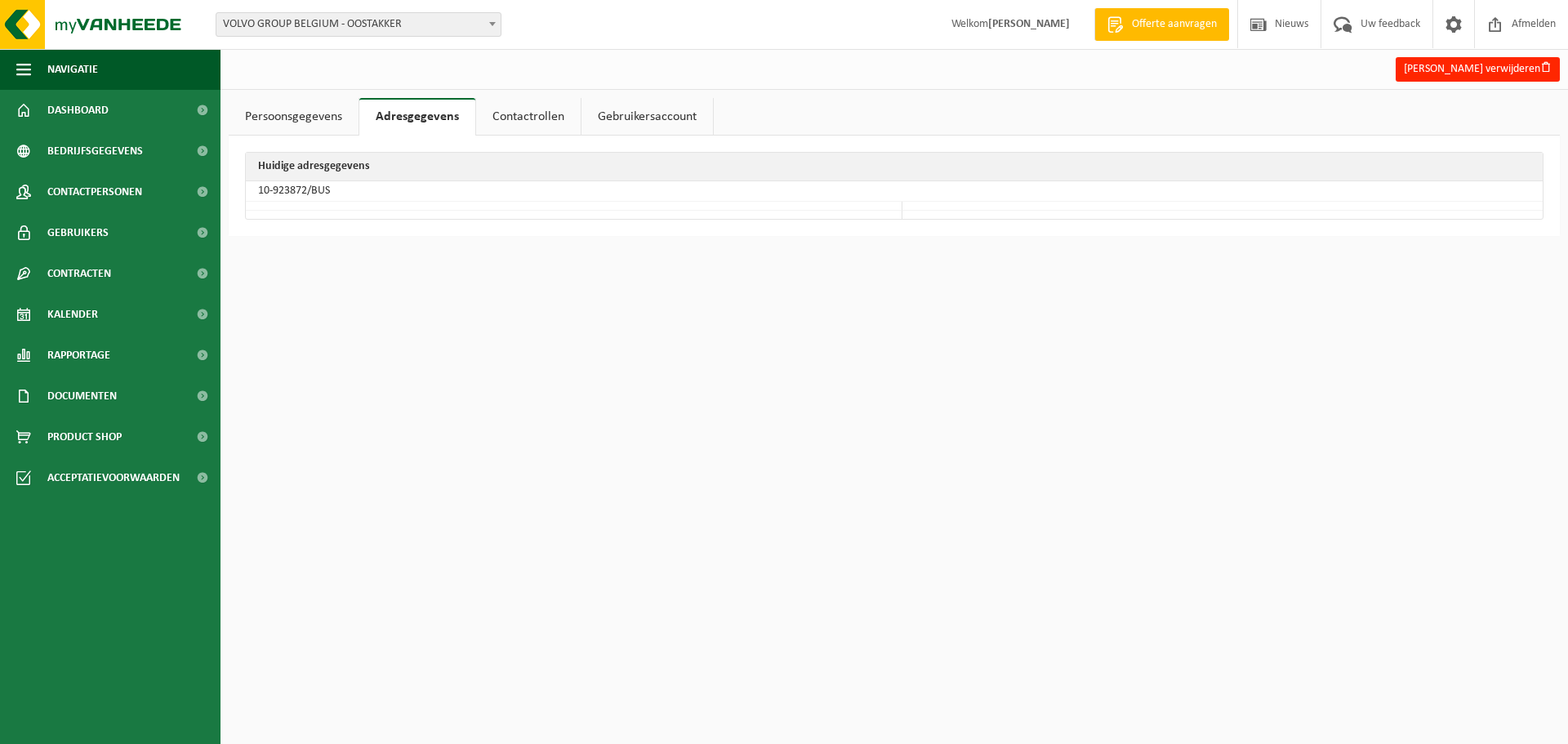
click at [667, 119] on link "Gebruikersaccount" at bounding box center [647, 116] width 131 height 37
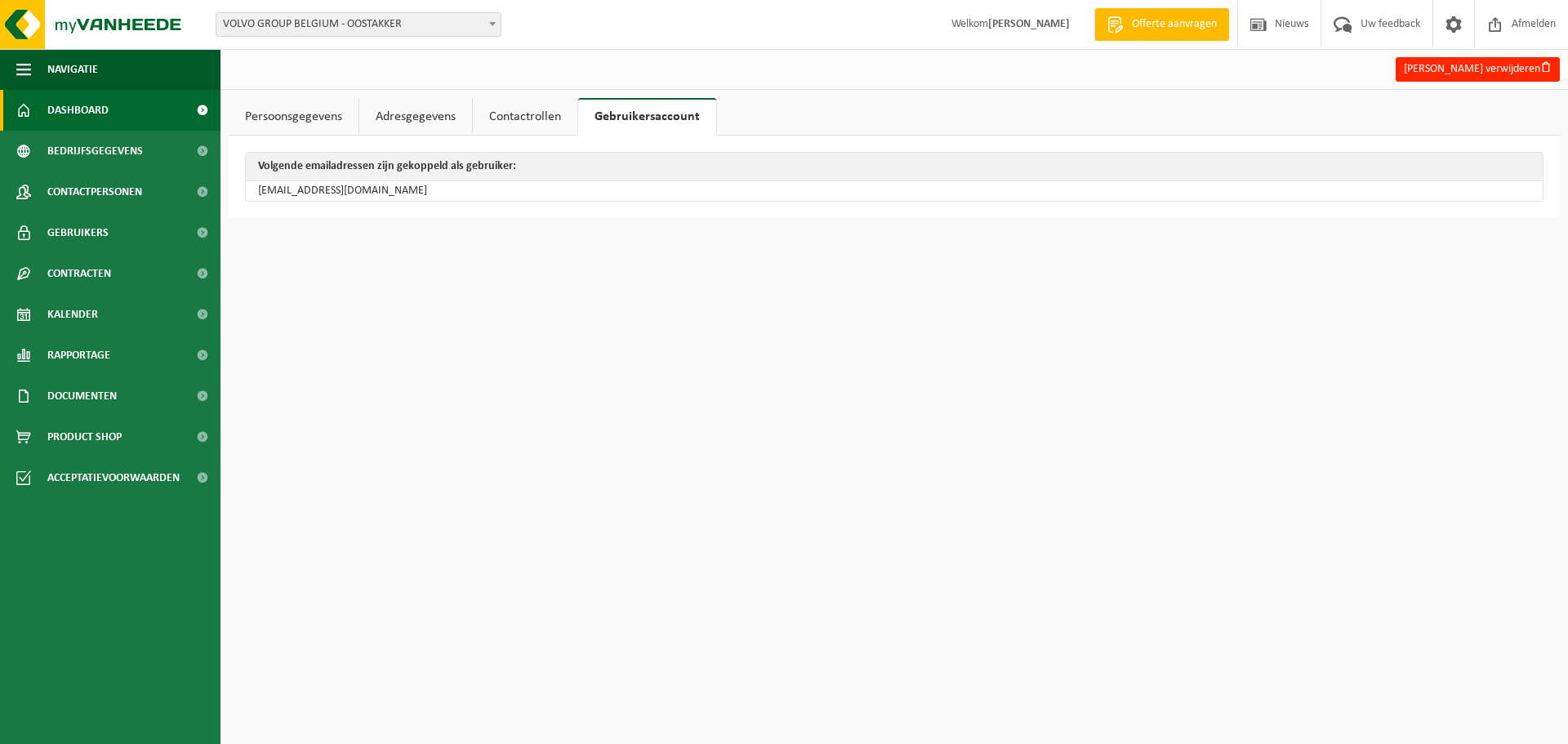
click at [70, 111] on span "Dashboard" at bounding box center [77, 111] width 62 height 41
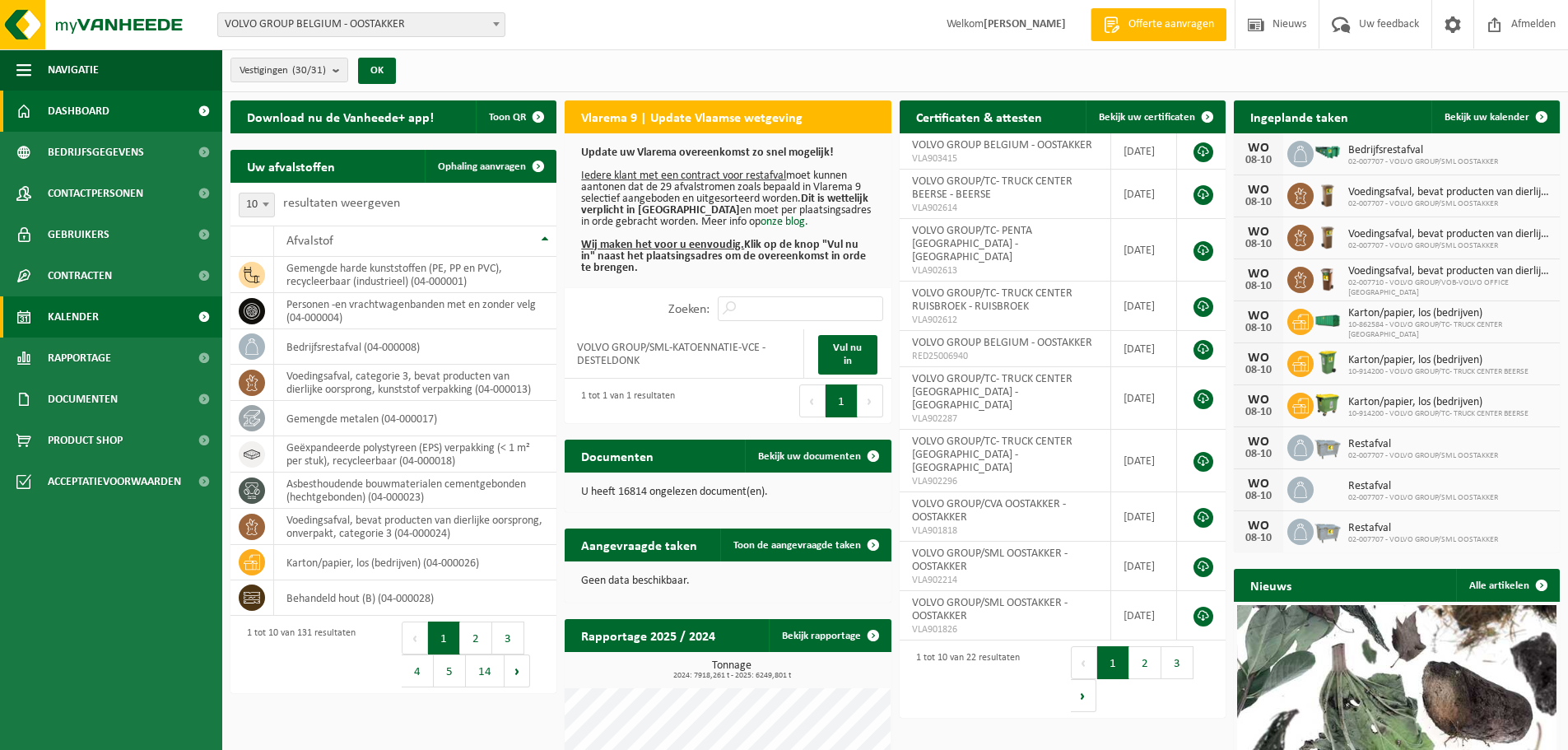
click at [90, 312] on span "Kalender" at bounding box center [73, 317] width 51 height 41
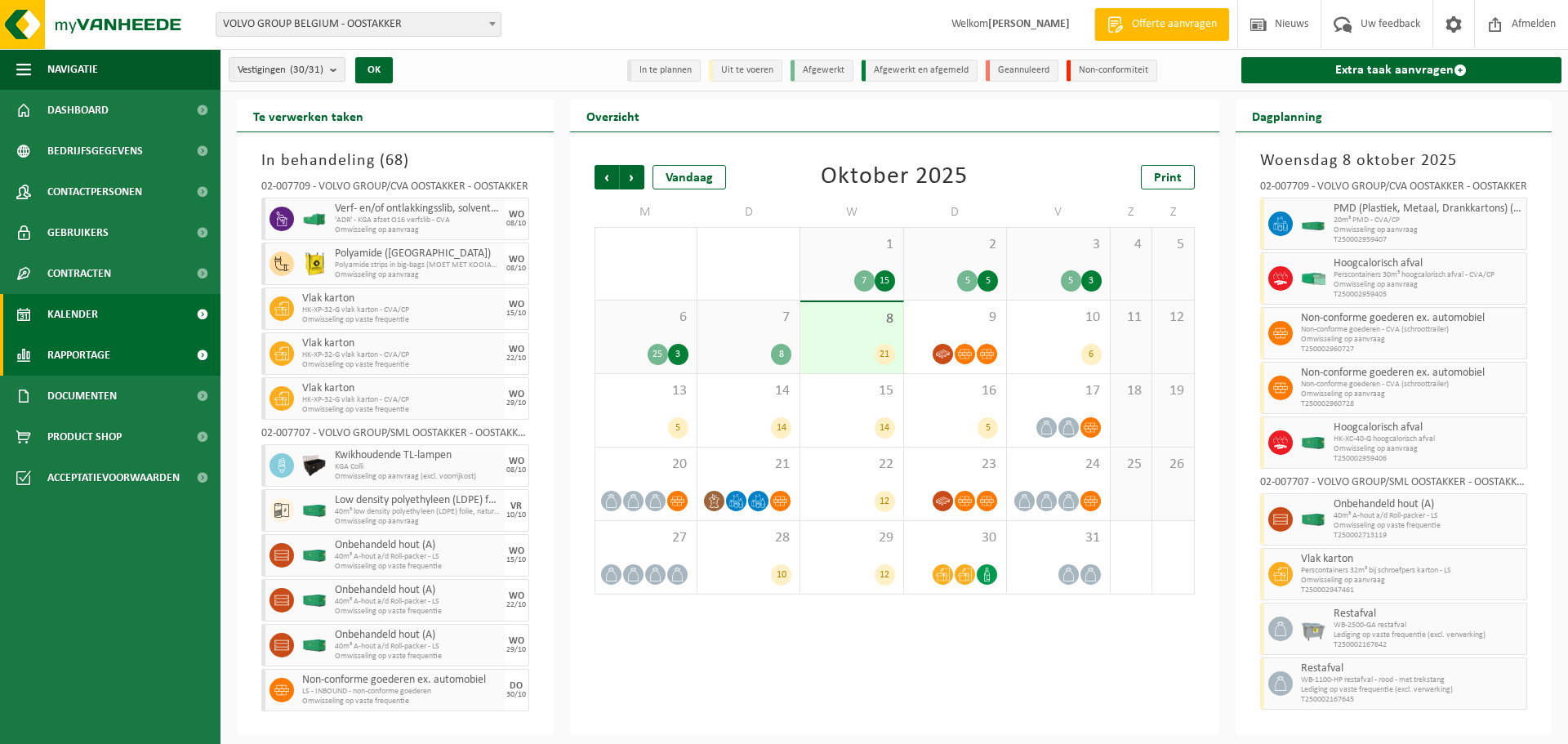
click at [67, 353] on span "Rapportage" at bounding box center [78, 355] width 63 height 41
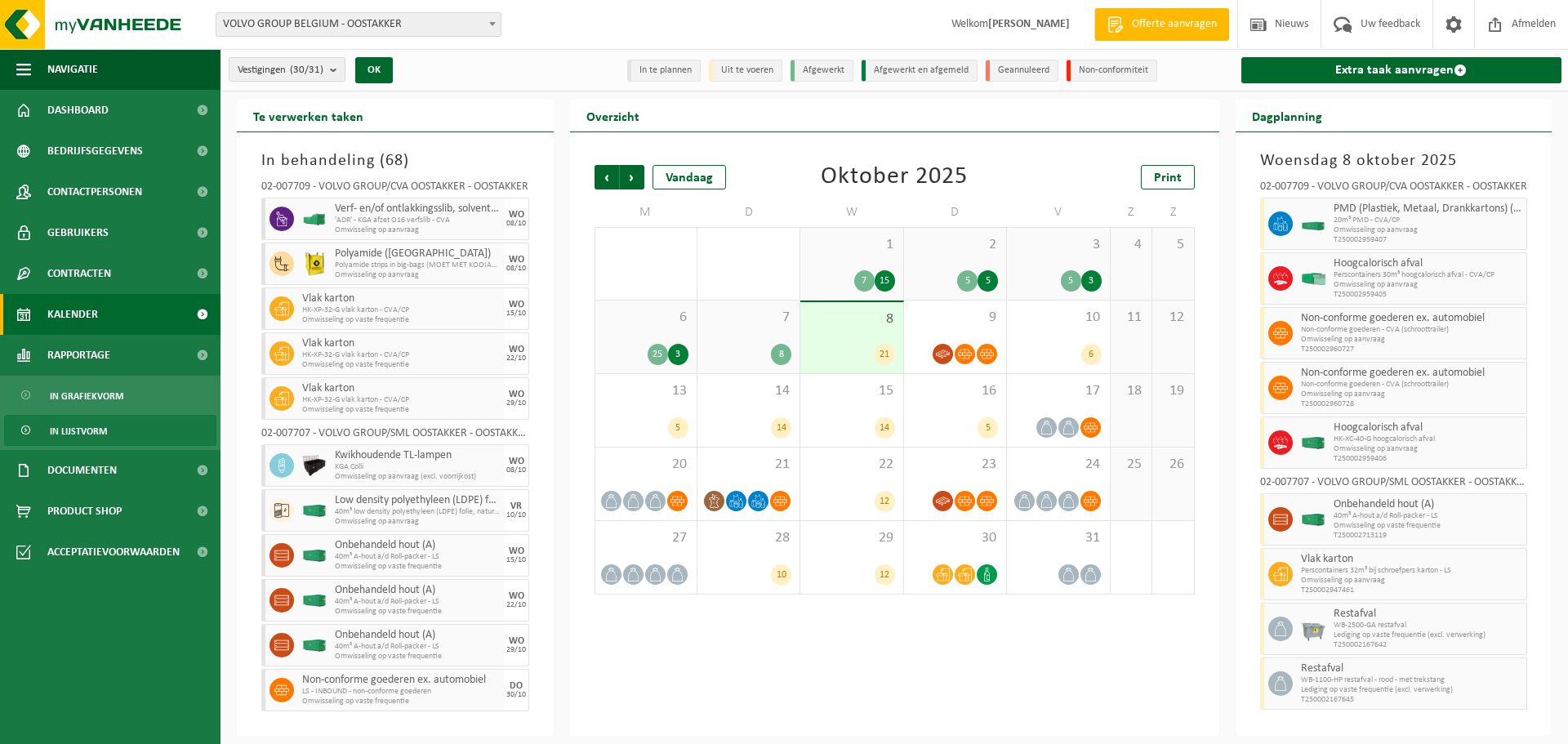
click at [71, 427] on span "In lijstvorm" at bounding box center [78, 431] width 57 height 31
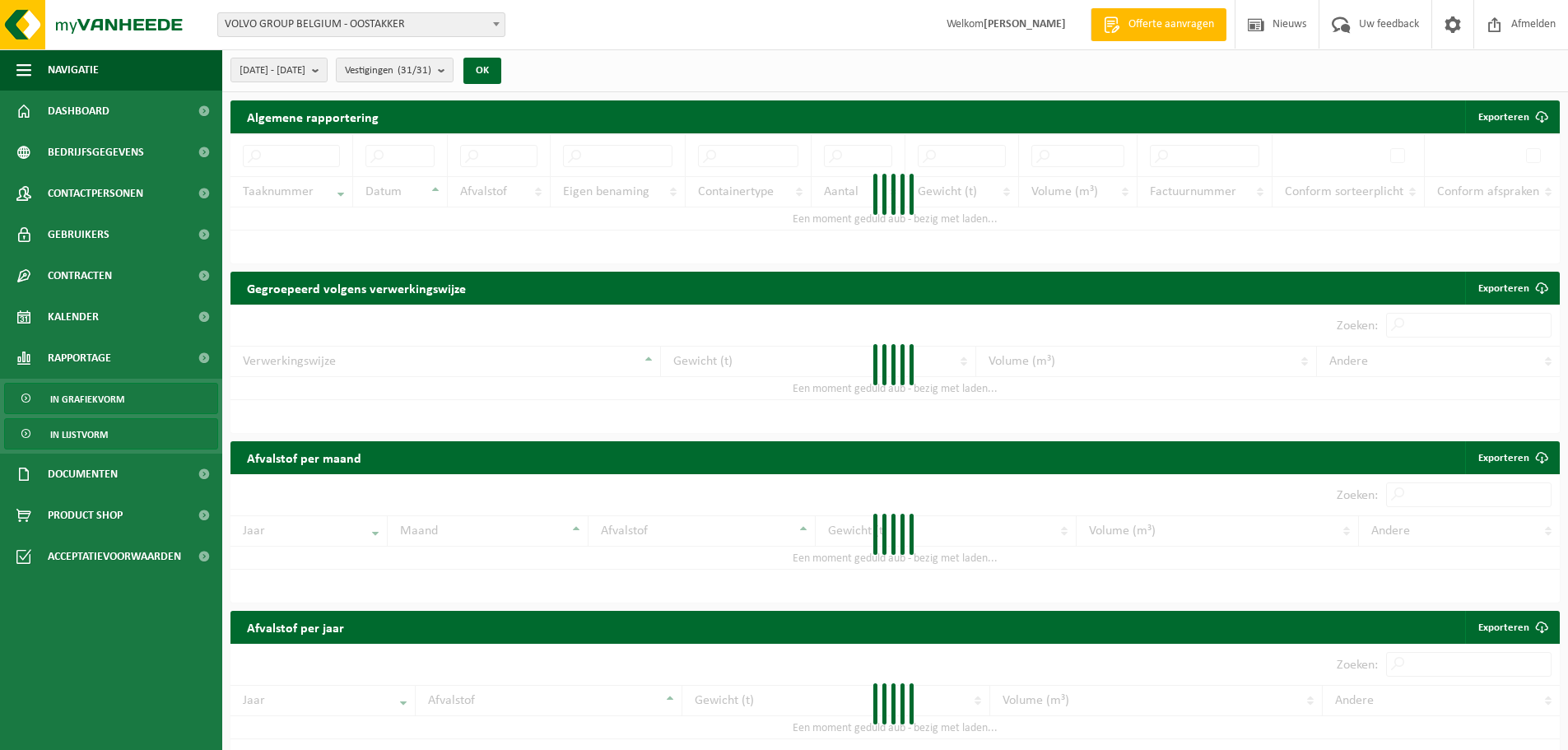
click at [86, 397] on span "In grafiekvorm" at bounding box center [87, 400] width 74 height 32
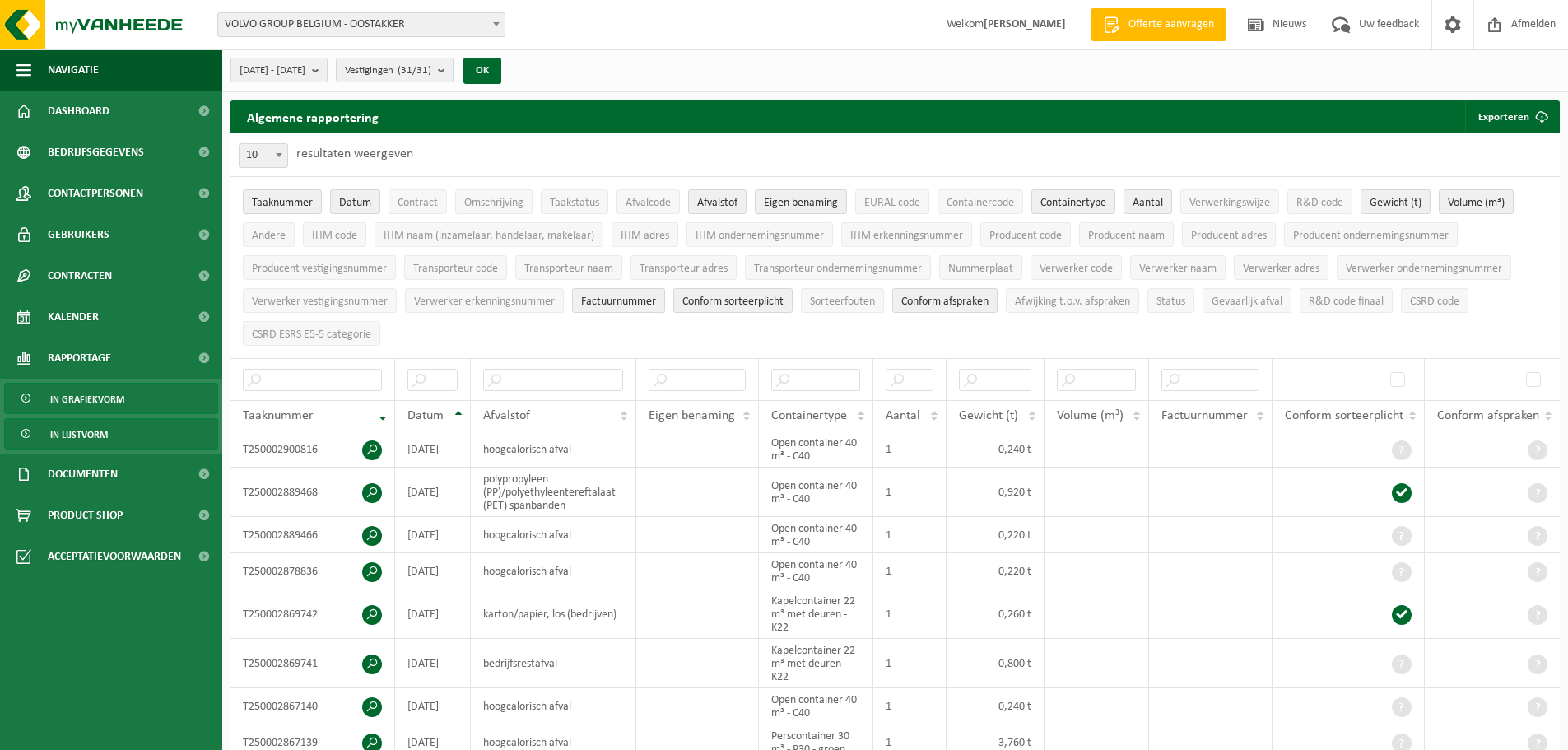
click at [86, 397] on span "In grafiekvorm" at bounding box center [87, 400] width 74 height 32
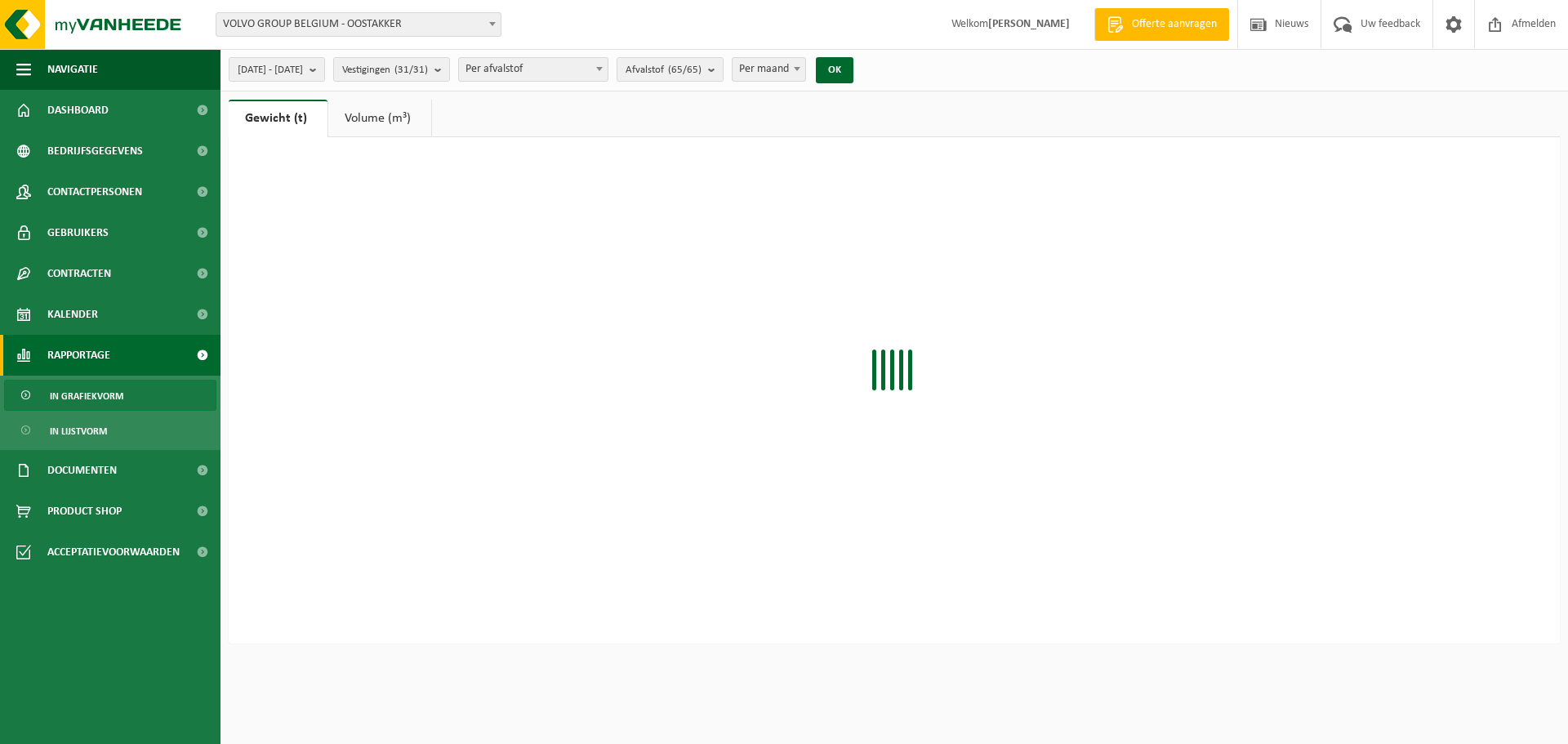
click at [324, 67] on b "submit" at bounding box center [316, 69] width 15 height 23
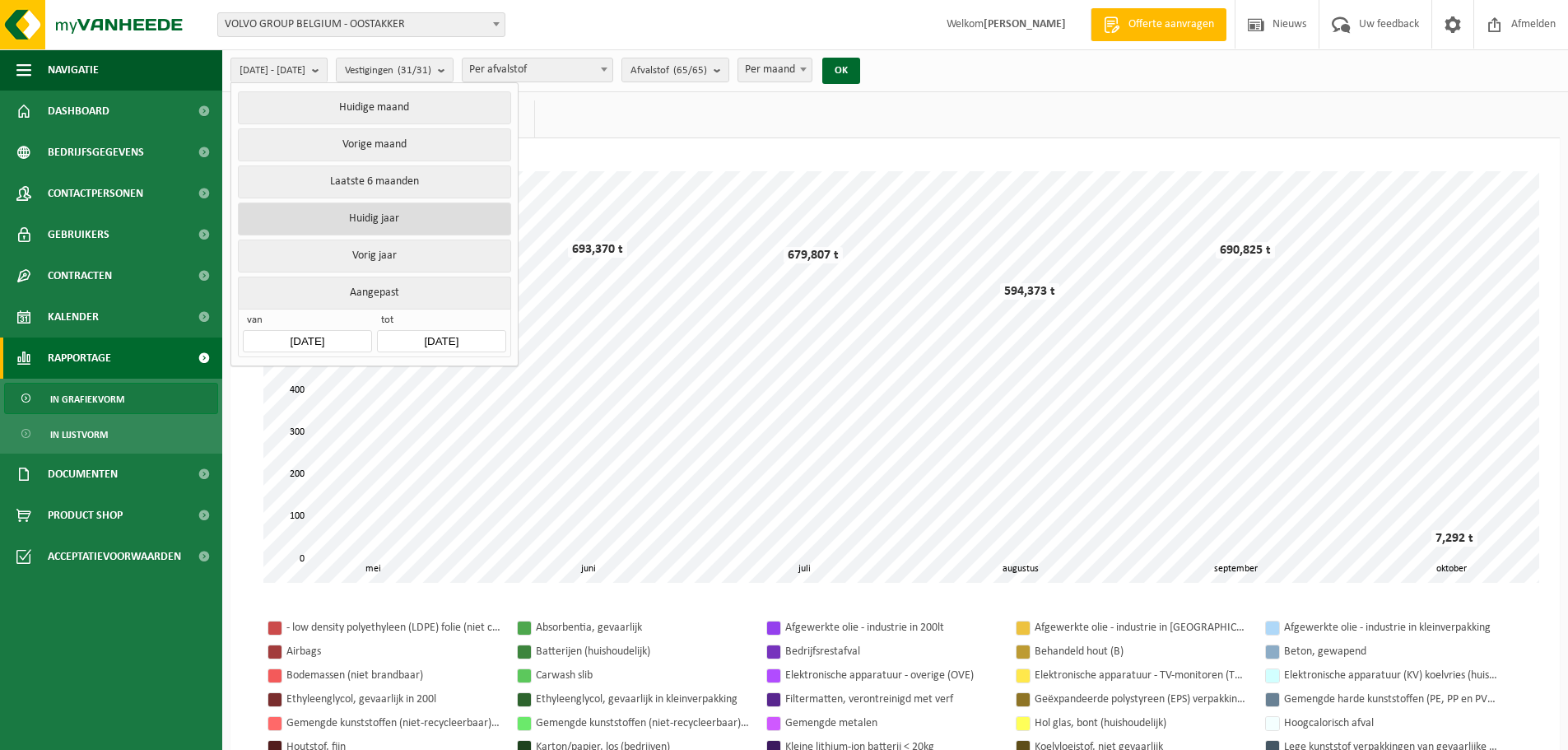
click at [357, 217] on button "Huidig jaar" at bounding box center [374, 218] width 272 height 33
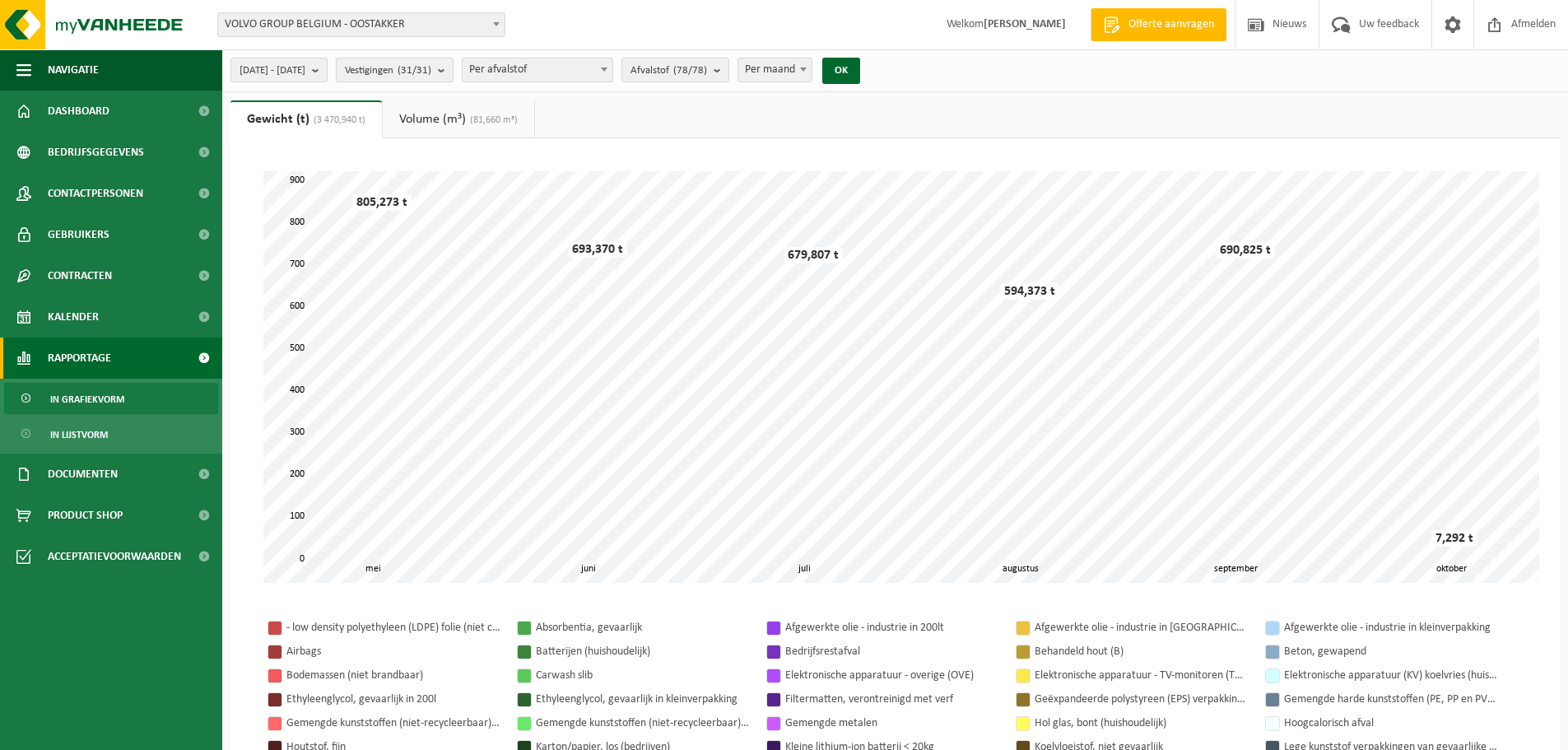
click at [431, 72] on span "Vestigingen (31/31)" at bounding box center [388, 70] width 87 height 25
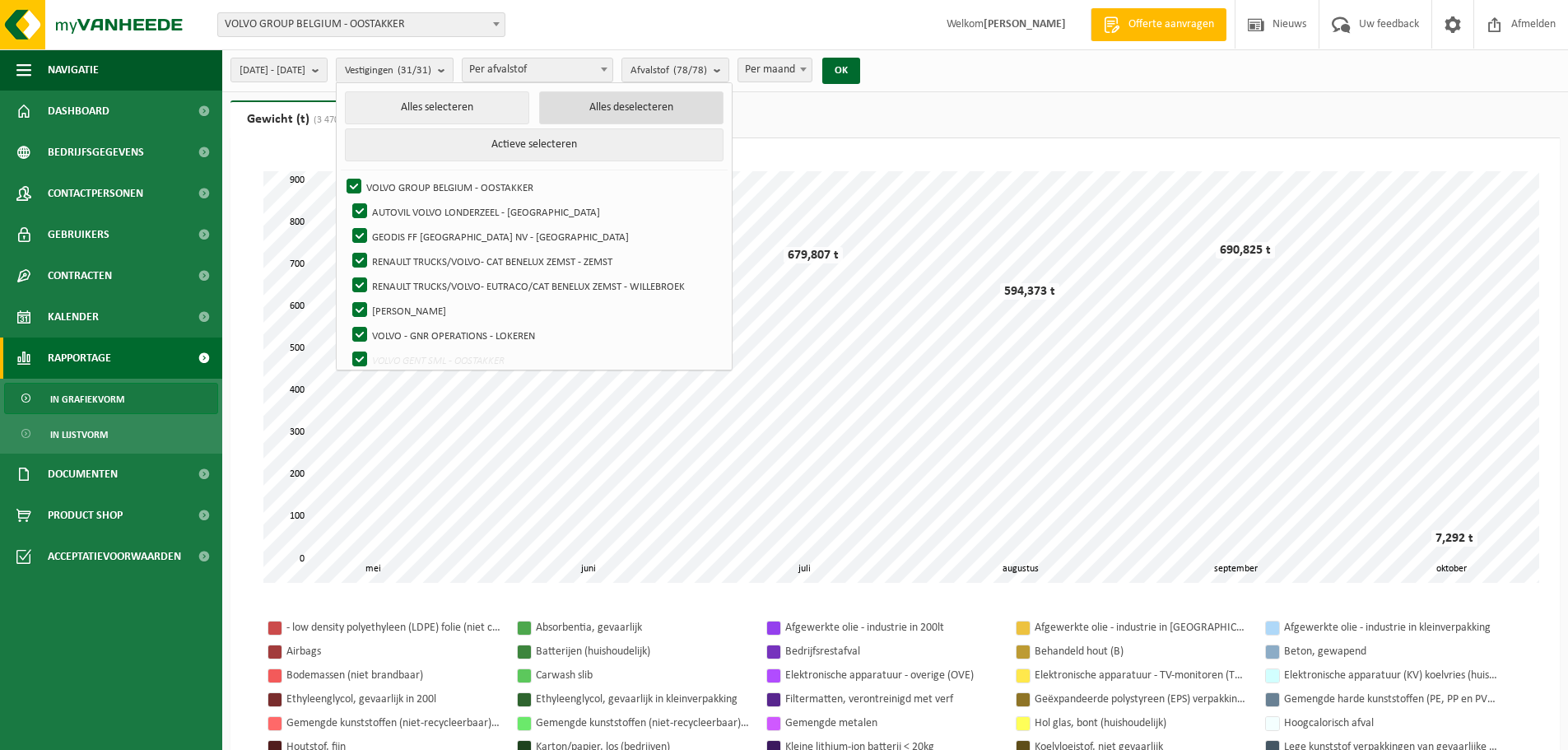
click at [645, 107] on button "Alles deselecteren" at bounding box center [631, 108] width 185 height 33
checkbox input "false"
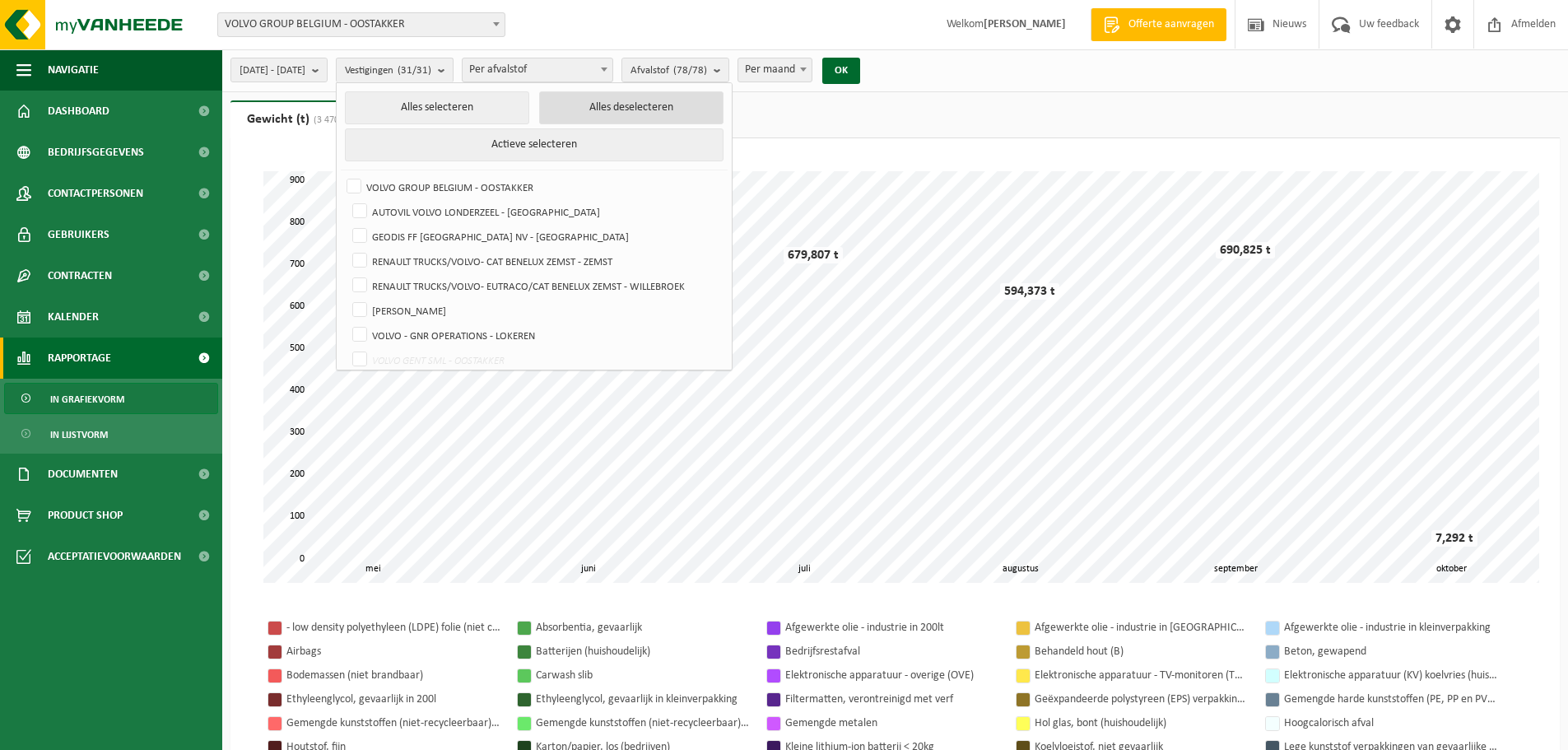
checkbox input "false"
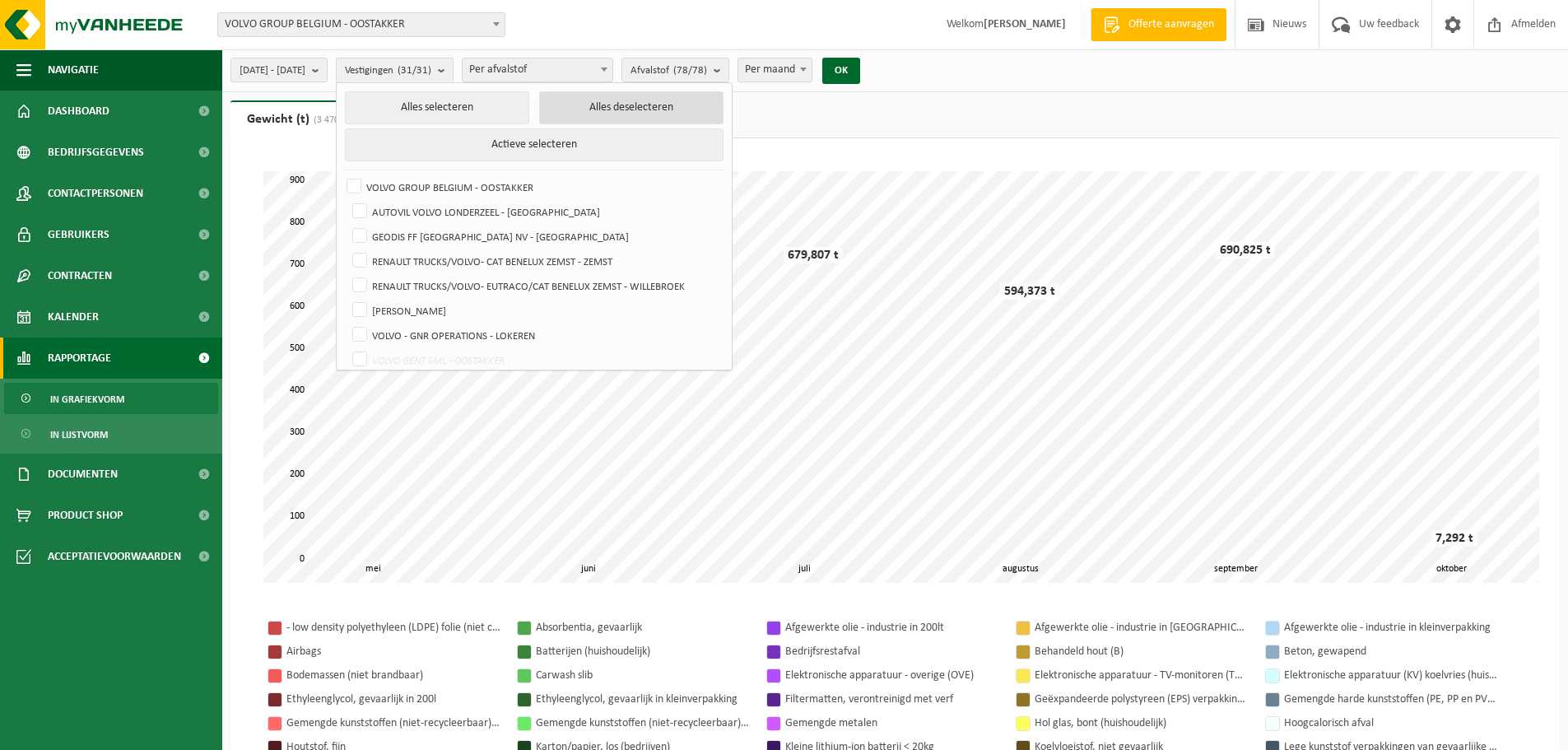
checkbox input "false"
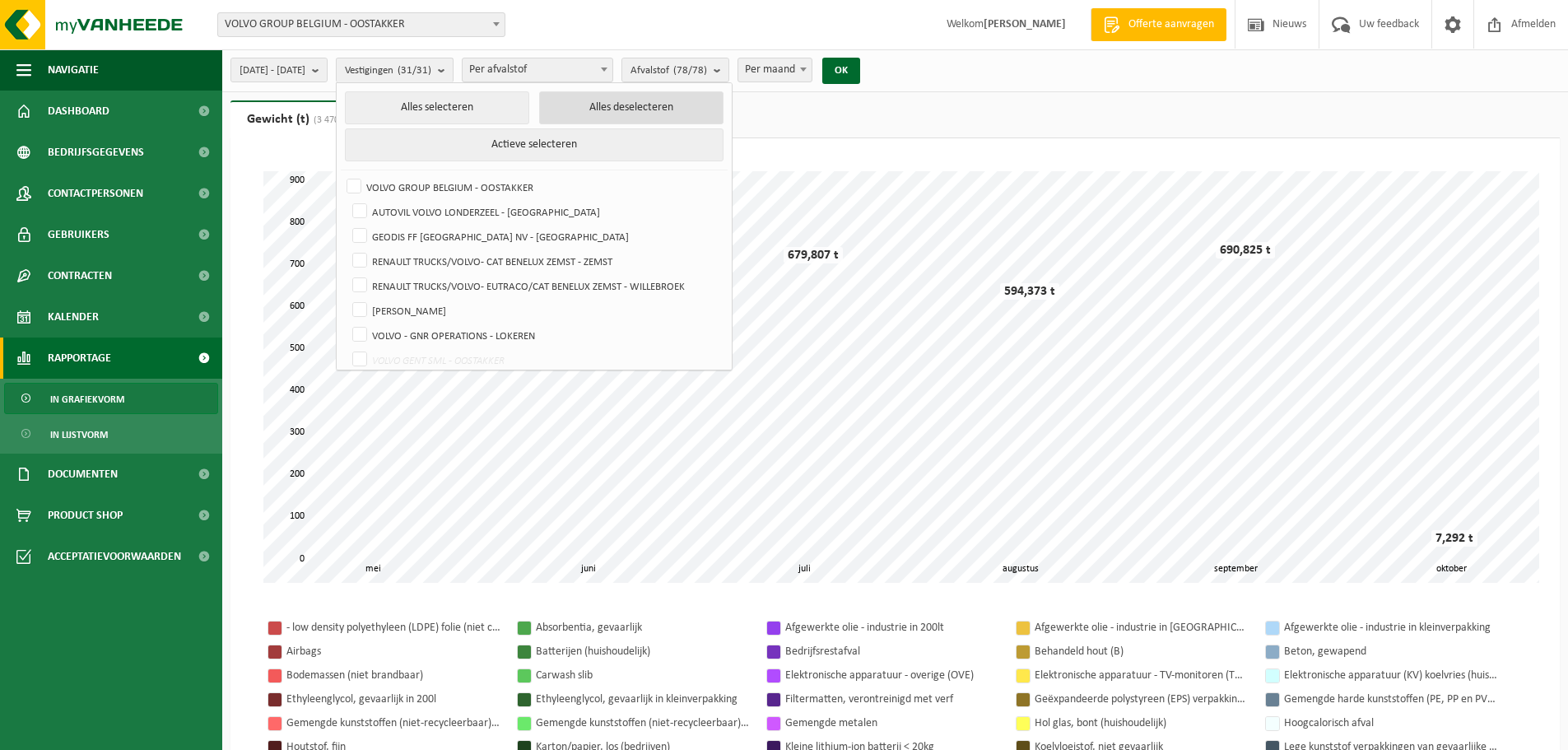
checkbox input "false"
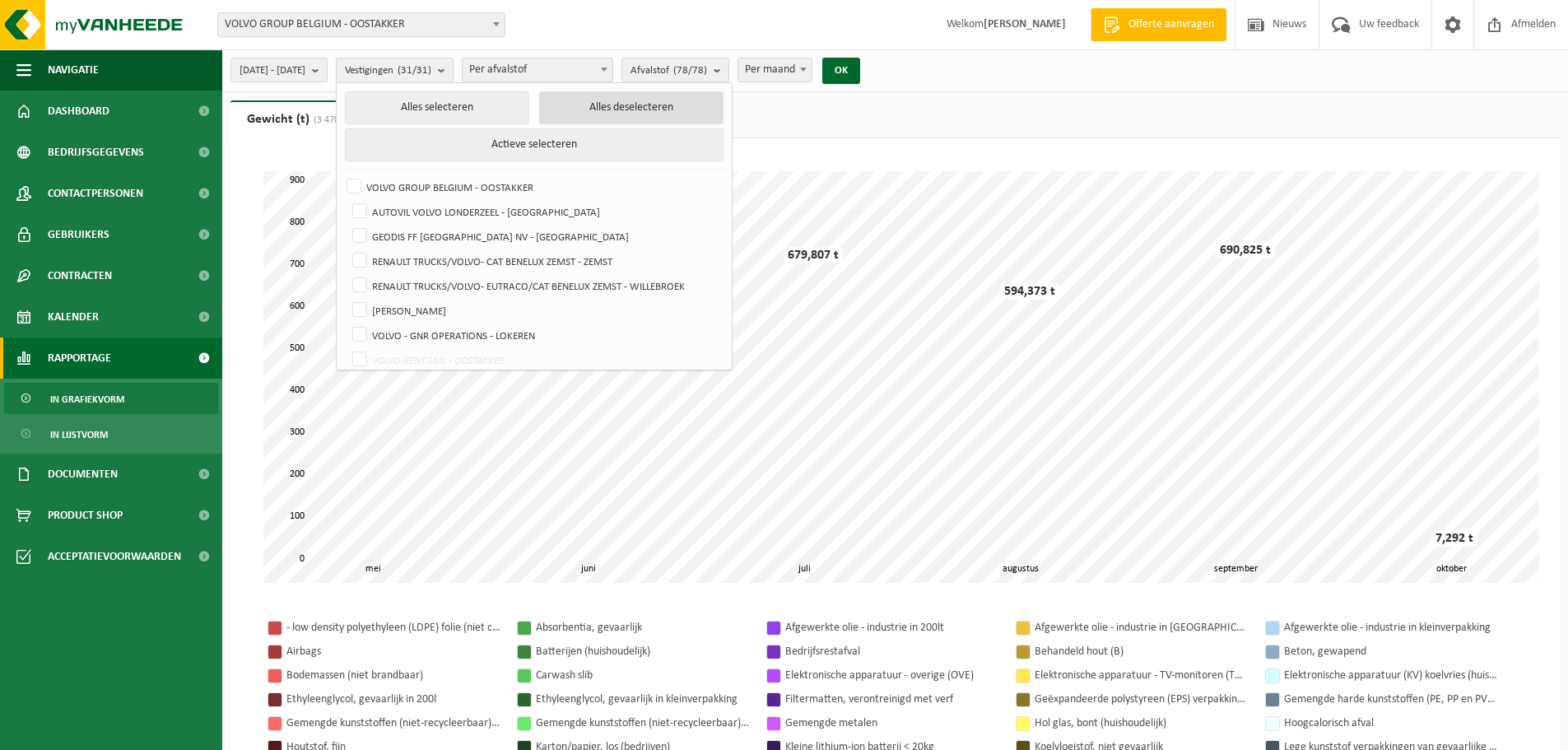
checkbox input "false"
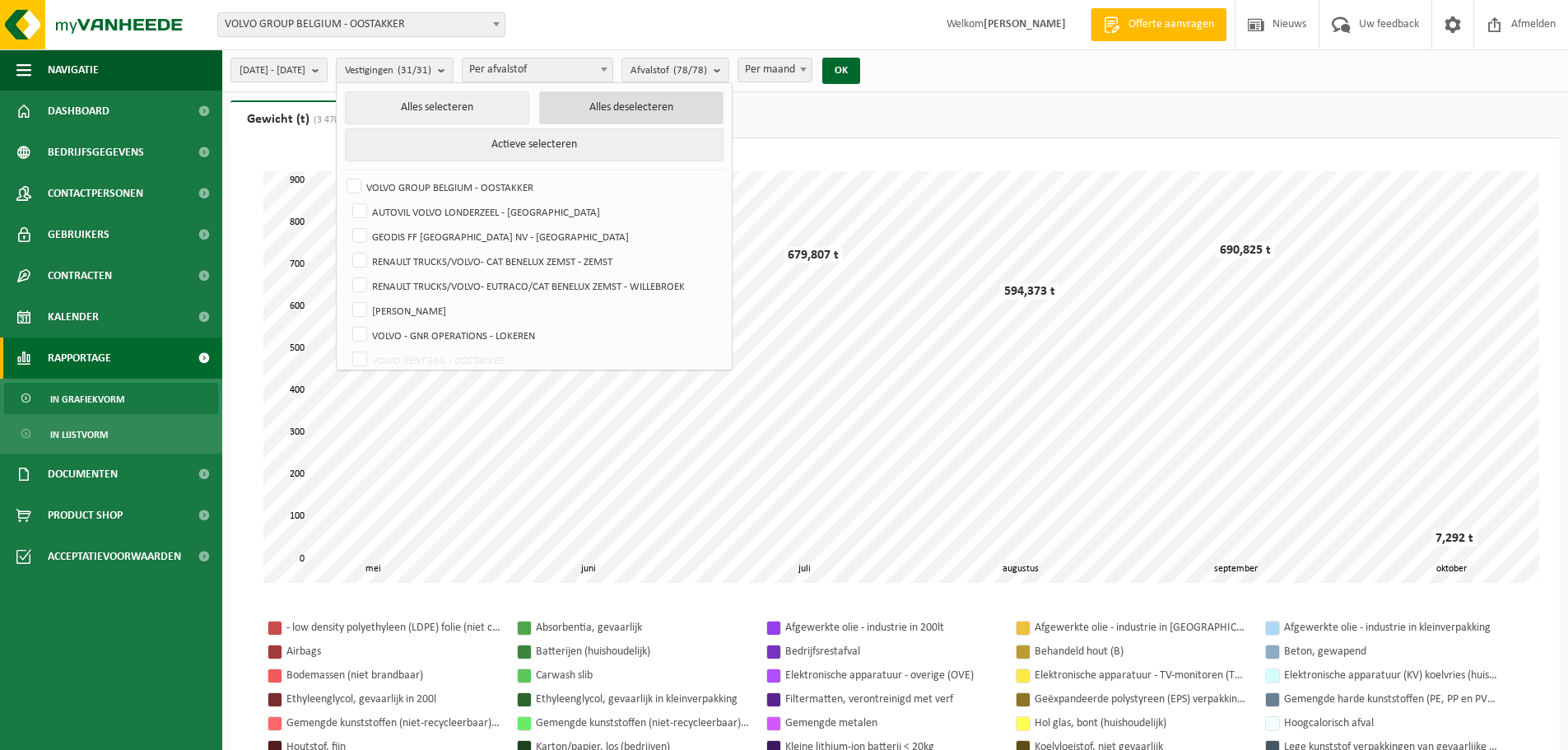
checkbox input "false"
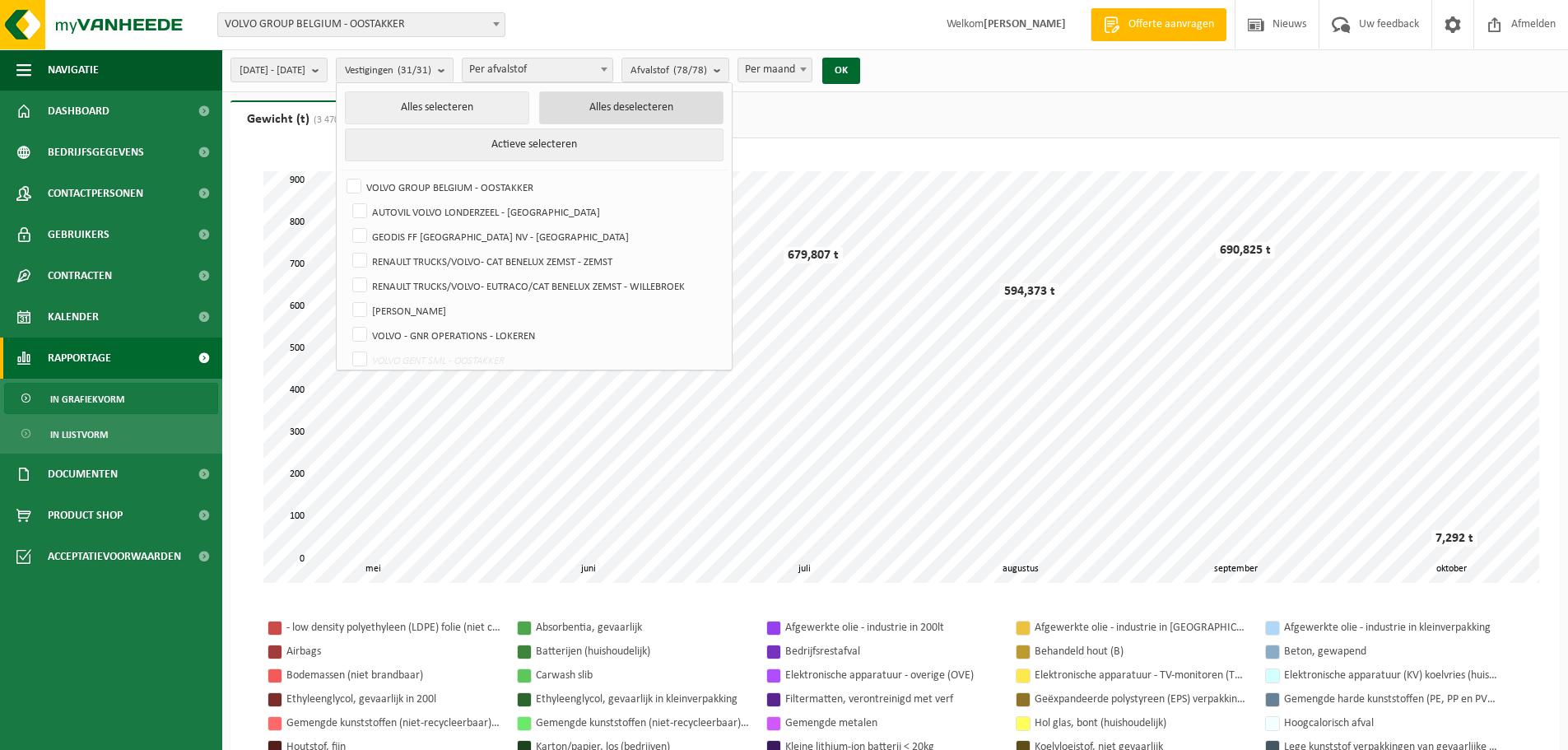
checkbox input "false"
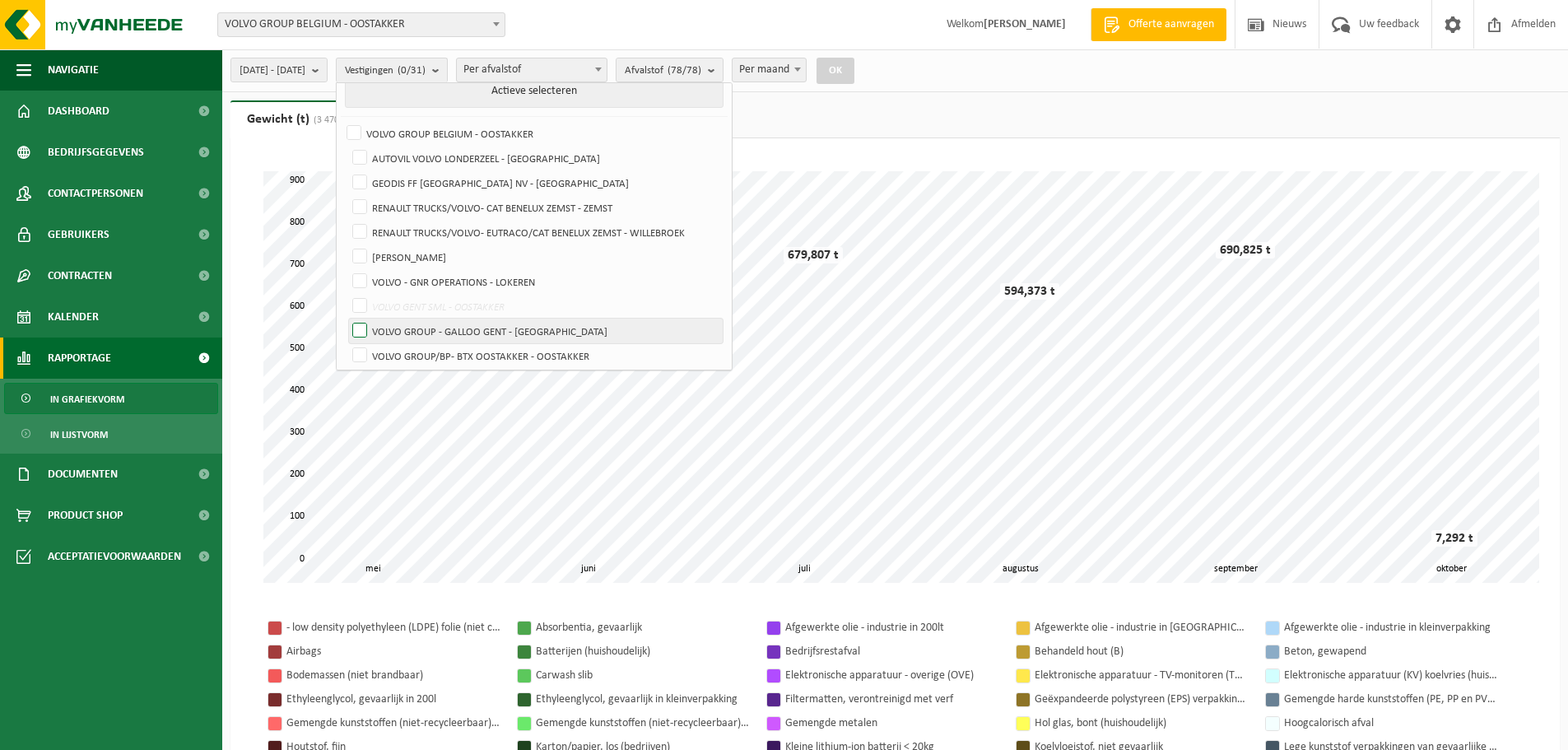
scroll to position [82, 0]
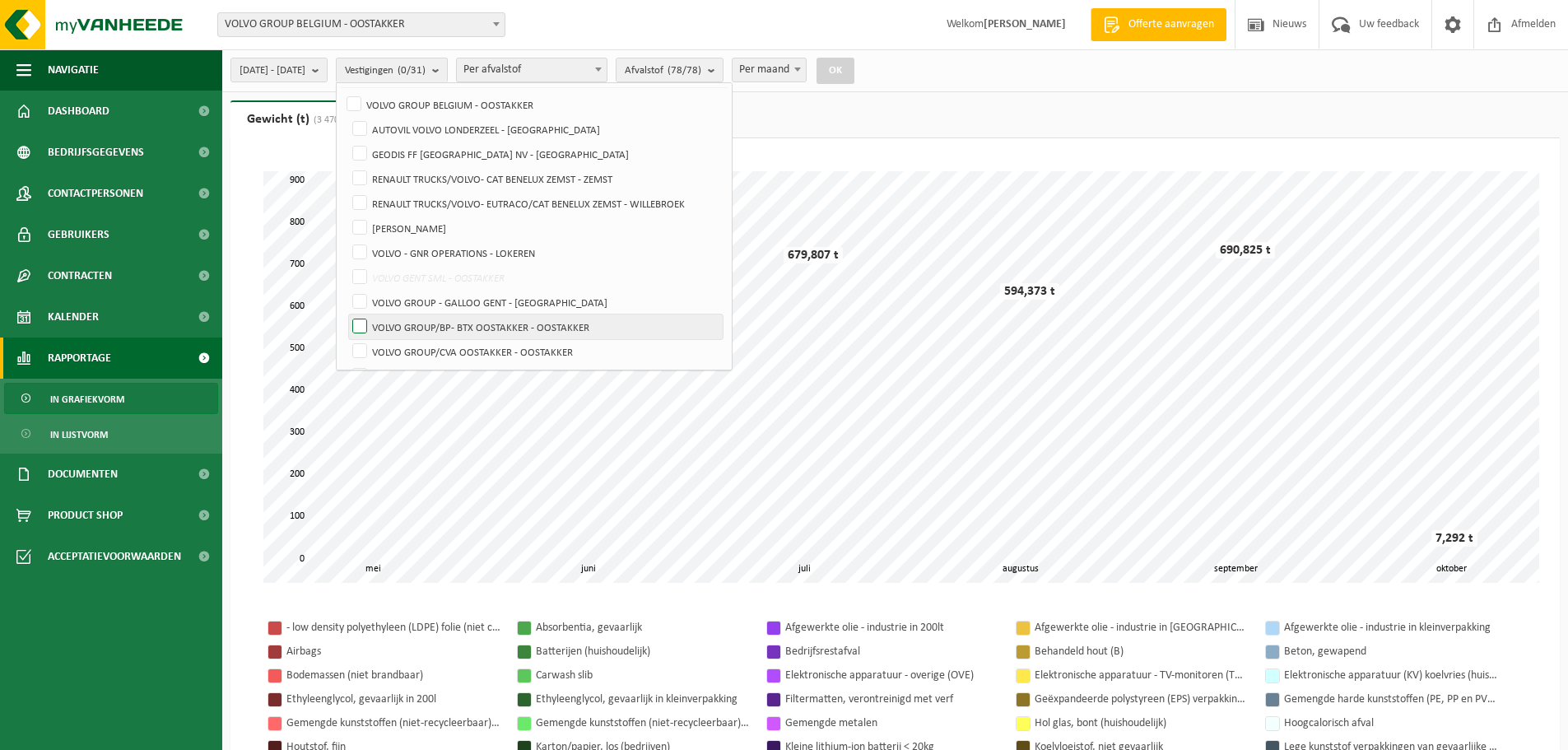
click at [519, 324] on label "VOLVO GROUP/BP- BTX OOSTAKKER - OOSTAKKER" at bounding box center [536, 327] width 374 height 25
click at [346, 315] on input "VOLVO GROUP/BP- BTX OOSTAKKER - OOSTAKKER" at bounding box center [345, 314] width 1 height 1
checkbox input "true"
click at [513, 346] on label "VOLVO GROUP/CVA OOSTAKKER - OOSTAKKER" at bounding box center [536, 351] width 374 height 25
click at [346, 339] on input "VOLVO GROUP/CVA OOSTAKKER - OOSTAKKER" at bounding box center [345, 338] width 1 height 1
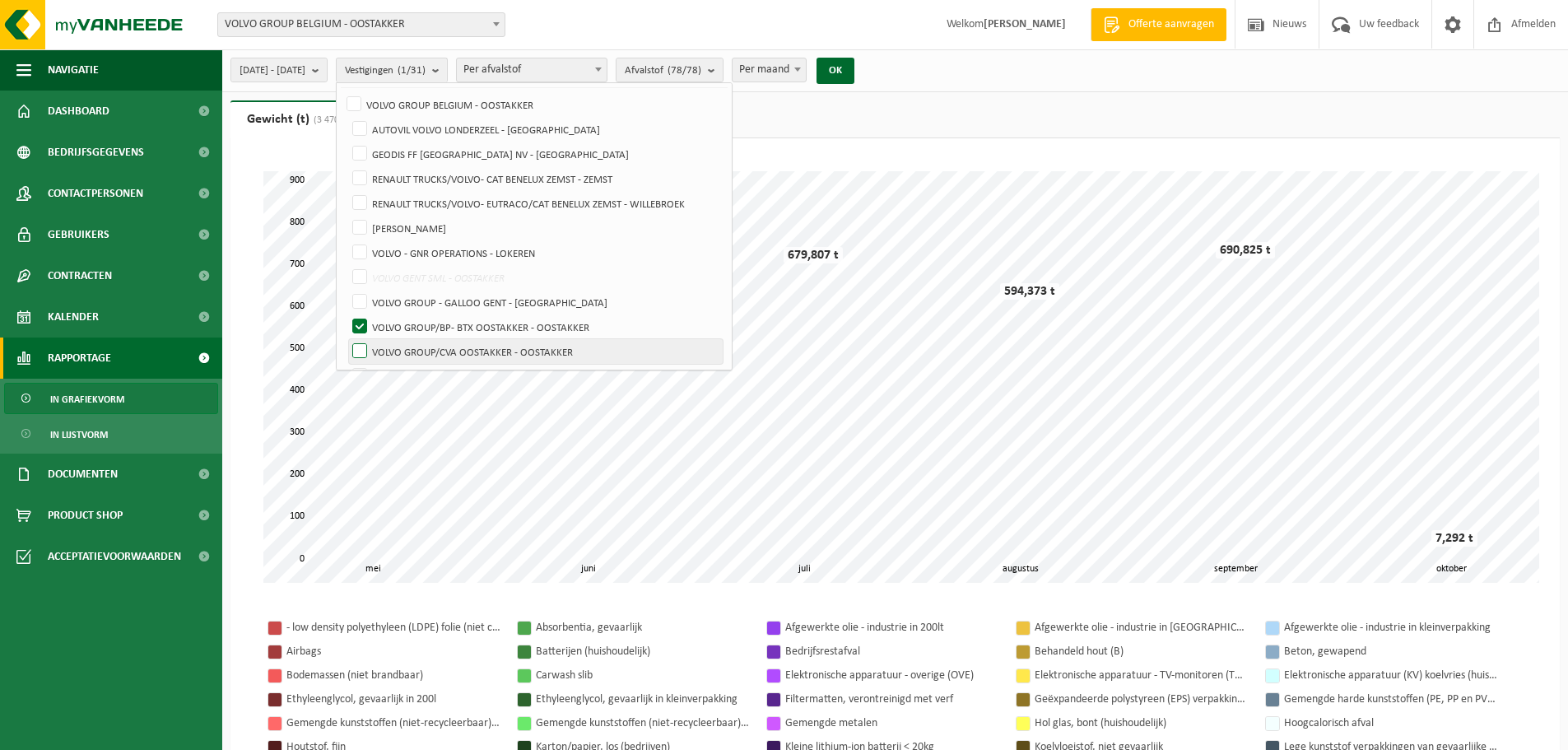
checkbox input "true"
click at [855, 62] on button "OK" at bounding box center [835, 70] width 37 height 27
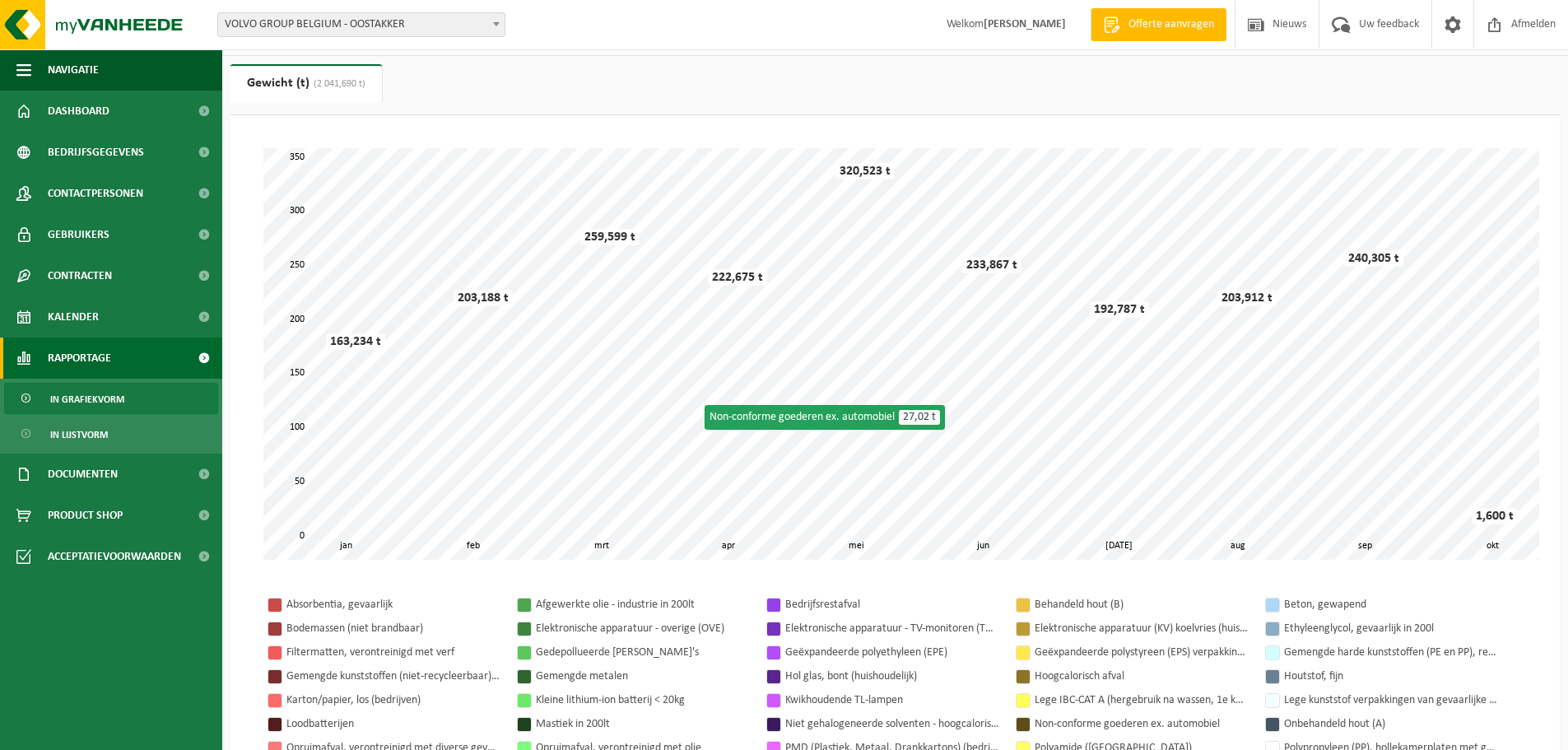
scroll to position [0, 0]
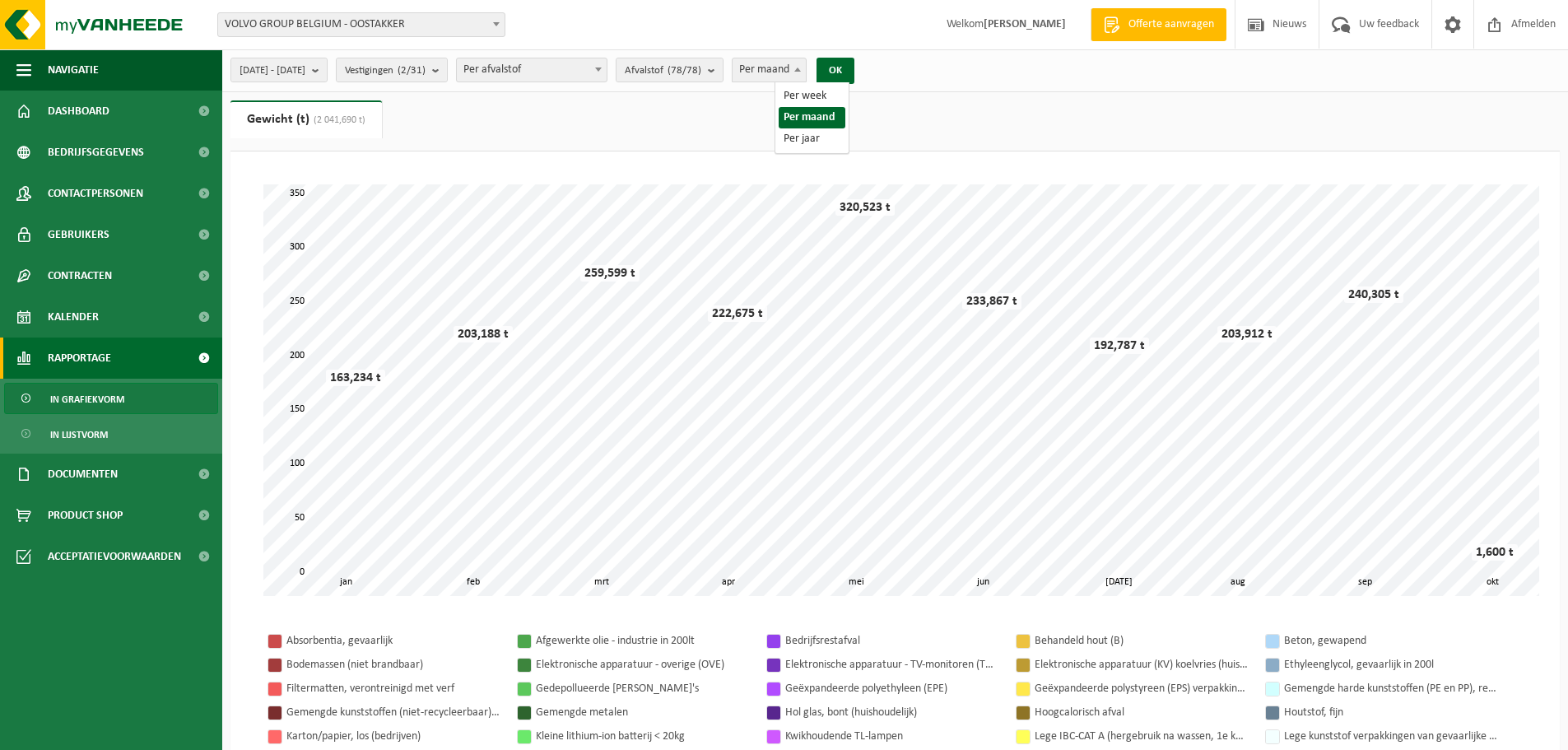
click at [805, 72] on span "Per maand" at bounding box center [769, 69] width 73 height 23
click at [855, 69] on button "OK" at bounding box center [835, 70] width 37 height 27
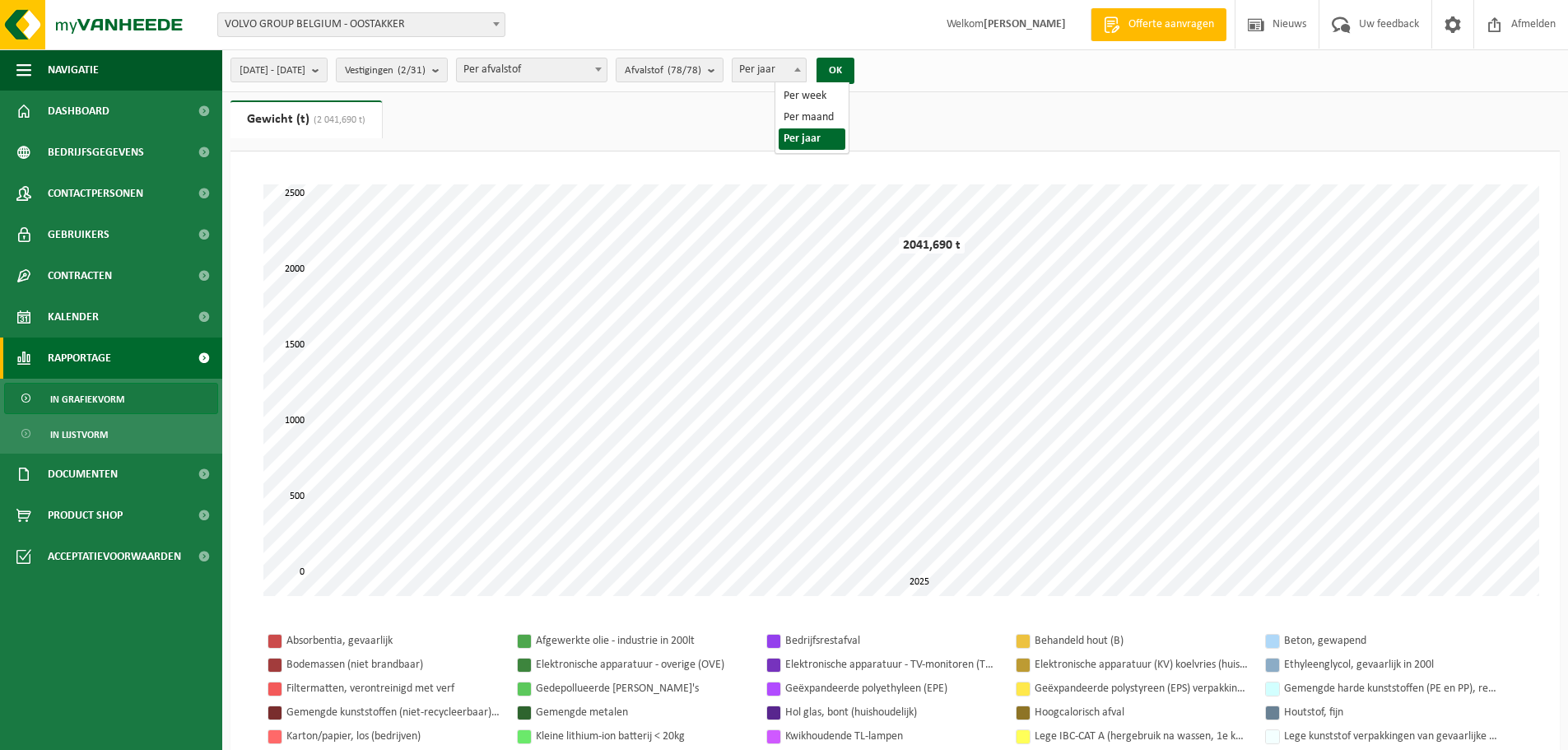
click at [805, 74] on span "Per jaar" at bounding box center [769, 69] width 73 height 23
select select "2"
click at [855, 62] on button "OK" at bounding box center [835, 70] width 37 height 27
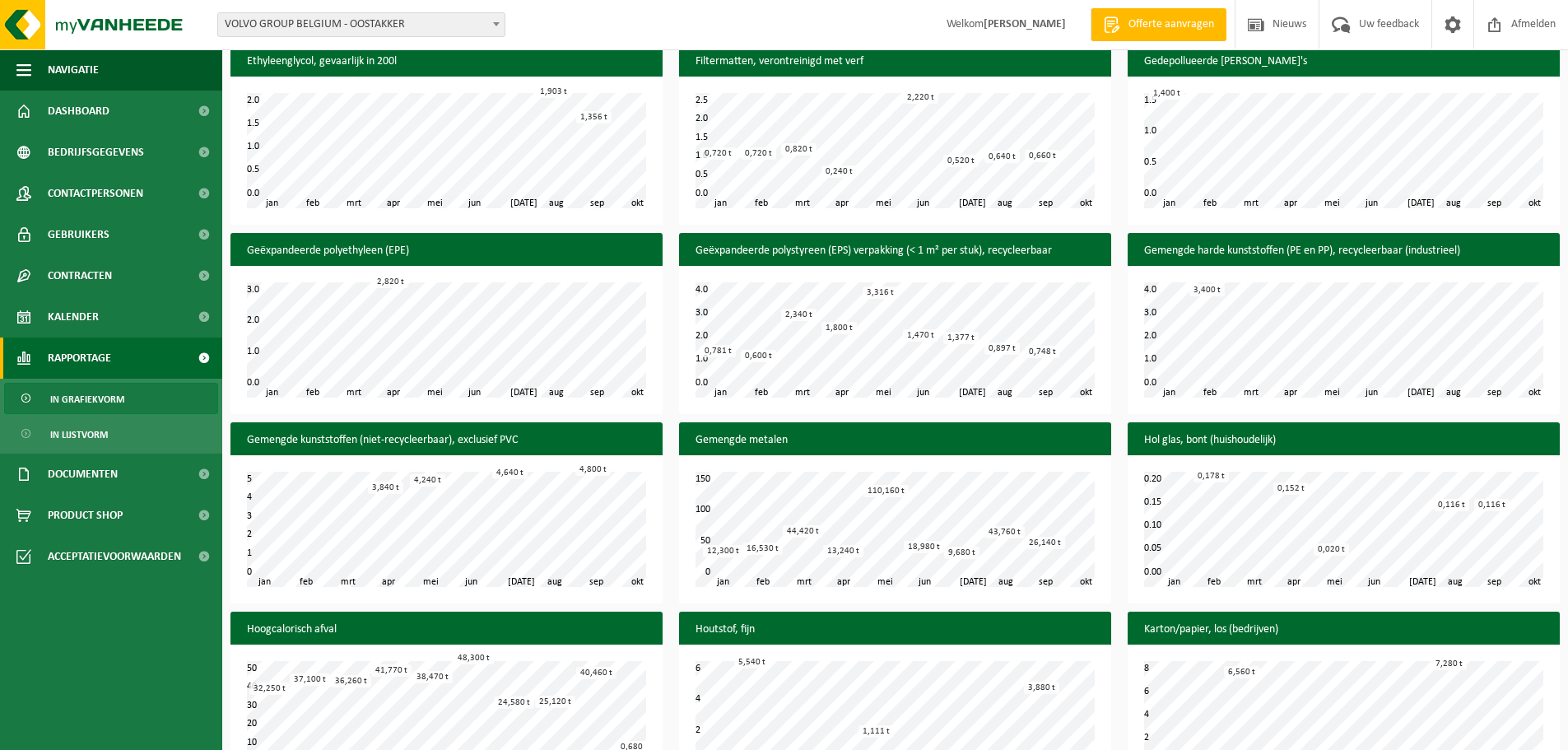
scroll to position [907, 0]
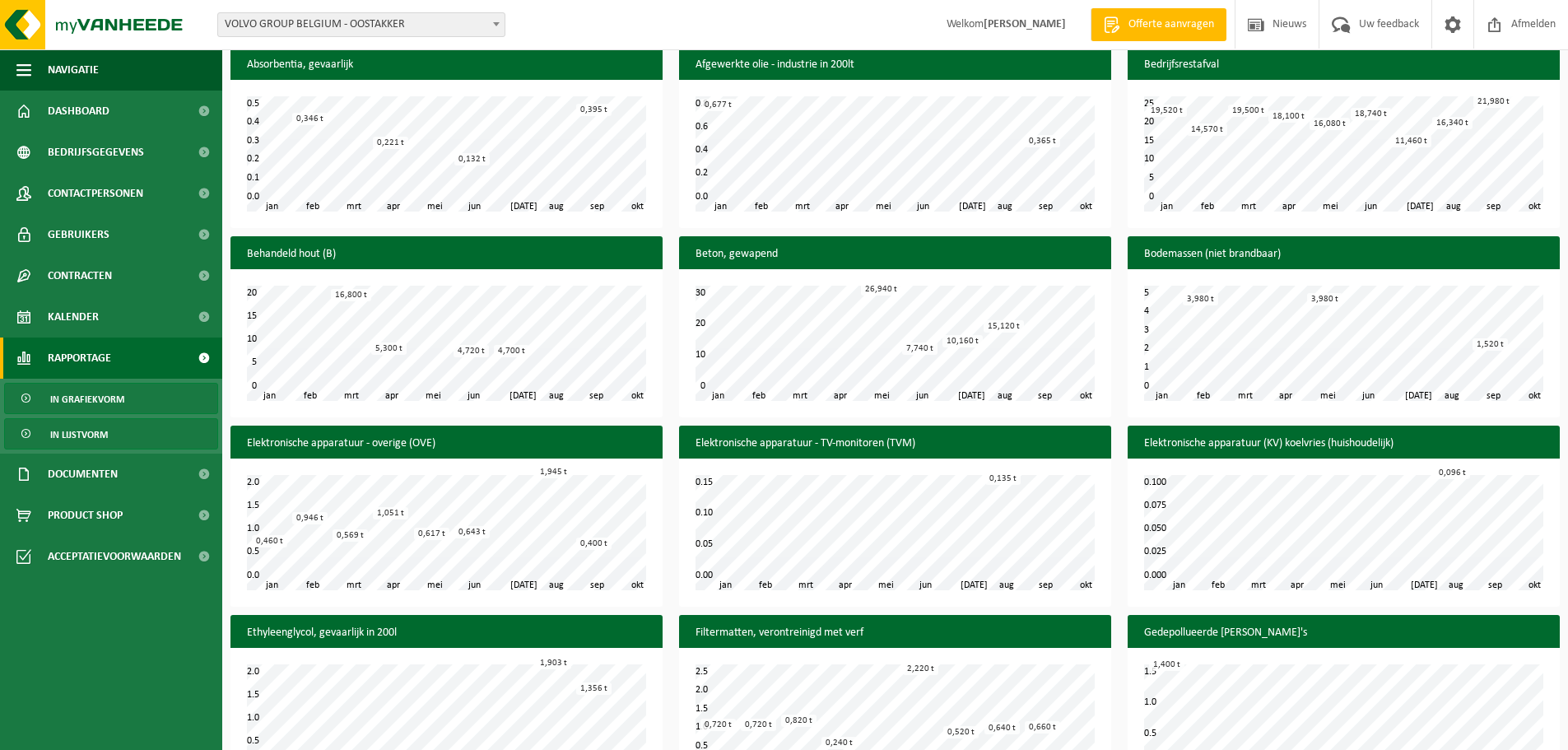
click at [81, 434] on span "In lijstvorm" at bounding box center [79, 434] width 57 height 32
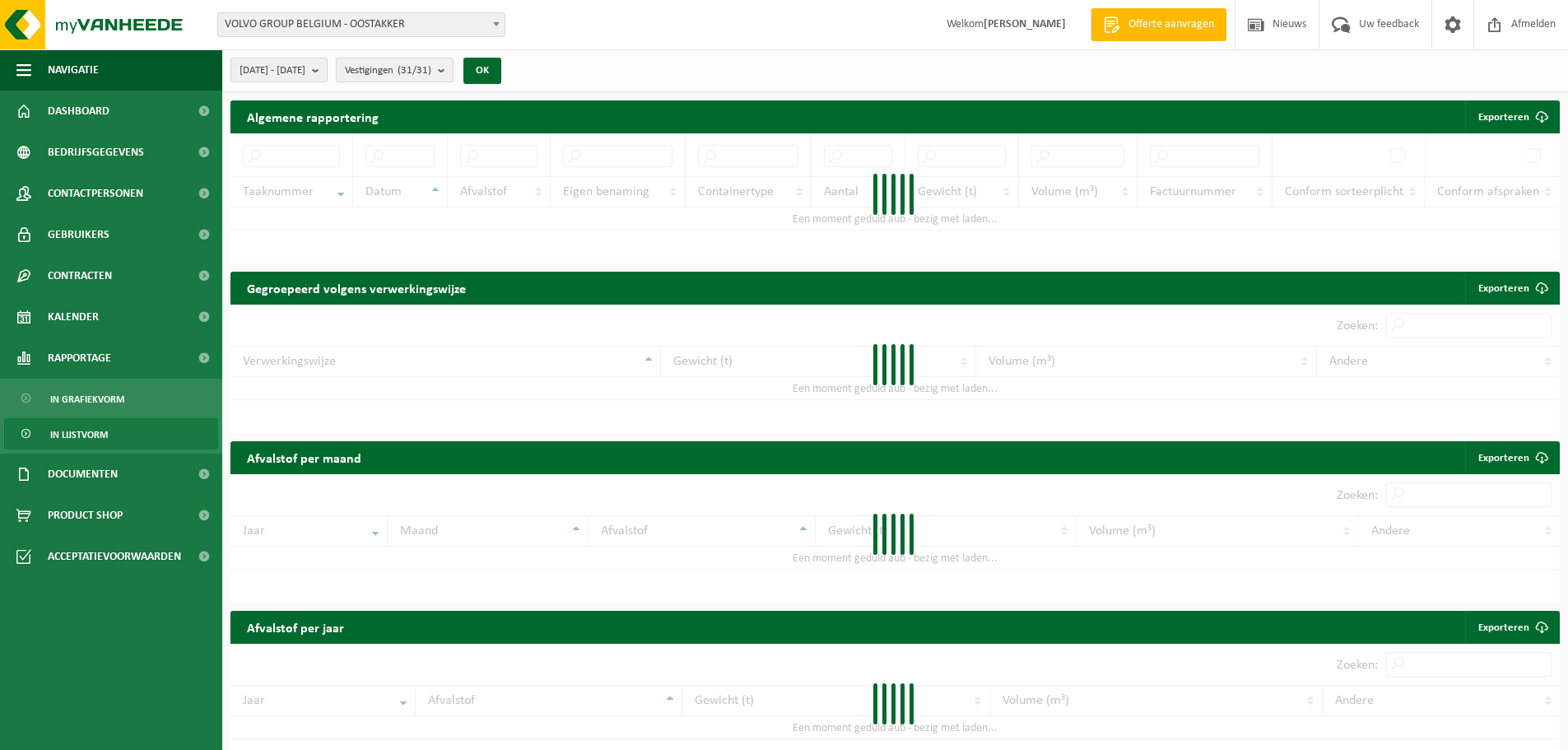
click at [453, 67] on b "submit" at bounding box center [445, 69] width 15 height 23
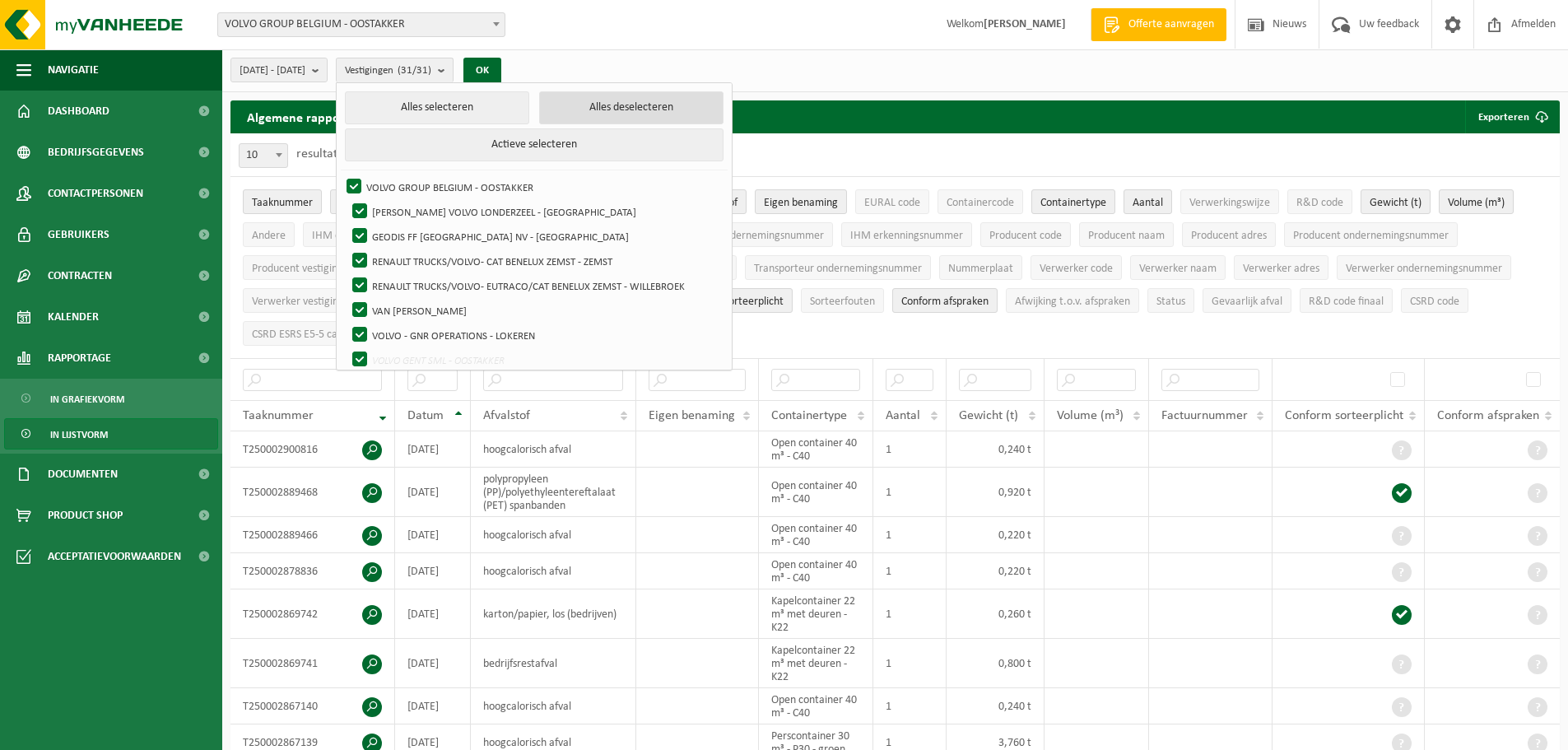
click at [636, 107] on button "Alles deselecteren" at bounding box center [631, 108] width 185 height 33
checkbox input "false"
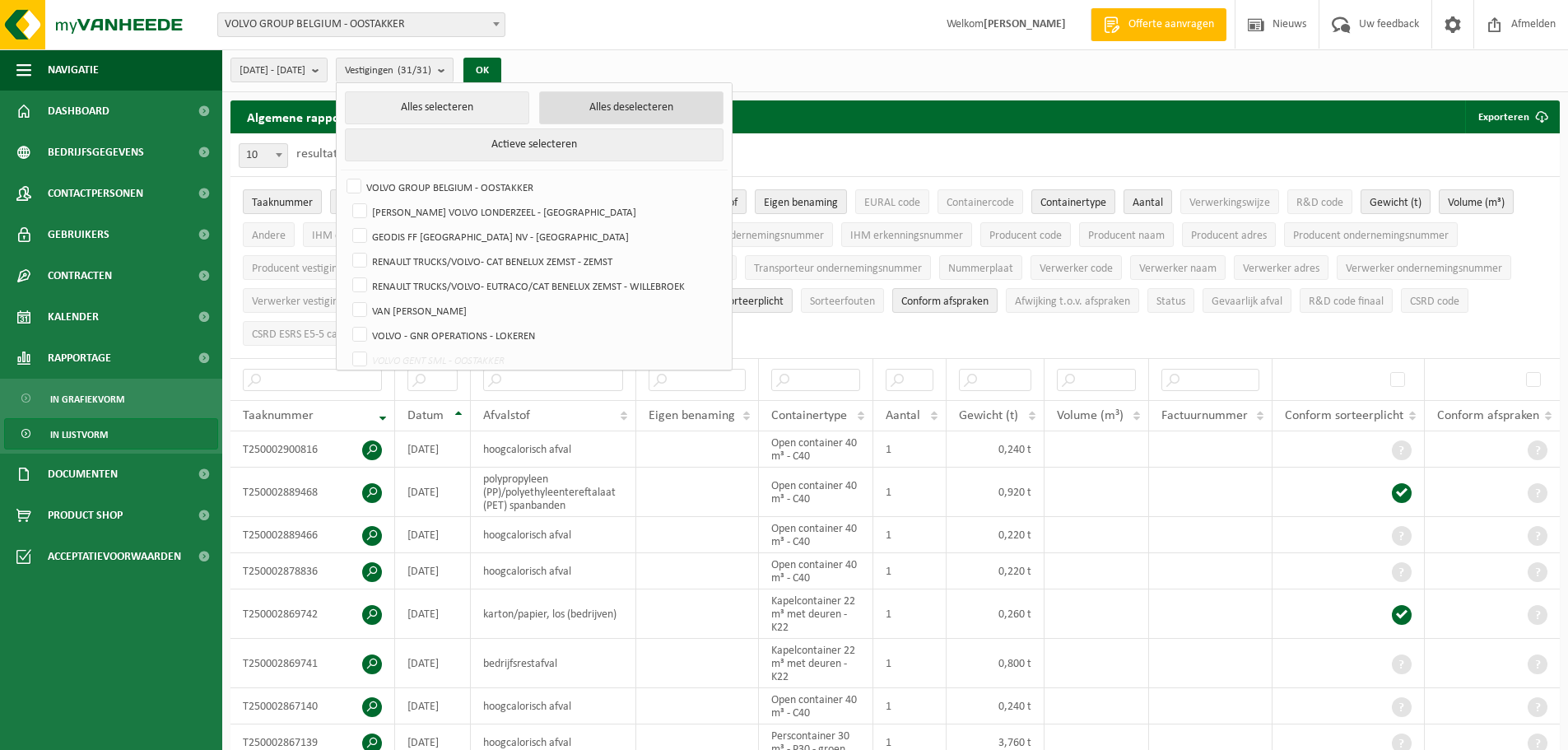
checkbox input "false"
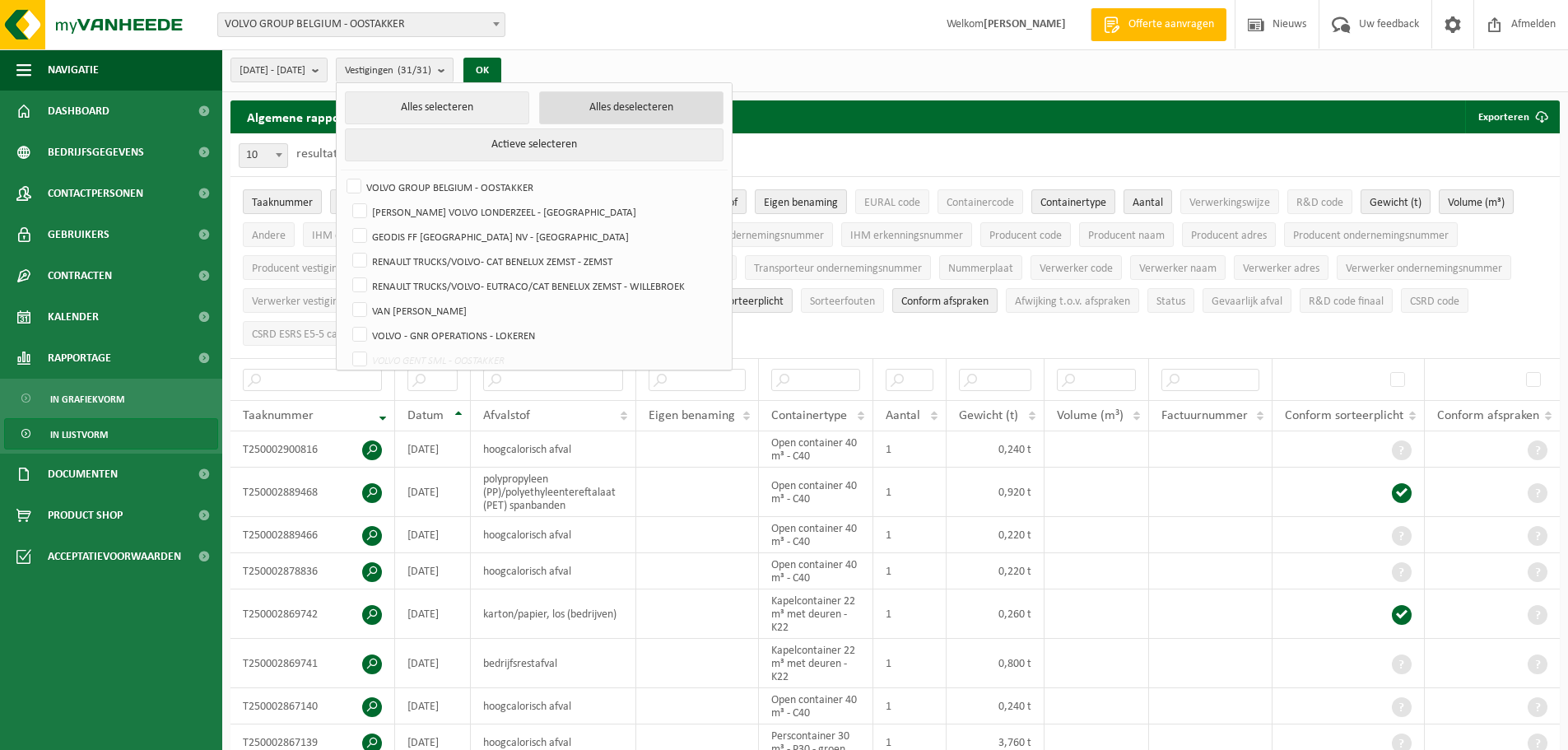
checkbox input "false"
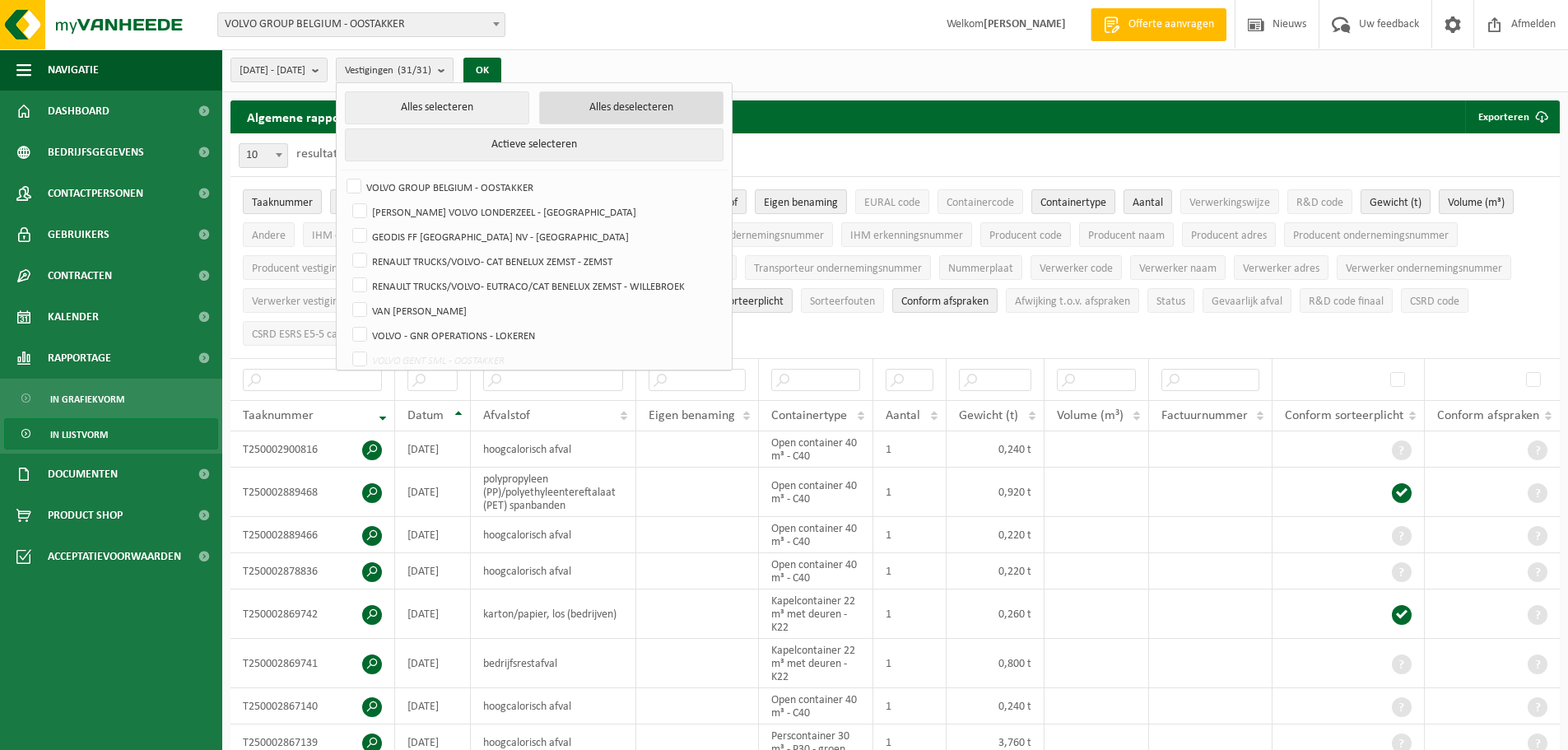
checkbox input "false"
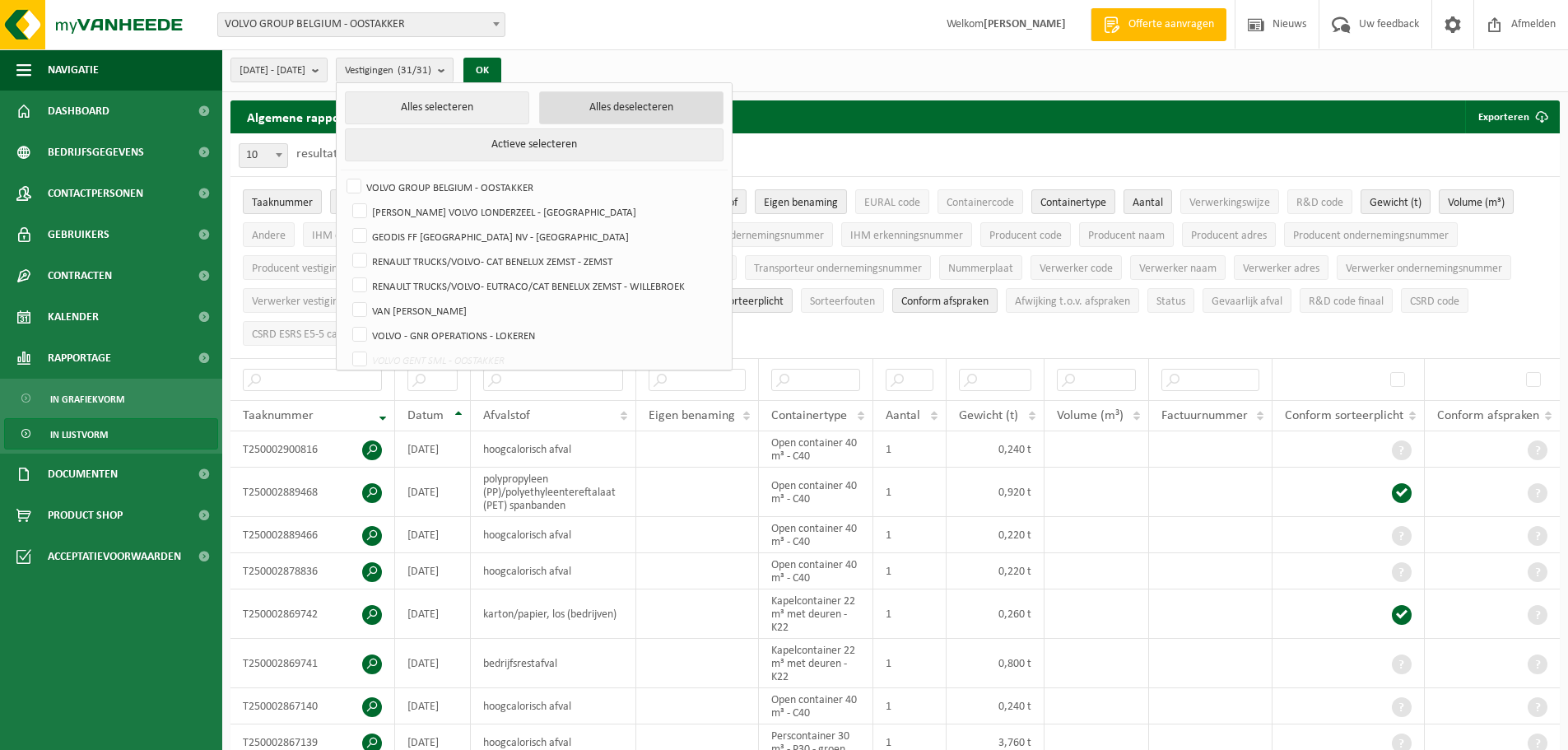
checkbox input "false"
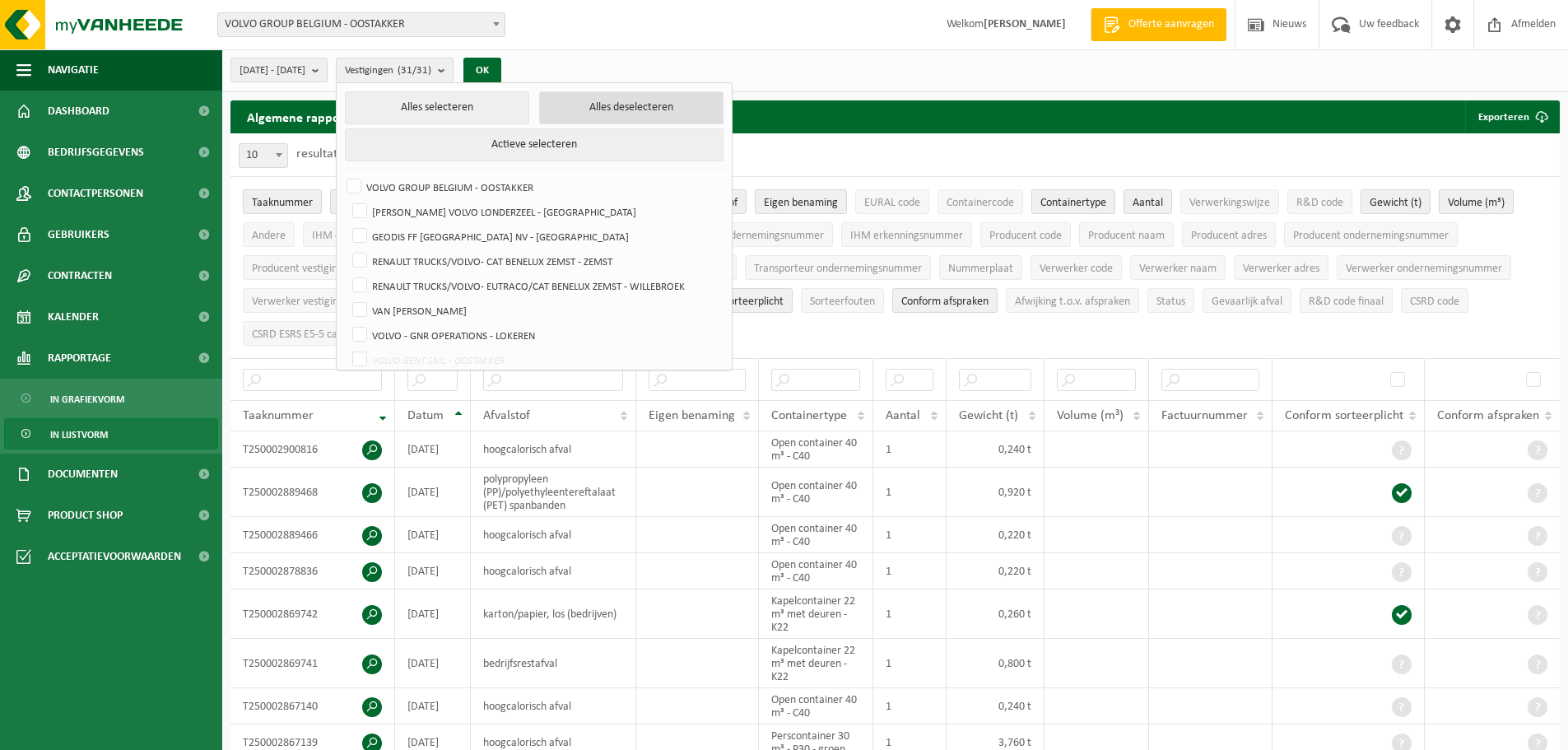
checkbox input "false"
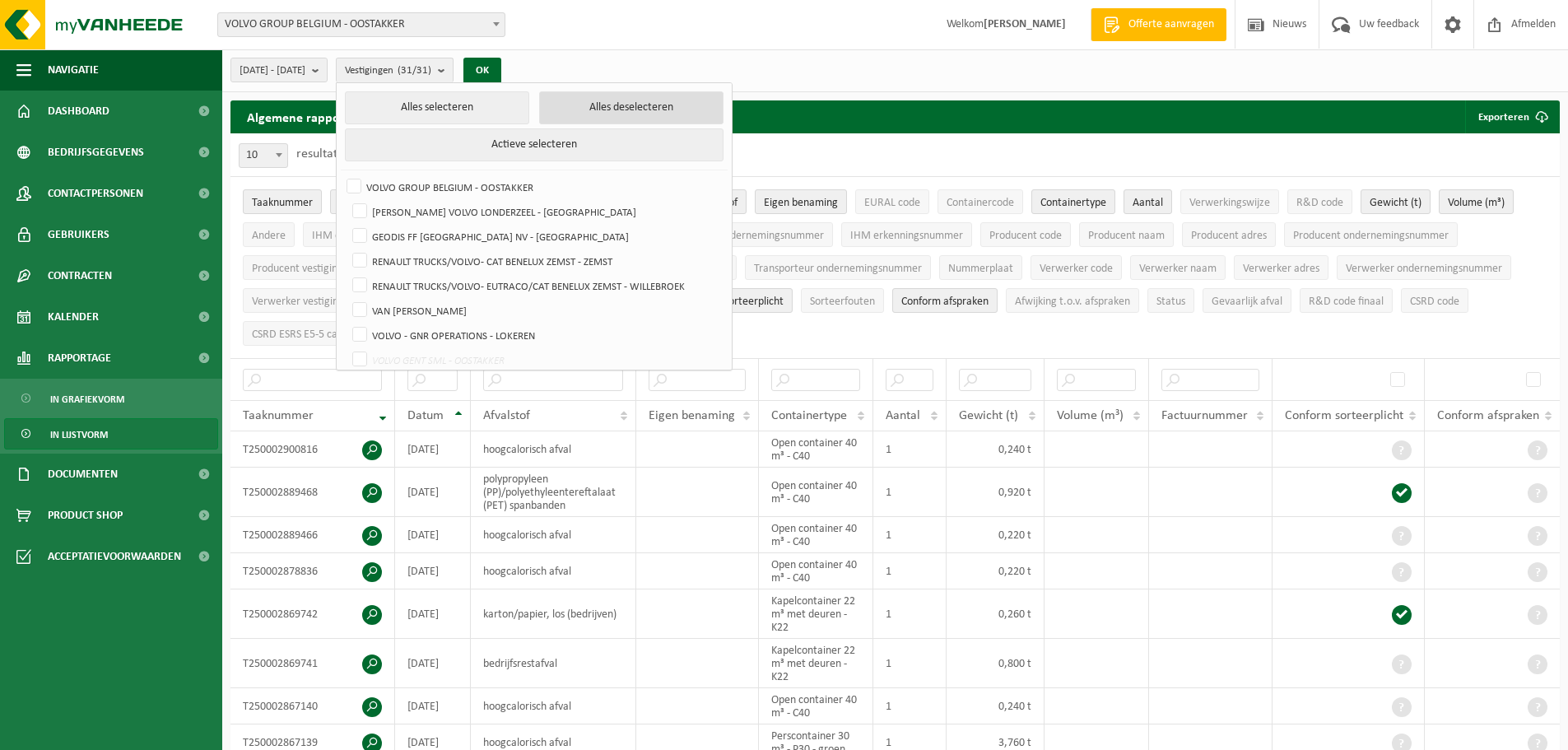
checkbox input "false"
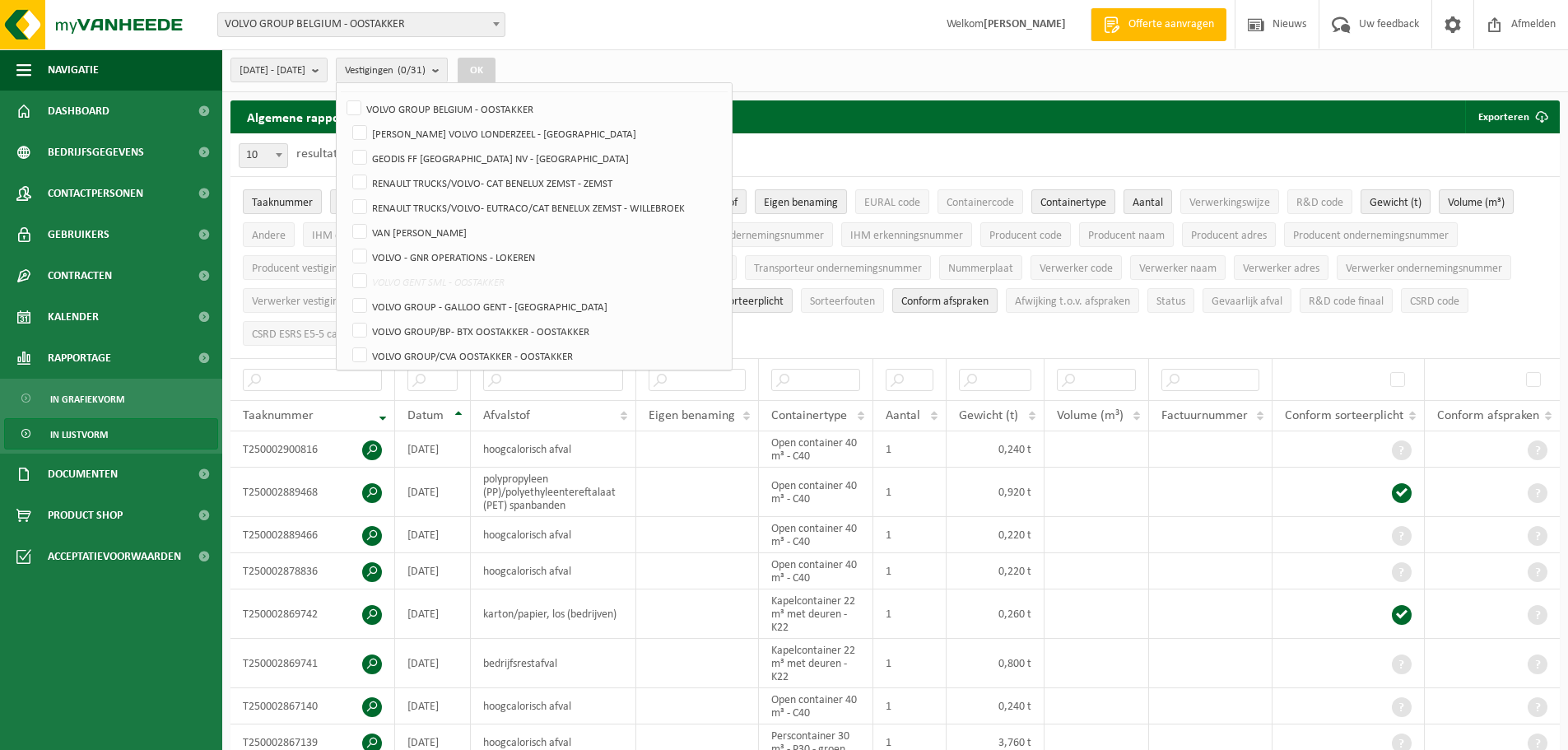
scroll to position [247, 0]
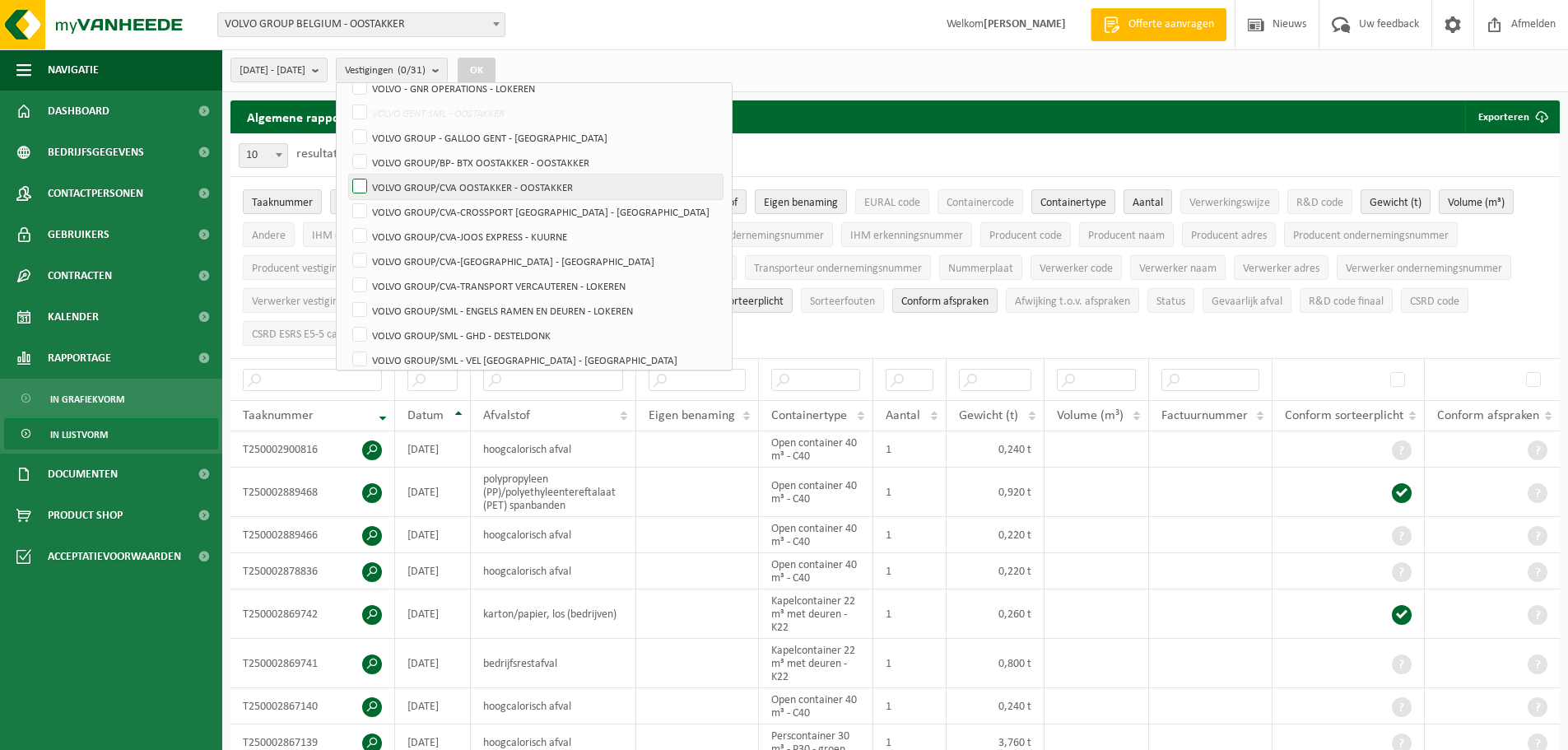
click at [504, 177] on label "VOLVO GROUP/CVA OOSTAKKER - OOSTAKKER" at bounding box center [536, 187] width 374 height 25
click at [346, 175] on input "VOLVO GROUP/CVA OOSTAKKER - OOSTAKKER" at bounding box center [345, 174] width 1 height 1
checkbox input "true"
click at [523, 162] on label "VOLVO GROUP/BP- BTX OOSTAKKER - OOSTAKKER" at bounding box center [536, 162] width 374 height 25
click at [346, 150] on input "VOLVO GROUP/BP- BTX OOSTAKKER - OOSTAKKER" at bounding box center [345, 149] width 1 height 1
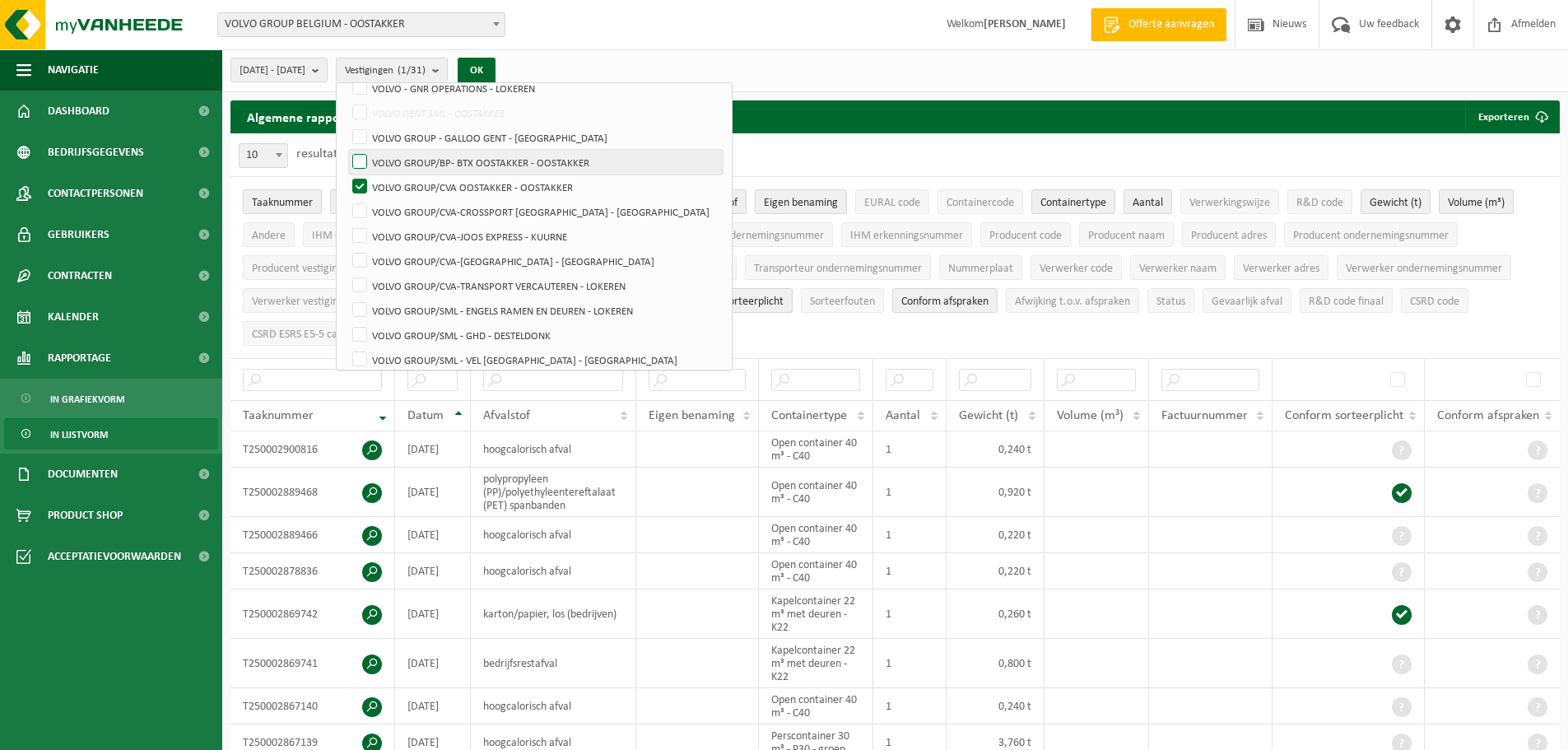
checkbox input "true"
click at [495, 62] on button "OK" at bounding box center [477, 70] width 37 height 27
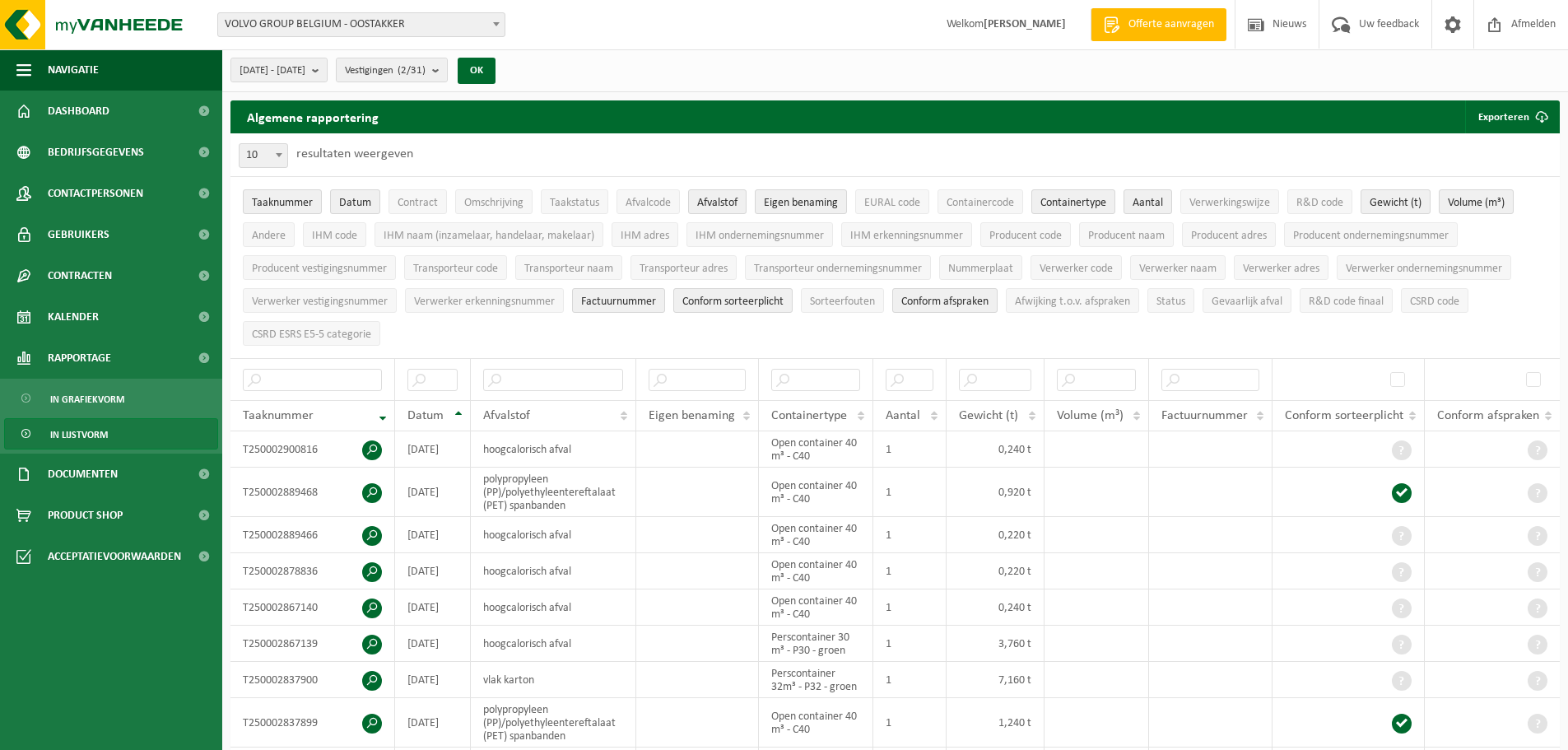
click at [66, 435] on span "In lijstvorm" at bounding box center [79, 434] width 57 height 32
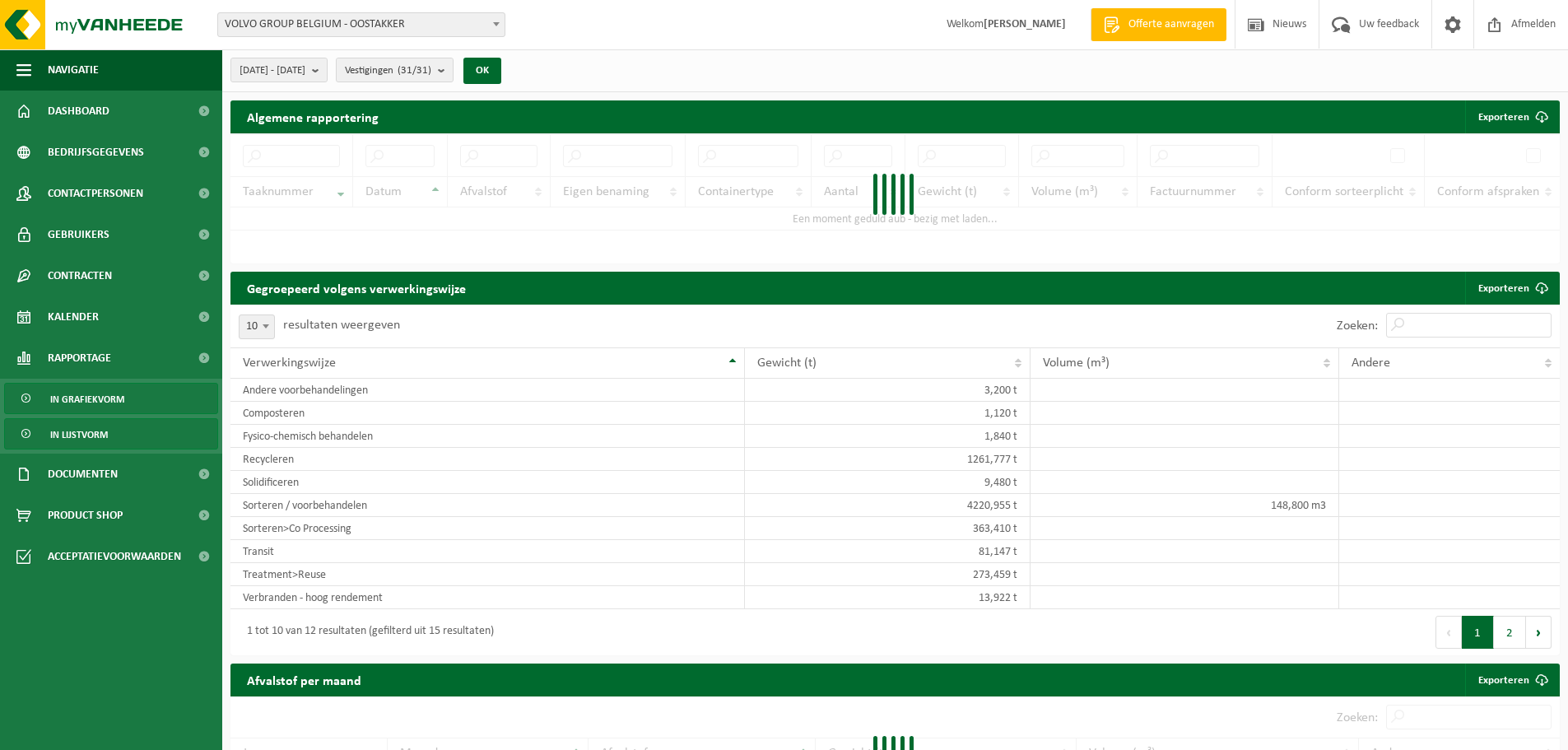
click at [85, 405] on span "In grafiekvorm" at bounding box center [87, 400] width 74 height 32
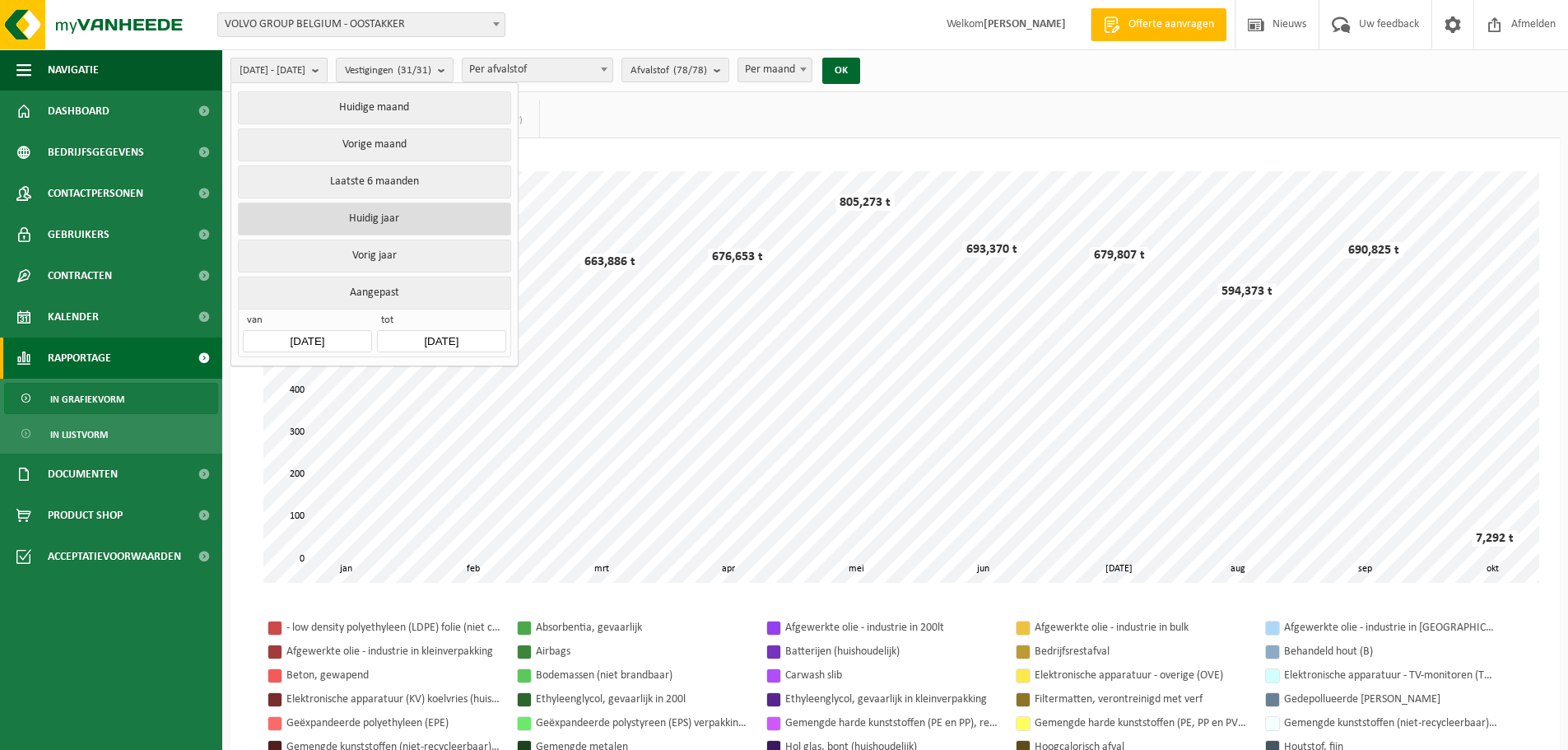
click at [377, 210] on button "Huidig jaar" at bounding box center [374, 218] width 272 height 33
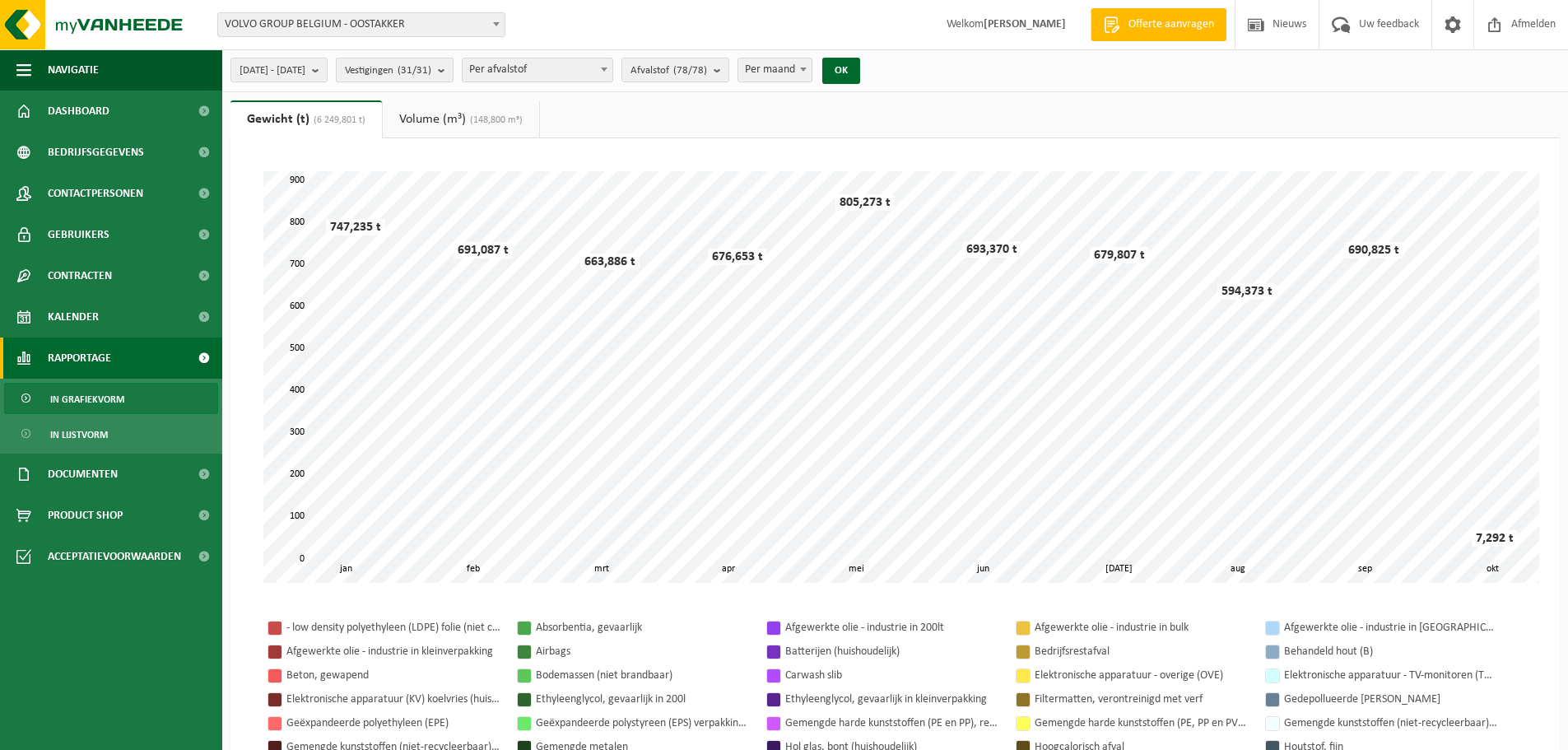
click at [431, 69] on count "(31/31)" at bounding box center [414, 70] width 34 height 11
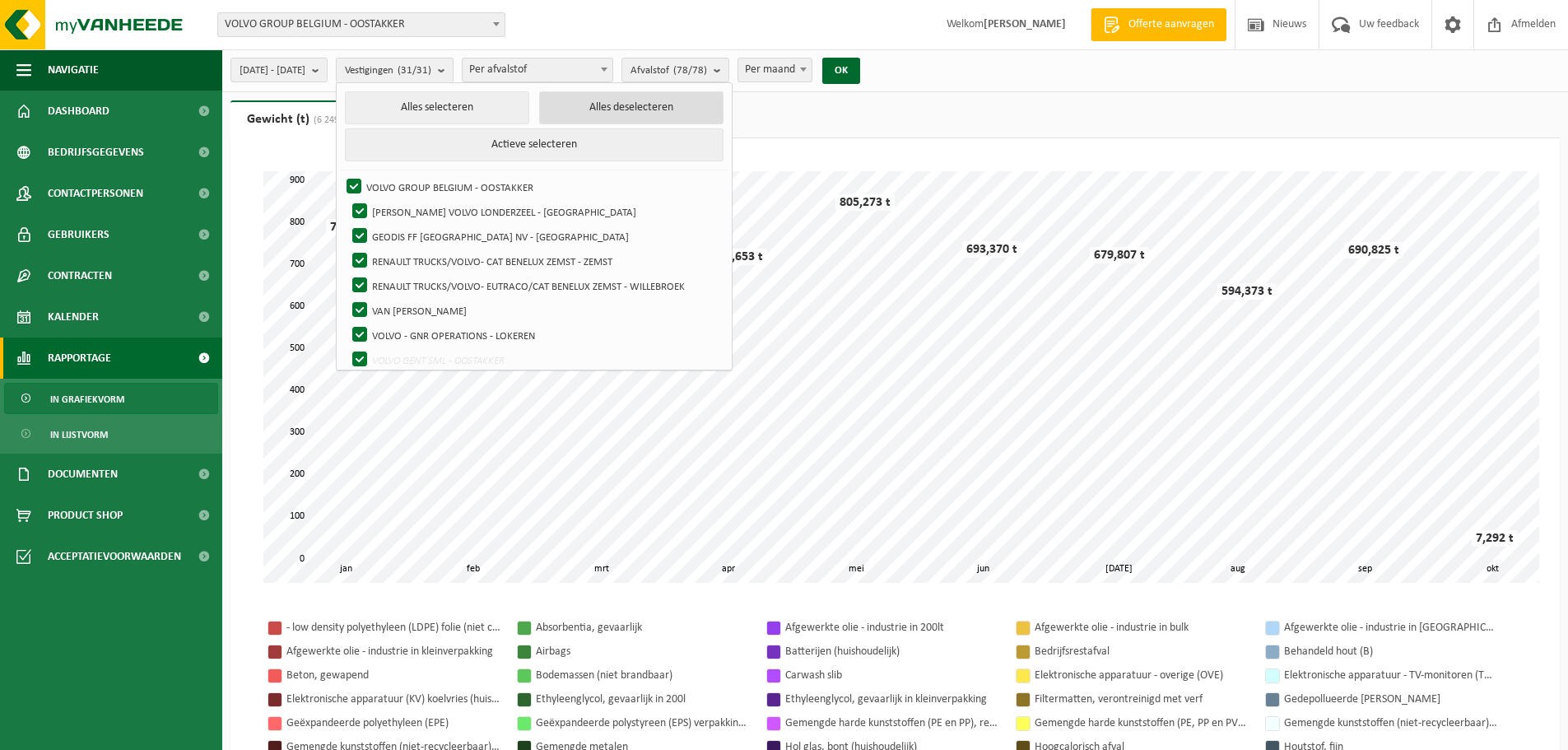
click at [625, 114] on button "Alles deselecteren" at bounding box center [631, 108] width 185 height 33
checkbox input "false"
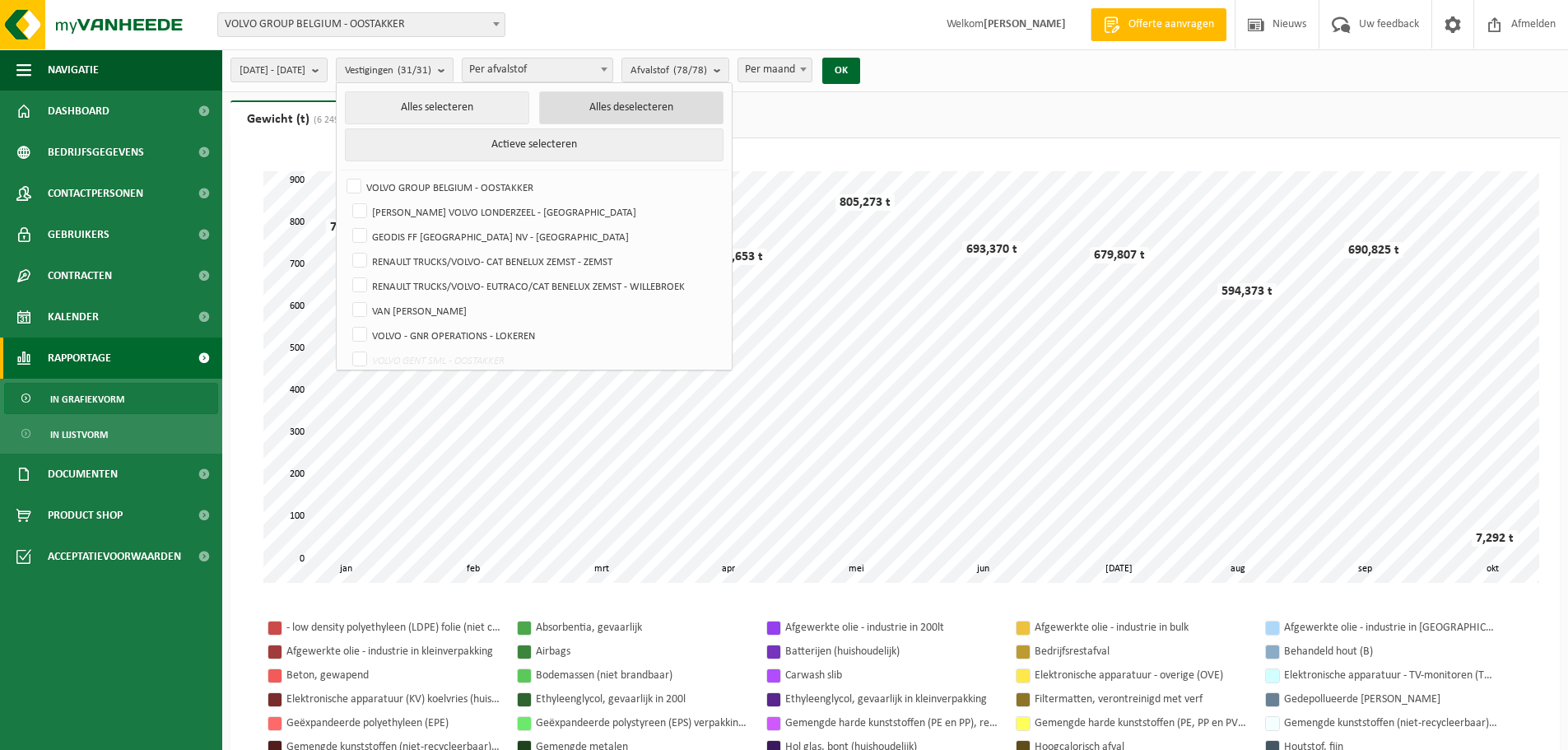
checkbox input "false"
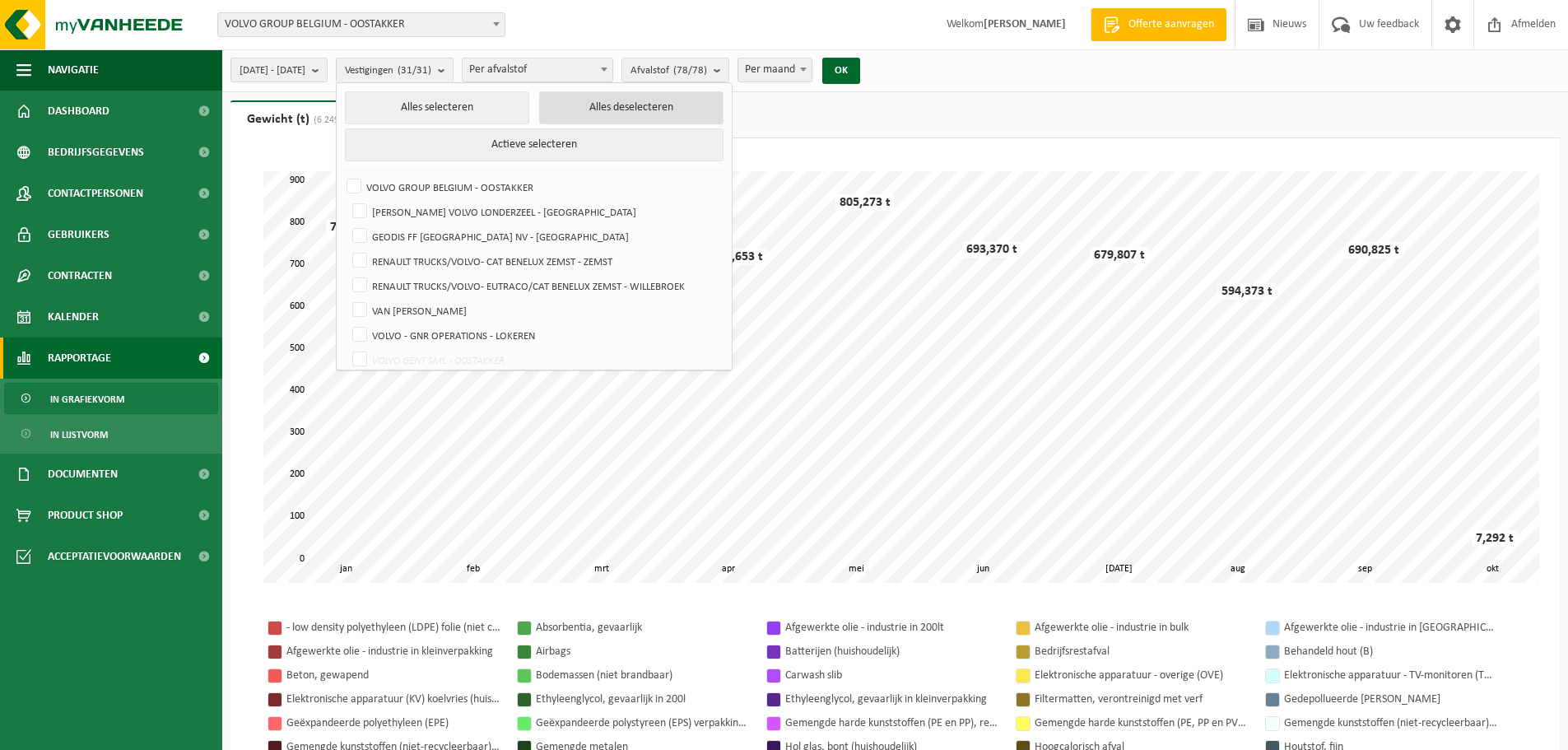
checkbox input "false"
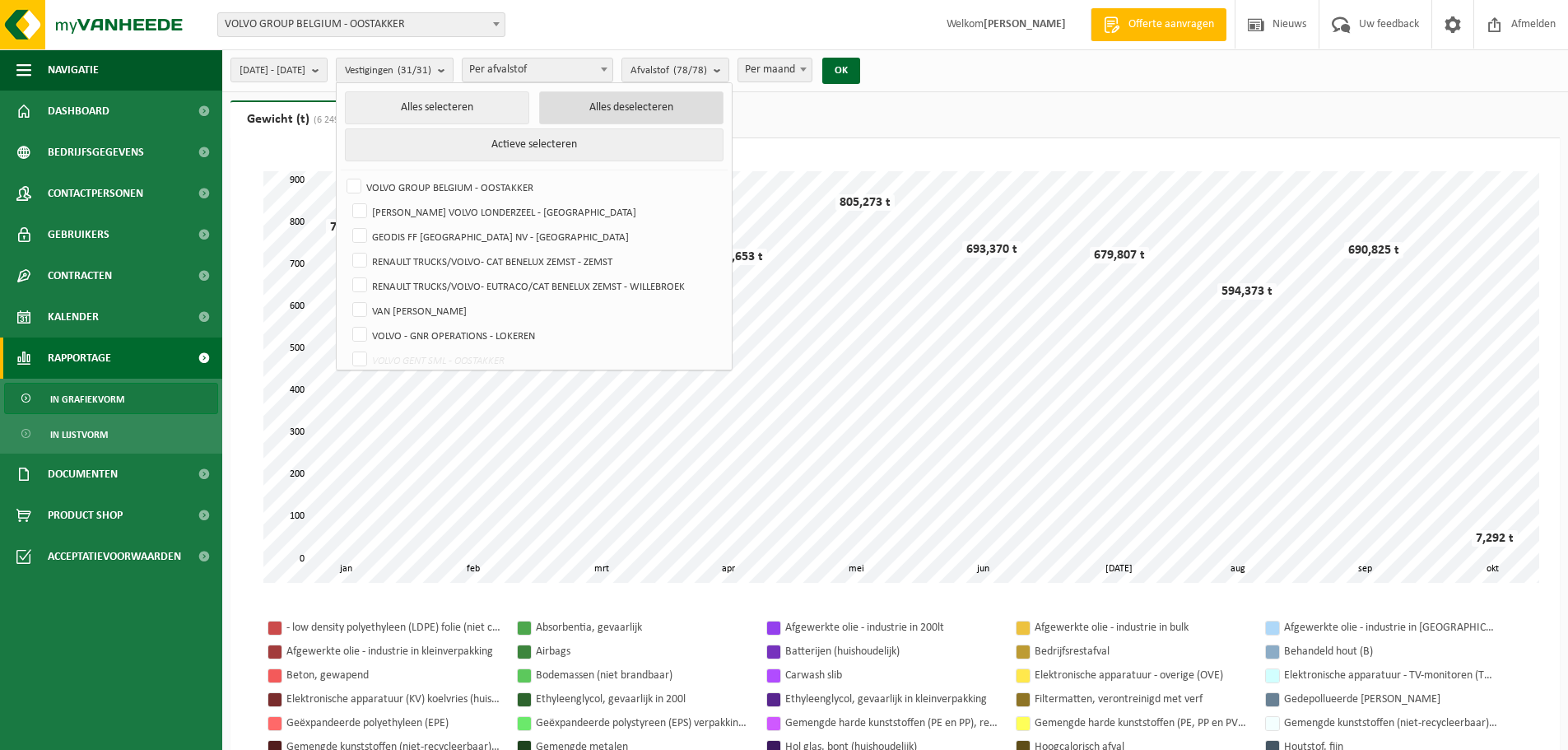
checkbox input "false"
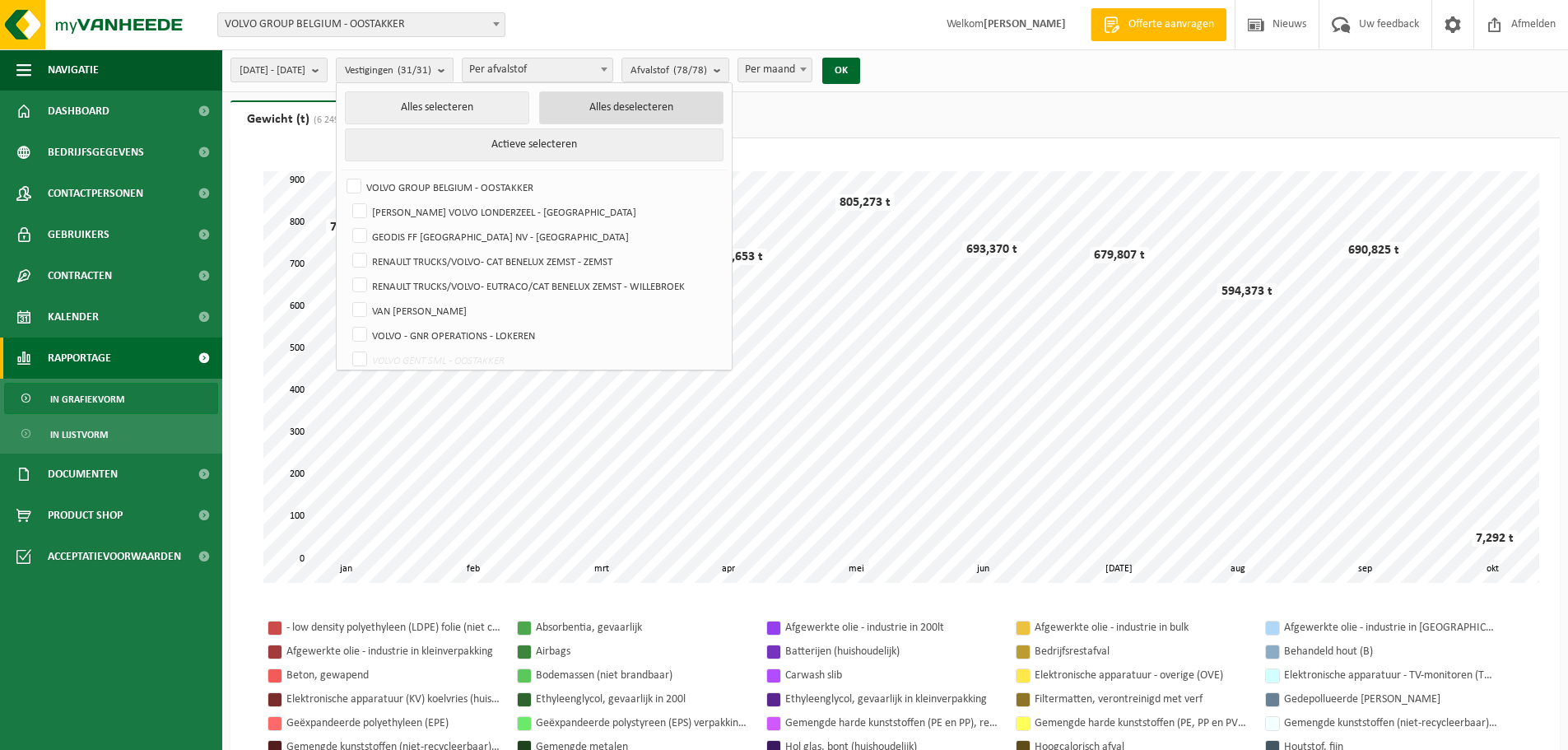
checkbox input "false"
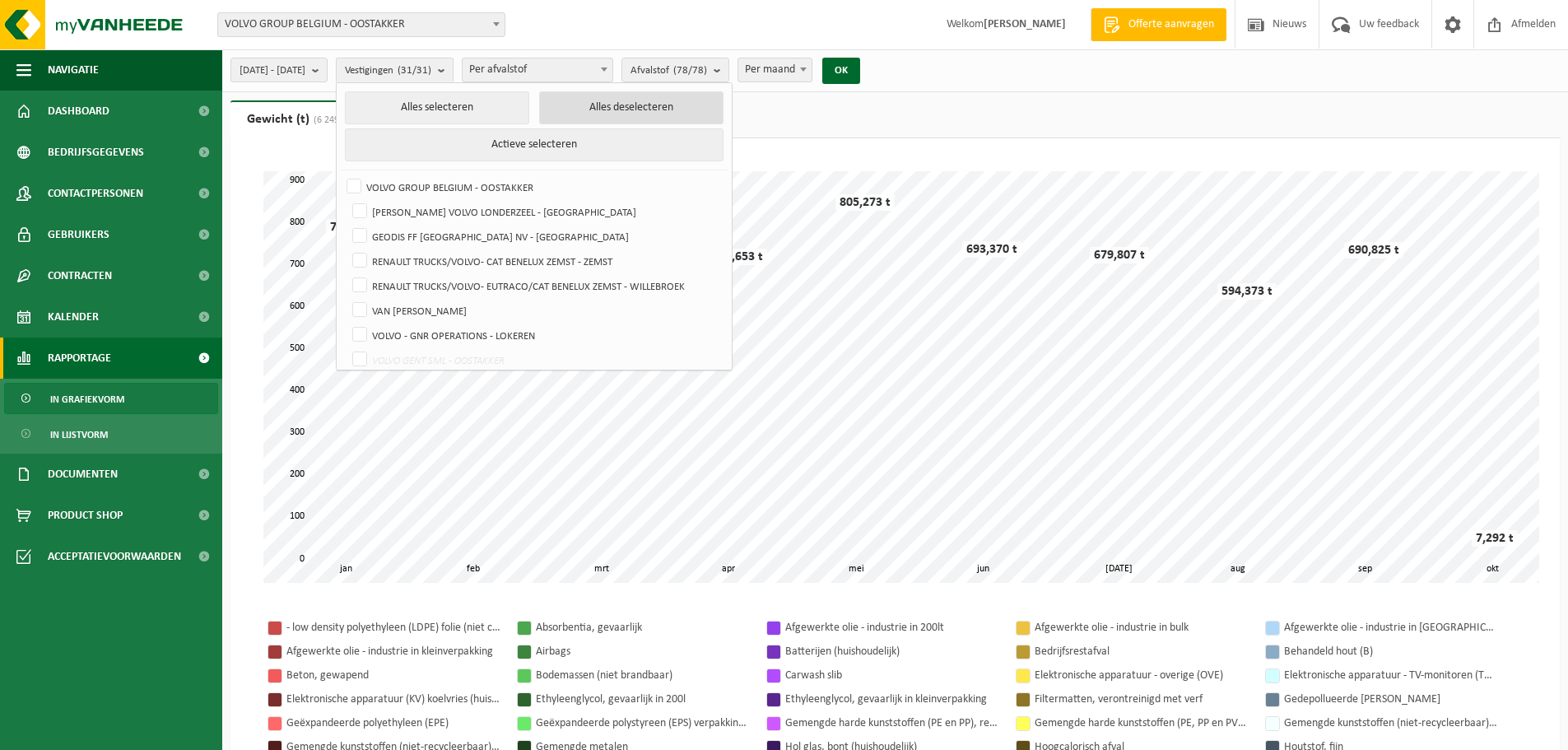
checkbox input "false"
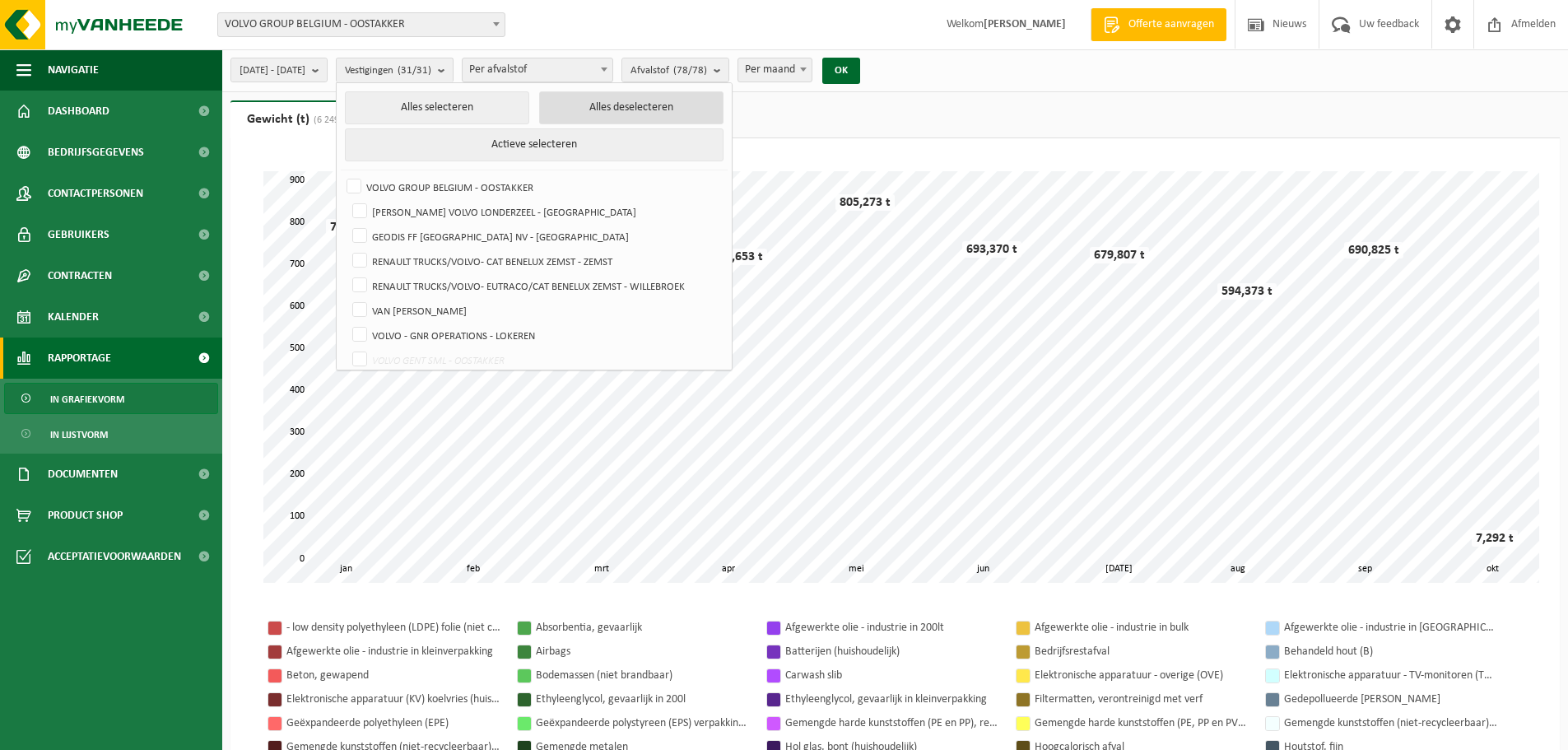
checkbox input "false"
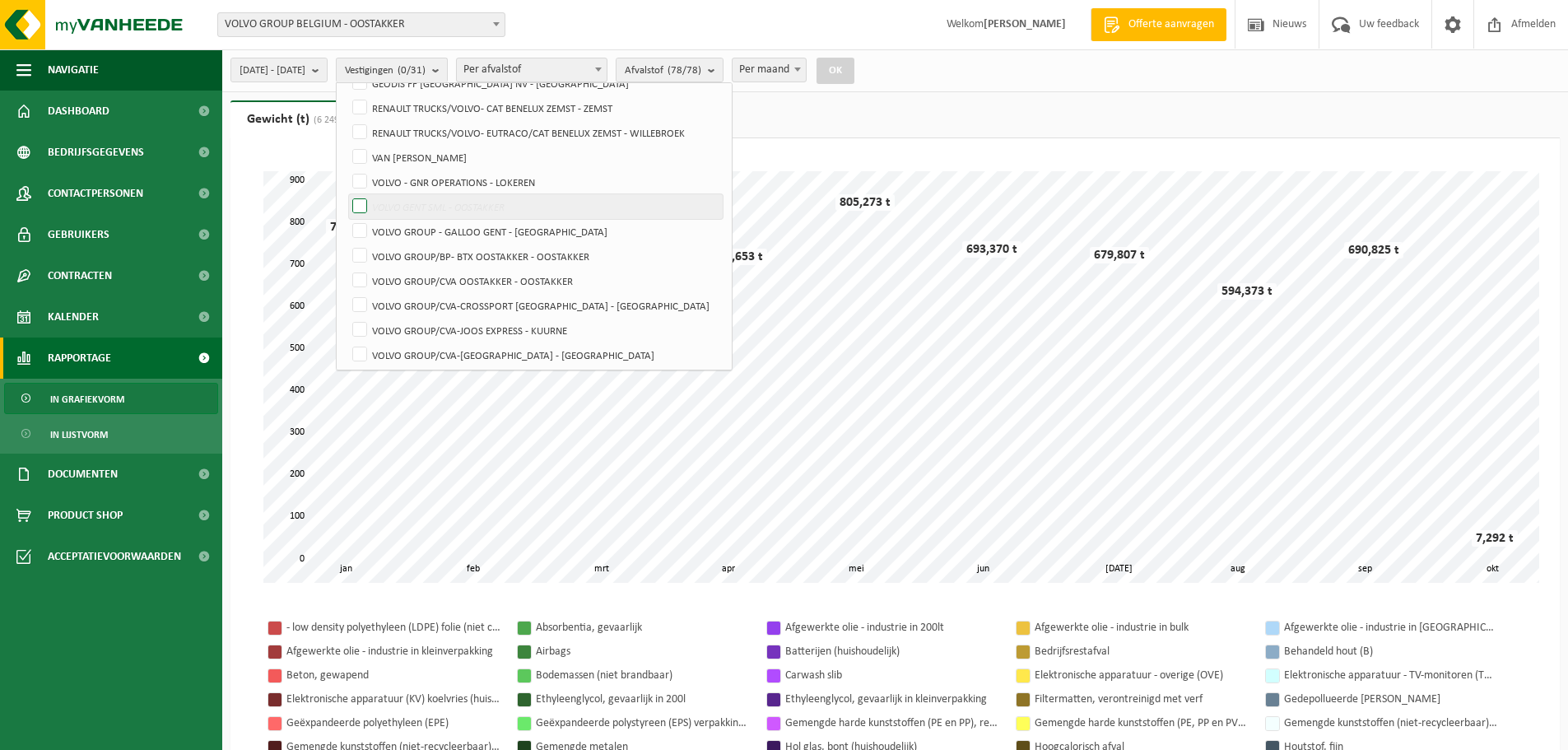
scroll to position [165, 0]
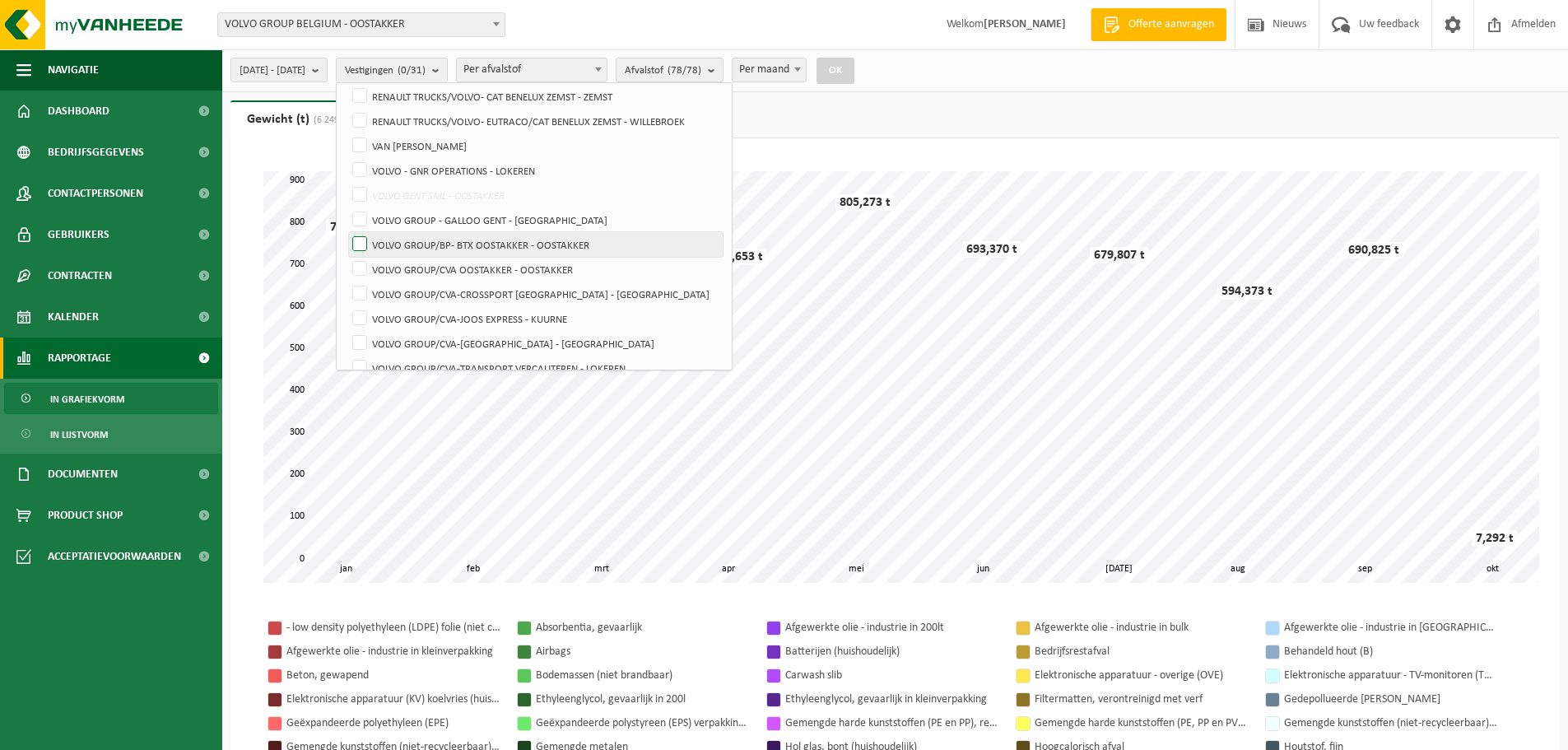
drag, startPoint x: 536, startPoint y: 266, endPoint x: 538, endPoint y: 244, distance: 22.1
click at [536, 263] on label "VOLVO GROUP/CVA OOSTAKKER - OOSTAKKER" at bounding box center [536, 268] width 374 height 25
click at [346, 257] on input "VOLVO GROUP/CVA OOSTAKKER - OOSTAKKER" at bounding box center [345, 256] width 1 height 1
checkbox input "true"
click at [538, 241] on label "VOLVO GROUP/BP- BTX OOSTAKKER - OOSTAKKER" at bounding box center [536, 244] width 374 height 25
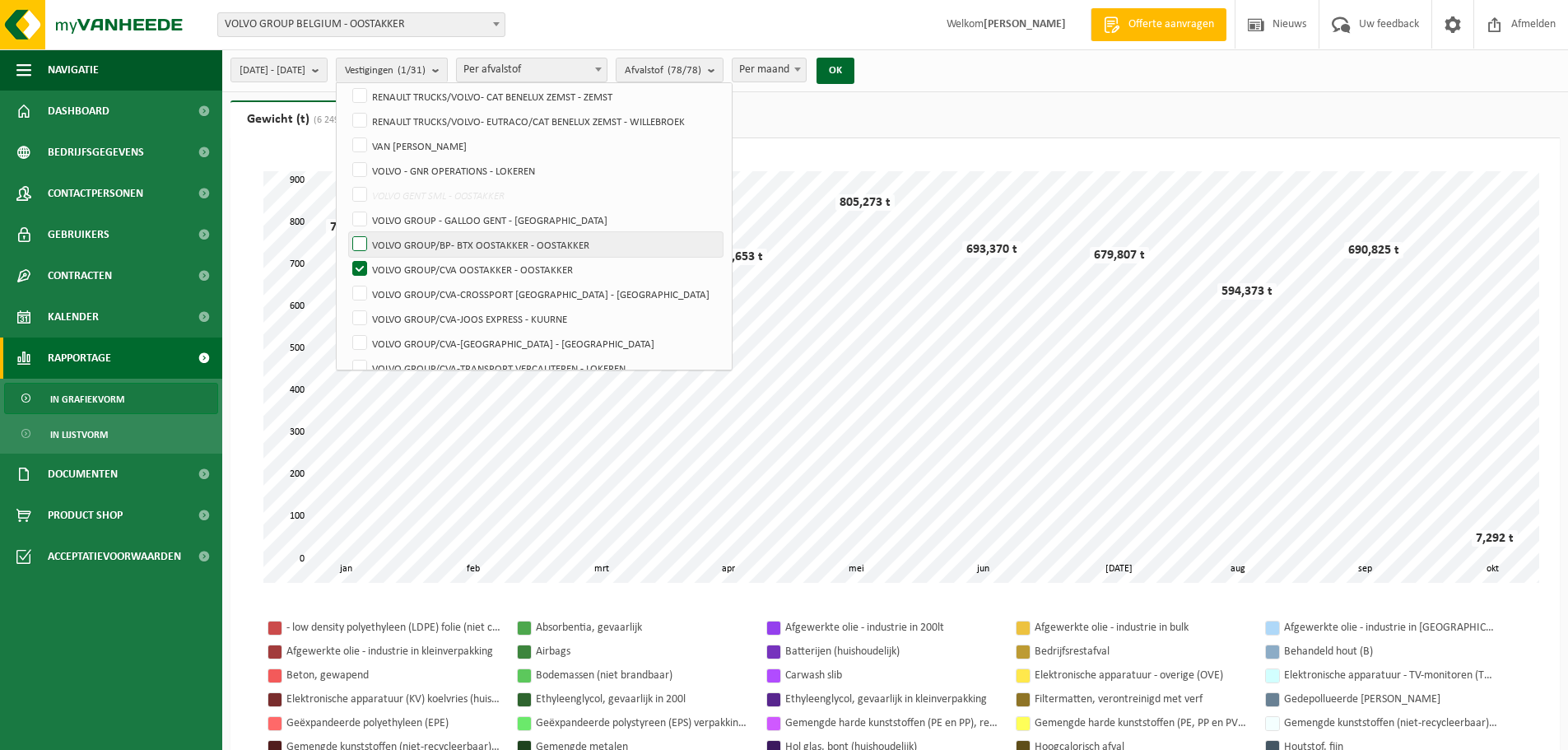
click at [346, 232] on input "VOLVO GROUP/BP- BTX OOSTAKKER - OOSTAKKER" at bounding box center [345, 231] width 1 height 1
checkbox input "true"
click at [855, 68] on button "OK" at bounding box center [835, 70] width 37 height 27
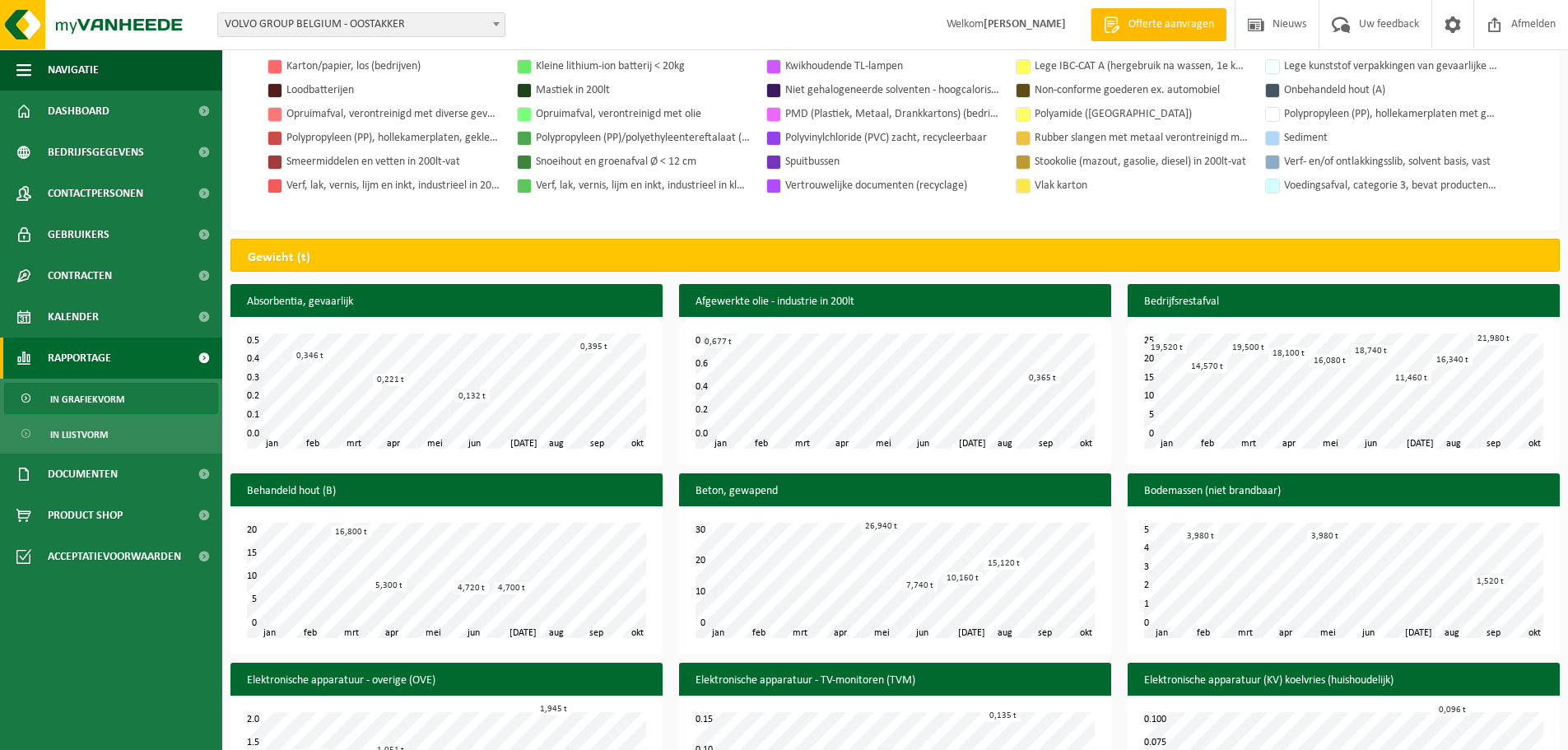
scroll to position [331, 0]
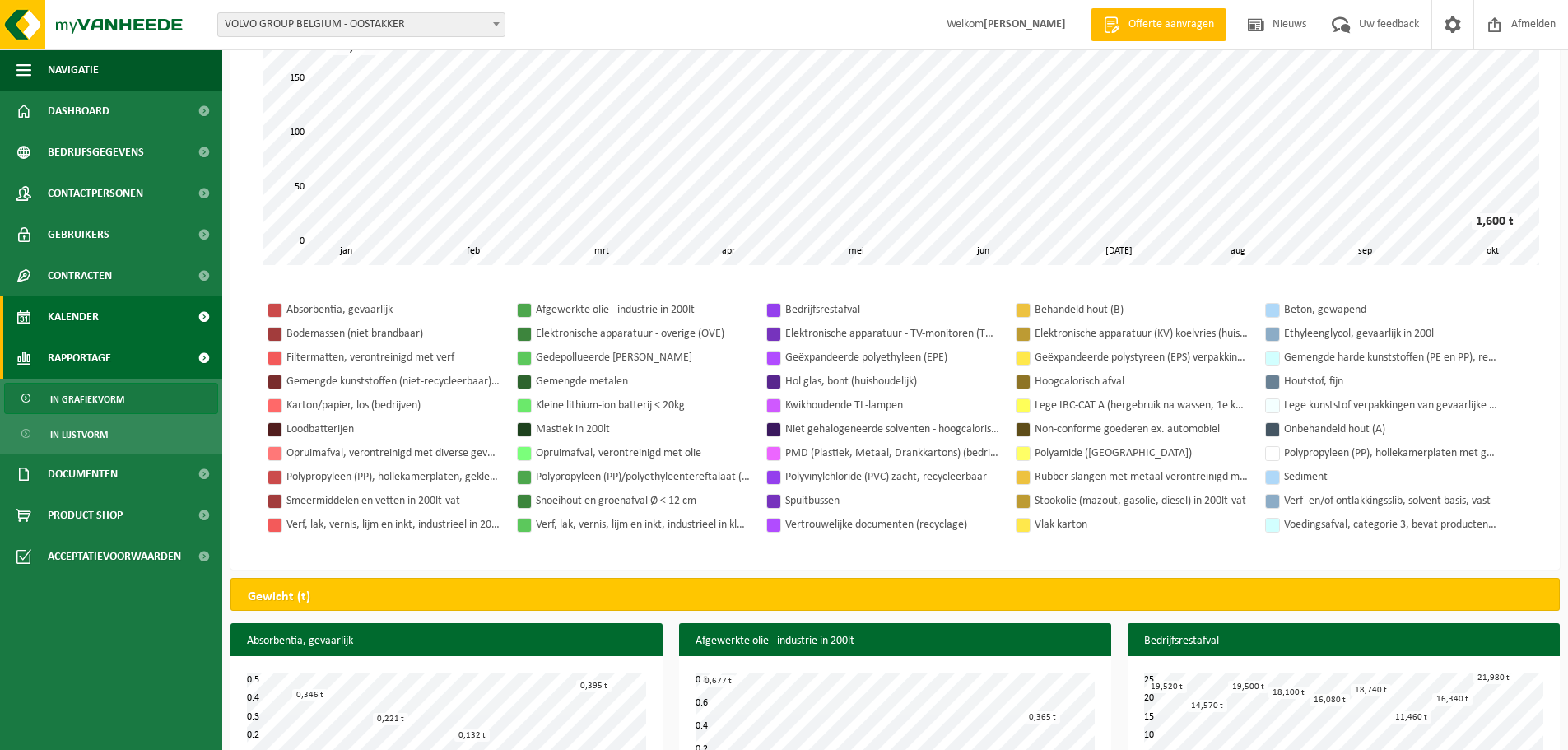
click at [86, 309] on span "Kalender" at bounding box center [73, 317] width 51 height 41
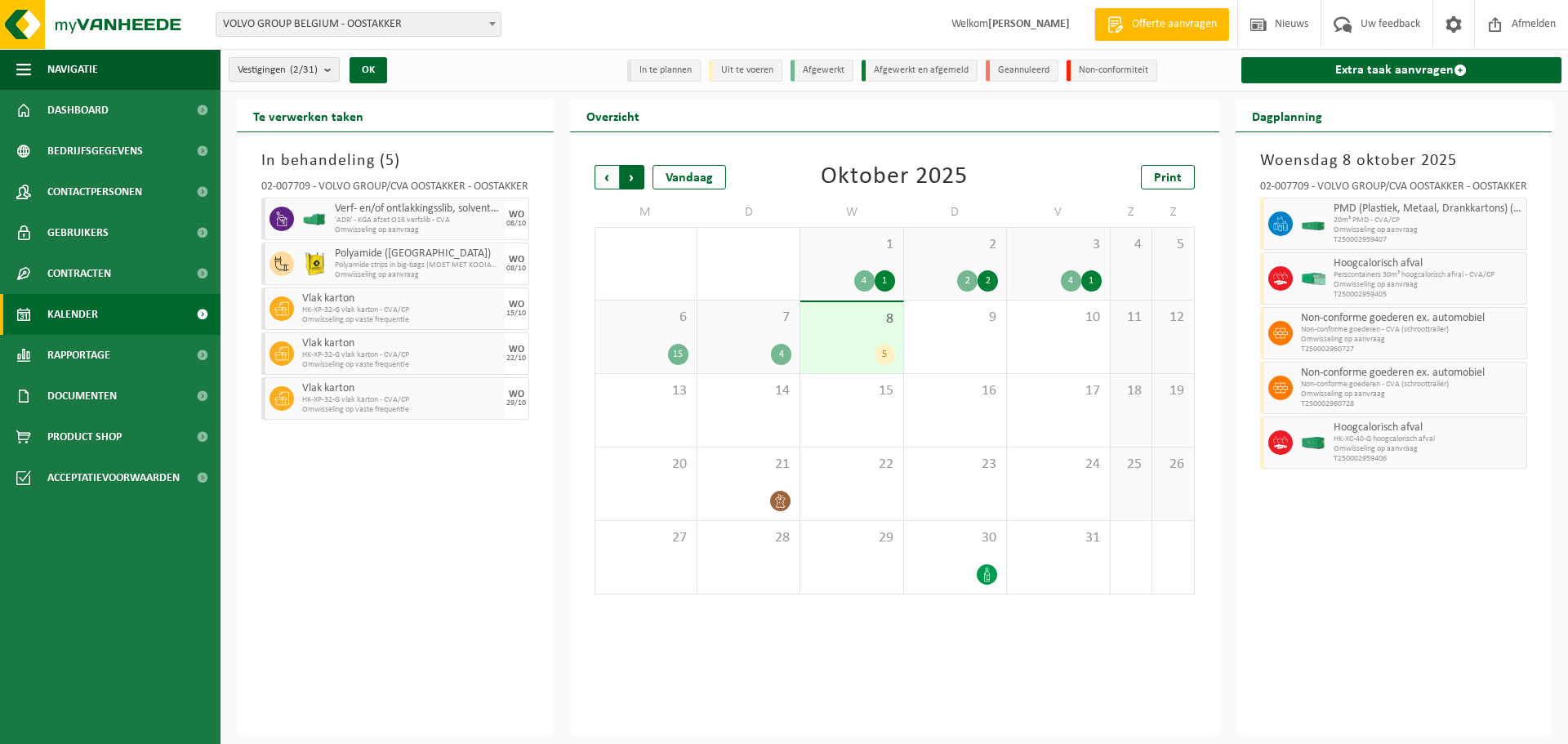
click at [608, 176] on span "Vorige" at bounding box center [606, 176] width 24 height 24
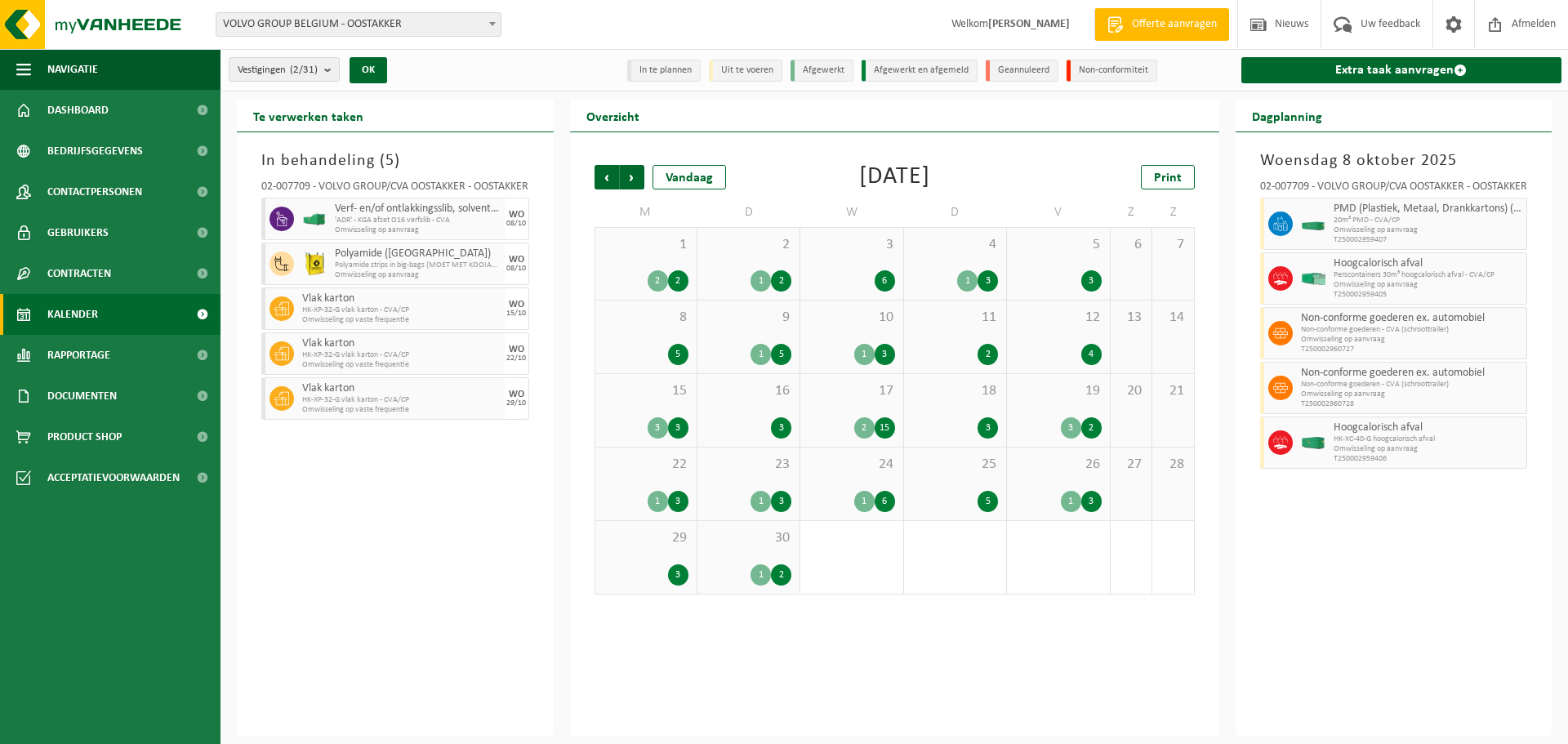
click at [1069, 426] on div "3" at bounding box center [1070, 428] width 21 height 22
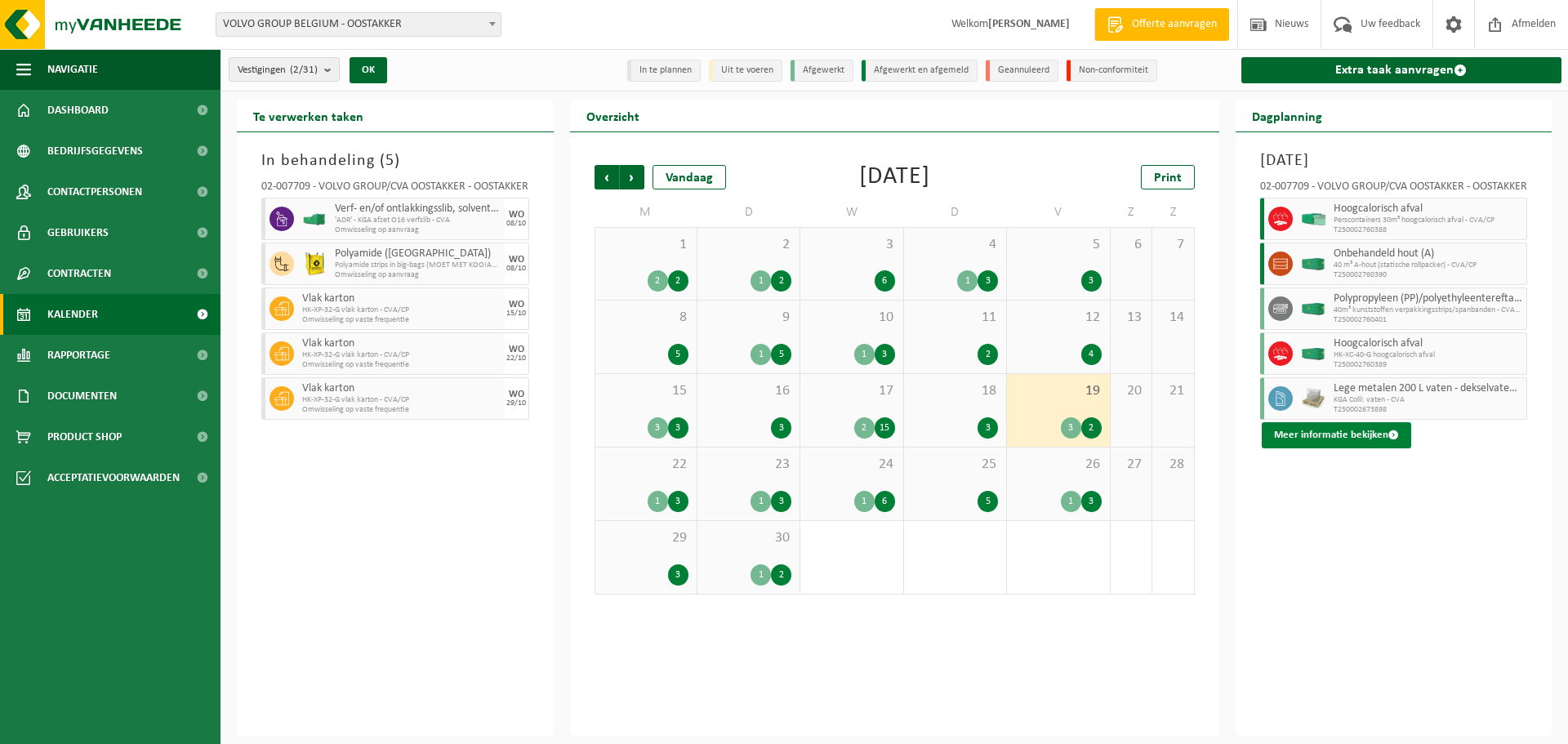
click at [1365, 433] on button "Meer informatie bekijken" at bounding box center [1336, 435] width 150 height 26
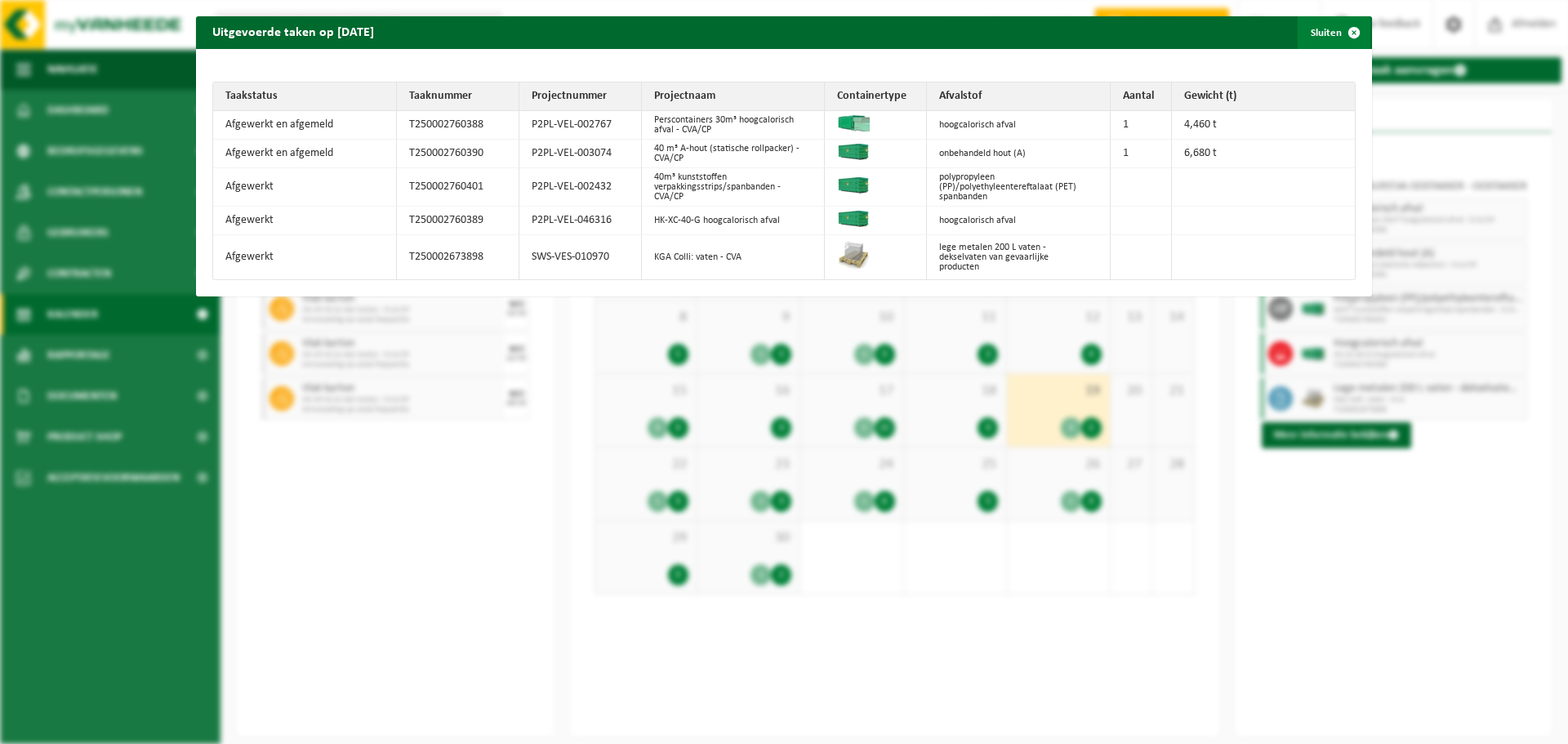
click at [1339, 31] on span "button" at bounding box center [1354, 32] width 32 height 32
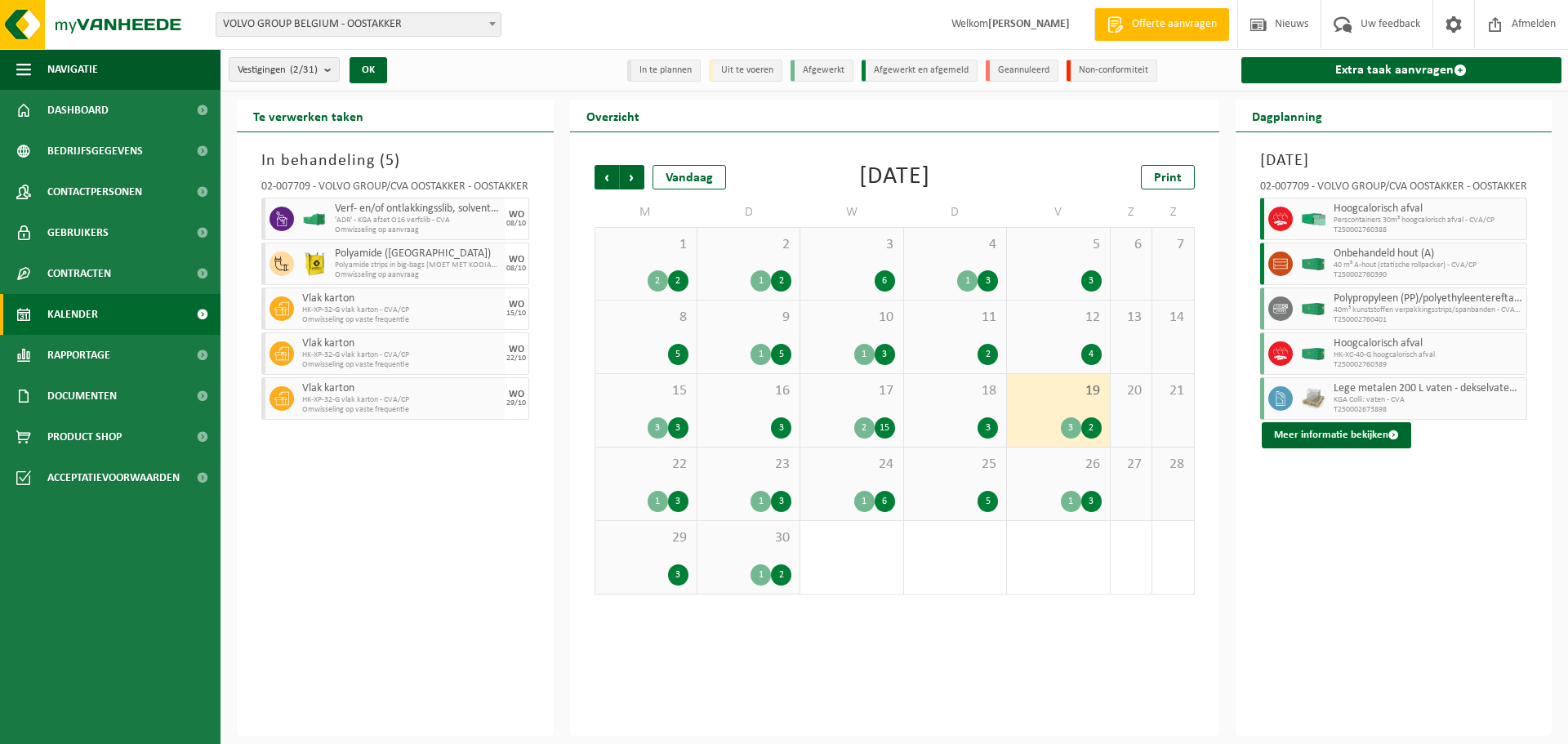
click at [876, 419] on div "2 15" at bounding box center [852, 428] width 86 height 22
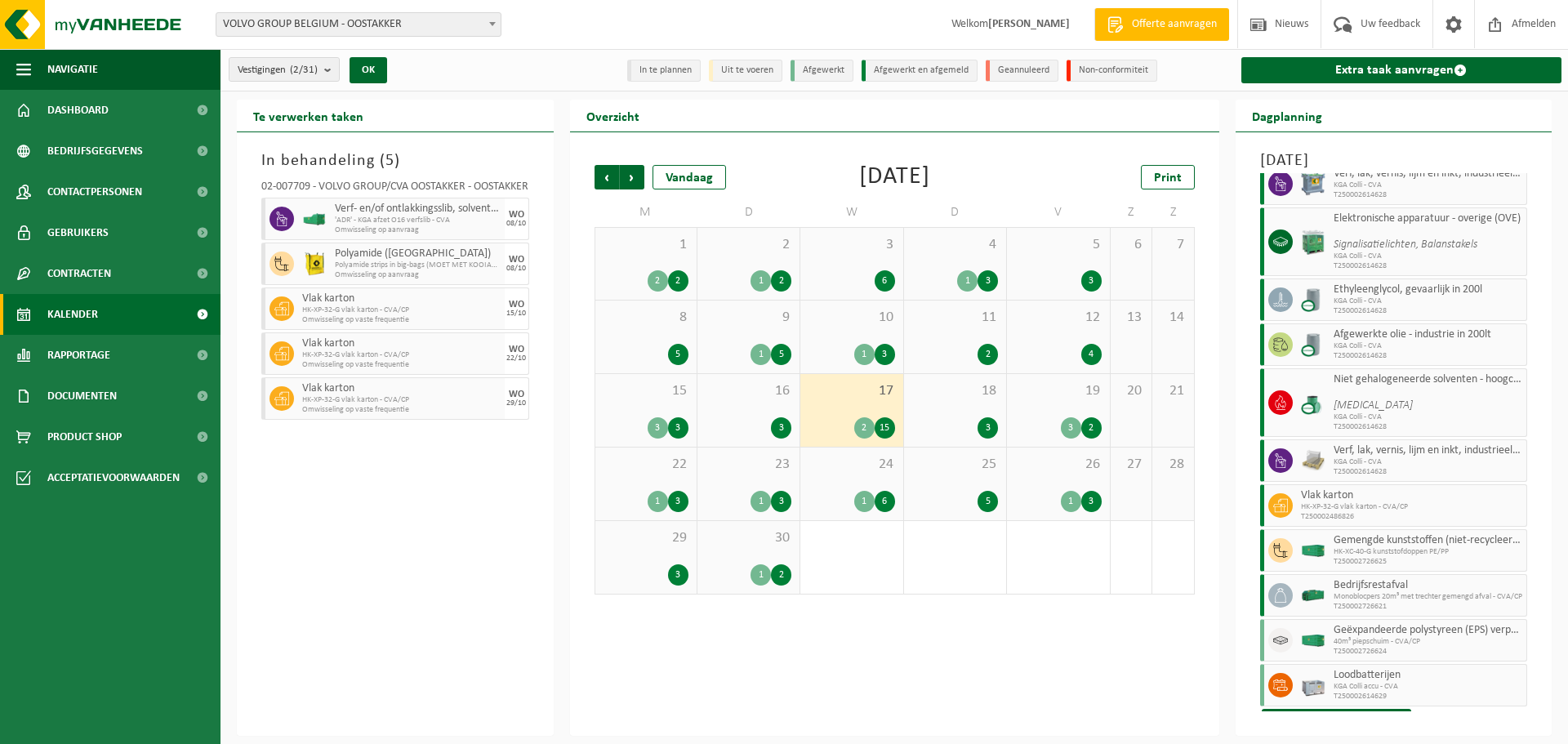
scroll to position [372, 0]
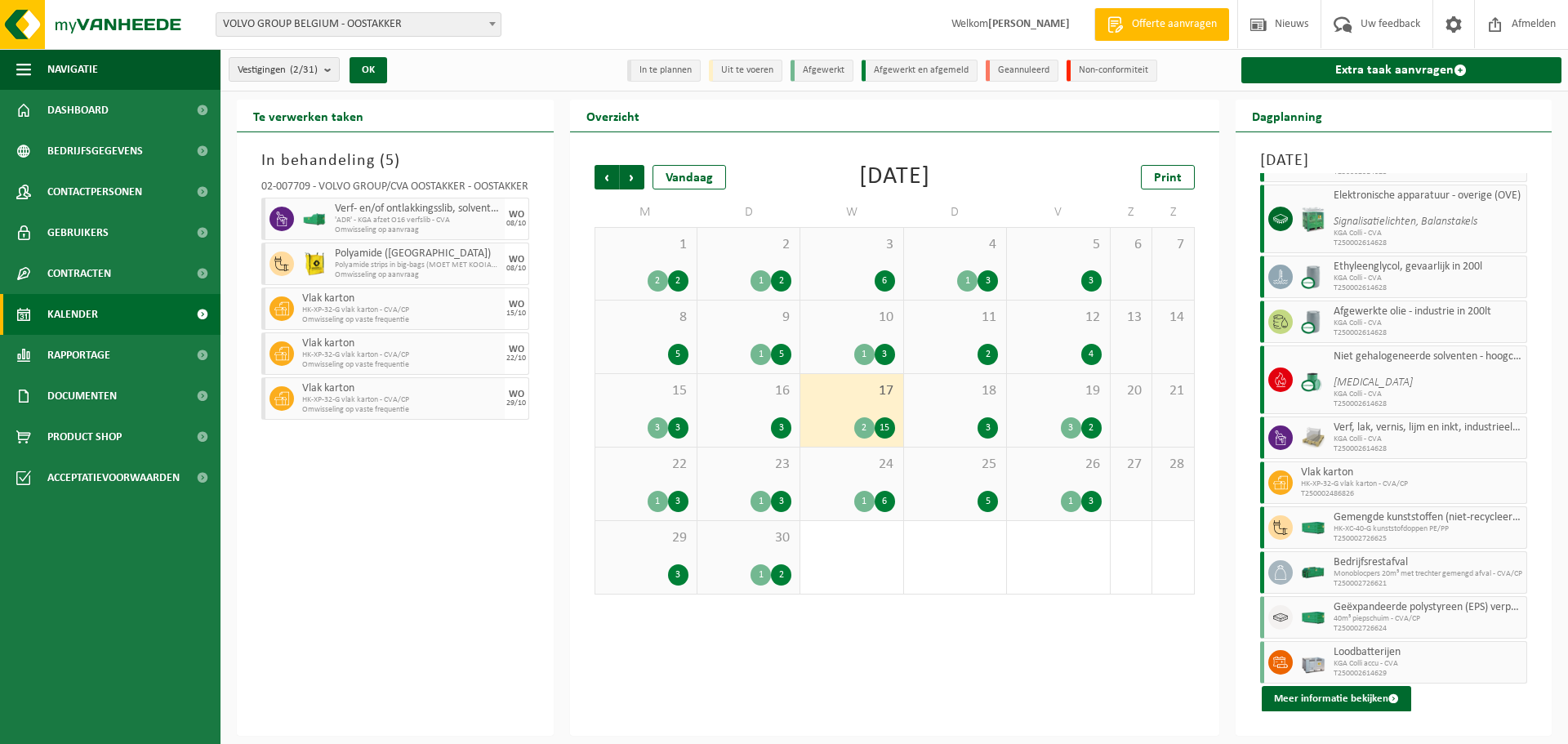
click at [780, 356] on div "5" at bounding box center [781, 354] width 21 height 22
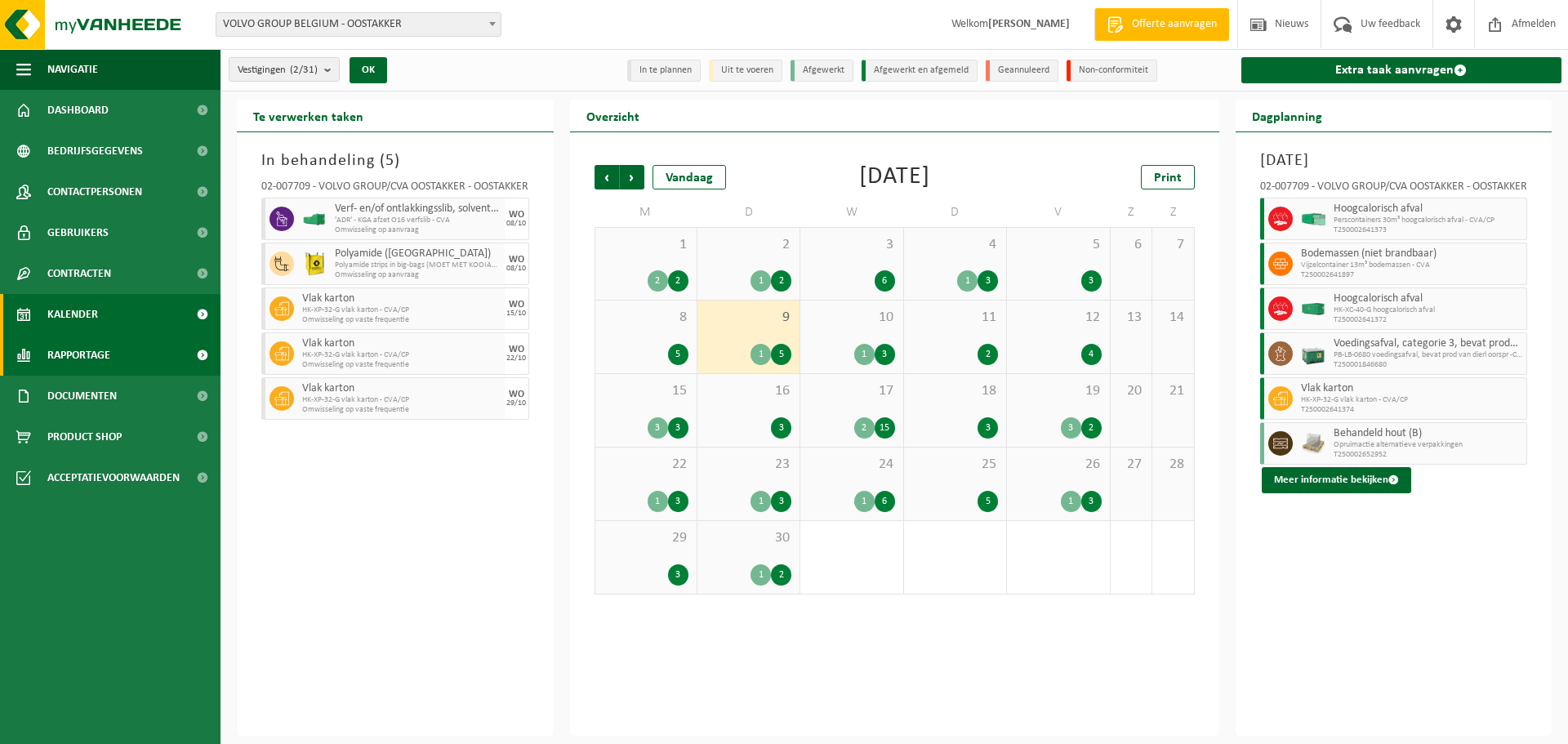
click at [71, 354] on span "Rapportage" at bounding box center [78, 355] width 63 height 41
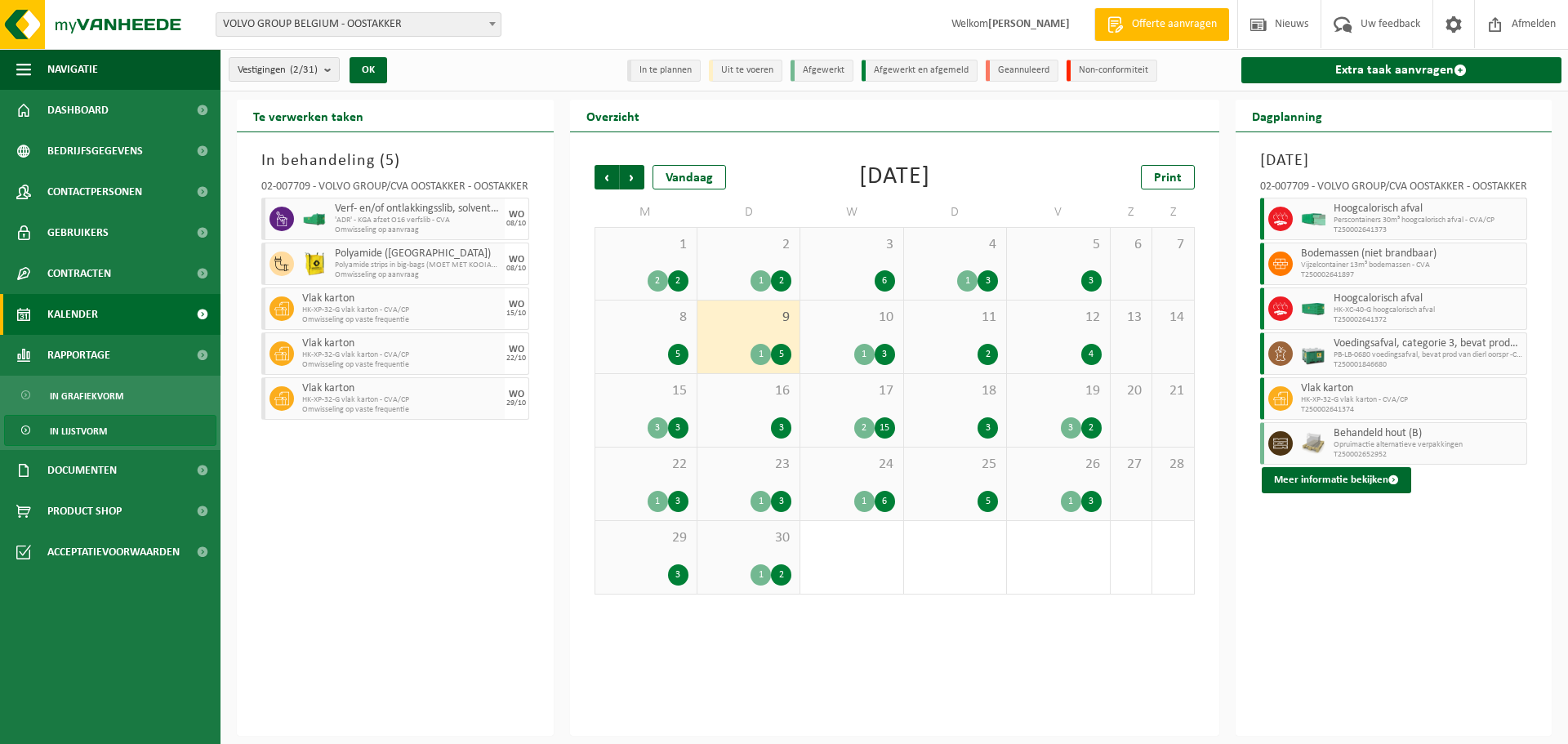
click at [84, 426] on span "In lijstvorm" at bounding box center [78, 431] width 57 height 31
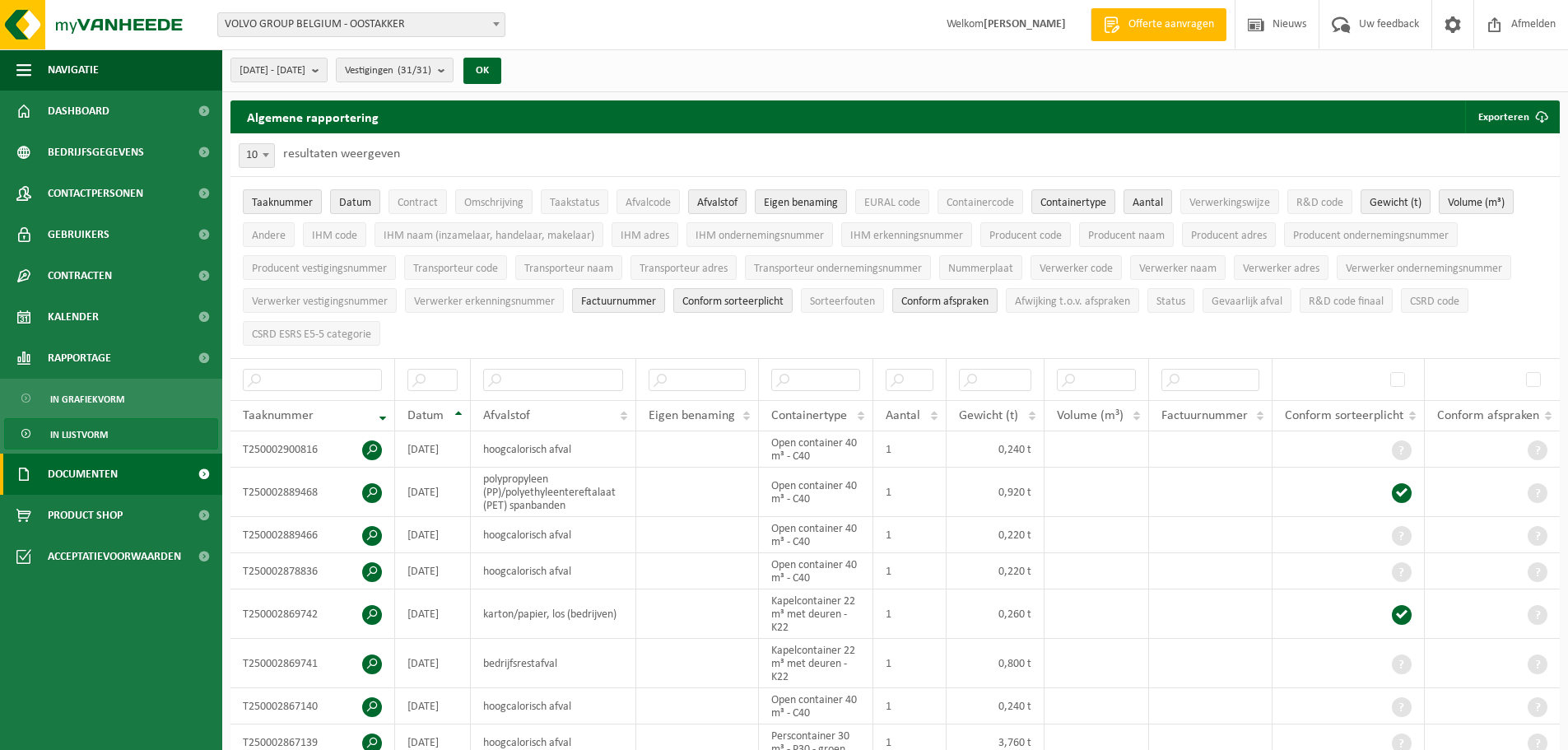
click at [97, 469] on span "Documenten" at bounding box center [82, 475] width 70 height 41
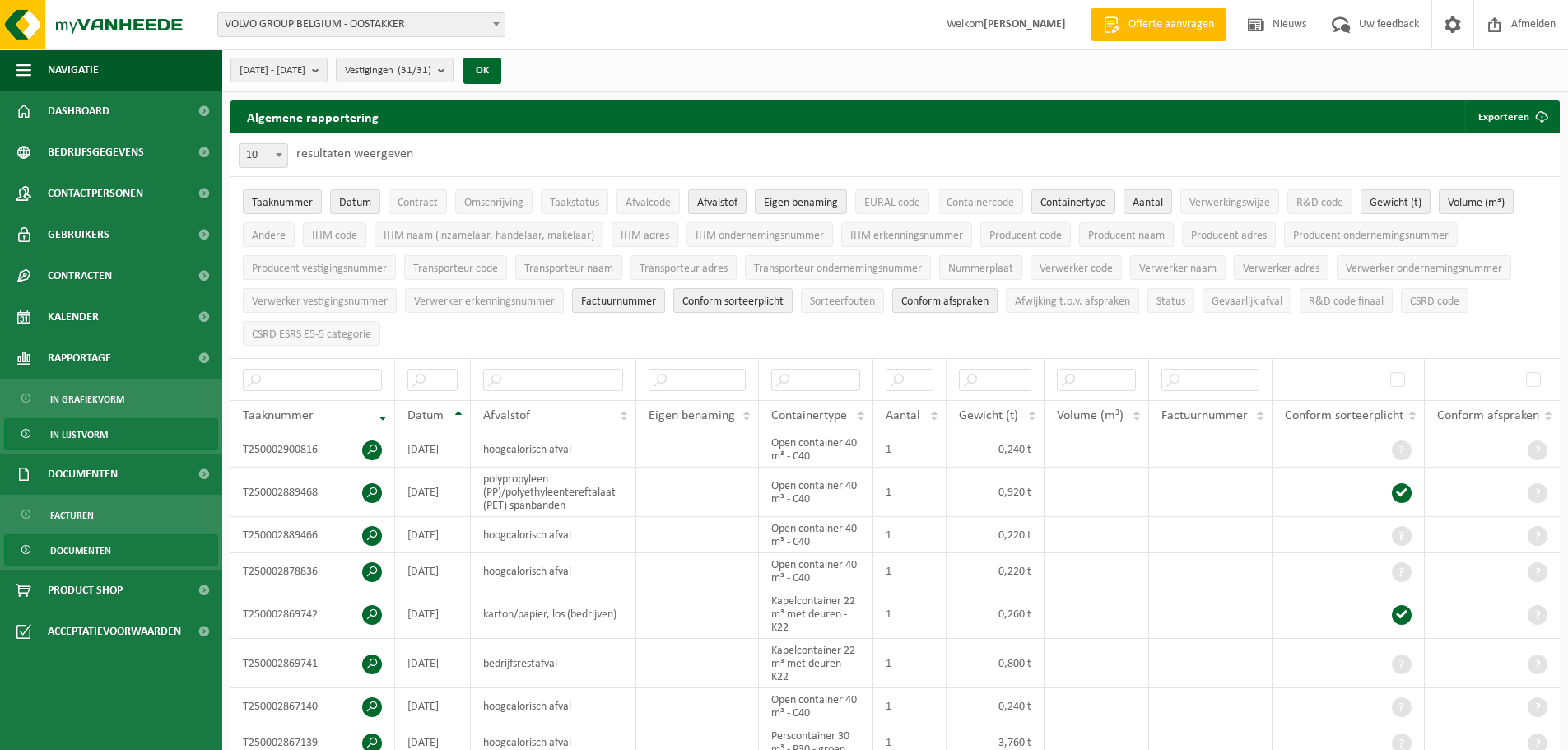
click at [93, 547] on span "Documenten" at bounding box center [81, 551] width 61 height 32
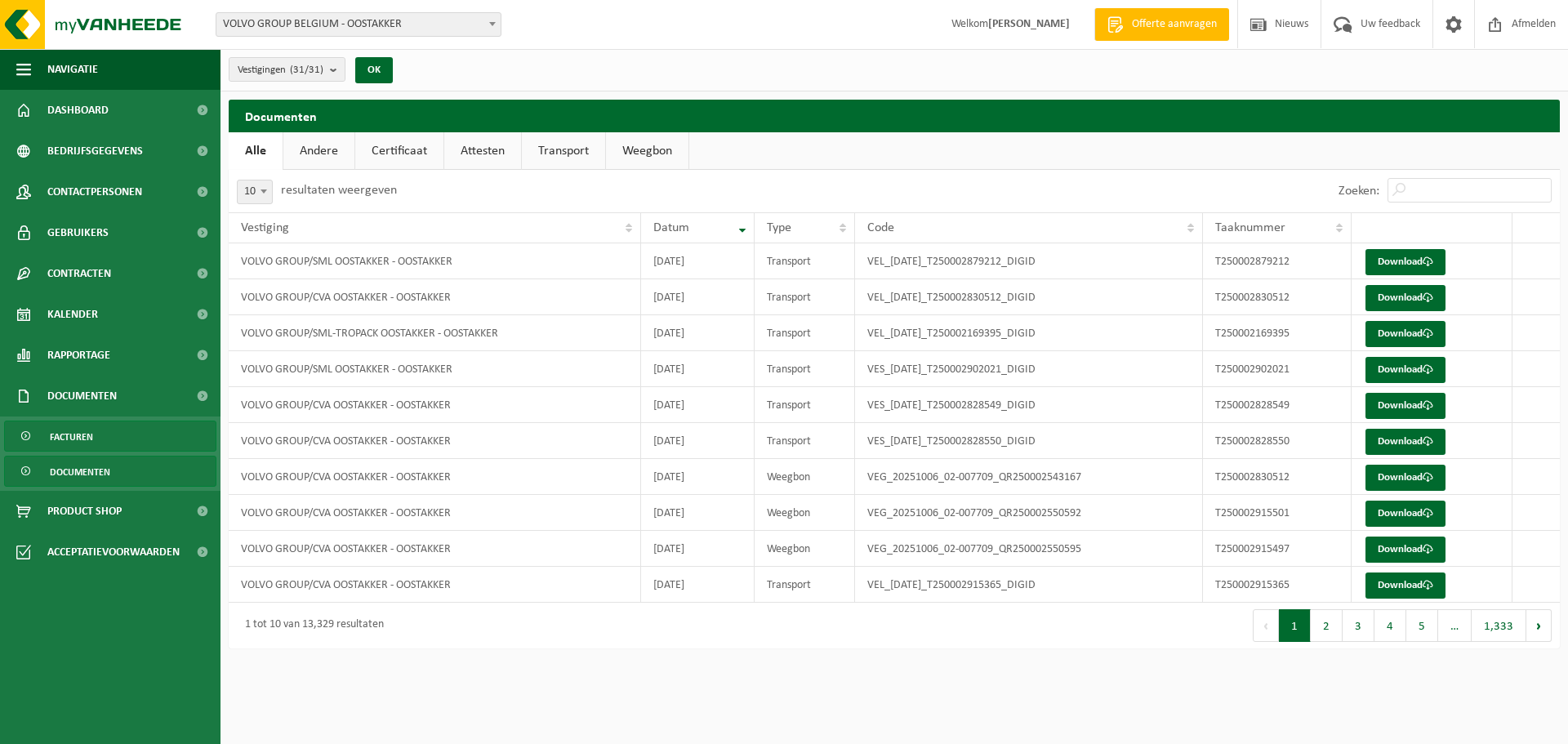
click at [81, 443] on span "Facturen" at bounding box center [71, 437] width 43 height 31
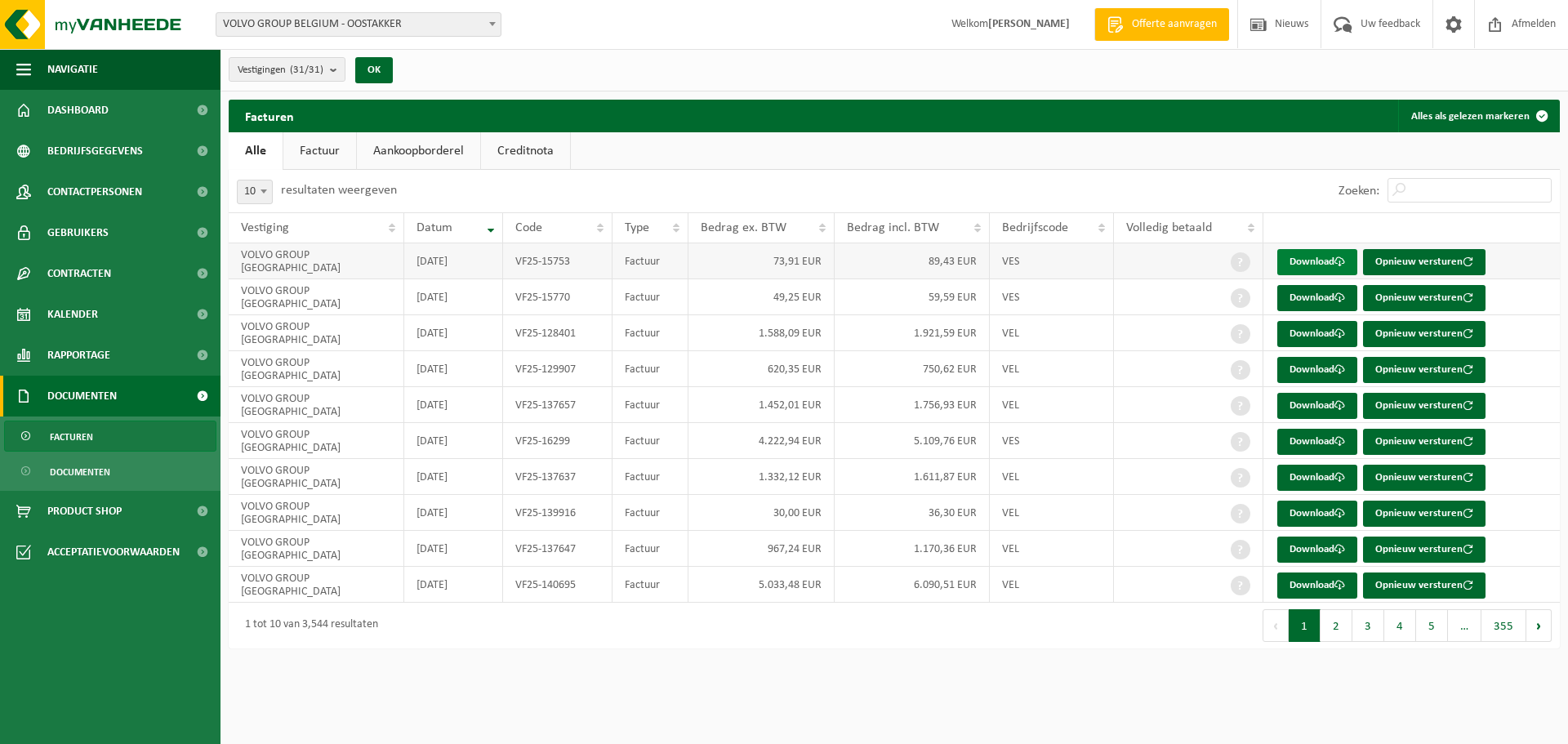
click at [1312, 261] on link "Download" at bounding box center [1317, 261] width 80 height 26
click at [480, 19] on span "VOLVO GROUP BELGIUM - OOSTAKKER" at bounding box center [358, 23] width 284 height 23
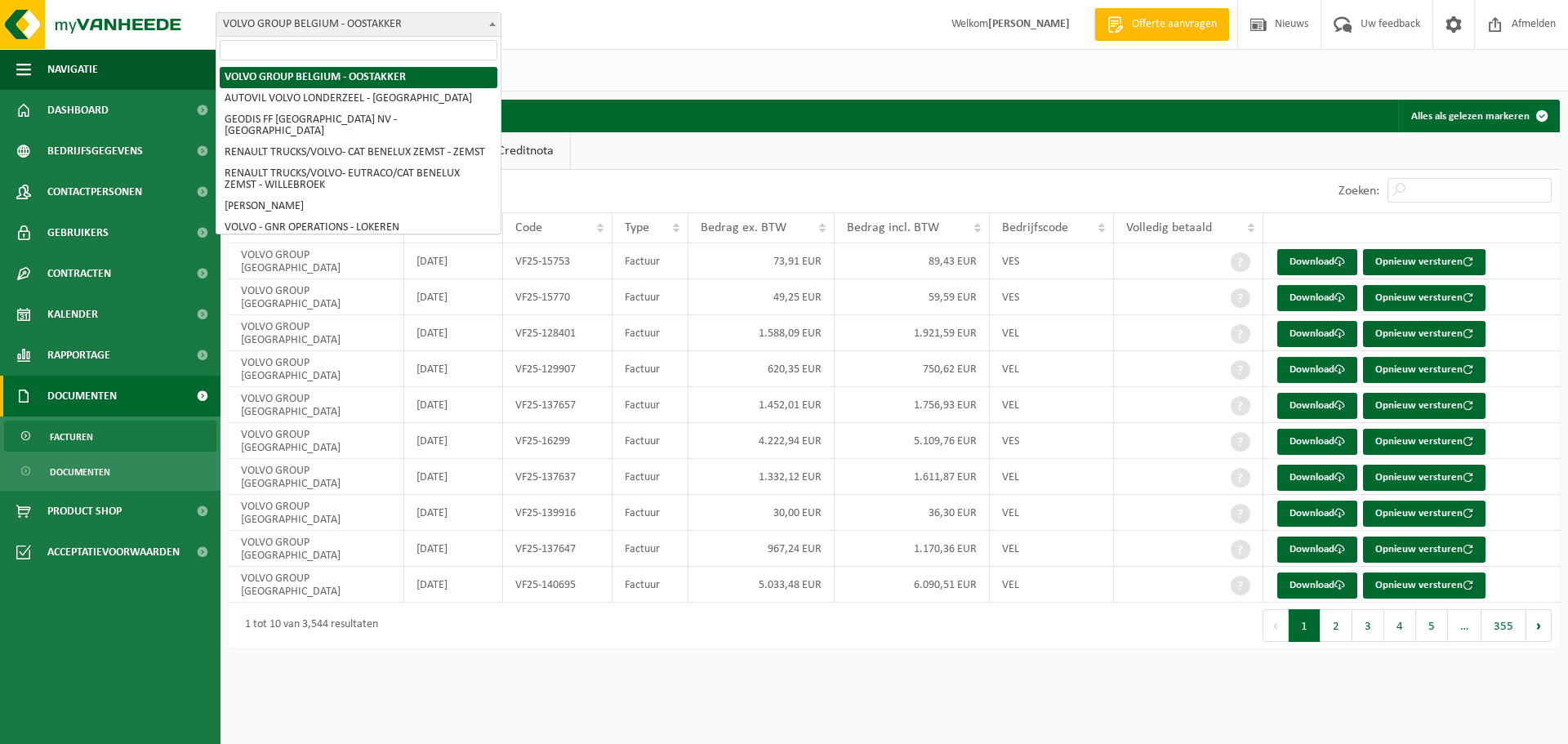
click at [607, 39] on div "Vestiging: VOLVO GROUP BELGIUM - OOSTAKKER AUTOVIL VOLVO LONDERZEEL - LONDERZEE…" at bounding box center [784, 24] width 1568 height 50
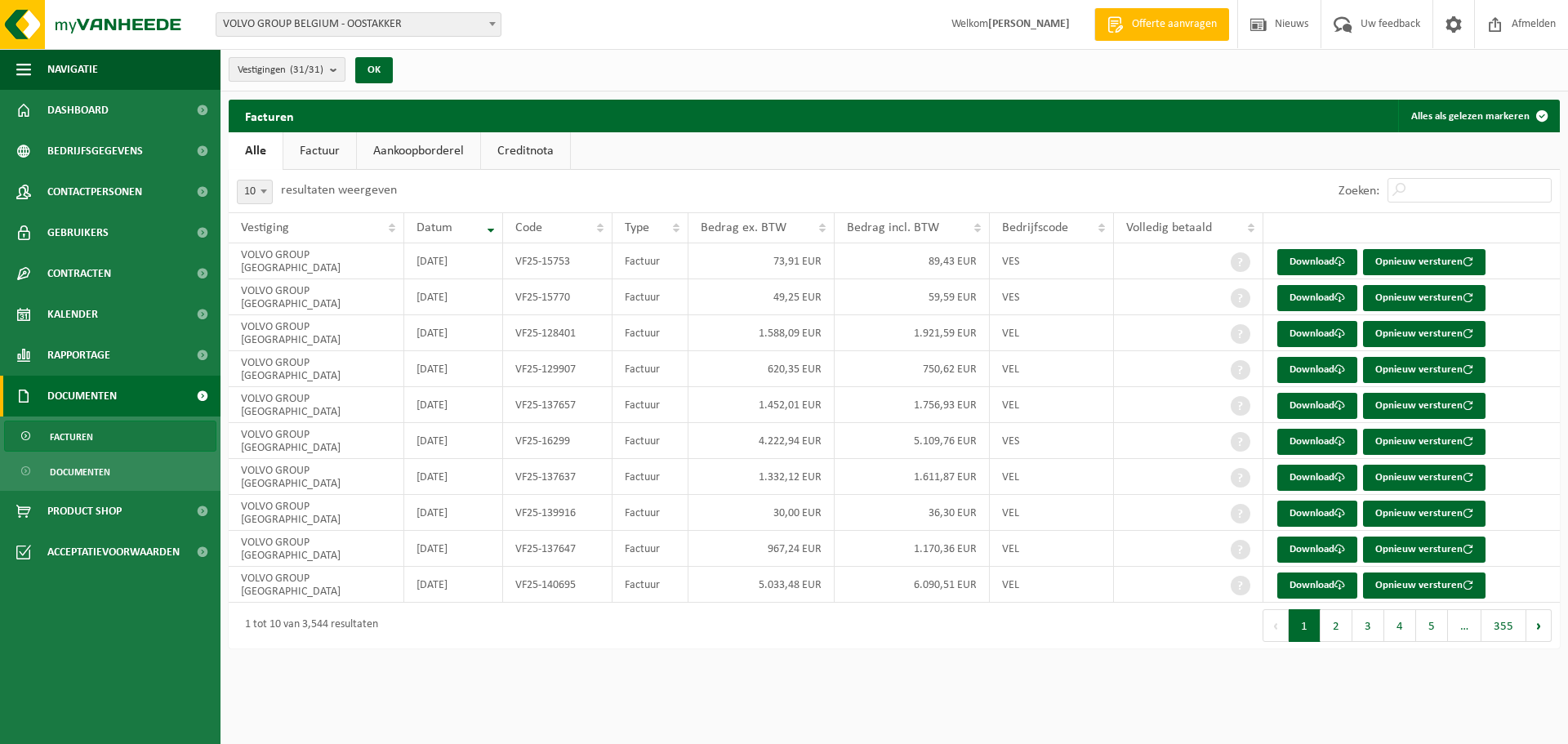
click at [340, 68] on b "submit" at bounding box center [337, 69] width 15 height 23
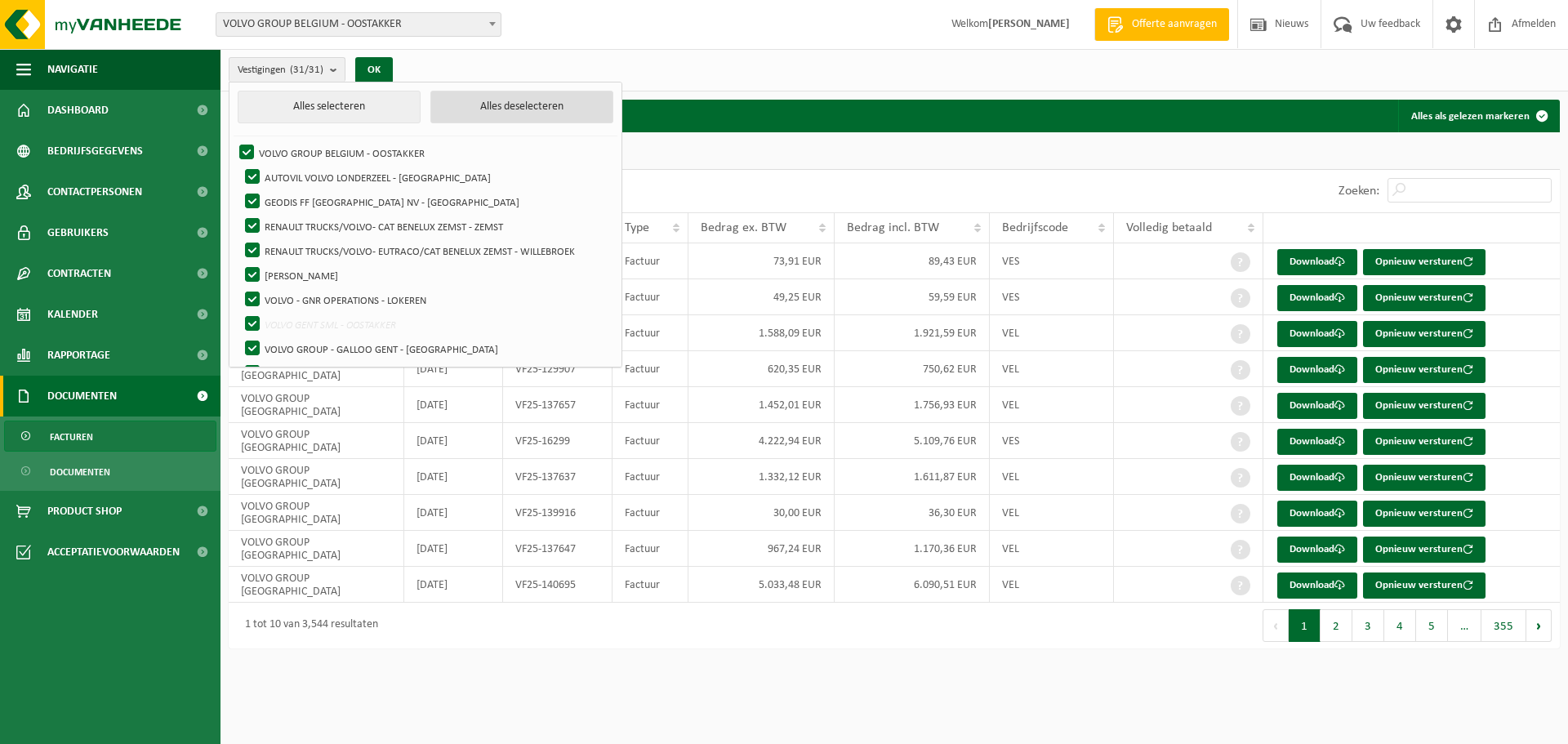
click at [496, 106] on button "Alles deselecteren" at bounding box center [522, 107] width 183 height 32
checkbox input "false"
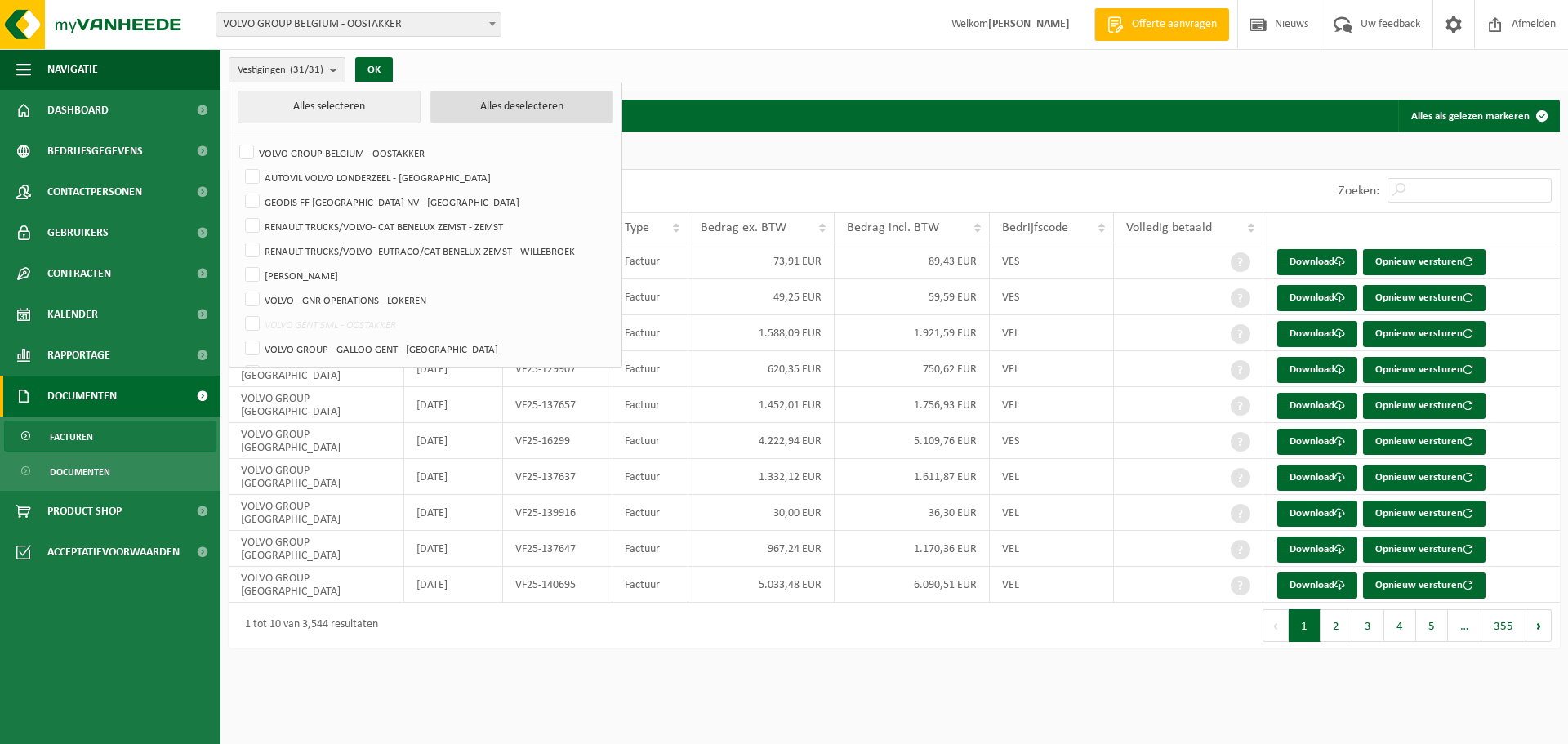
checkbox input "false"
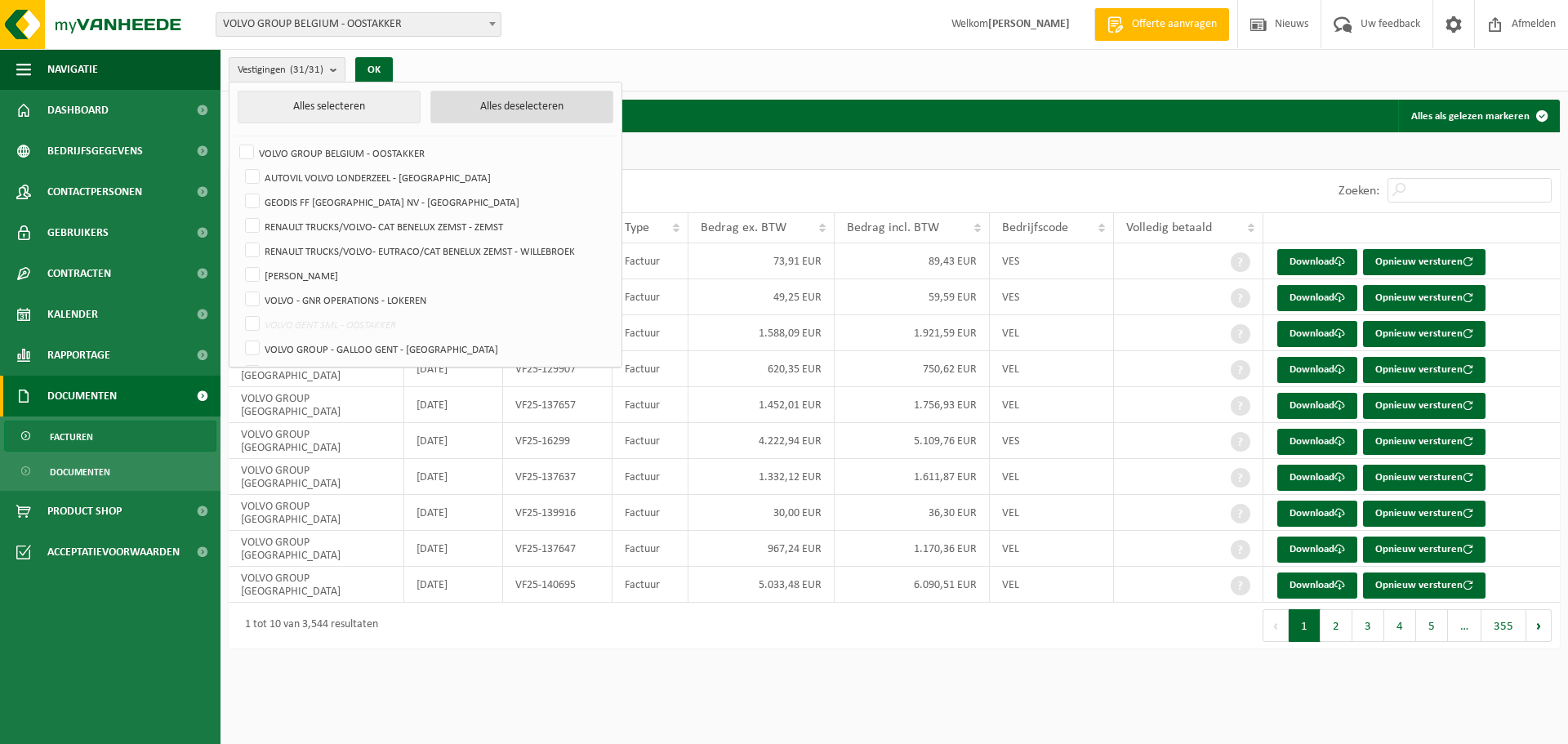
checkbox input "false"
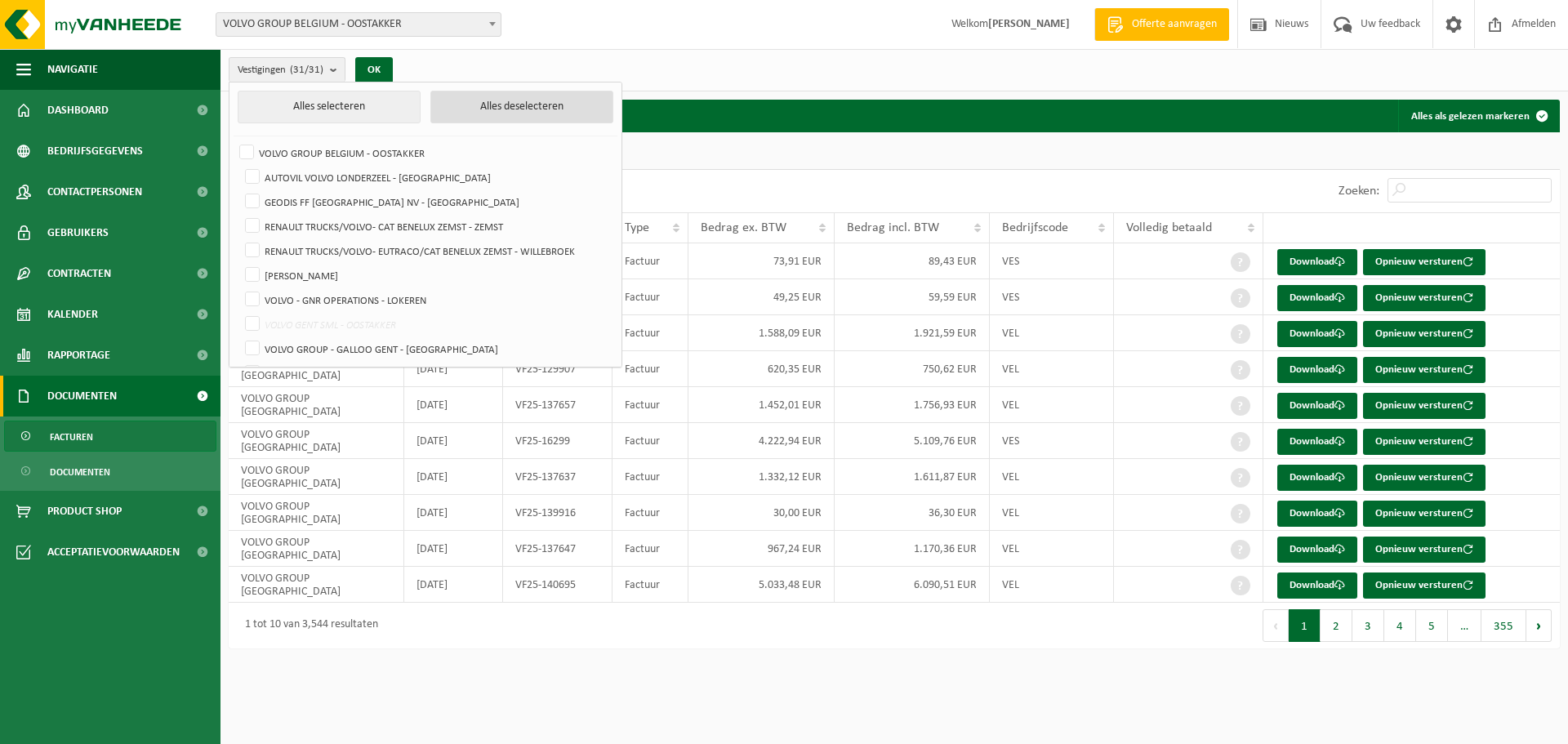
checkbox input "false"
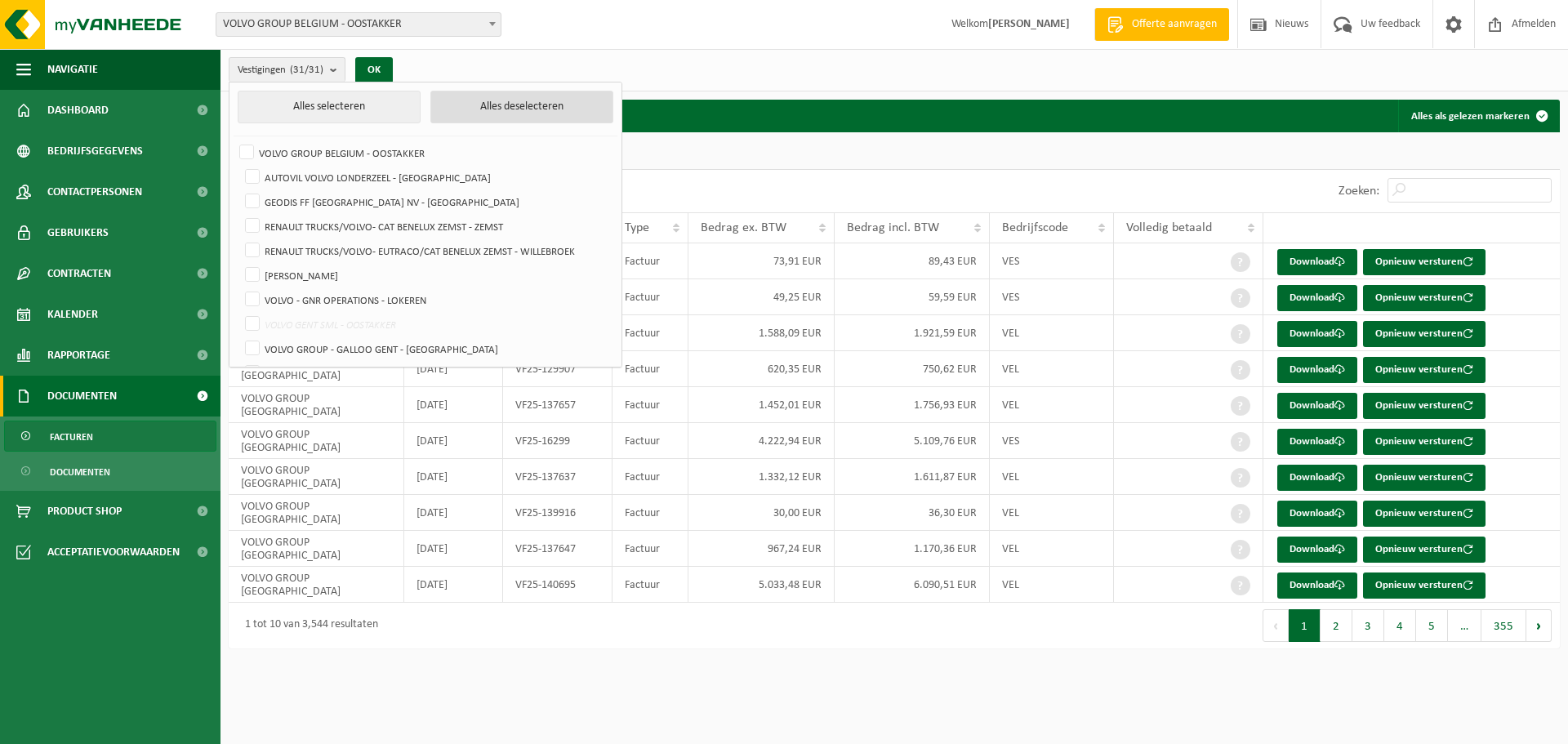
checkbox input "false"
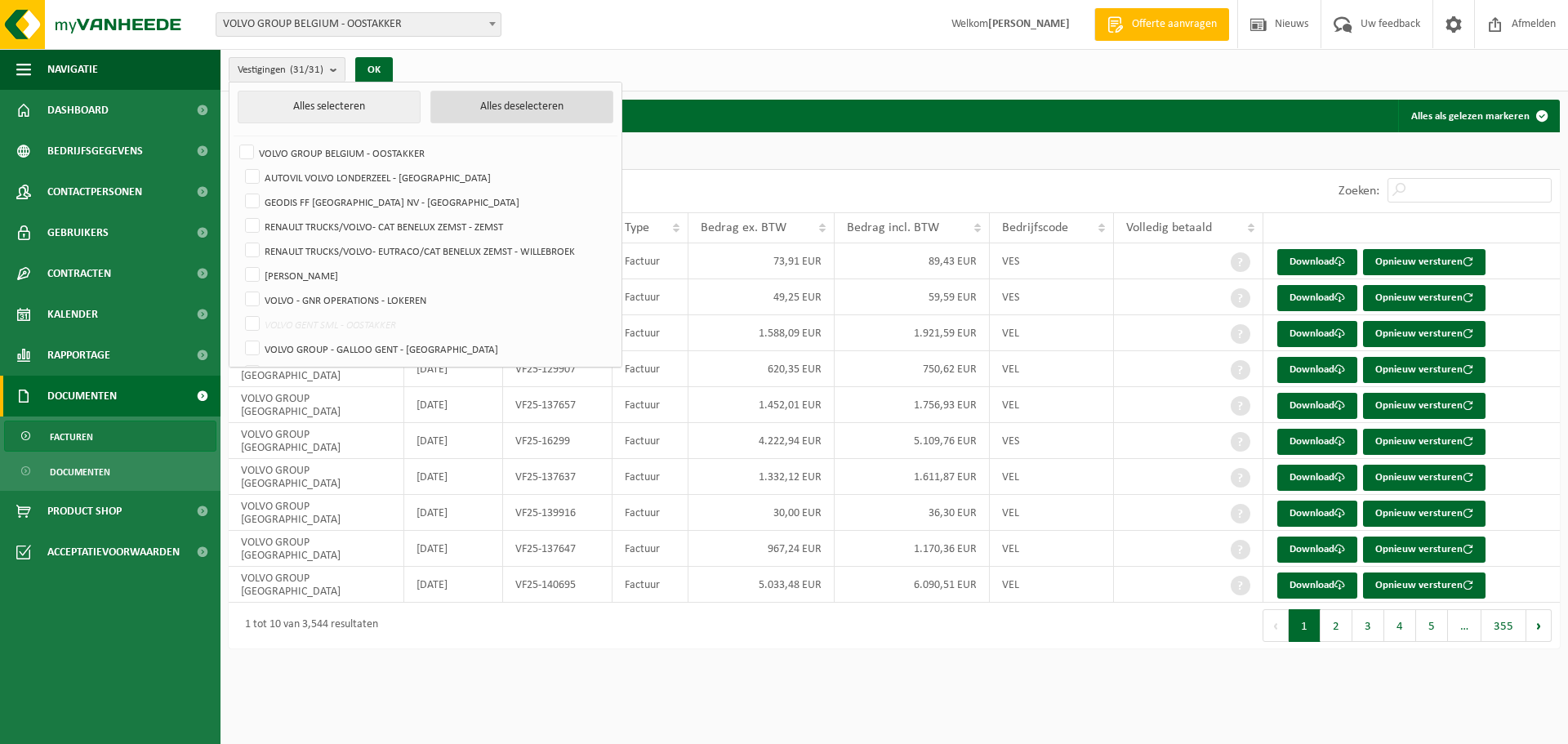
checkbox input "false"
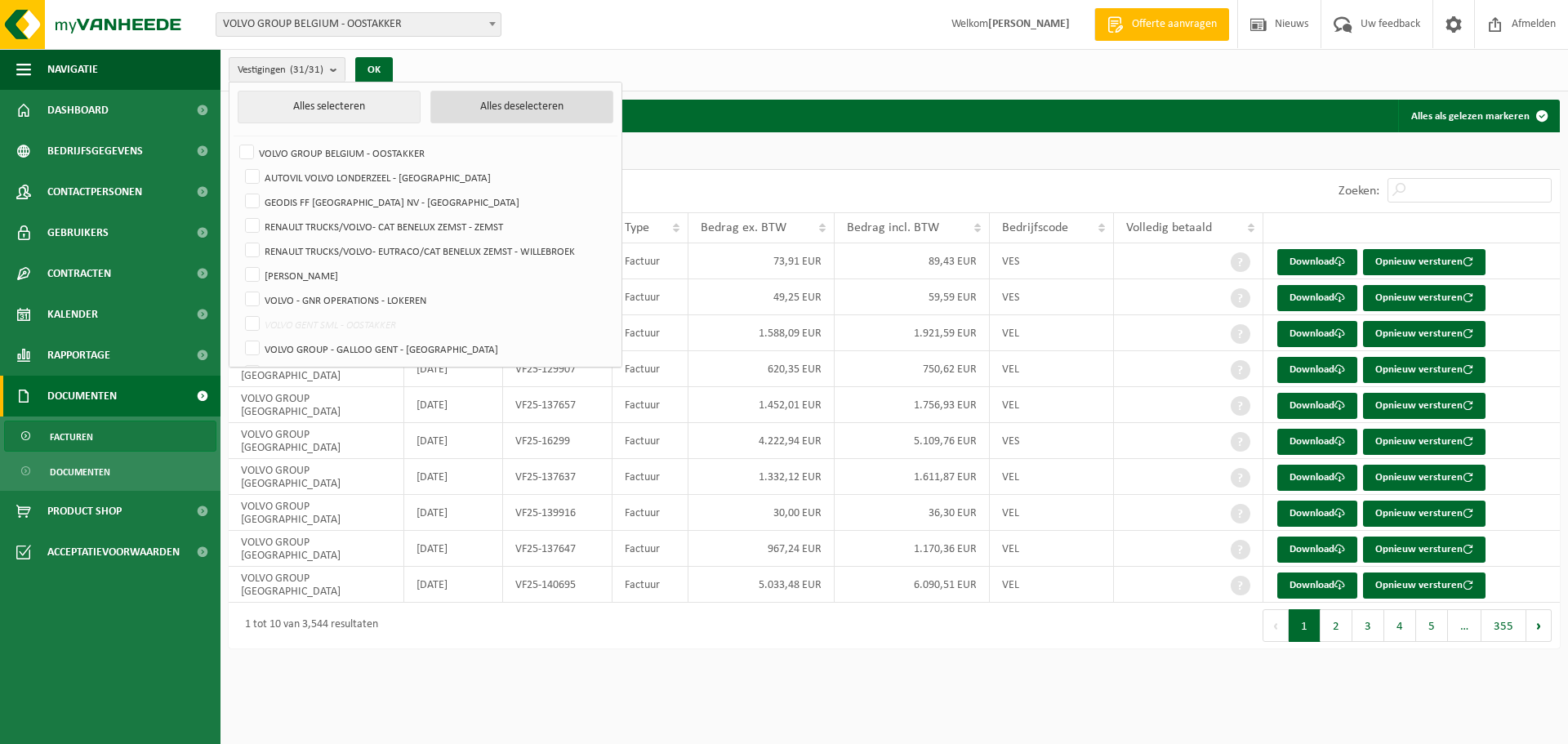
checkbox input "false"
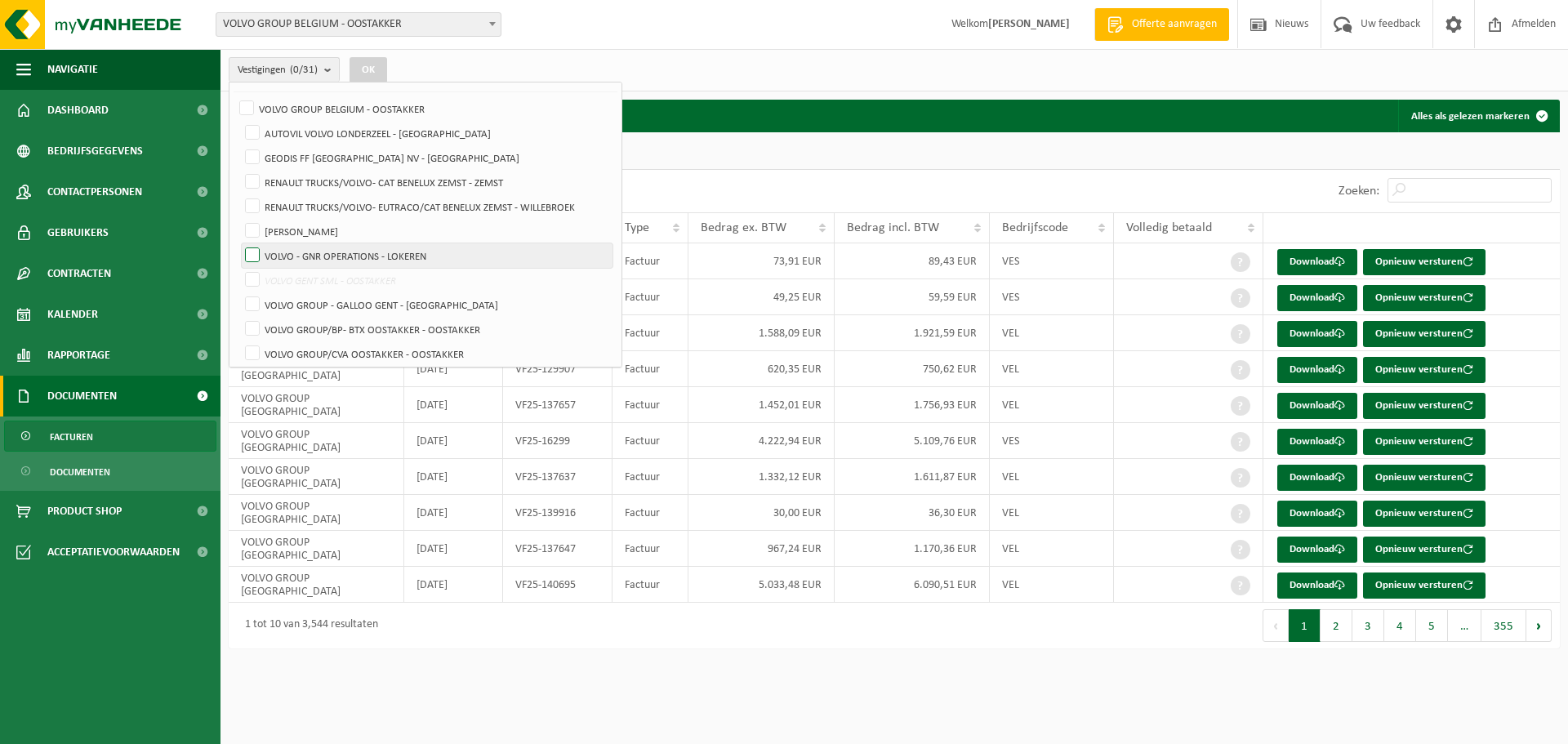
scroll to position [81, 0]
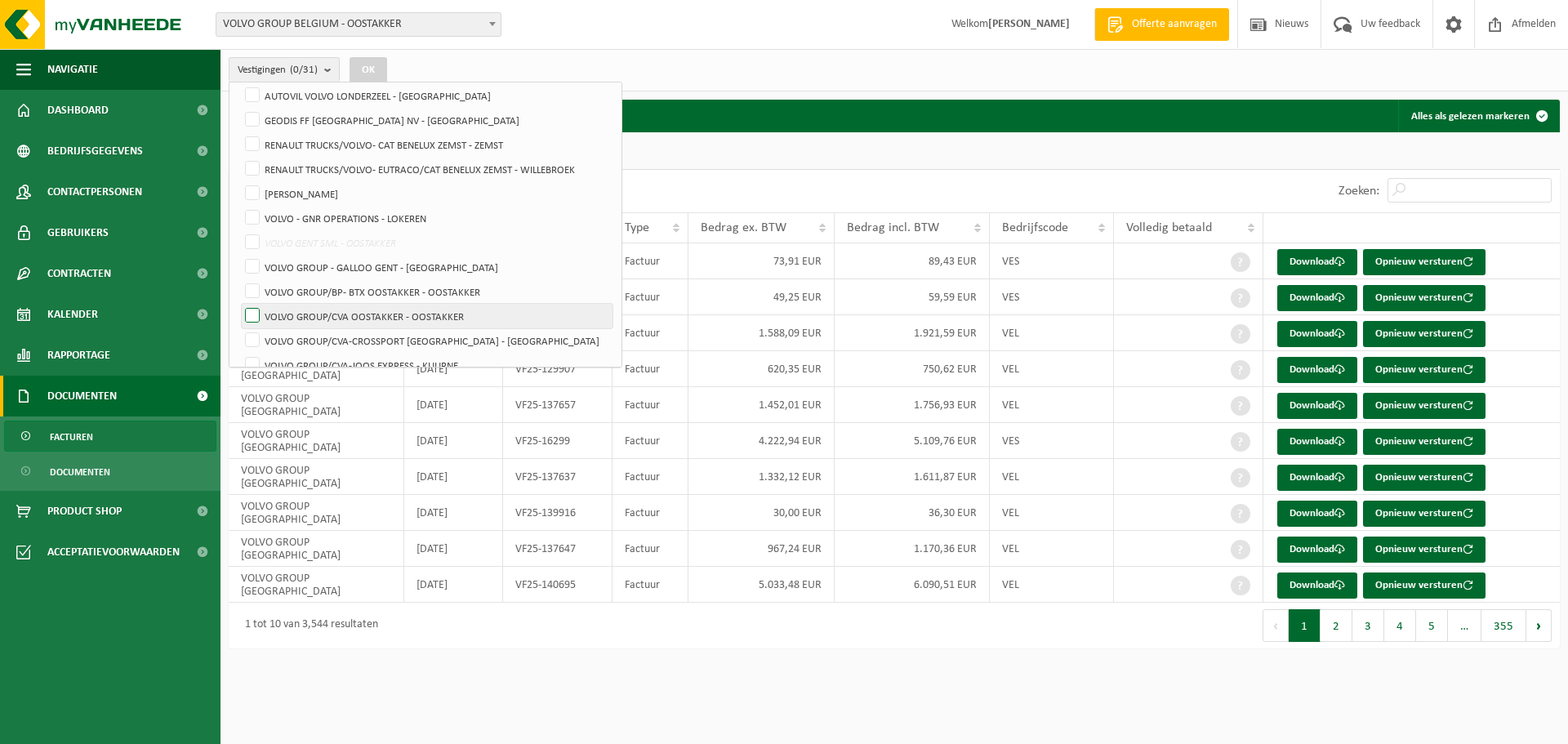
click at [405, 311] on label "VOLVO GROUP/CVA OOSTAKKER - OOSTAKKER" at bounding box center [427, 315] width 371 height 24
click at [239, 303] on input "VOLVO GROUP/CVA OOSTAKKER - OOSTAKKER" at bounding box center [239, 302] width 1 height 1
checkbox input "true"
click at [369, 62] on button "OK" at bounding box center [368, 70] width 37 height 26
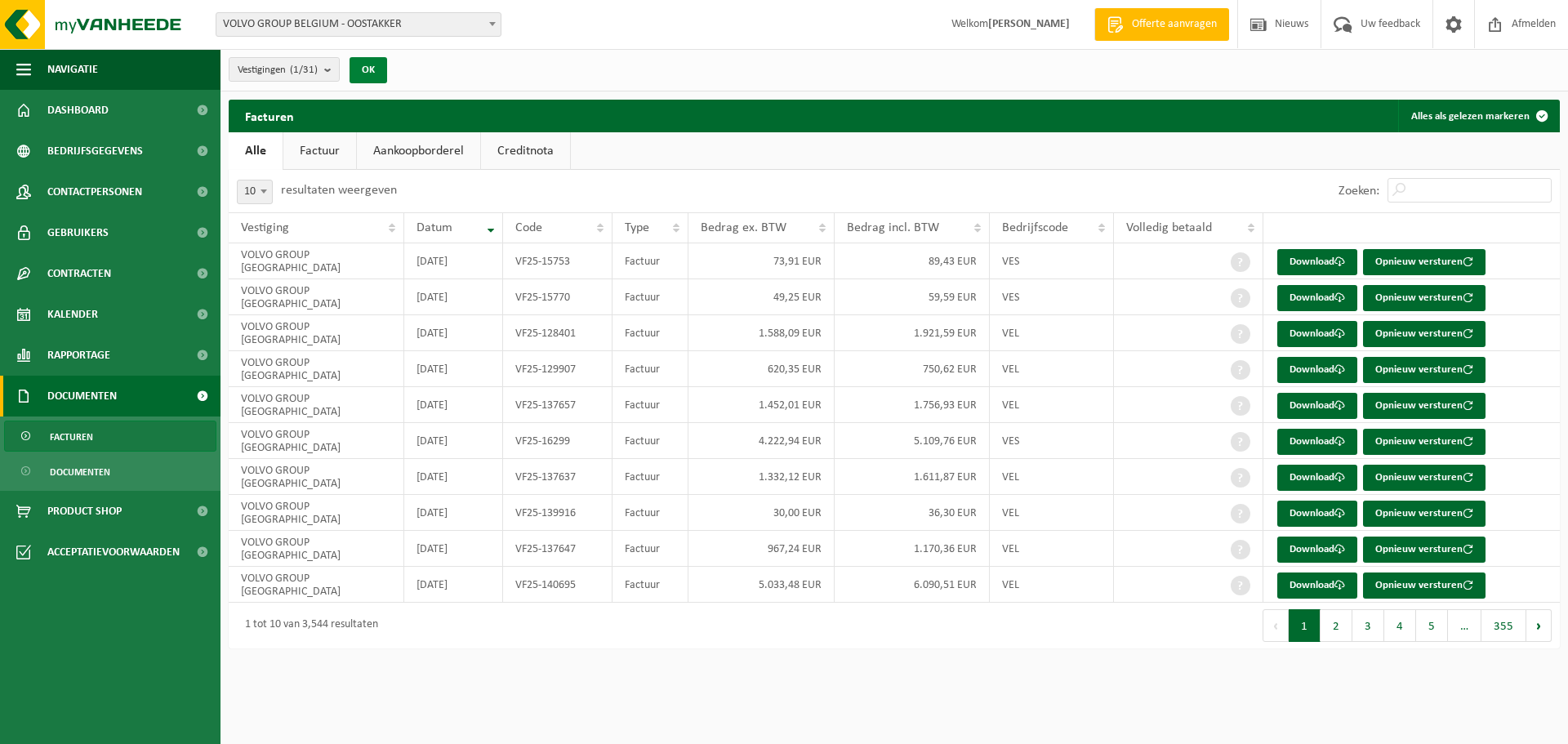
click at [371, 65] on button "OK" at bounding box center [368, 70] width 37 height 26
click at [320, 149] on link "Factuur" at bounding box center [319, 151] width 72 height 37
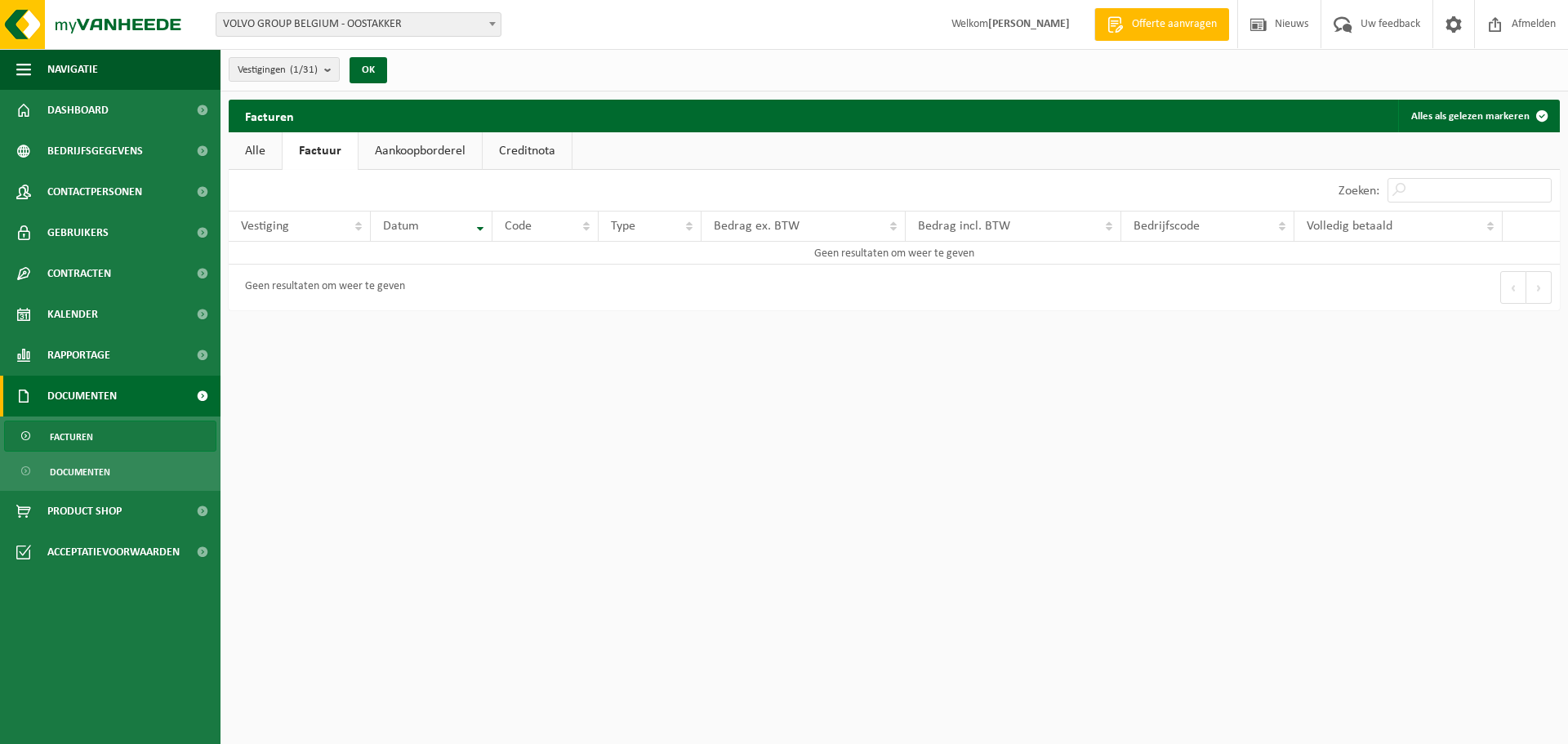
click at [269, 148] on link "Alle" at bounding box center [256, 151] width 53 height 37
click at [332, 70] on b "submit" at bounding box center [331, 69] width 15 height 23
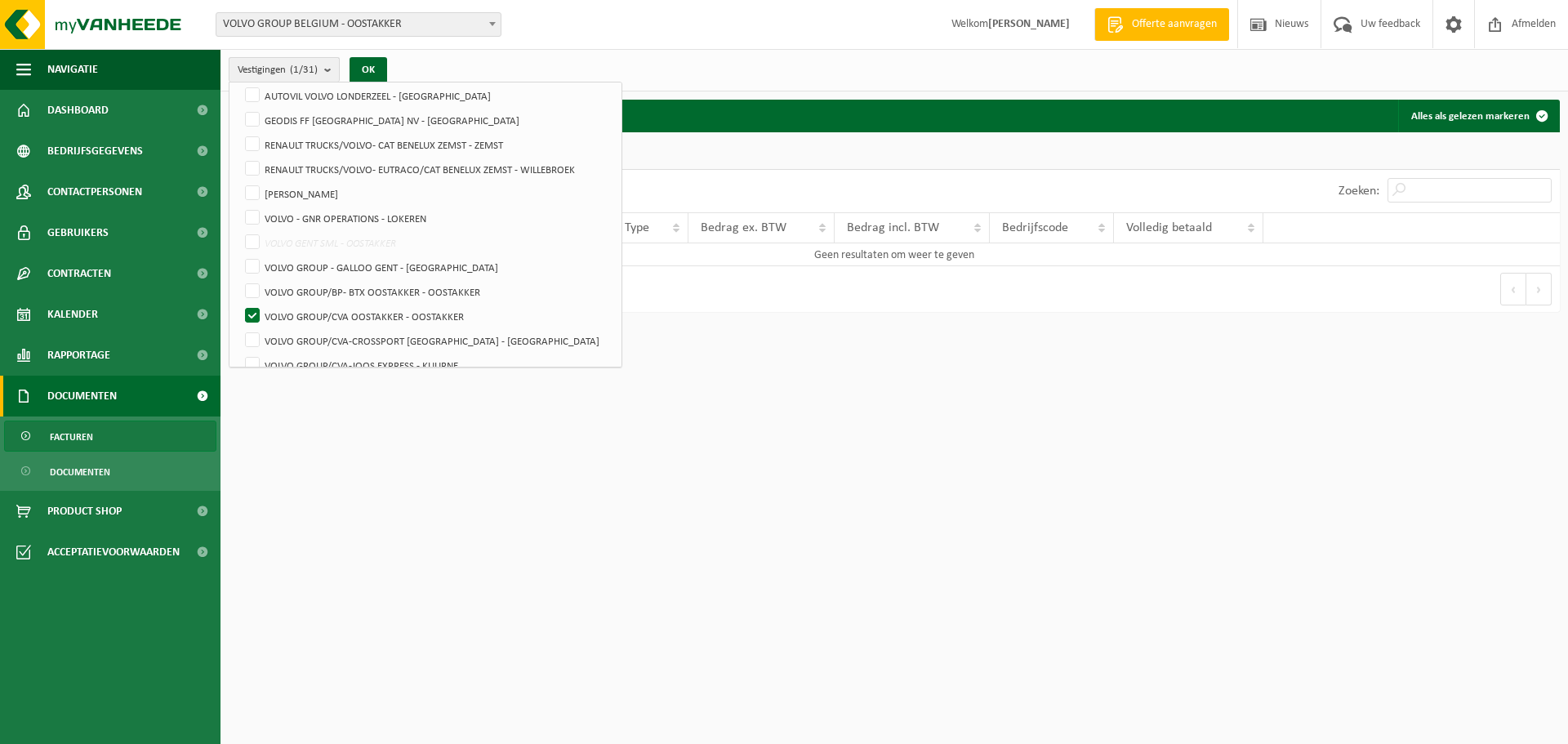
click at [330, 71] on b "submit" at bounding box center [331, 70] width 15 height 23
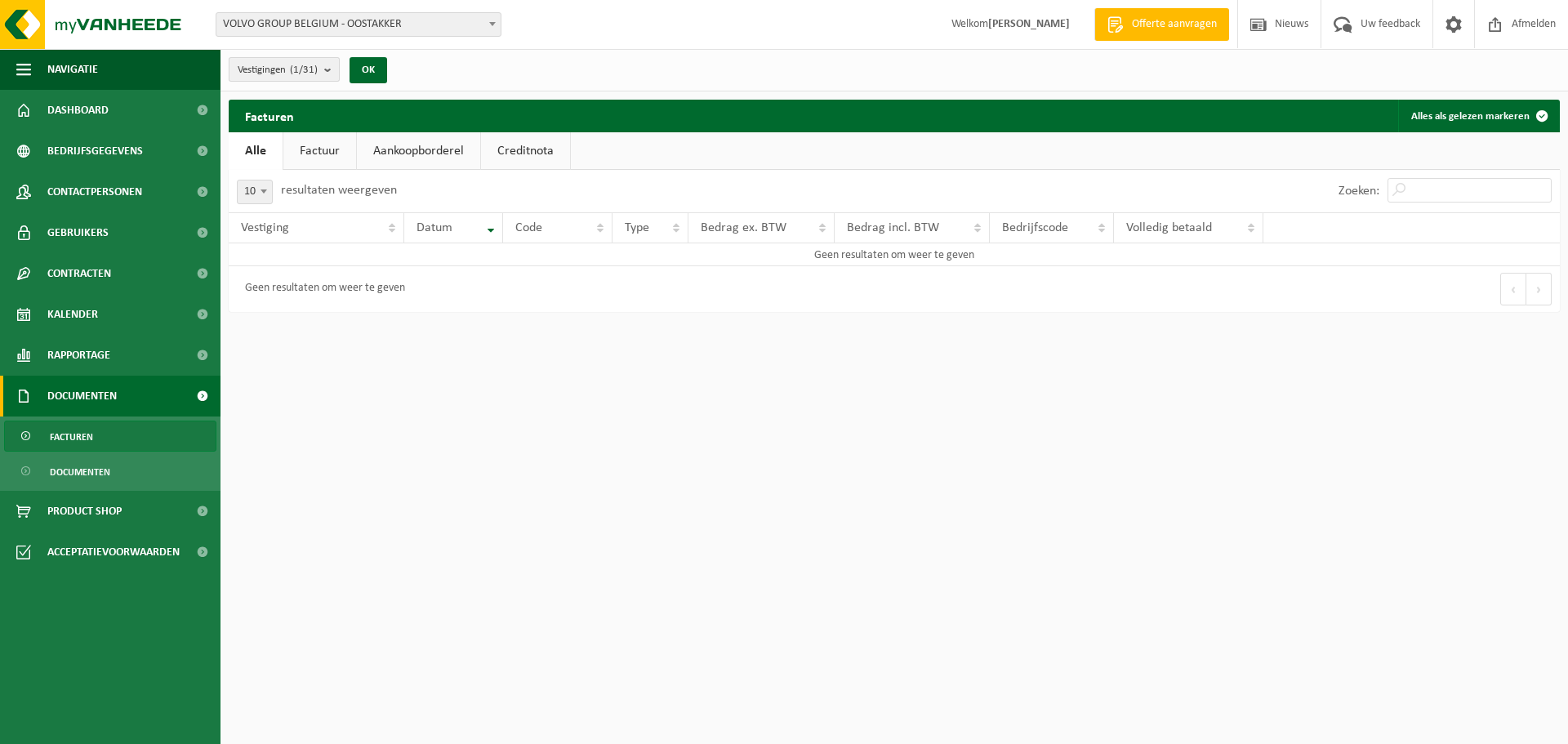
click at [283, 72] on span "Vestigingen (1/31)" at bounding box center [278, 70] width 80 height 24
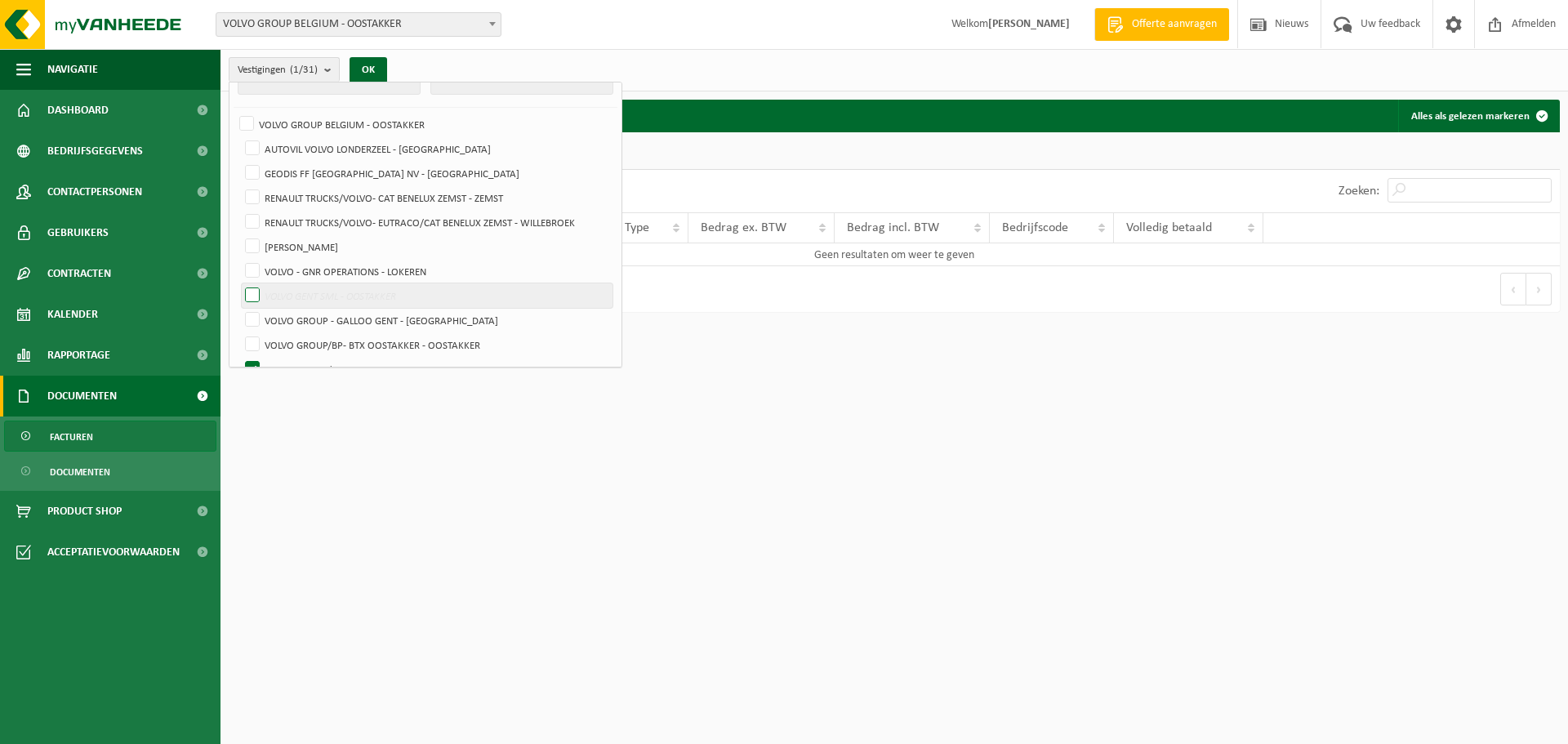
scroll to position [0, 0]
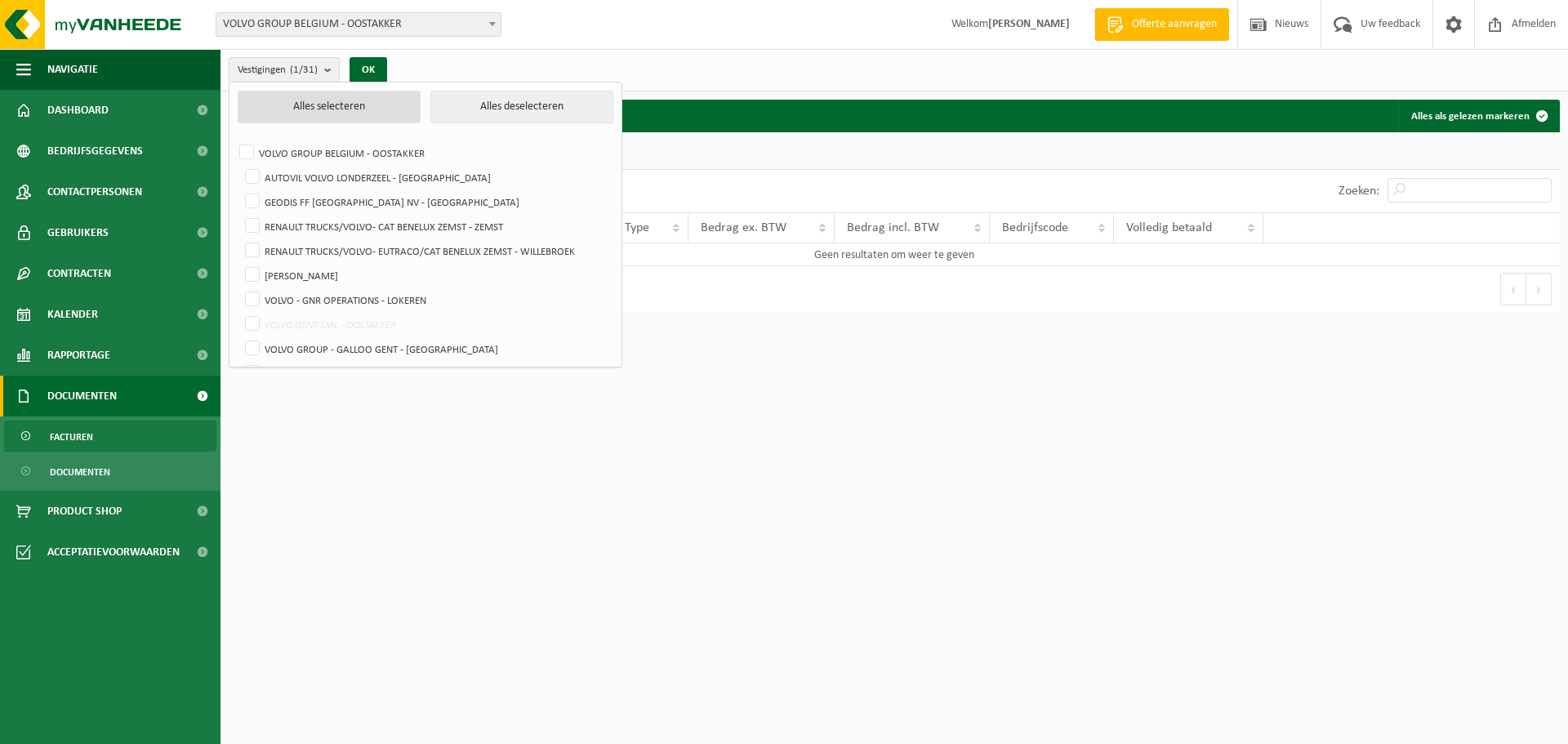
click at [269, 109] on button "Alles selecteren" at bounding box center [329, 107] width 183 height 32
checkbox input "true"
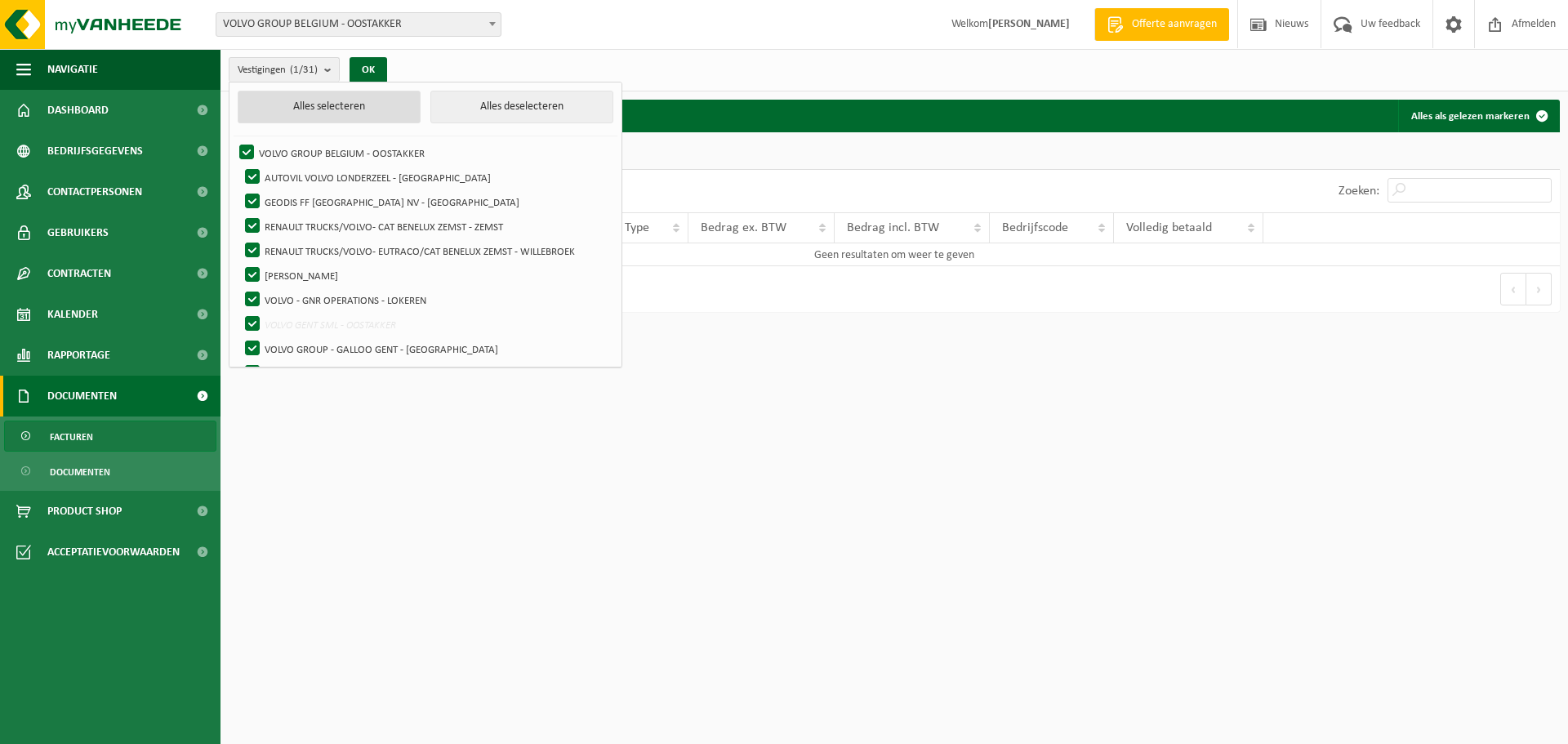
checkbox input "true"
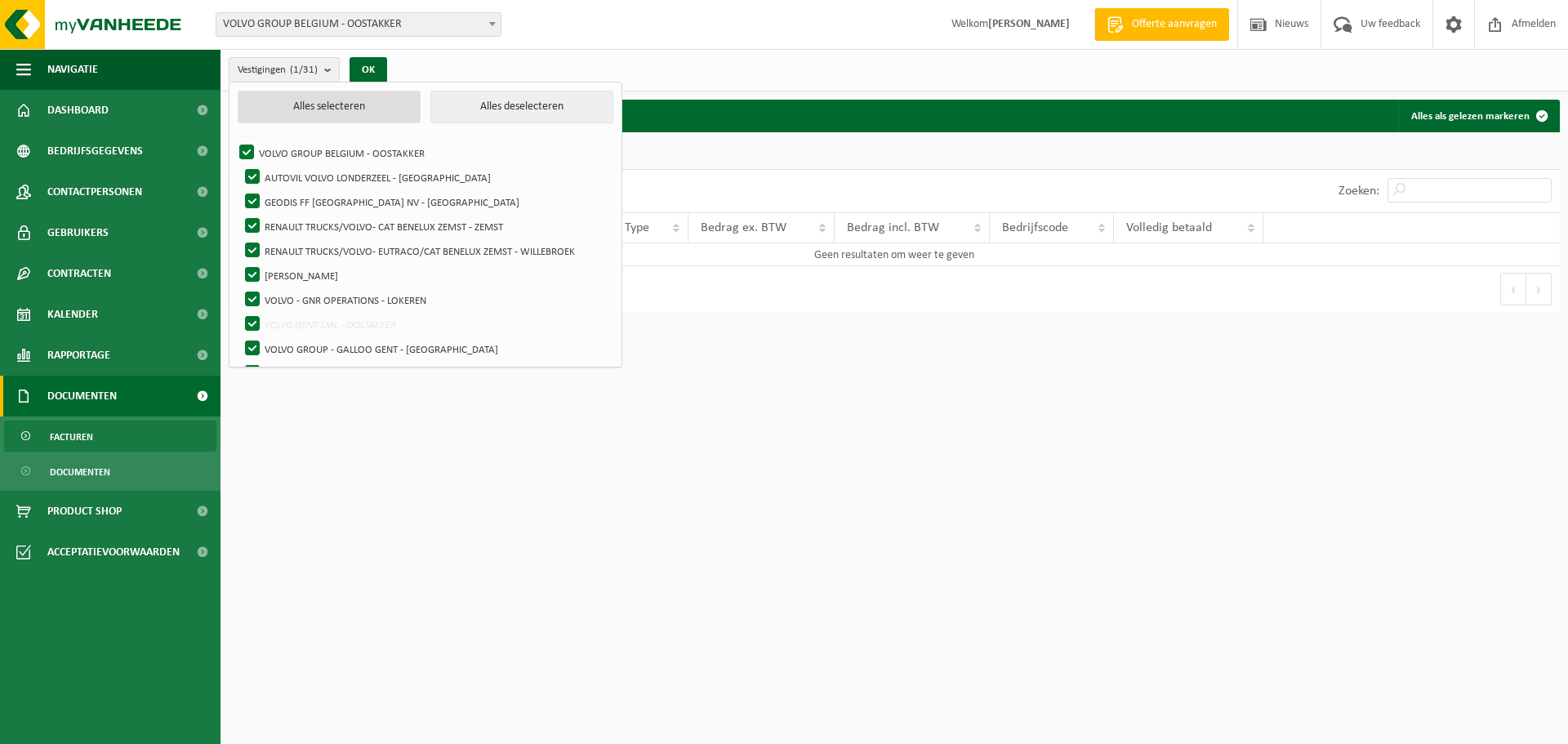
checkbox input "true"
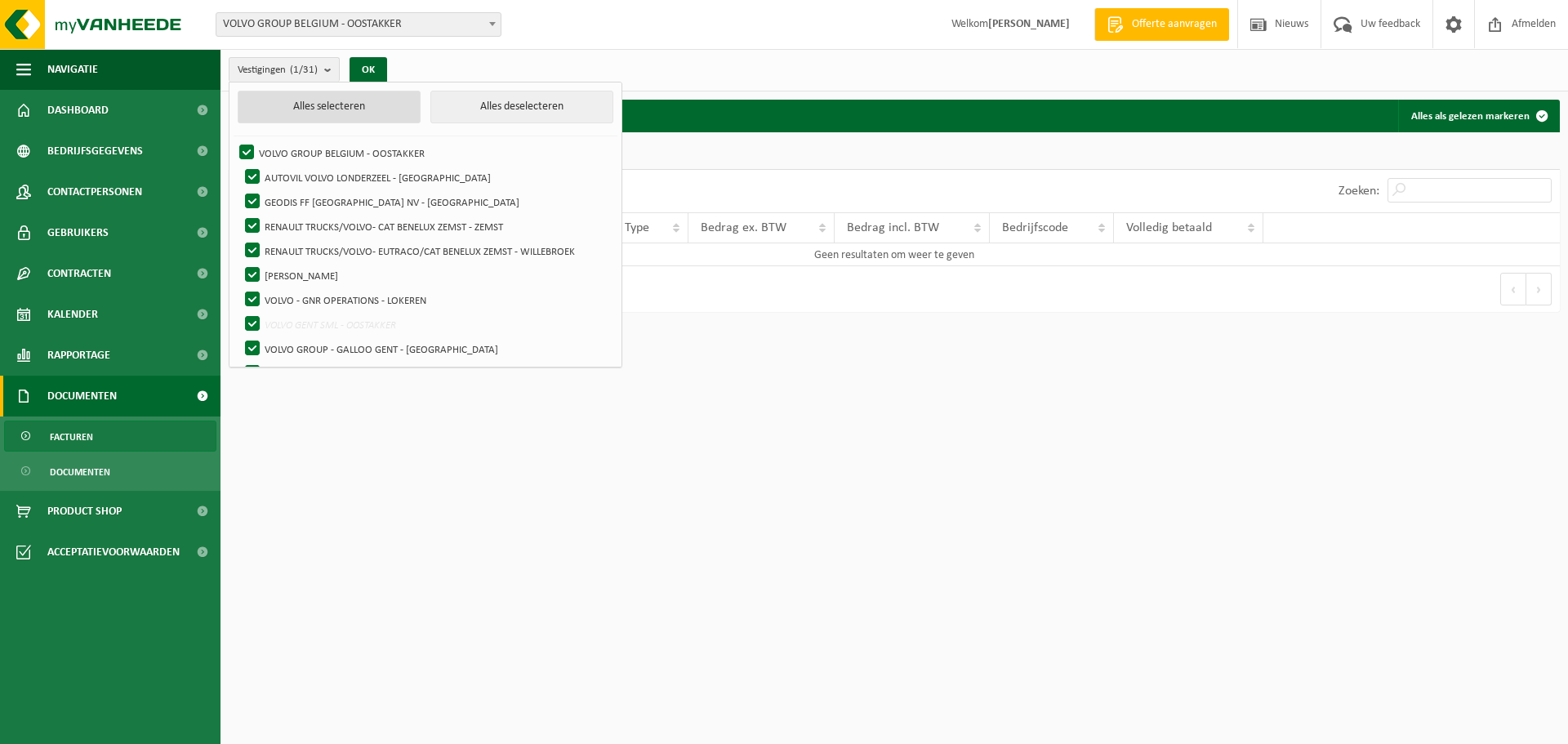
checkbox input "true"
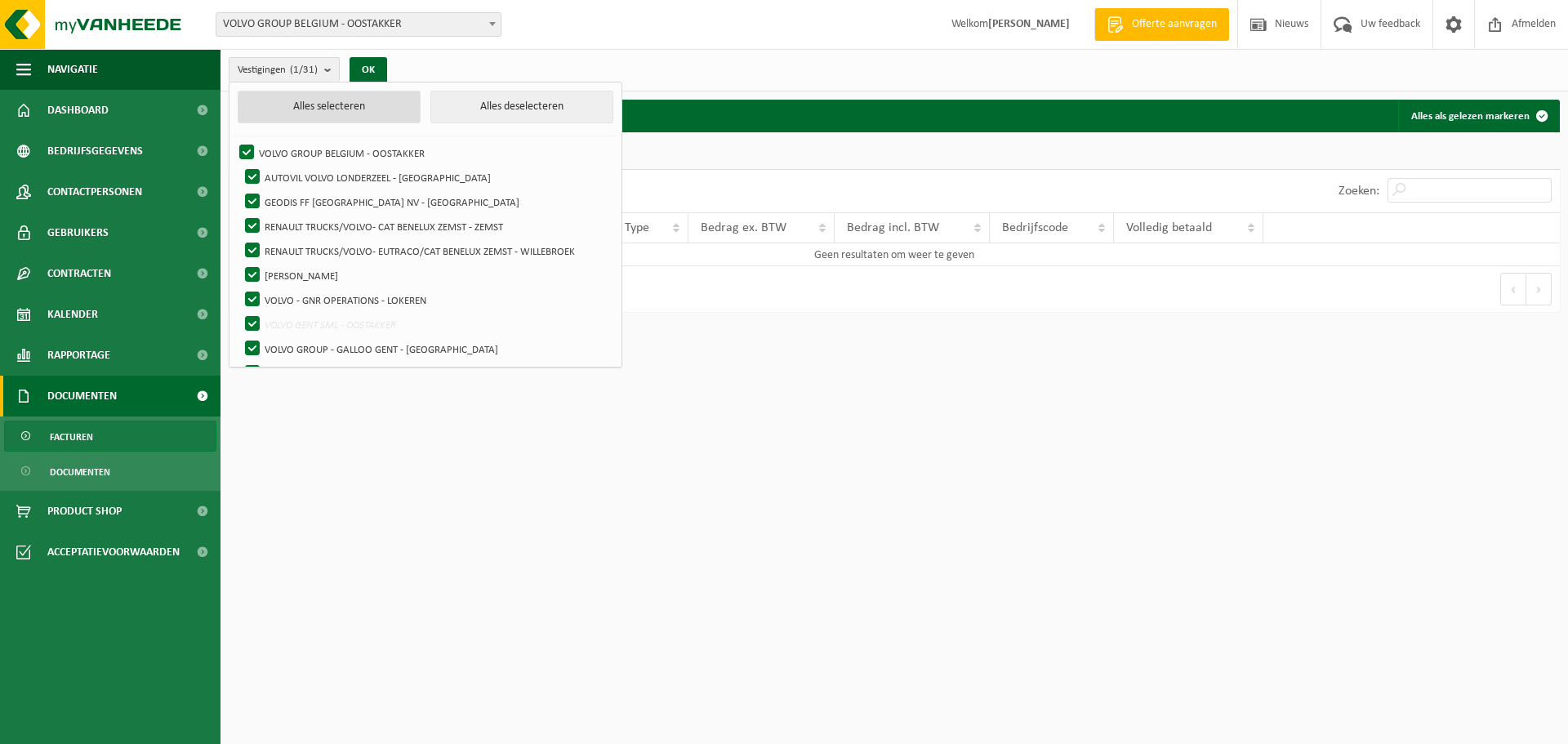
checkbox input "true"
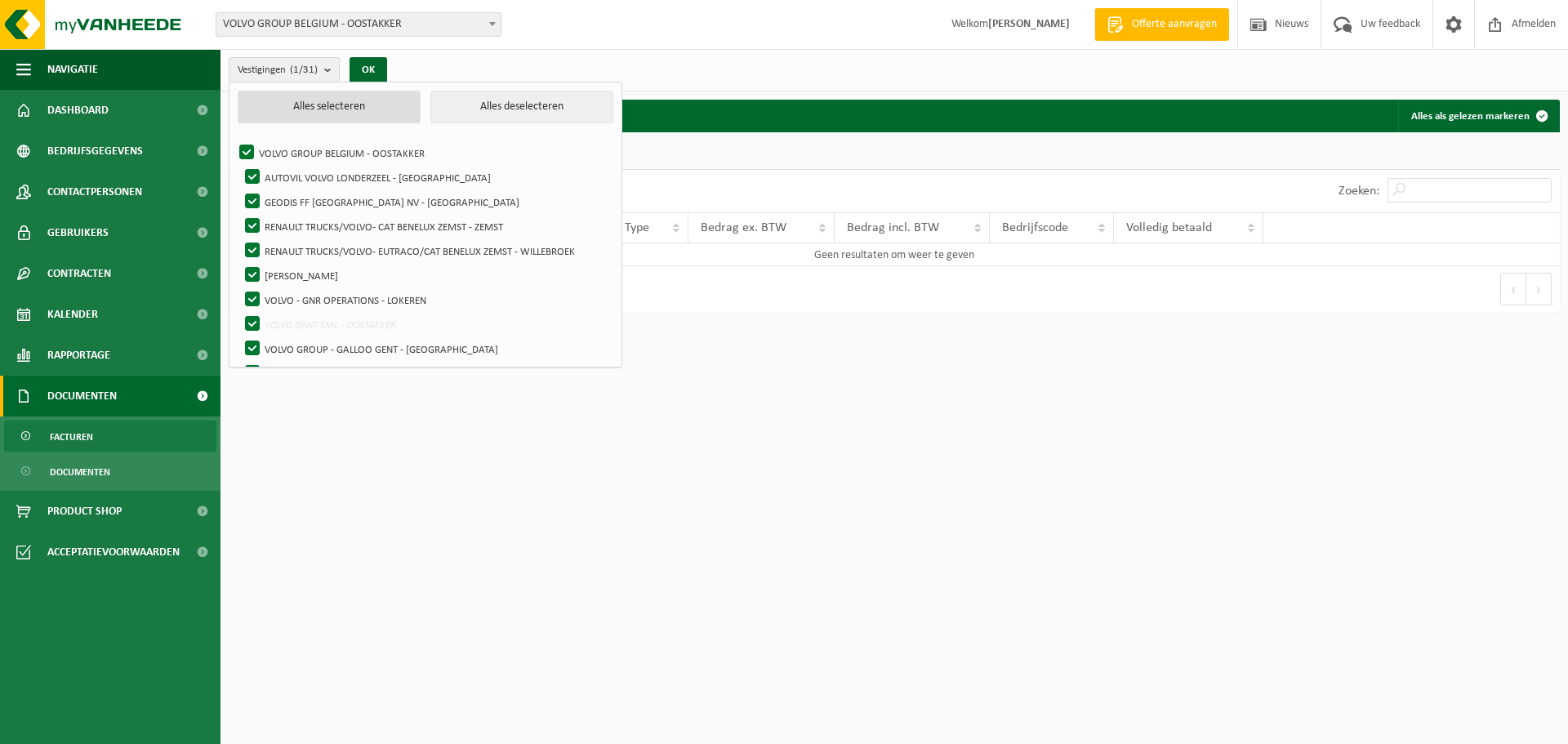
checkbox input "true"
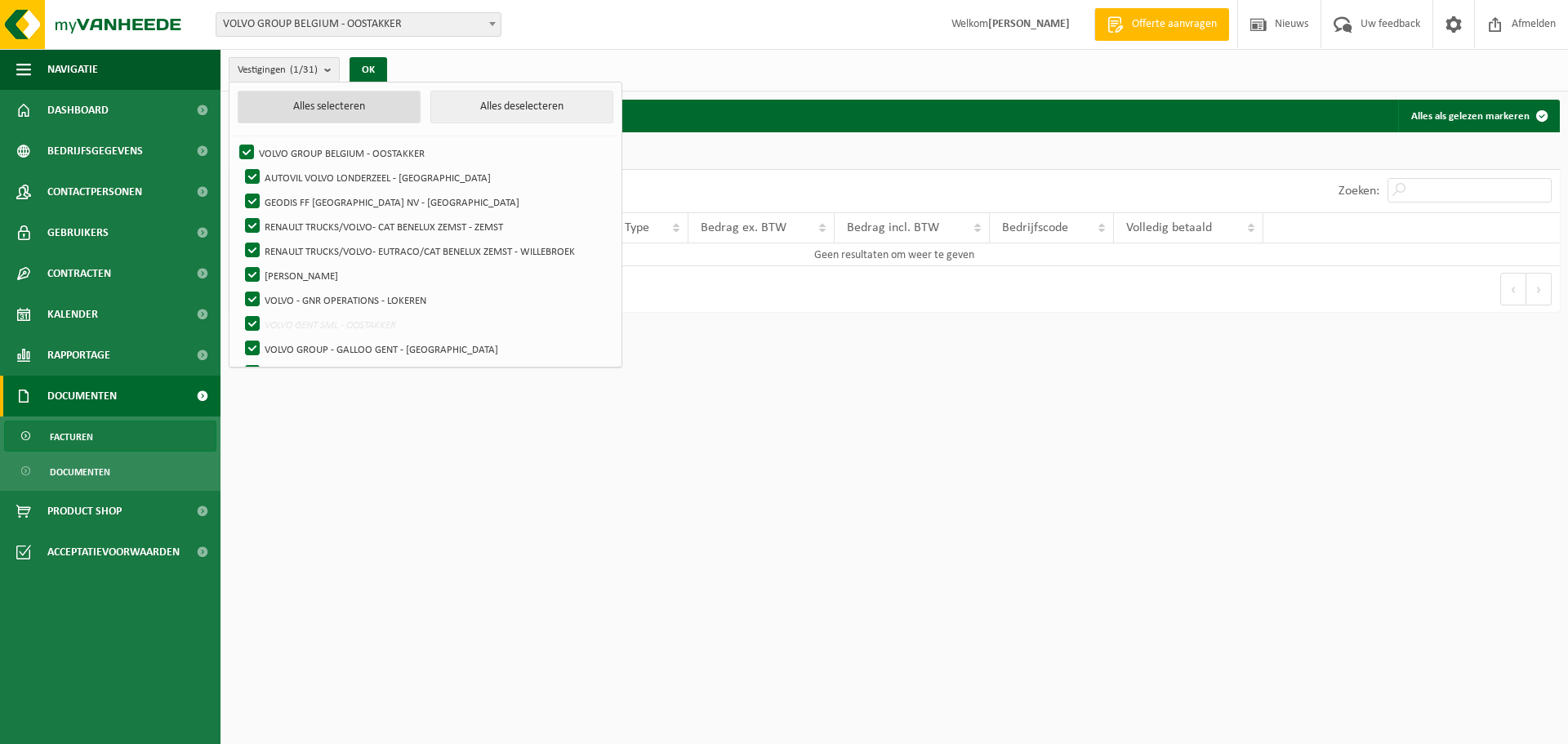
checkbox input "true"
click at [364, 70] on button "OK" at bounding box center [374, 70] width 37 height 26
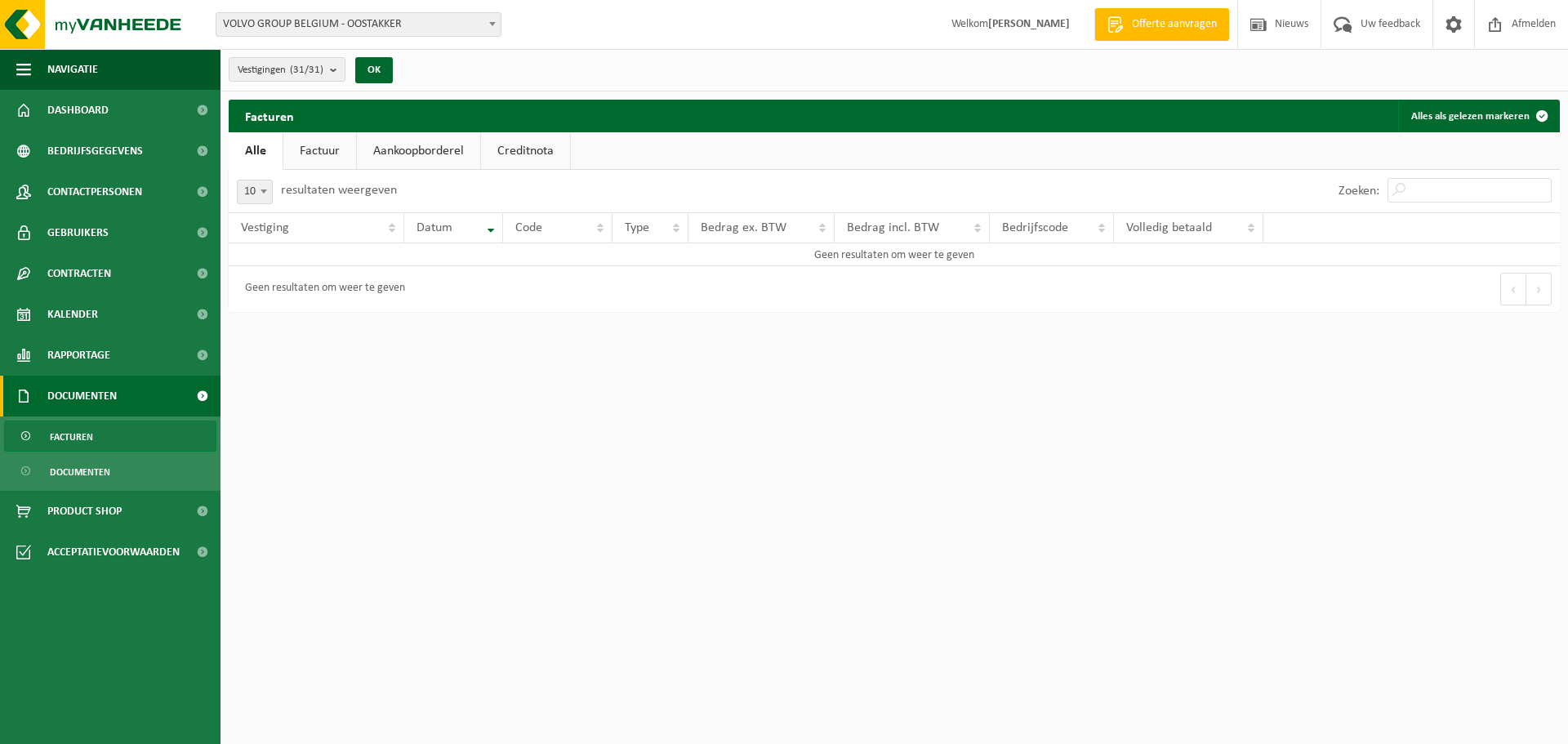
click at [318, 149] on link "Factuur" at bounding box center [319, 151] width 72 height 37
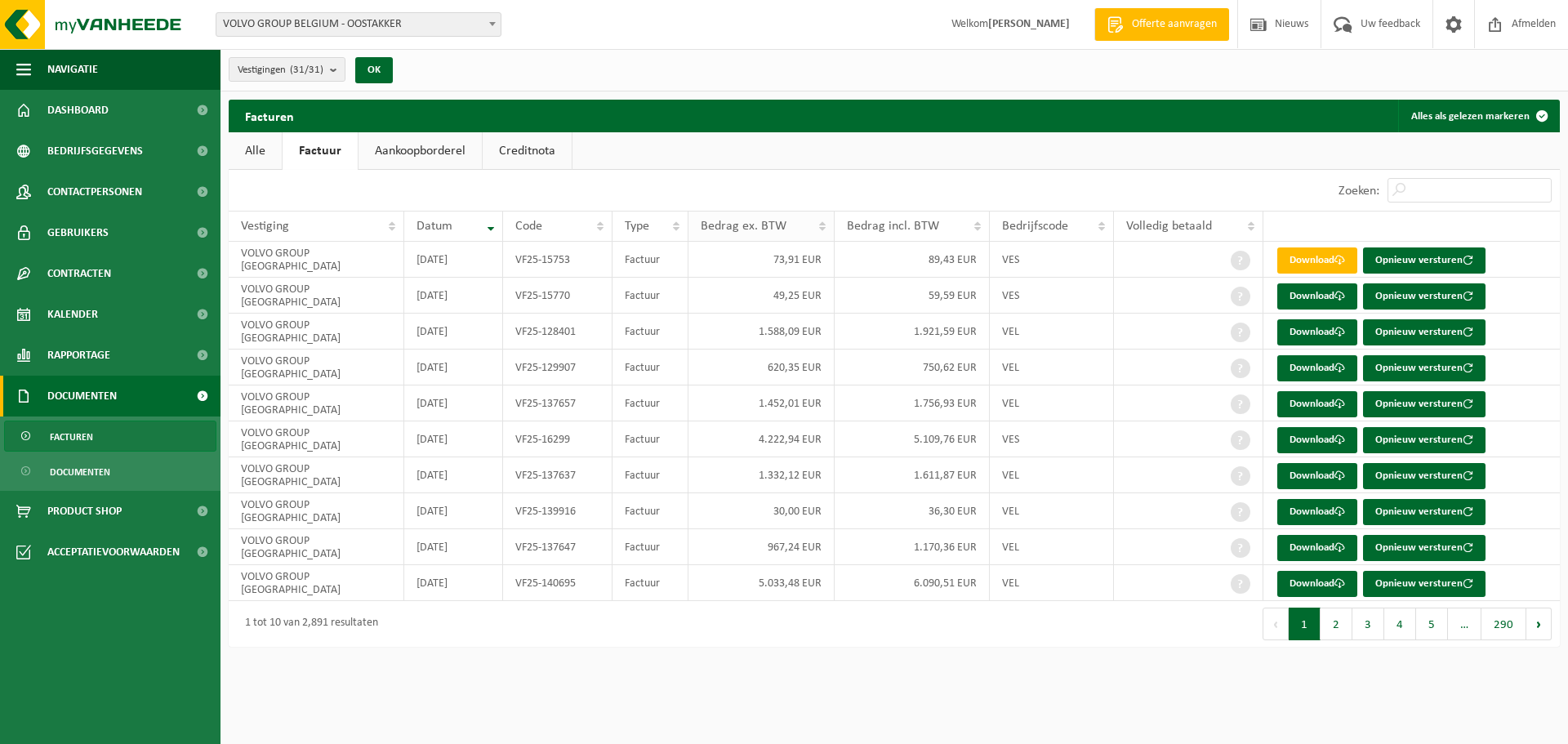
click at [793, 228] on div "Bedrag ex. BTW" at bounding box center [757, 225] width 113 height 13
click at [804, 228] on div "Bedrag ex. BTW" at bounding box center [757, 225] width 113 height 13
click at [806, 227] on div "Bedrag ex. BTW" at bounding box center [757, 225] width 113 height 13
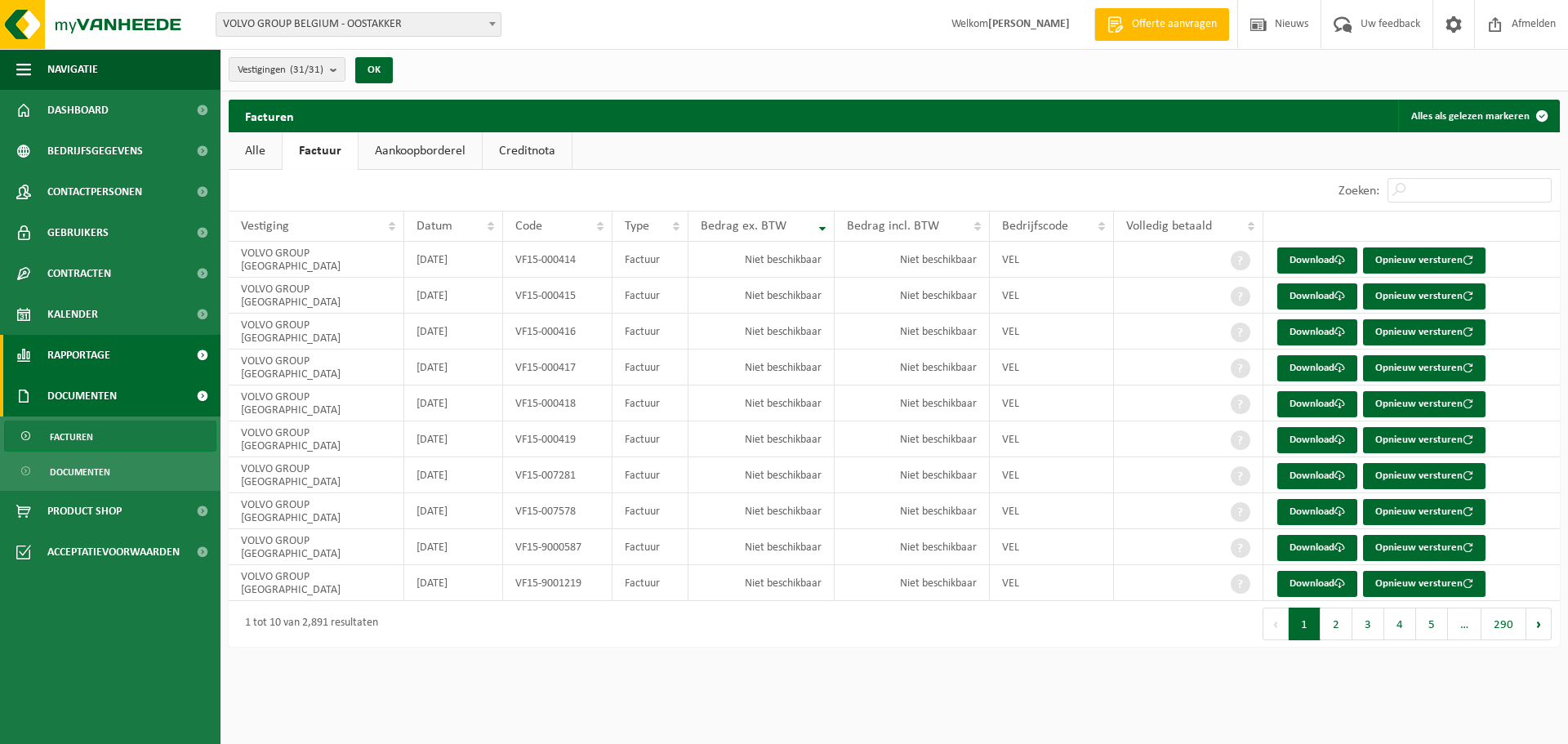
click at [77, 360] on span "Rapportage" at bounding box center [78, 355] width 63 height 41
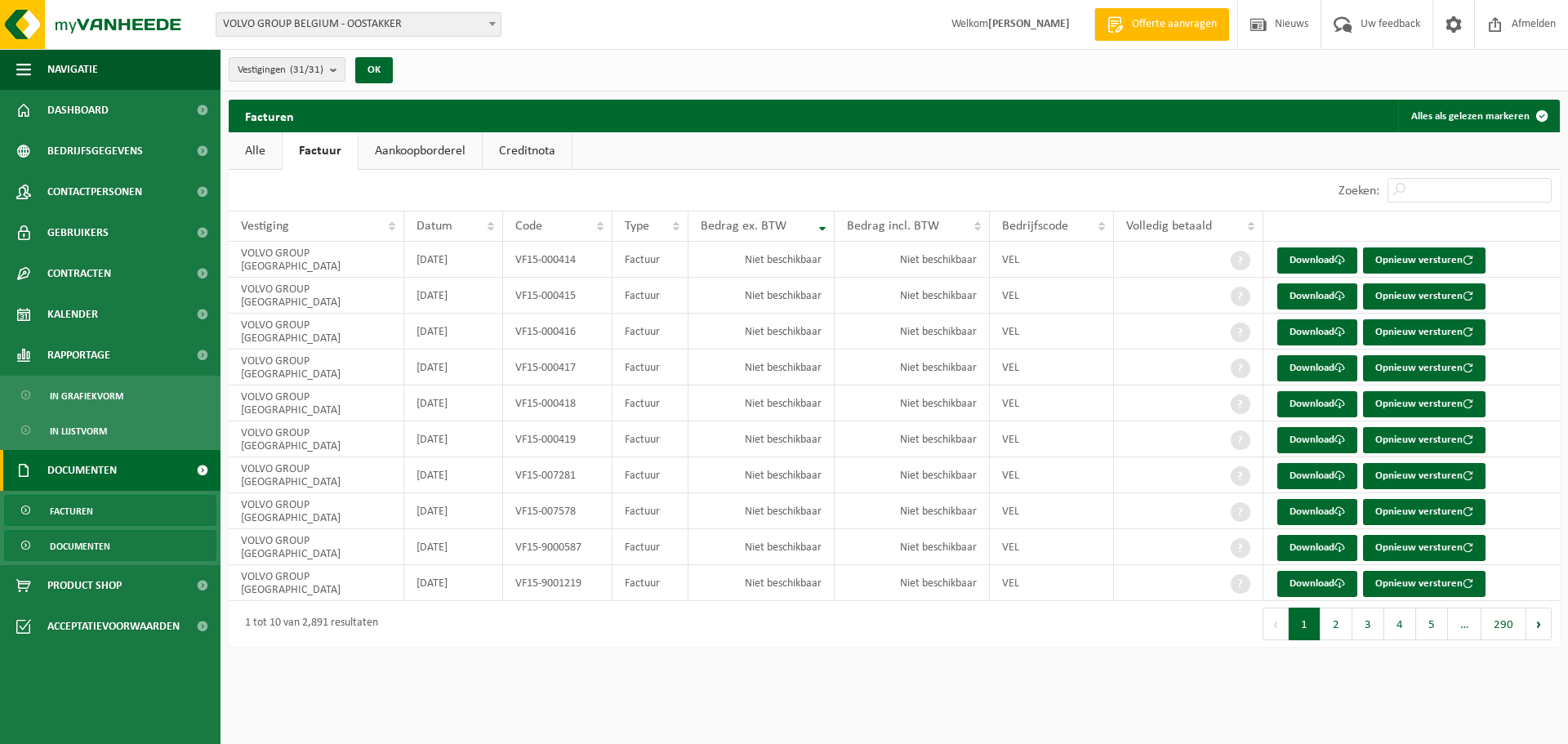
click at [78, 542] on span "Documenten" at bounding box center [80, 546] width 61 height 31
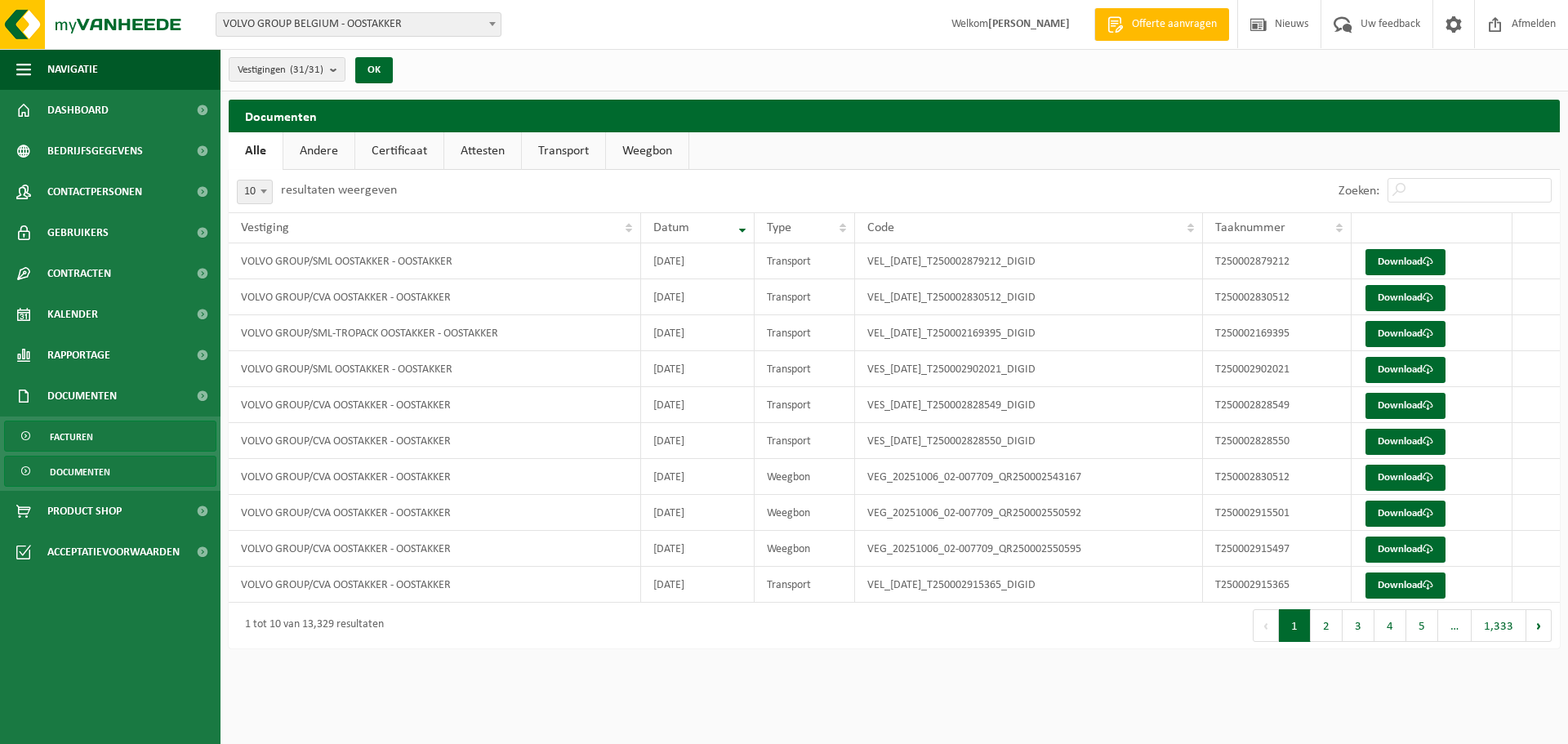
click at [81, 431] on span "Facturen" at bounding box center [71, 437] width 43 height 31
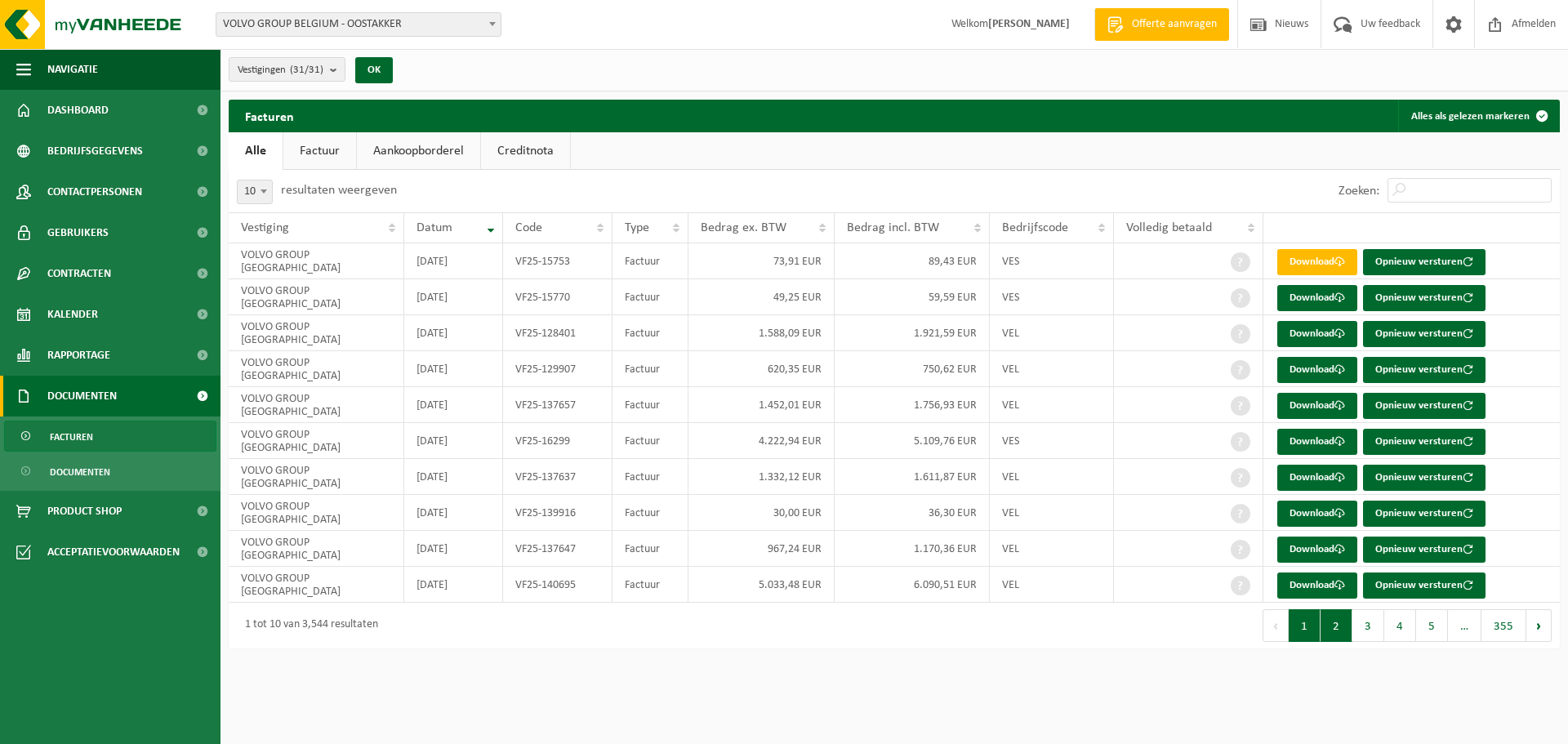
click at [1340, 627] on button "2" at bounding box center [1337, 625] width 32 height 32
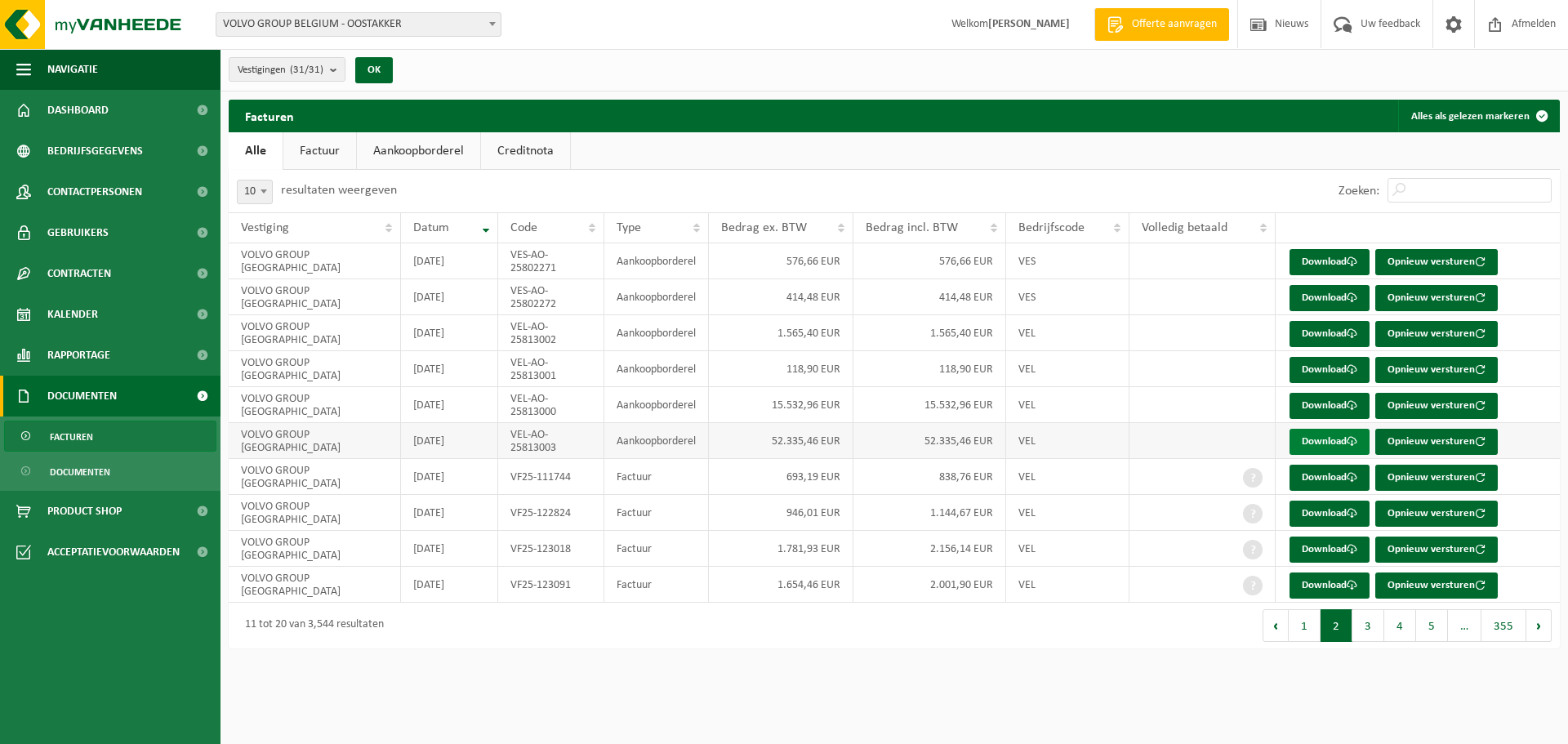
click at [1342, 445] on link "Download" at bounding box center [1330, 442] width 80 height 26
click at [1326, 407] on link "Download" at bounding box center [1330, 405] width 80 height 26
click at [1367, 627] on button "3" at bounding box center [1368, 625] width 32 height 32
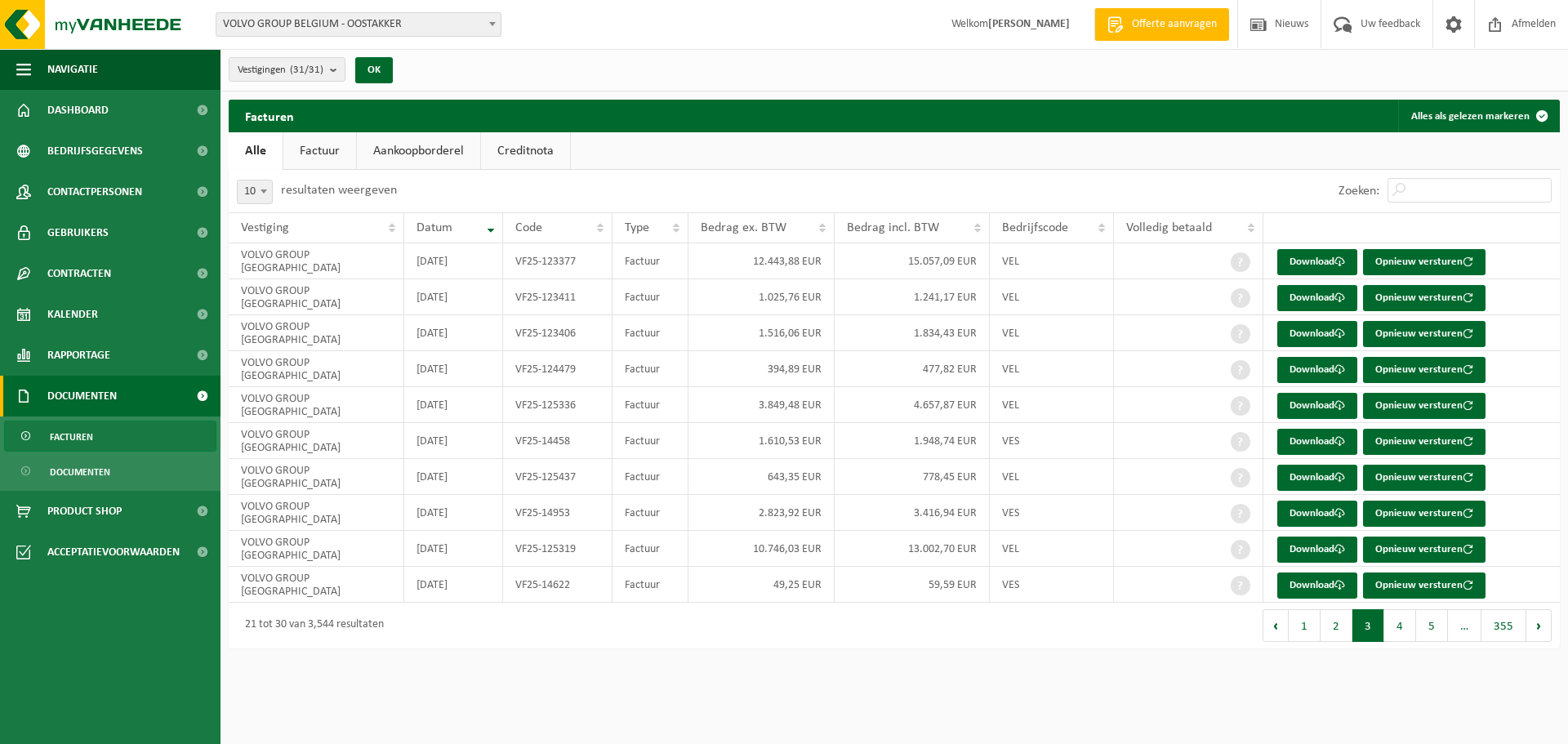
click at [1376, 628] on button "3" at bounding box center [1368, 625] width 32 height 32
click at [1403, 633] on button "4" at bounding box center [1401, 625] width 32 height 32
click at [1426, 628] on button "5" at bounding box center [1432, 625] width 32 height 32
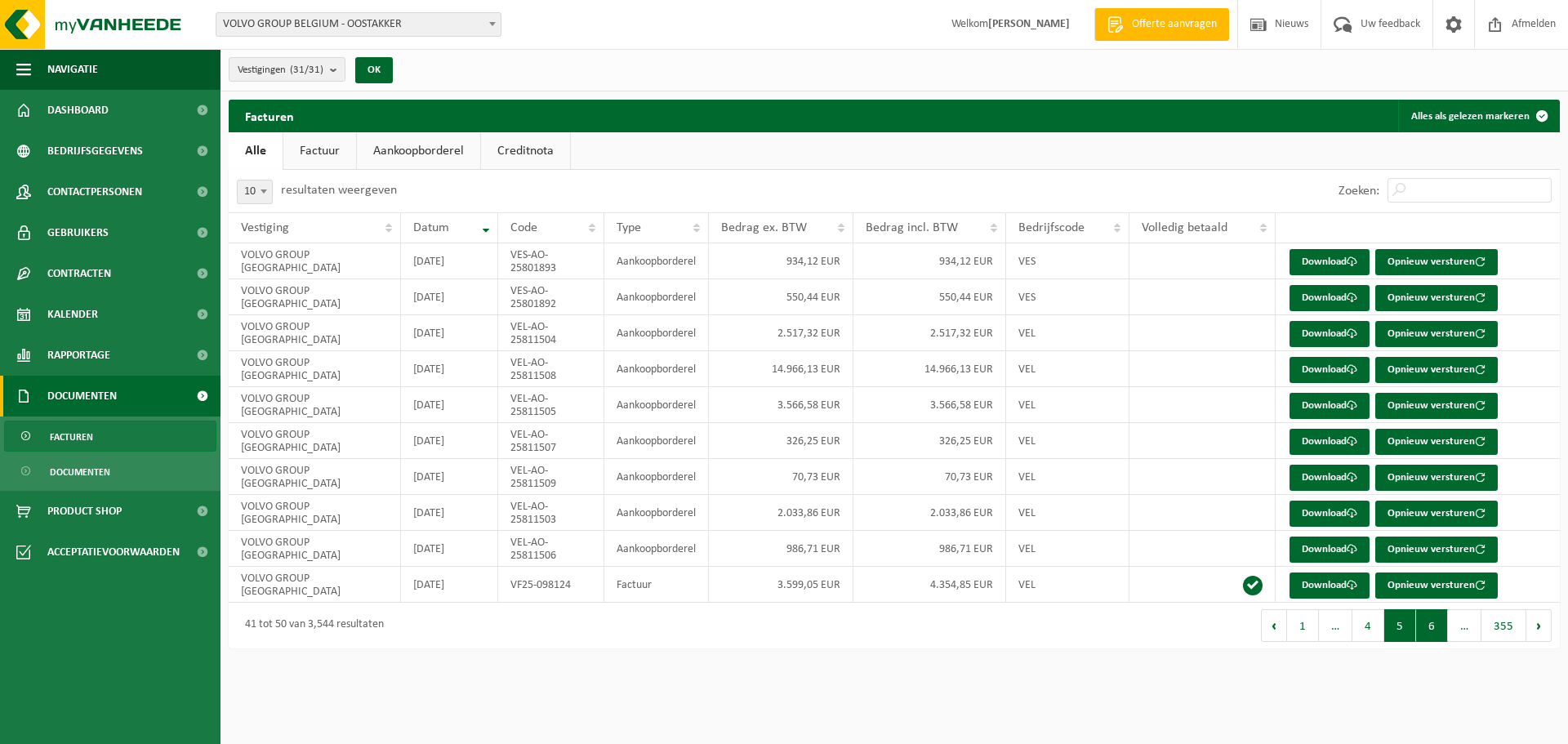
click at [1429, 626] on button "6" at bounding box center [1432, 625] width 32 height 32
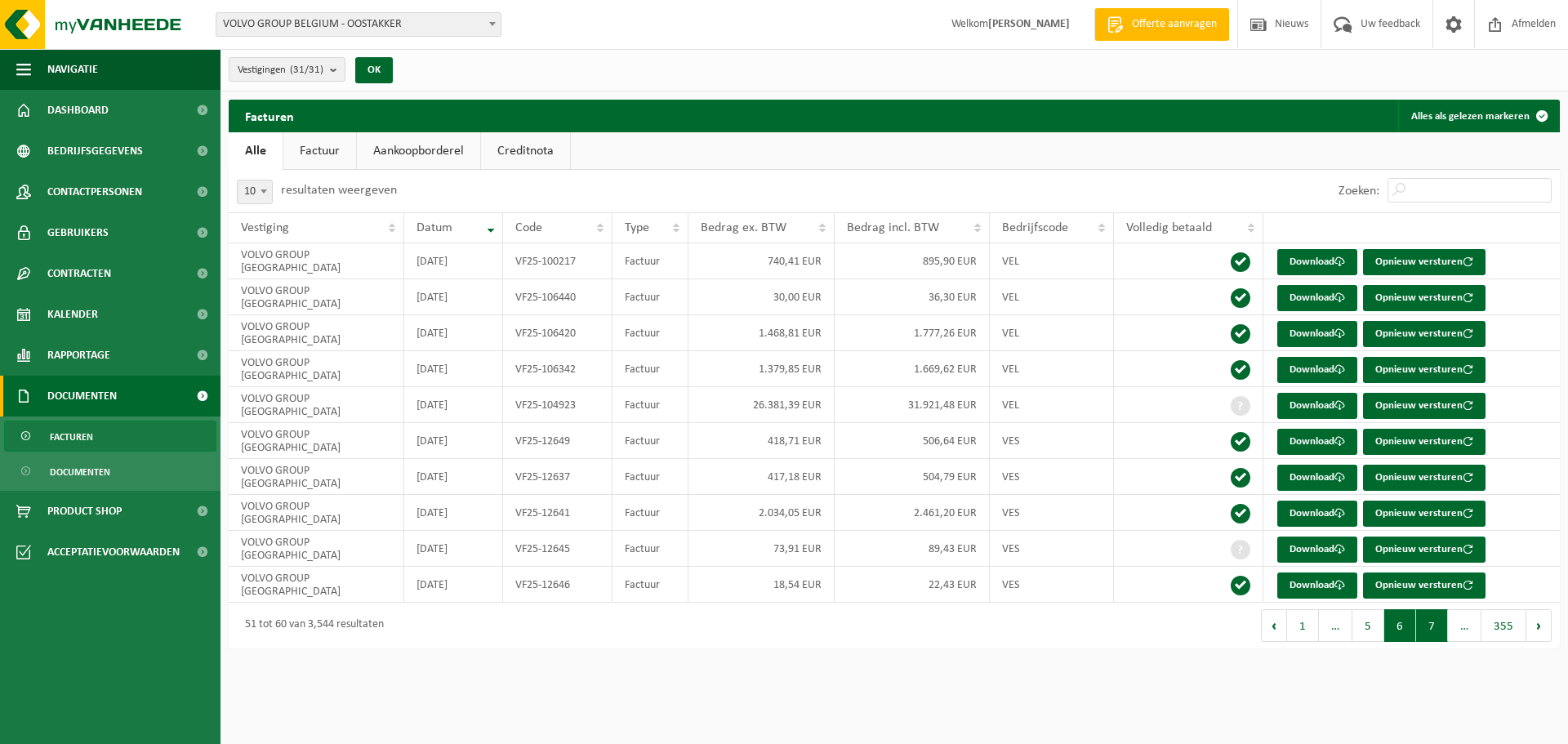
click at [1425, 628] on button "7" at bounding box center [1432, 625] width 32 height 32
click at [1427, 631] on button "8" at bounding box center [1432, 625] width 32 height 32
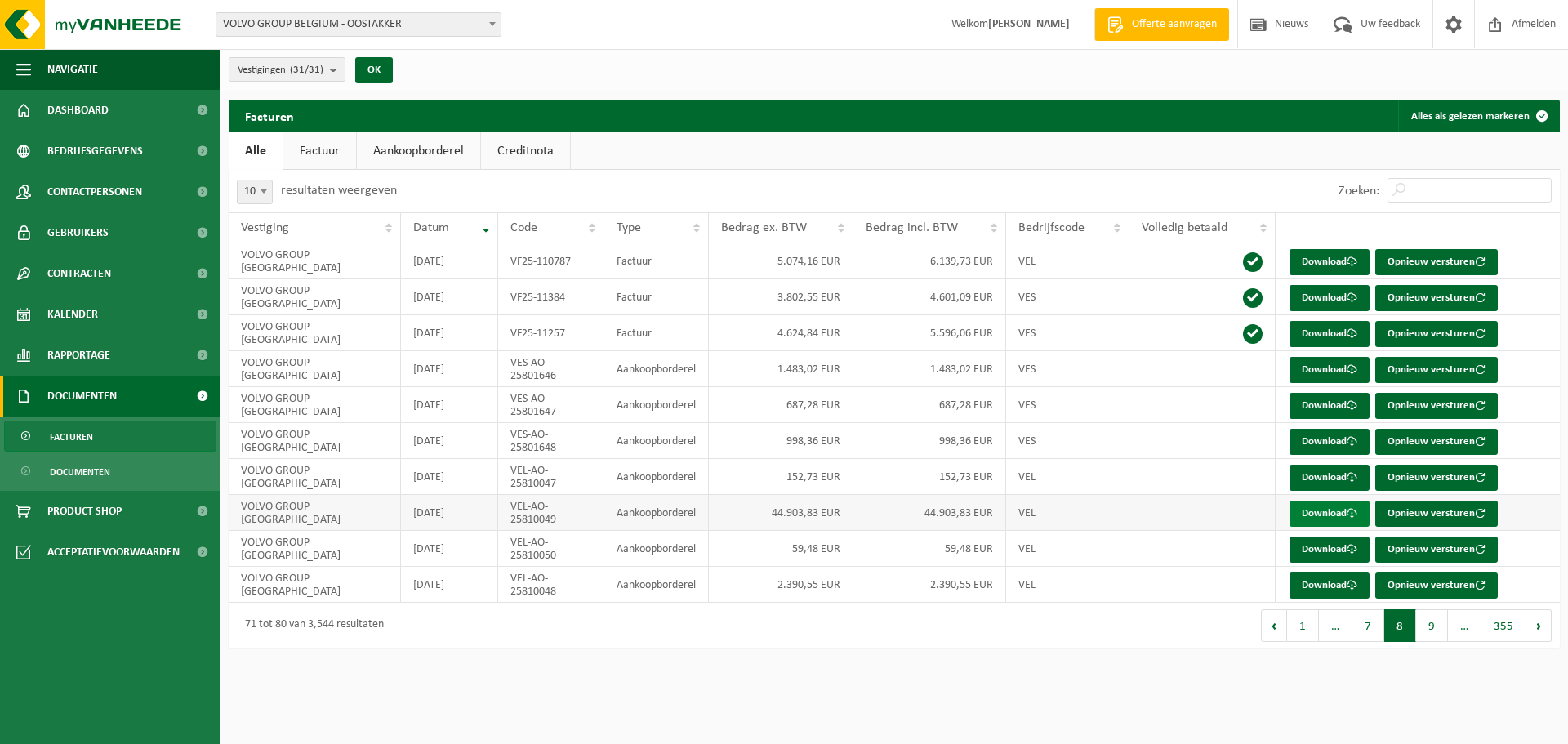
click at [1347, 512] on link "Download" at bounding box center [1330, 513] width 80 height 26
click at [522, 152] on link "Creditnota" at bounding box center [525, 151] width 89 height 37
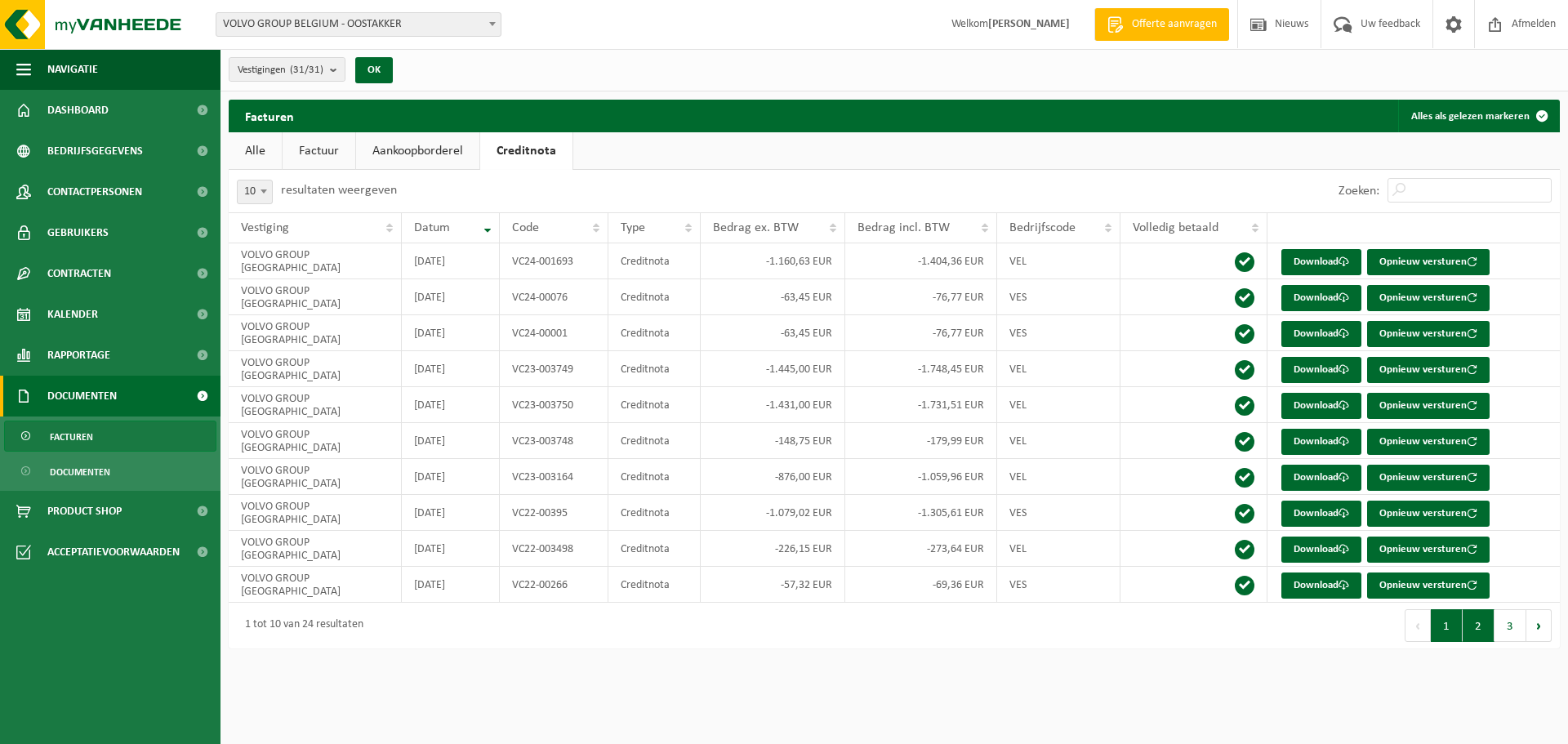
click at [1477, 630] on button "2" at bounding box center [1479, 625] width 32 height 32
click at [1313, 331] on link "Download" at bounding box center [1321, 334] width 80 height 26
click at [397, 143] on link "Aankoopborderel" at bounding box center [418, 151] width 123 height 37
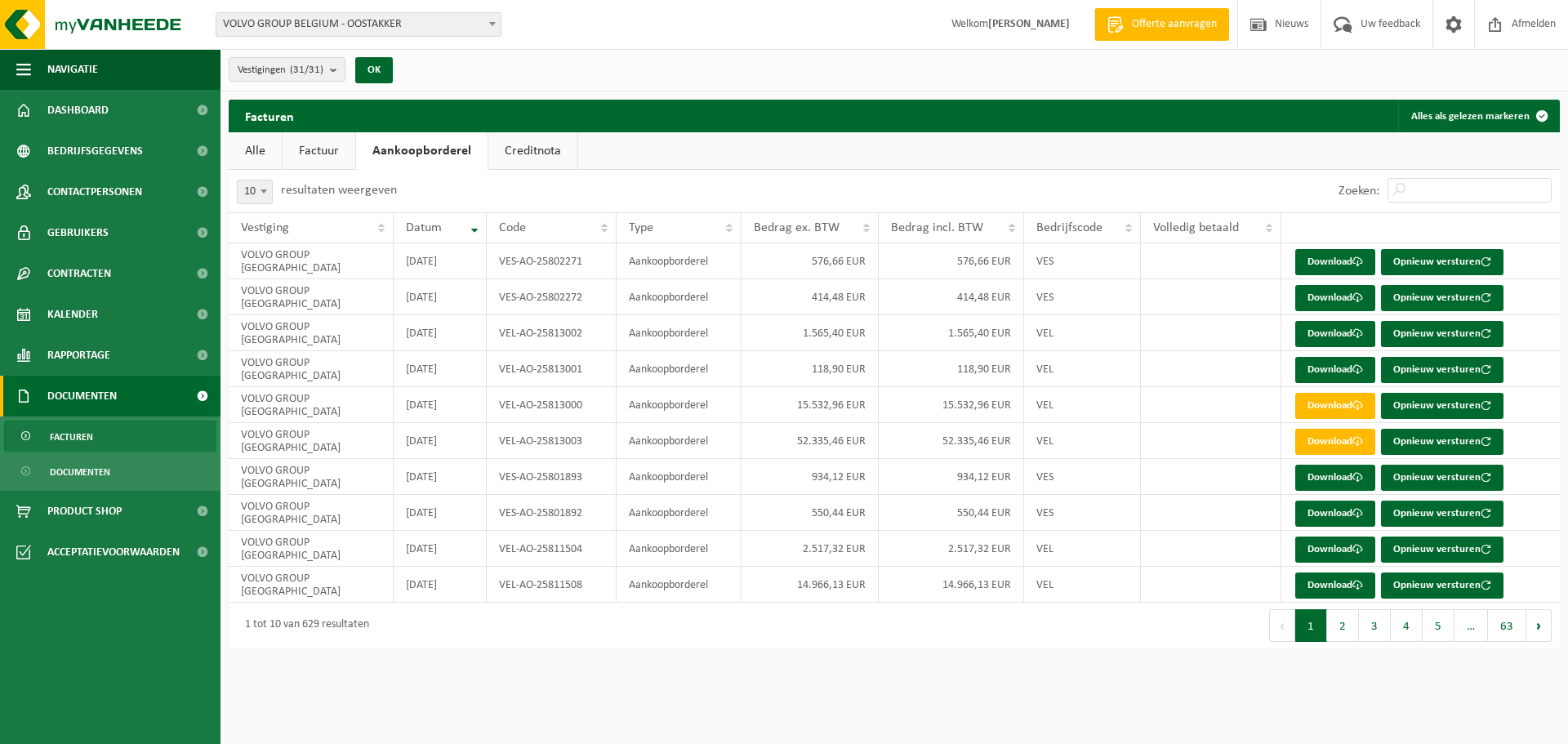
click at [325, 155] on link "Factuur" at bounding box center [319, 151] width 72 height 37
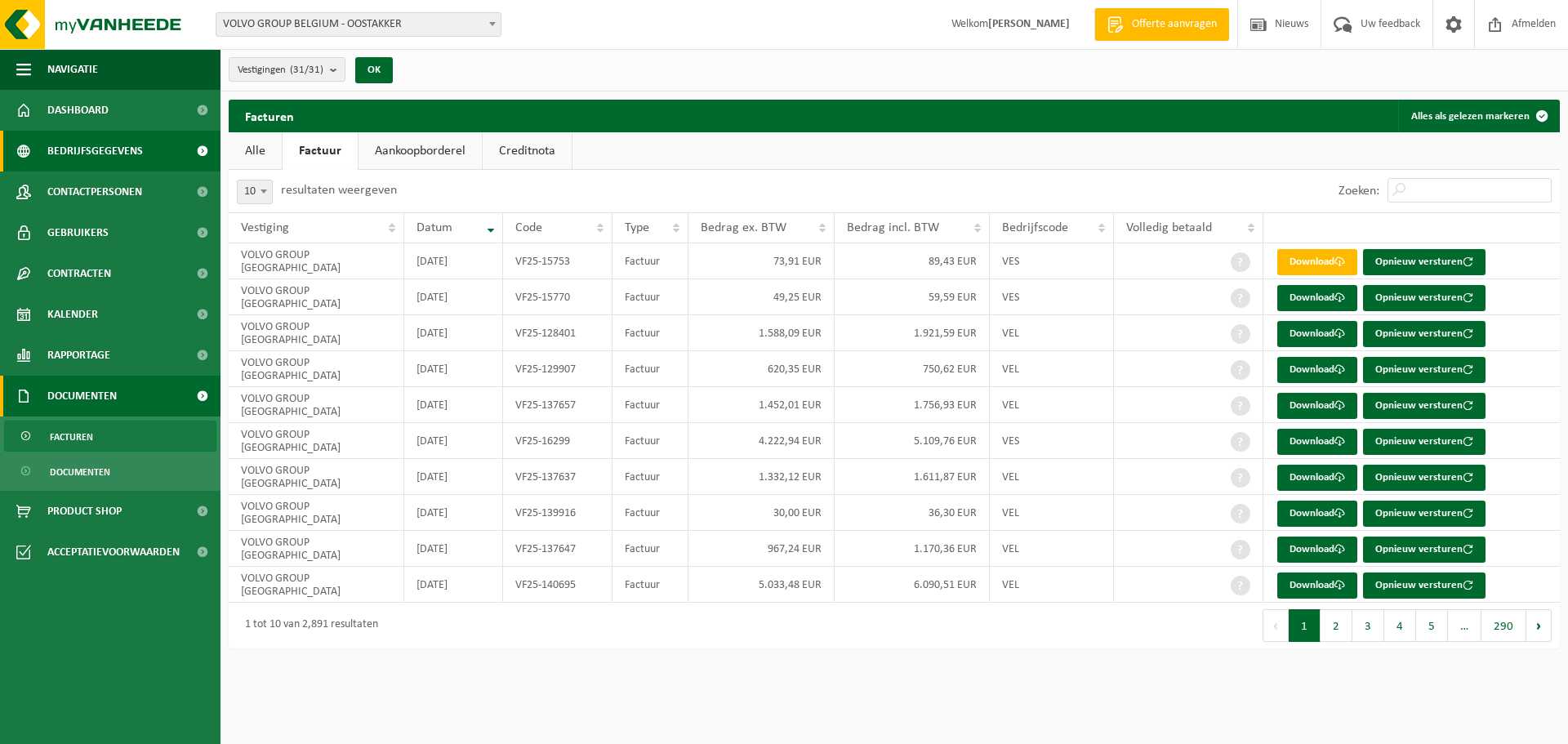
click at [46, 148] on link "Bedrijfsgegevens" at bounding box center [110, 151] width 220 height 41
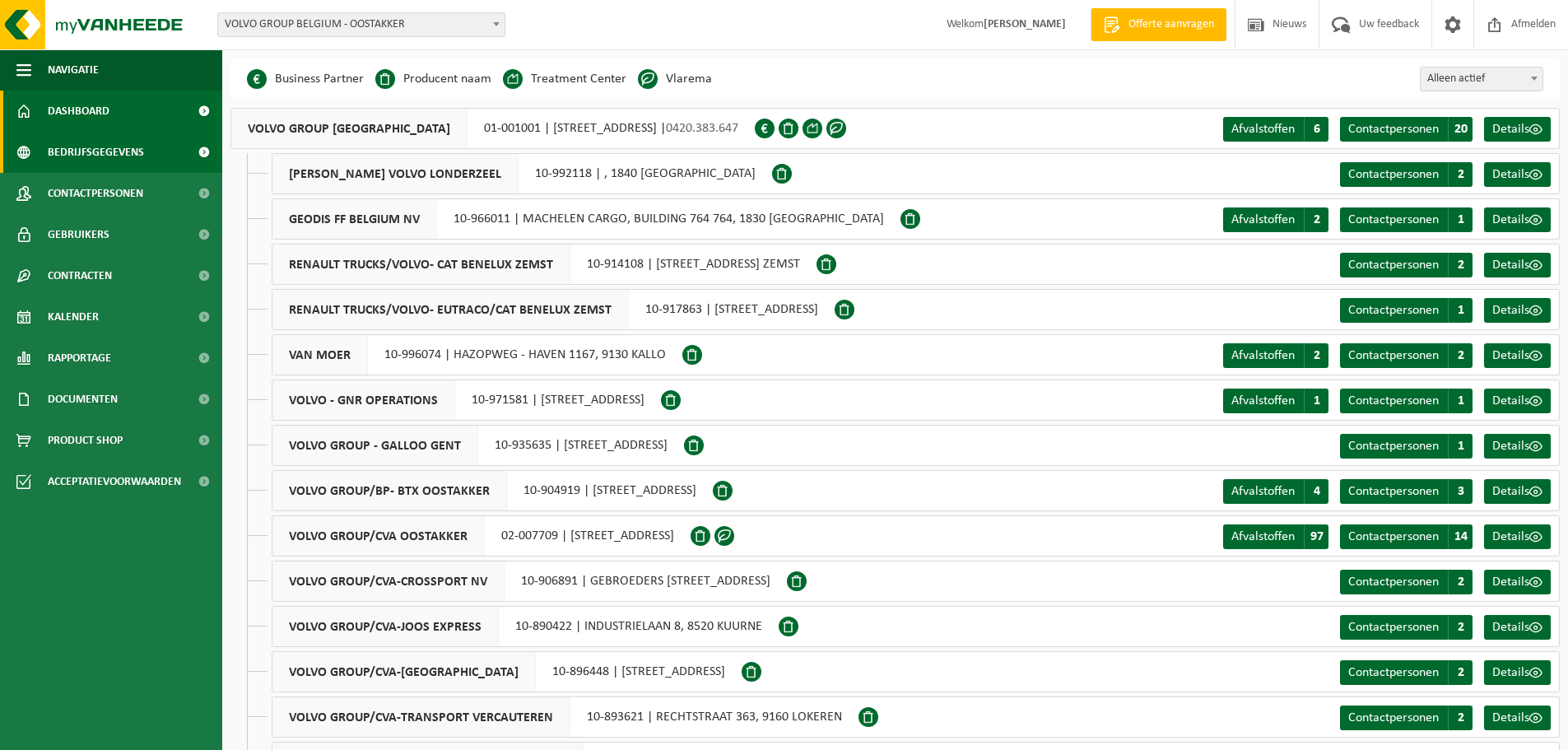
click at [65, 108] on span "Dashboard" at bounding box center [78, 112] width 62 height 41
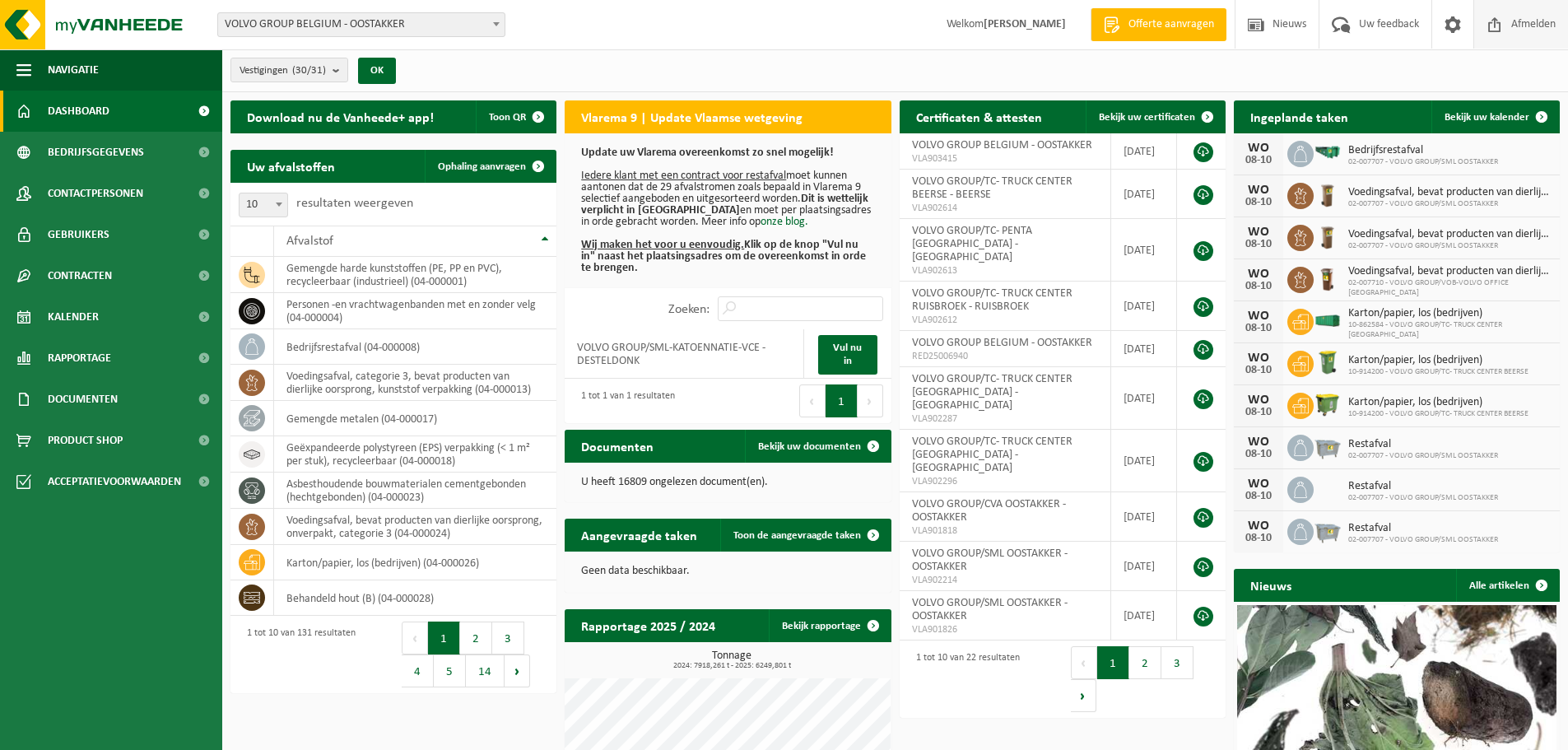
click at [1510, 28] on span "Afmelden" at bounding box center [1532, 24] width 52 height 48
